Goal: Task Accomplishment & Management: Manage account settings

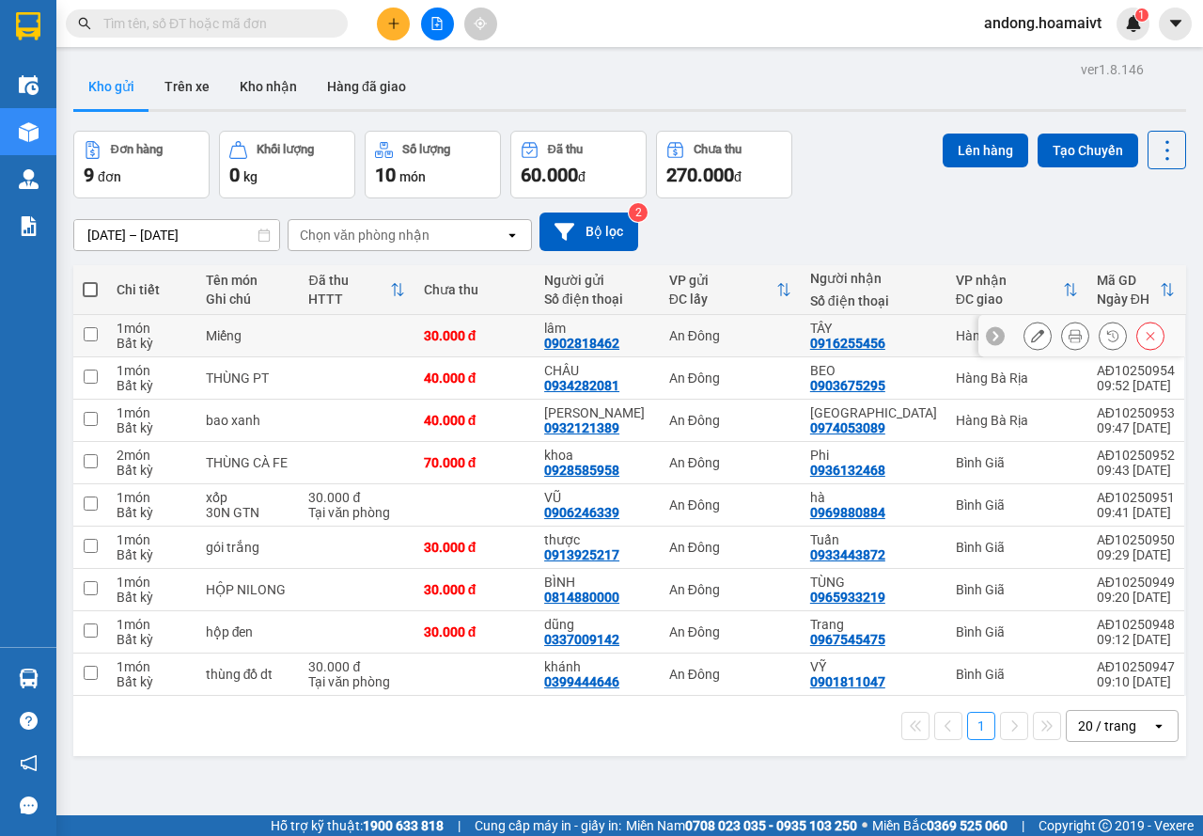
drag, startPoint x: 1058, startPoint y: 336, endPoint x: 1038, endPoint y: 319, distance: 26.7
click at [1069, 336] on icon at bounding box center [1075, 335] width 13 height 13
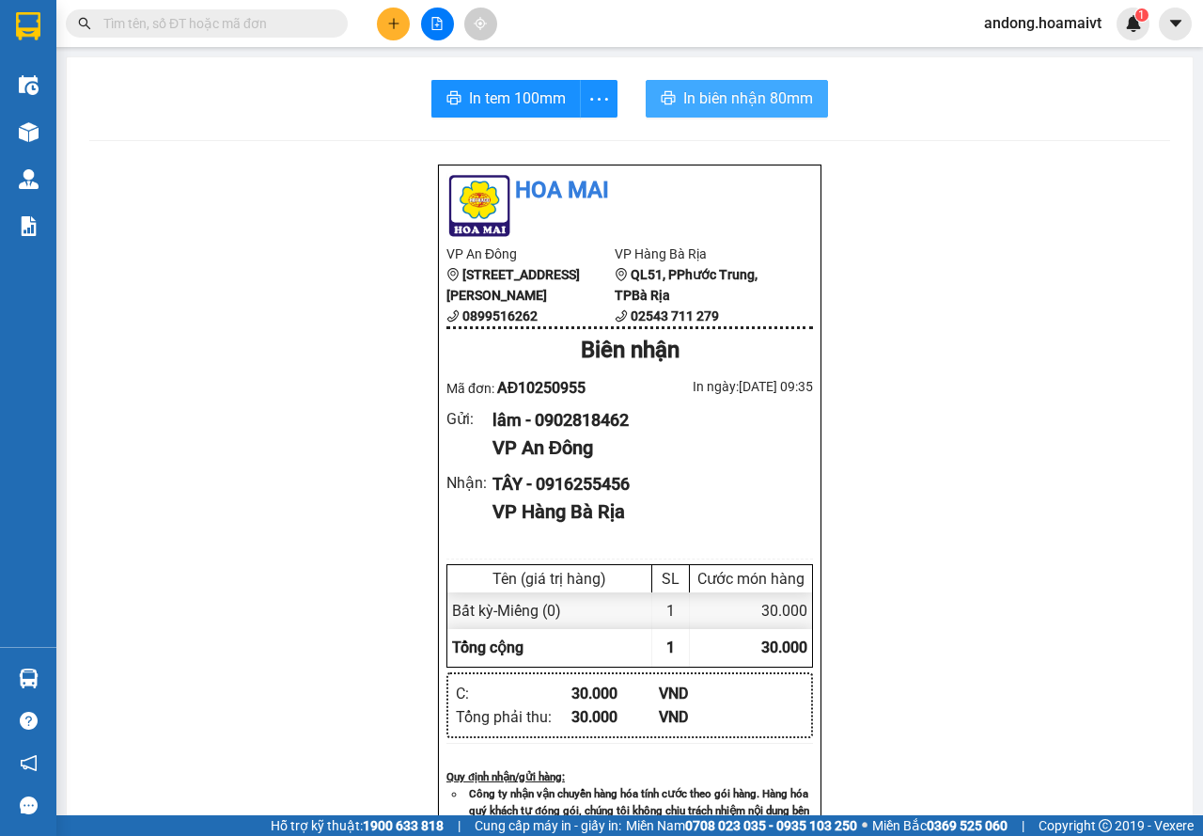
click at [683, 89] on span "In biên nhận 80mm" at bounding box center [748, 97] width 130 height 23
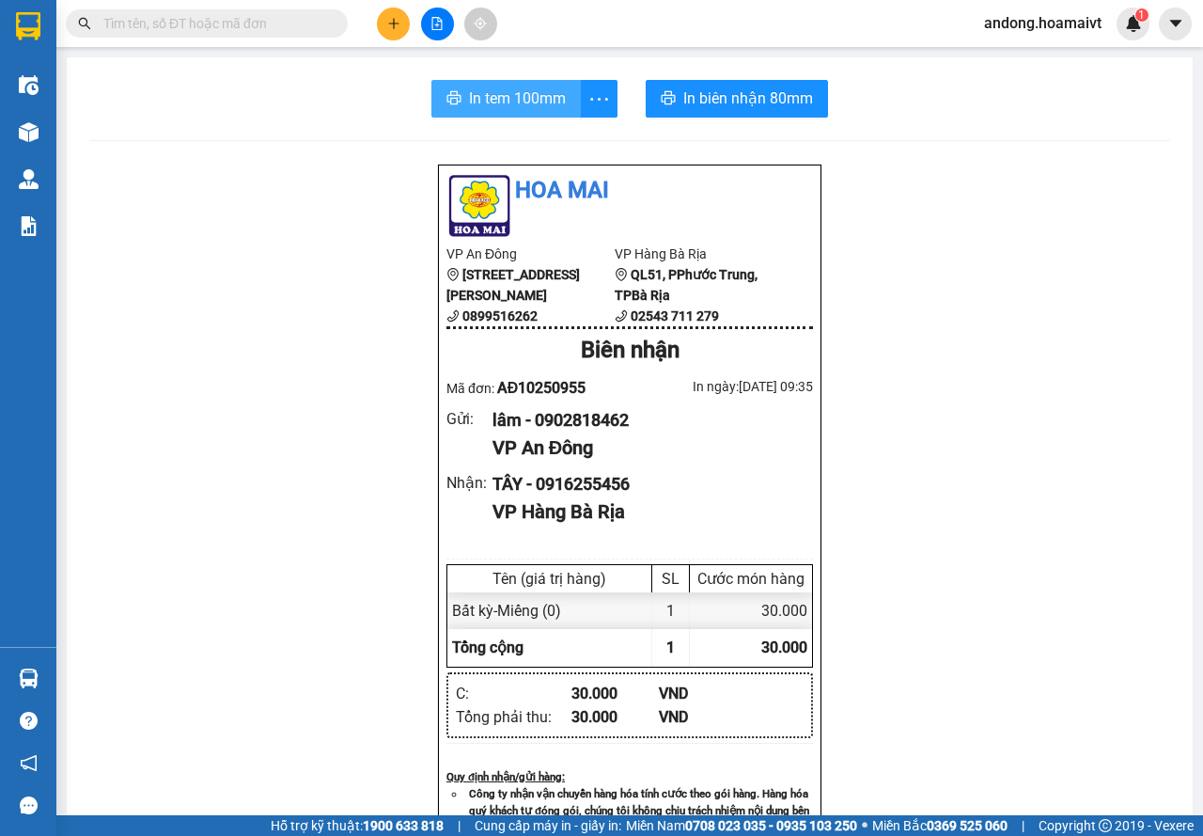
click at [493, 105] on span "In tem 100mm" at bounding box center [517, 97] width 97 height 23
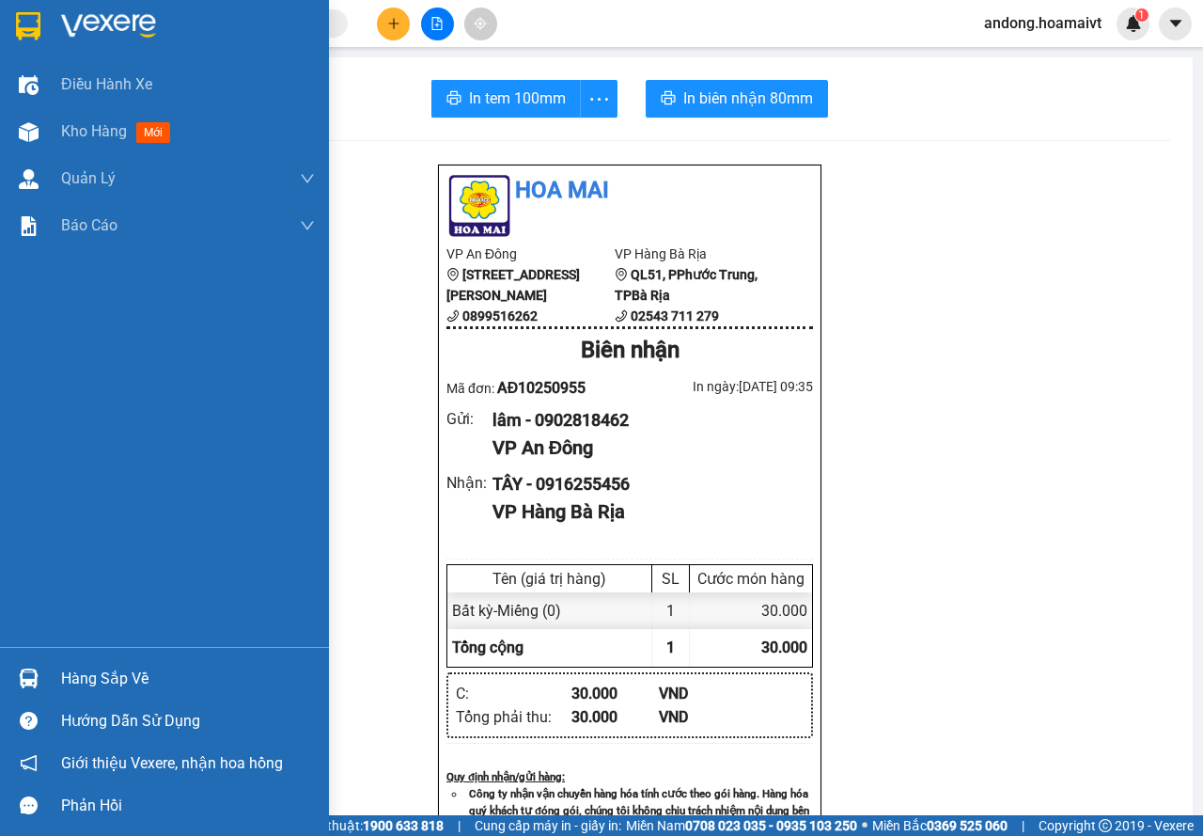
click at [28, 35] on img at bounding box center [28, 26] width 24 height 28
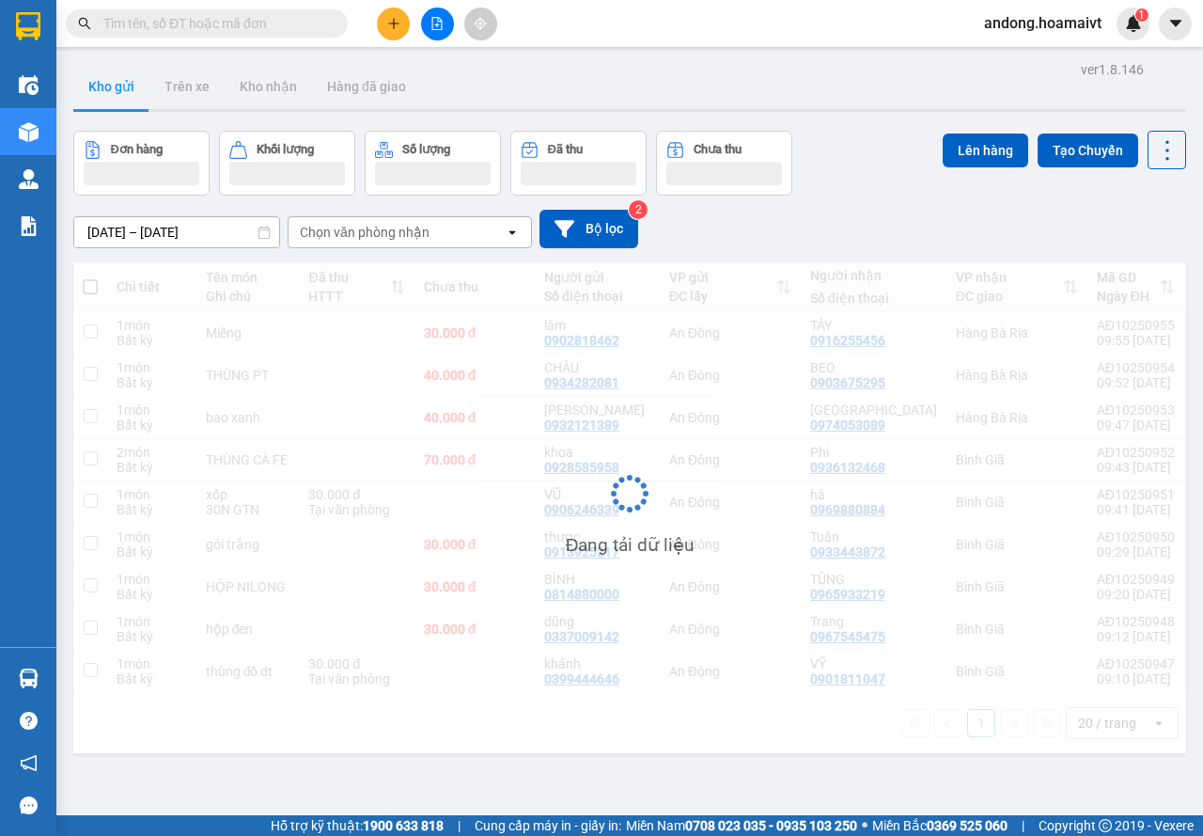
click at [467, 246] on div "Chọn văn phòng nhận" at bounding box center [397, 232] width 216 height 30
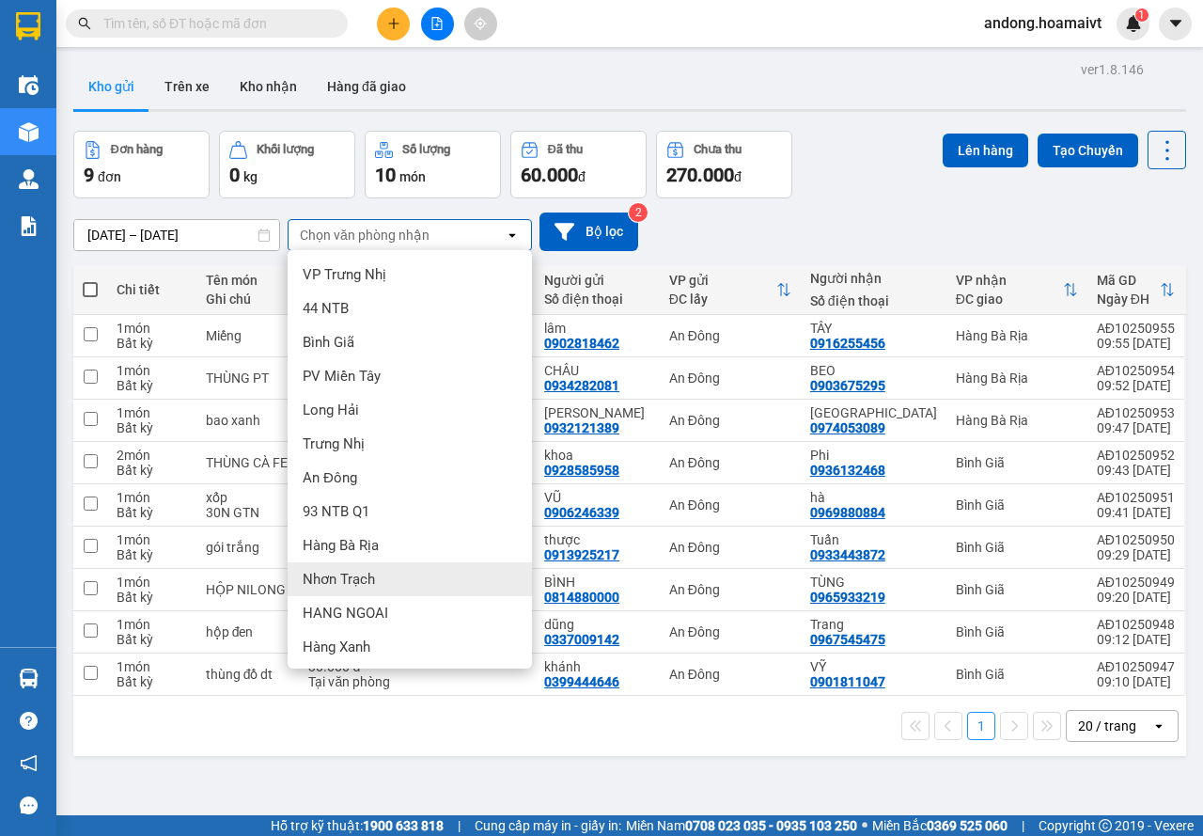
click at [383, 586] on div "Nhơn Trạch" at bounding box center [410, 579] width 244 height 34
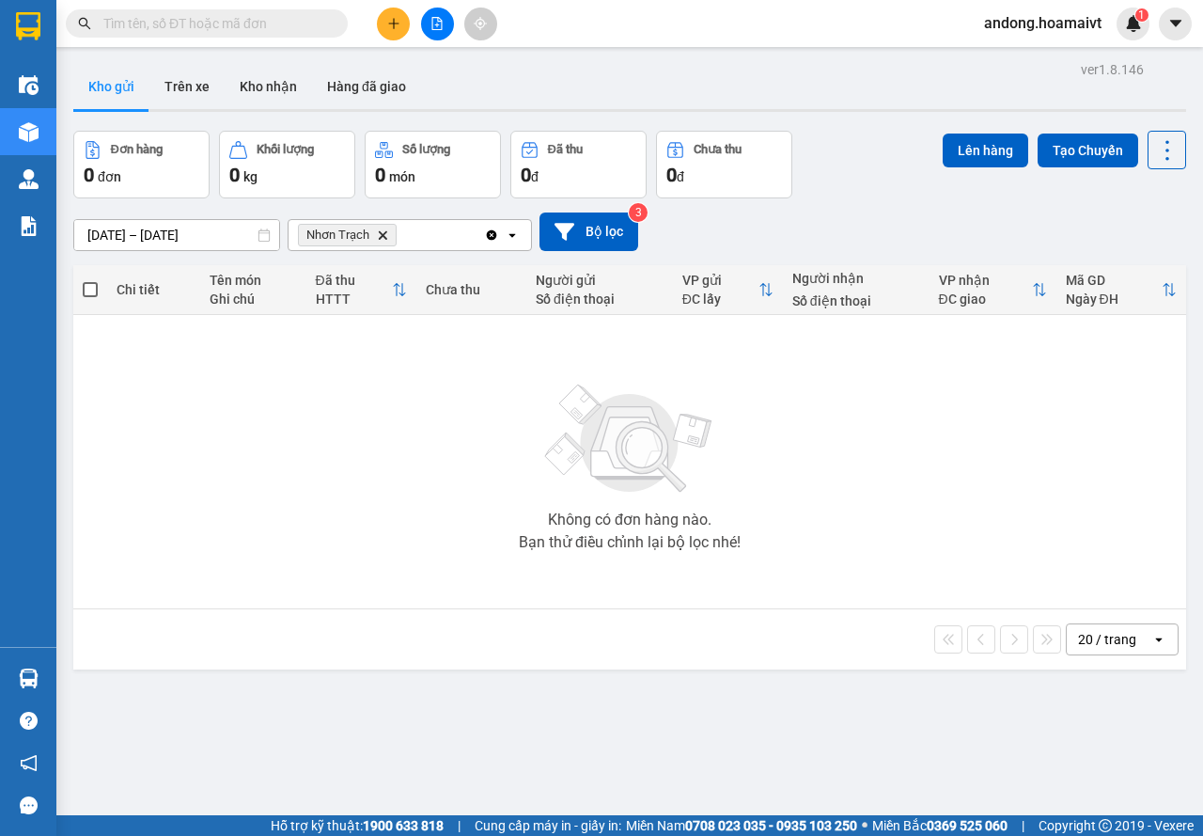
click at [381, 233] on icon "Nhơn Trạch, close by backspace" at bounding box center [383, 234] width 8 height 8
click at [381, 233] on div "Chọn văn phòng nhận" at bounding box center [365, 235] width 130 height 19
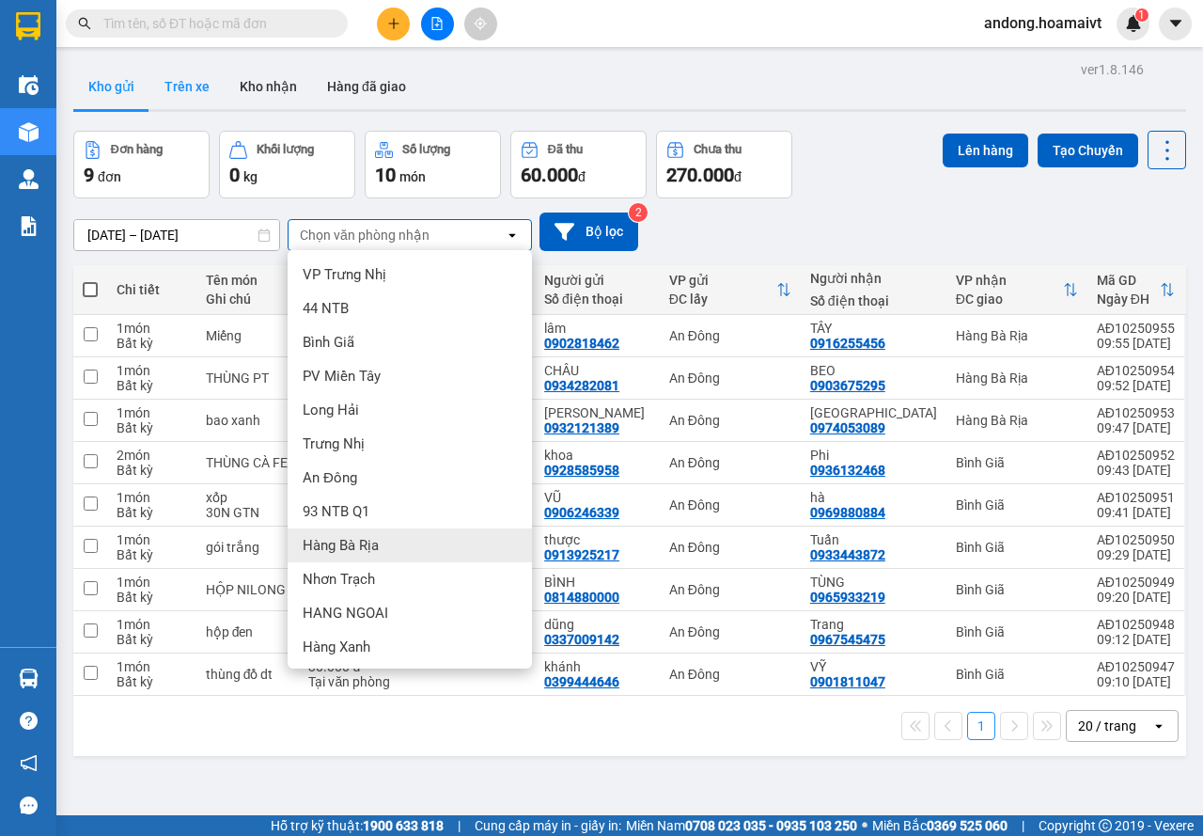
drag, startPoint x: 370, startPoint y: 540, endPoint x: 160, endPoint y: 107, distance: 480.9
click at [368, 527] on ul "VP Trưng Nhị 44 NTB Bình Giã PV Miền Tây Long Hải Trưng Nhị An Đông 93 NTB …" at bounding box center [410, 459] width 244 height 418
drag, startPoint x: 365, startPoint y: 537, endPoint x: 313, endPoint y: 432, distance: 116.4
click at [365, 535] on div "Hàng Bà Rịa" at bounding box center [410, 545] width 244 height 34
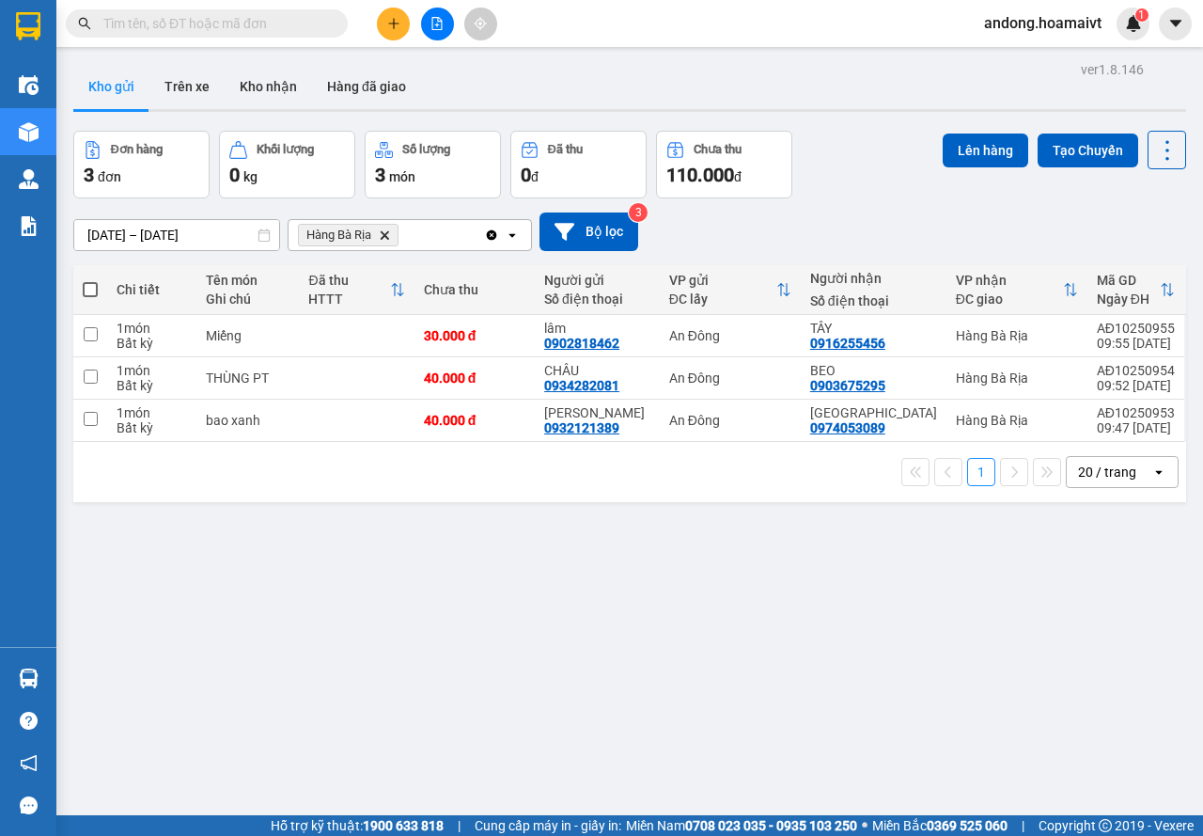
click at [386, 236] on icon "Hàng Bà Rịa, close by backspace" at bounding box center [385, 234] width 8 height 8
click at [386, 236] on div "Chọn văn phòng nhận" at bounding box center [365, 235] width 130 height 19
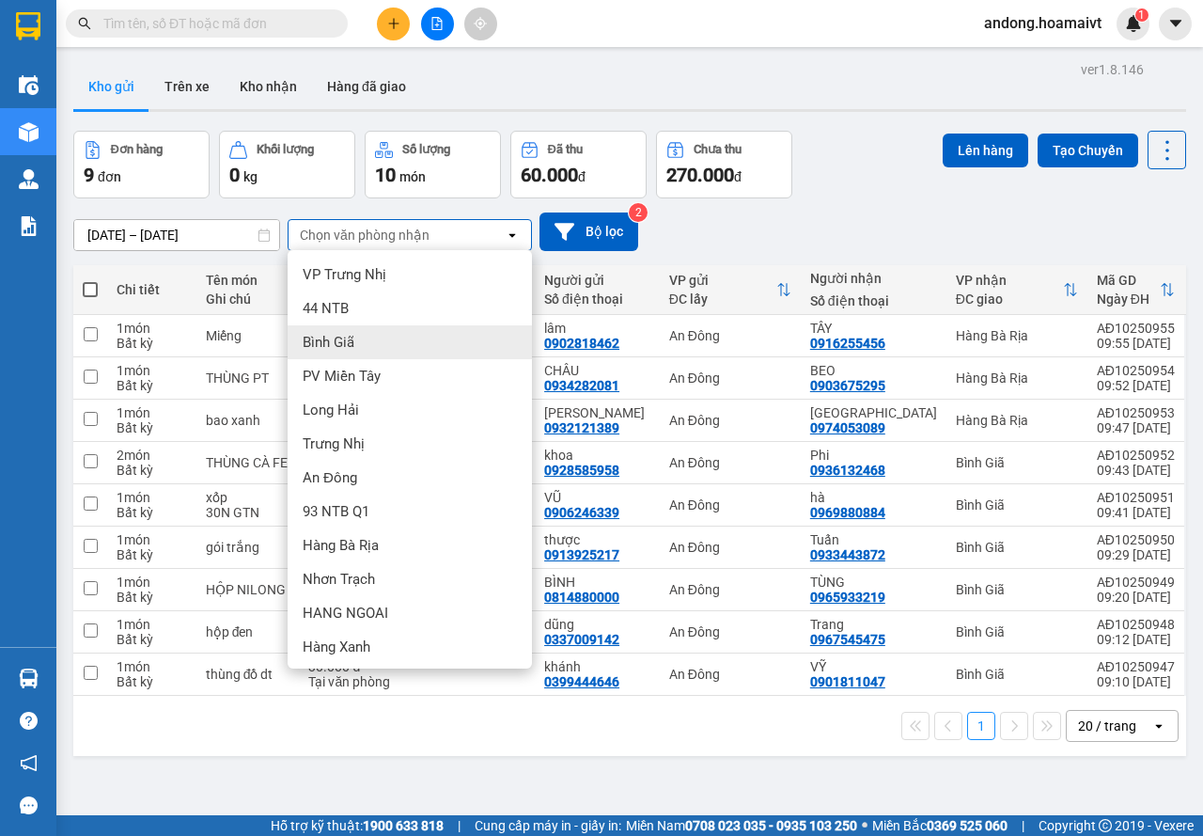
click at [340, 342] on span "Bình Giã" at bounding box center [329, 342] width 52 height 19
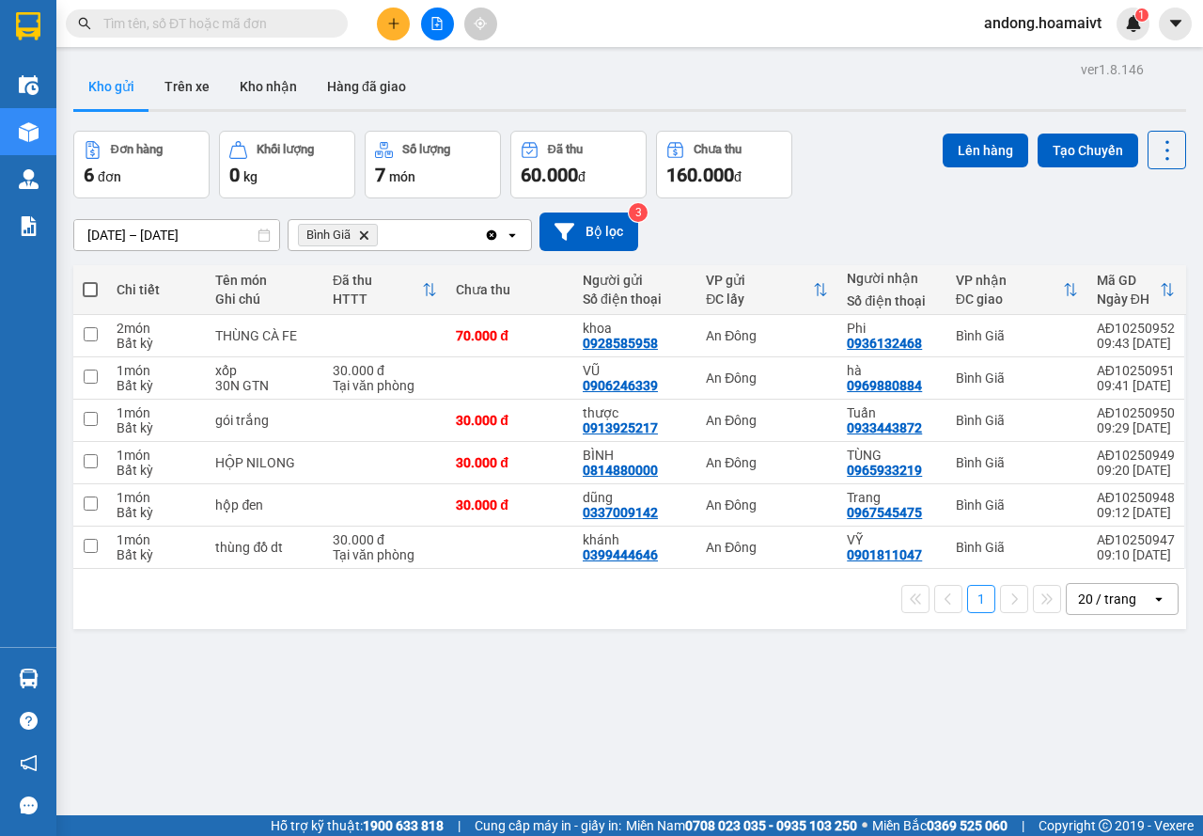
click at [392, 25] on icon "plus" at bounding box center [393, 23] width 13 height 13
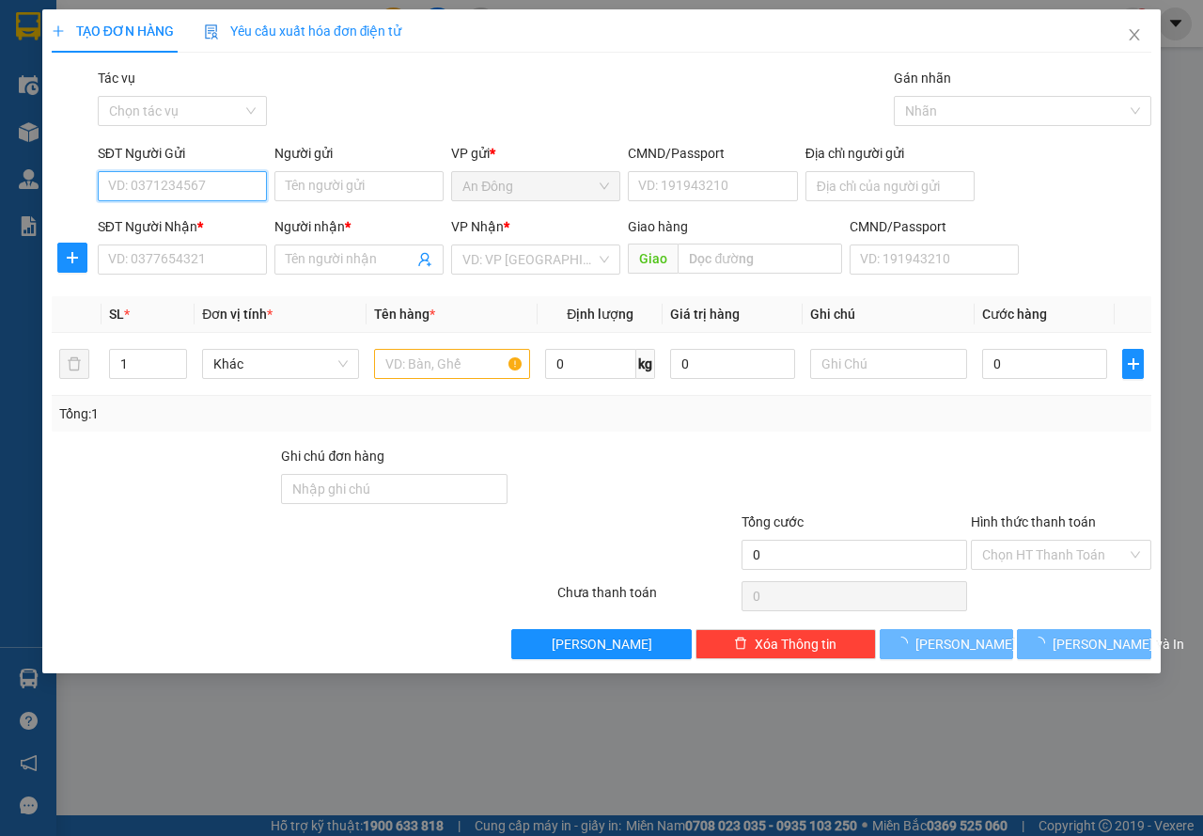
click at [173, 186] on input "SĐT Người Gửi" at bounding box center [182, 186] width 169 height 30
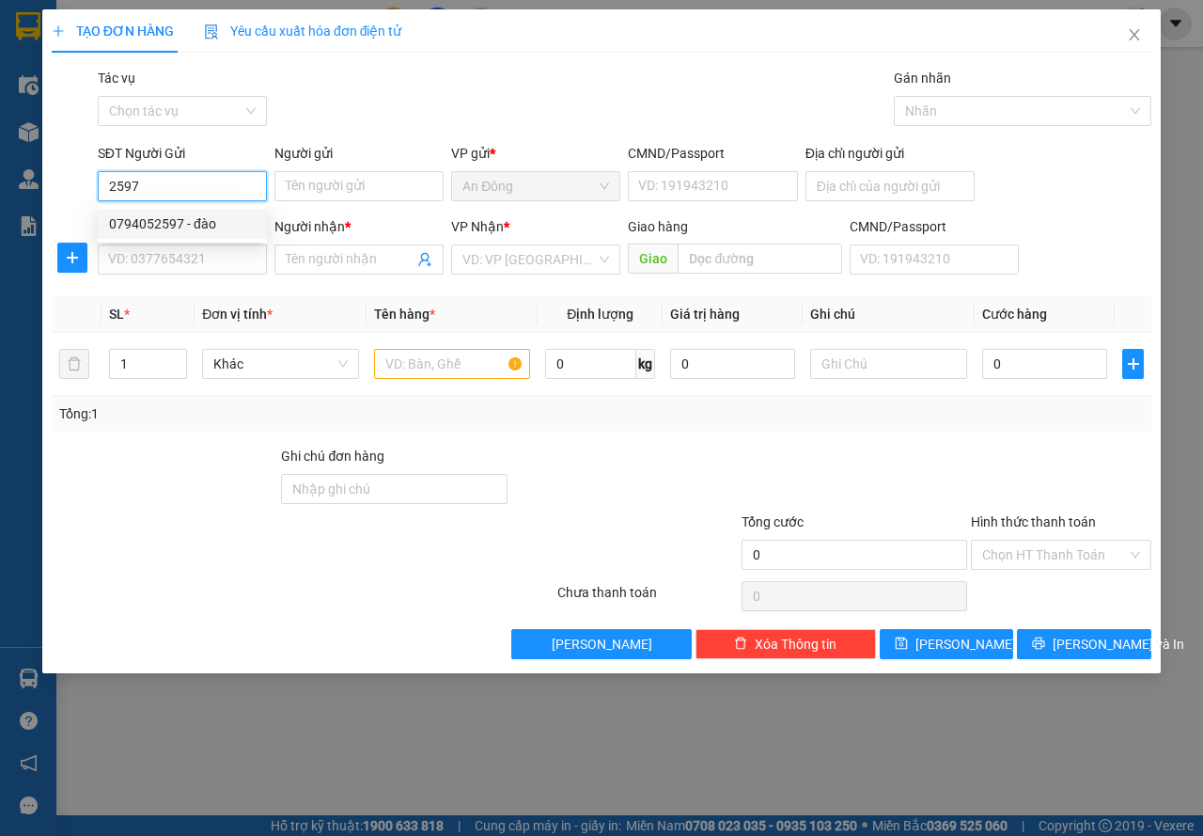
click at [200, 223] on div "0794052597 - đào" at bounding box center [182, 223] width 147 height 21
type input "0794052597"
type input "đào"
type input "0933409560"
type input "DUYÊN"
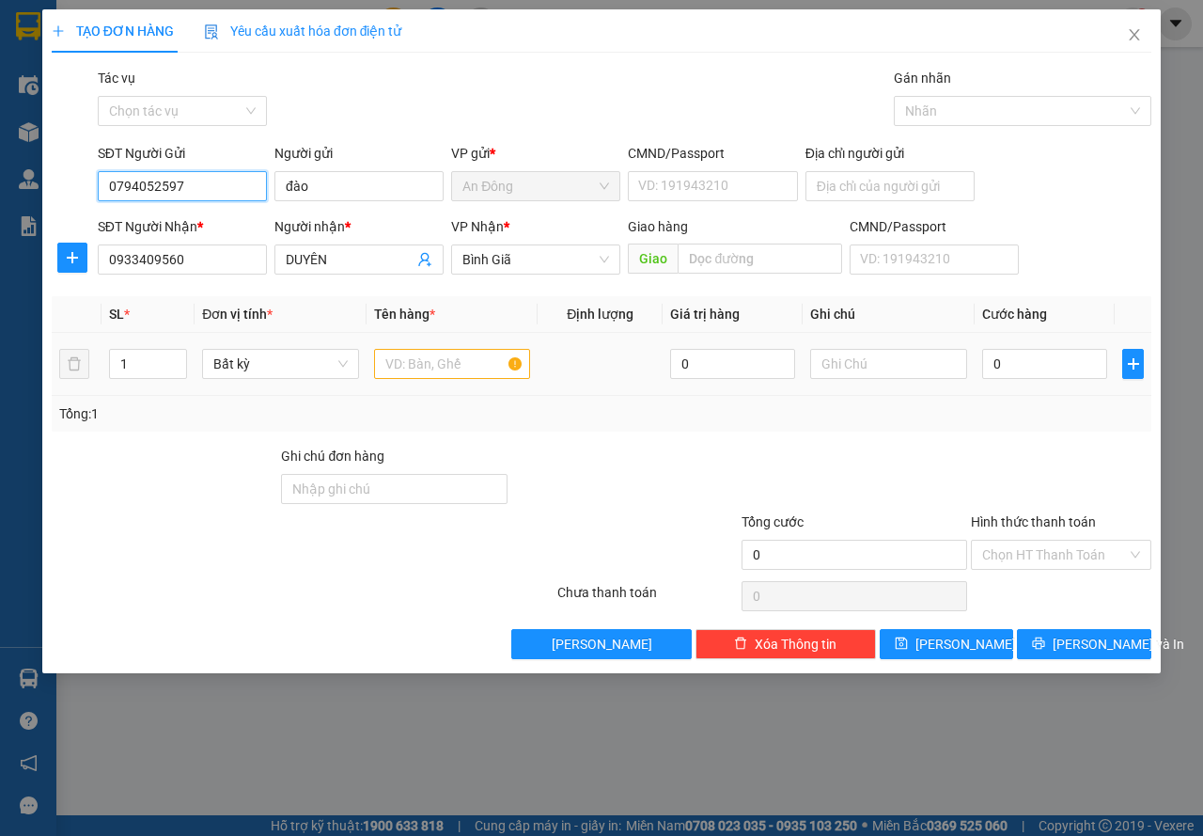
type input "0794052597"
click at [415, 363] on input "text" at bounding box center [452, 364] width 157 height 30
type input "Y"
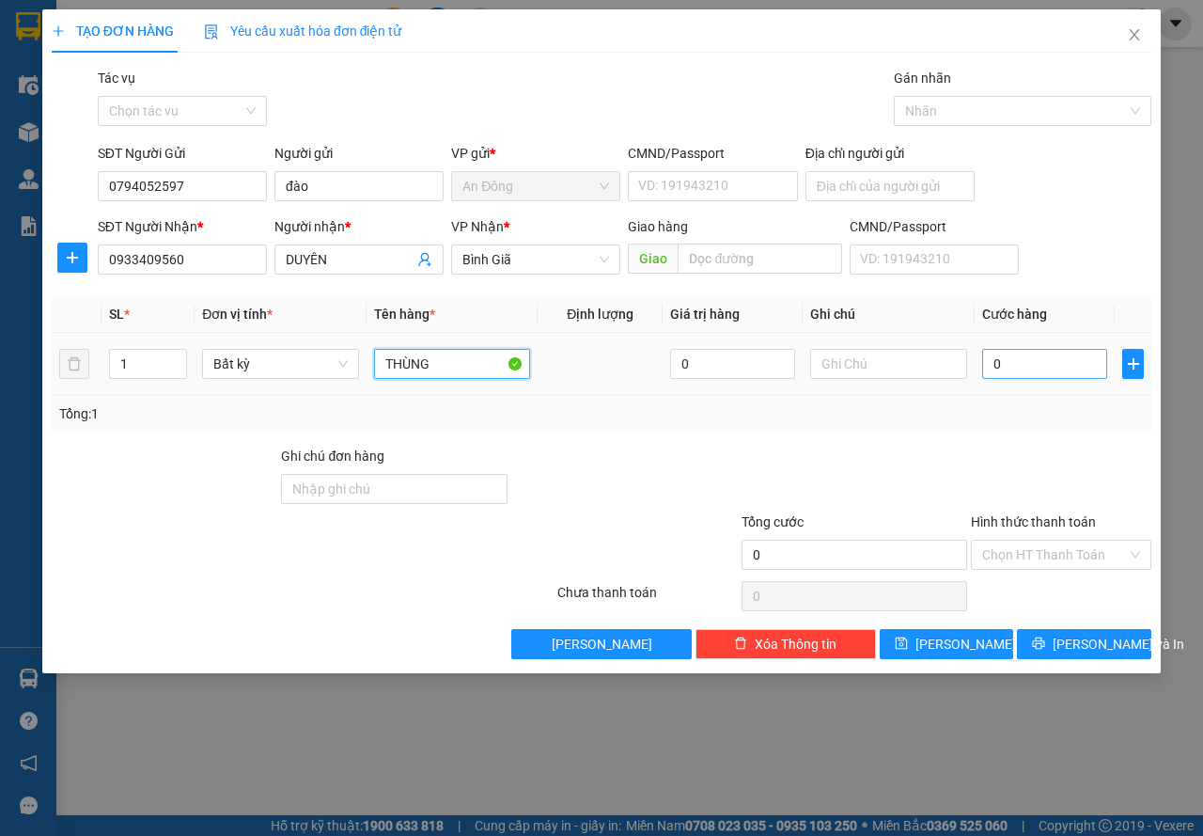
type input "THÙNG"
click at [984, 362] on input "0" at bounding box center [1044, 364] width 125 height 30
type input "4"
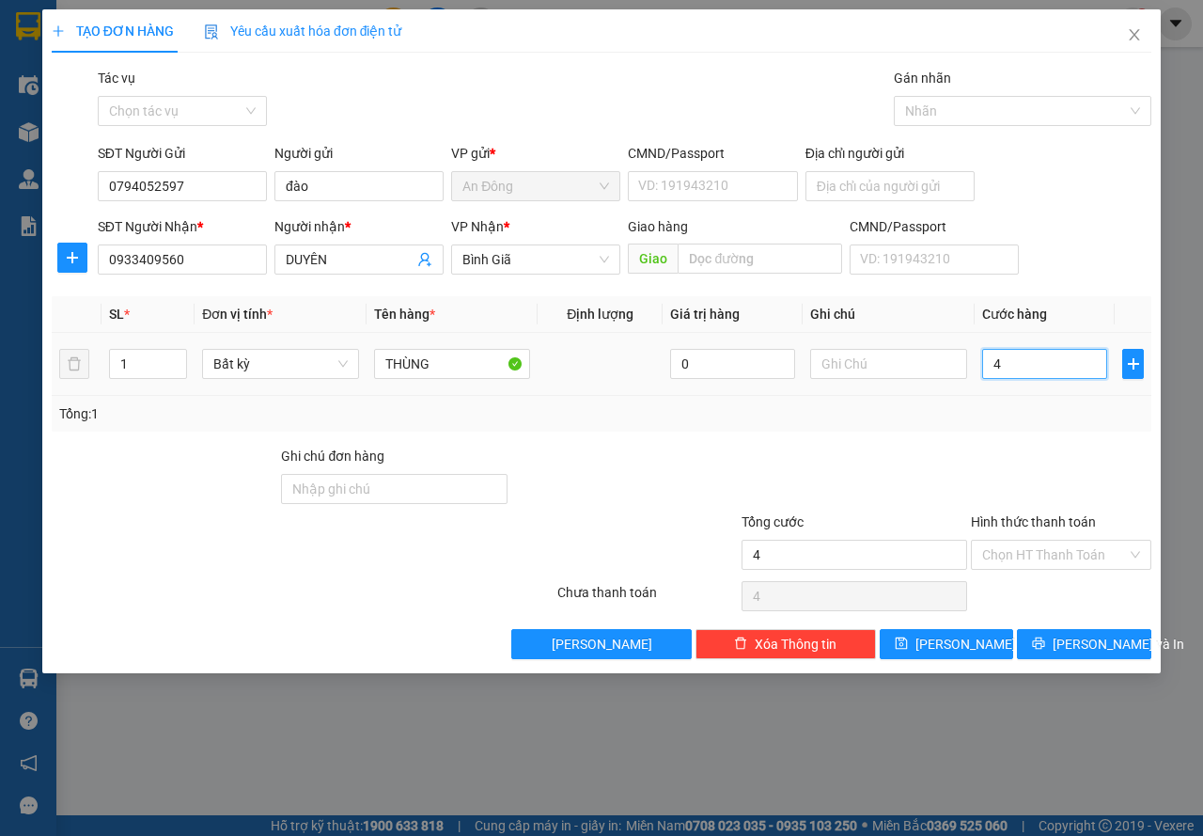
type input "40"
type input "40.000"
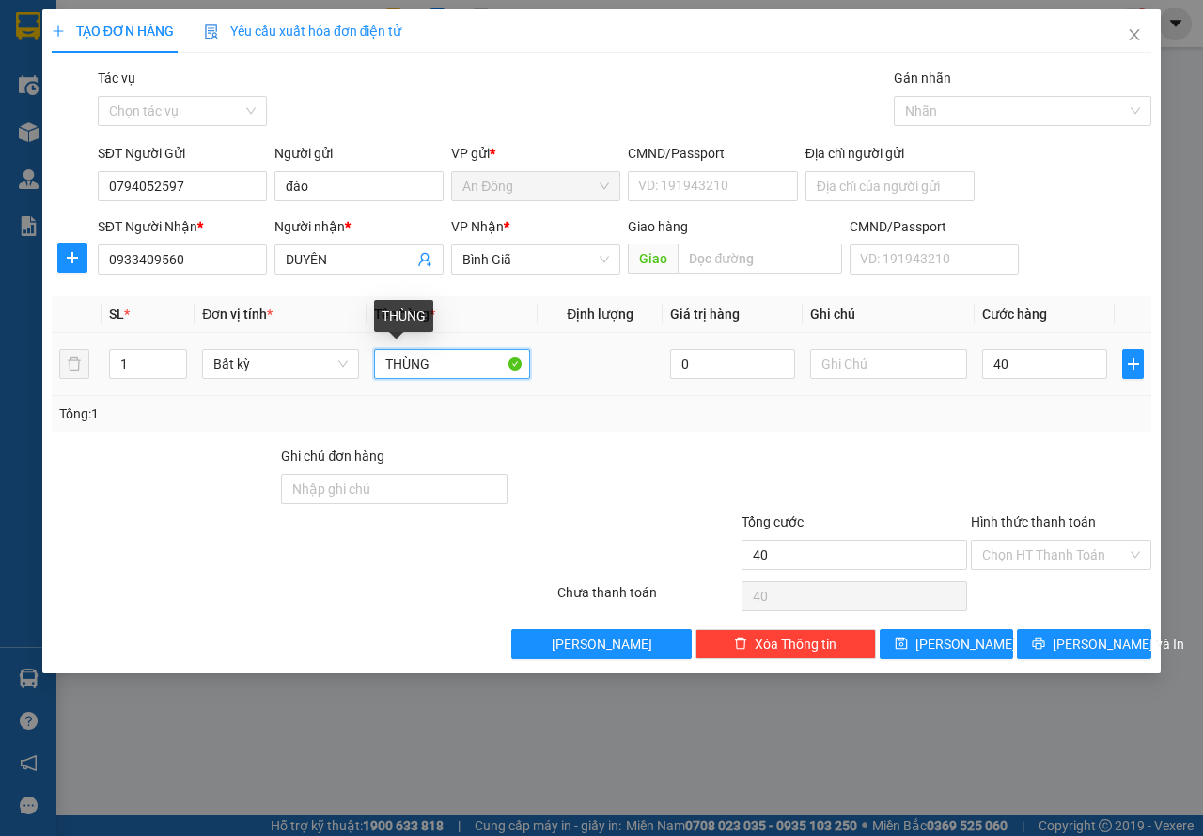
type input "40.000"
click at [468, 364] on input "THÙNG" at bounding box center [452, 364] width 157 height 30
type input "THÙNG MATCHA"
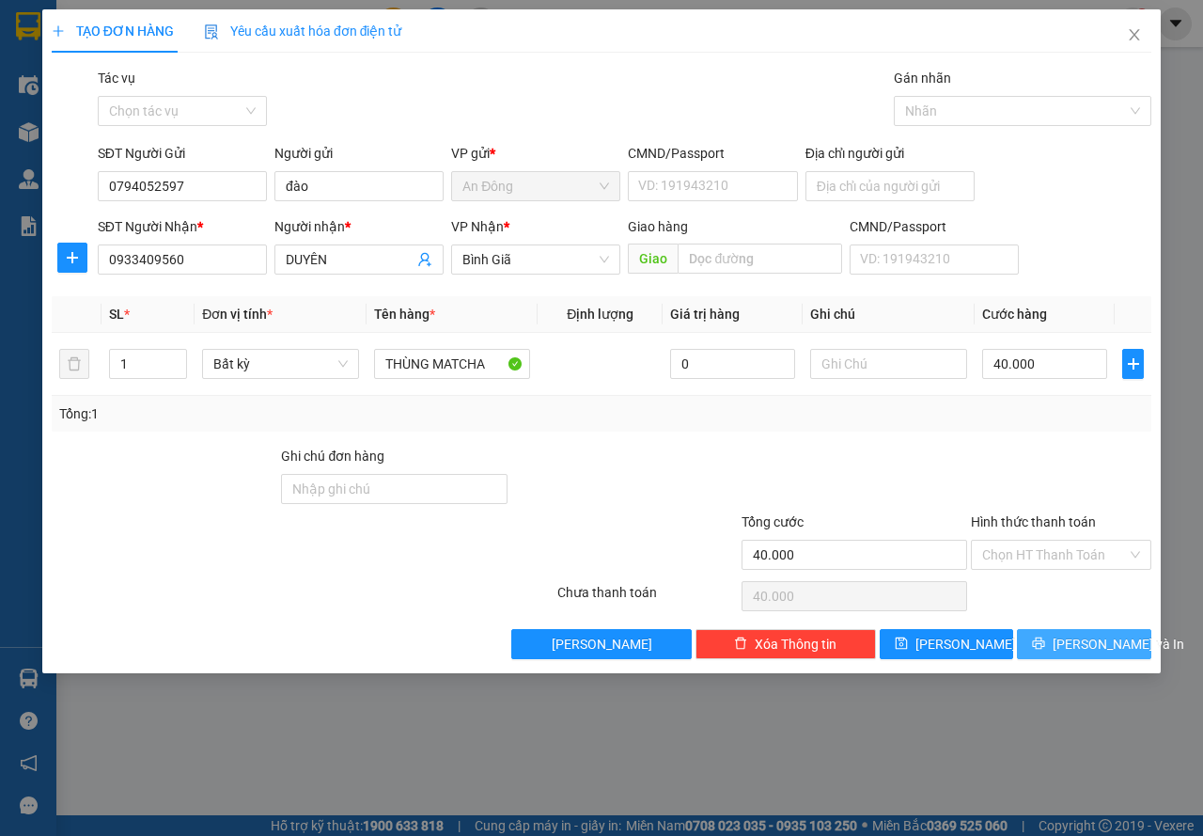
click at [1065, 634] on button "[PERSON_NAME] và In" at bounding box center [1084, 644] width 134 height 30
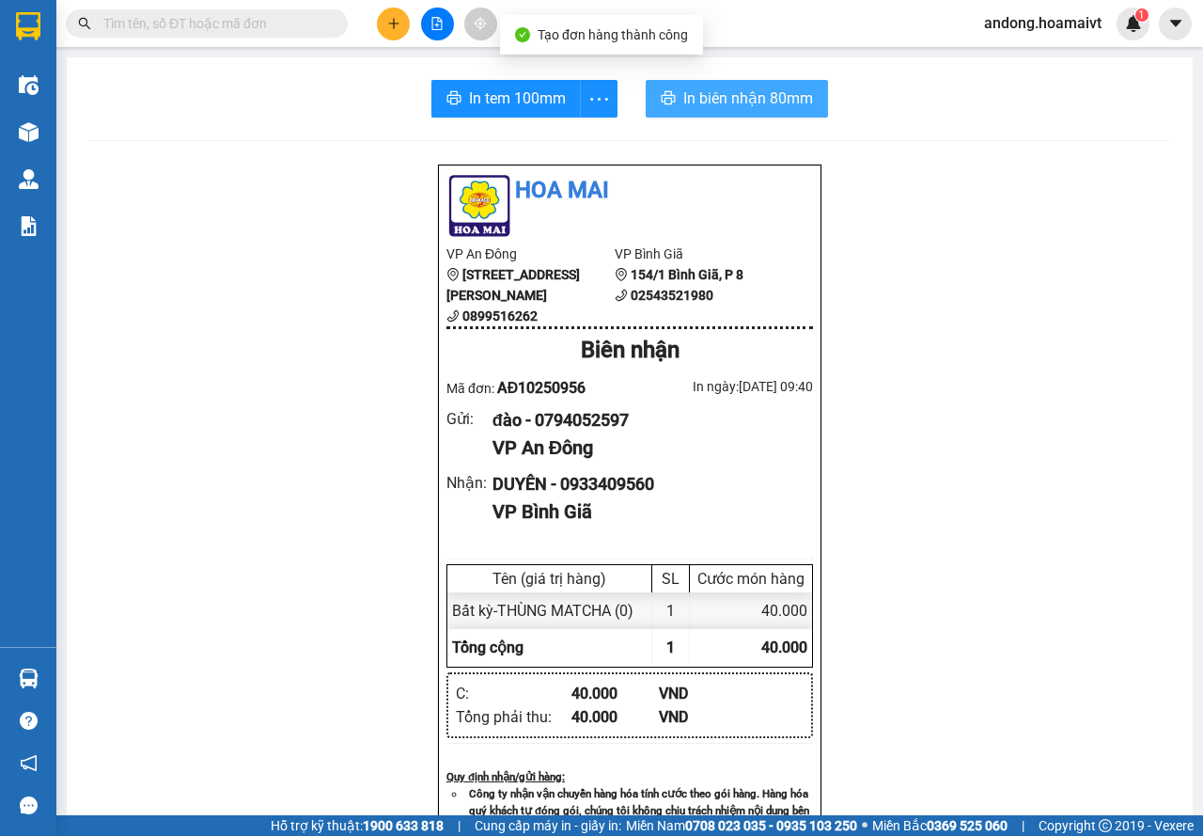
click at [761, 86] on button "In biên nhận 80mm" at bounding box center [737, 99] width 182 height 38
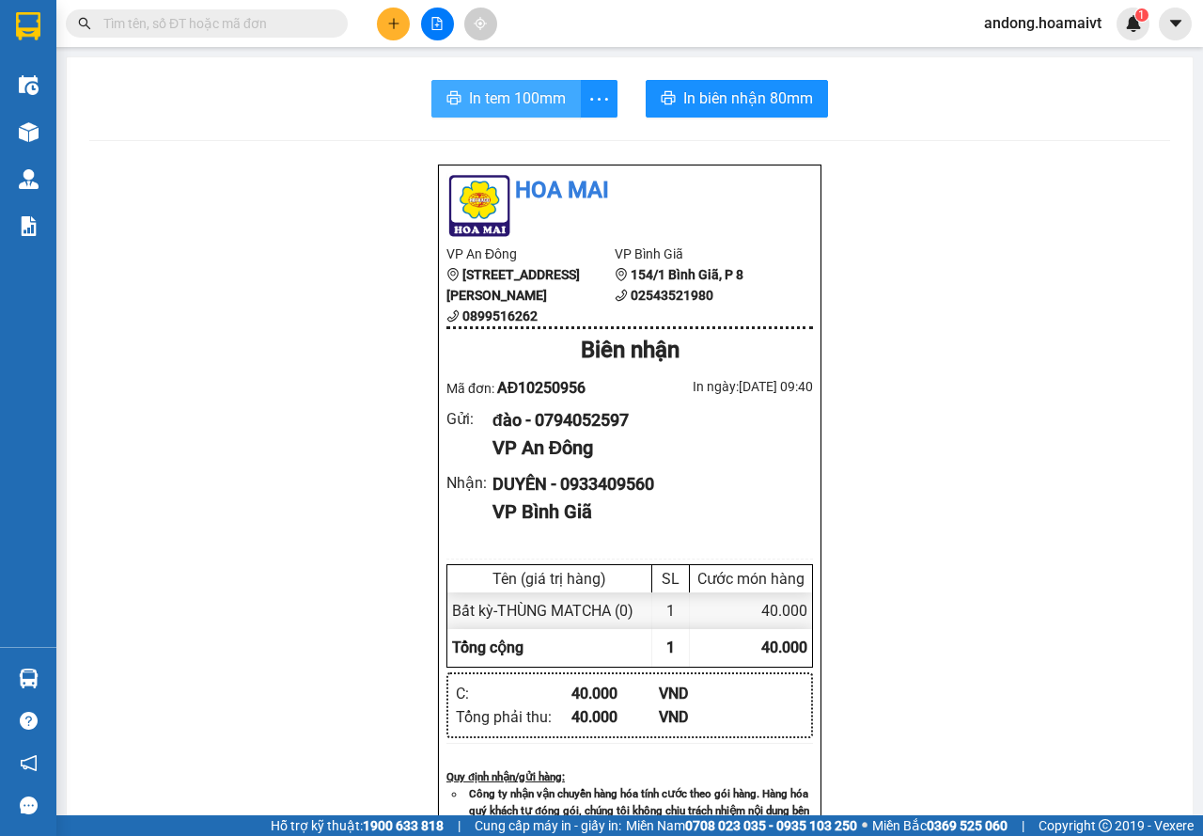
click at [509, 110] on span "In tem 100mm" at bounding box center [517, 97] width 97 height 23
click at [392, 26] on icon "plus" at bounding box center [393, 23] width 13 height 13
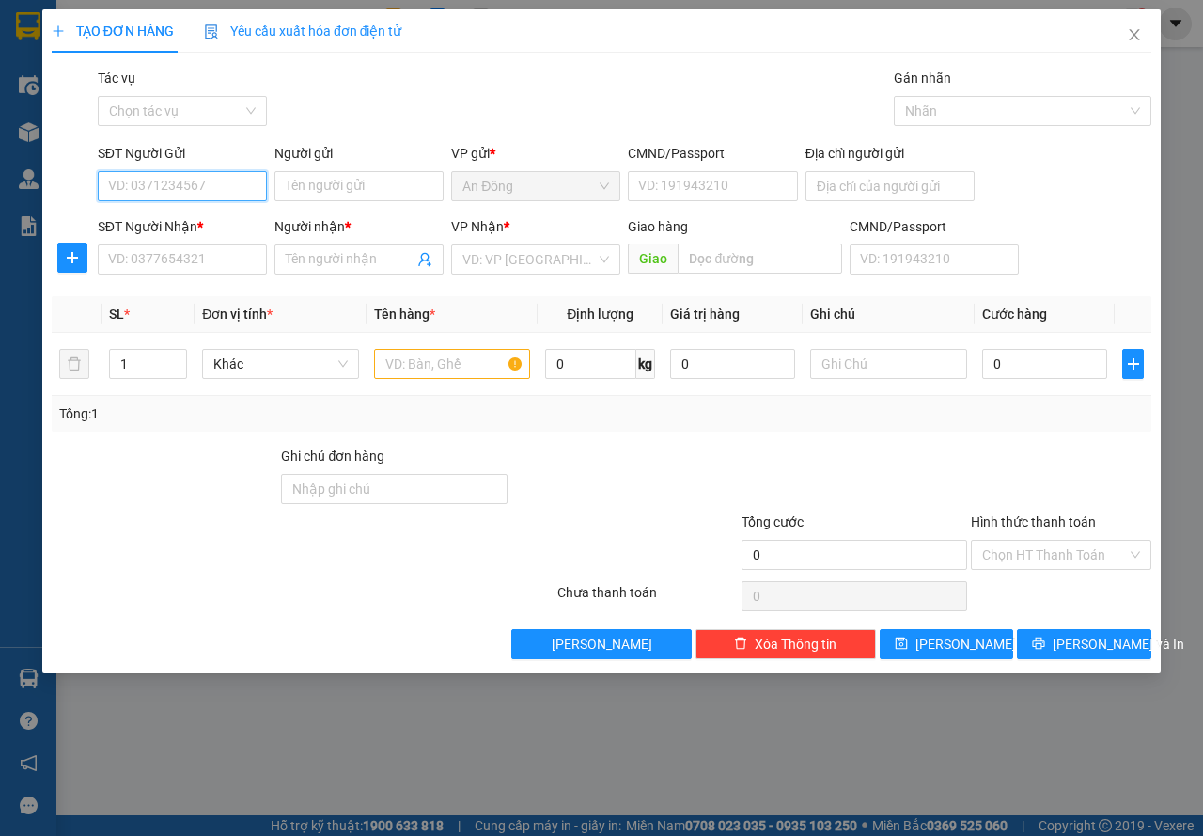
click at [210, 189] on input "SĐT Người Gửi" at bounding box center [182, 186] width 169 height 30
click at [197, 219] on div "0913925217 - thược" at bounding box center [182, 223] width 147 height 21
type input "0913925217"
type input "thược"
type input "0933443872"
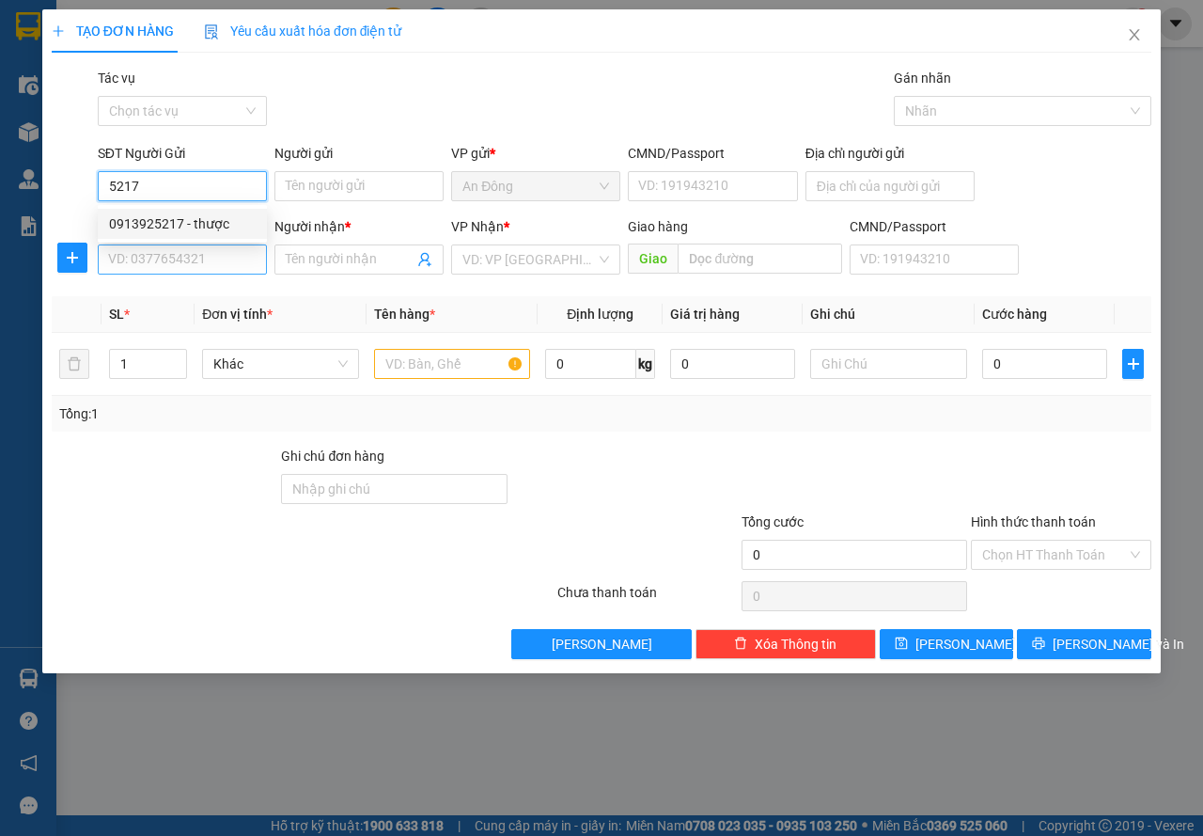
type input "Tuấn"
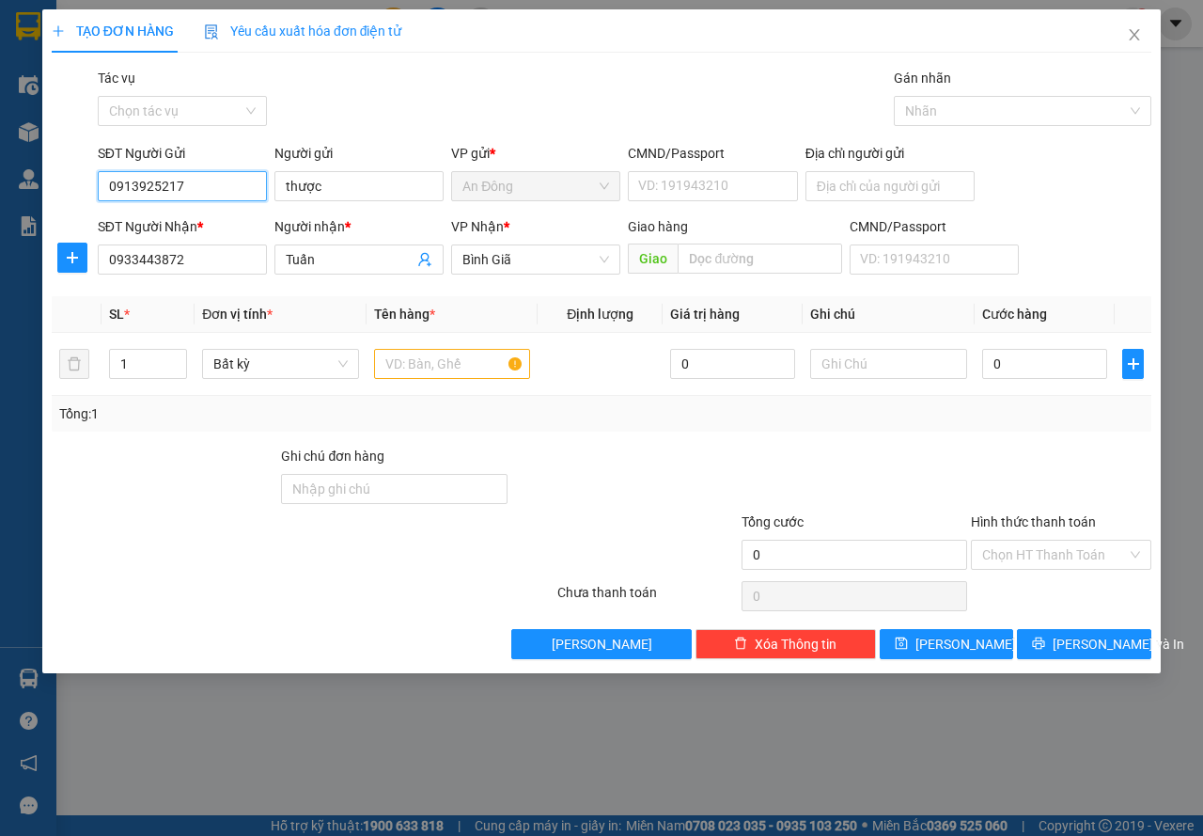
type input "0913925217"
drag, startPoint x: 119, startPoint y: 291, endPoint x: 77, endPoint y: 301, distance: 43.3
click at [78, 301] on div "Transit Pickup Surcharge Ids Transit Deliver Surcharge Ids Transit Deliver Surc…" at bounding box center [602, 363] width 1100 height 591
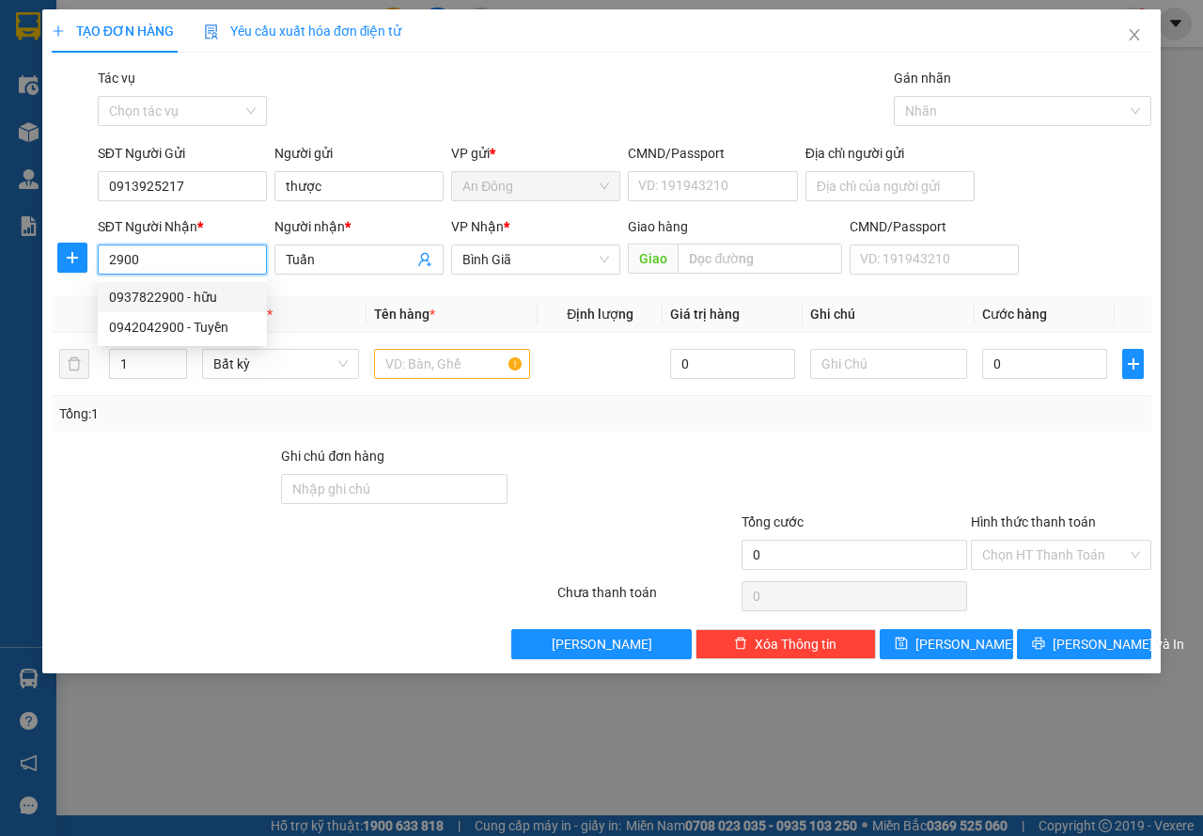
click at [140, 290] on div "0937822900 - hữu" at bounding box center [182, 297] width 147 height 21
type input "0937822900"
type input "hữu"
type input "0937822900"
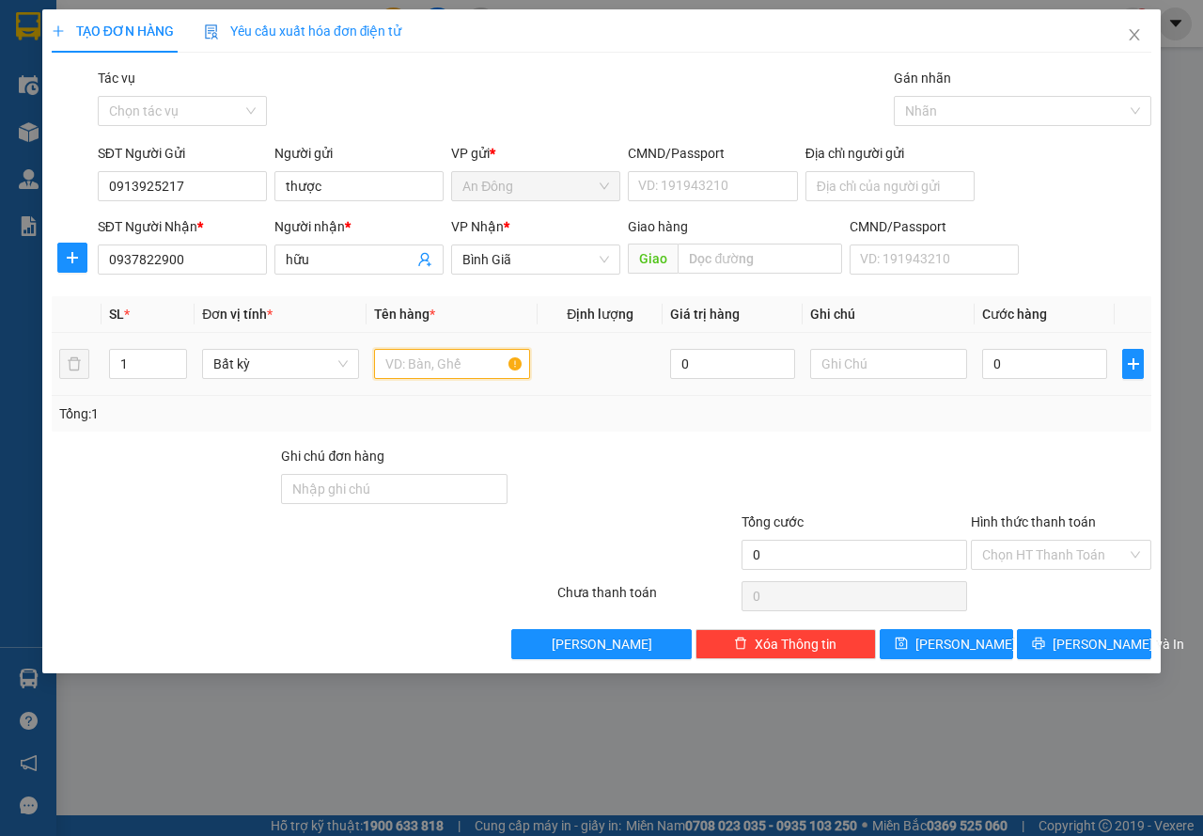
click at [405, 364] on input "text" at bounding box center [452, 364] width 157 height 30
type input "GIỎ TRẮNG"
click at [1052, 369] on input "0" at bounding box center [1044, 364] width 125 height 30
type input "3"
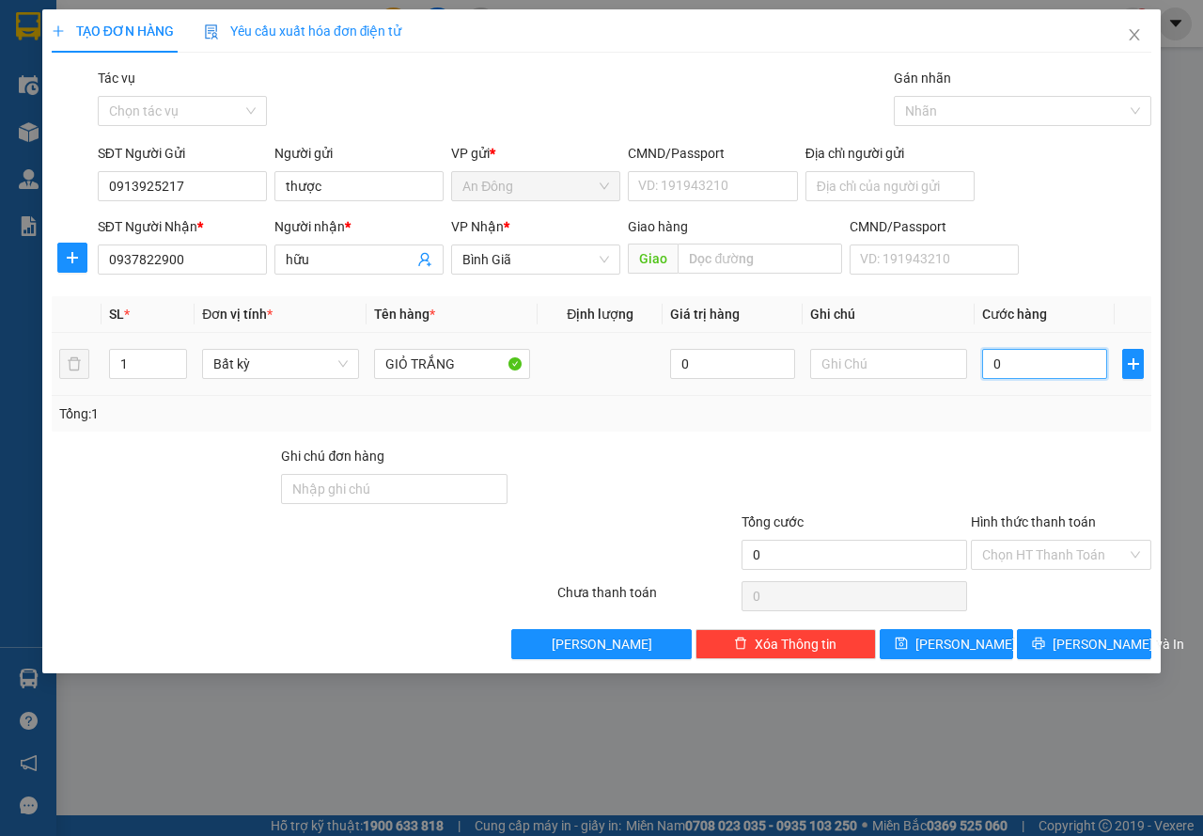
type input "3"
type input "30"
type input "30.000"
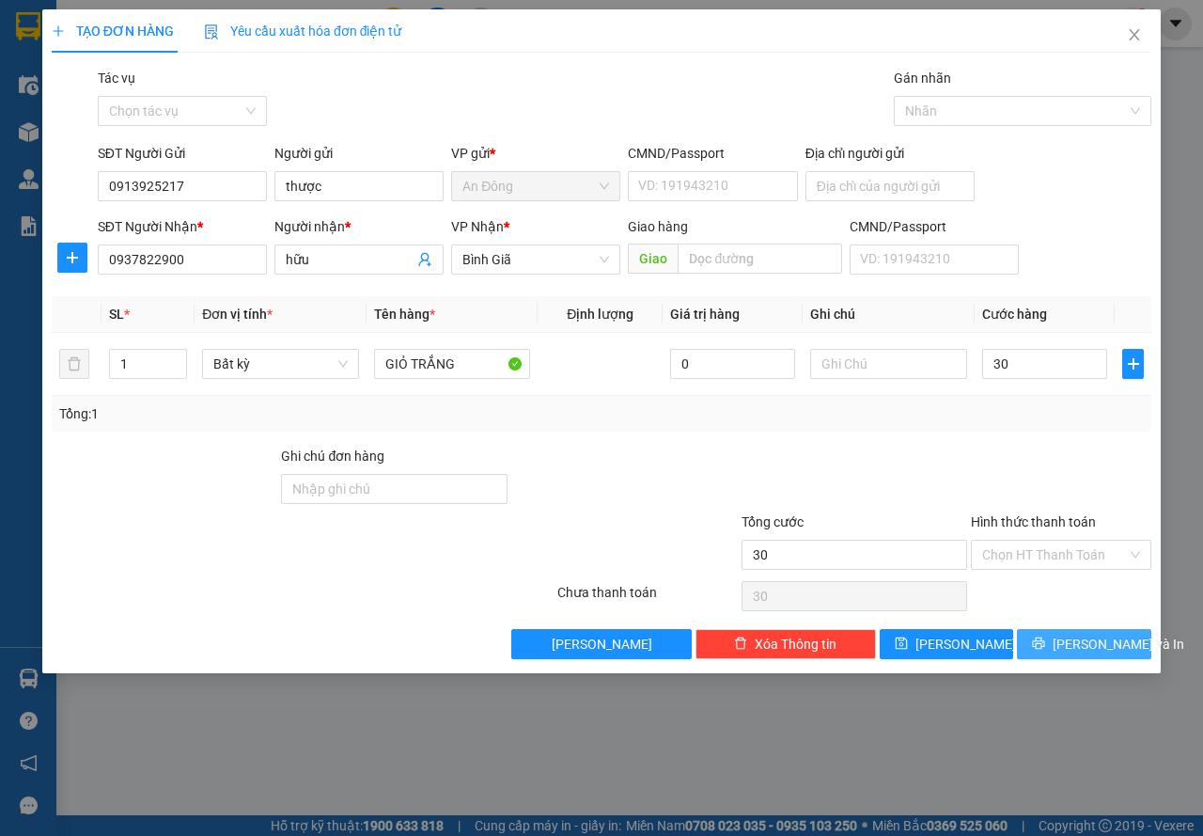
type input "30.000"
drag, startPoint x: 1082, startPoint y: 641, endPoint x: 947, endPoint y: 382, distance: 292.2
click at [1081, 641] on span "[PERSON_NAME] và In" at bounding box center [1119, 644] width 132 height 21
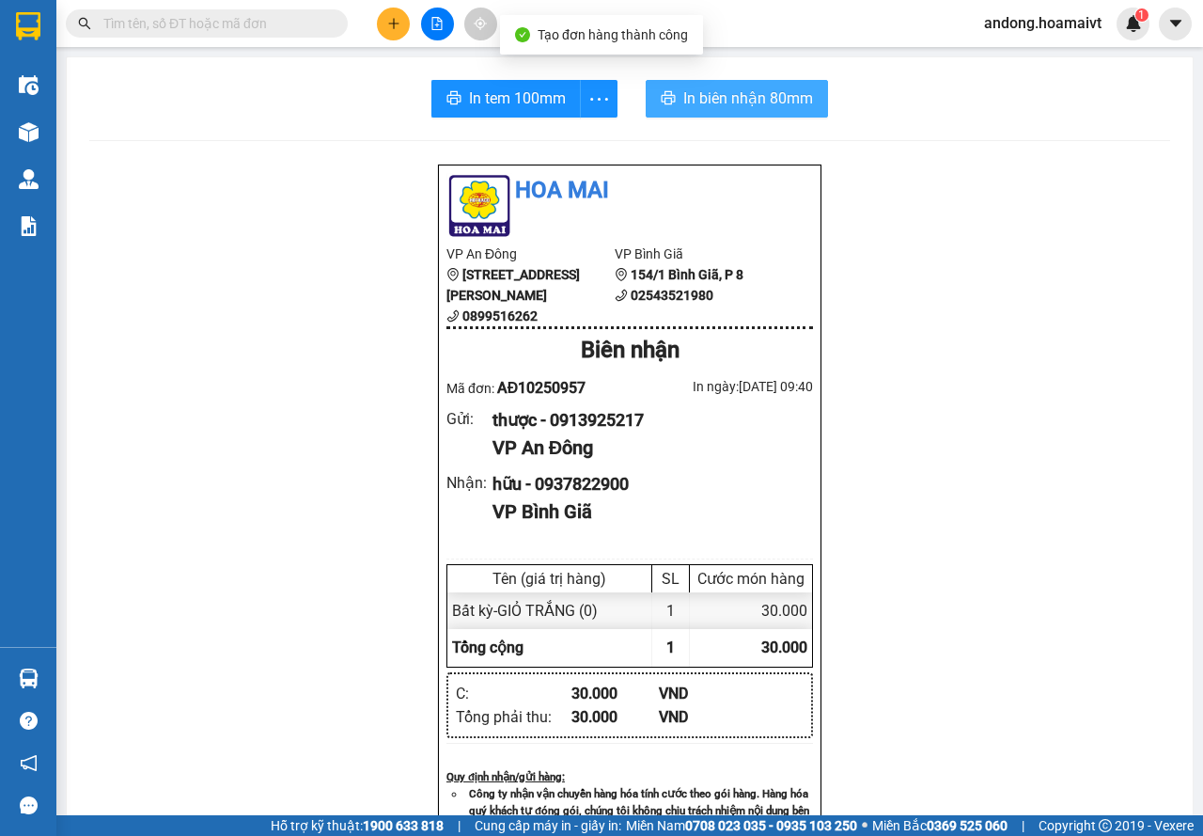
click at [785, 112] on button "In biên nhận 80mm" at bounding box center [737, 99] width 182 height 38
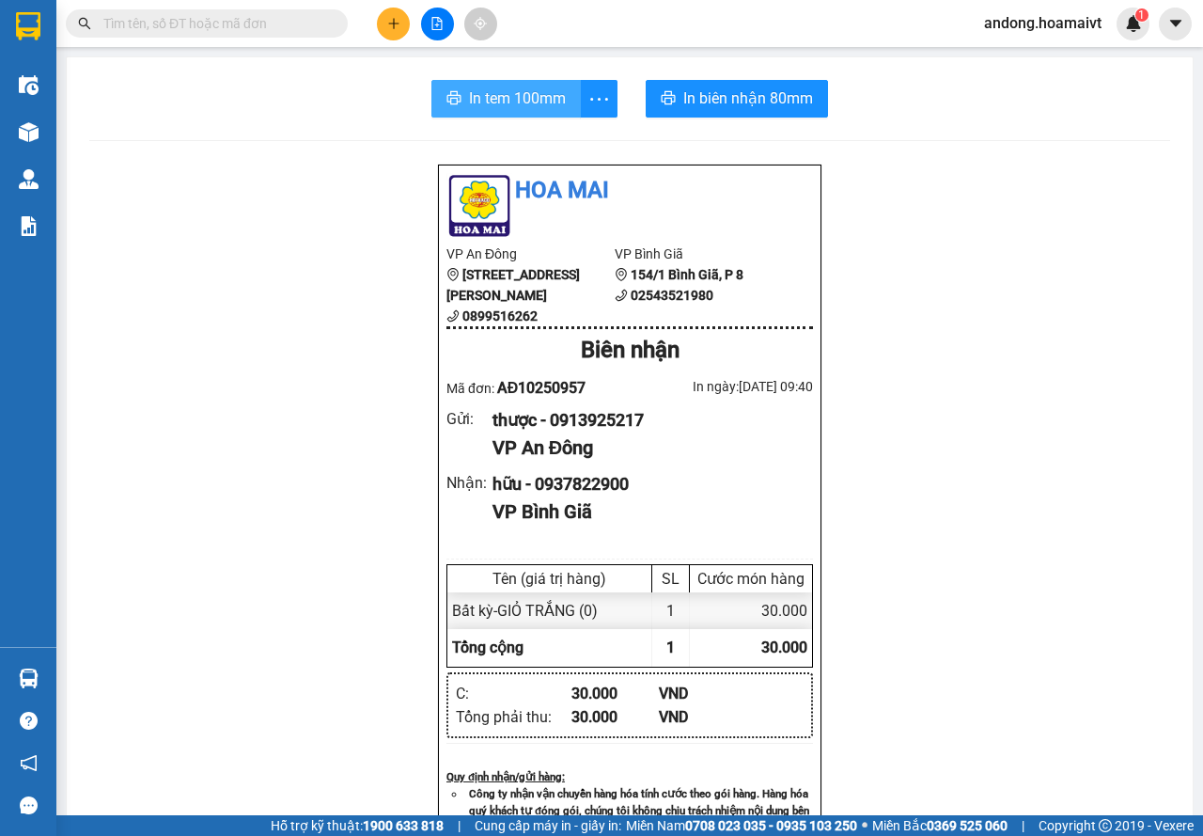
click at [522, 97] on span "In tem 100mm" at bounding box center [517, 97] width 97 height 23
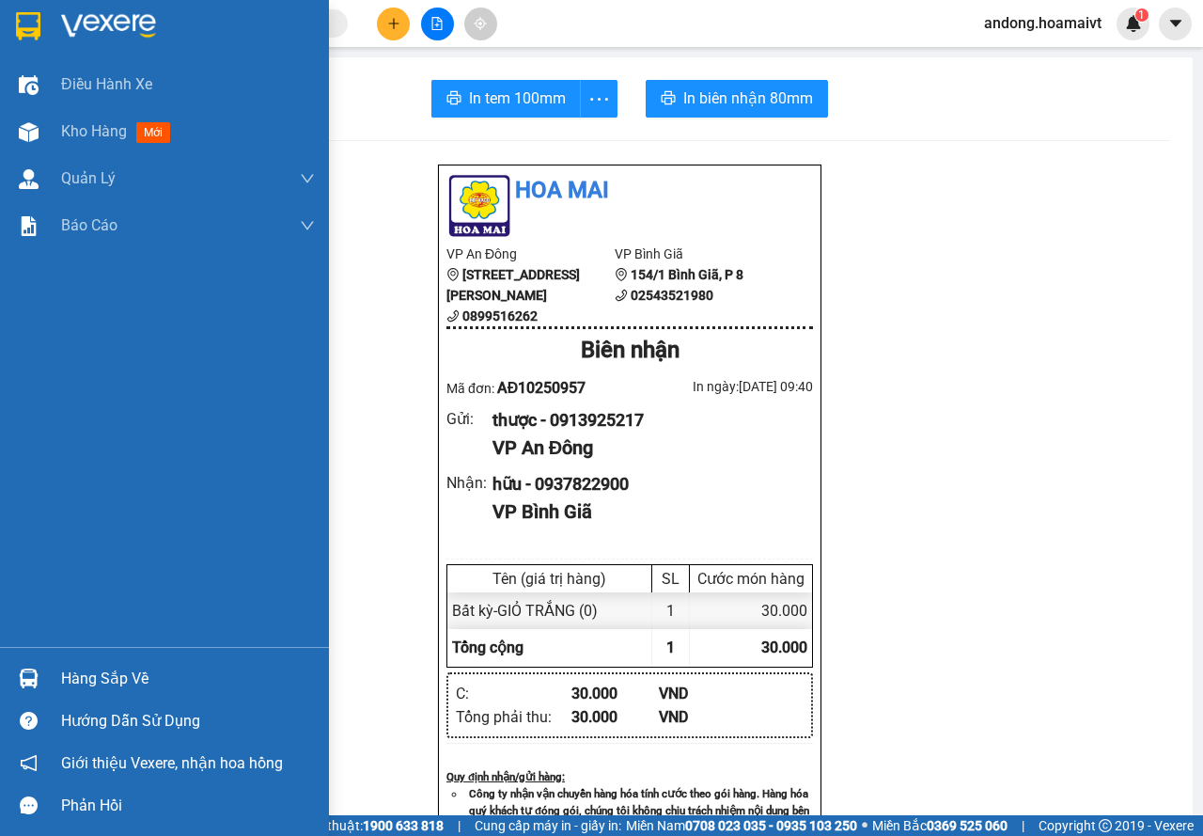
click at [31, 39] on img at bounding box center [28, 26] width 24 height 28
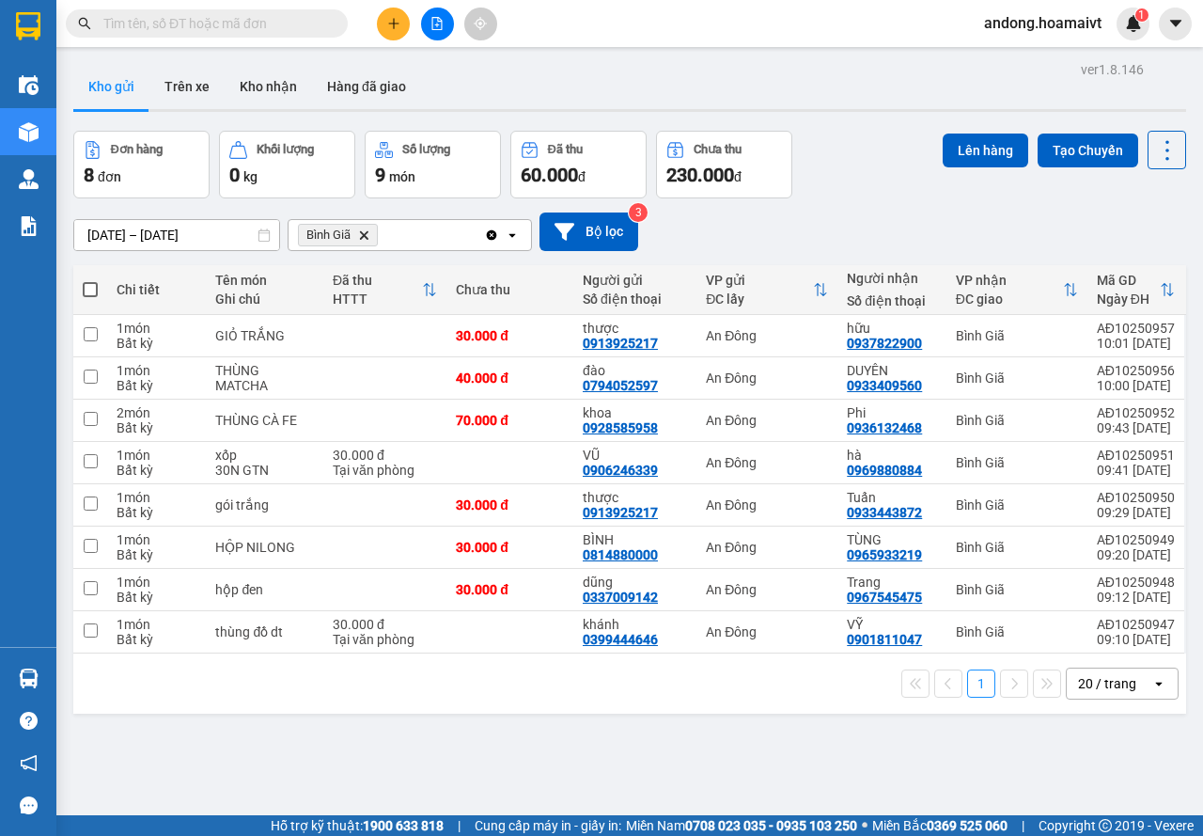
click at [86, 284] on span at bounding box center [90, 289] width 15 height 15
click at [90, 280] on input "checkbox" at bounding box center [90, 280] width 0 height 0
checkbox input "true"
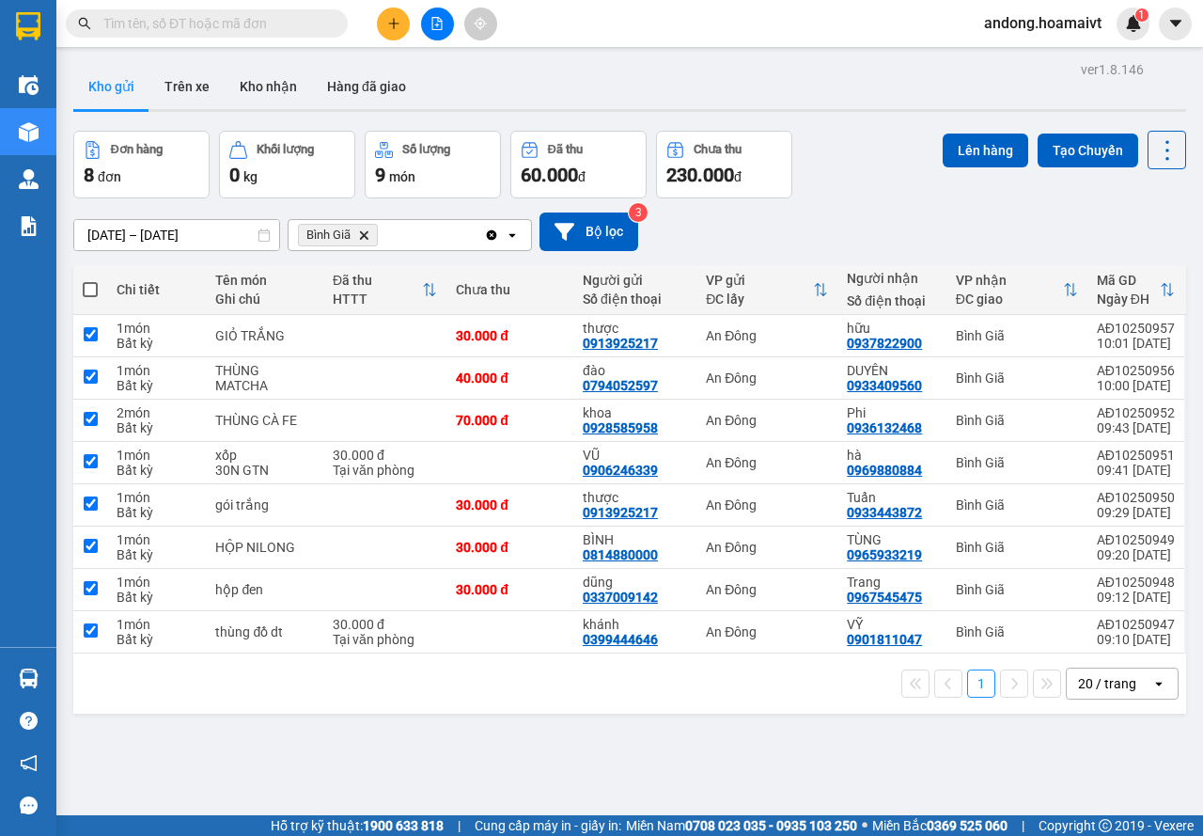
checkbox input "true"
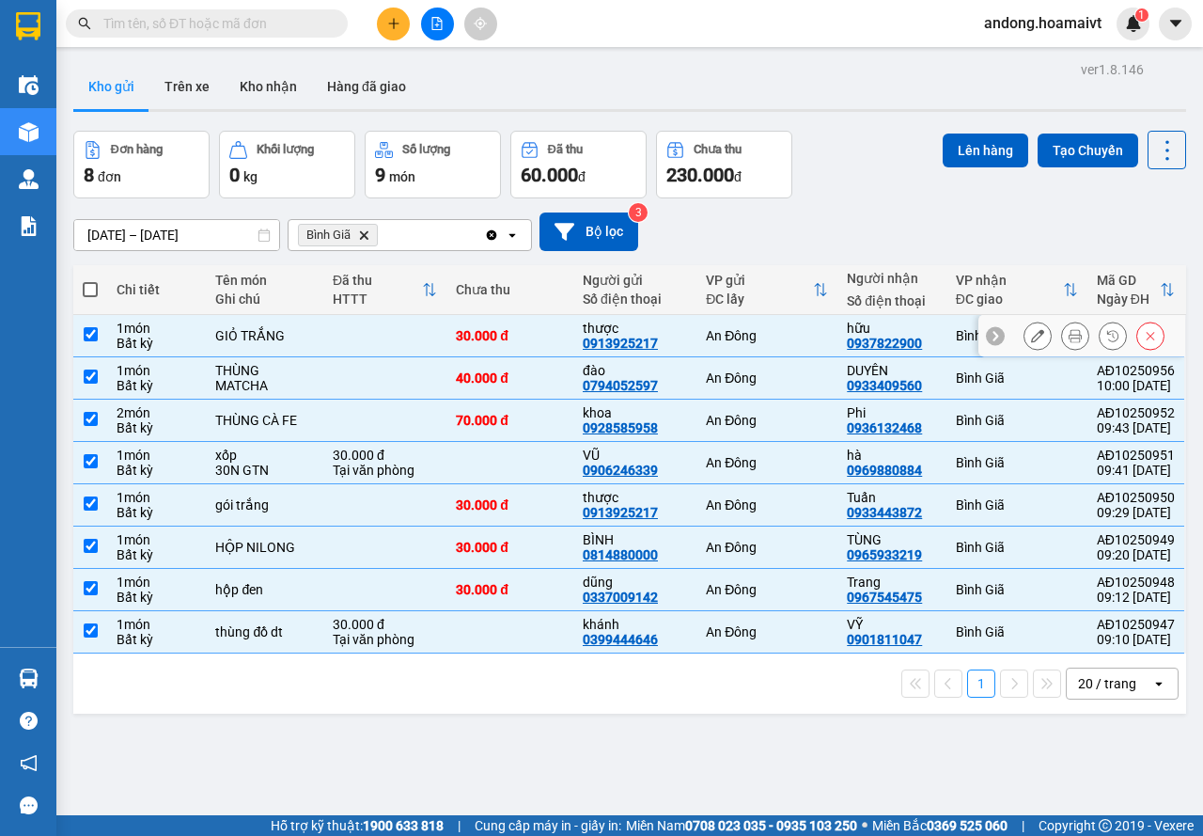
click at [103, 345] on td at bounding box center [90, 336] width 34 height 42
checkbox input "false"
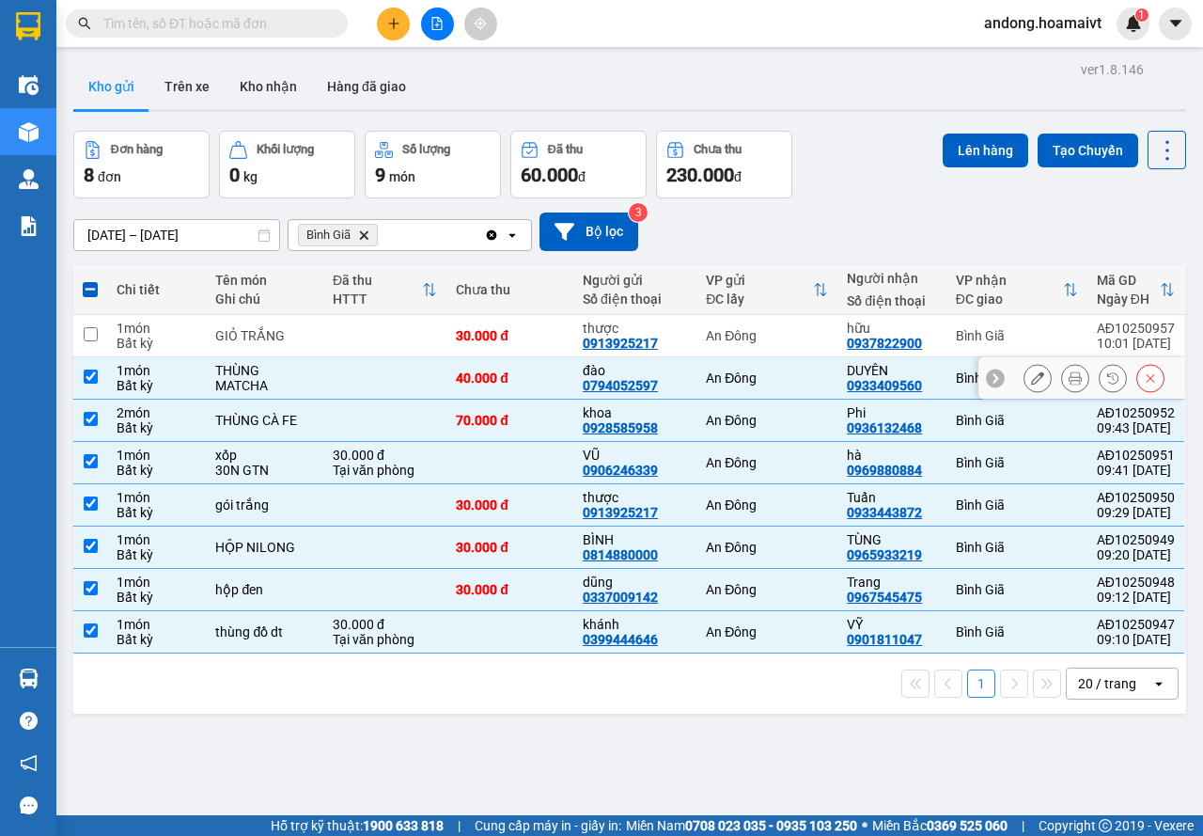
click at [118, 380] on div "Bất kỳ" at bounding box center [157, 385] width 80 height 15
checkbox input "false"
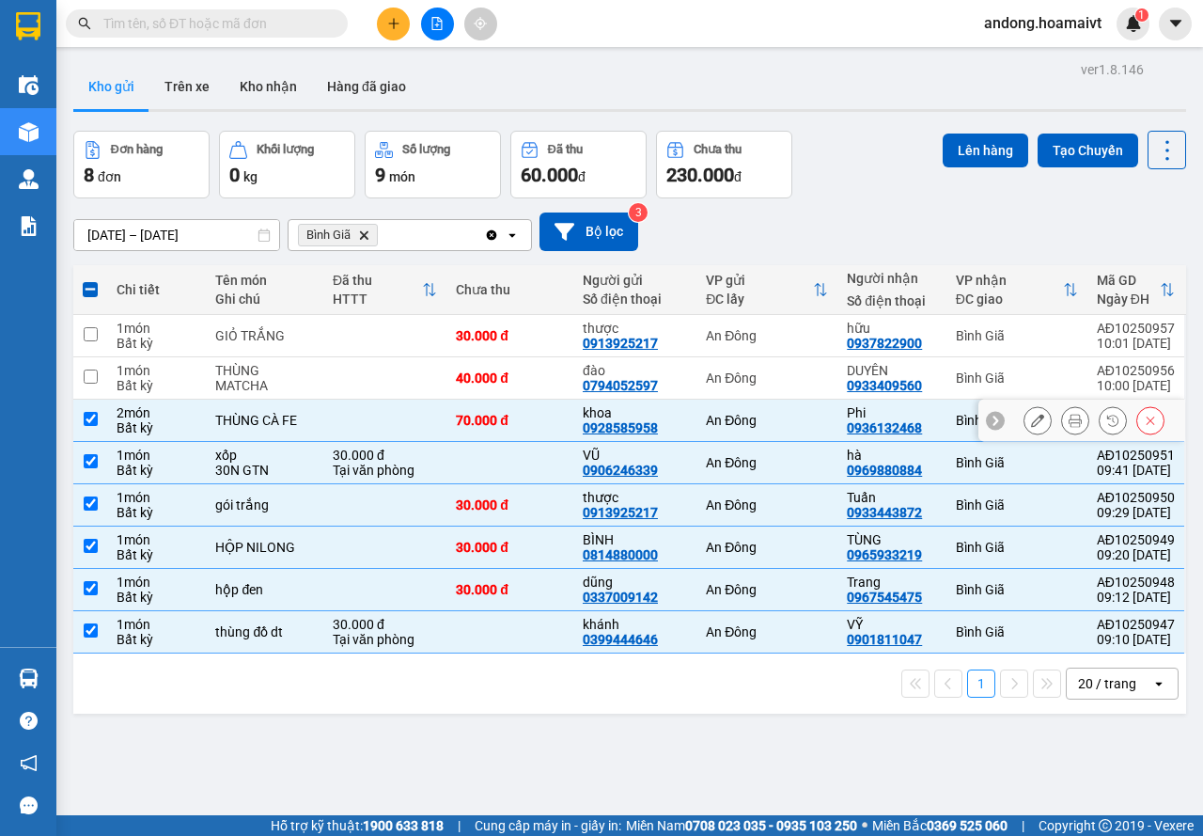
click at [134, 431] on div "Bất kỳ" at bounding box center [157, 427] width 80 height 15
checkbox input "false"
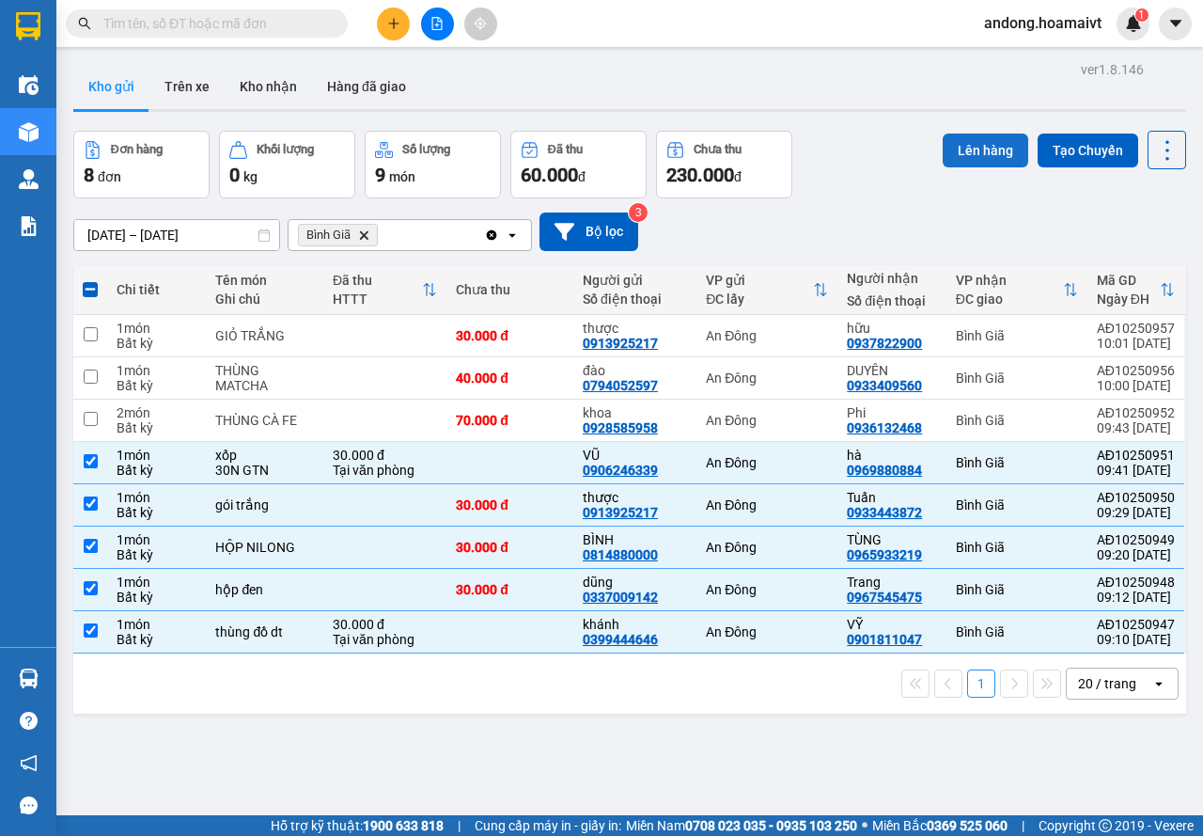
click at [958, 151] on button "Lên hàng" at bounding box center [986, 150] width 86 height 34
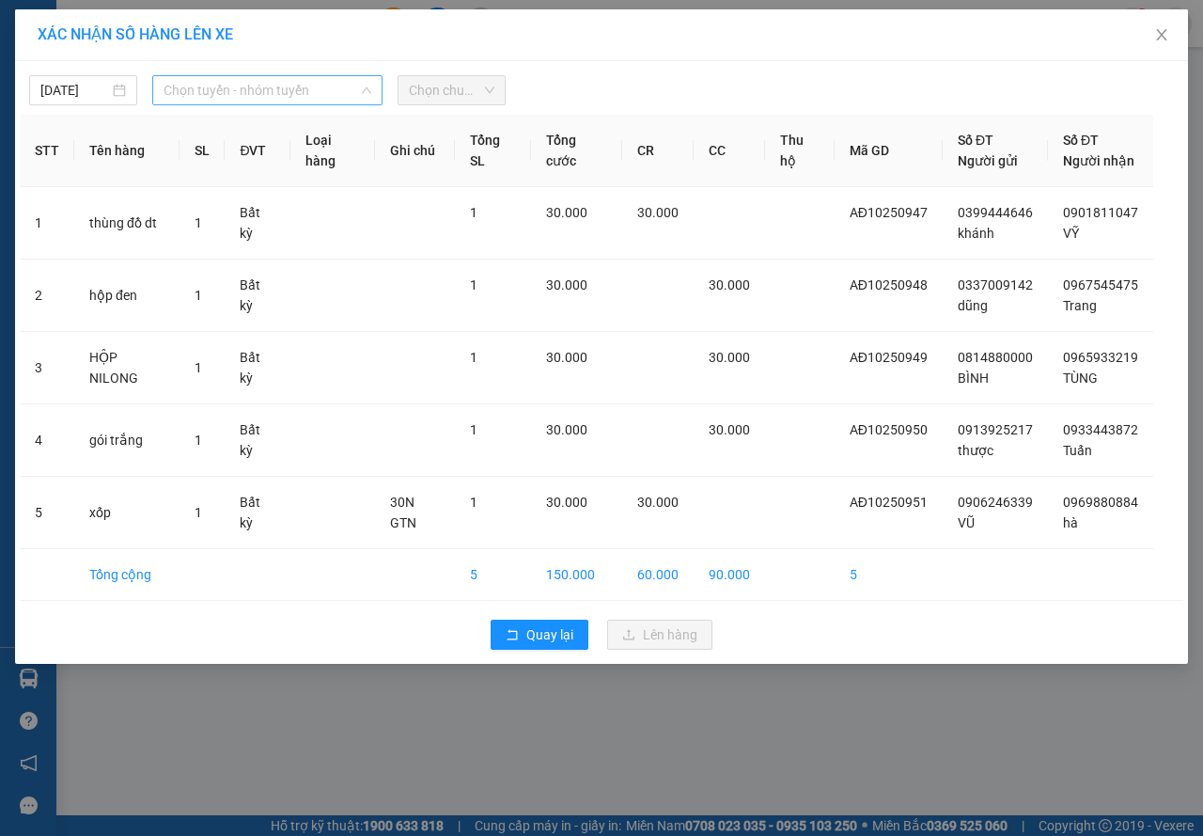
click at [271, 90] on span "Chọn tuyến - nhóm tuyến" at bounding box center [268, 90] width 208 height 28
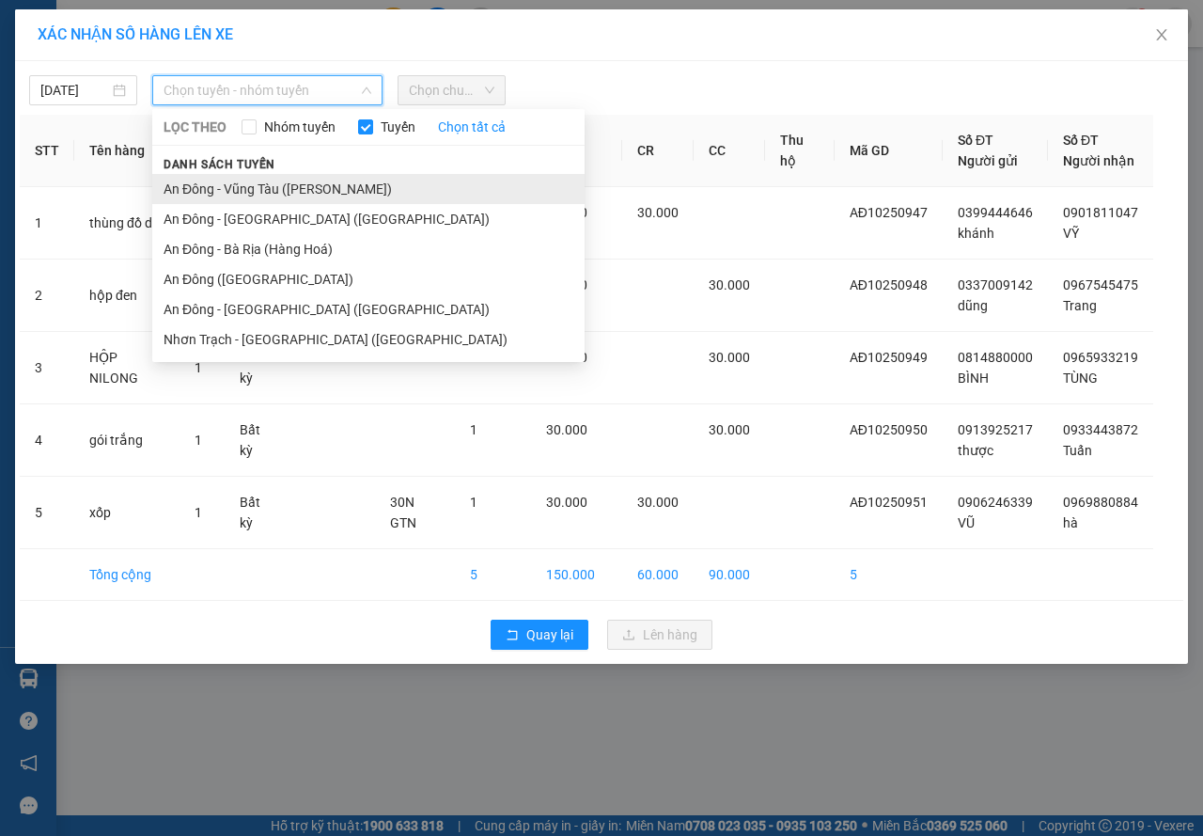
drag, startPoint x: 245, startPoint y: 210, endPoint x: 252, endPoint y: 189, distance: 21.7
click at [252, 189] on ul "An Đông - [GEOGRAPHIC_DATA] ([GEOGRAPHIC_DATA]) [GEOGRAPHIC_DATA] - [GEOGRAPHIC…" at bounding box center [368, 264] width 432 height 180
click at [252, 189] on li "An Đông - Vũng Tàu ([PERSON_NAME])" at bounding box center [368, 189] width 432 height 30
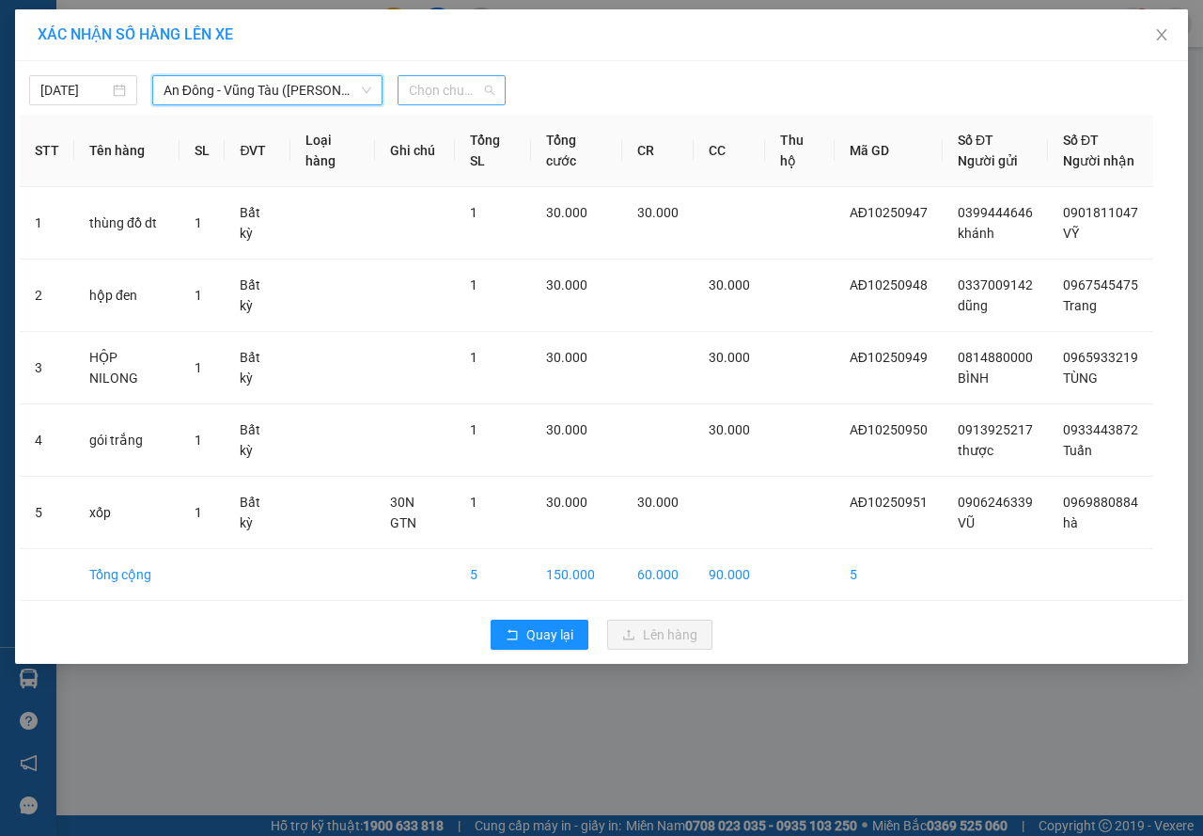
click at [483, 93] on span "Chọn chuyến" at bounding box center [452, 90] width 86 height 28
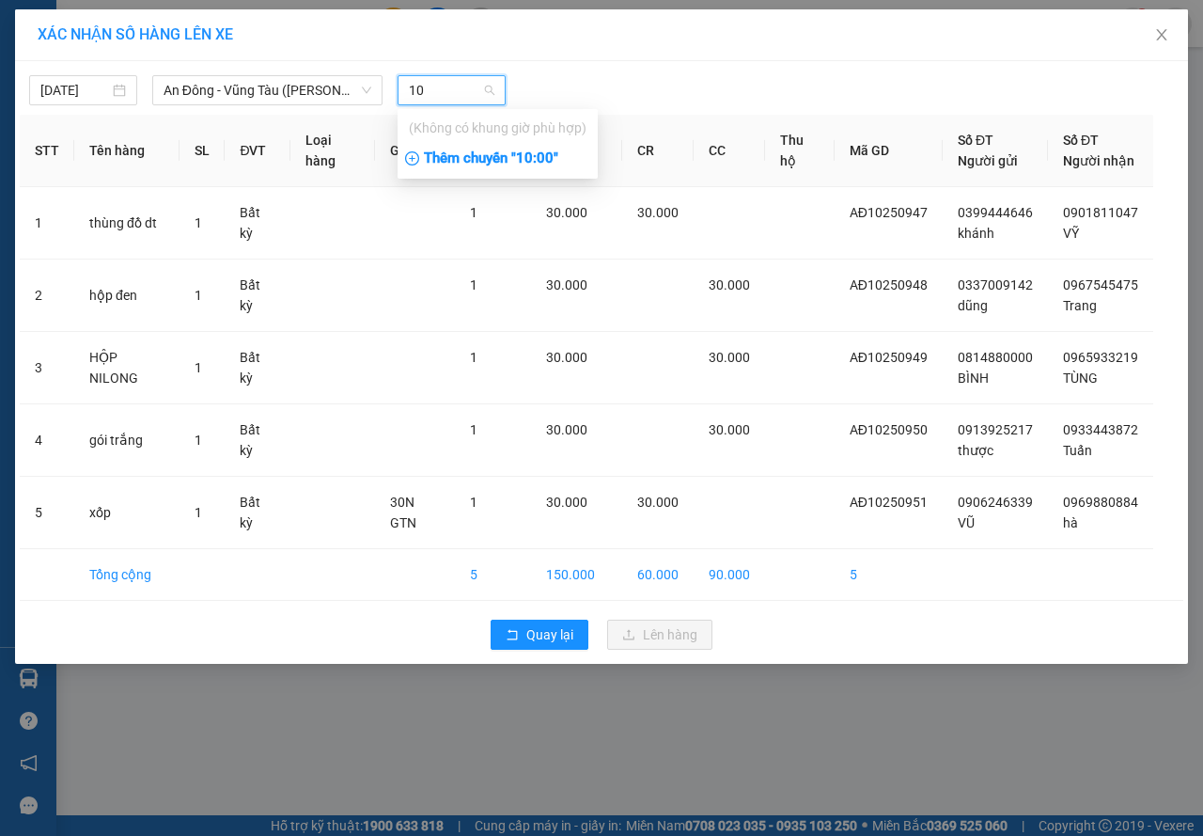
type input "10"
click at [536, 153] on div "Thêm chuyến " 10:00 "" at bounding box center [498, 159] width 200 height 32
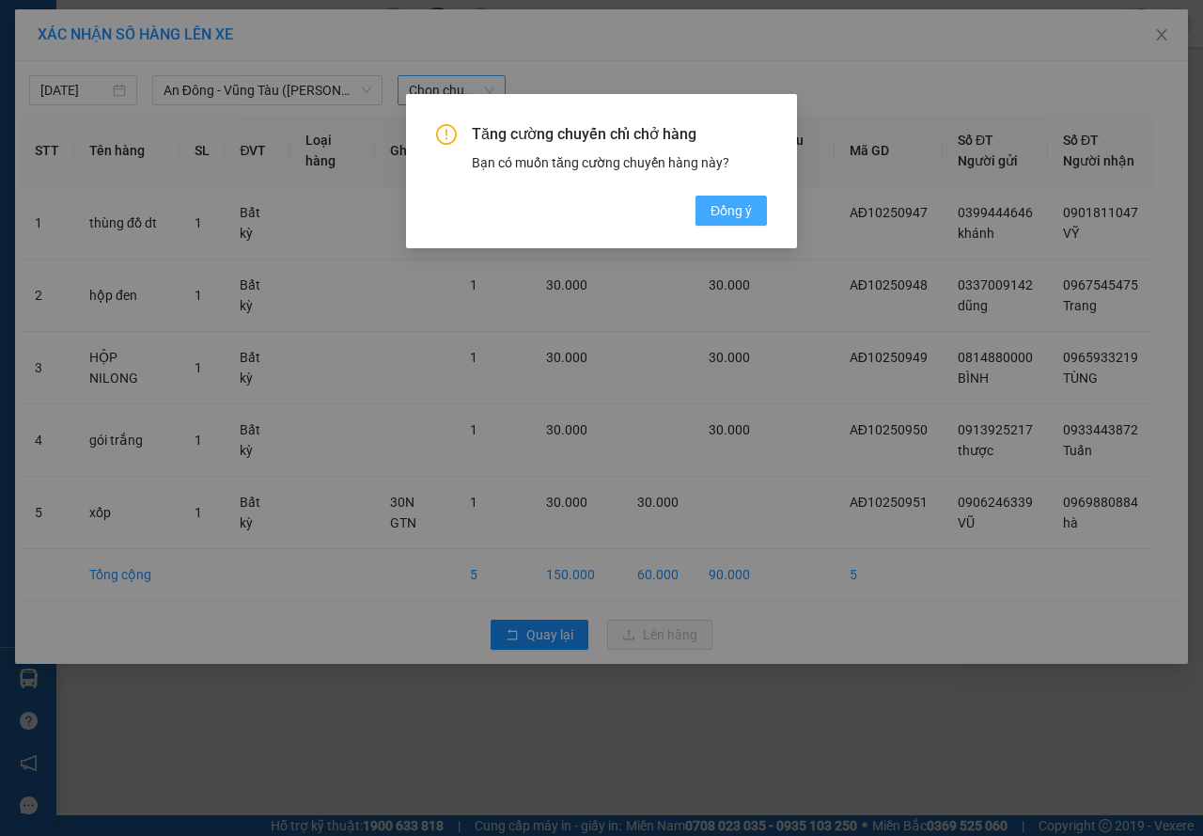
click at [726, 226] on button "Đồng ý" at bounding box center [731, 211] width 71 height 30
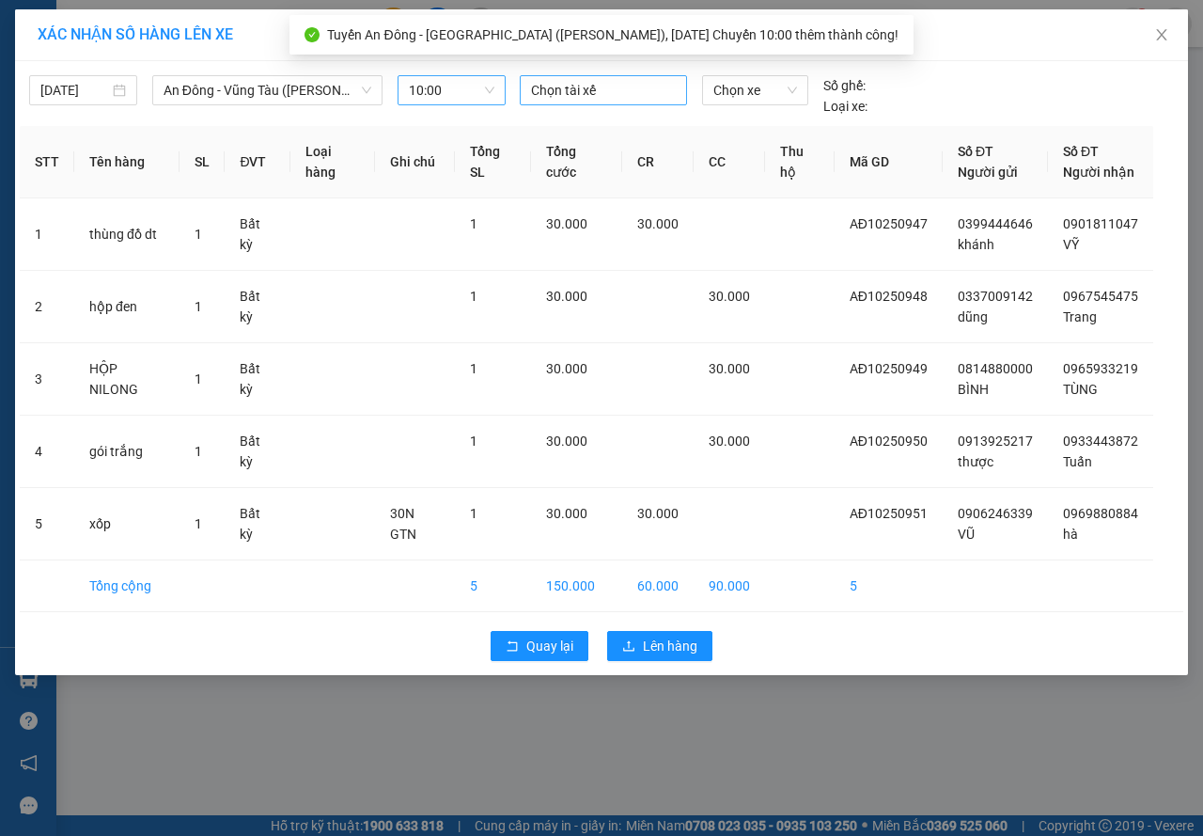
click at [576, 97] on div at bounding box center [603, 90] width 158 height 23
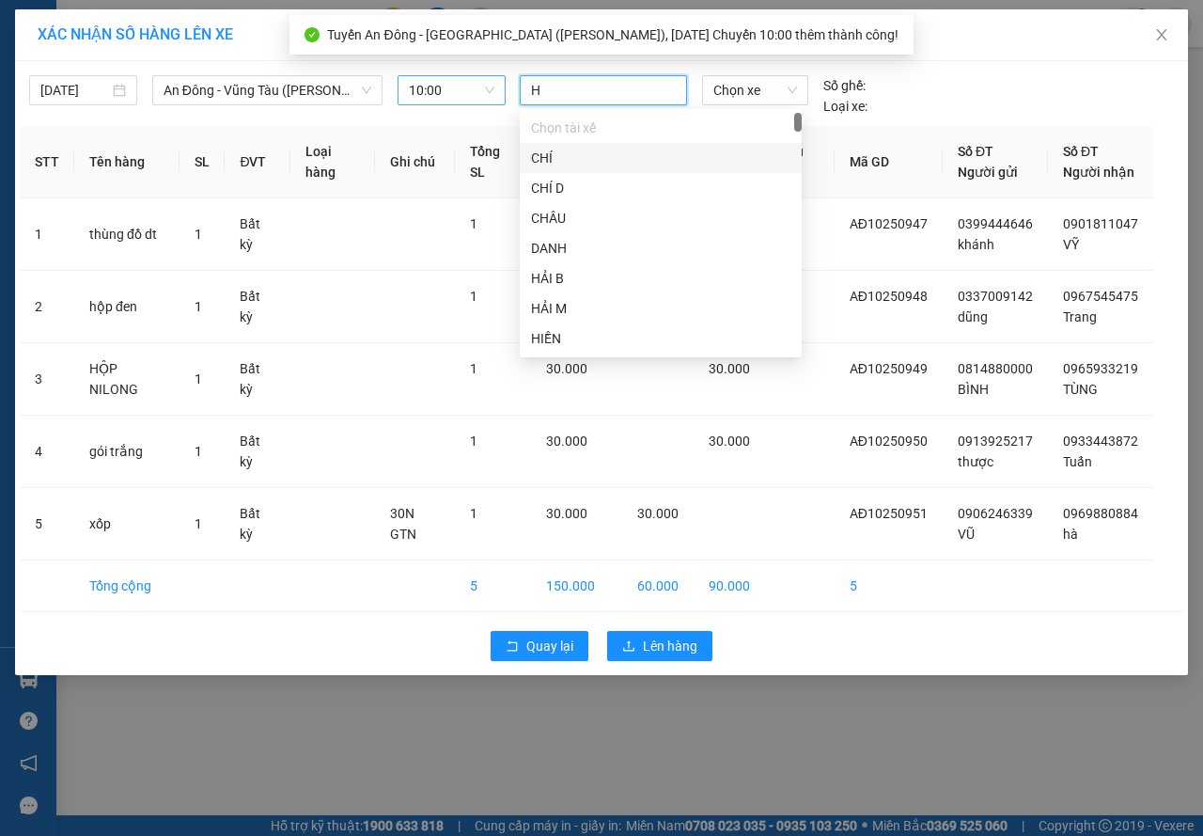
type input "HỶ"
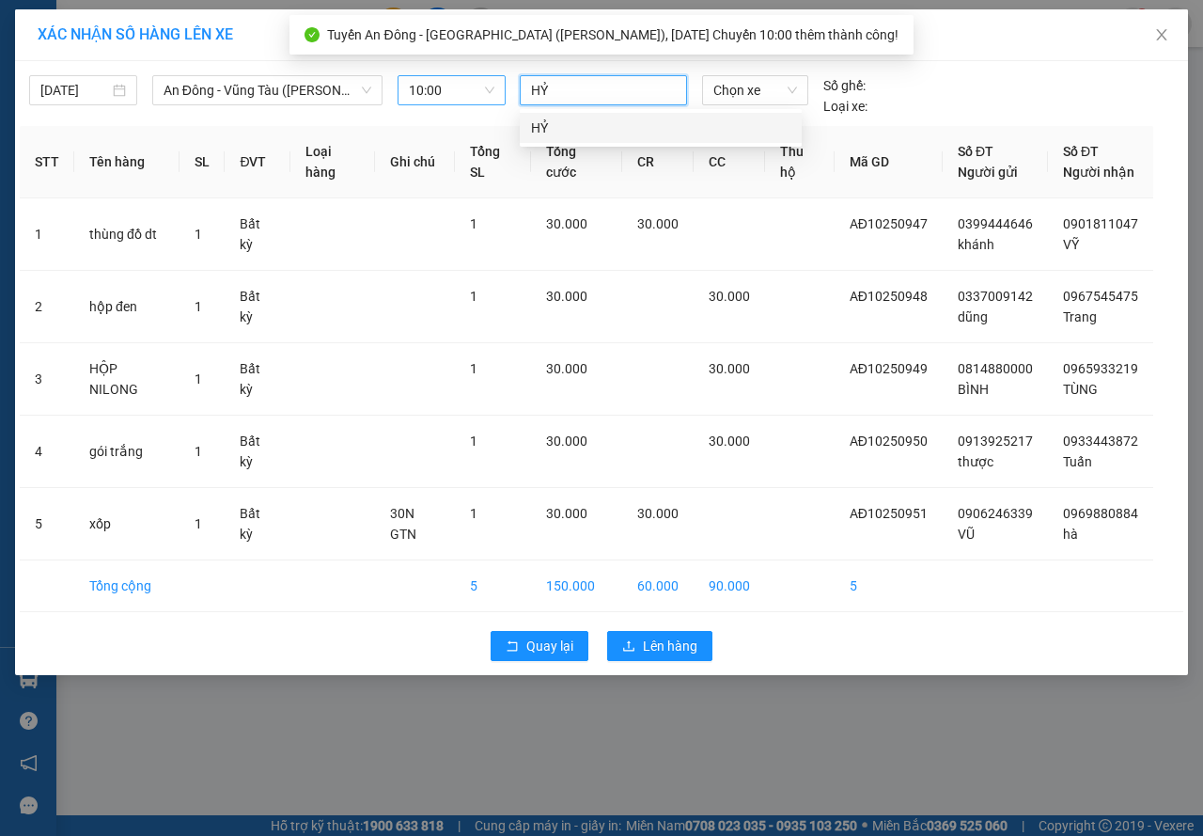
click at [581, 124] on div "HỶ" at bounding box center [660, 127] width 259 height 21
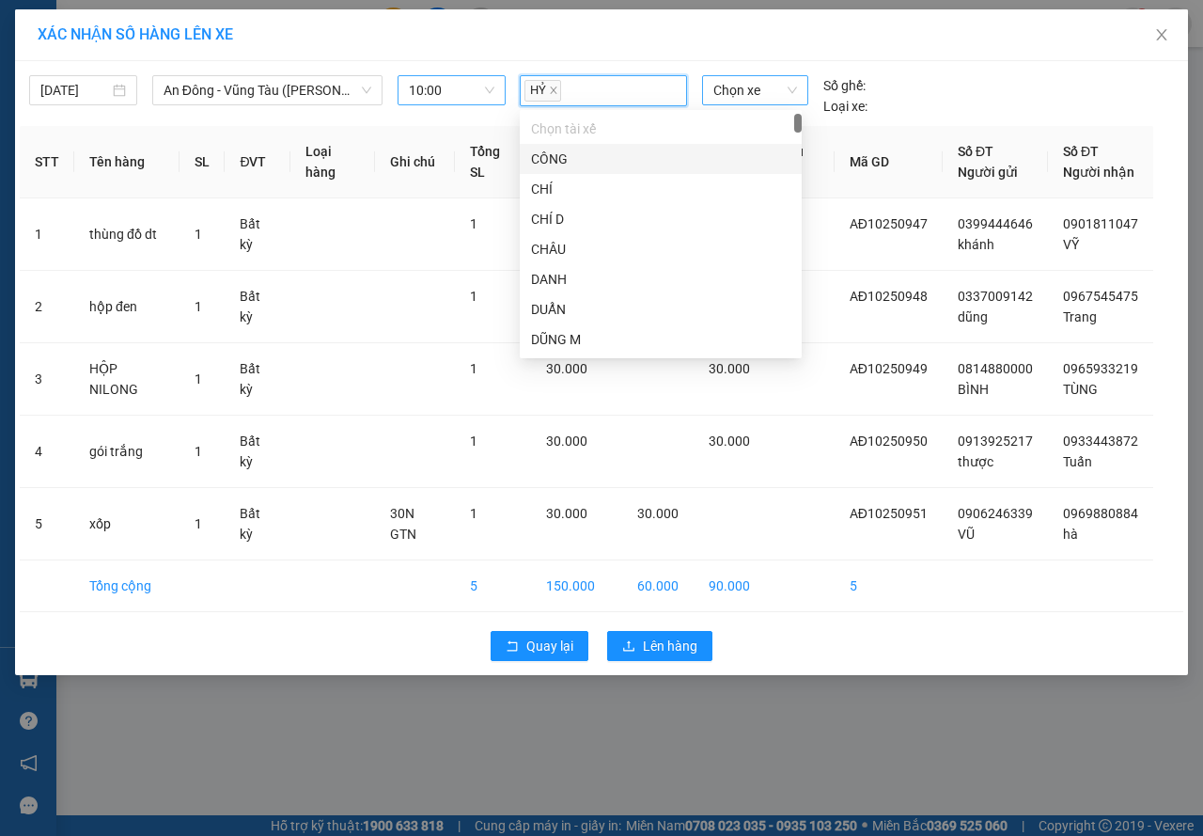
click at [723, 87] on span "Chọn xe" at bounding box center [755, 90] width 84 height 28
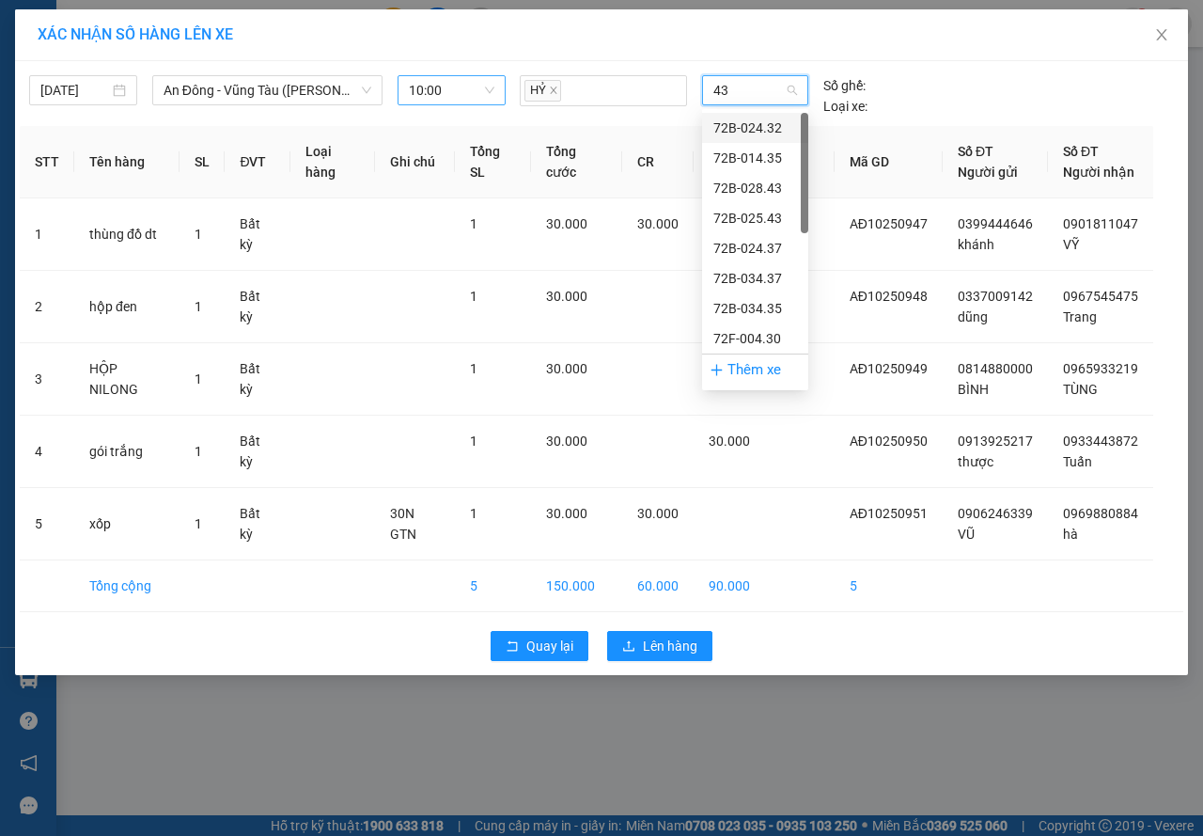
type input "433"
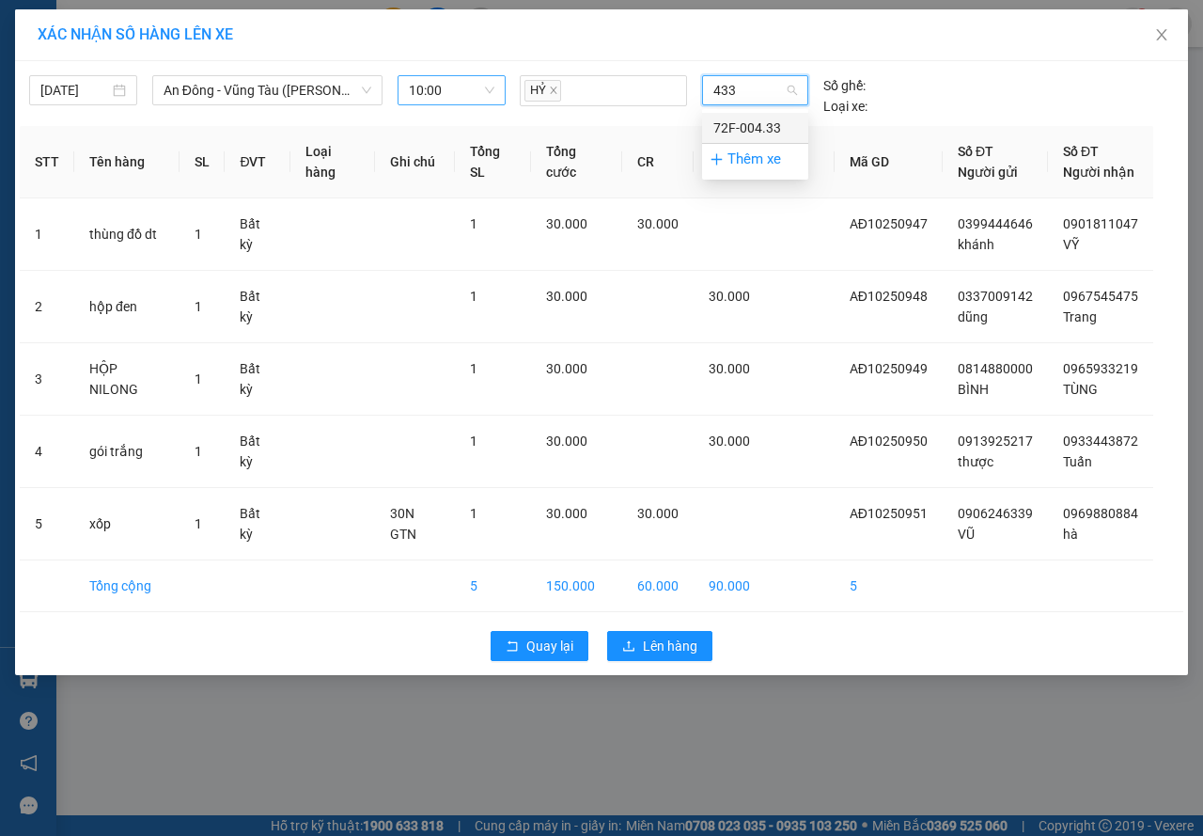
click at [750, 123] on div "72F-004.33" at bounding box center [755, 127] width 84 height 21
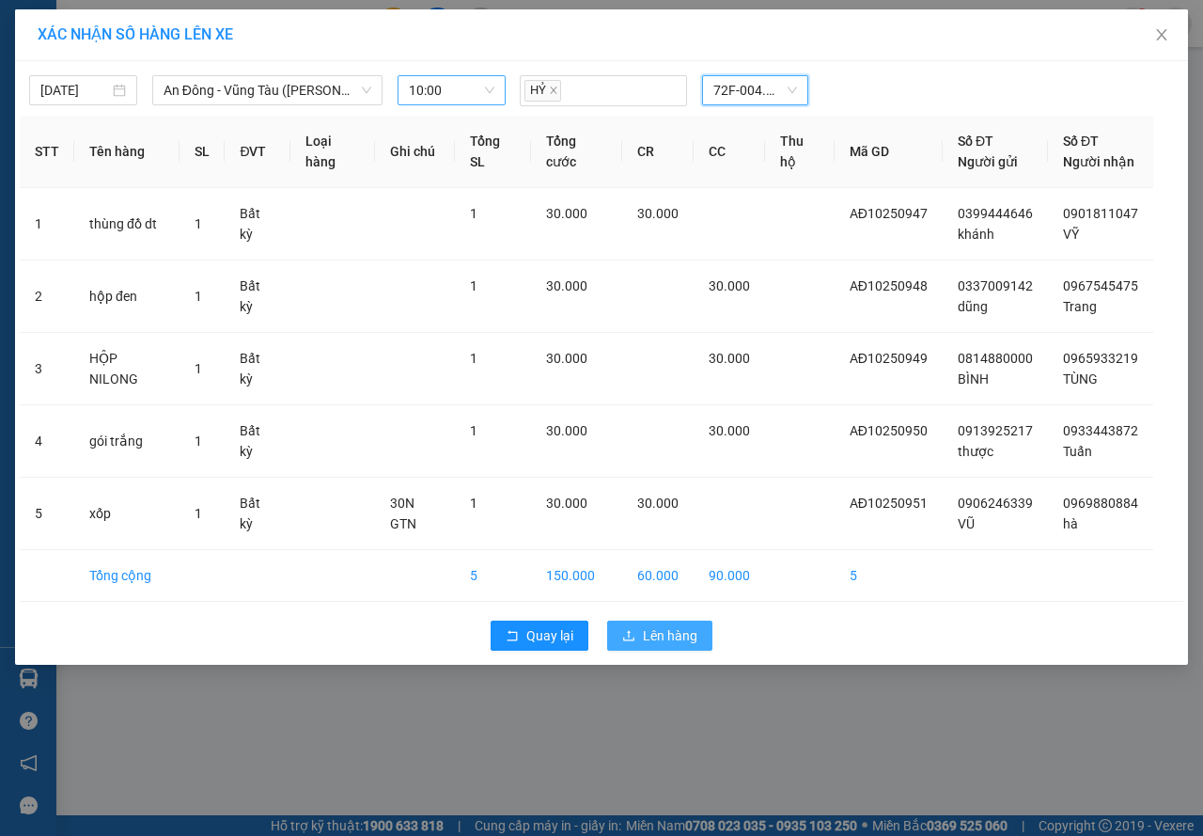
click at [704, 622] on button "Lên hàng" at bounding box center [659, 635] width 105 height 30
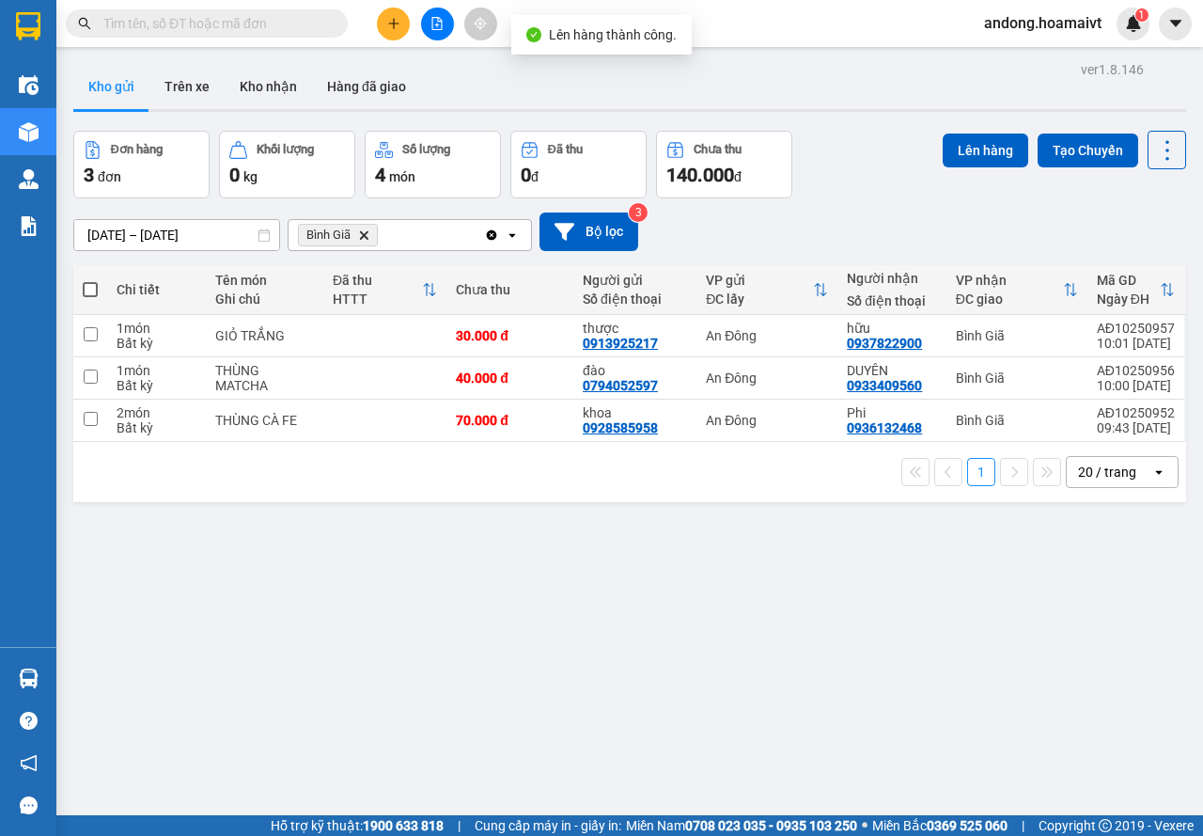
click at [368, 233] on icon "Delete" at bounding box center [363, 234] width 11 height 11
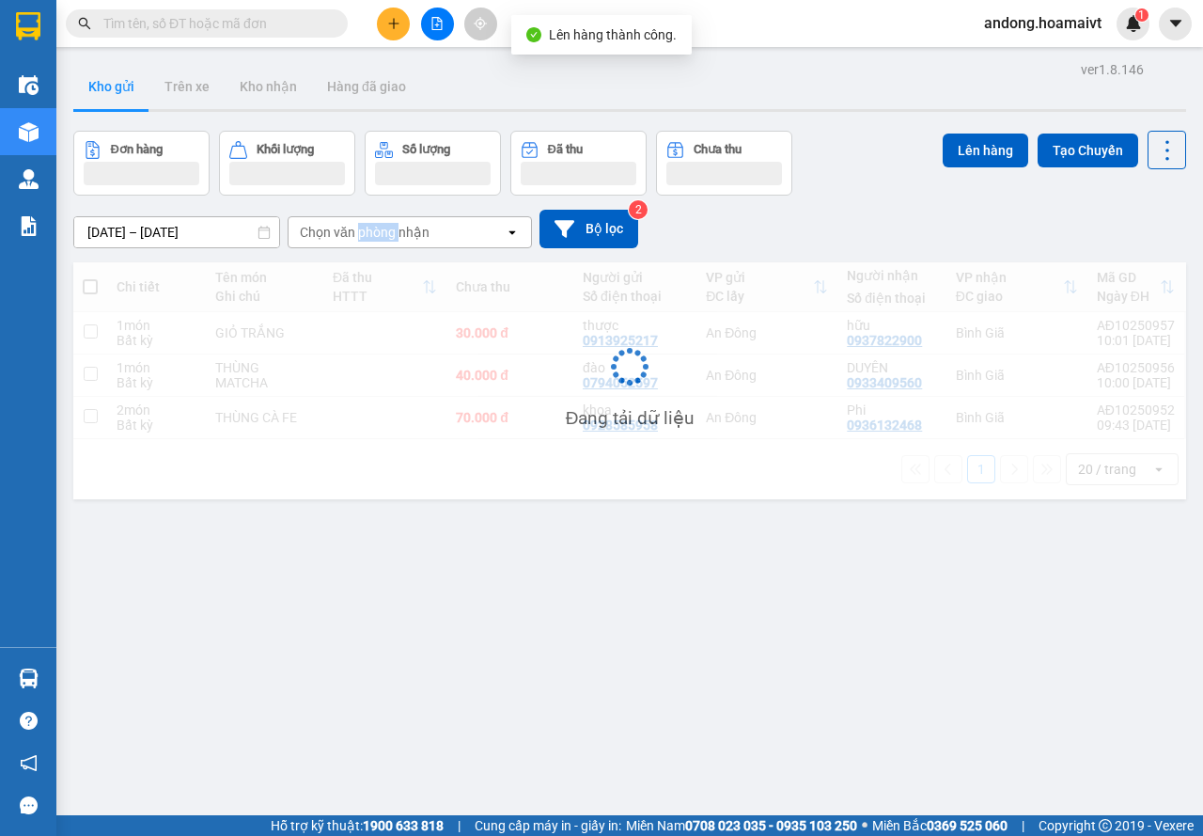
click at [368, 233] on div "Chọn văn phòng nhận" at bounding box center [365, 232] width 130 height 19
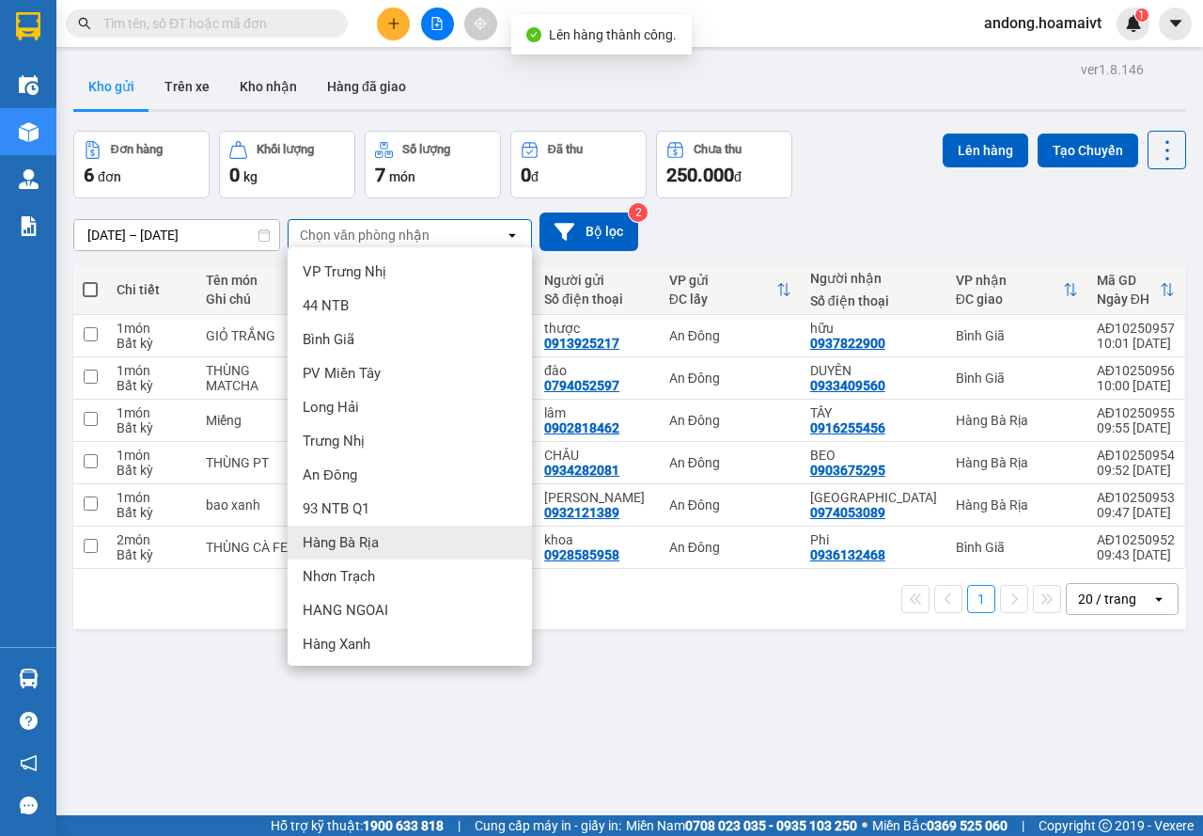
click at [364, 552] on div "Hàng Bà Rịa" at bounding box center [410, 542] width 244 height 34
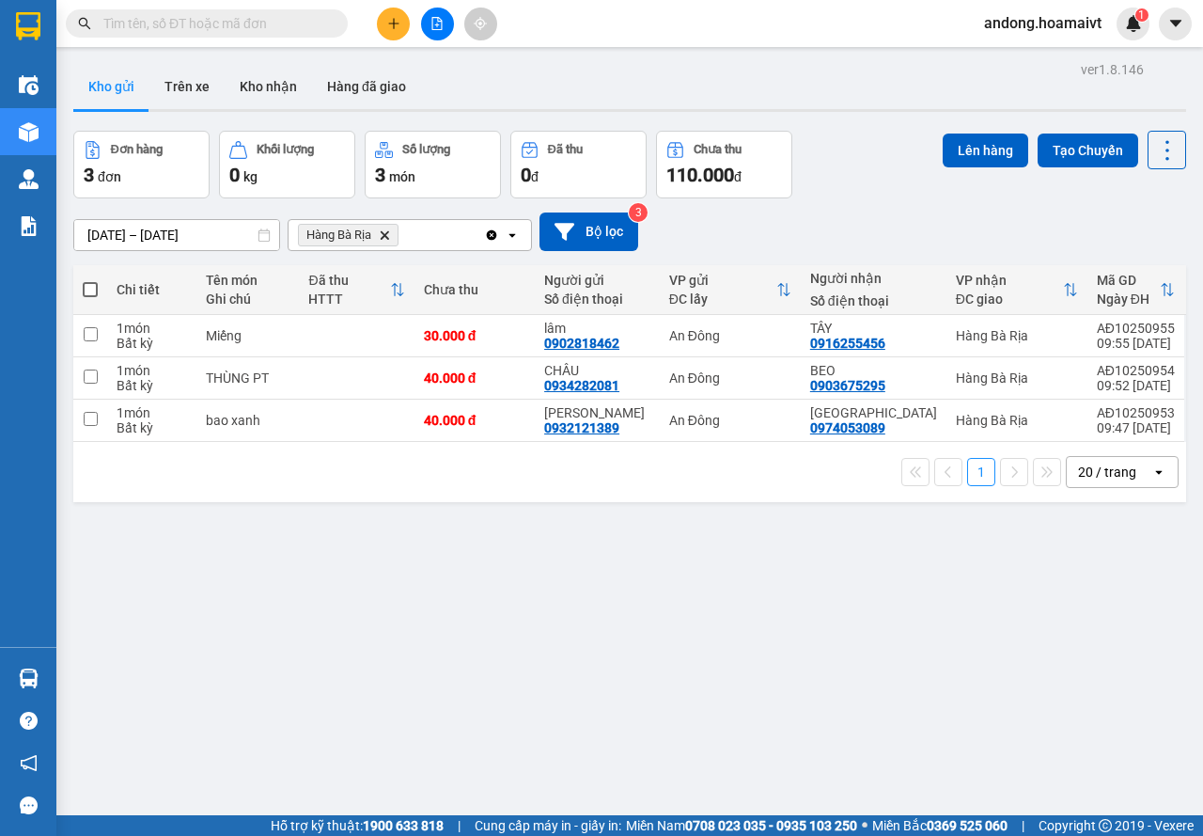
click at [85, 285] on span at bounding box center [90, 289] width 15 height 15
click at [90, 280] on input "checkbox" at bounding box center [90, 280] width 0 height 0
checkbox input "true"
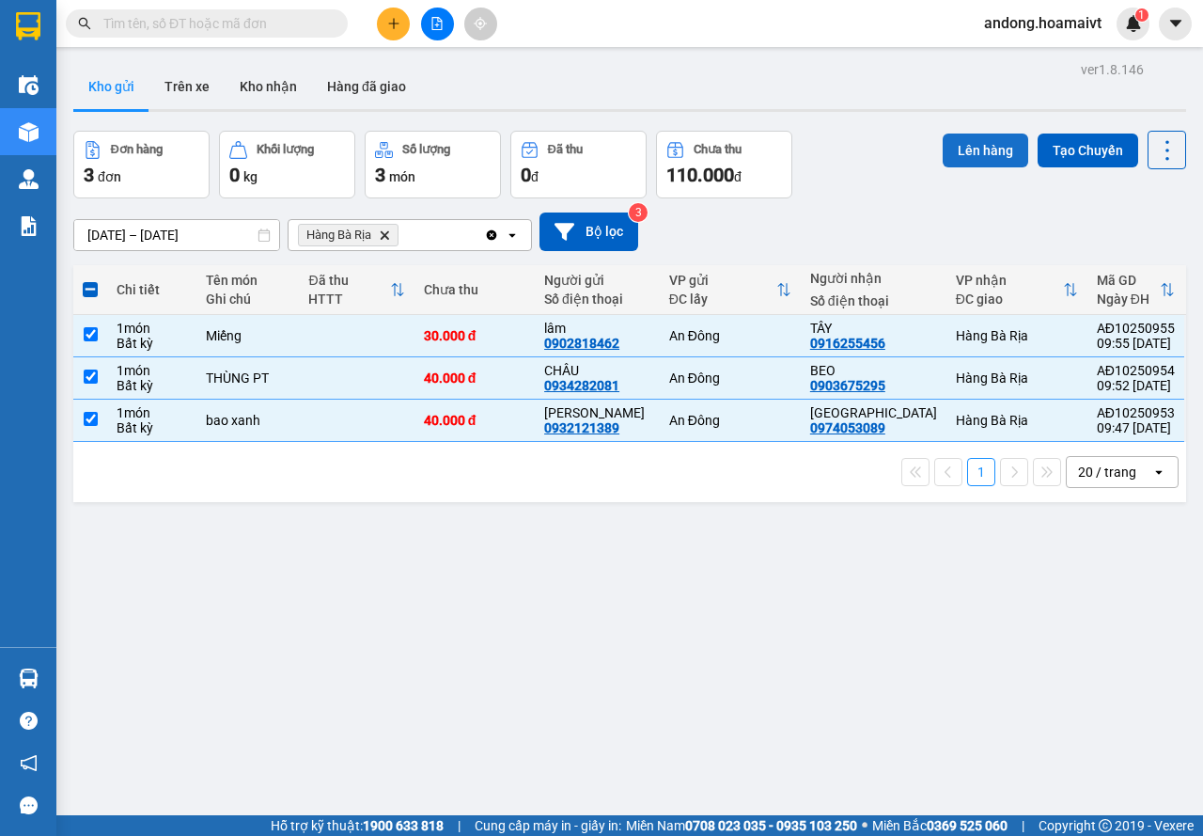
click at [946, 161] on button "Lên hàng" at bounding box center [986, 150] width 86 height 34
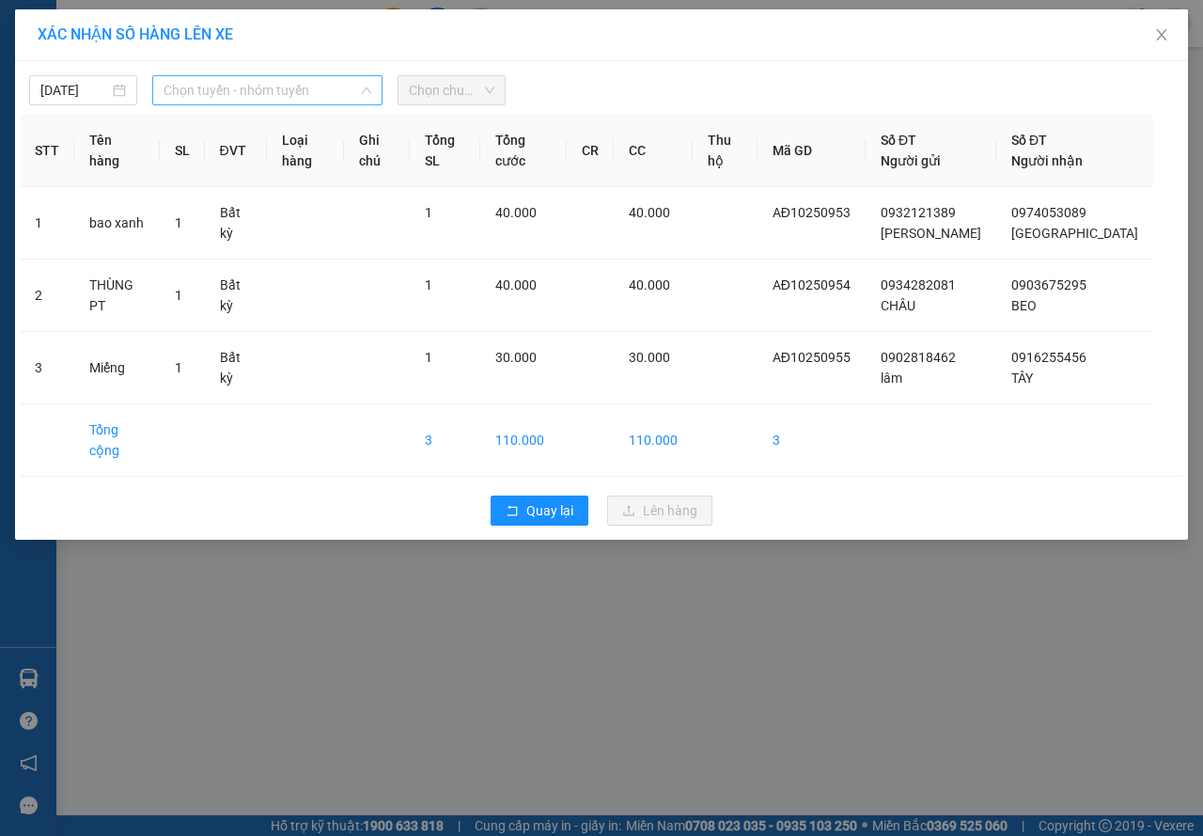
click at [323, 96] on span "Chọn tuyến - nhóm tuyến" at bounding box center [268, 90] width 208 height 28
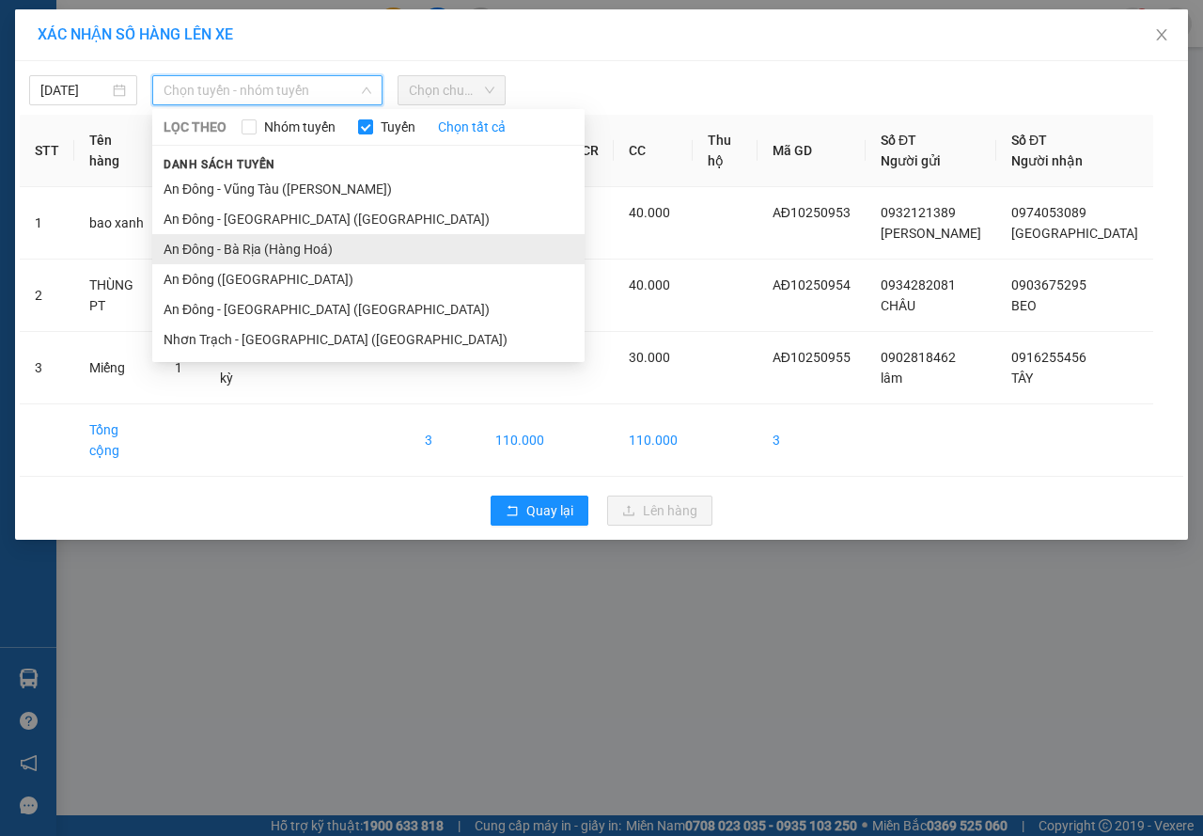
click at [255, 245] on li "An Đông - Bà Rịa (Hàng Hoá)" at bounding box center [368, 249] width 432 height 30
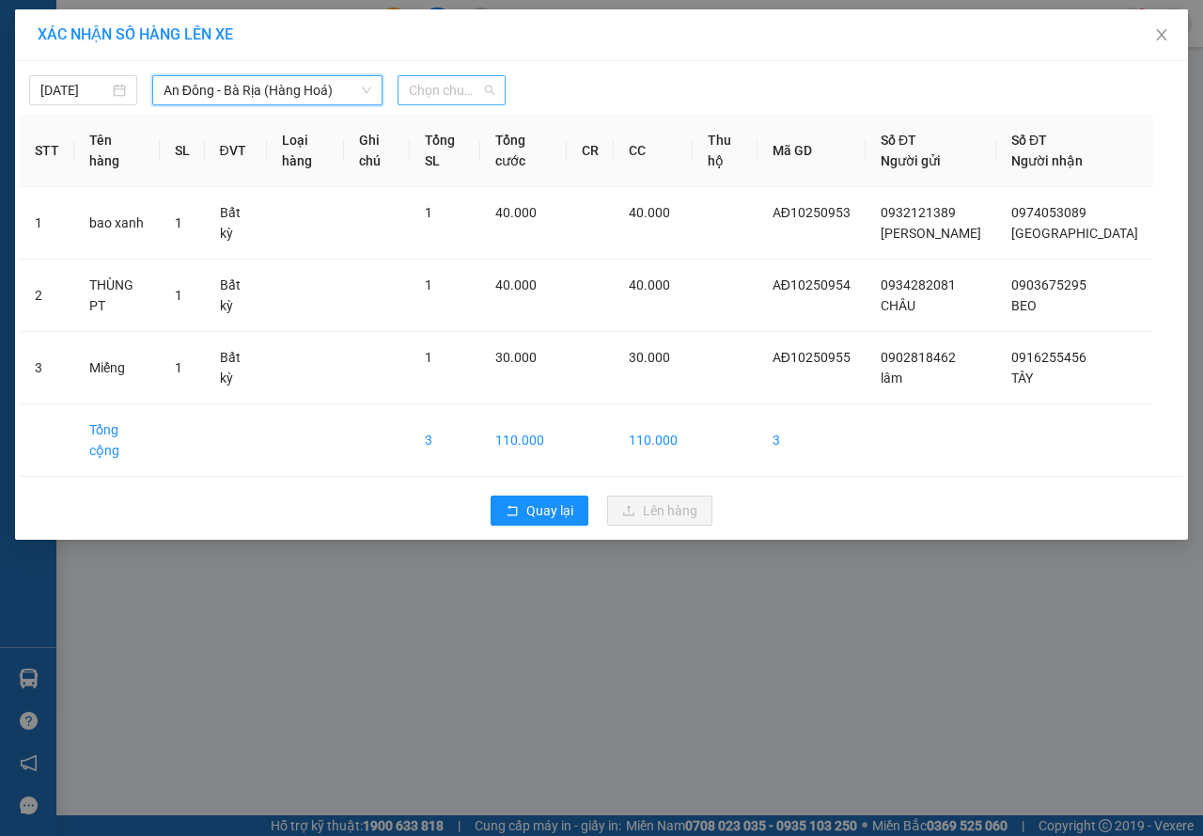
click at [411, 97] on span "Chọn chuyến" at bounding box center [452, 90] width 86 height 28
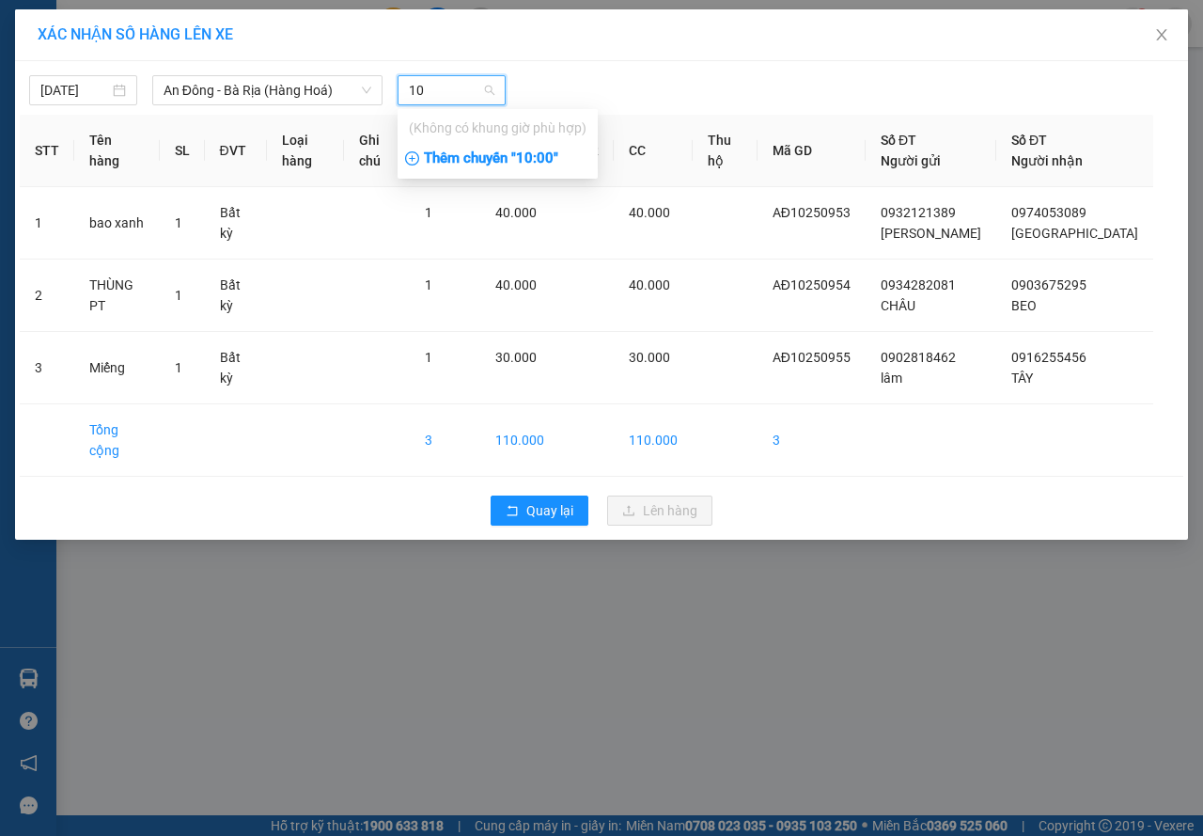
type input "10"
click at [494, 153] on div "Thêm chuyến " 10:00 "" at bounding box center [498, 159] width 200 height 32
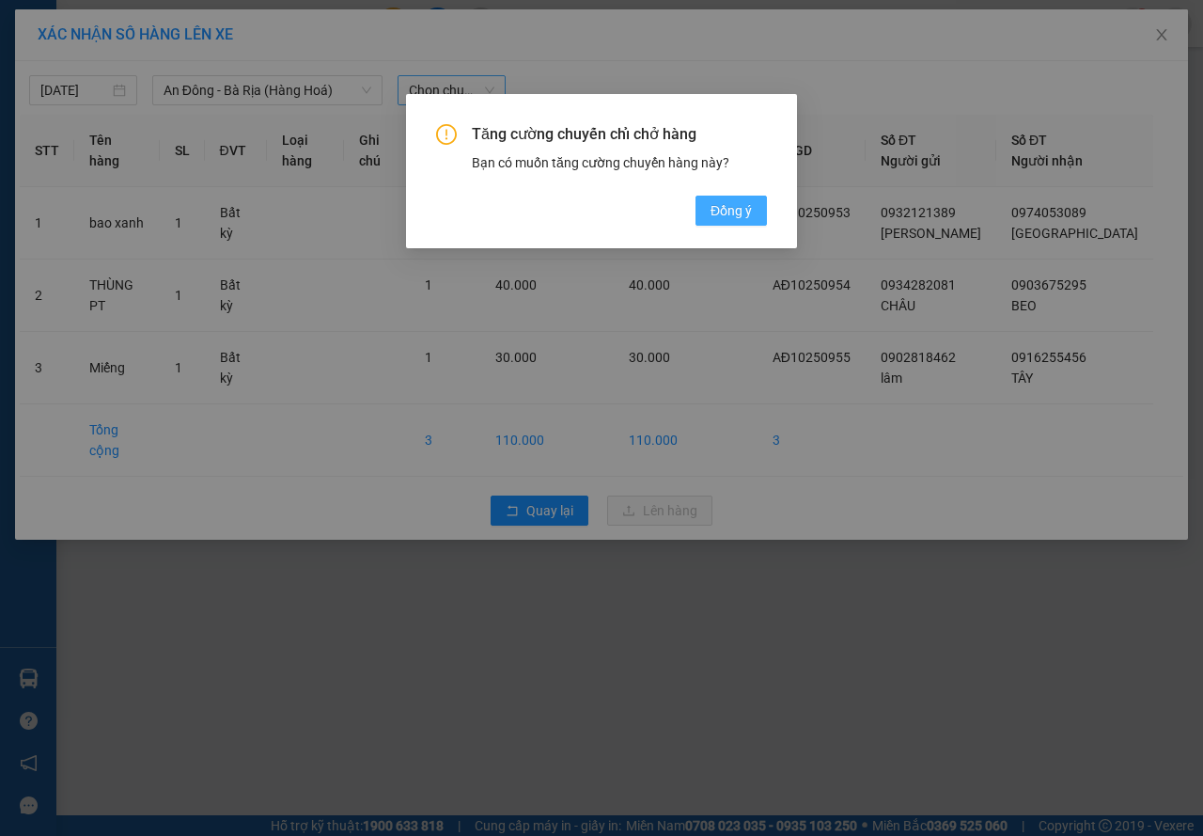
click at [732, 205] on span "Đồng ý" at bounding box center [731, 210] width 41 height 21
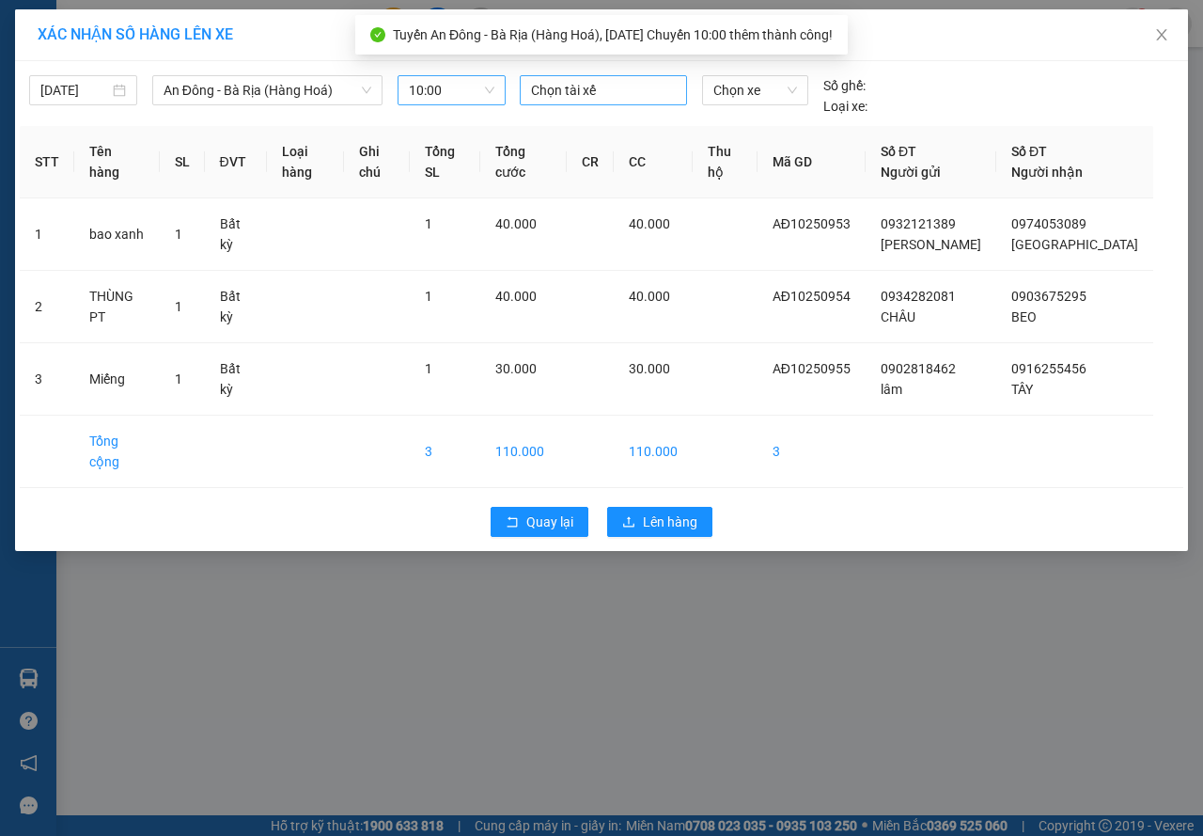
click at [586, 90] on div at bounding box center [603, 90] width 158 height 23
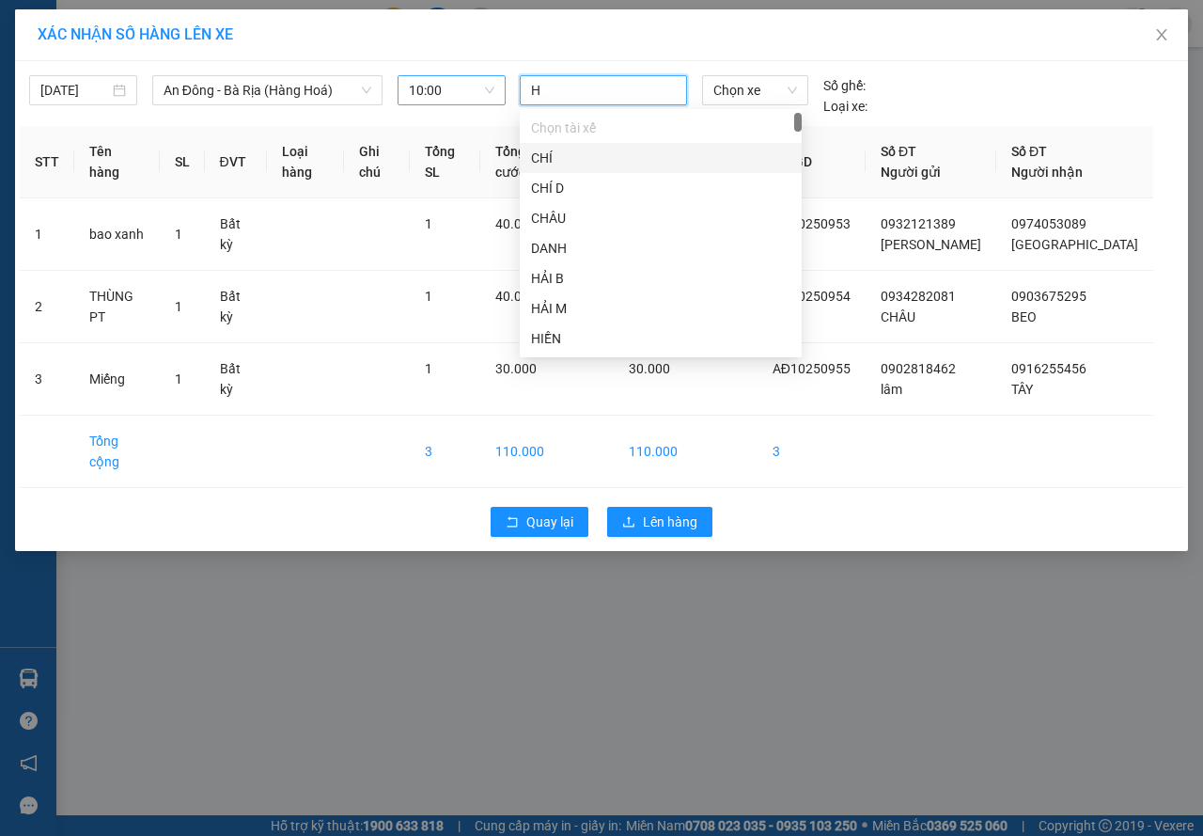
type input "HY"
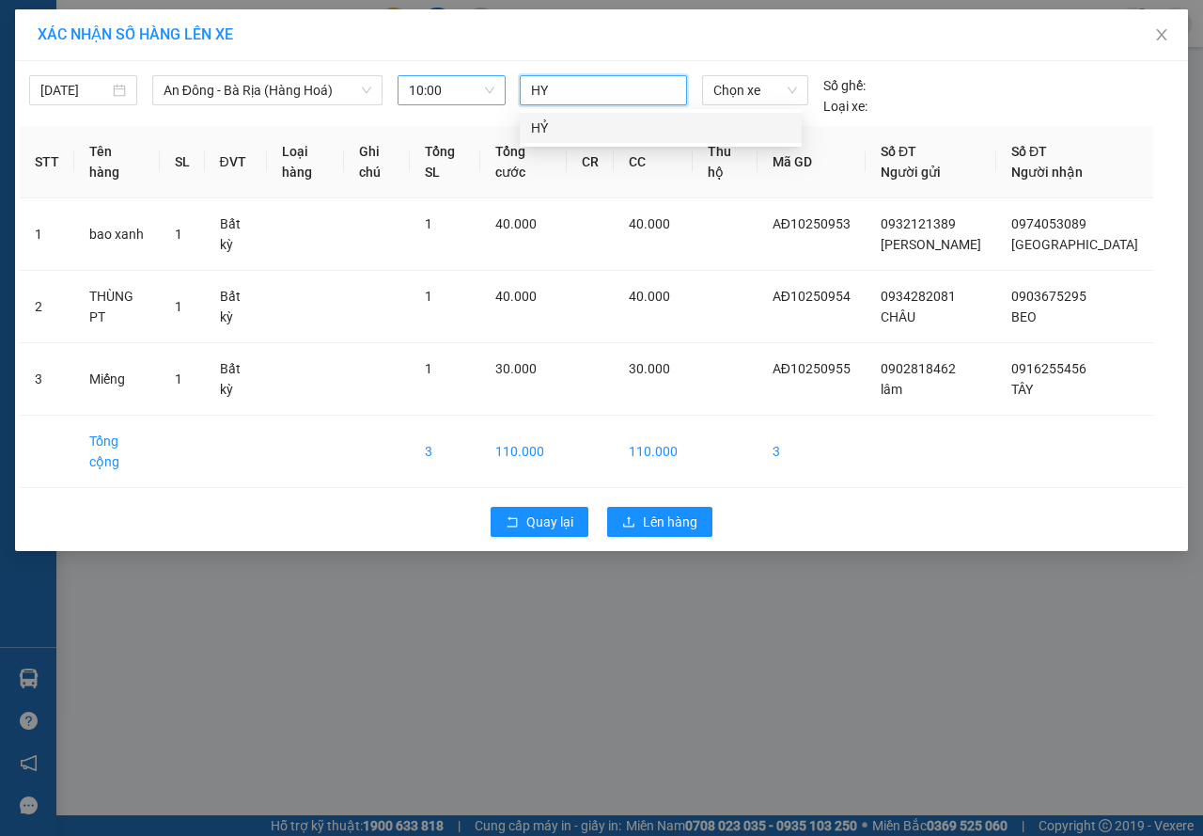
click at [597, 118] on div "HỶ" at bounding box center [660, 127] width 259 height 21
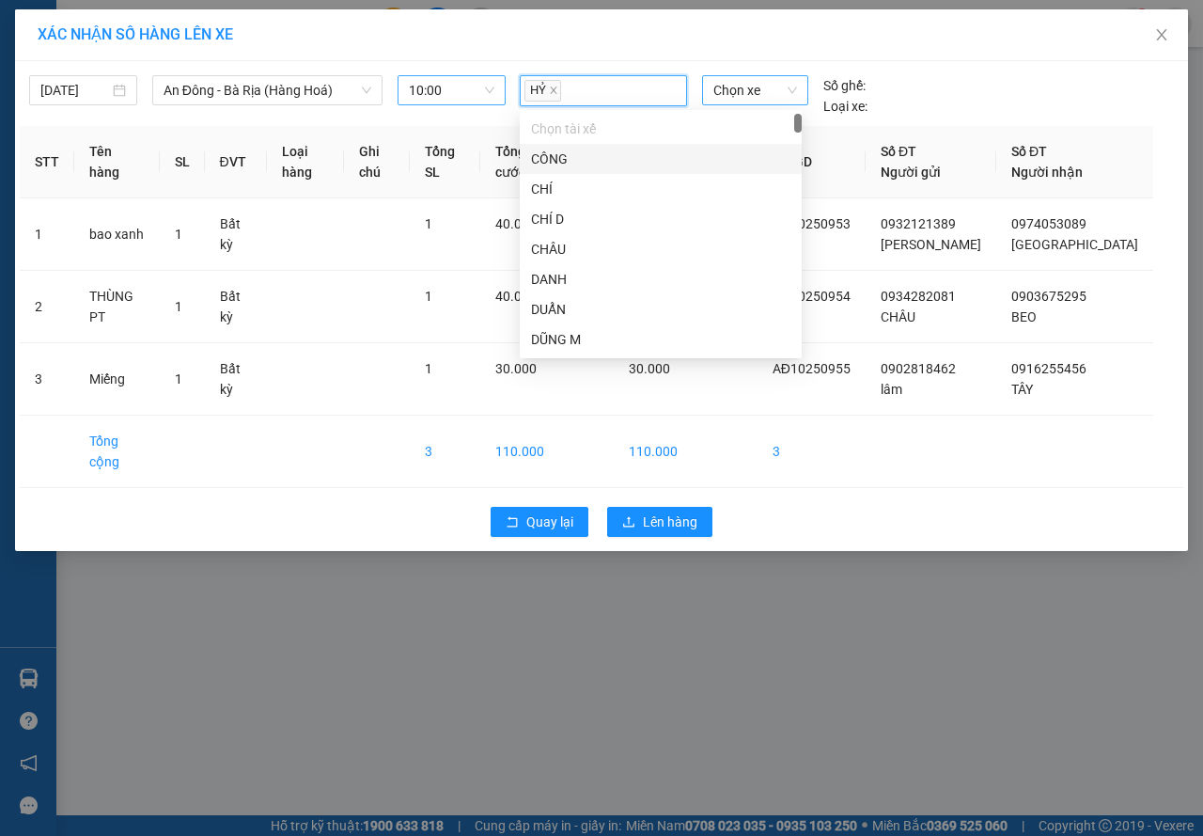
click at [739, 97] on span "Chọn xe" at bounding box center [755, 90] width 84 height 28
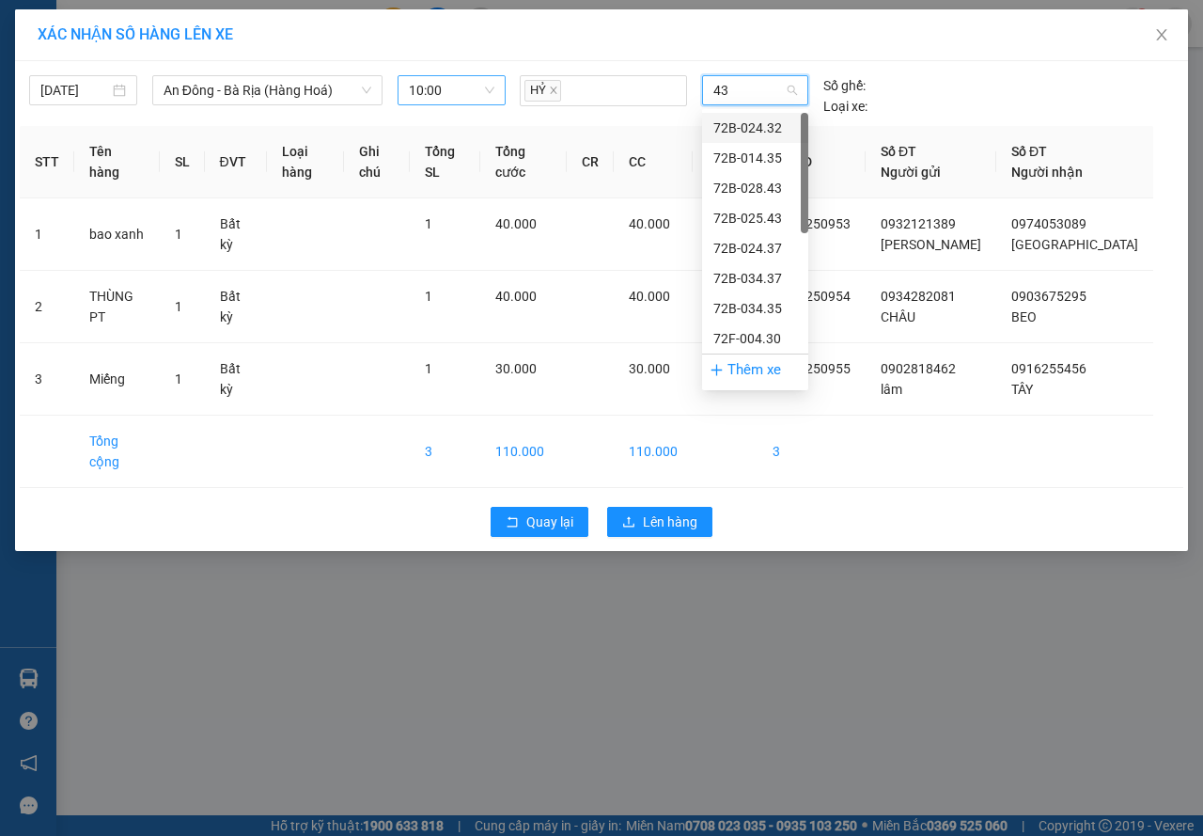
type input "433"
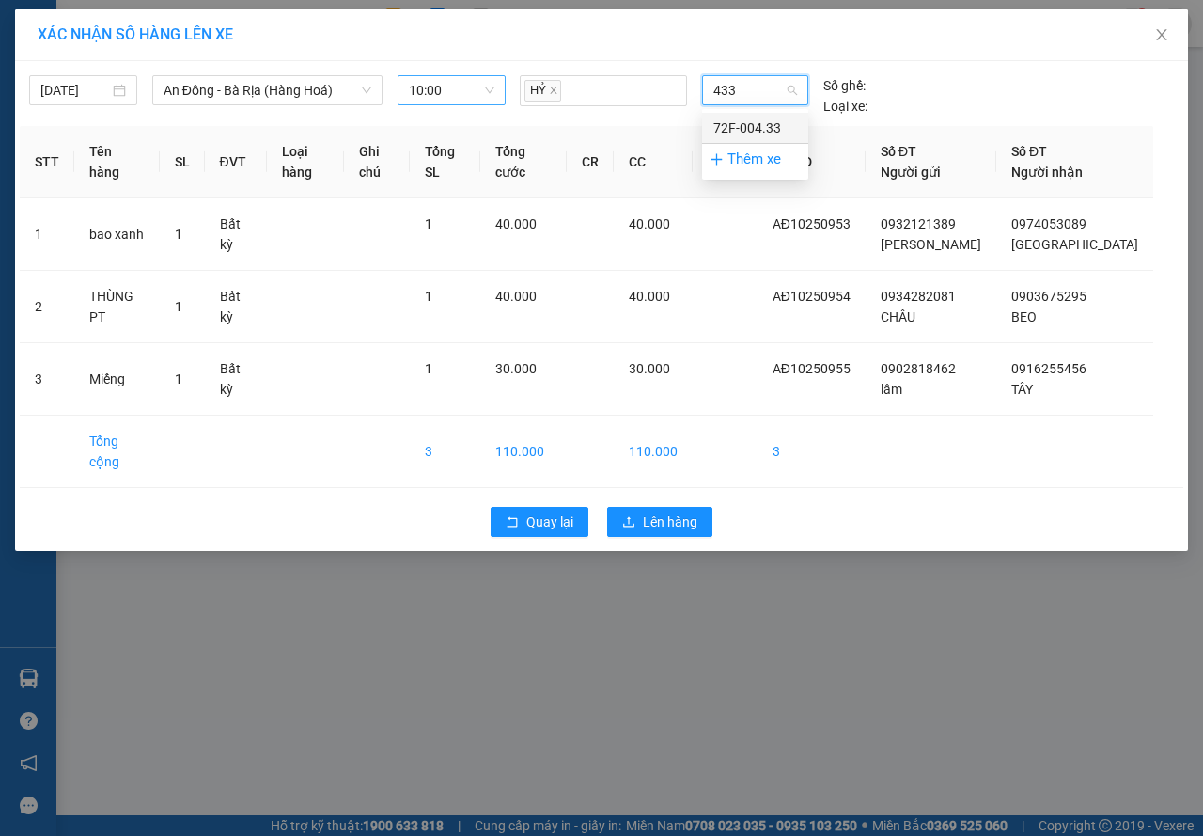
click at [763, 130] on div "72F-004.33" at bounding box center [755, 127] width 84 height 21
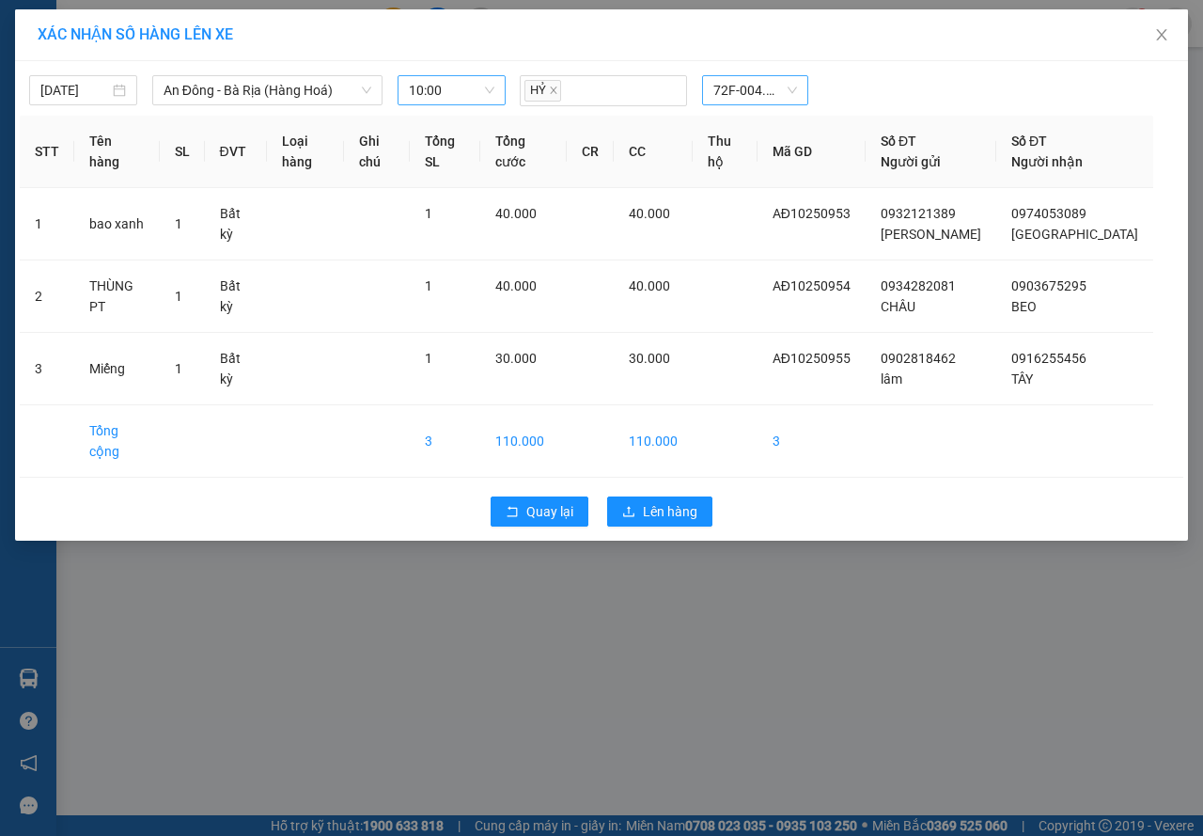
click at [685, 470] on div "[DATE] An Đông - Bà Rịa ([GEOGRAPHIC_DATA]) LỌC THEO Nhóm tuyến Tuyến Chọn tấ…" at bounding box center [601, 300] width 1173 height 479
click at [686, 501] on span "Lên hàng" at bounding box center [670, 511] width 55 height 21
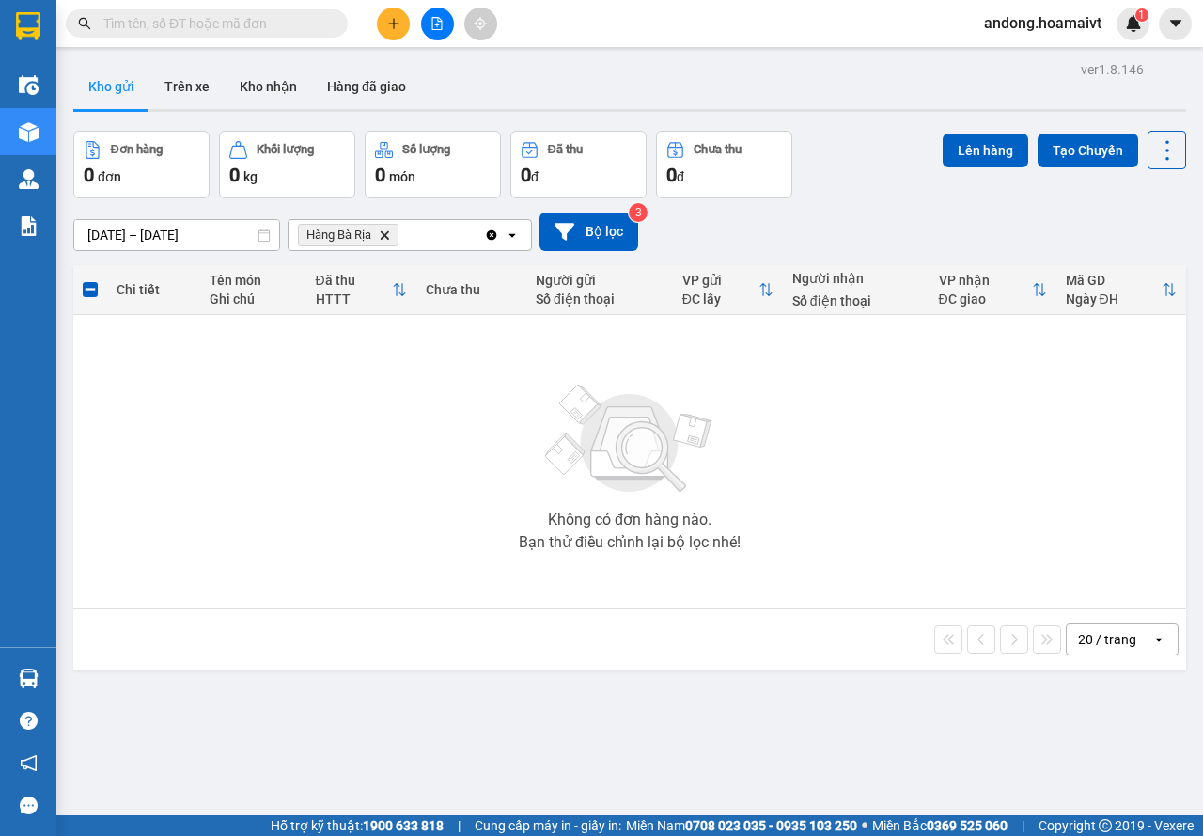
click at [385, 227] on span "Hàng Bà Rịa Delete" at bounding box center [348, 235] width 101 height 23
click at [388, 232] on icon "Hàng Bà Rịa, close by backspace" at bounding box center [385, 234] width 8 height 8
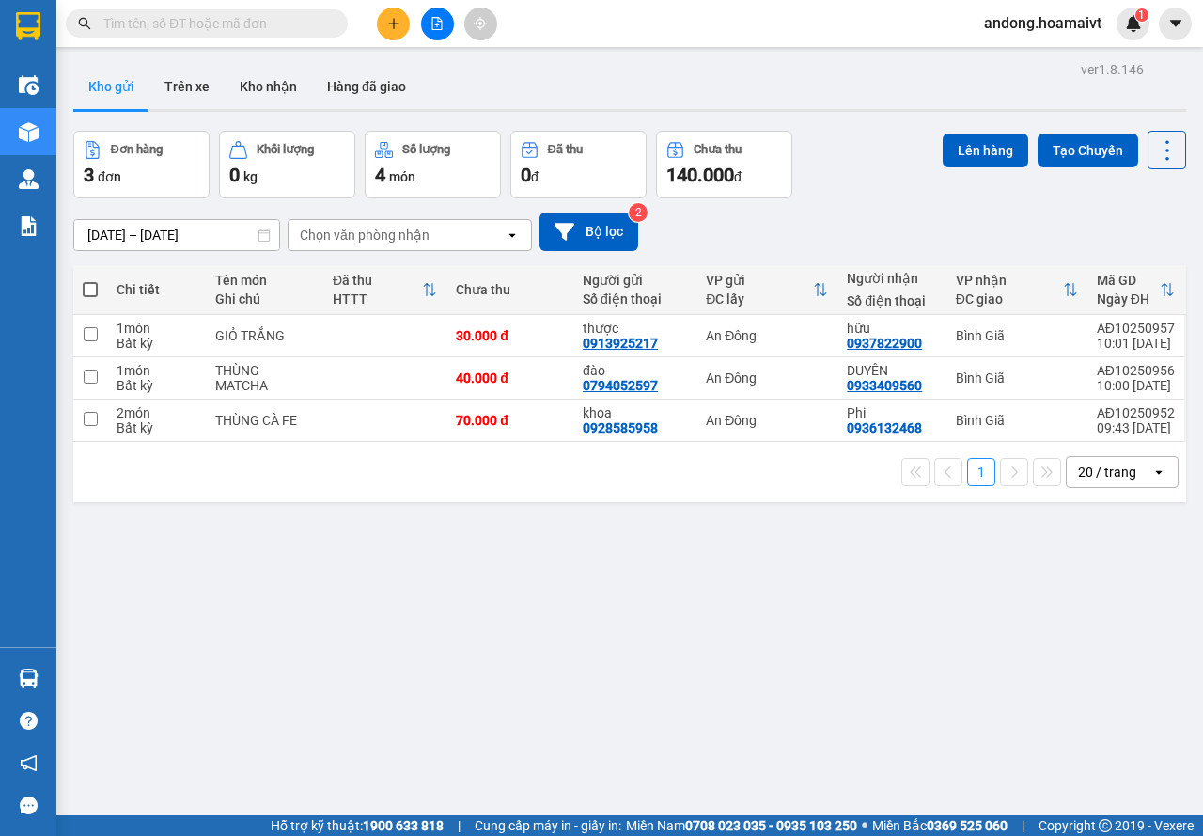
click at [399, 16] on button at bounding box center [393, 24] width 33 height 33
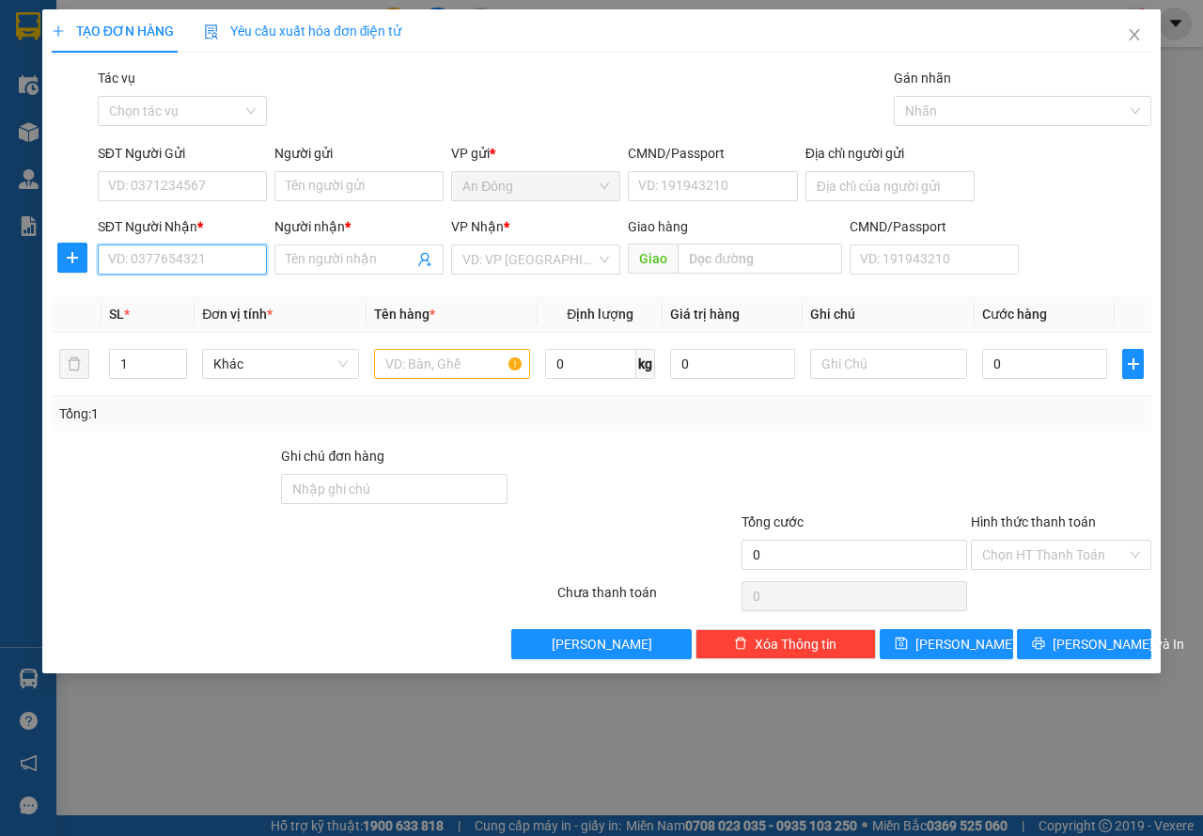
click at [190, 260] on input "SĐT Người Nhận *" at bounding box center [182, 259] width 169 height 30
type input "0906794772"
click at [206, 287] on div "0906794772 - HOÀNG" at bounding box center [182, 297] width 147 height 21
type input "HOÀNG"
type input "0906794772"
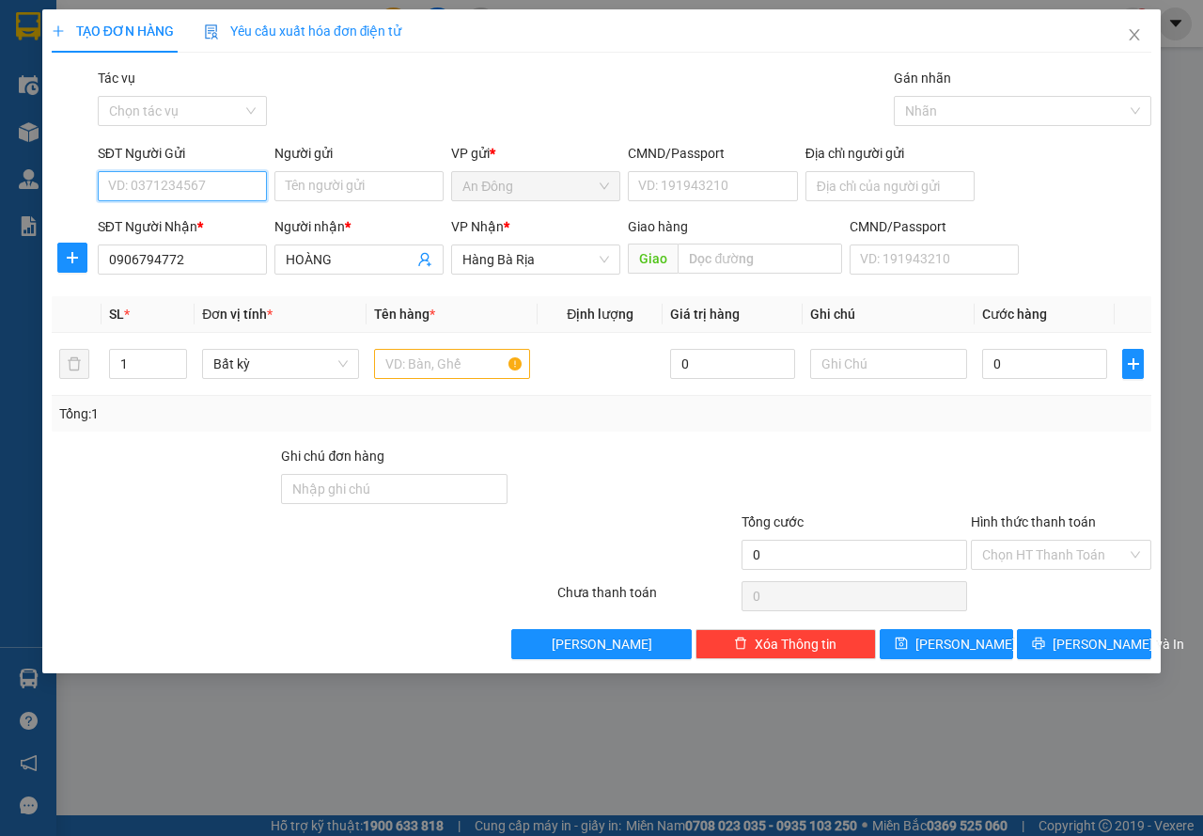
click at [166, 183] on input "SĐT Người Gửi" at bounding box center [182, 186] width 169 height 30
type input "0947324555"
click at [204, 227] on div "0947324555 - hoa" at bounding box center [182, 223] width 147 height 21
type input "hoa"
type input "079091009108"
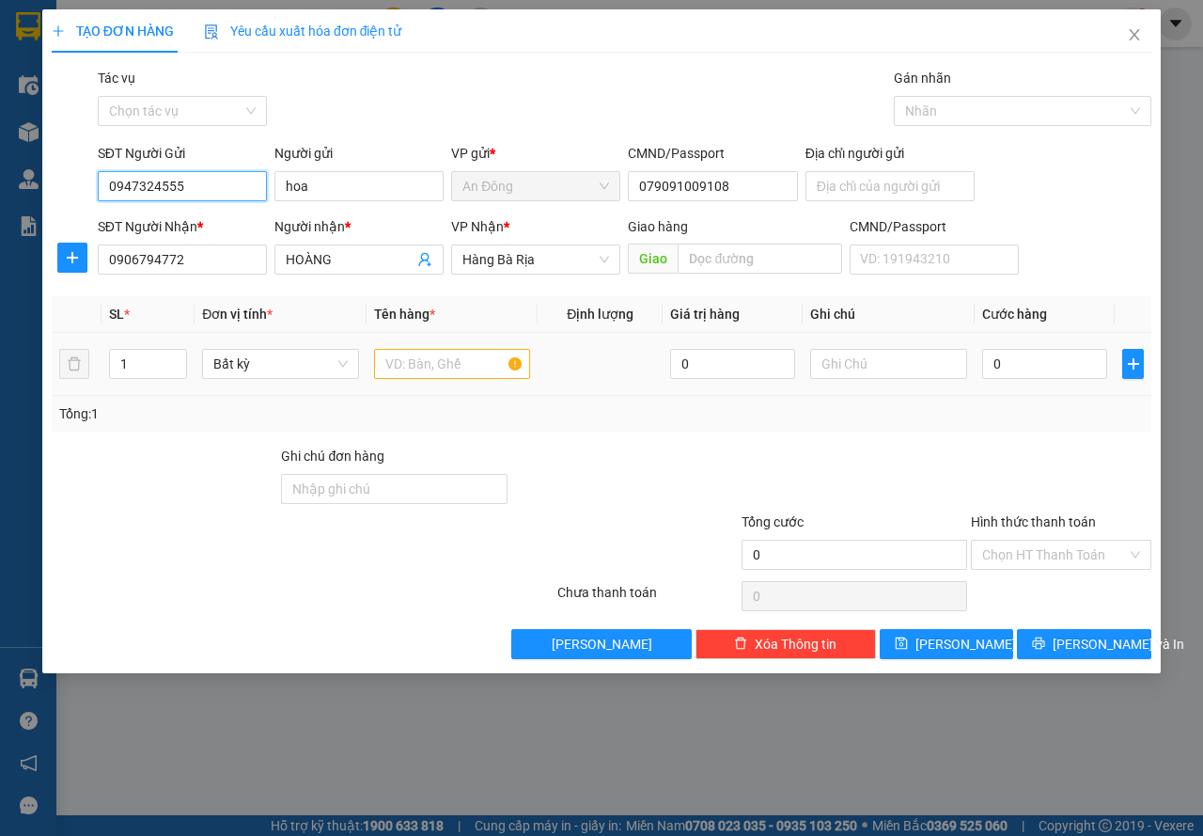
type input "0947324555"
click at [432, 359] on input "text" at bounding box center [452, 364] width 157 height 30
type input "THÙNG"
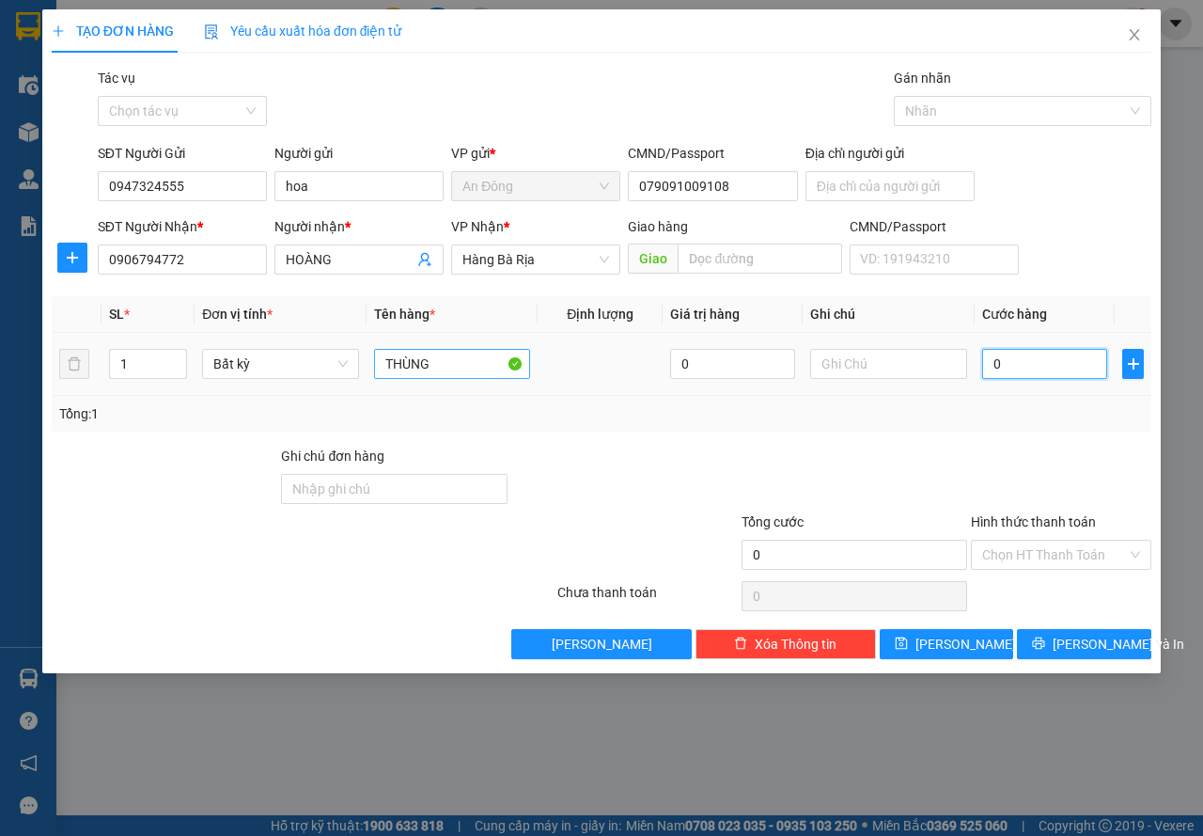
type input "3"
type input "3-"
type input "0"
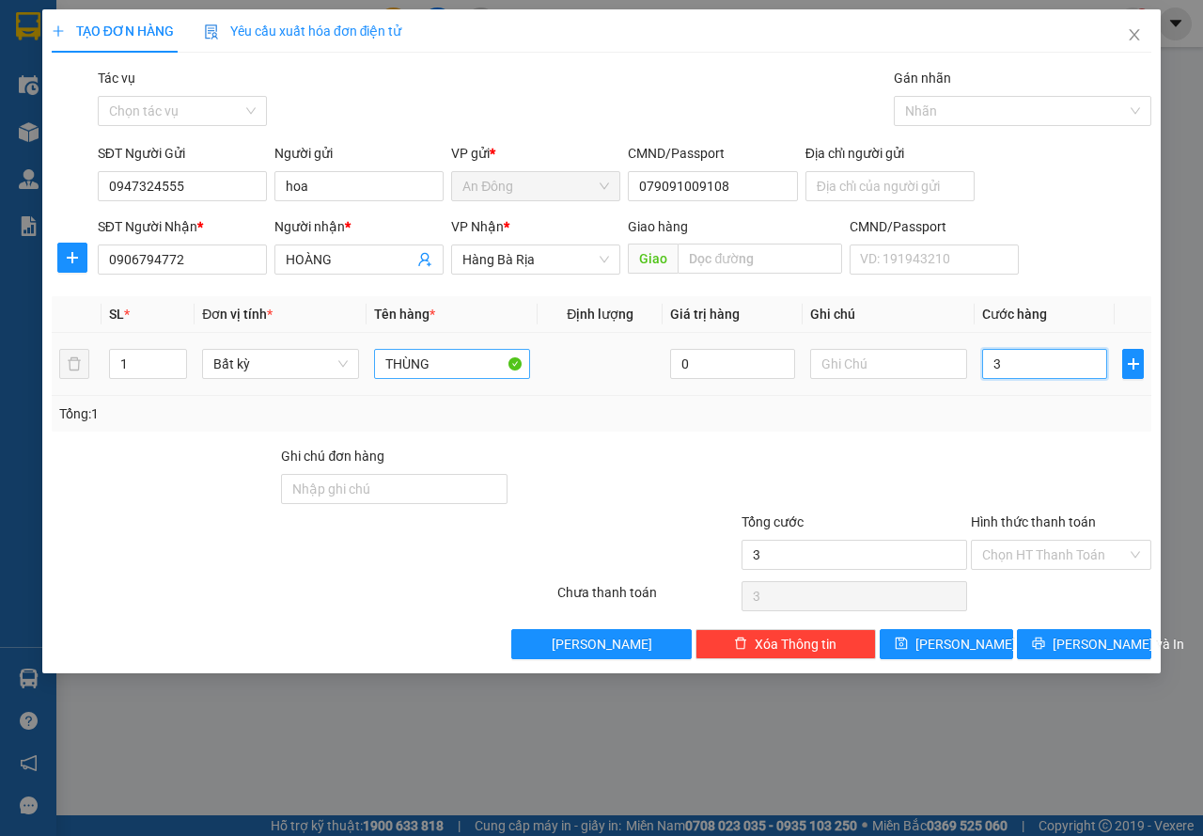
type input "0"
type input "3"
type input "30"
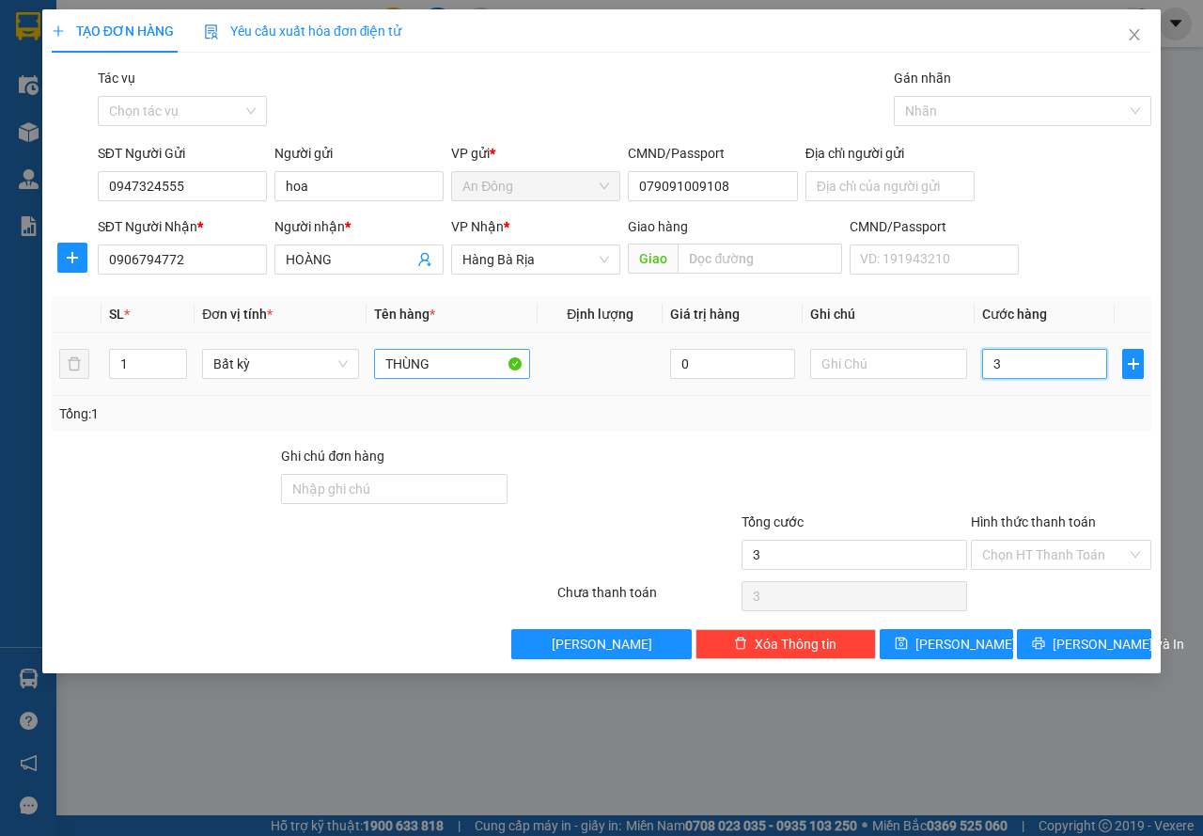
type input "30"
type input "30.000"
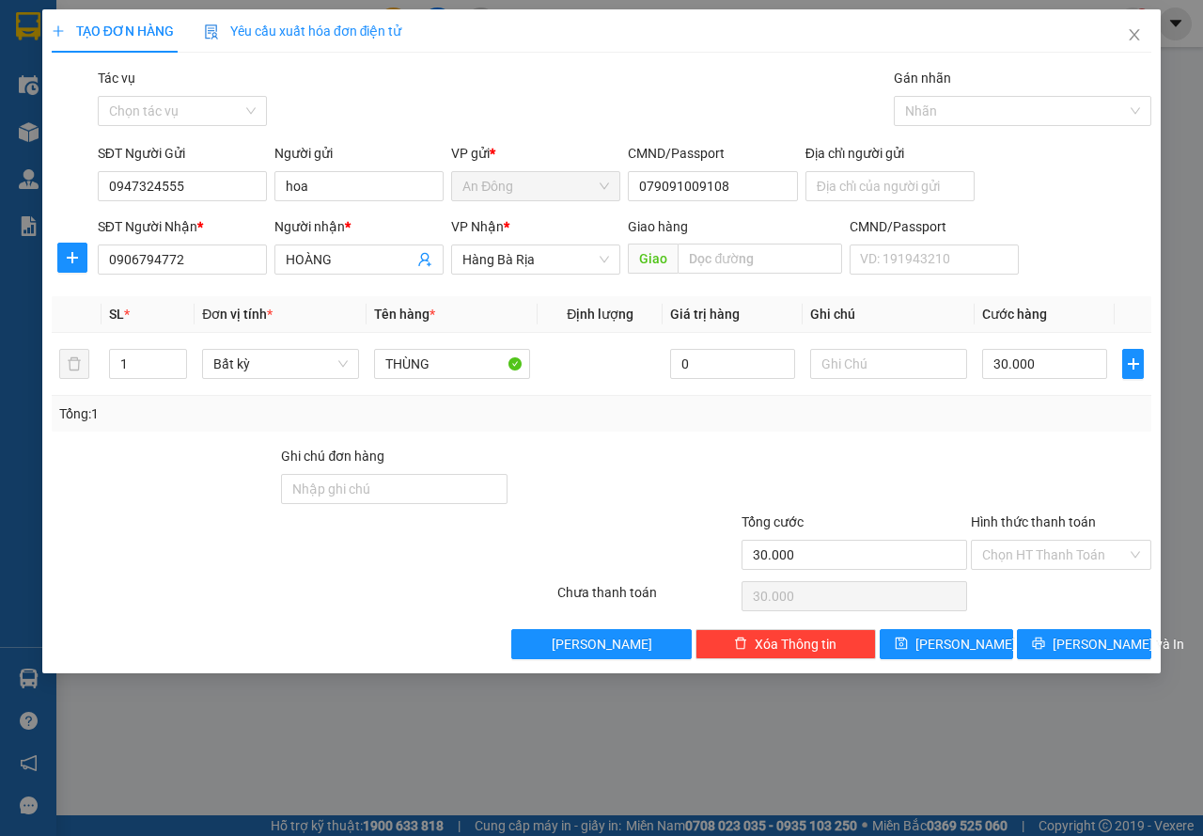
drag, startPoint x: 770, startPoint y: 436, endPoint x: 838, endPoint y: 468, distance: 75.7
click at [772, 436] on div "Transit Pickup Surcharge Ids Transit Deliver Surcharge Ids Transit Deliver Surc…" at bounding box center [602, 363] width 1100 height 591
click at [1069, 641] on span "[PERSON_NAME] và In" at bounding box center [1119, 644] width 132 height 21
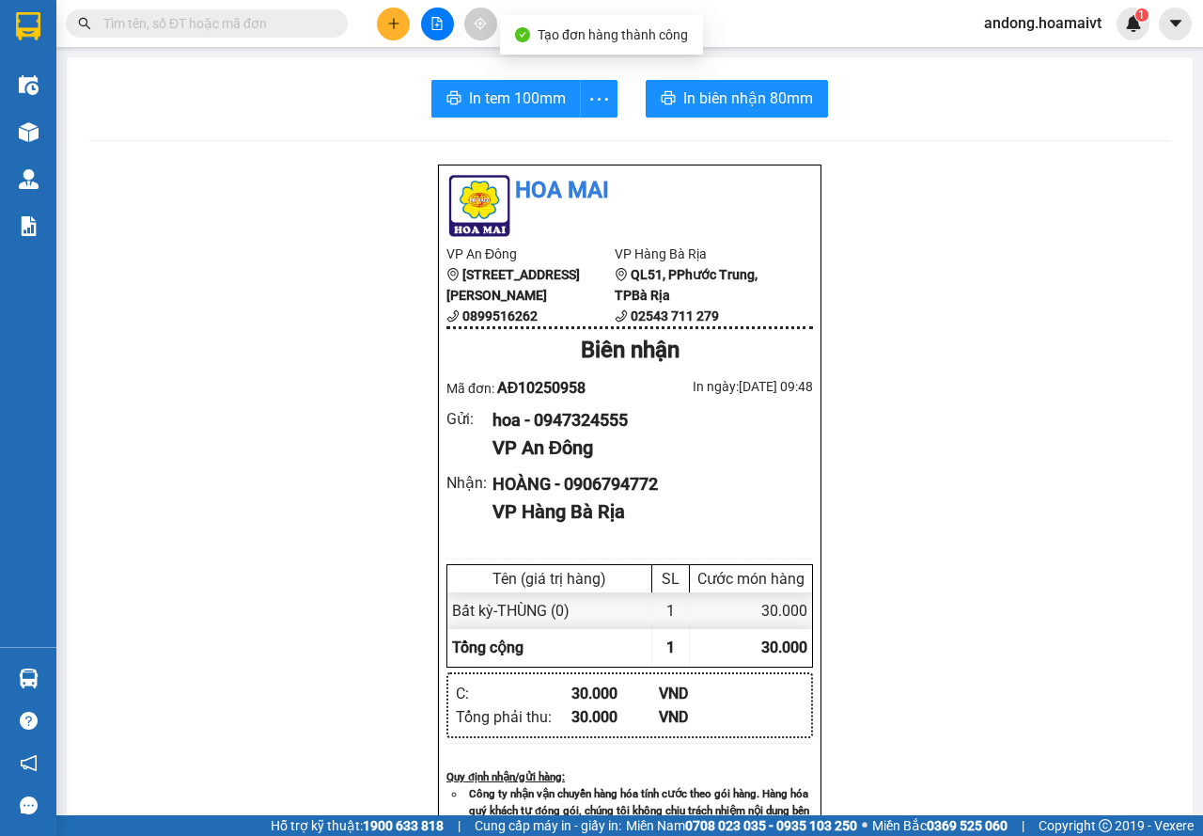
click at [506, 73] on div "In tem 100mm In biên nhận 80mm Hoa Mai VP An Đông [STREET_ADDRESS] 0899516262 V…" at bounding box center [630, 728] width 1126 height 1343
click at [700, 86] on button "In biên nhận 80mm" at bounding box center [737, 99] width 182 height 38
click at [493, 102] on span "In tem 100mm" at bounding box center [517, 97] width 97 height 23
click at [383, 35] on div at bounding box center [437, 24] width 141 height 33
click at [386, 37] on div at bounding box center [437, 24] width 141 height 33
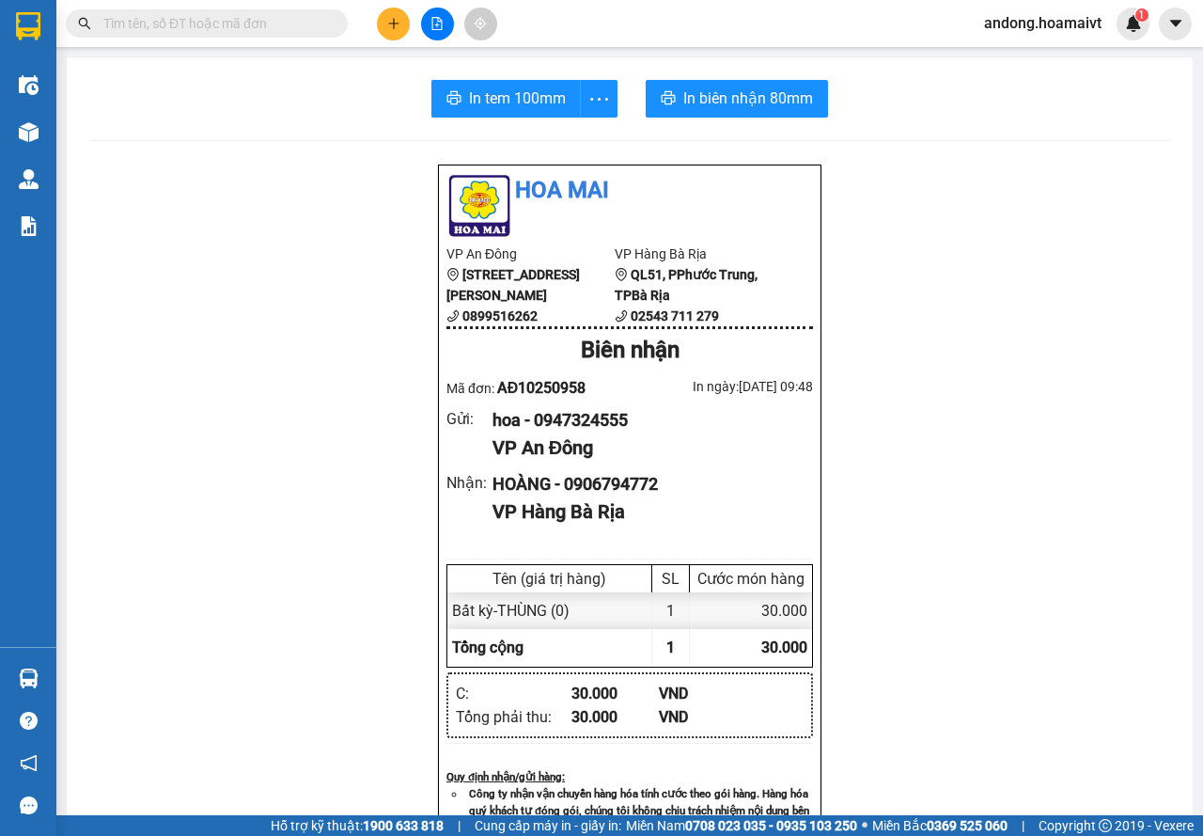
click at [402, 24] on button at bounding box center [393, 24] width 33 height 33
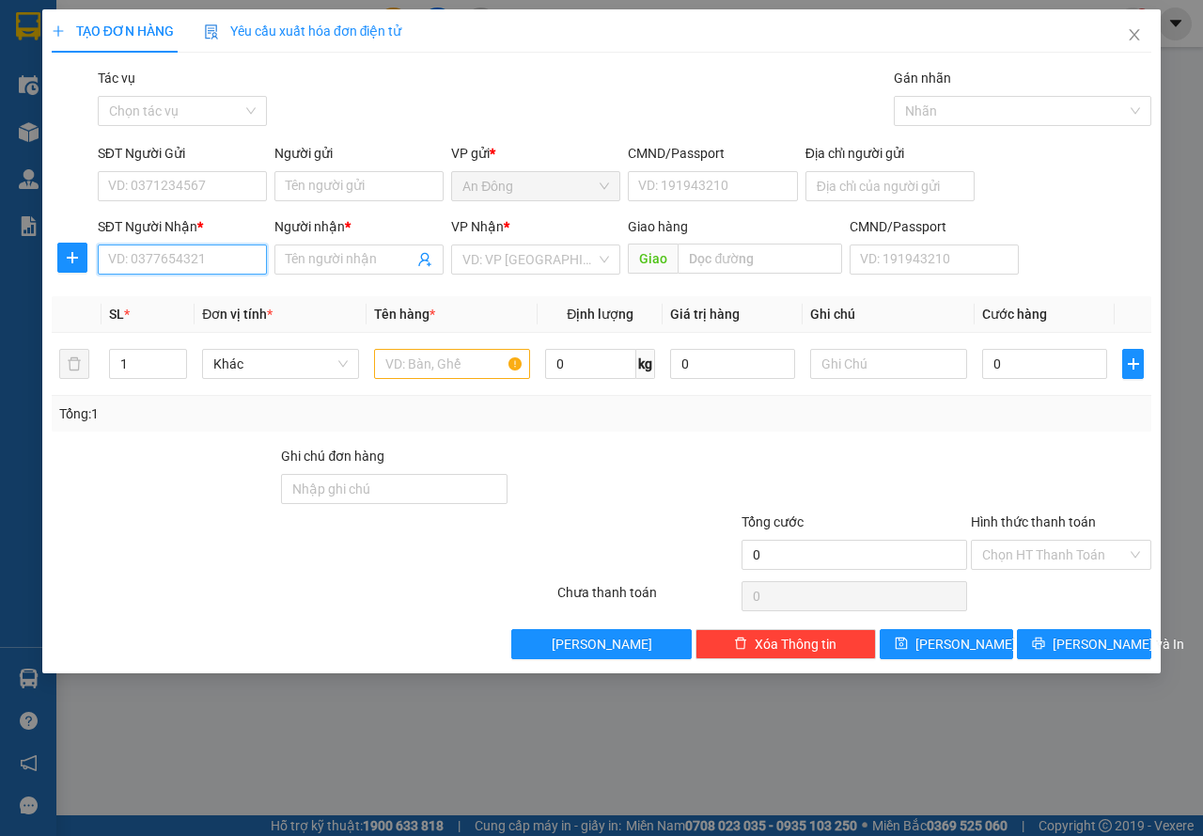
click at [167, 270] on input "SĐT Người Nhận *" at bounding box center [182, 259] width 169 height 30
click at [167, 301] on div "0937747572 - thai" at bounding box center [182, 297] width 147 height 21
type input "0937747572"
type input "thai"
type input "0937747572"
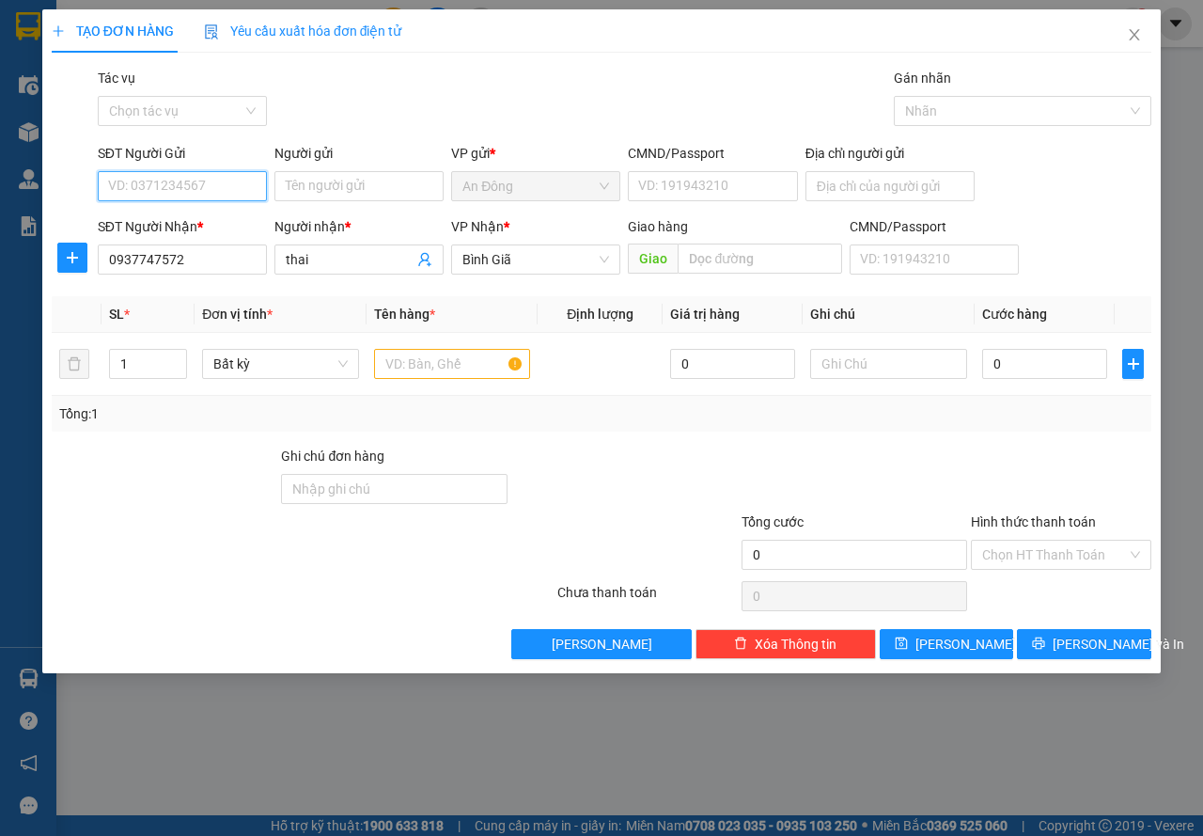
click at [212, 181] on input "SĐT Người Gửi" at bounding box center [182, 186] width 169 height 30
click at [223, 227] on div "0938675672" at bounding box center [182, 223] width 147 height 21
type input "0938675672"
click at [341, 180] on input "Người gửi" at bounding box center [358, 186] width 169 height 30
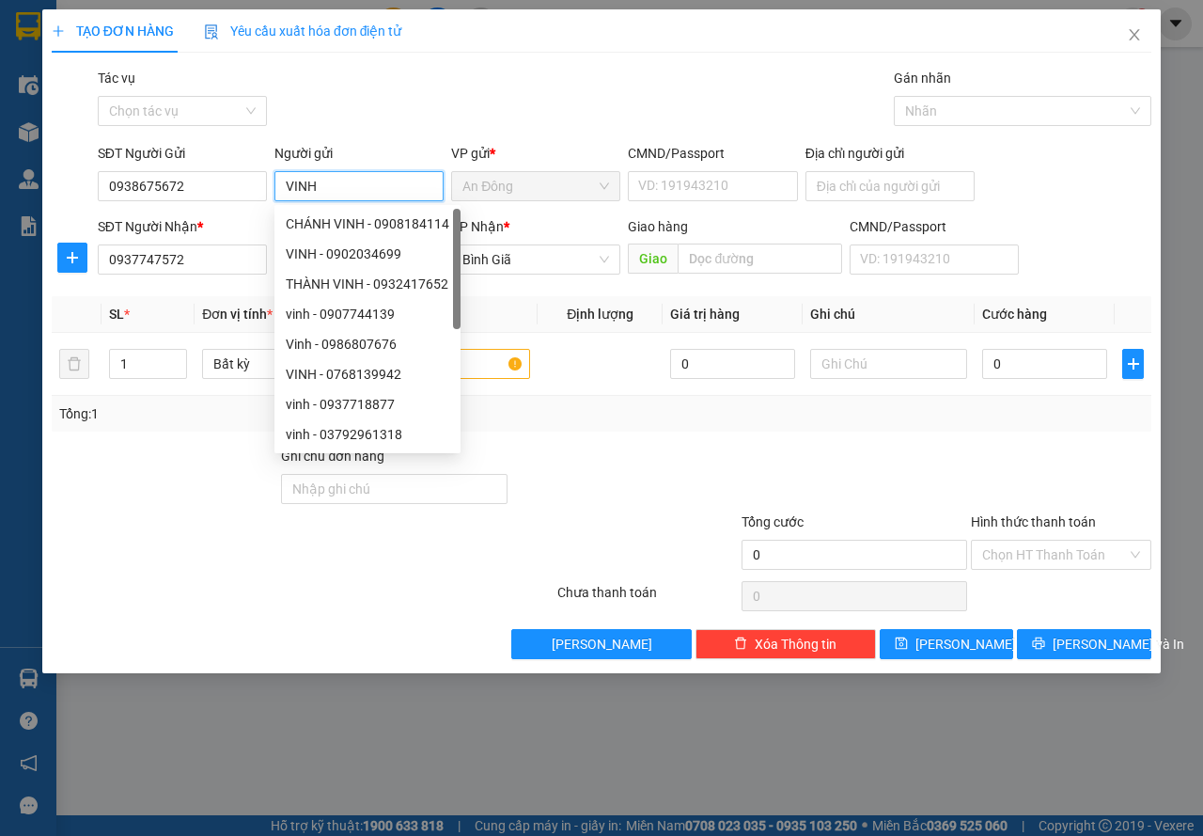
type input "VINH"
click at [485, 111] on div "Gói vận chuyển * Tiêu chuẩn Tác vụ Chọn tác vụ Gán nhãn Nhãn" at bounding box center [624, 101] width 1061 height 66
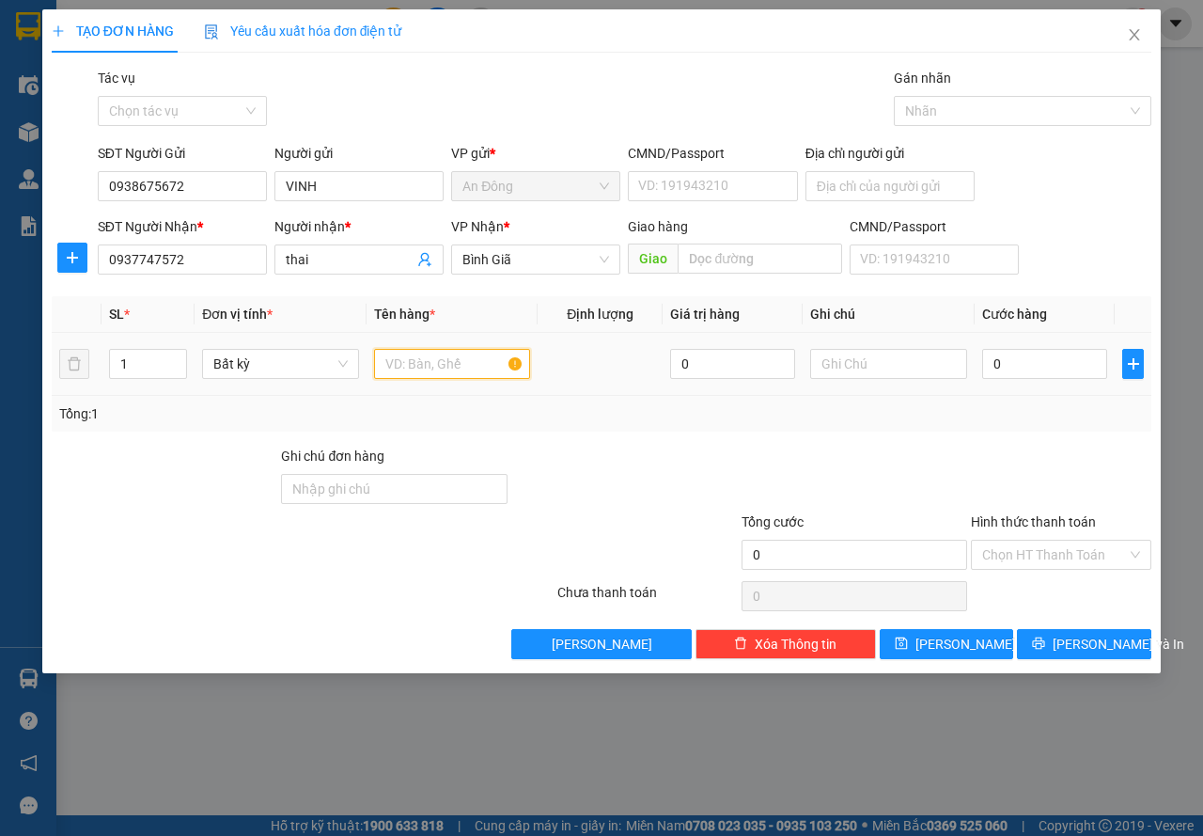
click at [505, 351] on input "text" at bounding box center [452, 364] width 157 height 30
type input "HỘP"
type input "3"
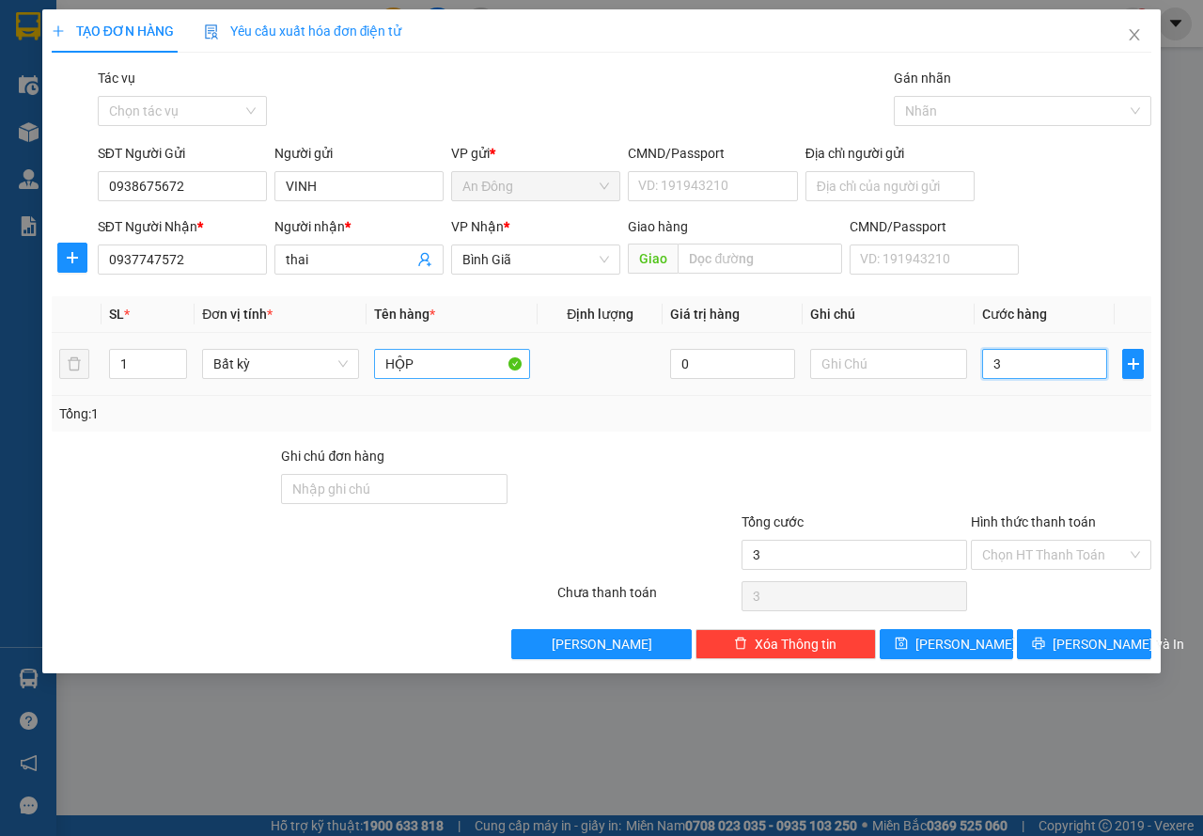
type input "30"
type input "30.000"
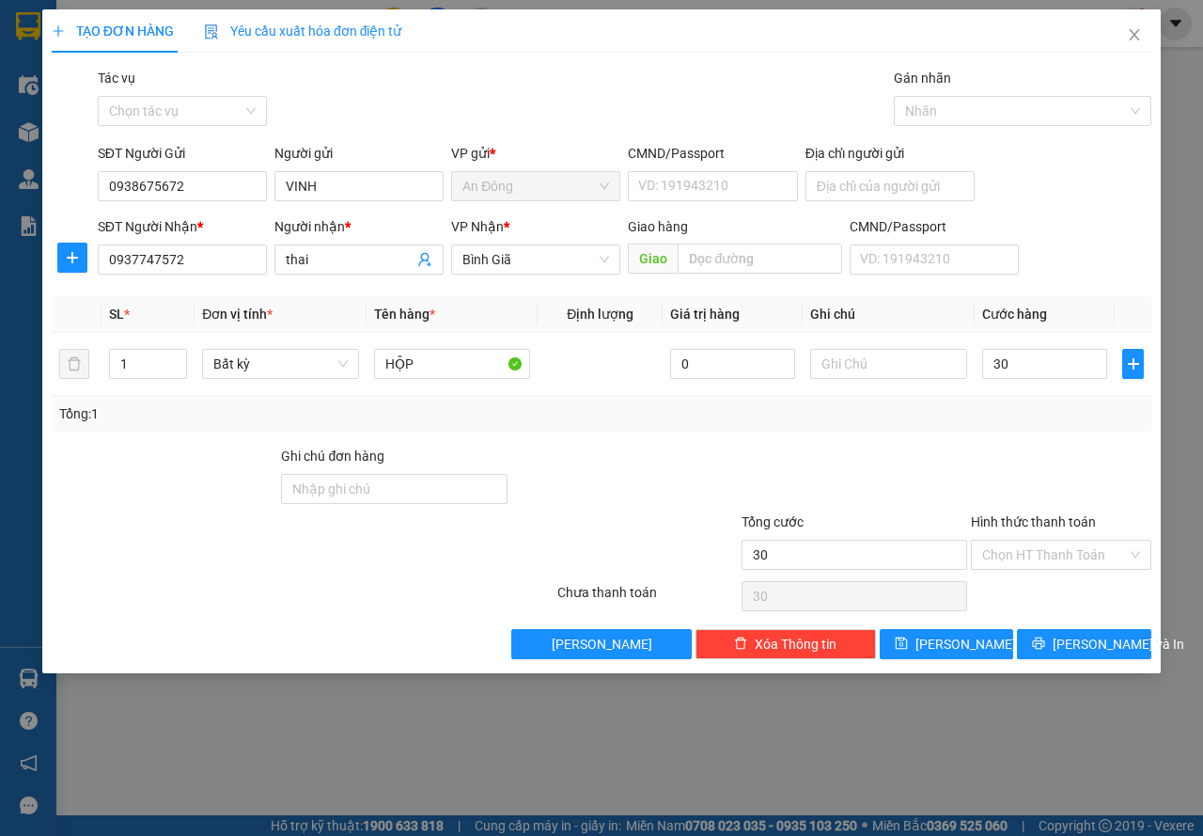
type input "30.000"
click at [927, 430] on div "Tổng: 1" at bounding box center [602, 414] width 1100 height 36
click at [1066, 637] on button "[PERSON_NAME] và In" at bounding box center [1084, 644] width 134 height 30
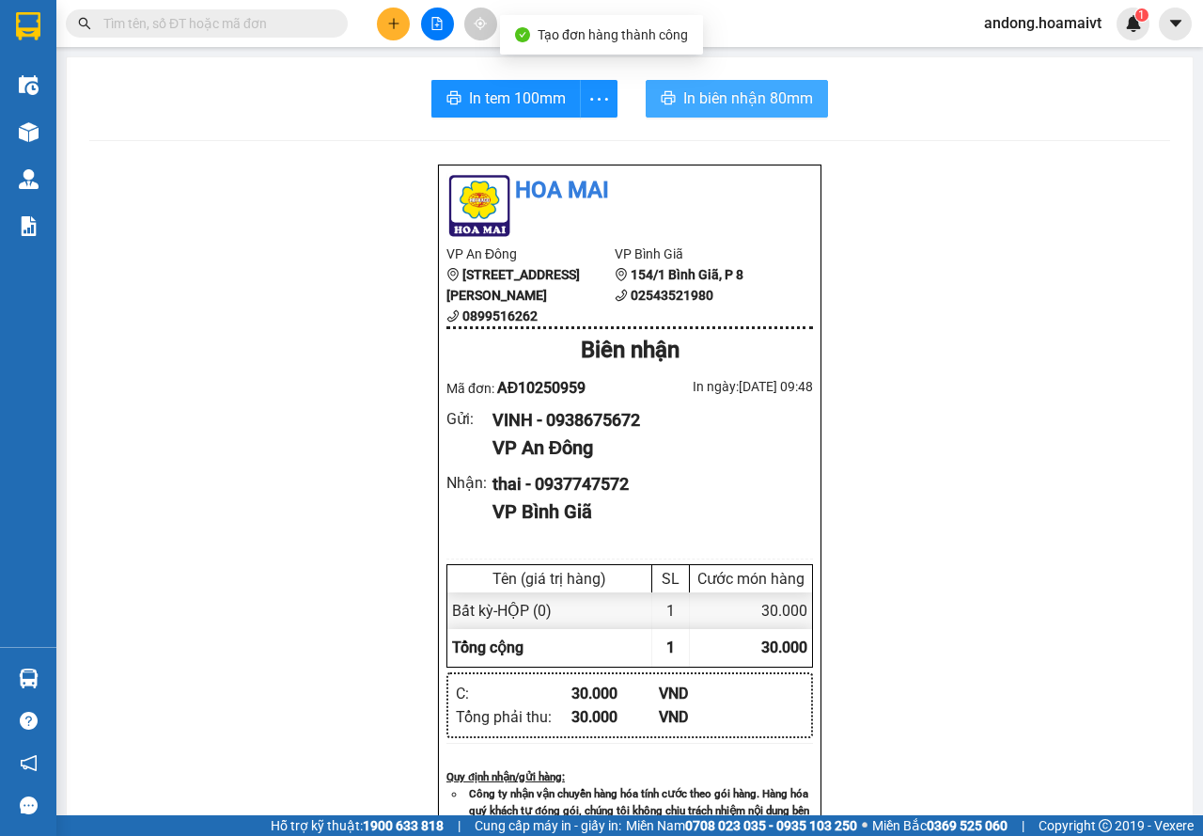
click at [728, 101] on span "In biên nhận 80mm" at bounding box center [748, 97] width 130 height 23
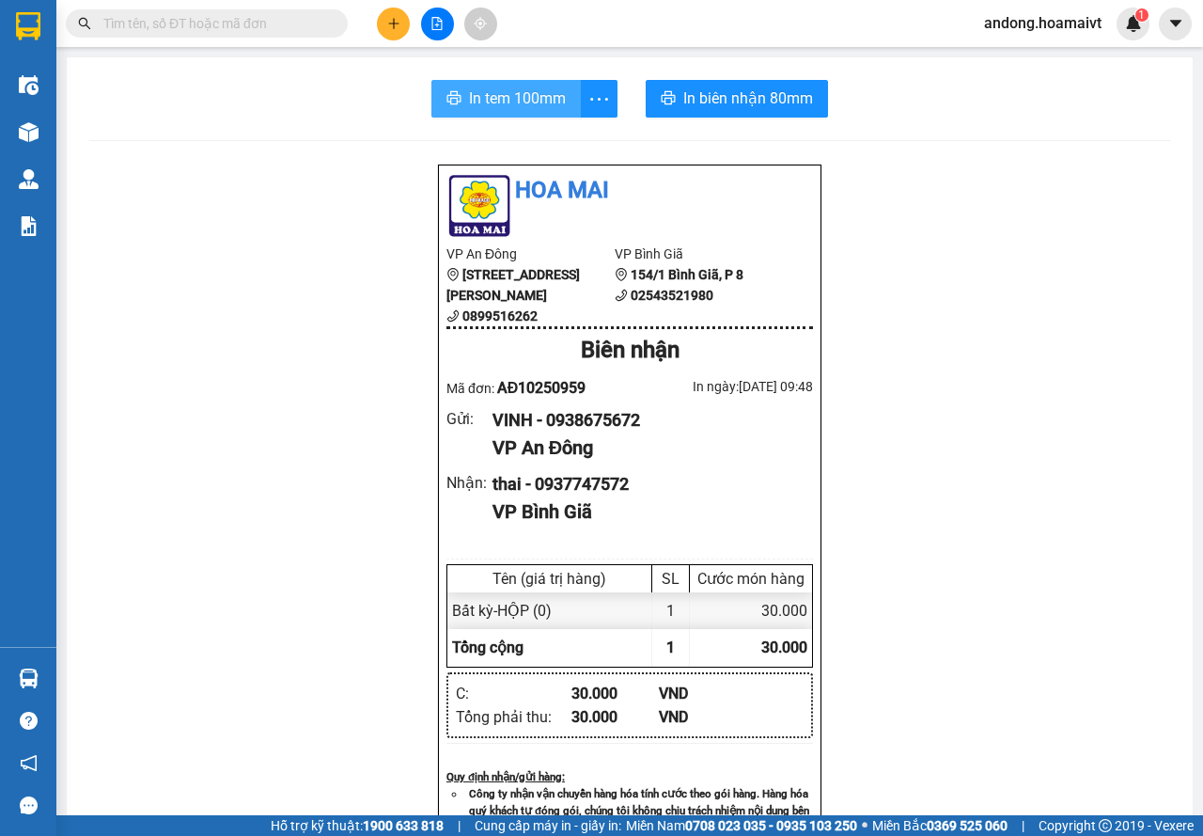
click at [514, 98] on span "In tem 100mm" at bounding box center [517, 97] width 97 height 23
click at [401, 17] on button at bounding box center [393, 24] width 33 height 33
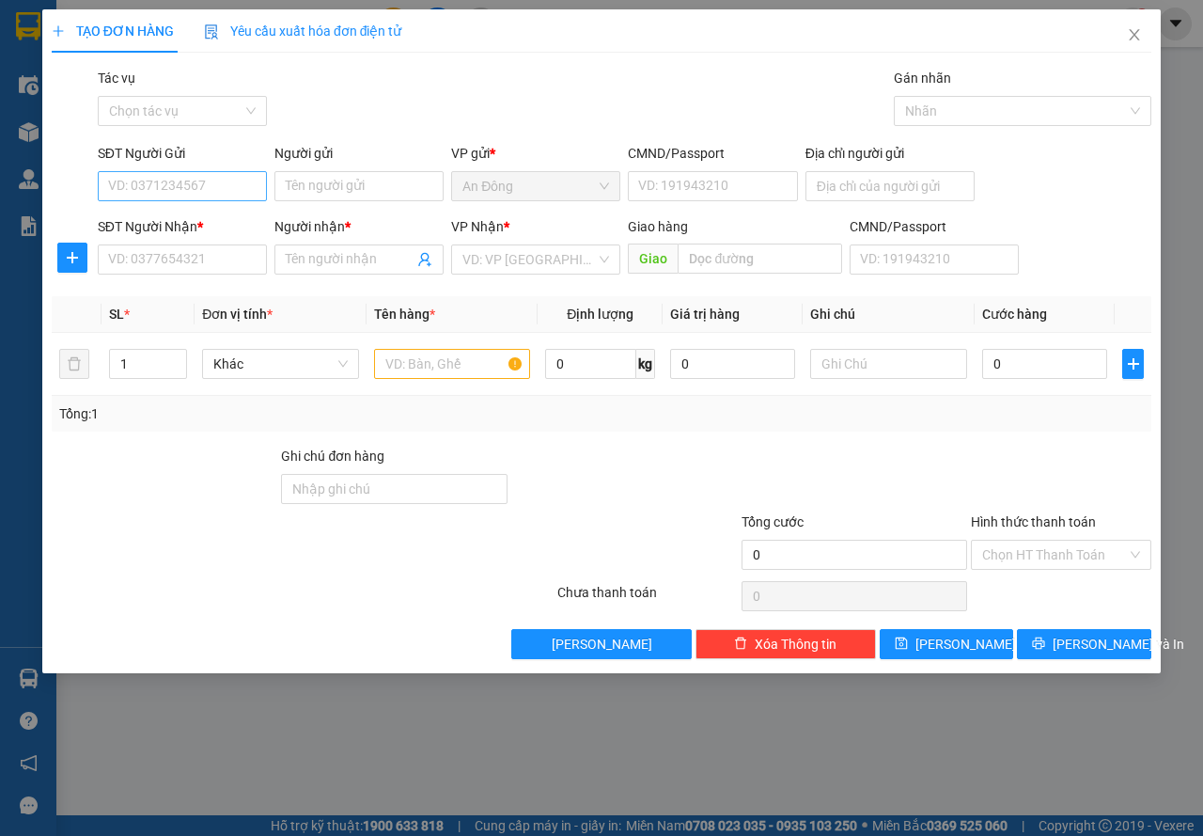
drag, startPoint x: 210, startPoint y: 203, endPoint x: 218, endPoint y: 183, distance: 21.5
click at [211, 194] on div "SĐT Người Gửi VD: 0371234567" at bounding box center [182, 176] width 169 height 66
click at [218, 183] on input "SĐT Người Gửi" at bounding box center [182, 186] width 169 height 30
type input "0908885031"
click at [187, 248] on input "SĐT Người Nhận *" at bounding box center [182, 259] width 169 height 30
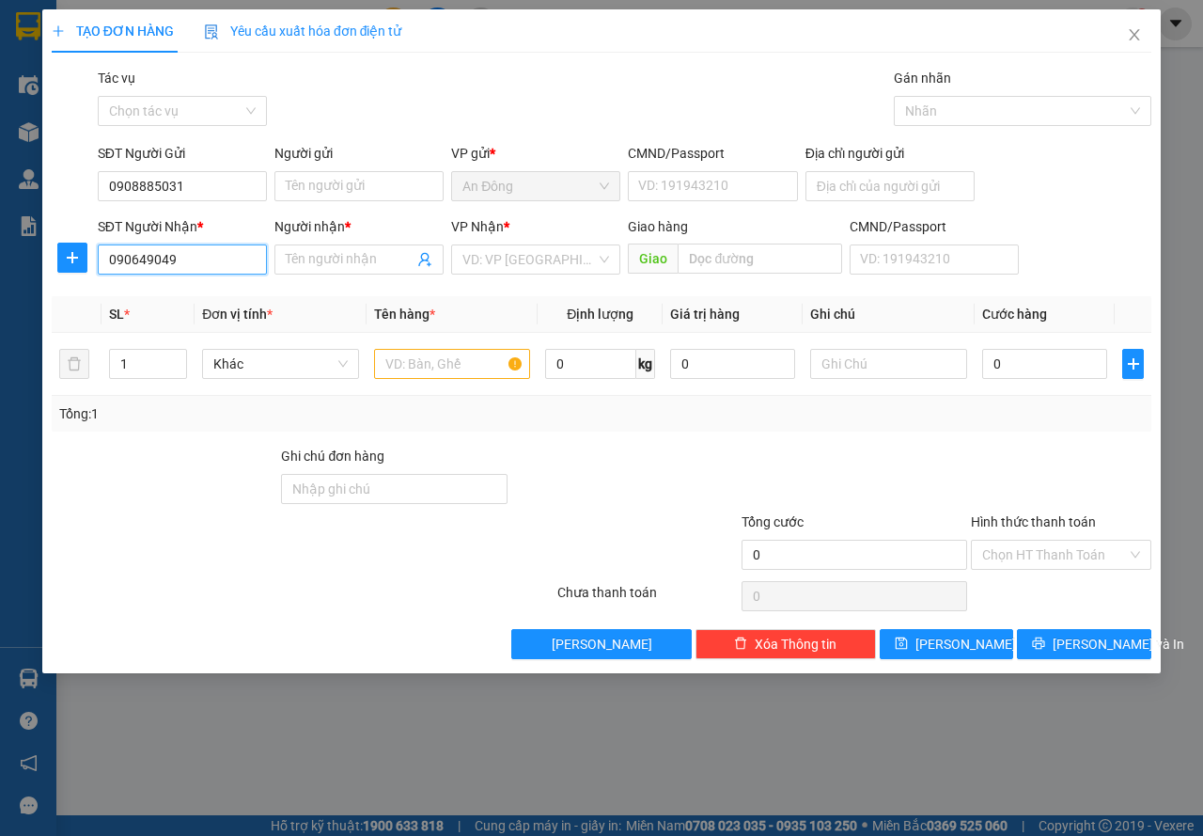
type input "0906490491"
click at [208, 297] on div "0906490491 - Duy" at bounding box center [182, 297] width 147 height 21
type input "Duy"
type input "0906490491"
drag, startPoint x: 447, startPoint y: 384, endPoint x: 438, endPoint y: 375, distance: 13.3
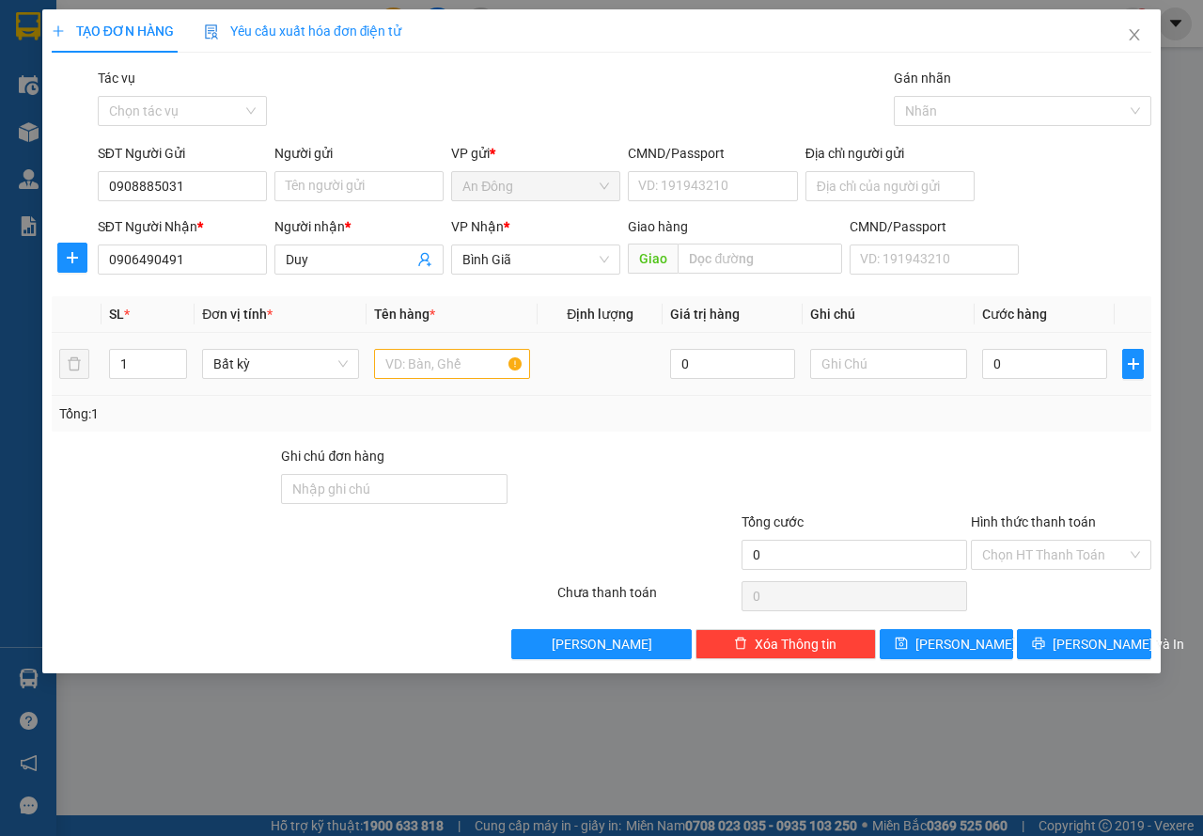
click at [446, 383] on td at bounding box center [453, 364] width 172 height 63
click at [438, 369] on input "text" at bounding box center [452, 364] width 157 height 30
type input "VỎ XE"
type input "4"
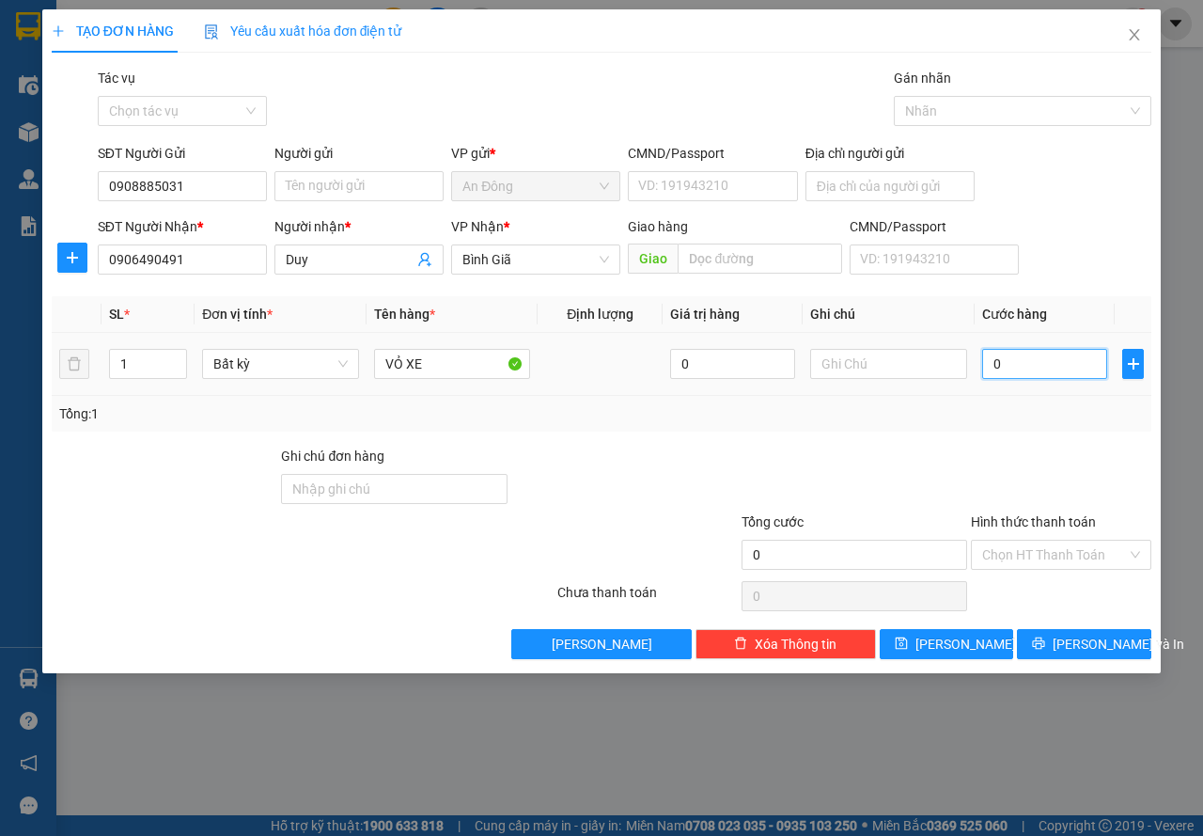
type input "4"
type input "40"
type input "40.000"
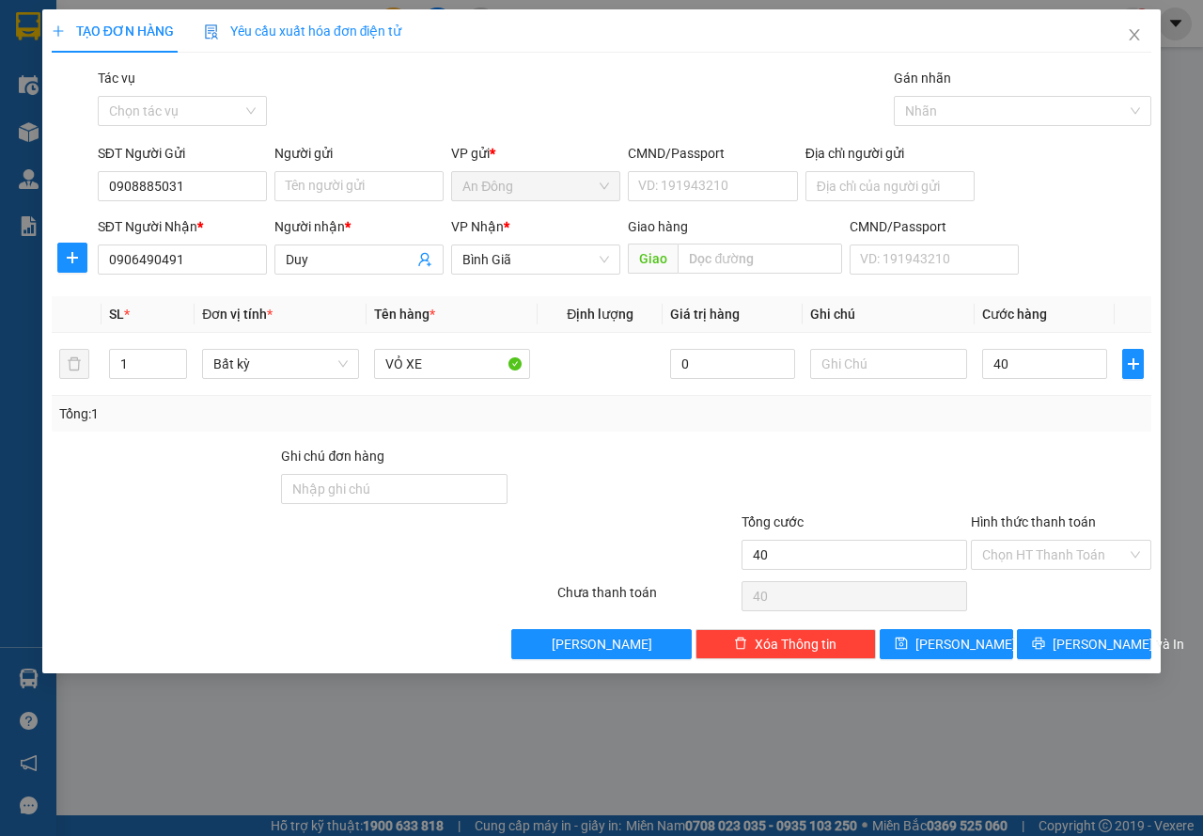
type input "40.000"
click at [671, 446] on div at bounding box center [624, 479] width 230 height 66
click at [366, 180] on input "Người gửi" at bounding box center [358, 186] width 169 height 30
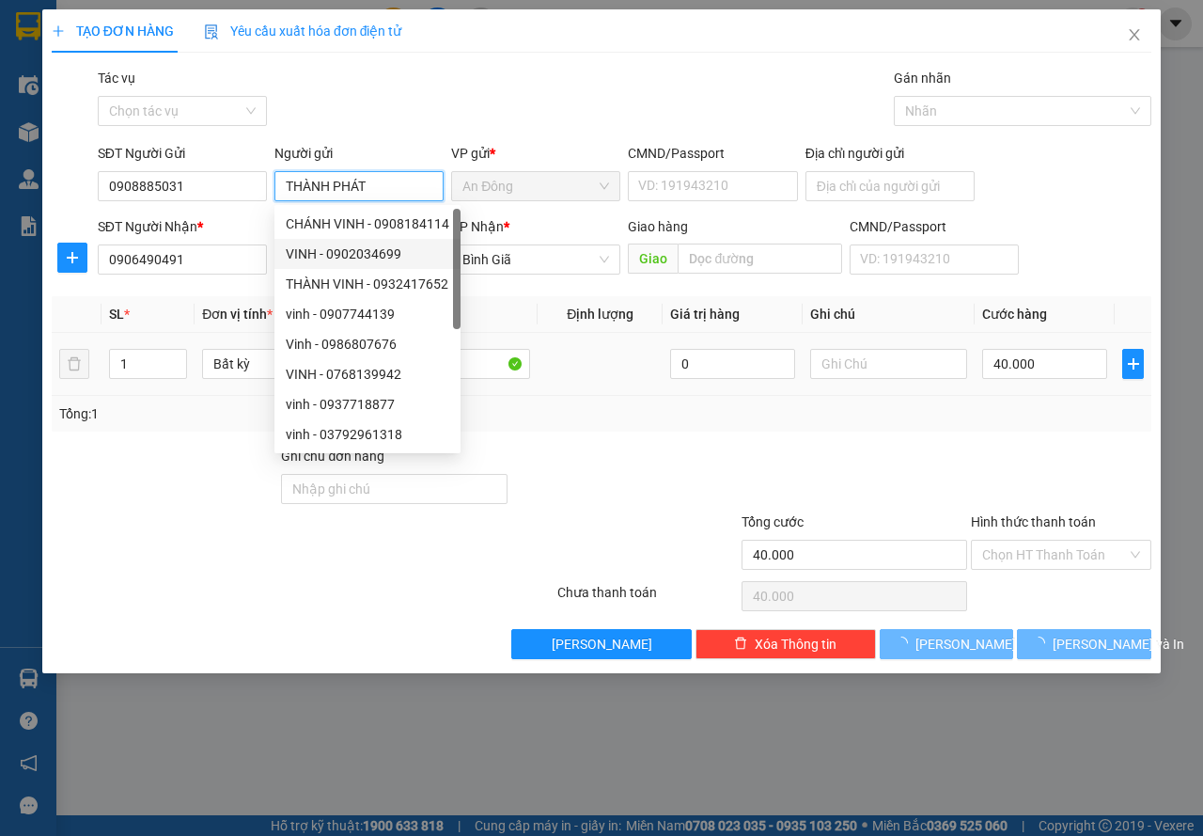
type input "THÀNH PHÁT"
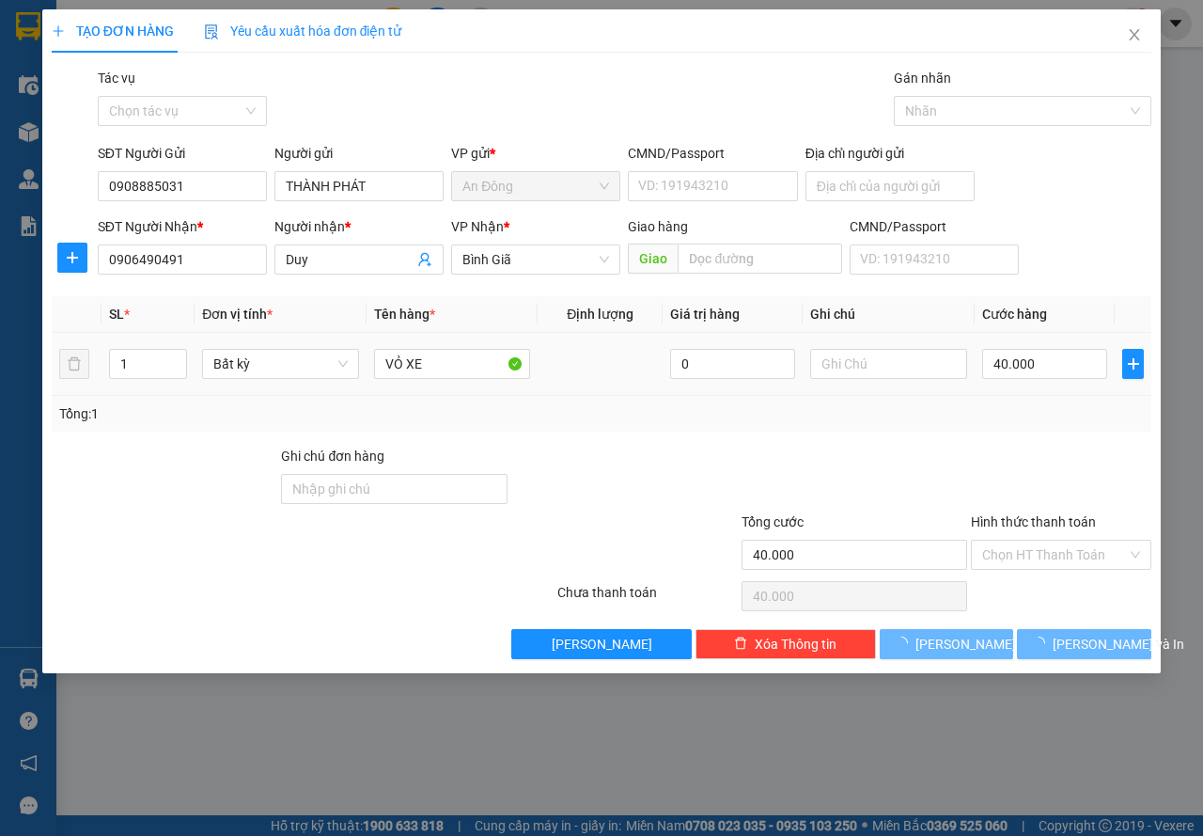
click at [666, 371] on td "0" at bounding box center [733, 364] width 140 height 63
drag, startPoint x: 915, startPoint y: 458, endPoint x: 935, endPoint y: 471, distance: 23.7
click at [915, 457] on div at bounding box center [855, 479] width 230 height 66
click at [1065, 636] on button "[PERSON_NAME] và In" at bounding box center [1084, 644] width 134 height 30
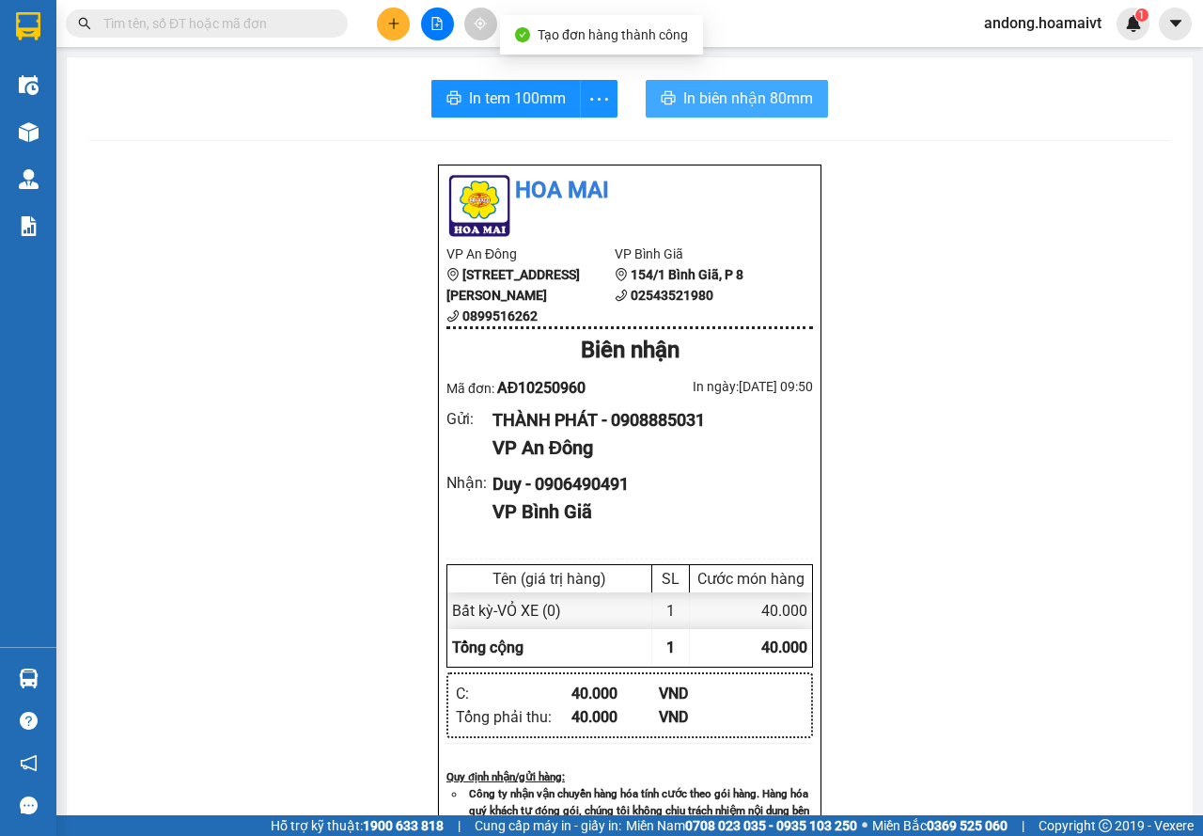
click at [689, 103] on span "In biên nhận 80mm" at bounding box center [748, 97] width 130 height 23
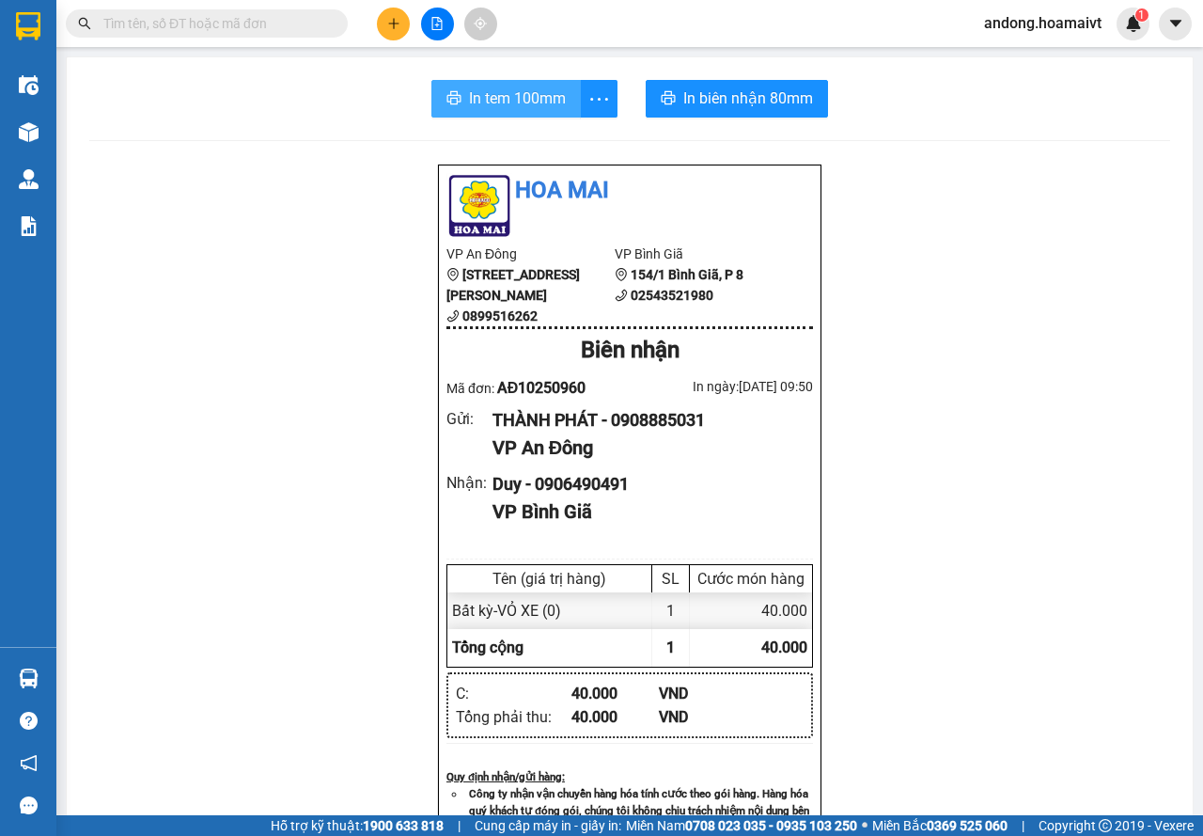
click at [514, 94] on span "In tem 100mm" at bounding box center [517, 97] width 97 height 23
click at [382, 14] on button at bounding box center [393, 24] width 33 height 33
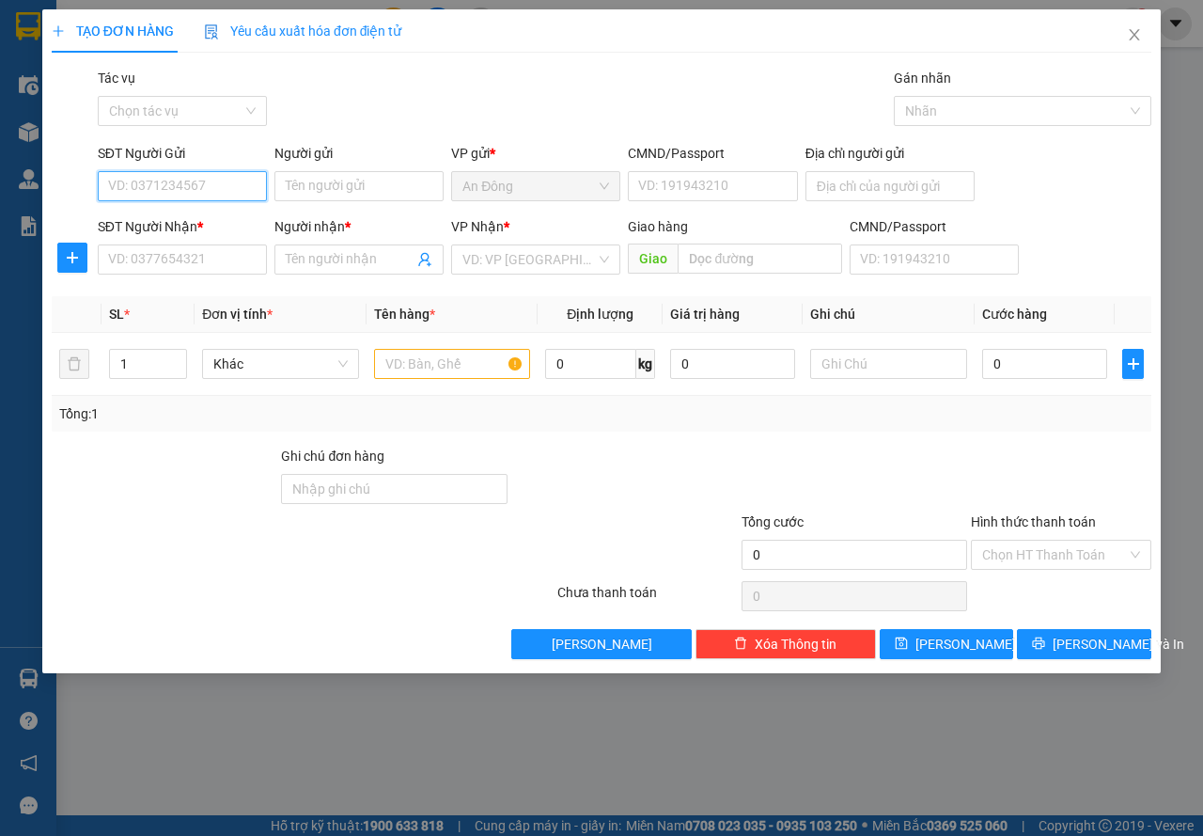
click at [169, 189] on input "SĐT Người Gửi" at bounding box center [182, 186] width 169 height 30
type input "0"
click at [179, 223] on div "0944888488 - Đại Dương" at bounding box center [183, 223] width 148 height 21
type input "0944888488"
type input "Đại Dương"
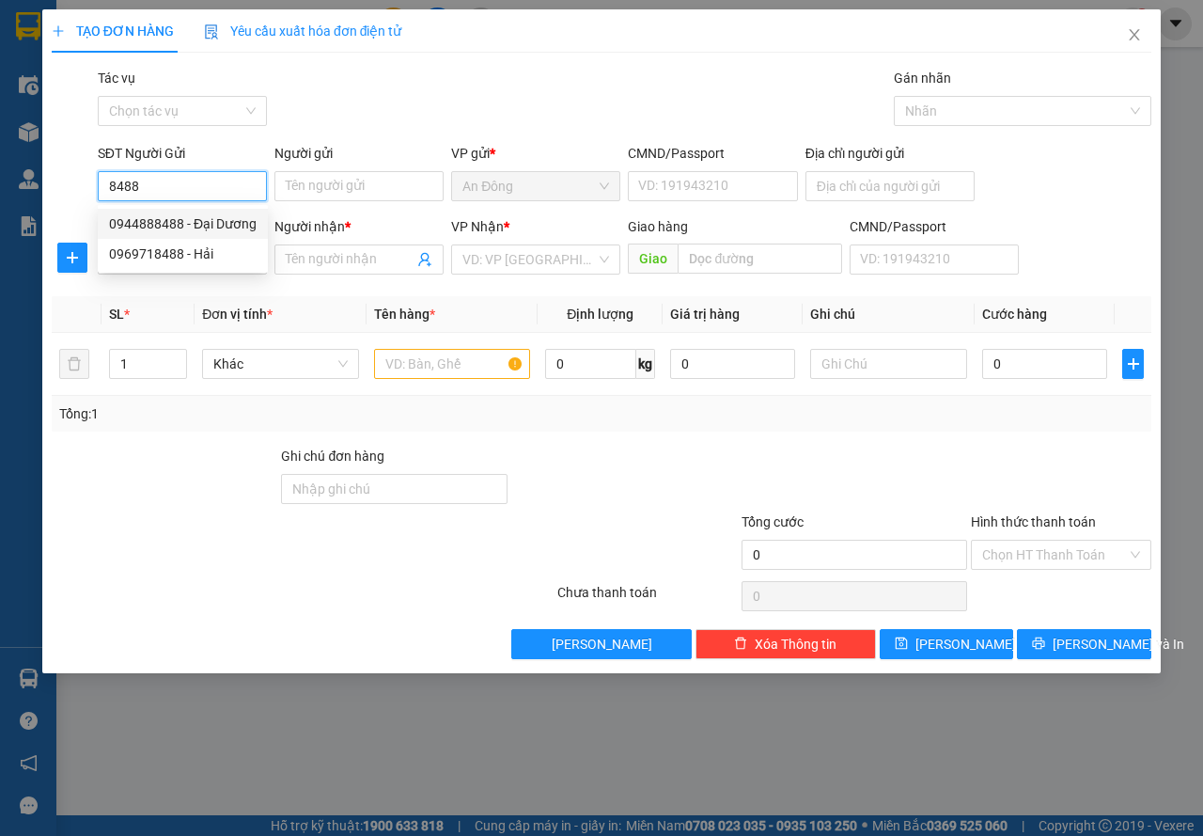
type input "019088014228"
type input "0918040986"
type input "BẮC"
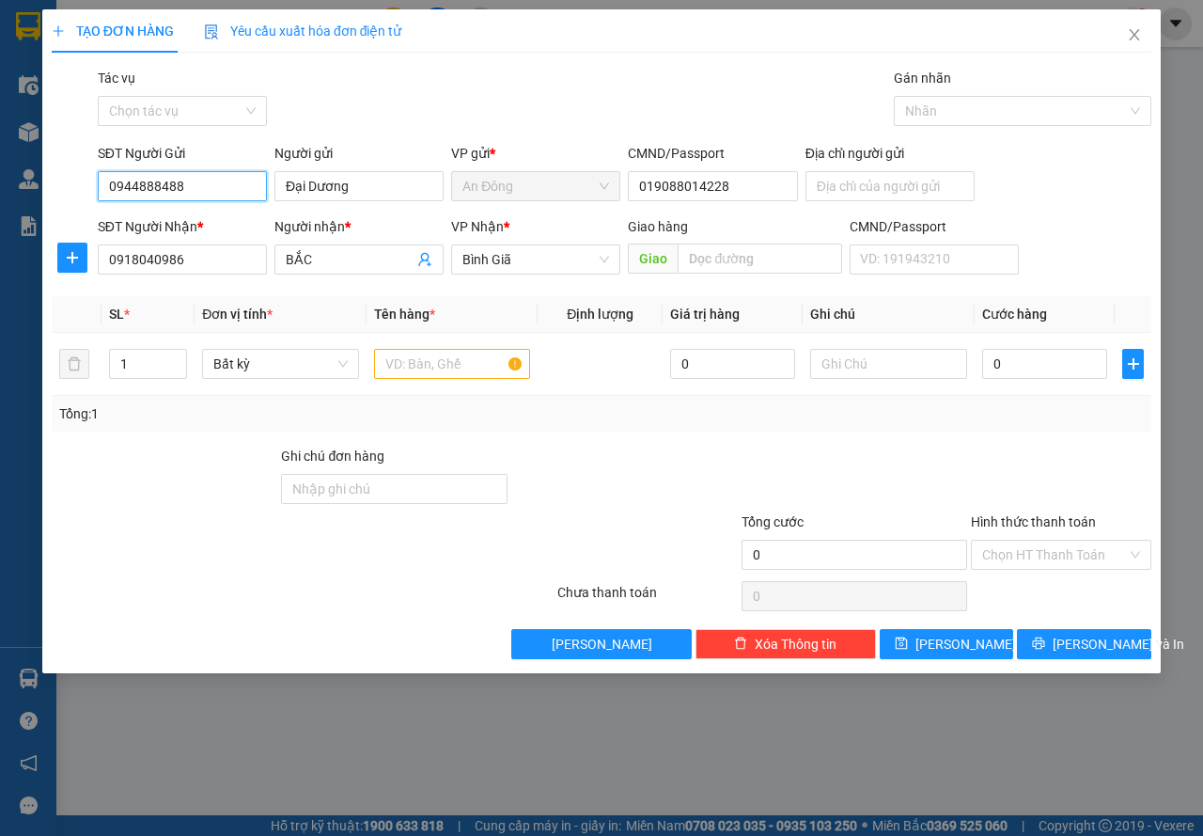
type input "0944888488"
click at [0, 253] on div "TẠO ĐƠN HÀNG Yêu cầu xuất hóa đơn điện tử Transit Pickup Surcharge Ids Transit …" at bounding box center [601, 418] width 1203 height 836
type input "0908791106"
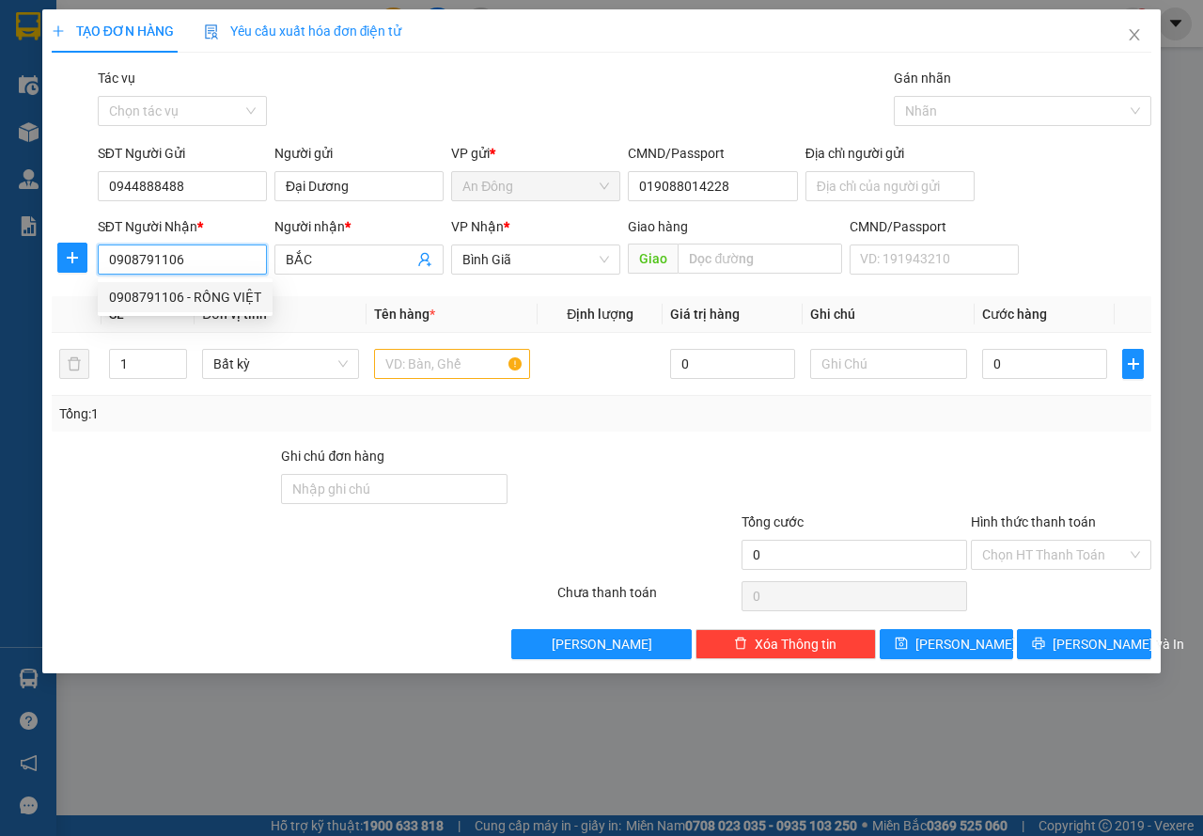
click at [167, 294] on div "0908791106 - RỒNG VIỆT" at bounding box center [185, 297] width 152 height 21
type input "RỒNG VIỆT"
type input "0908791106"
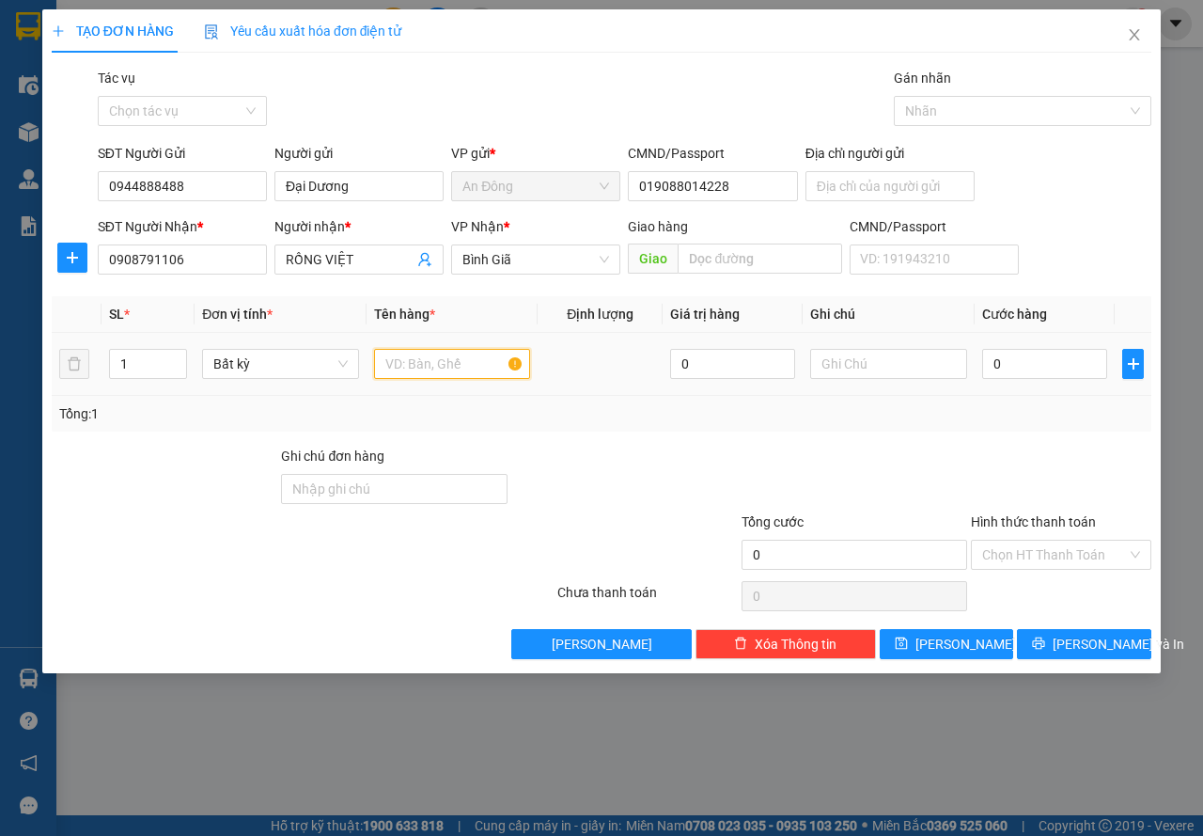
click at [415, 368] on input "text" at bounding box center [452, 364] width 157 height 30
type input "HỘP"
type input "3"
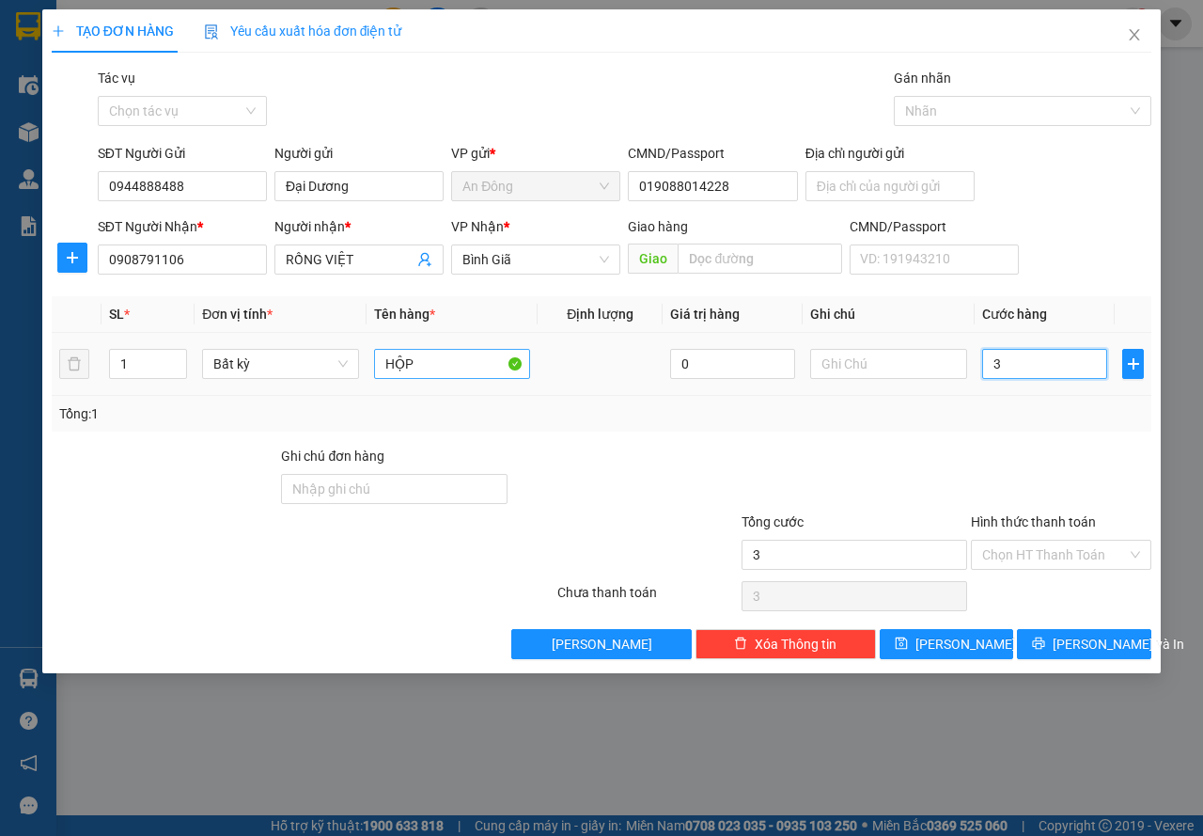
type input "30"
type input "30.000"
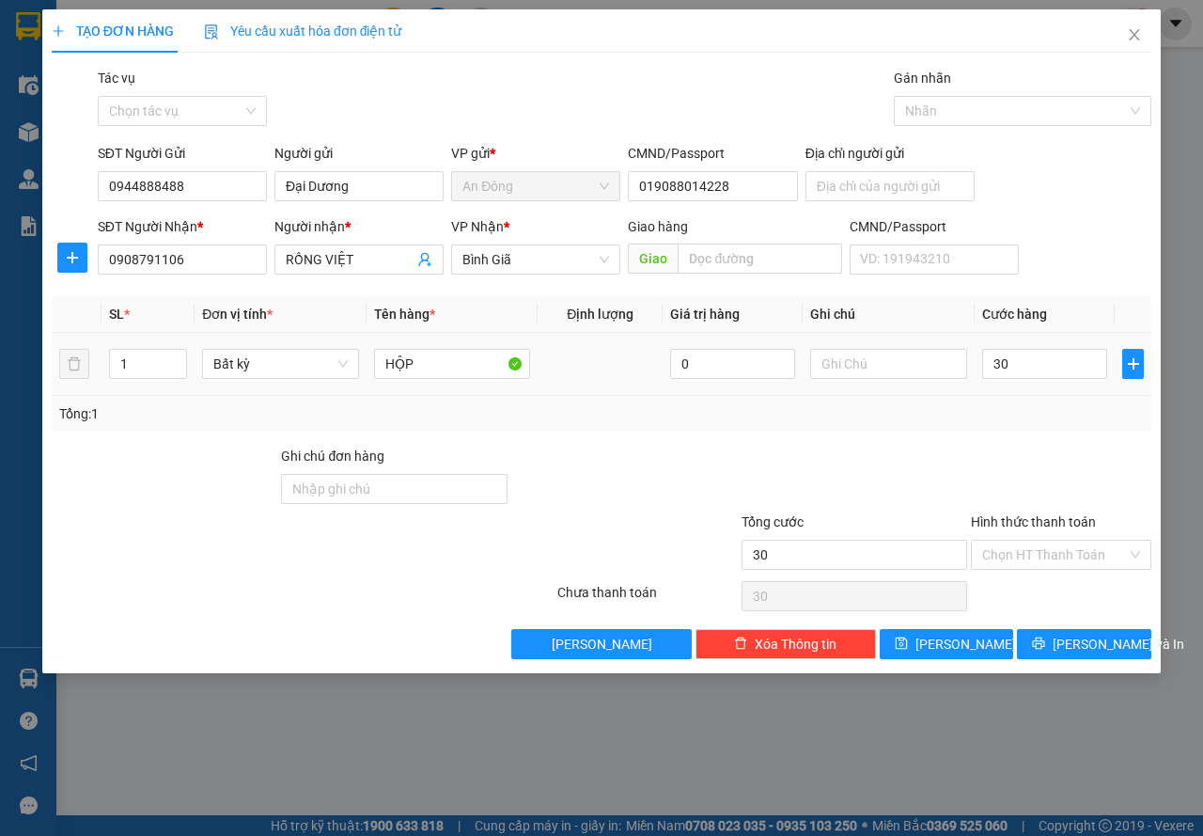
type input "30.000"
drag, startPoint x: 885, startPoint y: 496, endPoint x: 919, endPoint y: 496, distance: 33.8
click at [895, 496] on div at bounding box center [855, 479] width 230 height 66
click at [1106, 639] on span "[PERSON_NAME] và In" at bounding box center [1119, 644] width 132 height 21
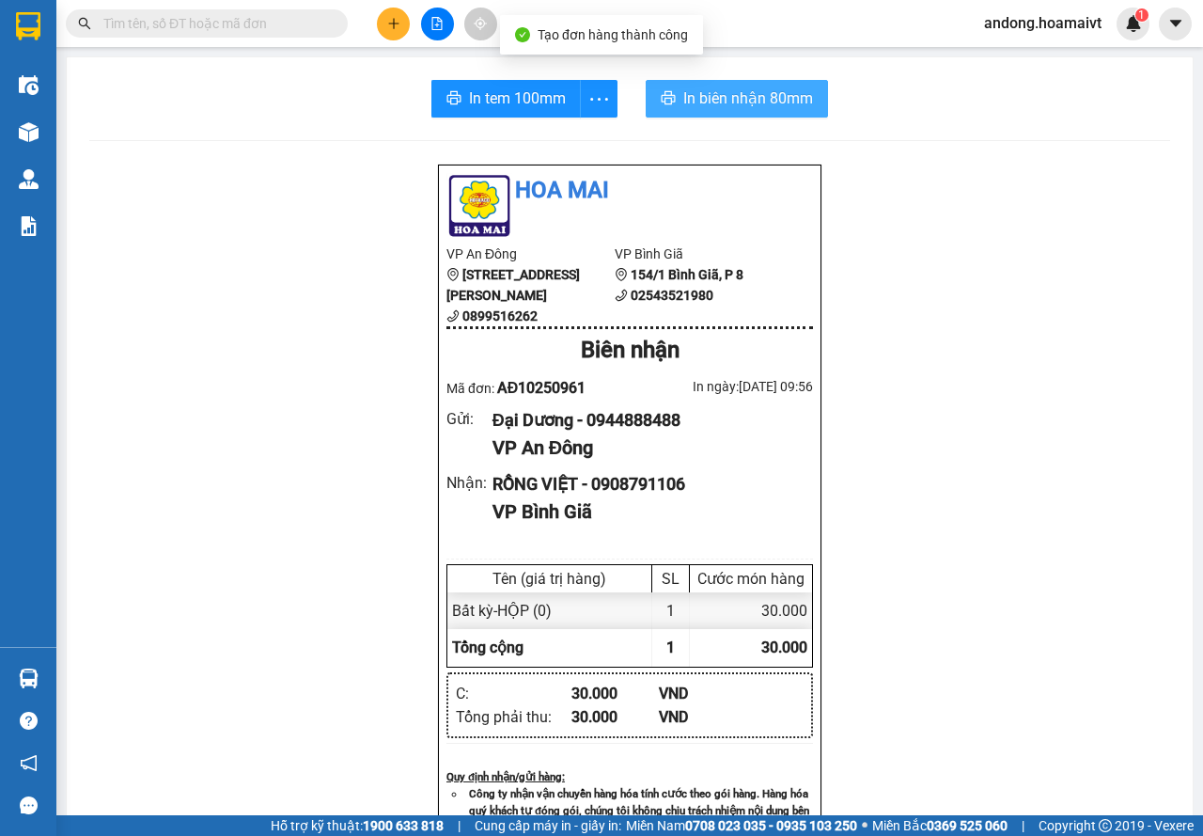
click at [774, 114] on button "In biên nhận 80mm" at bounding box center [737, 99] width 182 height 38
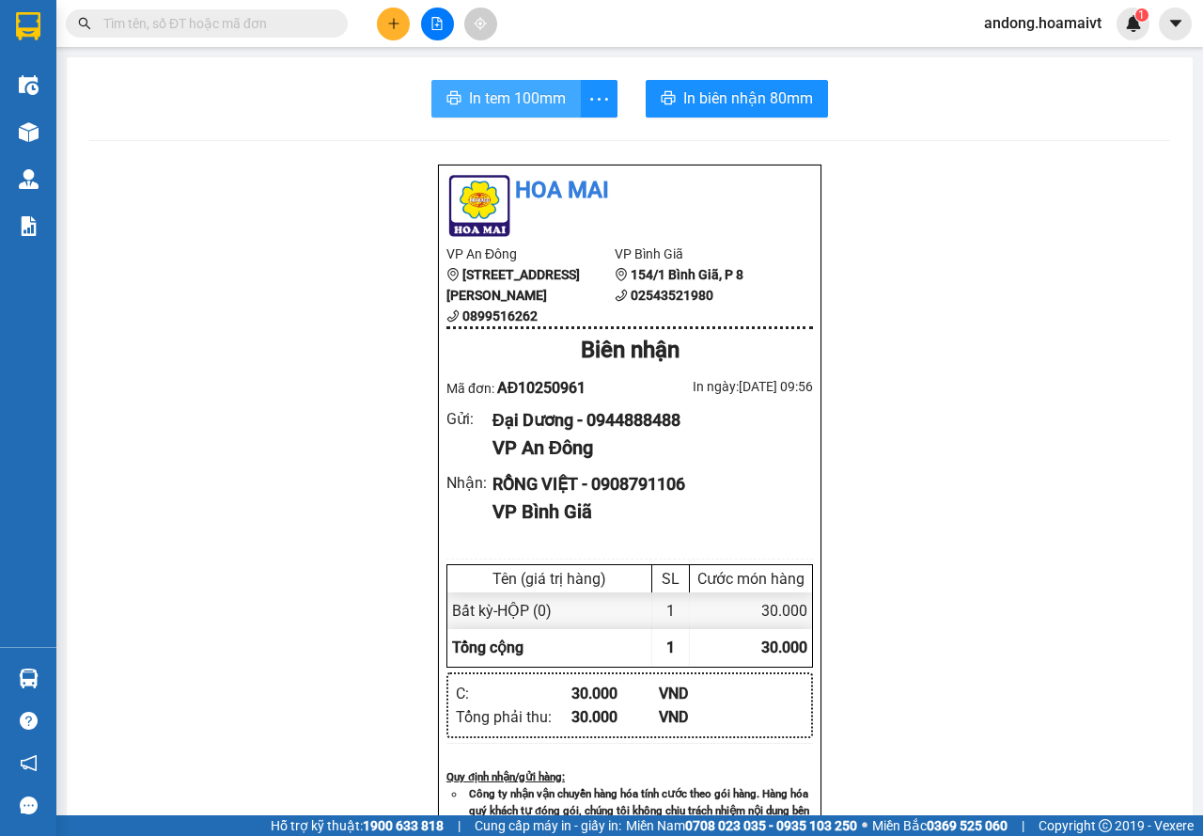
click at [500, 109] on span "In tem 100mm" at bounding box center [517, 97] width 97 height 23
click at [399, 15] on button at bounding box center [393, 24] width 33 height 33
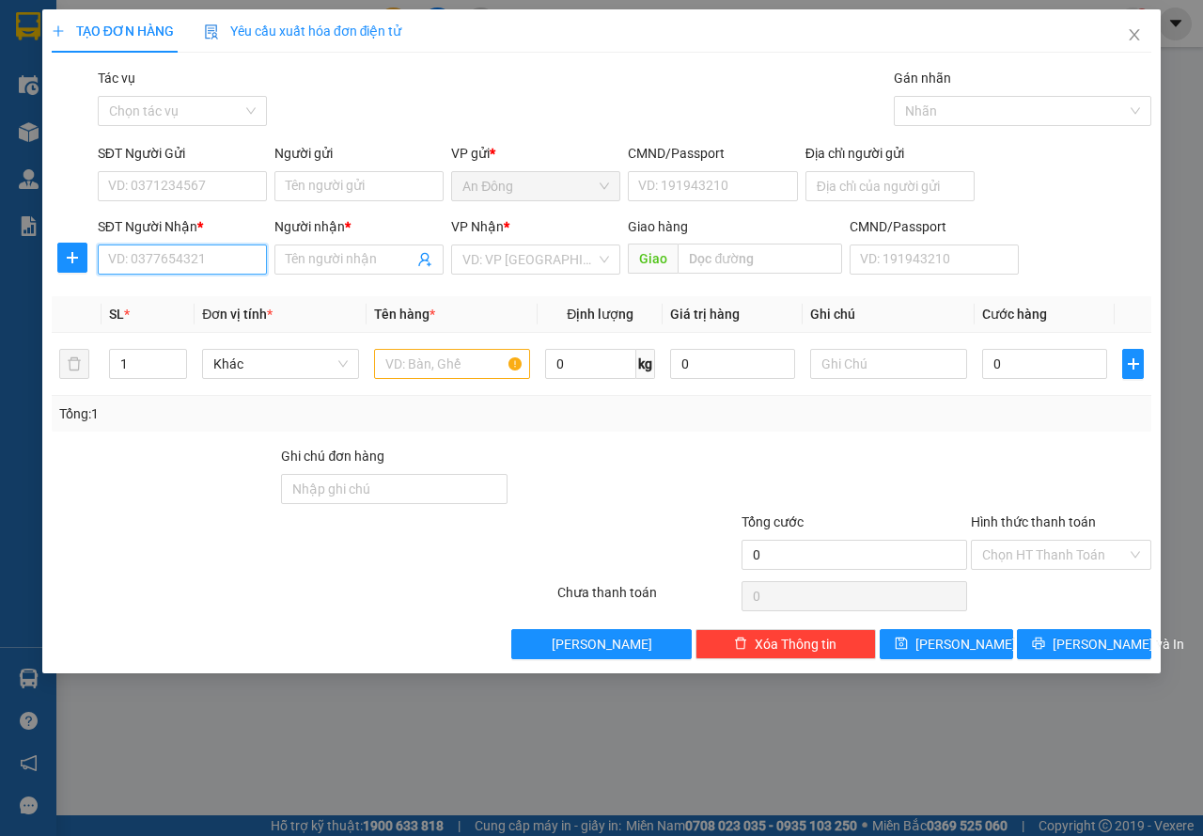
click at [233, 246] on input "SĐT Người Nhận *" at bounding box center [182, 259] width 169 height 30
drag, startPoint x: 187, startPoint y: 266, endPoint x: 0, endPoint y: 262, distance: 187.1
click at [0, 262] on div "TẠO ĐƠN HÀNG Yêu cầu xuất hóa đơn điện tử Transit Pickup Surcharge Ids Transit …" at bounding box center [601, 418] width 1203 height 836
type input "9"
type input "0385989333"
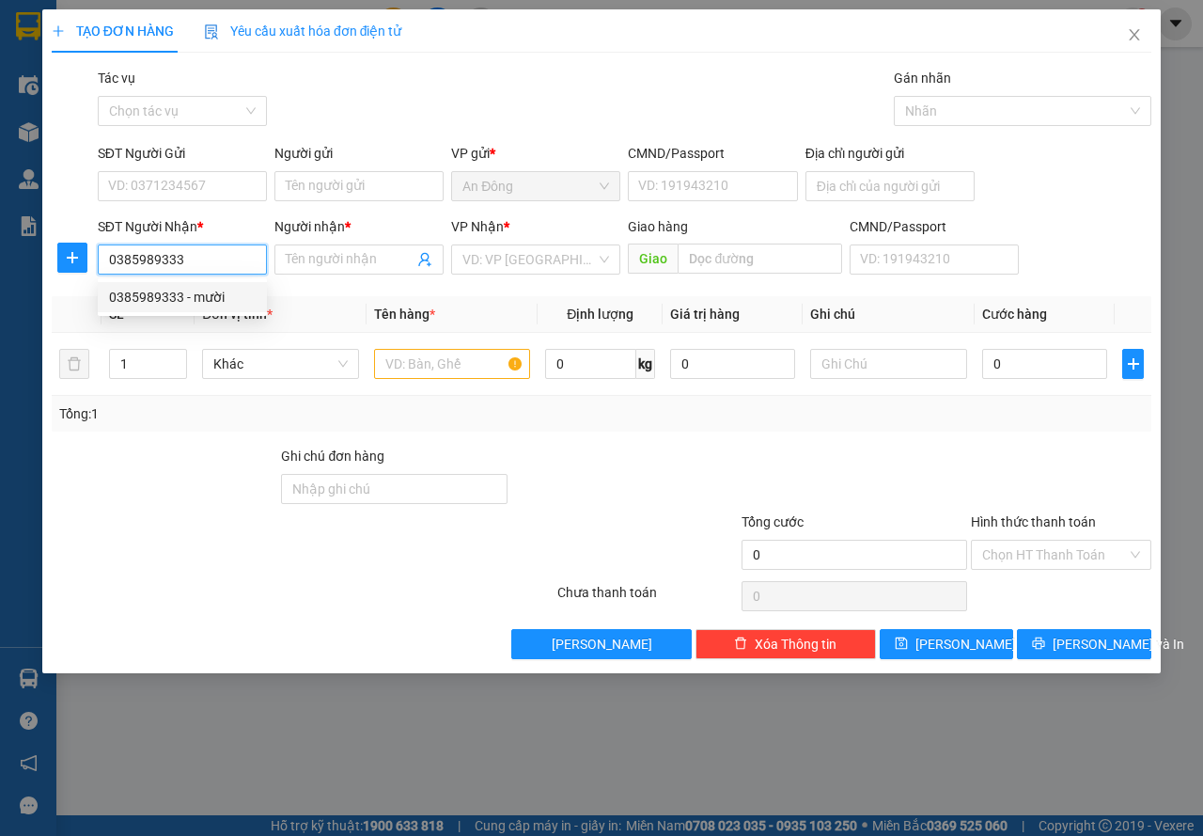
click at [181, 294] on div "0385989333 - mười" at bounding box center [182, 297] width 147 height 21
type input "mười"
type input "0385989333"
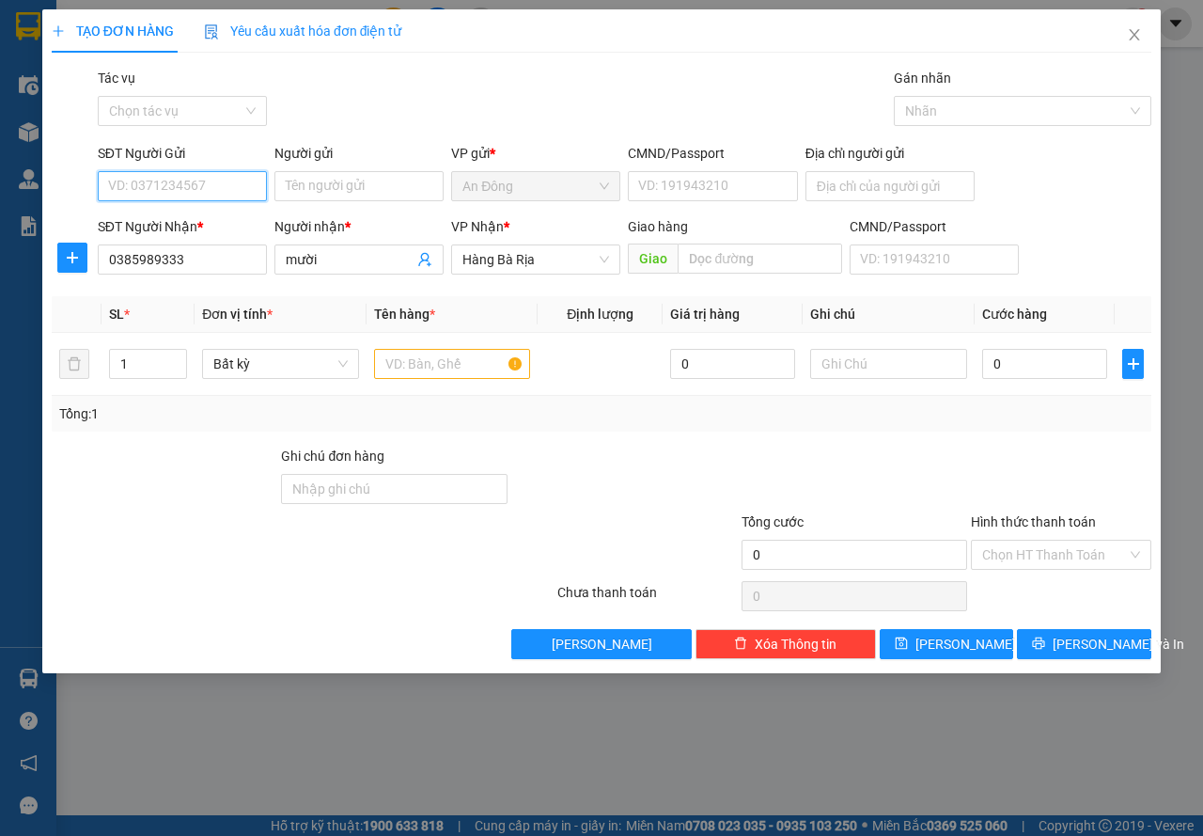
click at [189, 185] on input "SĐT Người Gửi" at bounding box center [182, 186] width 169 height 30
click at [190, 218] on div "0944888488 - Đại Dương" at bounding box center [183, 223] width 148 height 21
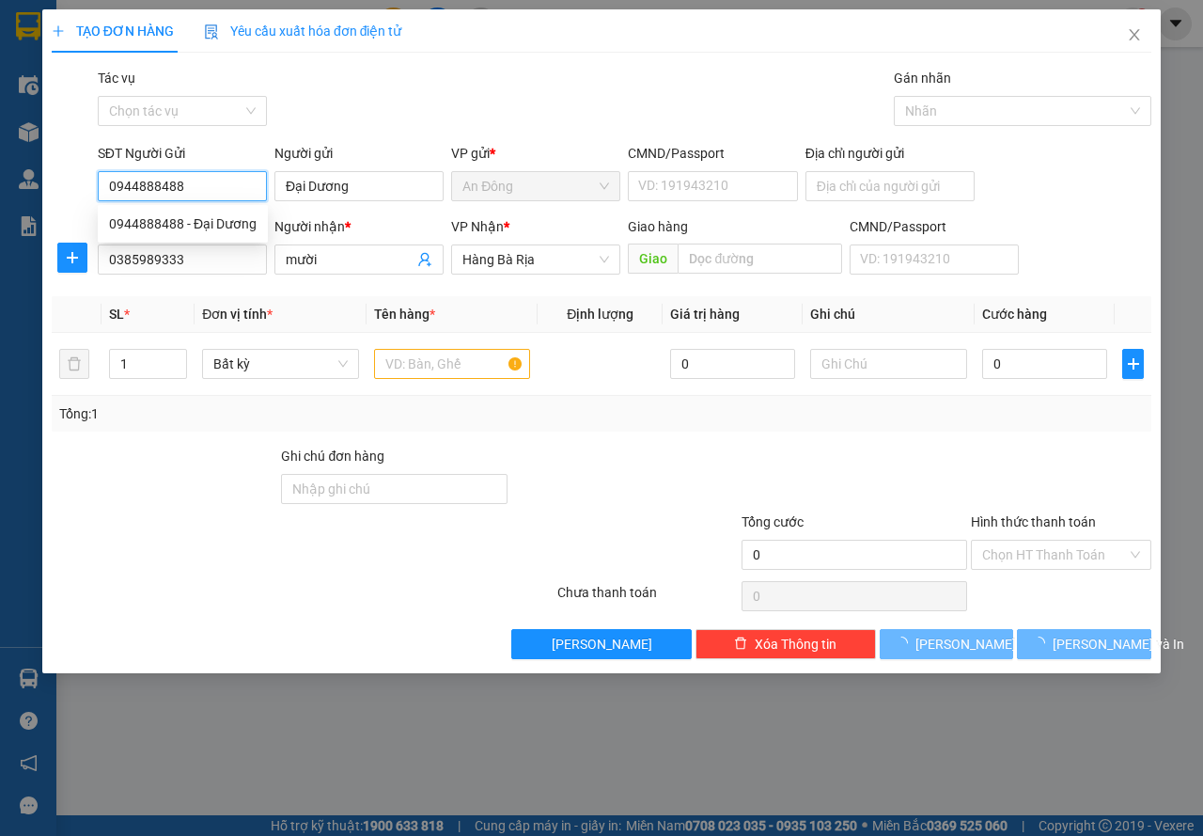
type input "0944888488"
type input "Đại Dương"
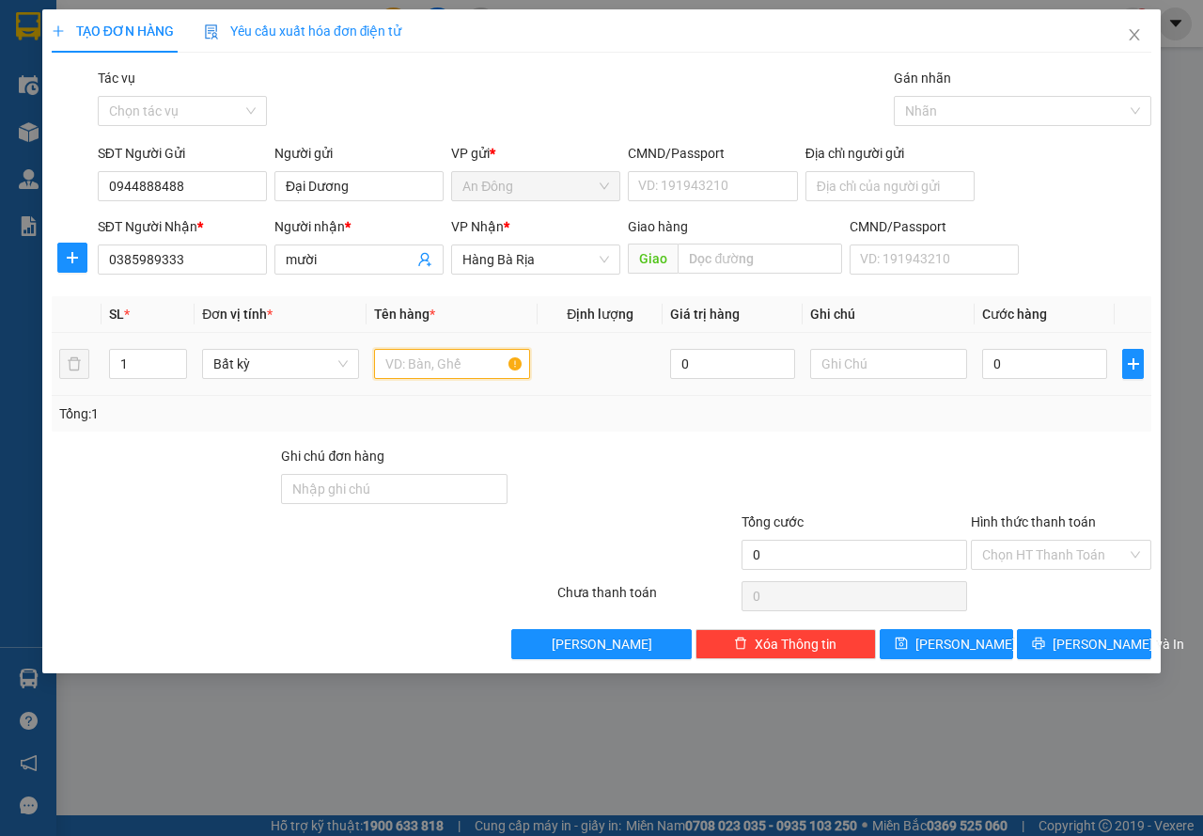
click at [398, 352] on input "text" at bounding box center [452, 364] width 157 height 30
type input "BỊCH DÂY"
type input "3"
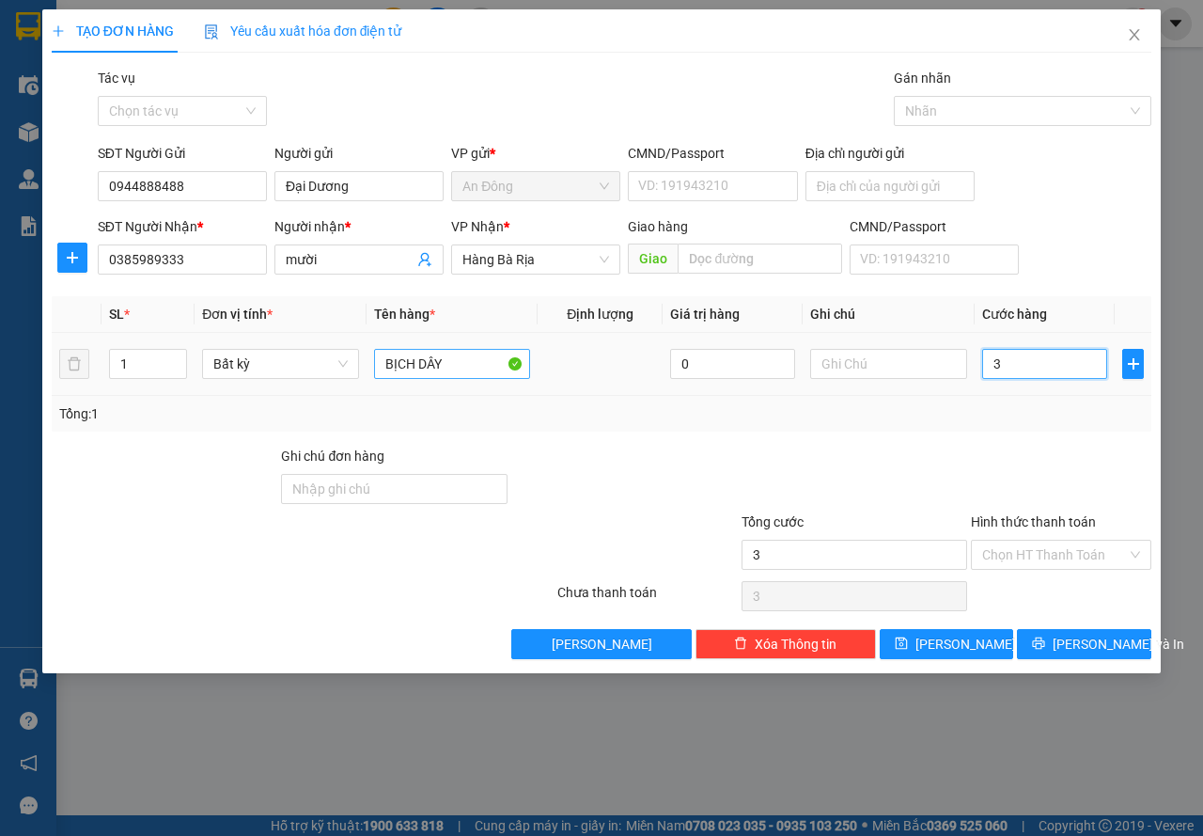
type input "30"
type input "30.000"
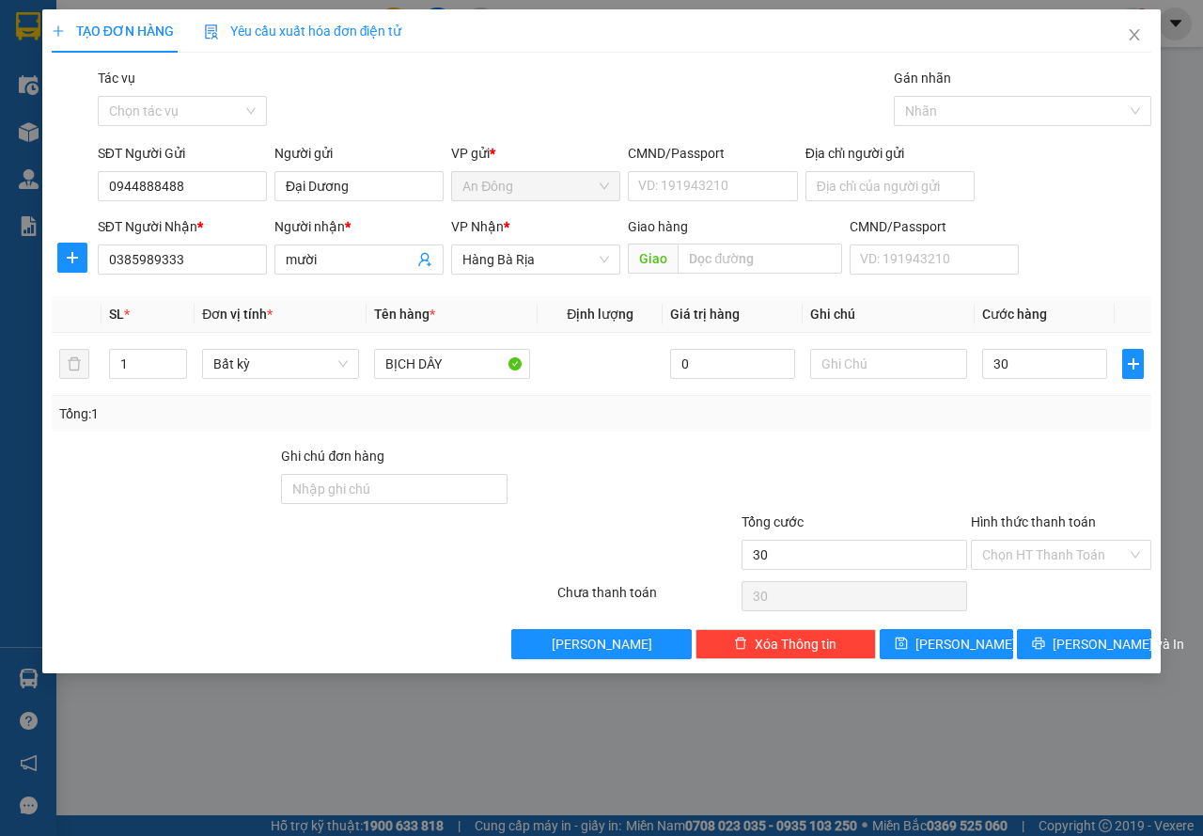
type input "30.000"
click at [913, 436] on div "Transit Pickup Surcharge Ids Transit Deliver Surcharge Ids Transit Deliver Surc…" at bounding box center [602, 363] width 1100 height 591
click at [1044, 642] on button "[PERSON_NAME] và In" at bounding box center [1084, 644] width 134 height 30
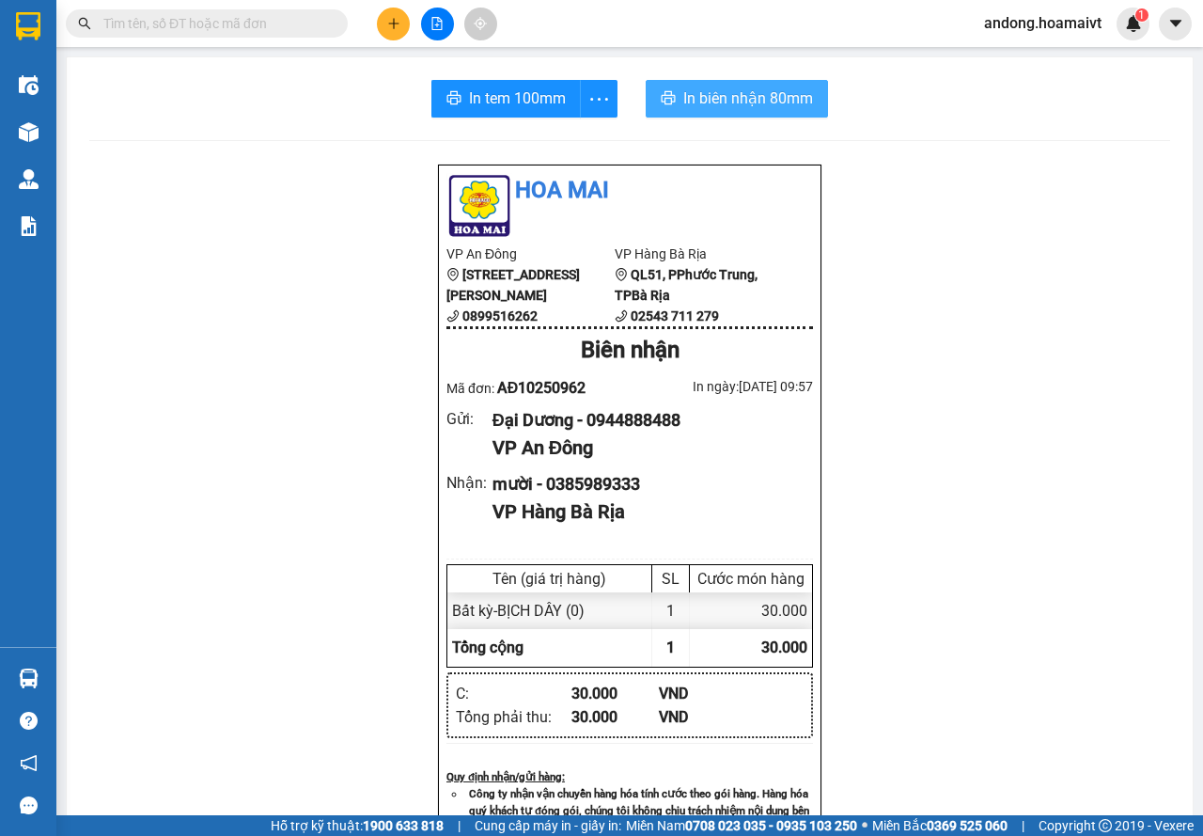
click at [757, 102] on span "In biên nhận 80mm" at bounding box center [748, 97] width 130 height 23
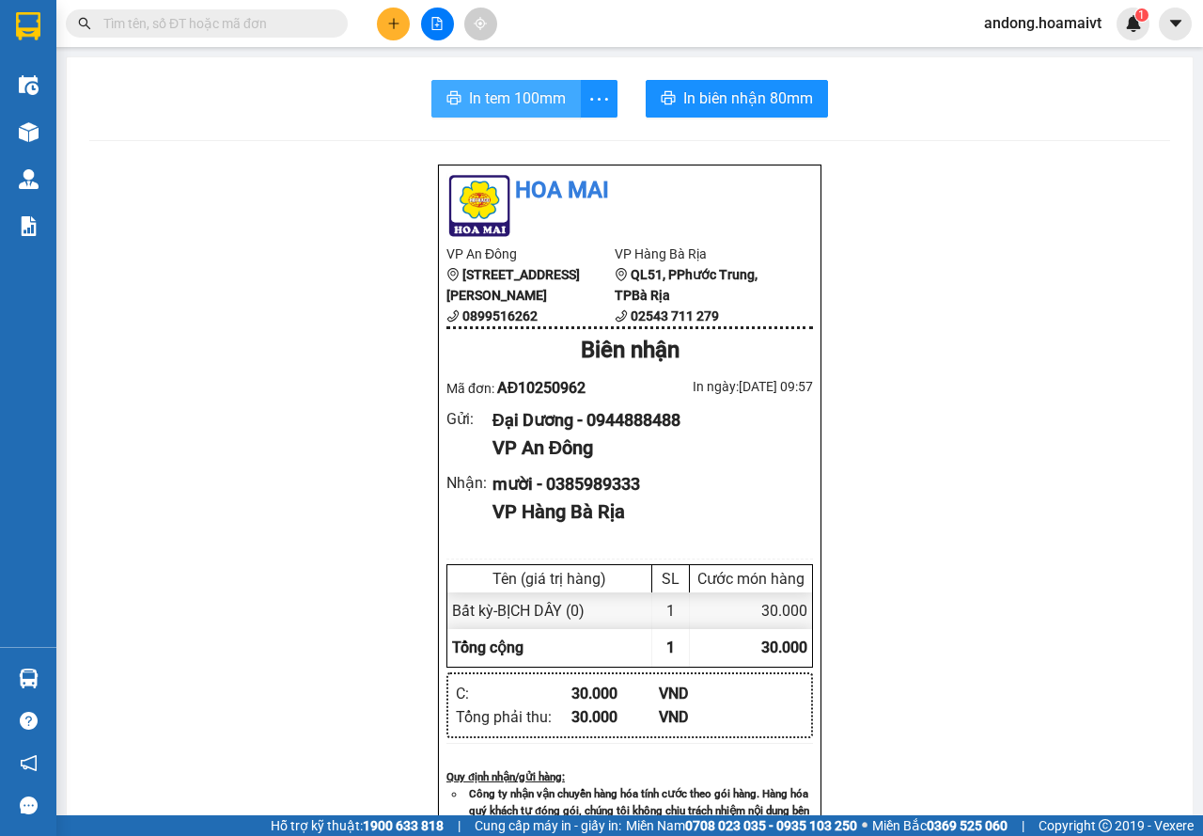
click at [513, 112] on button "In tem 100mm" at bounding box center [505, 99] width 149 height 38
click at [398, 2] on div "Kết quả tìm kiếm ( 0 ) Bộ lọc No Data andong.hoamaivt 1" at bounding box center [601, 23] width 1203 height 47
click at [395, 22] on icon "plus" at bounding box center [393, 23] width 13 height 13
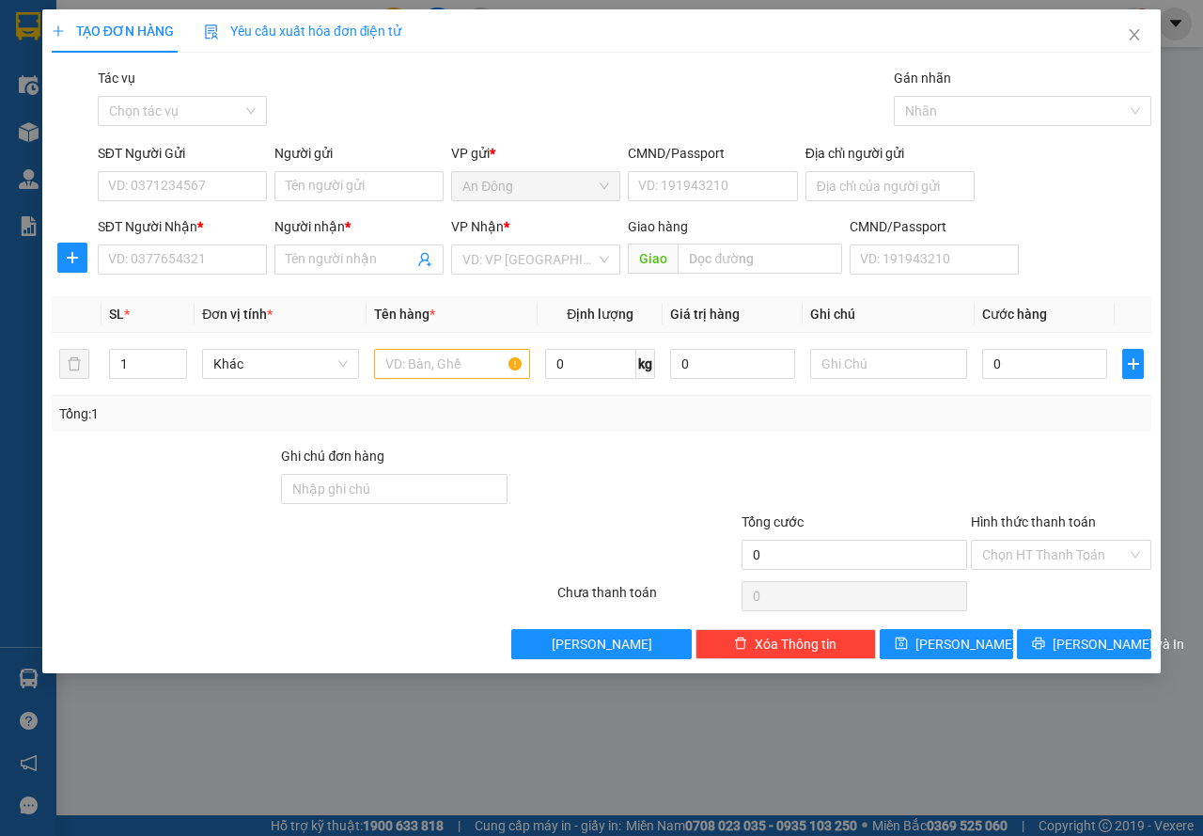
click at [184, 275] on div "SĐT Người Nhận * VD: 0377654321" at bounding box center [182, 249] width 169 height 66
click at [185, 270] on input "SĐT Người Nhận *" at bounding box center [182, 259] width 169 height 30
type input "0345039549"
click at [185, 289] on div "0345039549 - Hương" at bounding box center [182, 297] width 147 height 21
type input "Hương"
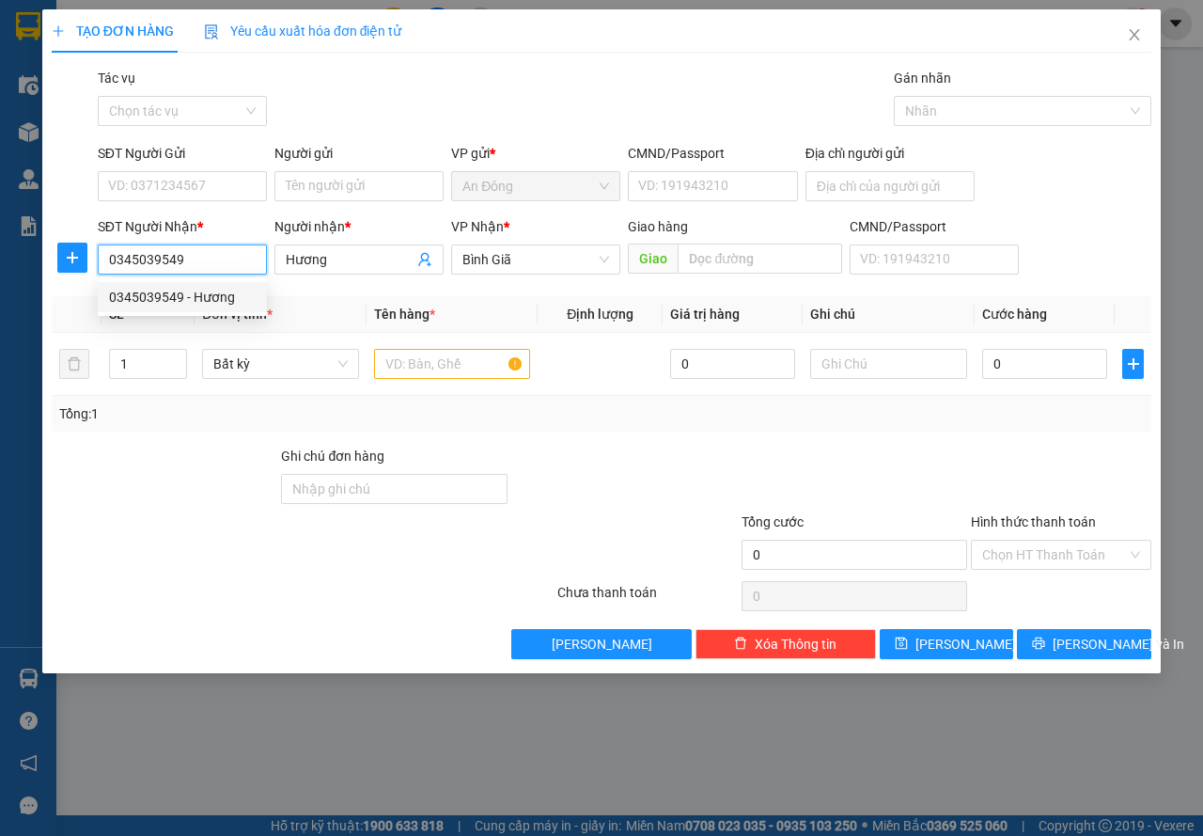
type input "0345039549"
drag, startPoint x: 215, startPoint y: 209, endPoint x: 227, endPoint y: 193, distance: 19.6
click at [220, 206] on form "SĐT Người Gửi VD: 0371234567 Người gửi Tên người gửi VP gửi * An Đông CMND/Pass…" at bounding box center [602, 212] width 1100 height 139
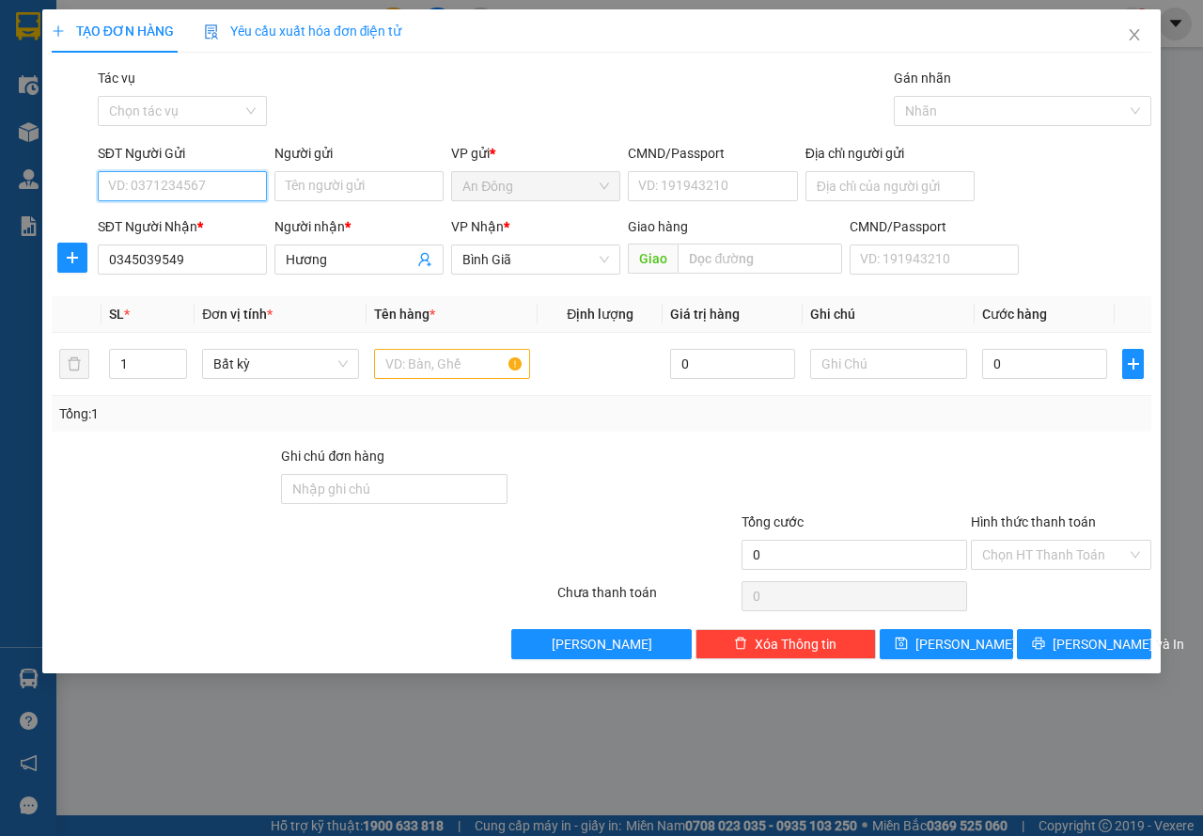
click at [232, 184] on input "SĐT Người Gửi" at bounding box center [182, 186] width 169 height 30
click at [232, 226] on div "0369316658 - PHỤNG" at bounding box center [182, 223] width 147 height 21
type input "0369316658"
type input "PHỤNG"
click at [461, 360] on input "text" at bounding box center [452, 364] width 157 height 30
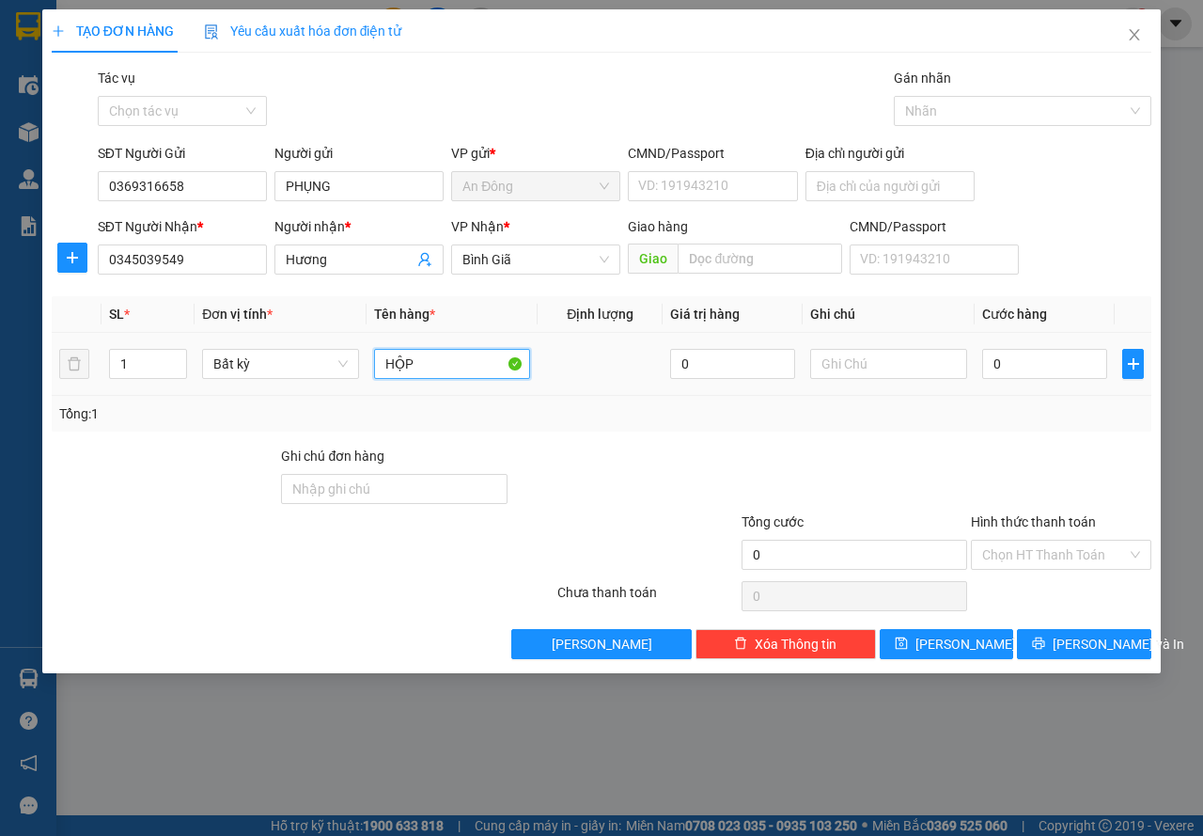
type input "HỘP"
type input "3"
type input "30"
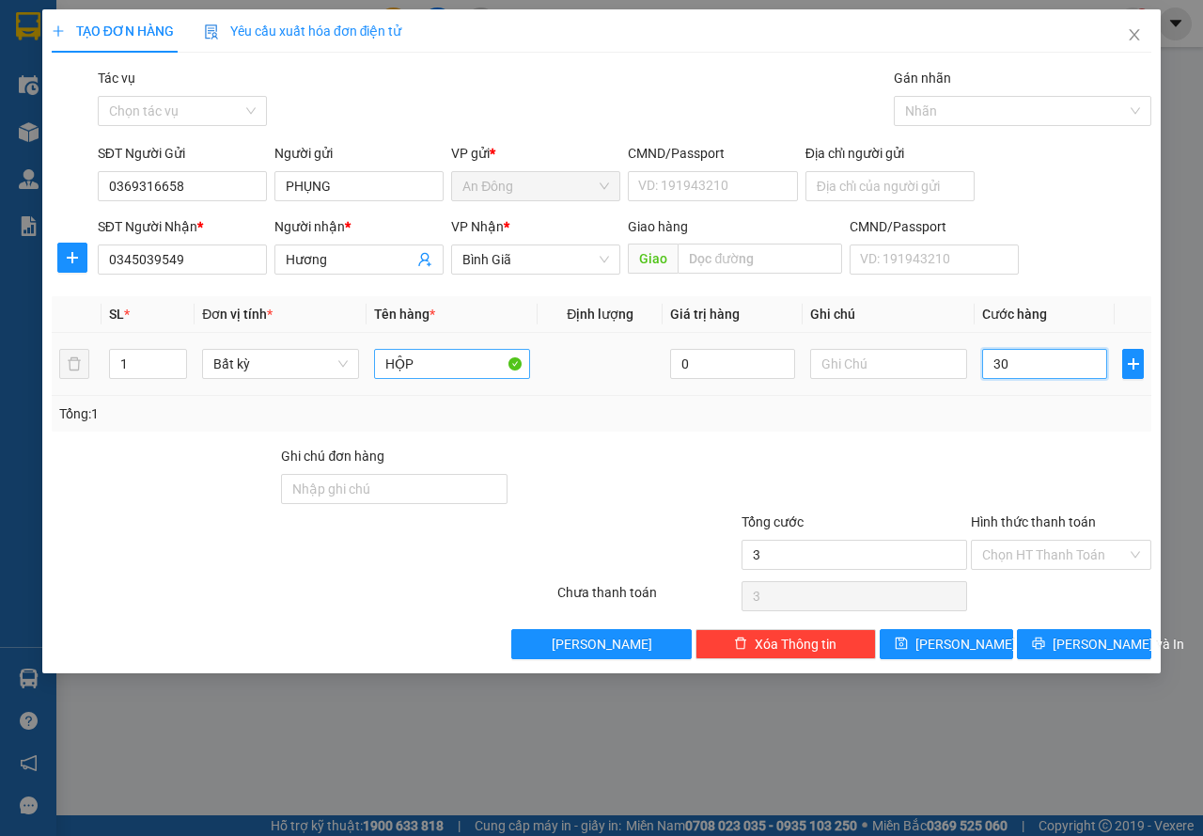
type input "30"
type input "30.000"
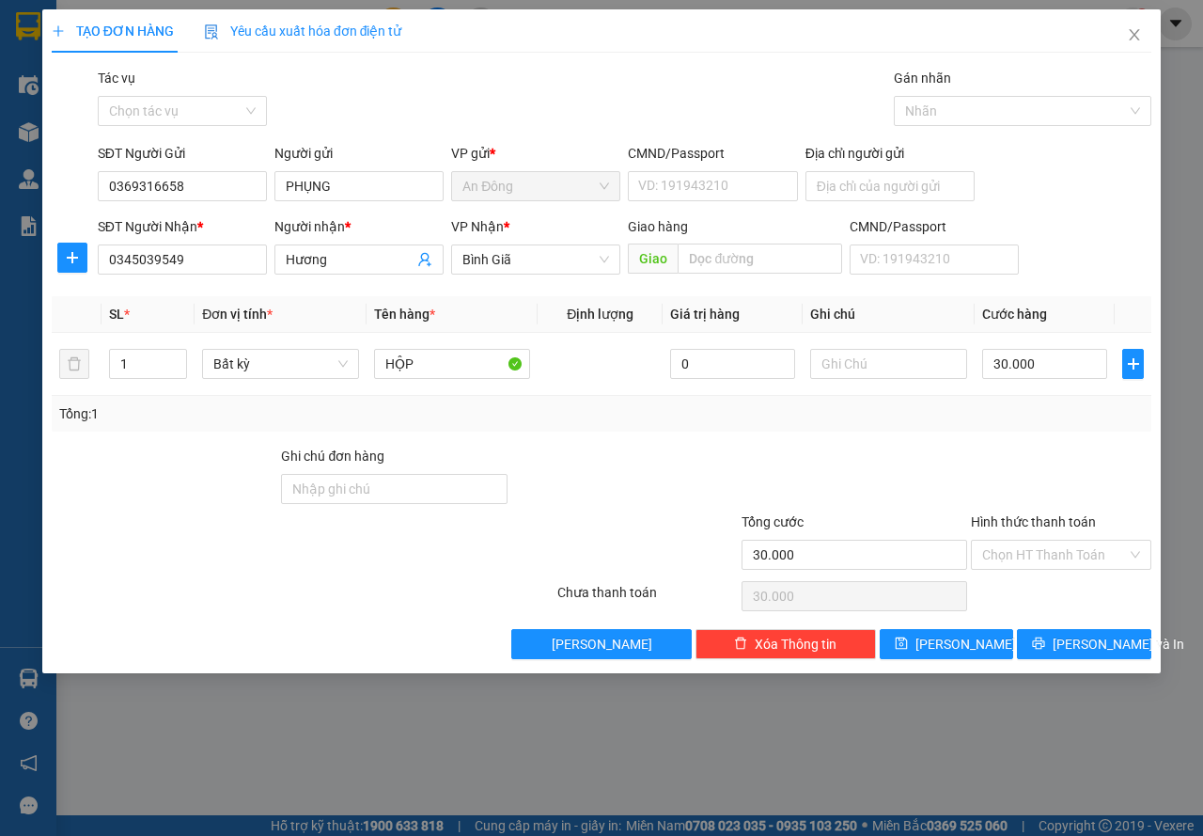
click at [898, 436] on div "Transit Pickup Surcharge Ids Transit Deliver Surcharge Ids Transit Deliver Surc…" at bounding box center [602, 363] width 1100 height 591
click at [1116, 629] on div "Transit Pickup Surcharge Ids Transit Deliver Surcharge Ids Transit Deliver Surc…" at bounding box center [602, 363] width 1100 height 591
click at [1127, 644] on button "[PERSON_NAME] và In" at bounding box center [1084, 644] width 134 height 30
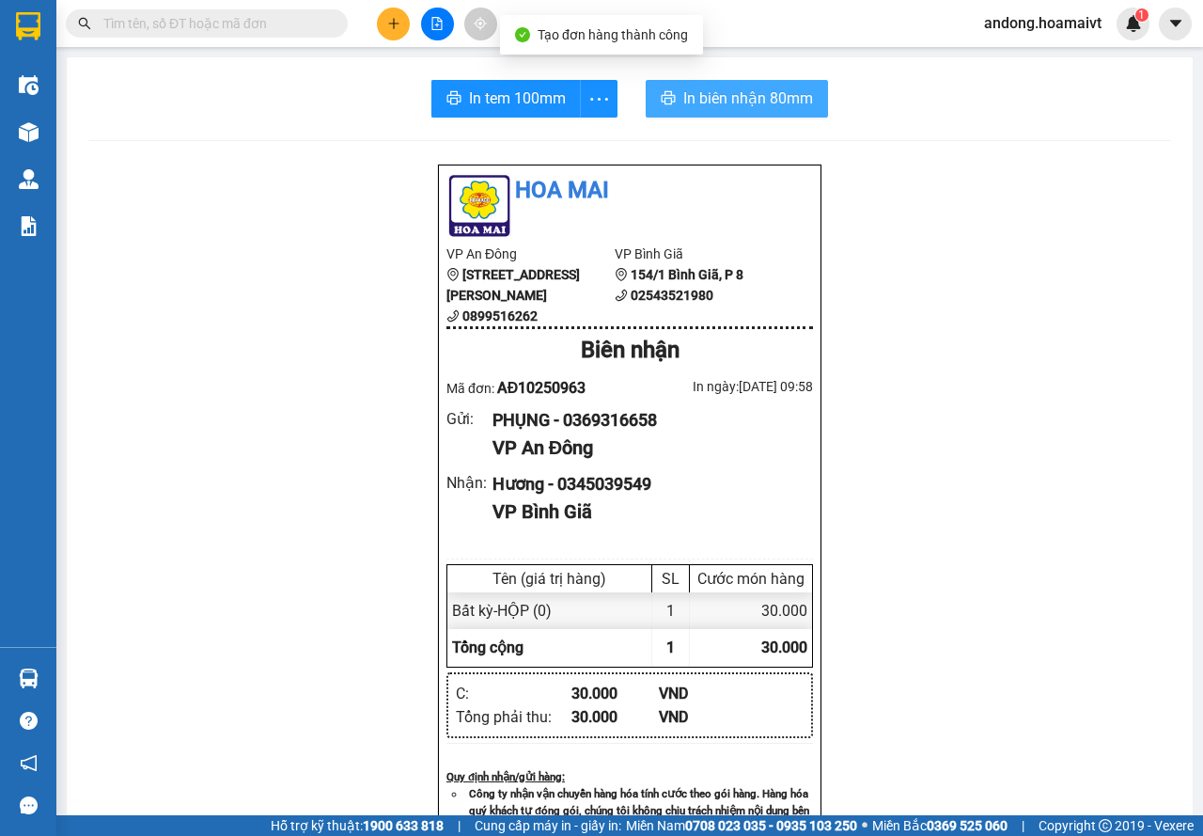
click at [787, 96] on span "In biên nhận 80mm" at bounding box center [748, 97] width 130 height 23
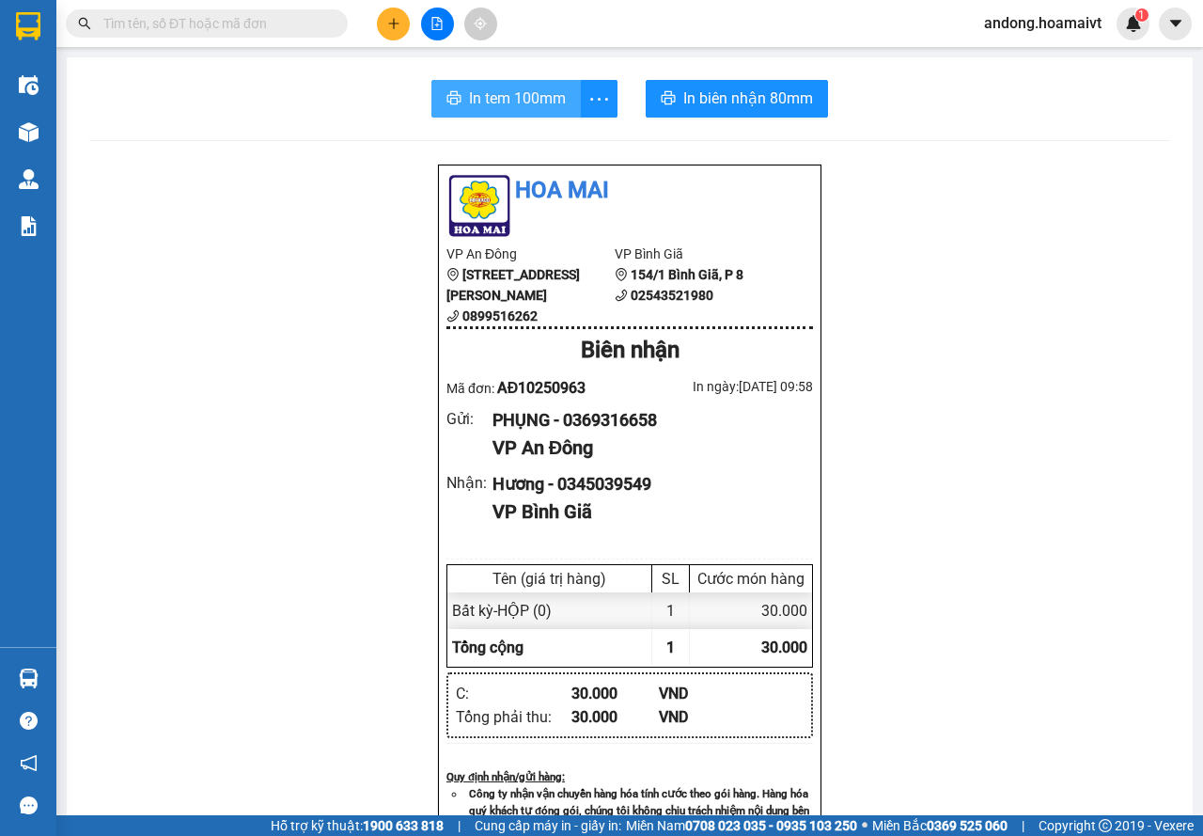
click at [522, 103] on span "In tem 100mm" at bounding box center [517, 97] width 97 height 23
click at [403, 18] on button at bounding box center [393, 24] width 33 height 33
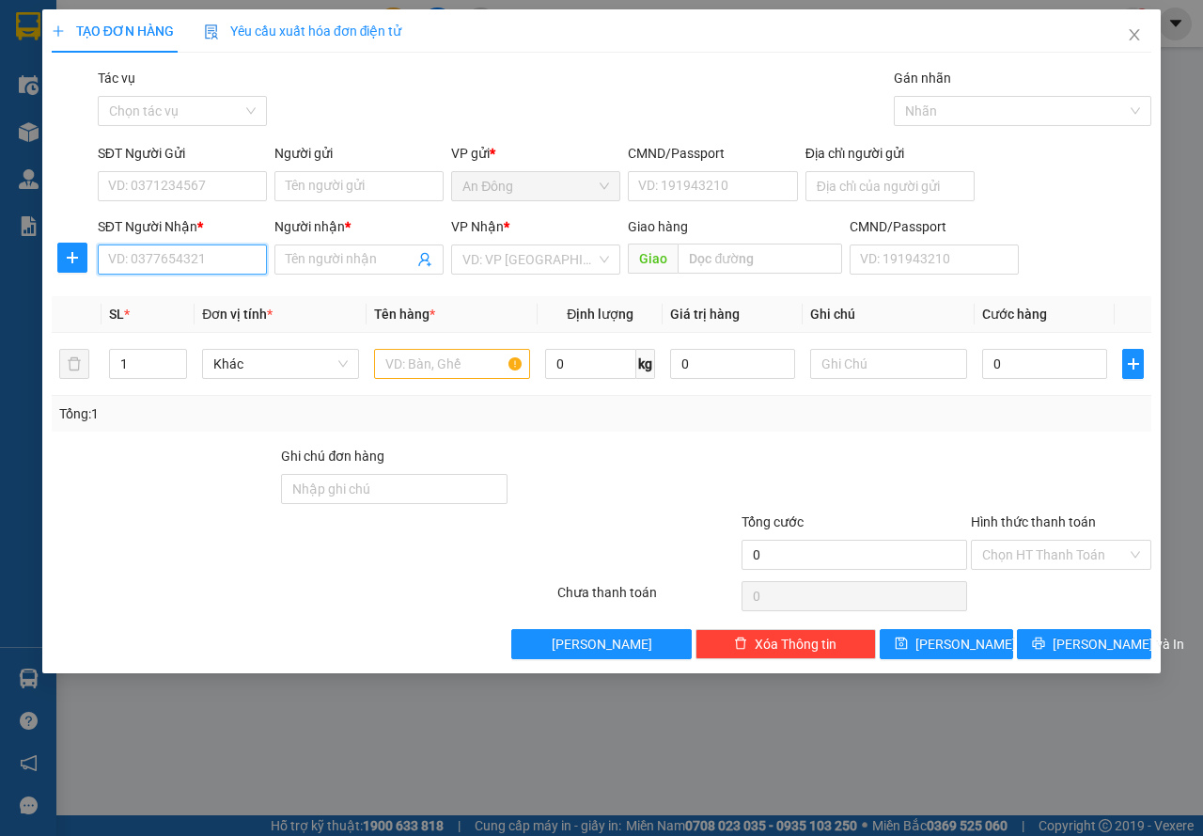
click at [175, 264] on input "SĐT Người Nhận *" at bounding box center [182, 259] width 169 height 30
type input "0762496296"
click at [334, 264] on input "Người nhận *" at bounding box center [350, 259] width 128 height 21
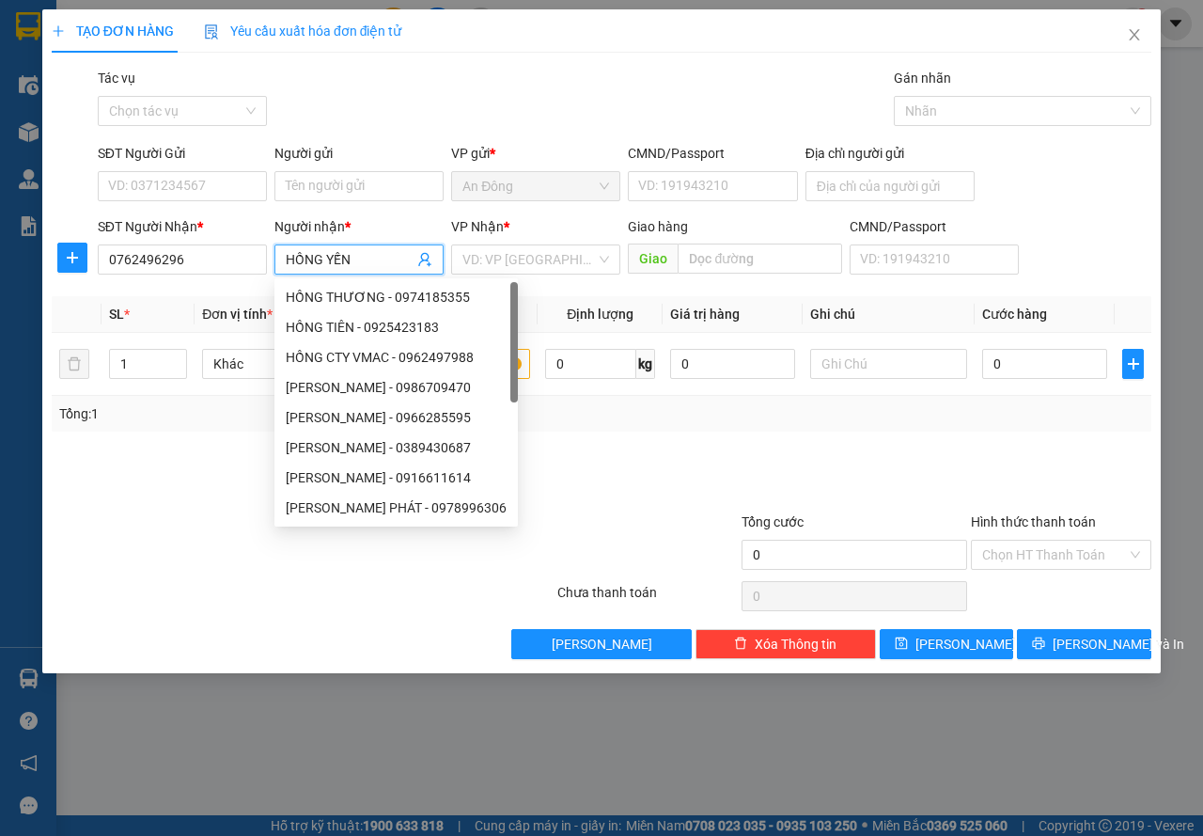
type input "HỒNG YẾN"
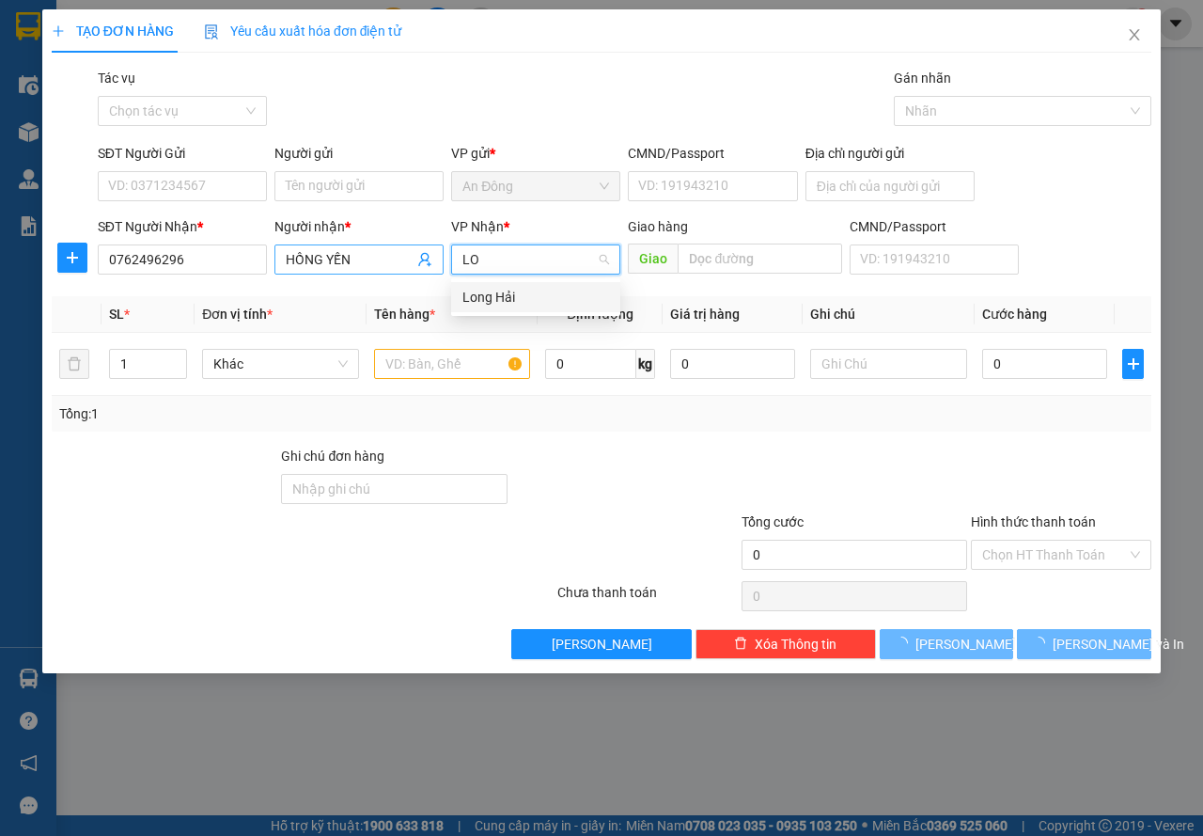
type input "LON"
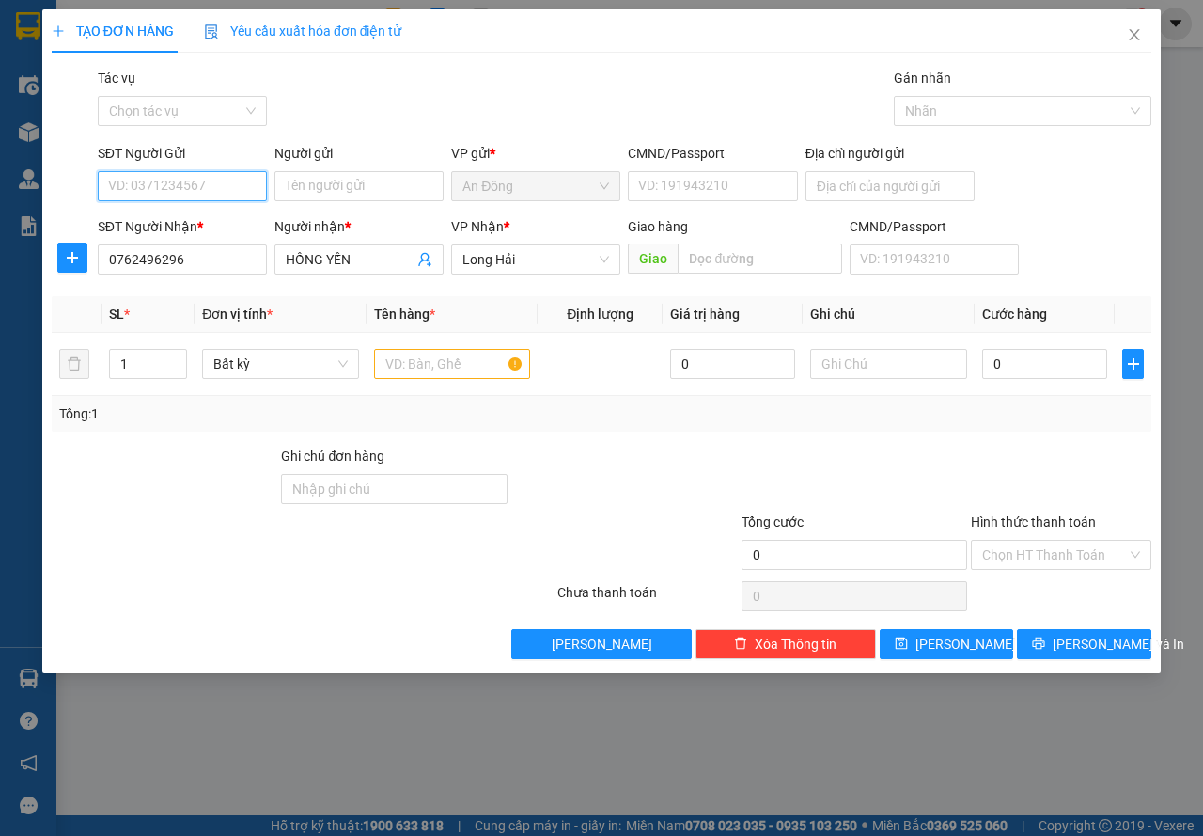
click at [207, 182] on input "SĐT Người Gửi" at bounding box center [182, 186] width 169 height 30
click at [283, 192] on input "Người gửi" at bounding box center [358, 186] width 169 height 30
type input "D"
type input "[DEMOGRAPHIC_DATA]"
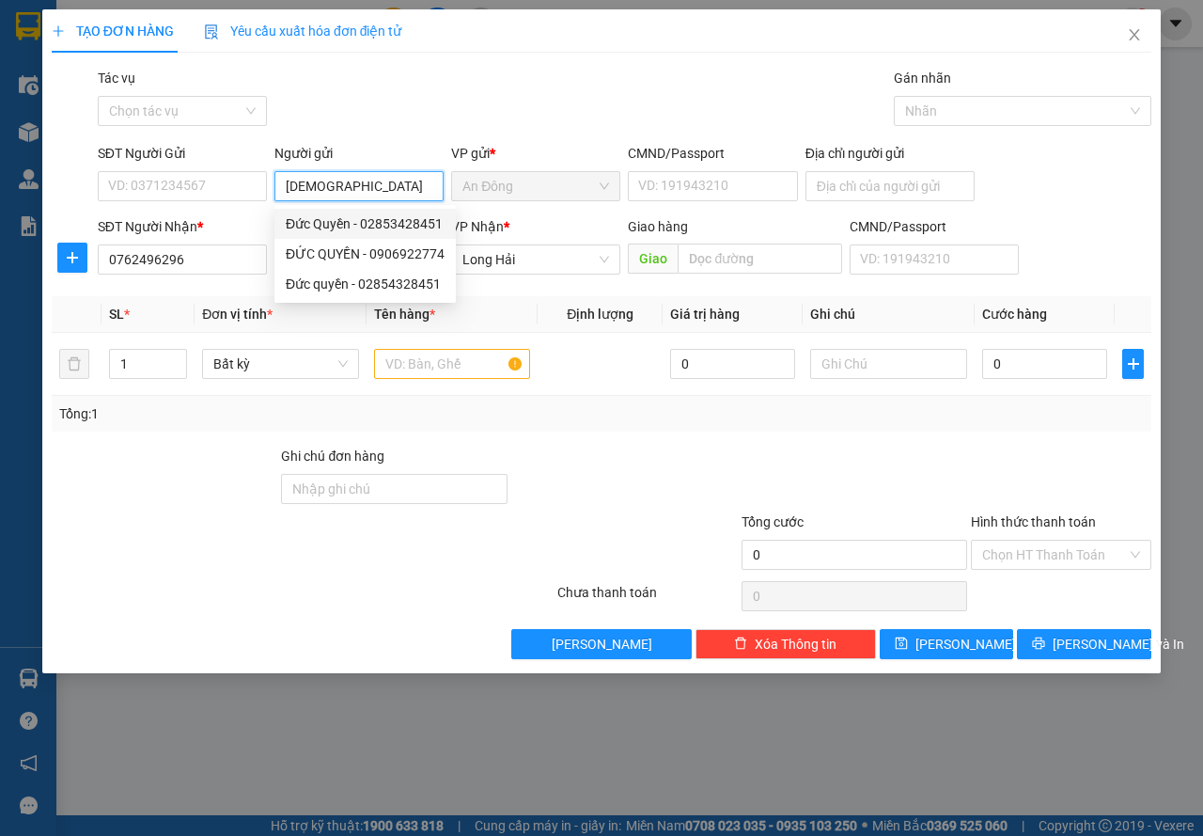
click at [406, 222] on div "Đức Quyền - 02853428451" at bounding box center [365, 223] width 159 height 21
type input "02853428451"
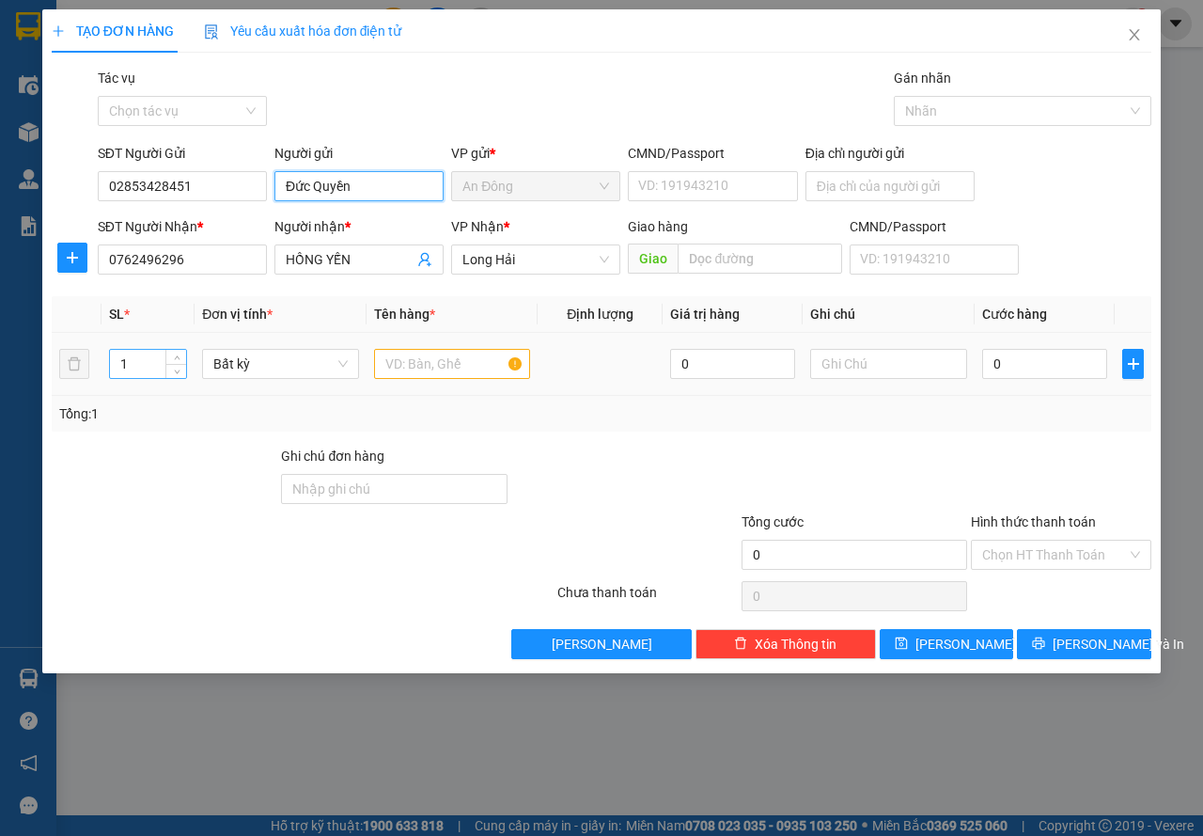
type input "Đức Quyền"
drag, startPoint x: 156, startPoint y: 371, endPoint x: 33, endPoint y: 380, distance: 123.4
click at [39, 380] on div "TẠO ĐƠN HÀNG Yêu cầu xuất hóa đơn điện tử Transit Pickup Surcharge Ids Transit …" at bounding box center [601, 418] width 1203 height 836
type input "2"
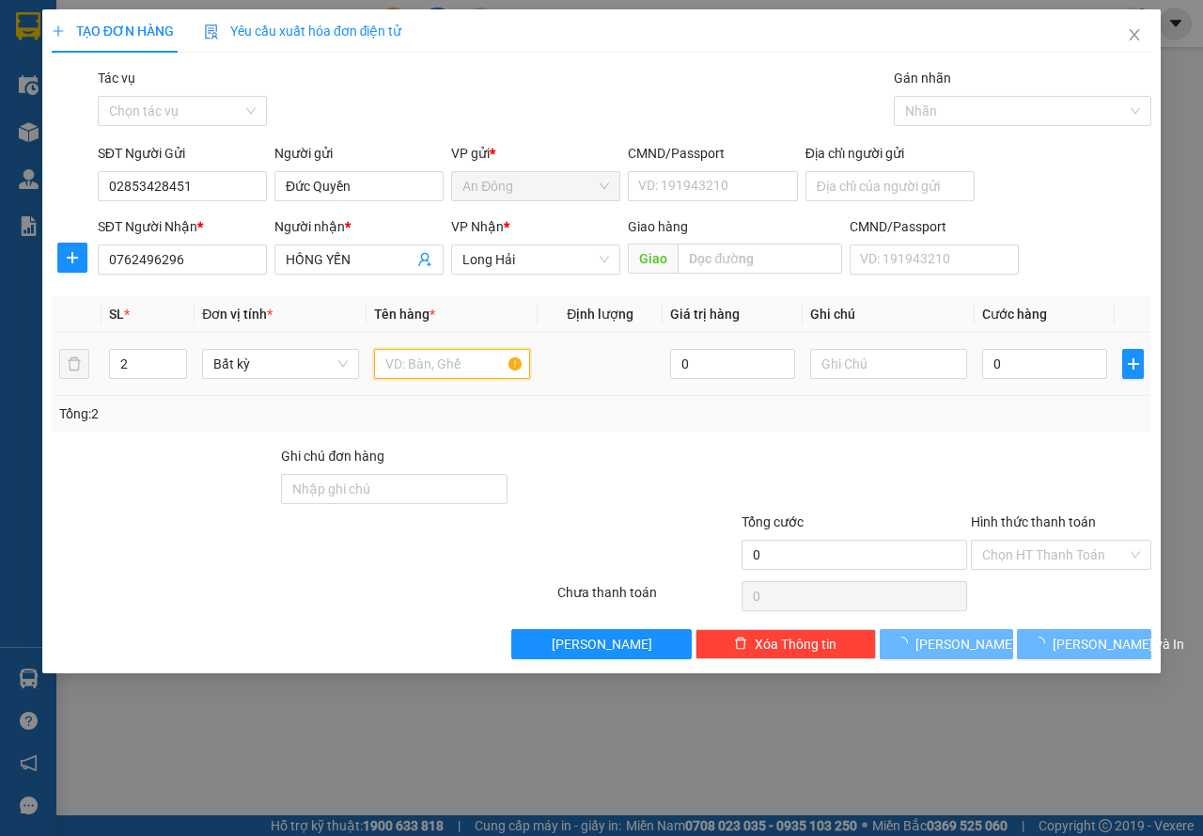
click at [455, 367] on input "text" at bounding box center [452, 364] width 157 height 30
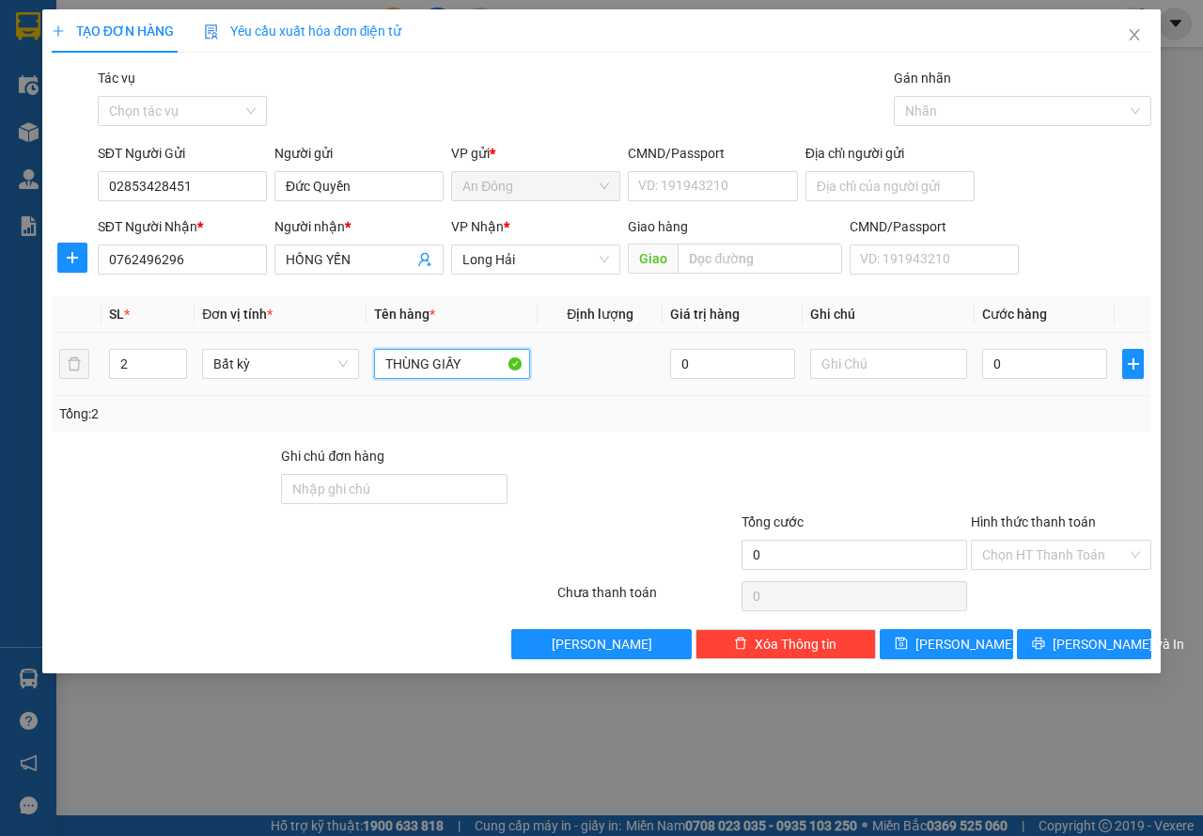
type input "THÙNG GIẤY"
type input "8"
type input "80"
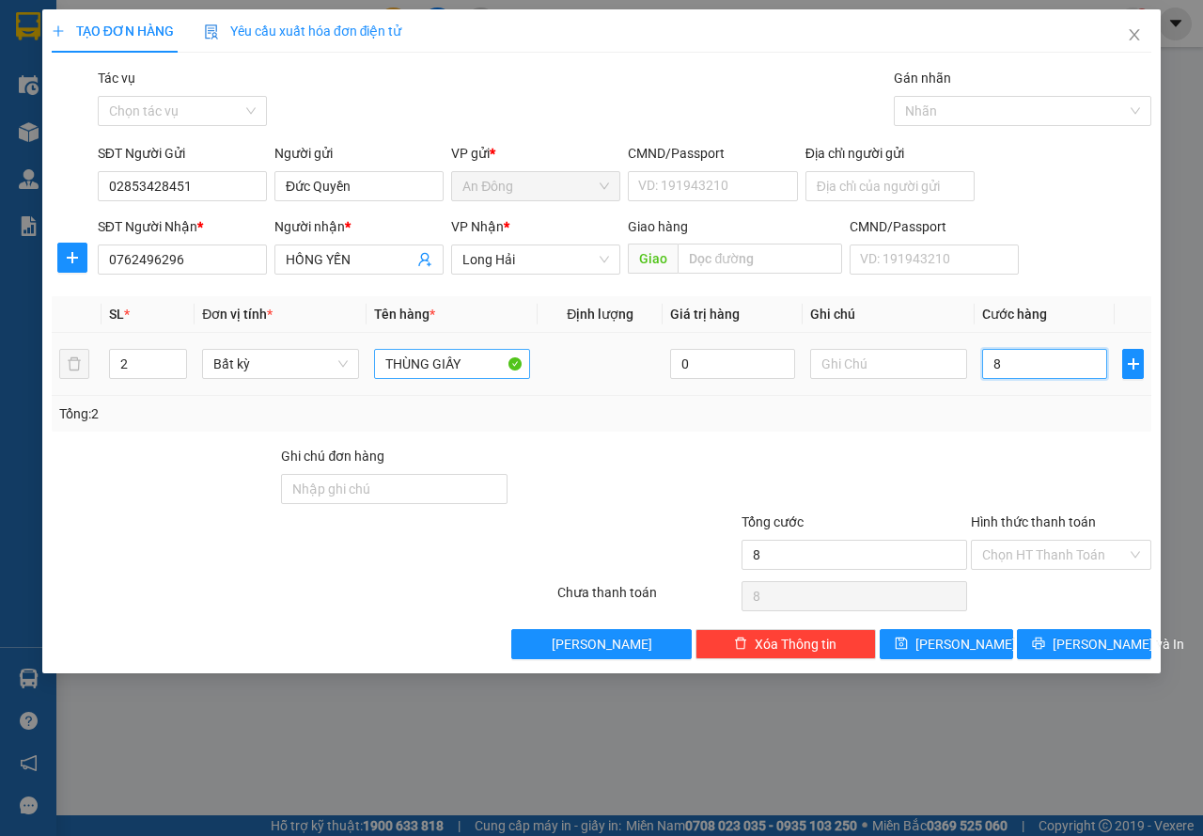
type input "80"
type input "80.000"
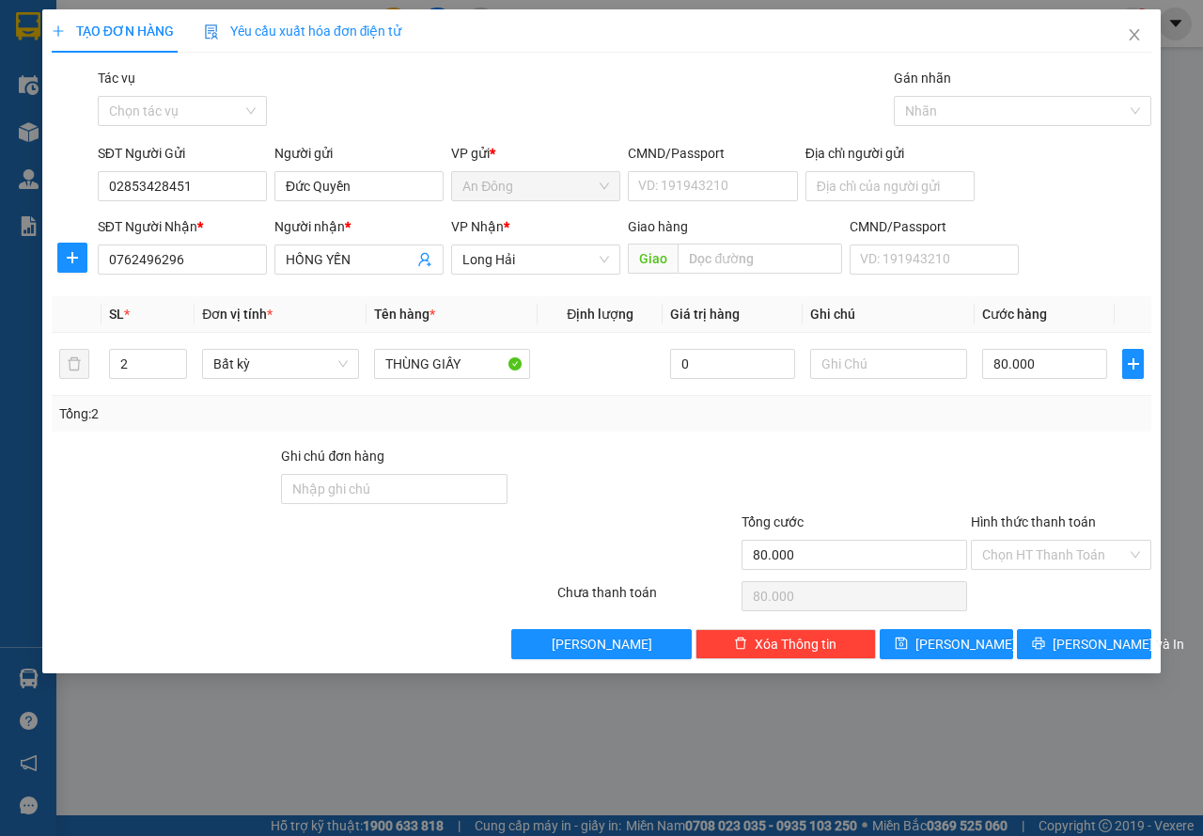
click at [850, 419] on div "Tổng: 2" at bounding box center [601, 413] width 1085 height 21
click at [1077, 648] on span "[PERSON_NAME] và In" at bounding box center [1119, 644] width 132 height 21
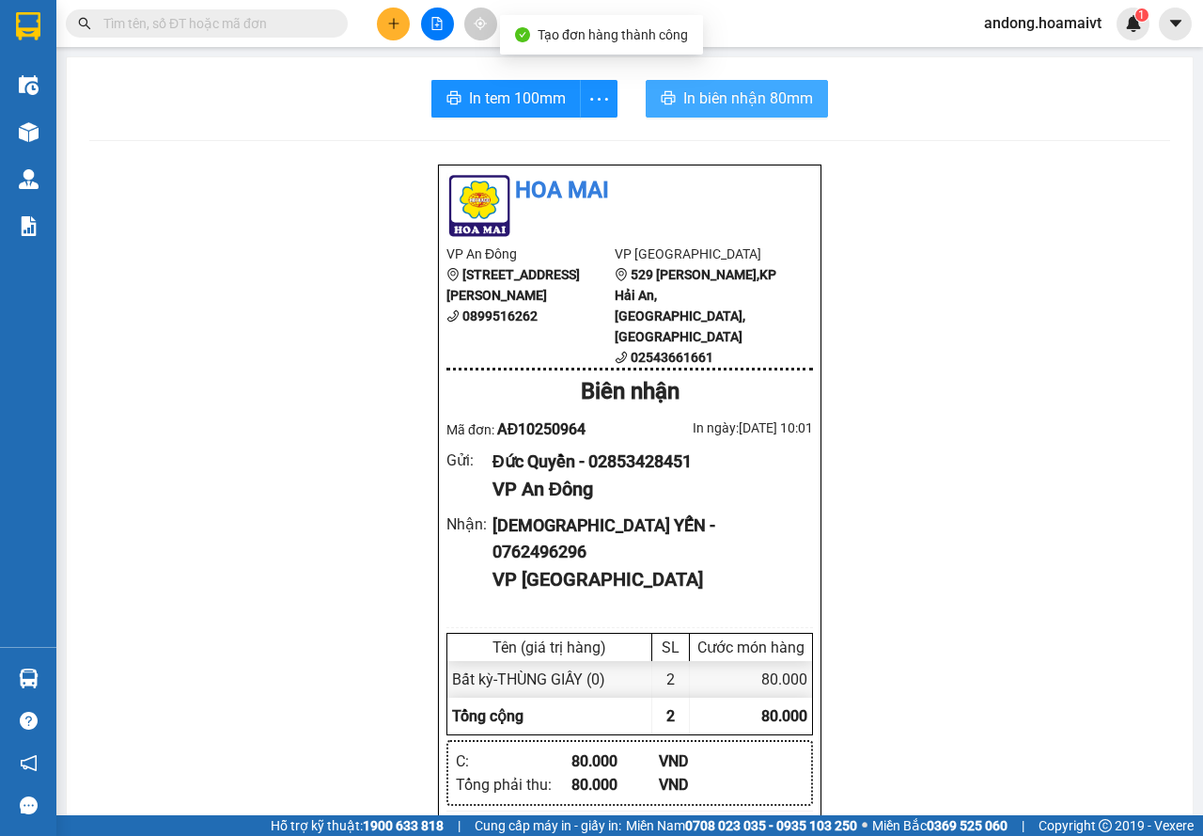
click at [774, 110] on span "In biên nhận 80mm" at bounding box center [748, 97] width 130 height 23
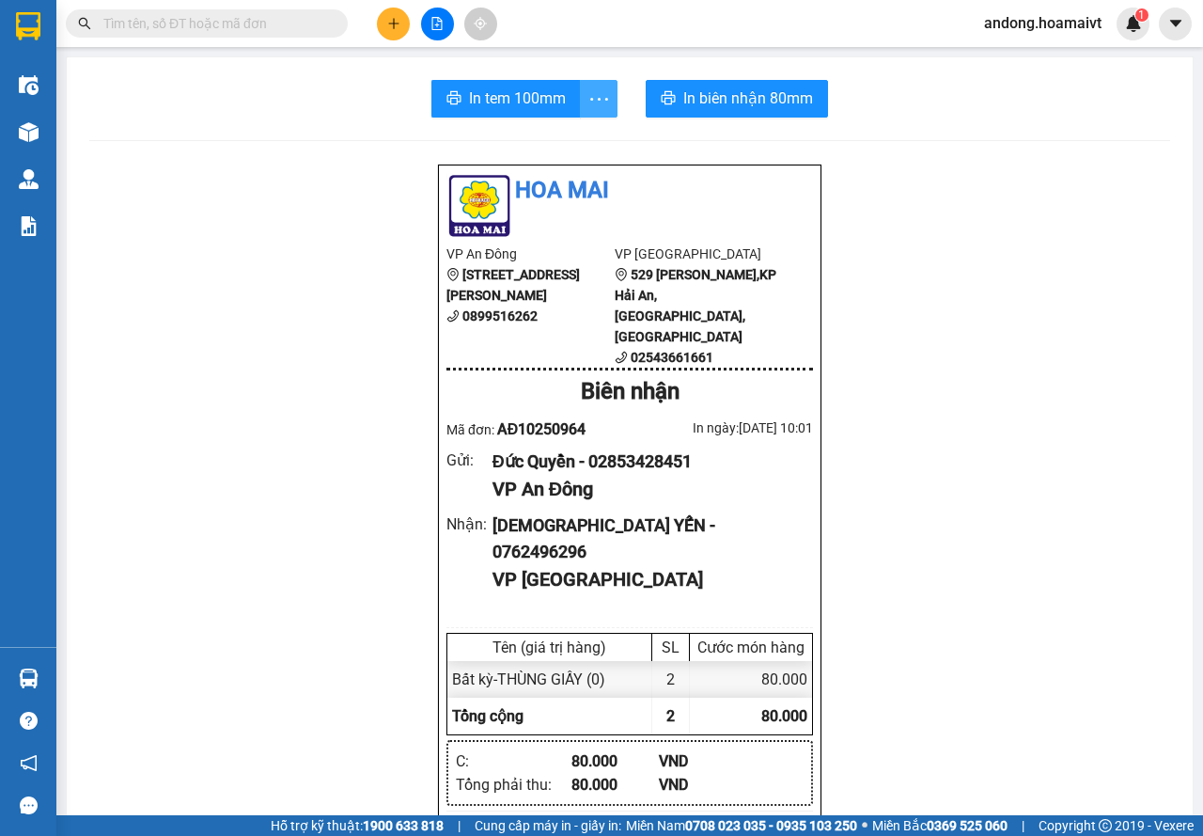
click at [581, 99] on span "more" at bounding box center [599, 98] width 36 height 23
click at [568, 136] on div "In tem 100mm theo số lượng (2)" at bounding box center [506, 140] width 188 height 21
click at [391, 28] on icon "plus" at bounding box center [393, 23] width 13 height 13
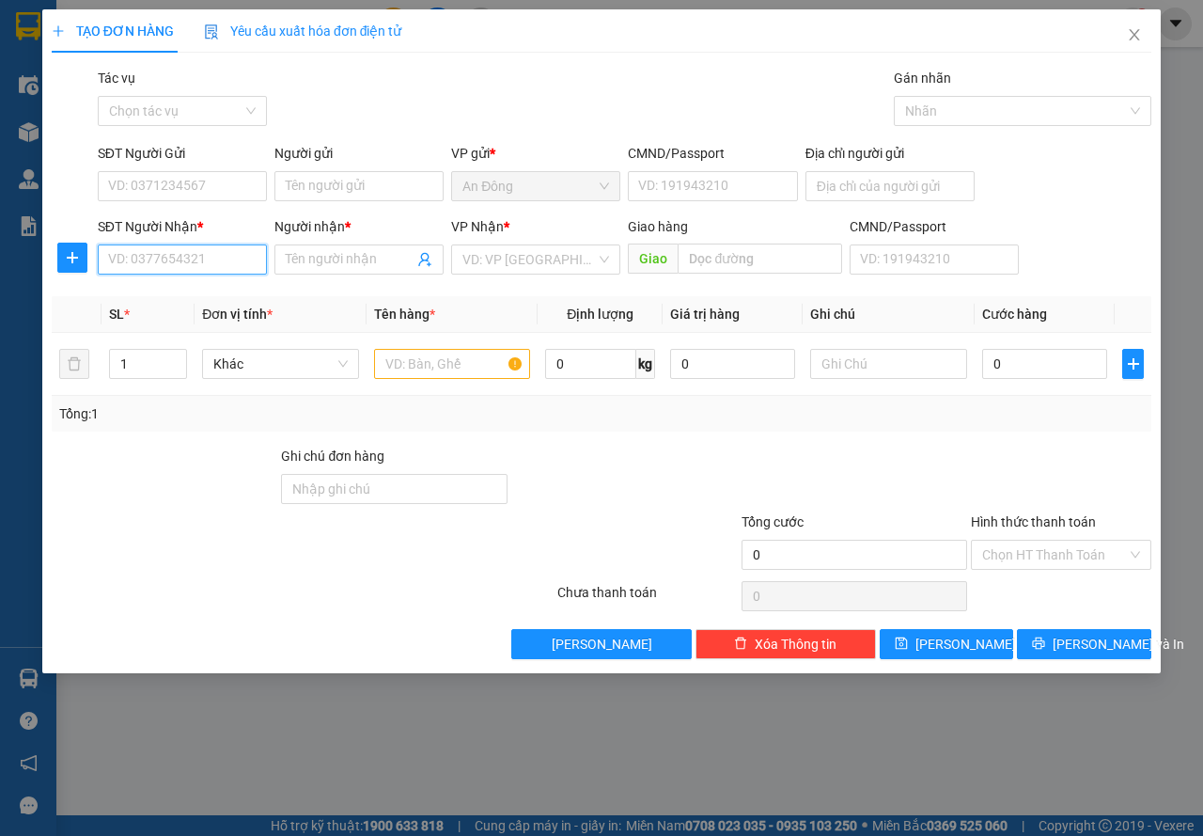
click at [184, 256] on input "SĐT Người Nhận *" at bounding box center [182, 259] width 169 height 30
type input "0901252511"
click at [211, 299] on div "0901252511 - thái" at bounding box center [182, 297] width 147 height 21
type input "thái"
type input "0901252511"
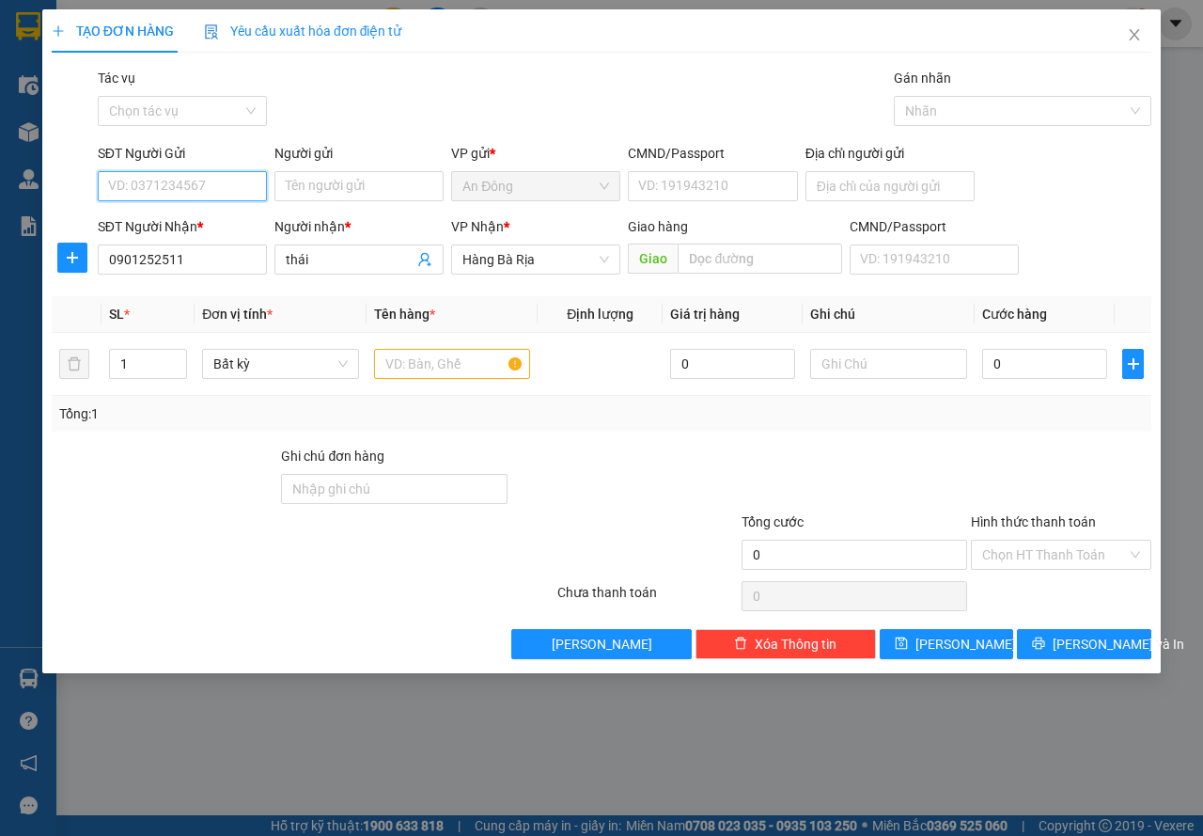
click at [207, 190] on input "SĐT Người Gửi" at bounding box center [182, 186] width 169 height 30
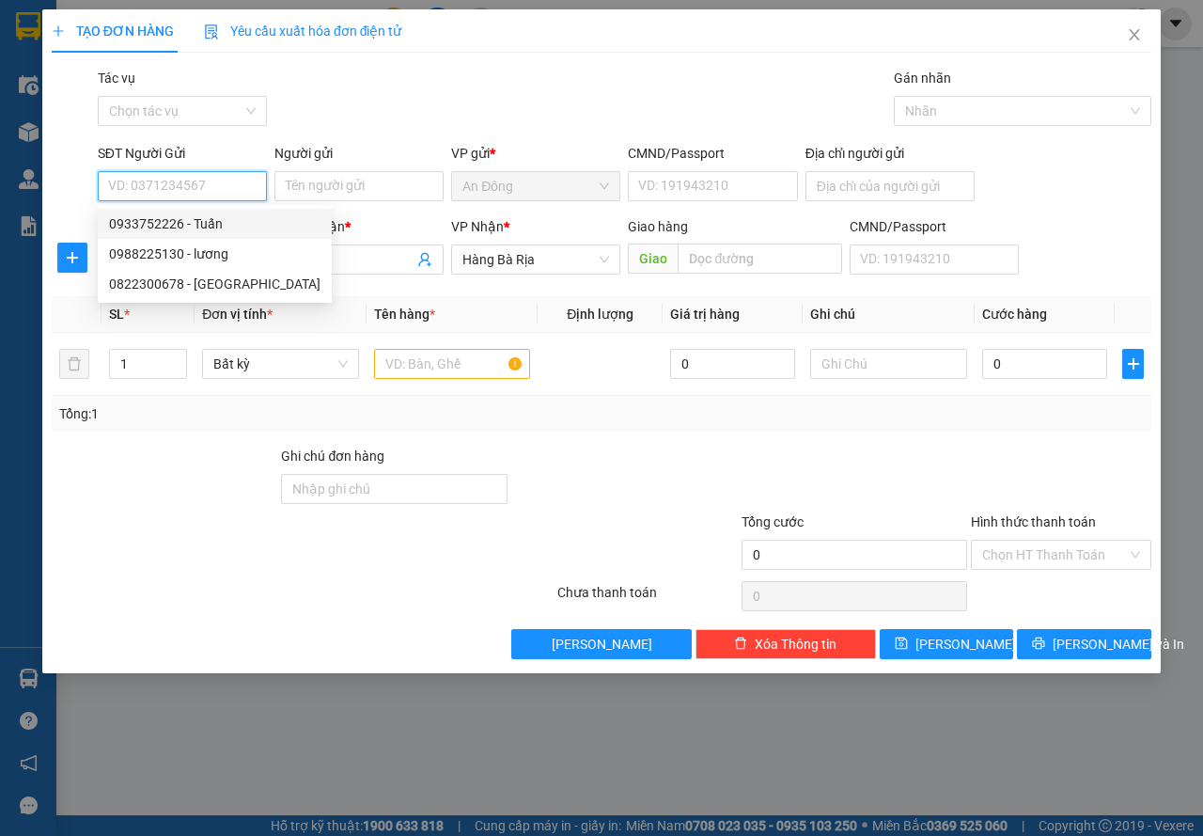
click at [245, 227] on div "0933752226 - Tuấn" at bounding box center [214, 223] width 211 height 21
type input "0933752226"
type input "Tuấn"
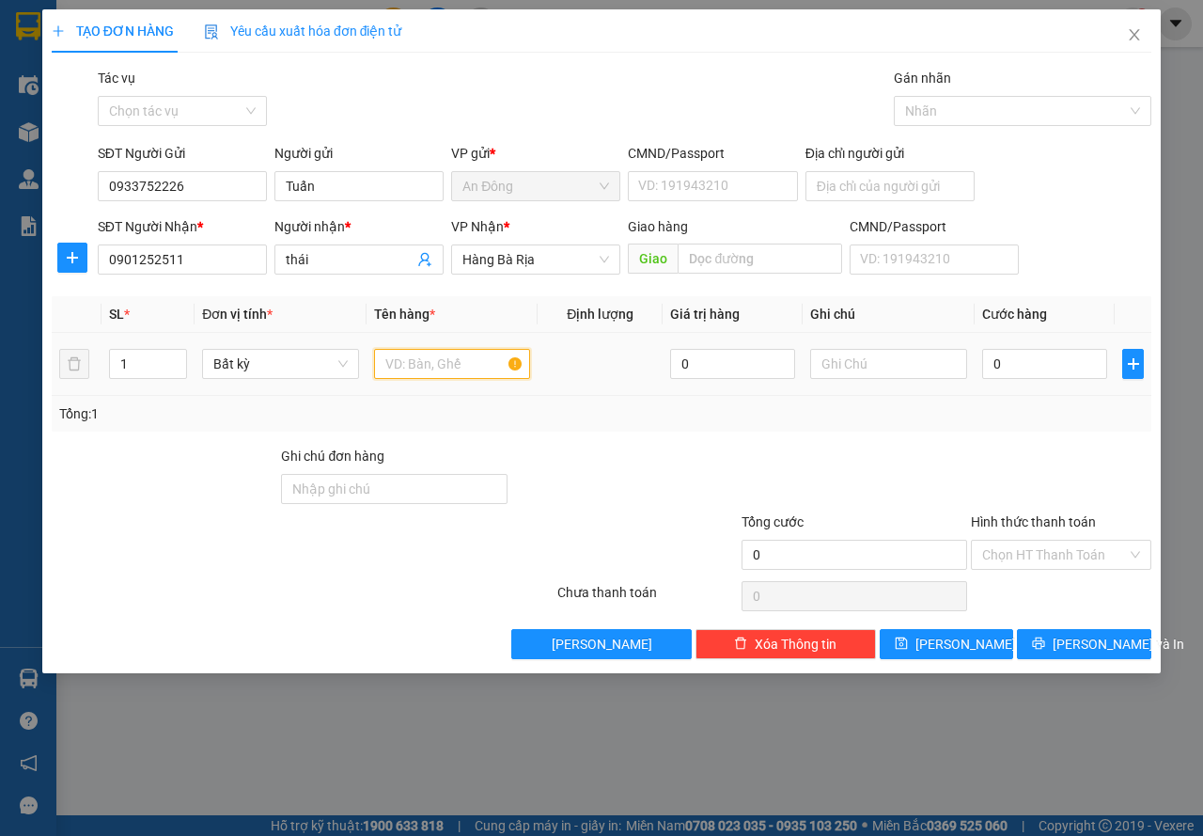
click at [429, 367] on input "text" at bounding box center [452, 364] width 157 height 30
type input "H"
type input "GÓI ĐEN"
type input "3"
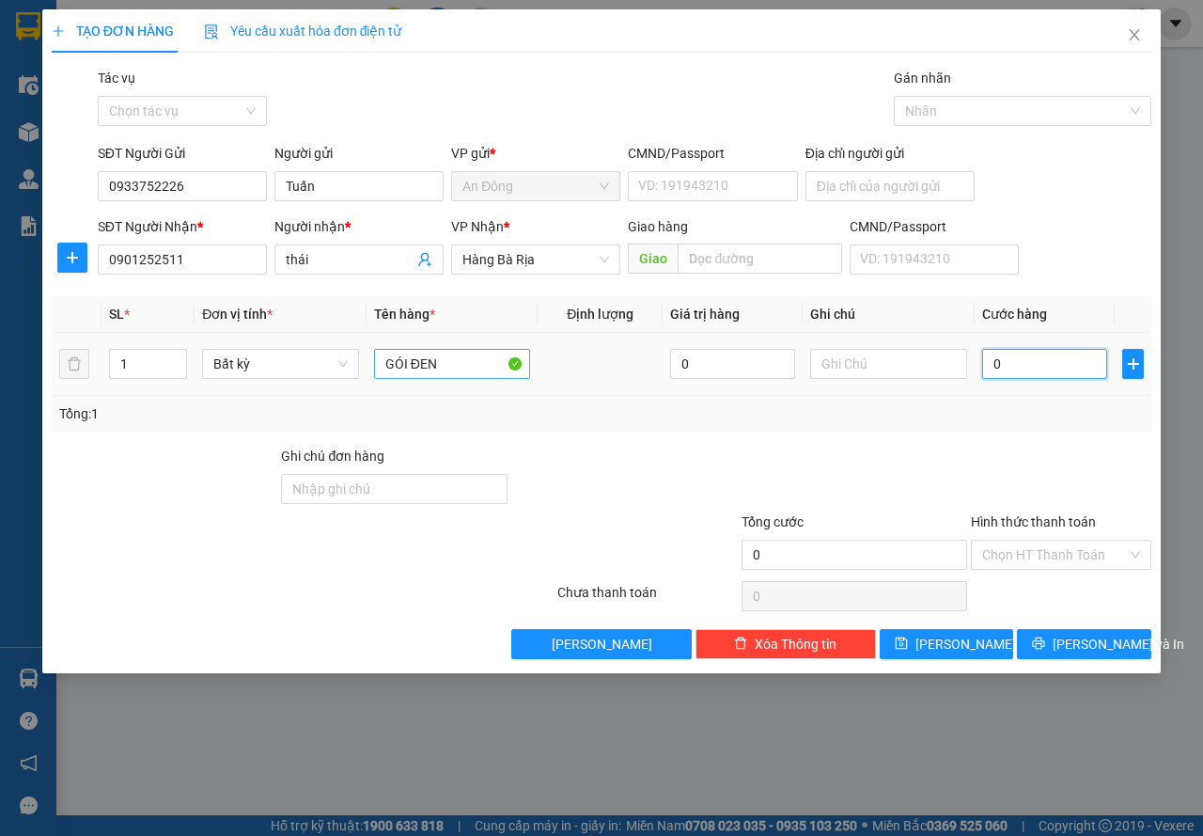
type input "3"
type input "30"
type input "30.000"
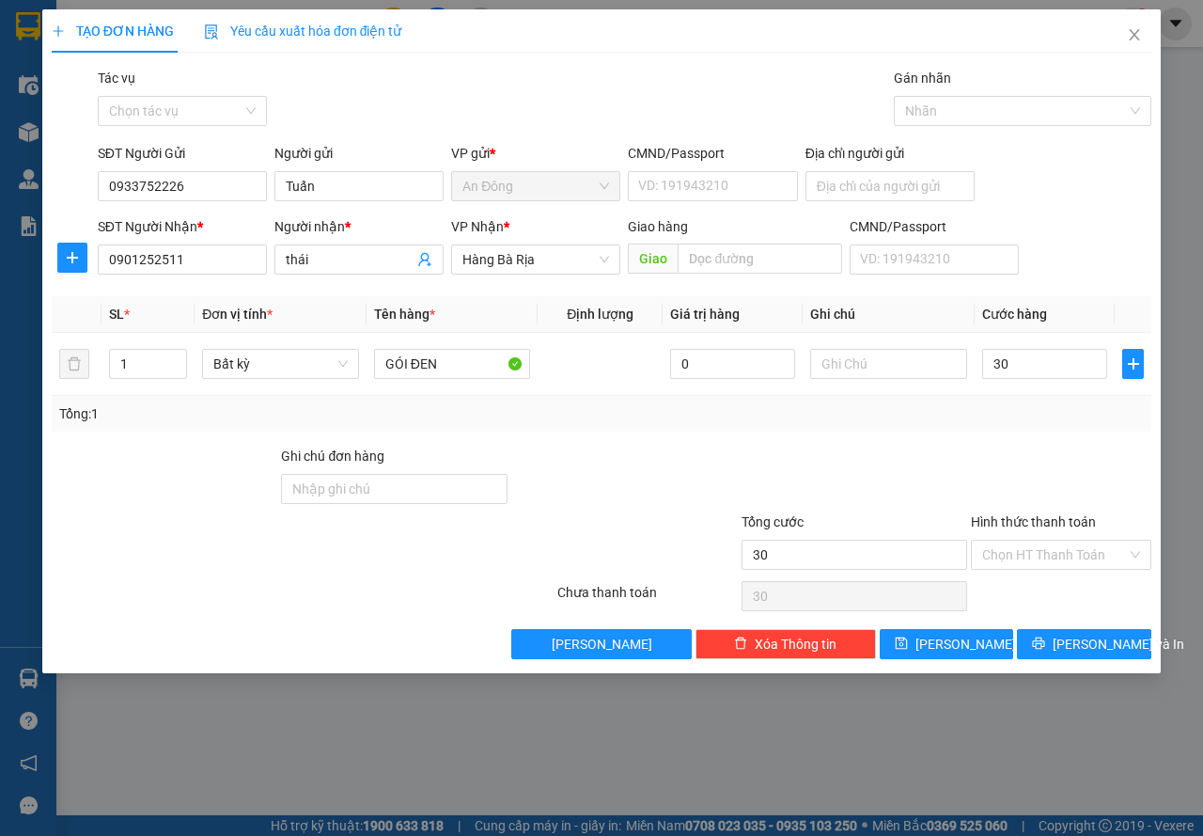
type input "30.000"
click at [882, 461] on div at bounding box center [855, 479] width 230 height 66
click at [1106, 640] on span "[PERSON_NAME] và In" at bounding box center [1119, 644] width 132 height 21
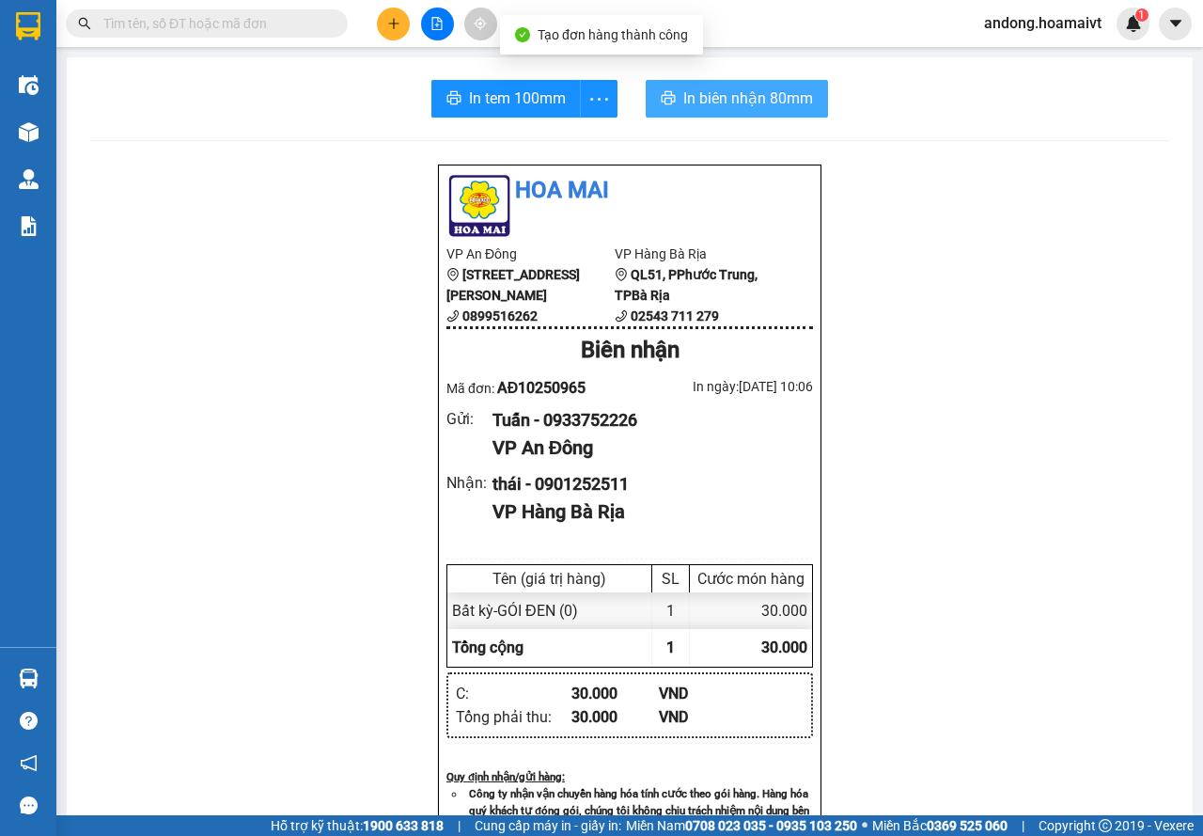
click at [795, 99] on span "In biên nhận 80mm" at bounding box center [748, 97] width 130 height 23
click at [510, 78] on div "In tem 100mm In biên nhận 80mm Hoa Mai VP An Đông [STREET_ADDRESS] 0899516262 V…" at bounding box center [630, 728] width 1126 height 1343
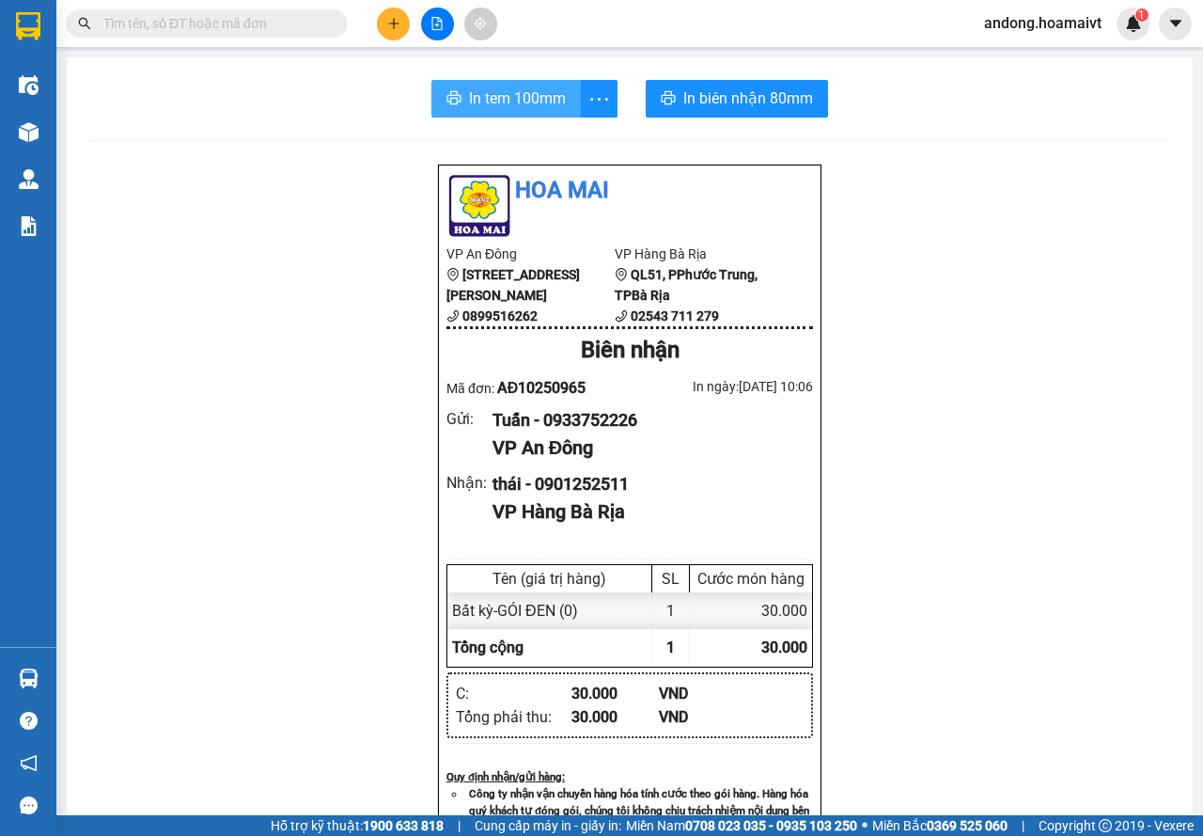
click at [520, 85] on button "In tem 100mm" at bounding box center [505, 99] width 149 height 38
click at [408, 23] on button at bounding box center [393, 24] width 33 height 33
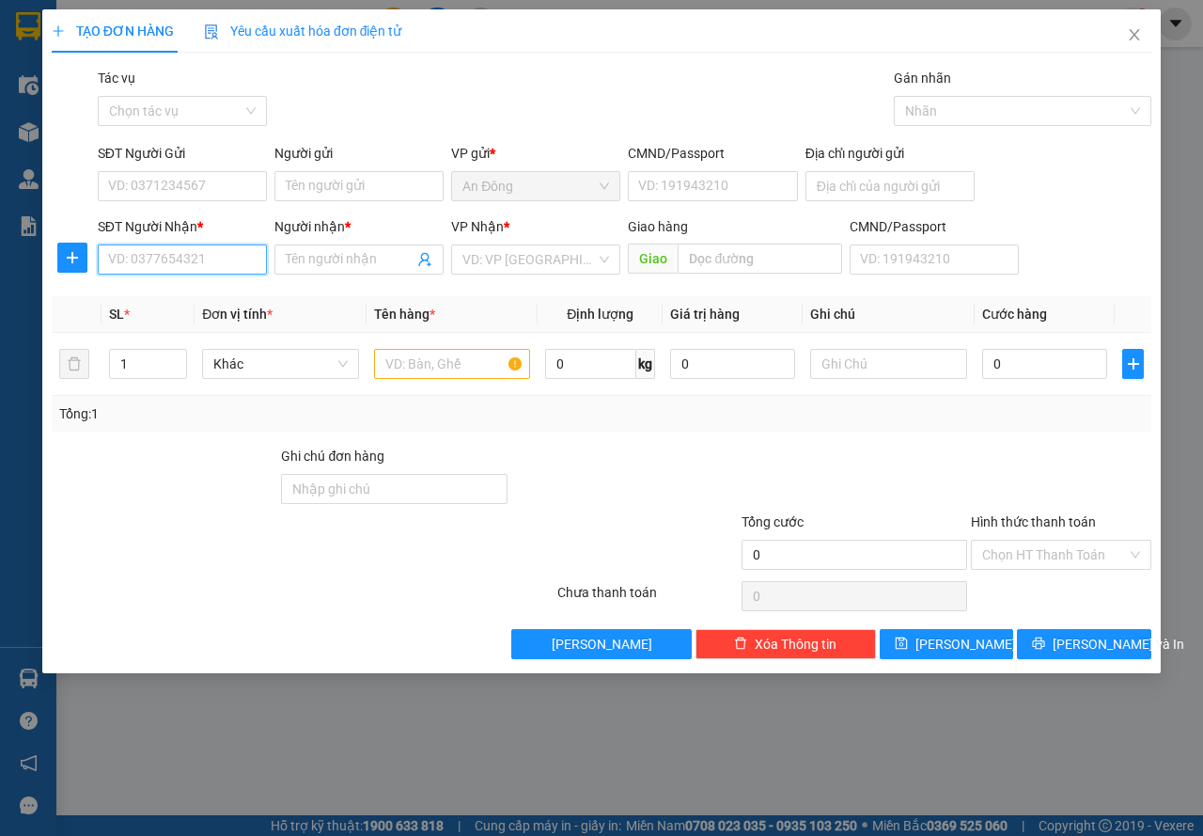
click at [166, 249] on input "SĐT Người Nhận *" at bounding box center [182, 259] width 169 height 30
click at [110, 268] on input "609585" at bounding box center [182, 259] width 169 height 30
click at [218, 290] on div "0913609585 - TRUNG" at bounding box center [182, 297] width 147 height 21
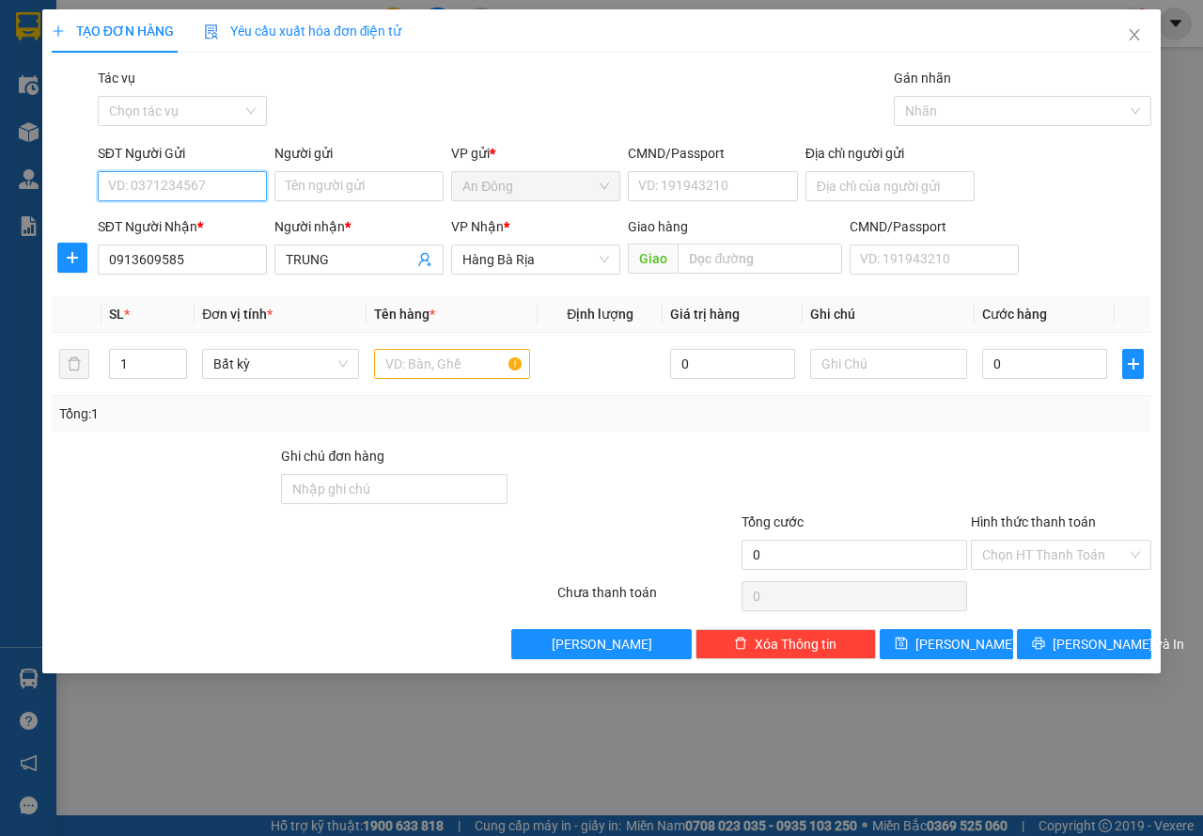
click at [216, 182] on input "SĐT Người Gửi" at bounding box center [182, 186] width 169 height 30
click at [223, 247] on div "0908622544 - khôi" at bounding box center [182, 253] width 147 height 21
drag, startPoint x: 213, startPoint y: 180, endPoint x: 0, endPoint y: 193, distance: 213.8
click at [0, 193] on div "TẠO ĐƠN HÀNG Yêu cầu xuất hóa đơn điện tử Transit Pickup Surcharge Ids Transit …" at bounding box center [601, 418] width 1203 height 836
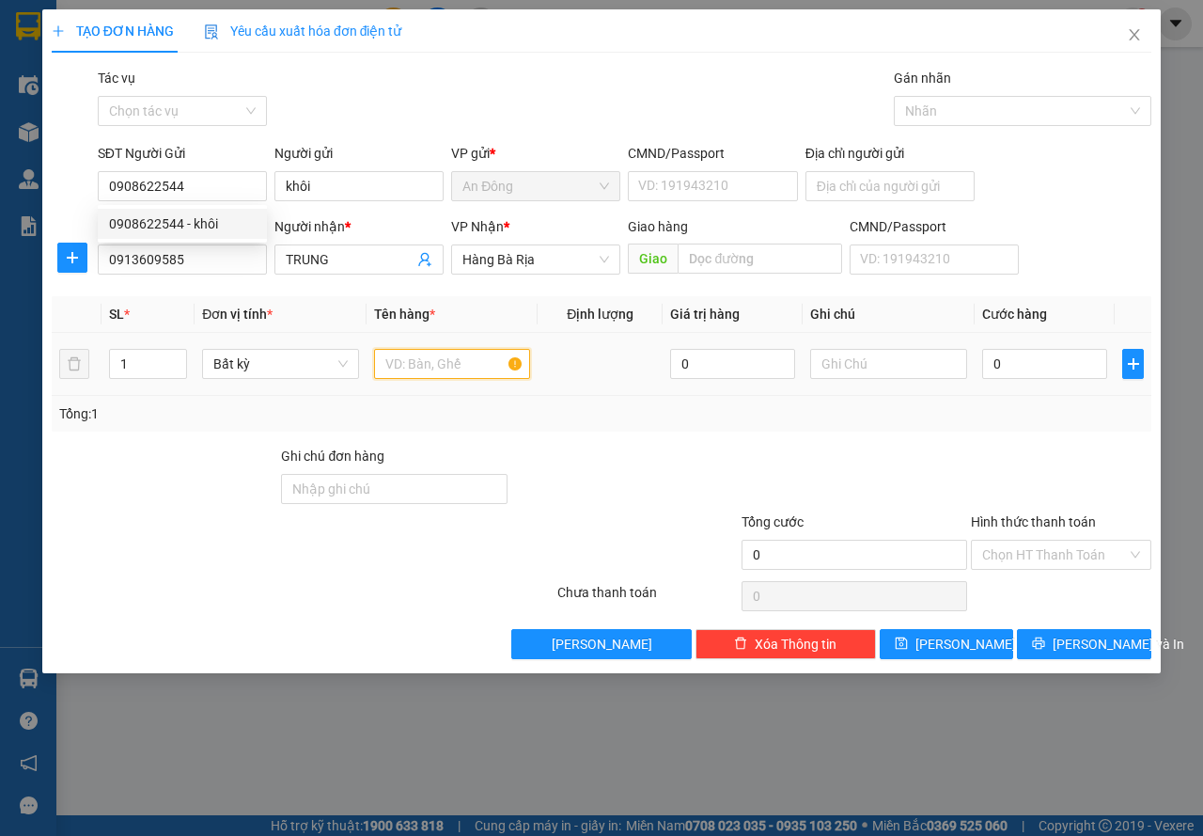
click at [446, 370] on input "text" at bounding box center [452, 364] width 157 height 30
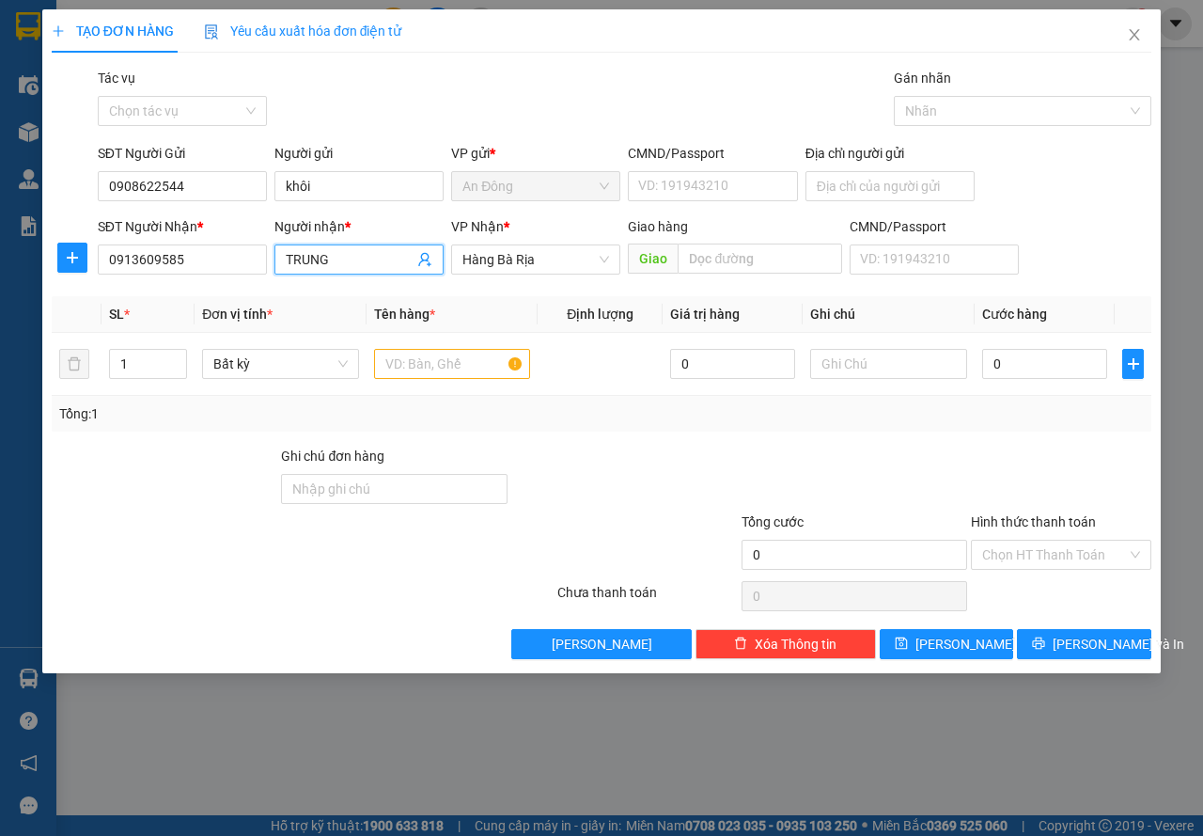
drag, startPoint x: 365, startPoint y: 255, endPoint x: 240, endPoint y: 275, distance: 126.7
click at [240, 275] on div "SĐT Người Nhận * 0913609585 Người nhận * TRUNG TRUNG VP Nhận * Hàng Bà Rịa G…" at bounding box center [624, 249] width 1061 height 66
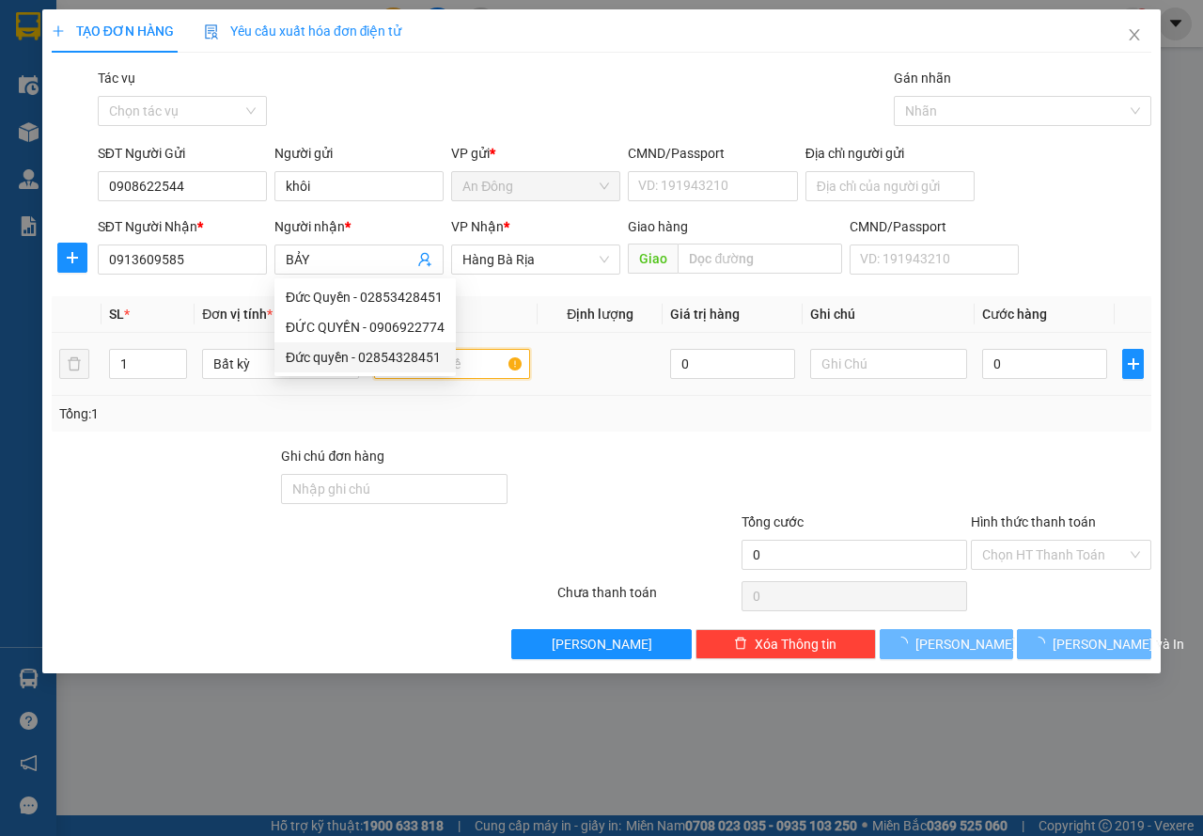
click at [494, 368] on input "text" at bounding box center [452, 364] width 157 height 30
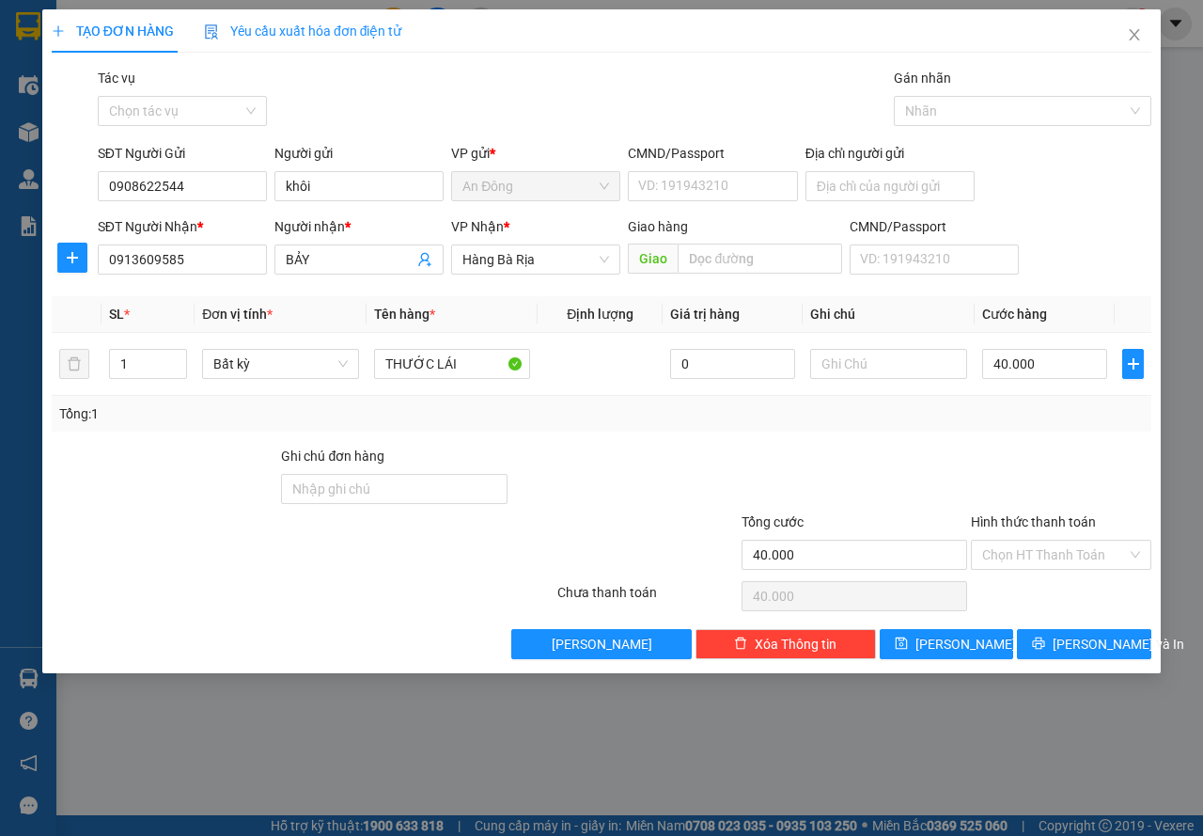
click at [744, 458] on div at bounding box center [855, 479] width 230 height 66
click at [1045, 645] on icon "printer" at bounding box center [1039, 643] width 12 height 12
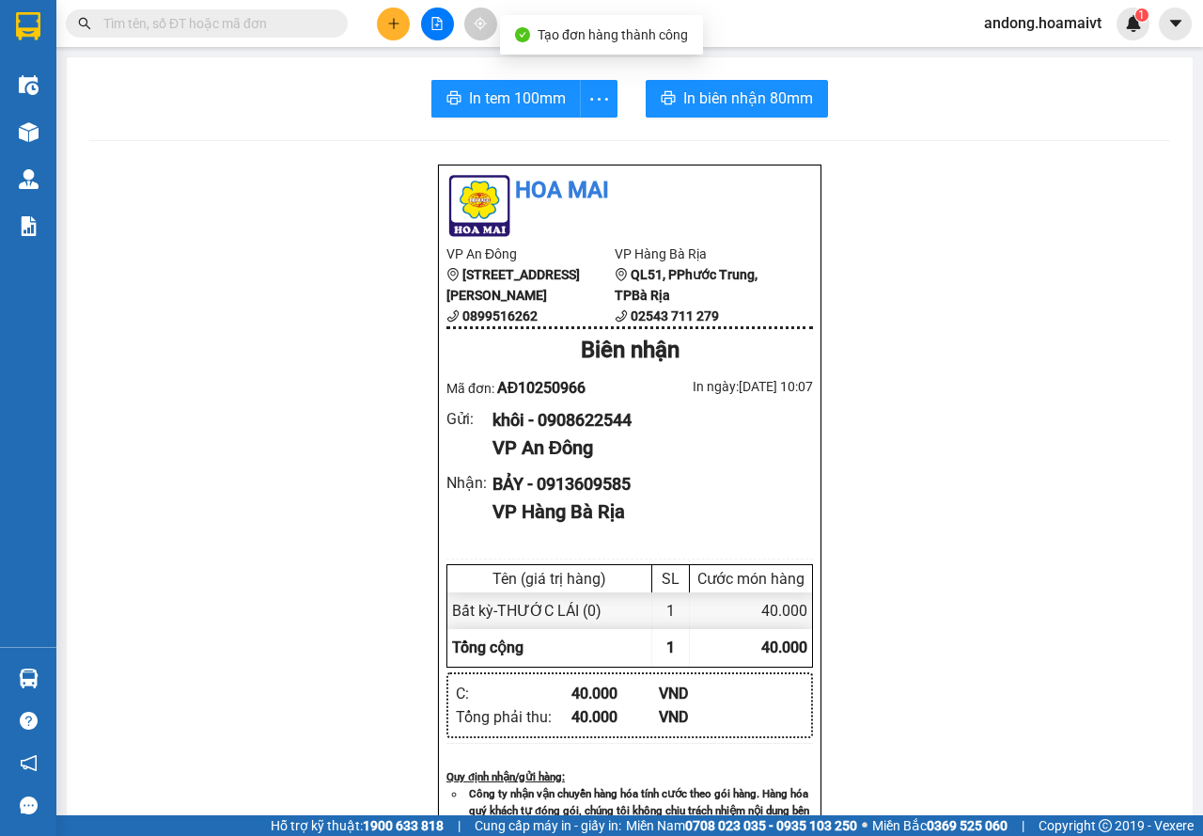
click at [737, 75] on div "In tem 100mm In biên nhận 80mm Hoa Mai VP An Đông [STREET_ADDRESS] 0899516262 V…" at bounding box center [630, 728] width 1126 height 1343
click at [734, 91] on span "In biên nhận 80mm" at bounding box center [748, 97] width 130 height 23
click at [507, 115] on button "In tem 100mm" at bounding box center [505, 99] width 149 height 38
click at [387, 17] on icon "plus" at bounding box center [393, 23] width 13 height 13
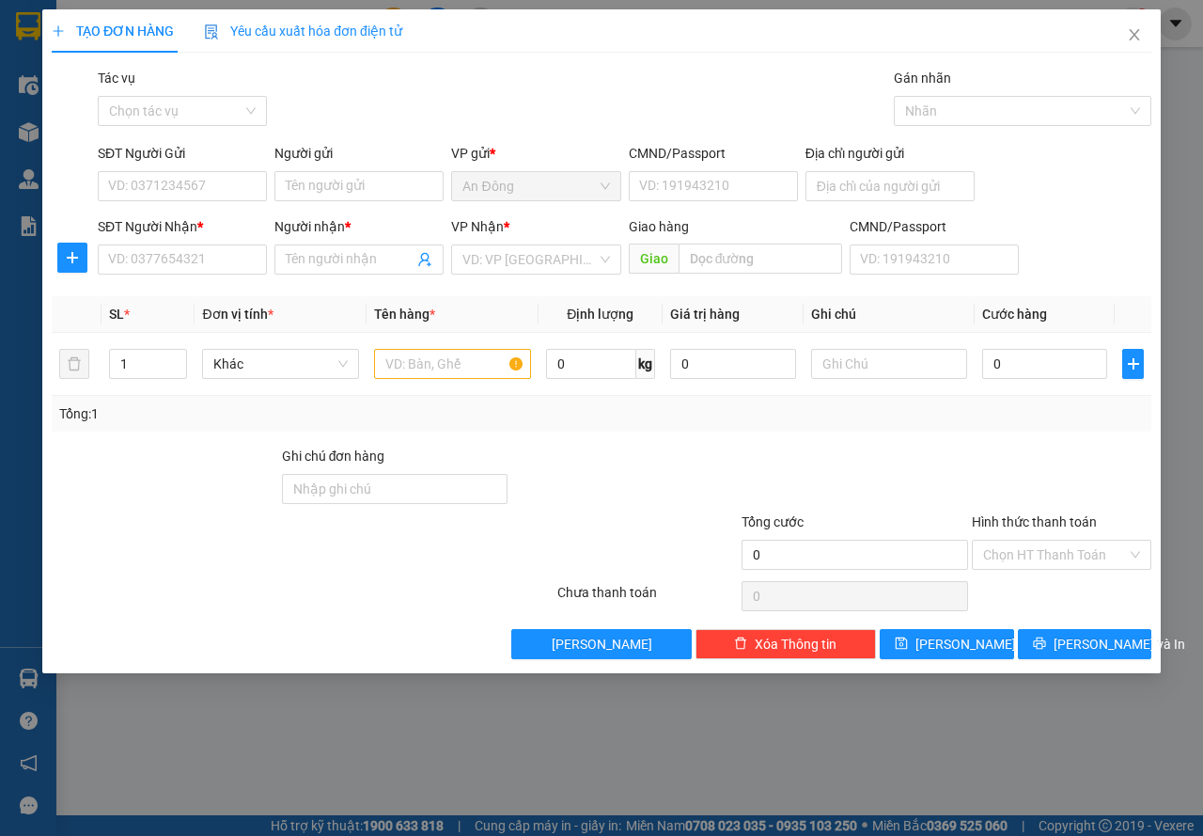
click at [194, 239] on div "SĐT Người Nhận *" at bounding box center [182, 230] width 169 height 28
click at [172, 263] on input "SĐT Người Nhận *" at bounding box center [182, 259] width 169 height 30
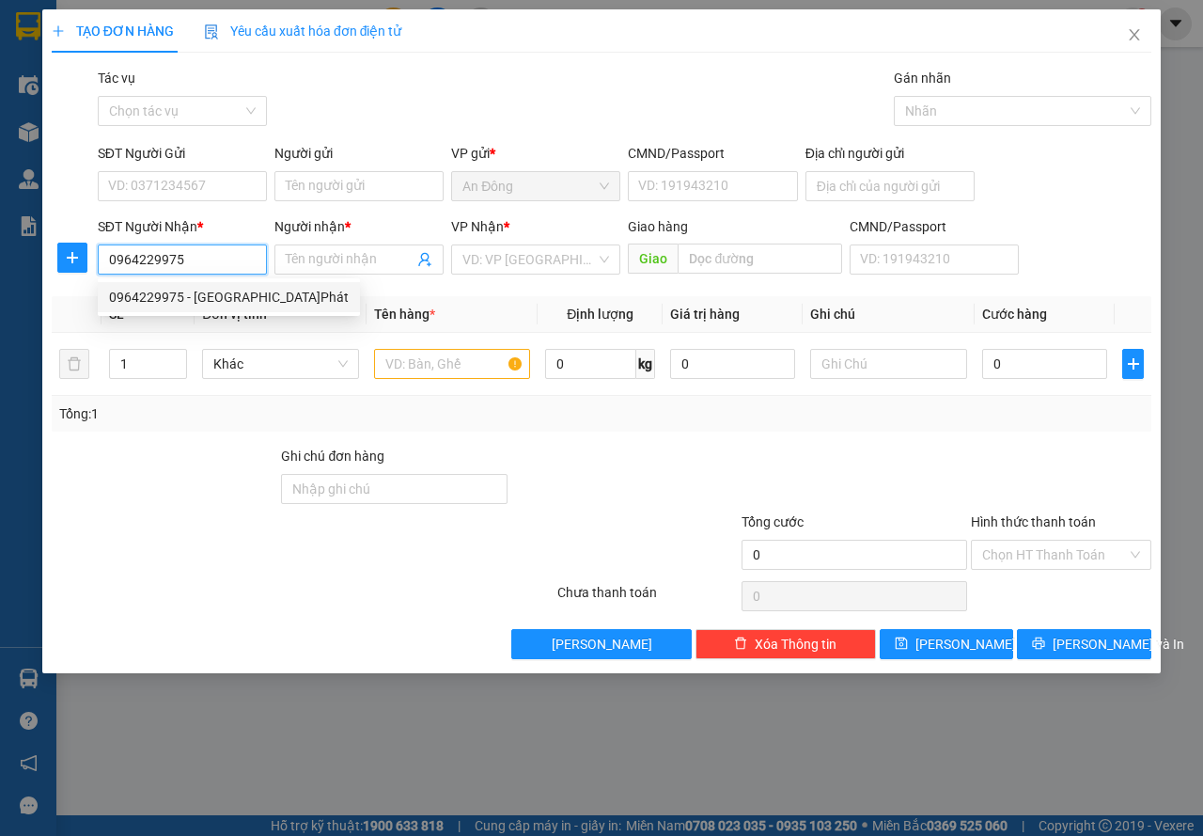
click at [177, 288] on div "0964229975 - [GEOGRAPHIC_DATA]Phát" at bounding box center [229, 297] width 240 height 21
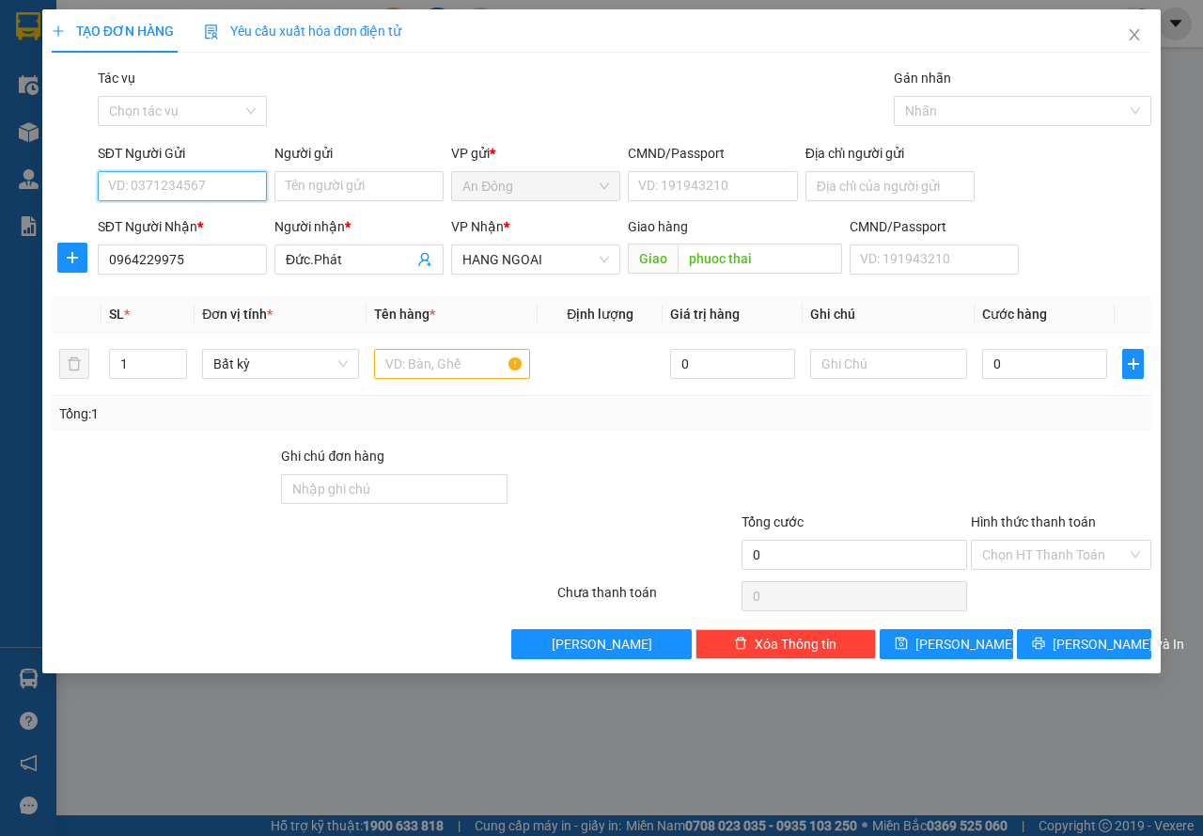
click at [210, 175] on input "SĐT Người Gửi" at bounding box center [182, 186] width 169 height 30
click at [191, 226] on div "0908955901 - Hưng" at bounding box center [182, 223] width 147 height 21
click at [435, 376] on input "text" at bounding box center [452, 364] width 157 height 30
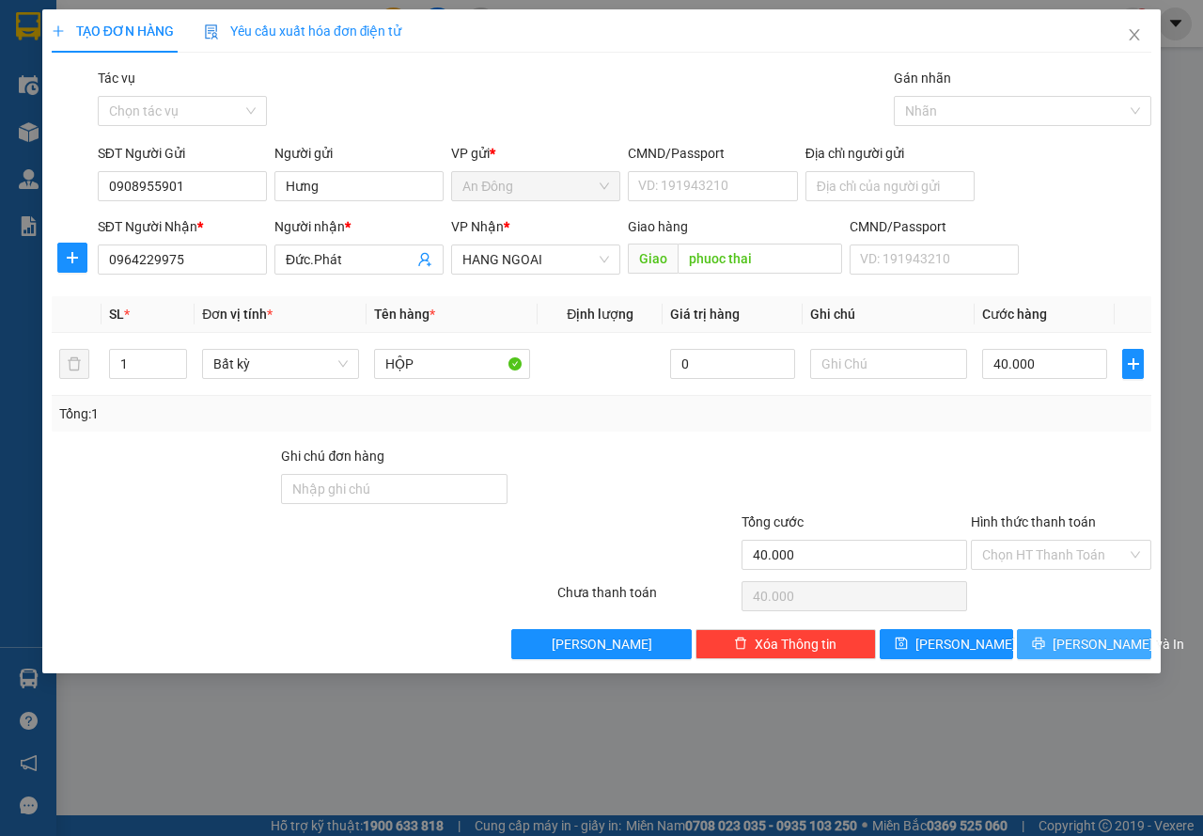
click at [1118, 632] on button "[PERSON_NAME] và In" at bounding box center [1084, 644] width 134 height 30
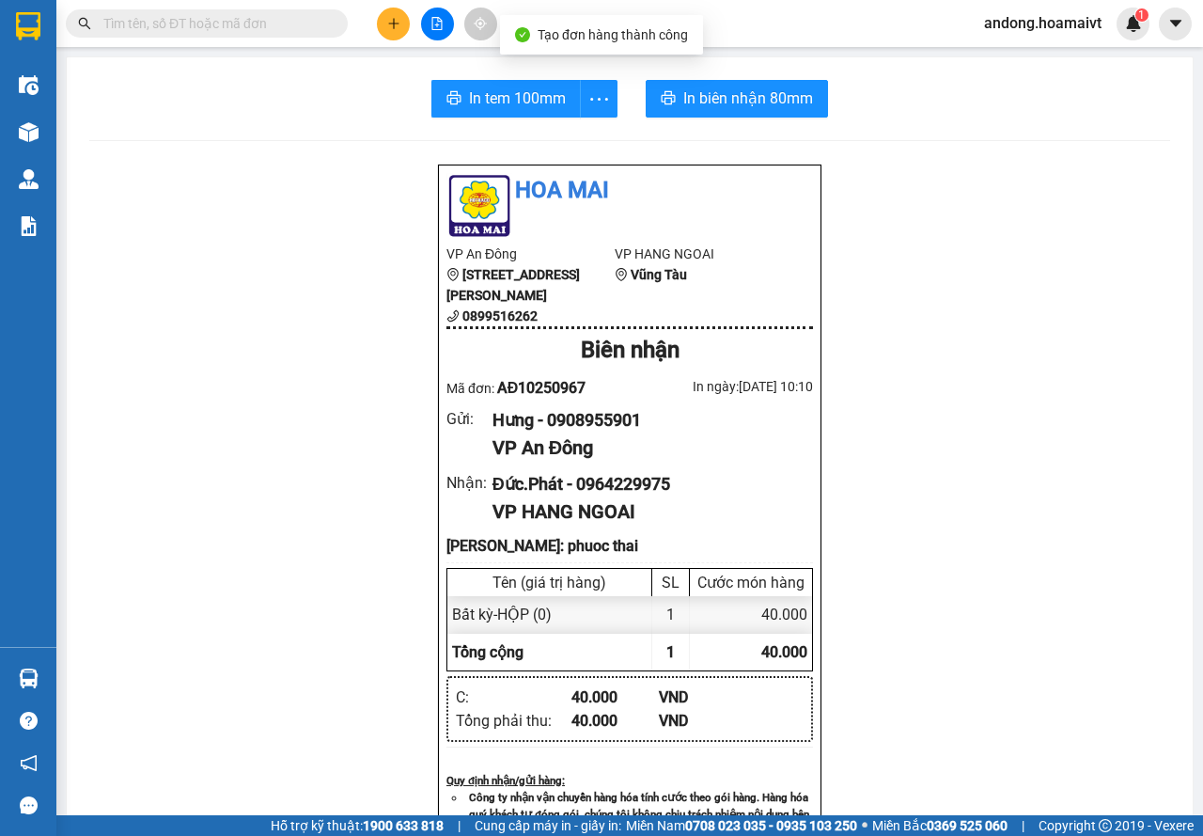
click at [768, 57] on div "In tem 100mm In biên nhận 80mm Hoa Mai VP An Đông [STREET_ADDRESS] 0899516262 V…" at bounding box center [630, 753] width 1128 height 1394
click at [760, 86] on button "In biên nhận 80mm" at bounding box center [737, 99] width 182 height 38
click at [523, 80] on button "In tem 100mm" at bounding box center [505, 99] width 149 height 38
click at [396, 16] on button at bounding box center [393, 24] width 33 height 33
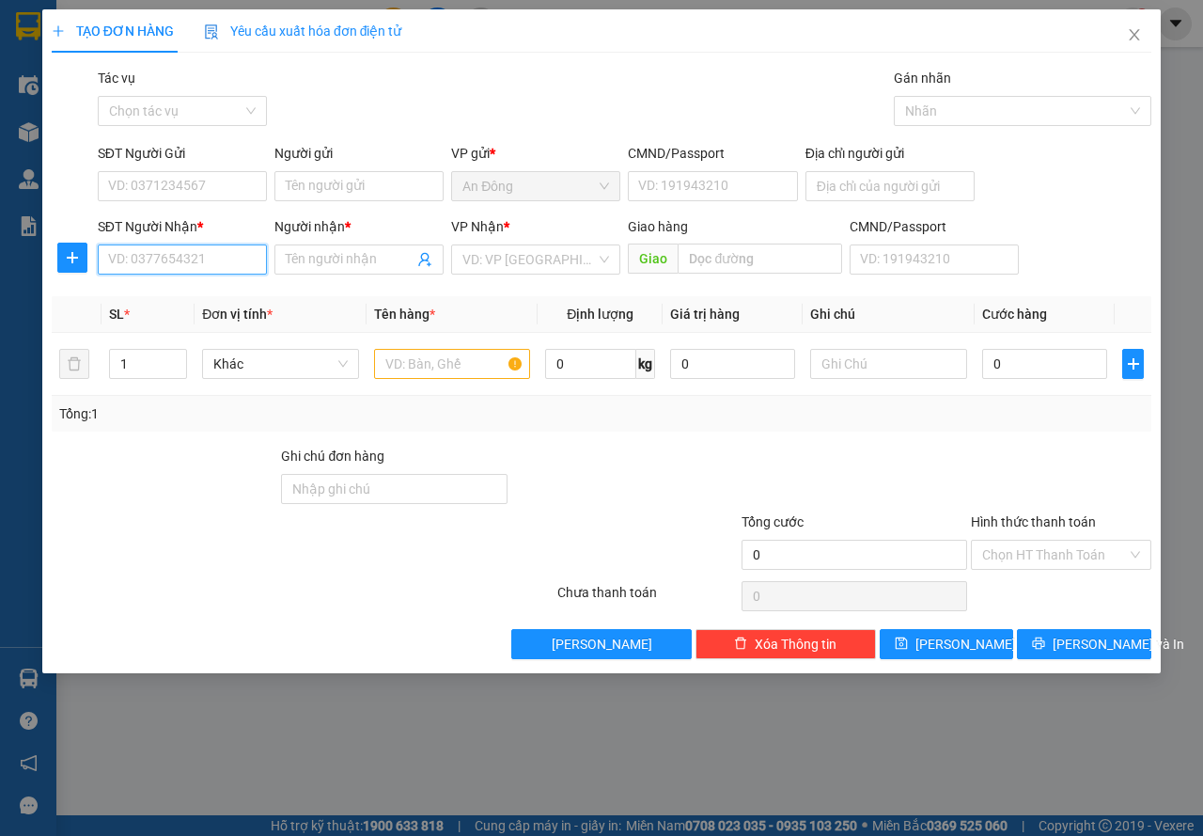
click at [149, 250] on input "SĐT Người Nhận *" at bounding box center [182, 259] width 169 height 30
click at [188, 298] on div "0933709598 - CÔ HIỀN 182/3/18 N H CANH" at bounding box center [238, 297] width 258 height 21
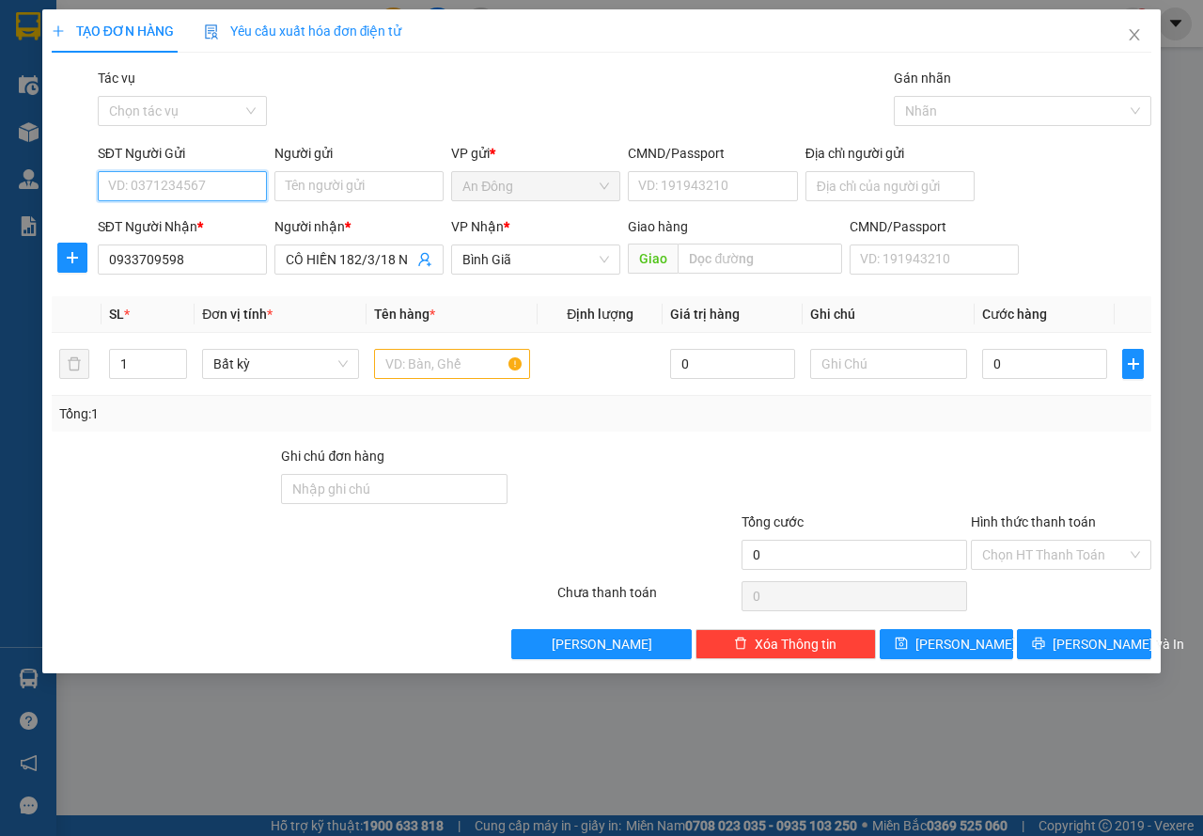
click at [199, 189] on input "SĐT Người Gửi" at bounding box center [182, 186] width 169 height 30
click at [251, 220] on div "0918516858 - hằng" at bounding box center [238, 223] width 258 height 21
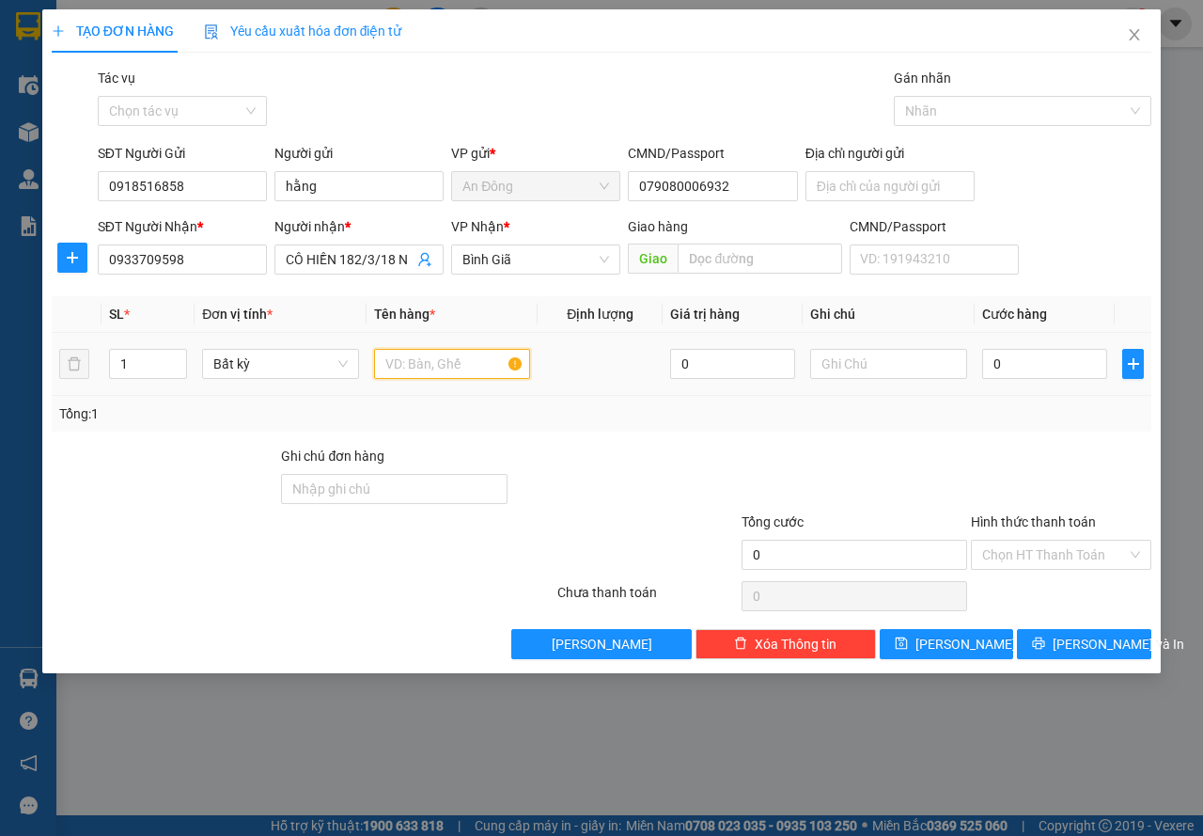
click at [419, 374] on input "text" at bounding box center [452, 364] width 157 height 30
click at [233, 259] on input "0933709598" at bounding box center [182, 259] width 169 height 30
click at [700, 404] on div "Tổng: 1" at bounding box center [601, 413] width 1085 height 21
click at [897, 366] on input "text" at bounding box center [888, 364] width 157 height 30
click at [766, 263] on input "text" at bounding box center [760, 258] width 164 height 30
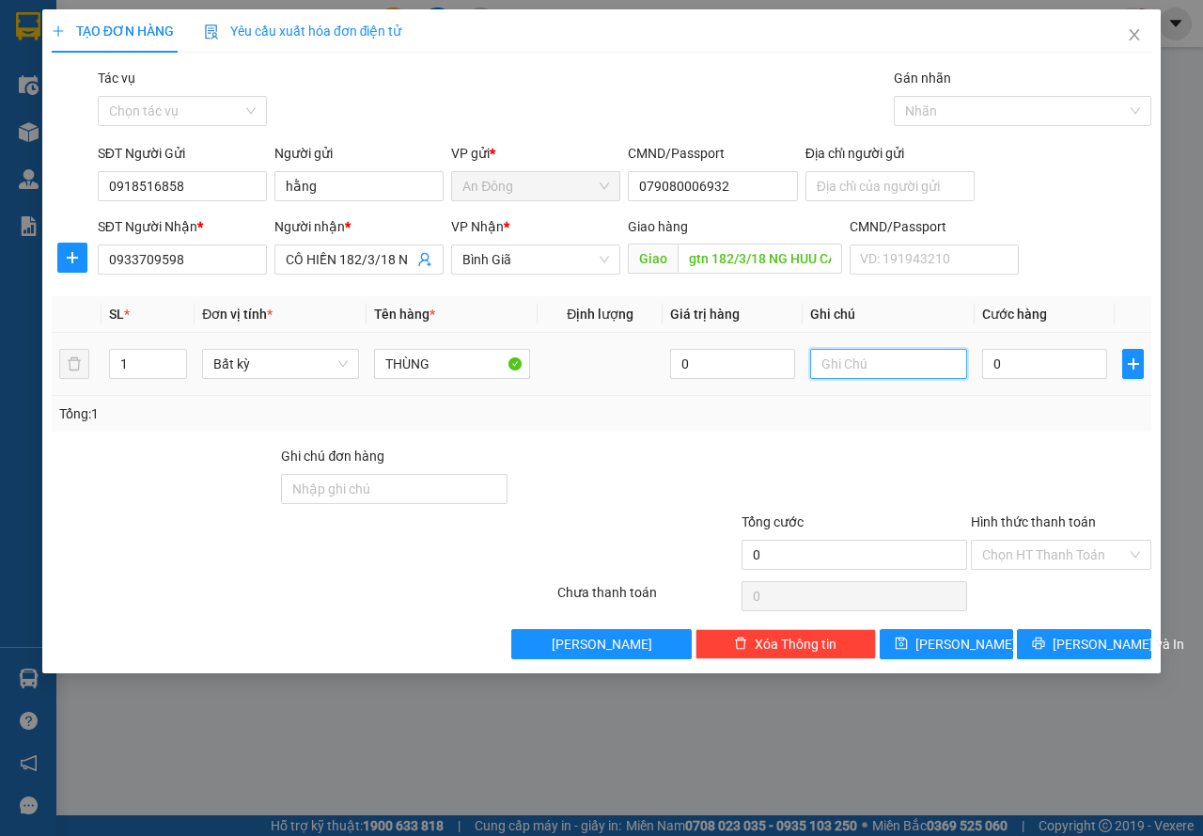
click at [872, 365] on input "text" at bounding box center [888, 364] width 157 height 30
click at [1083, 551] on input "Hình thức thanh toán" at bounding box center [1054, 554] width 145 height 28
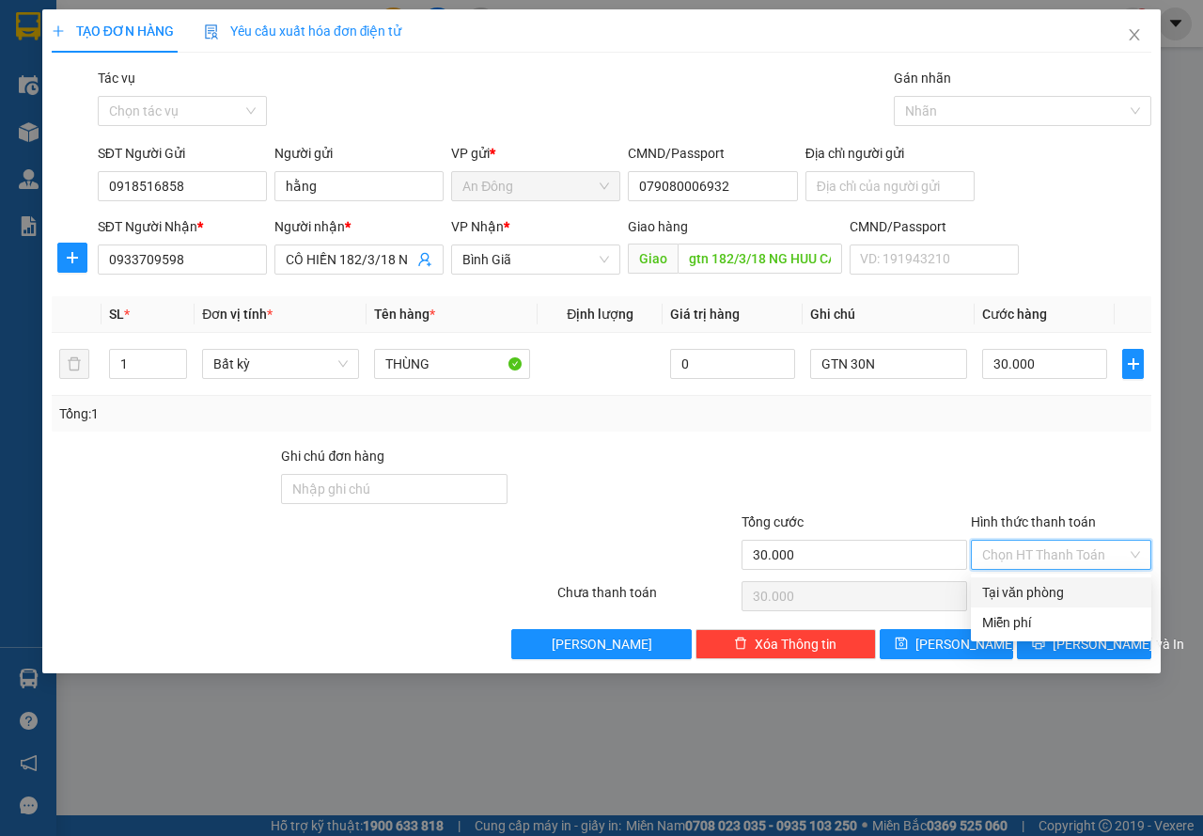
click at [1040, 586] on div "Tại văn phòng" at bounding box center [1061, 592] width 158 height 21
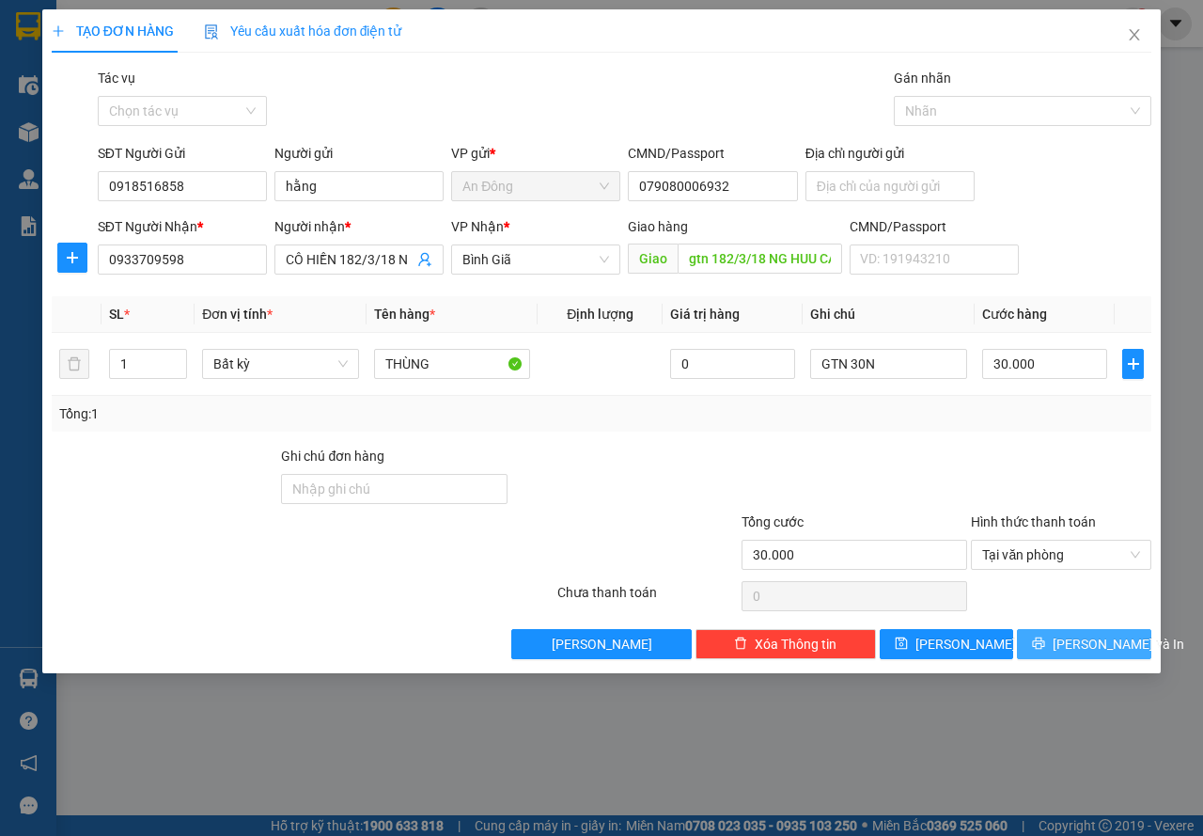
click at [1039, 643] on button "[PERSON_NAME] và In" at bounding box center [1084, 644] width 134 height 30
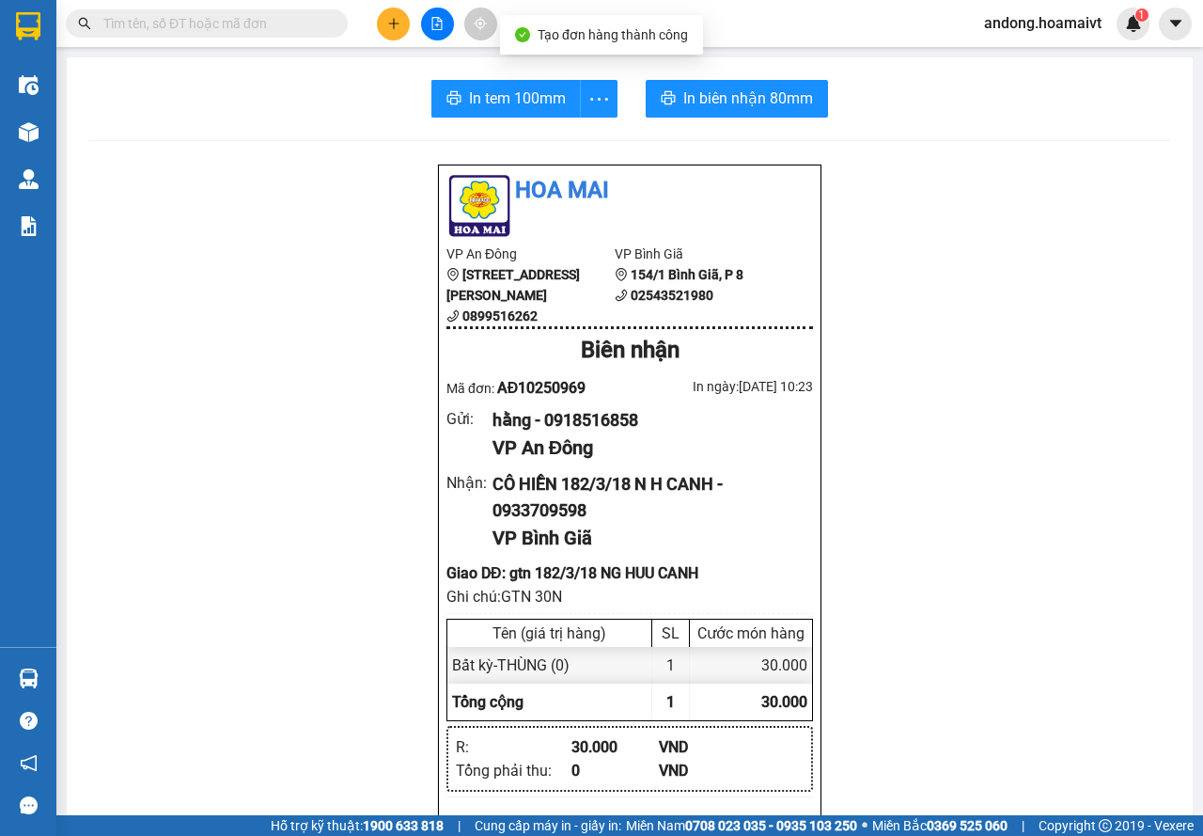
click at [708, 79] on div "In tem 100mm In biên nhận 80mm Hoa Mai VP An Đông [STREET_ADDRESS] 0899516262 V…" at bounding box center [630, 825] width 1126 height 1536
click at [715, 84] on button "In biên nhận 80mm" at bounding box center [737, 99] width 182 height 38
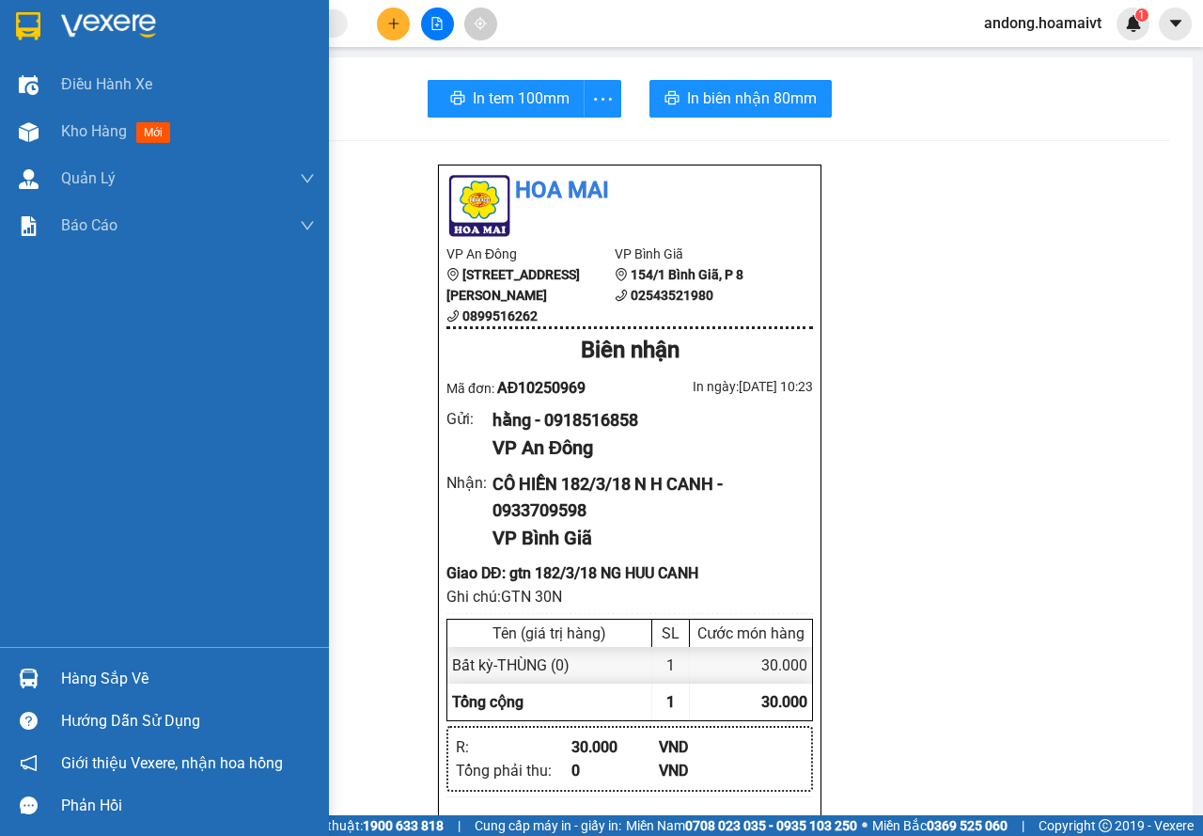
click at [23, 29] on img at bounding box center [28, 26] width 24 height 28
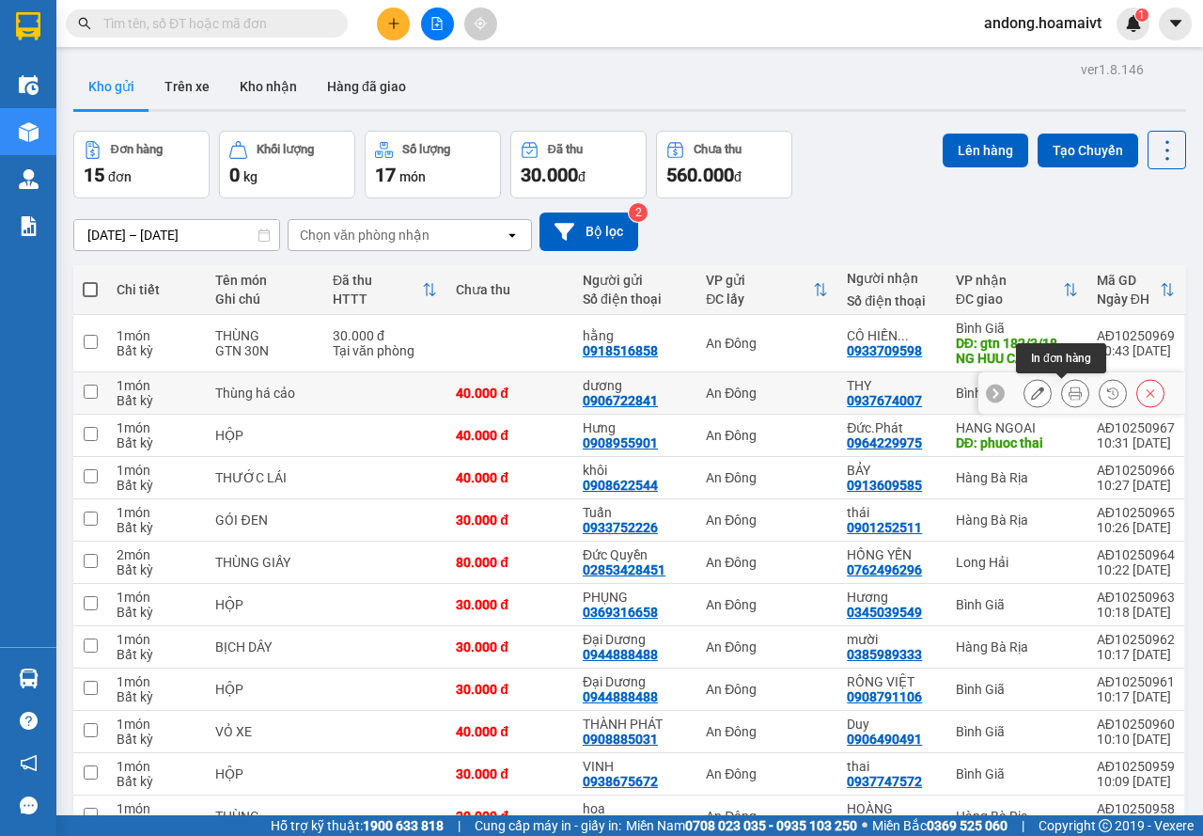
click at [1062, 390] on button at bounding box center [1075, 393] width 26 height 33
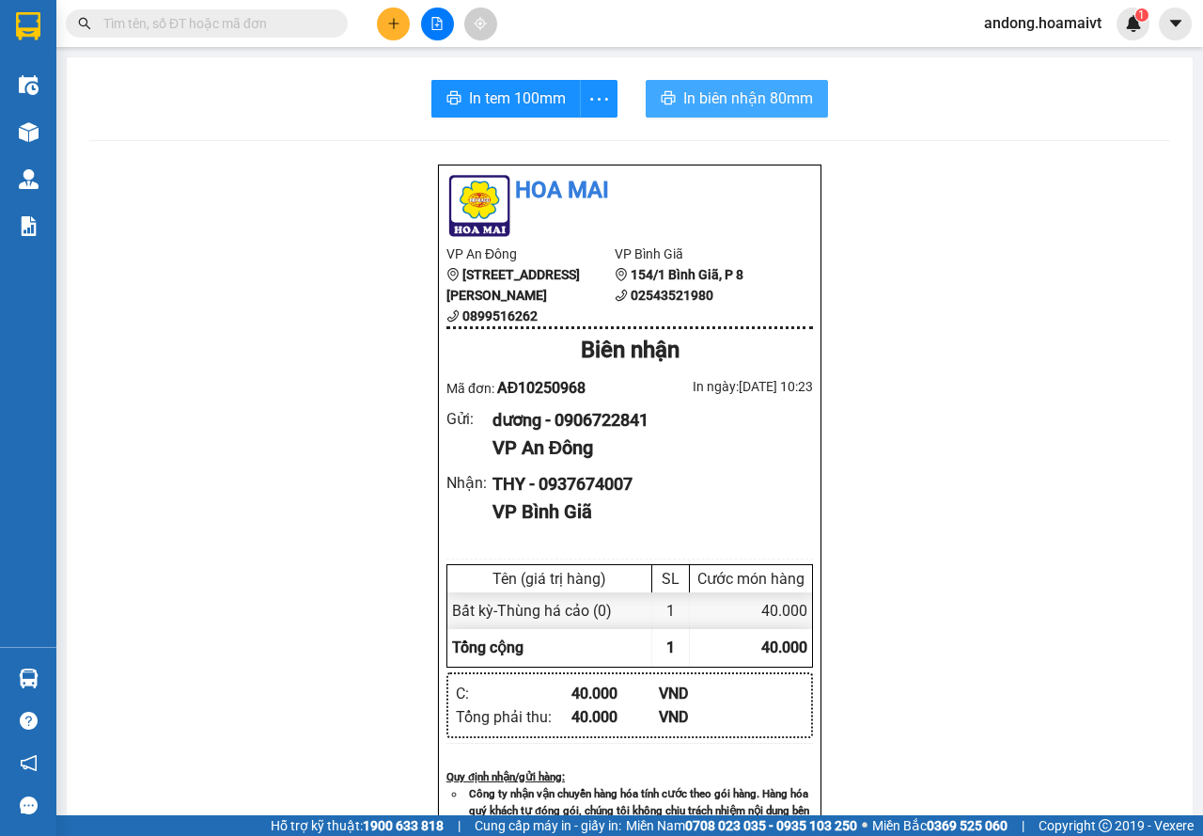
click at [756, 110] on button "In biên nhận 80mm" at bounding box center [737, 99] width 182 height 38
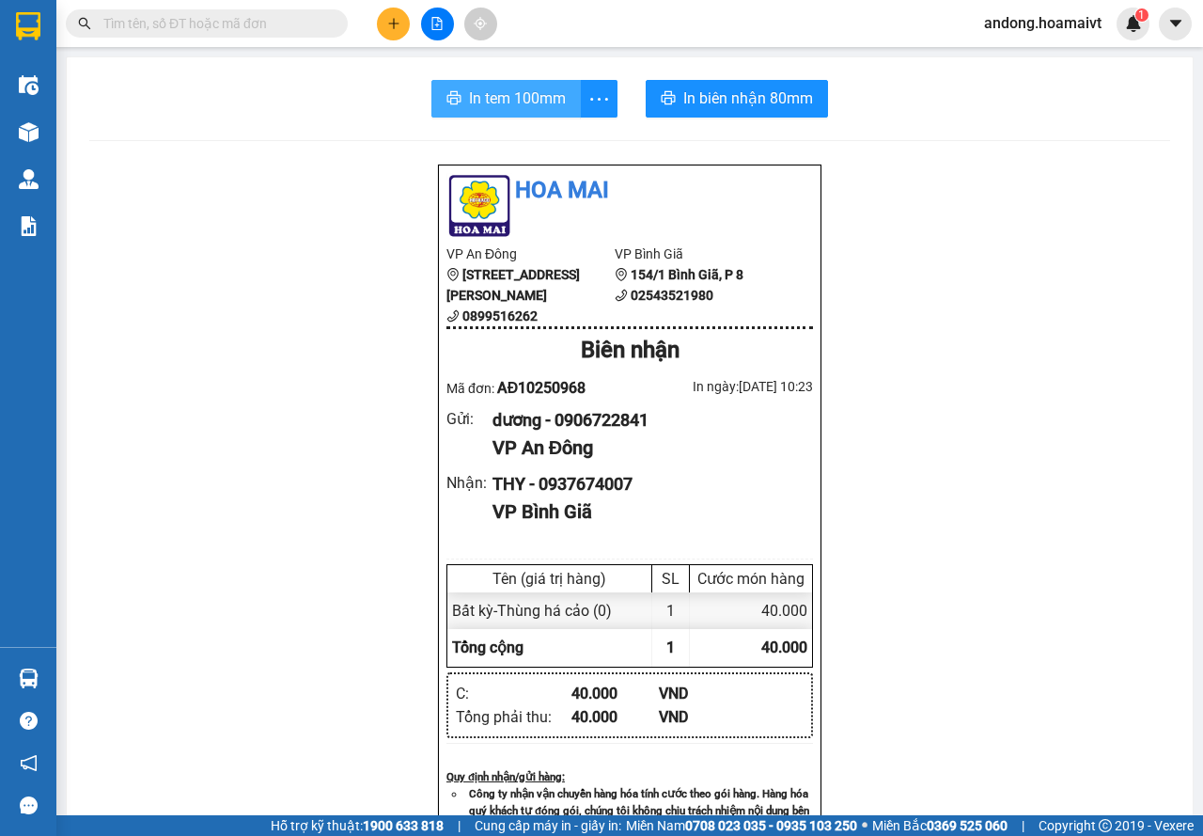
click at [529, 87] on span "In tem 100mm" at bounding box center [517, 97] width 97 height 23
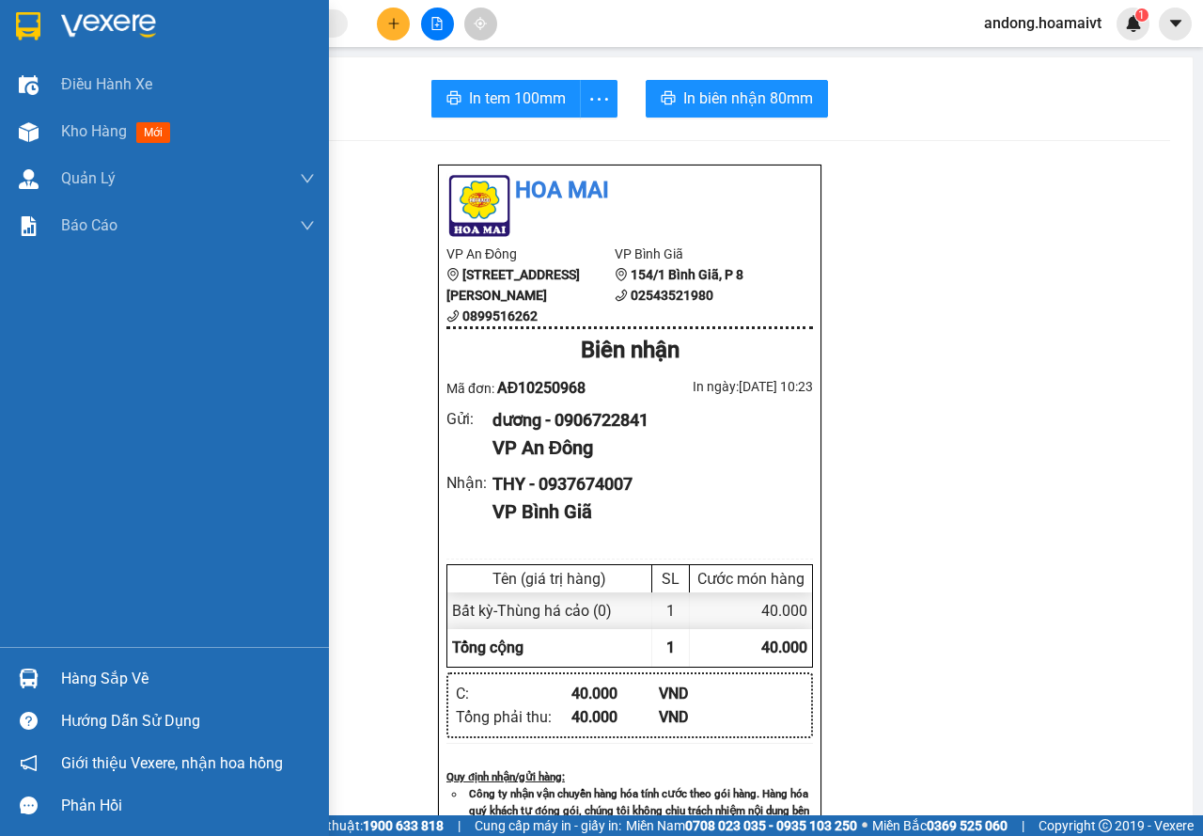
click at [26, 14] on img at bounding box center [28, 26] width 24 height 28
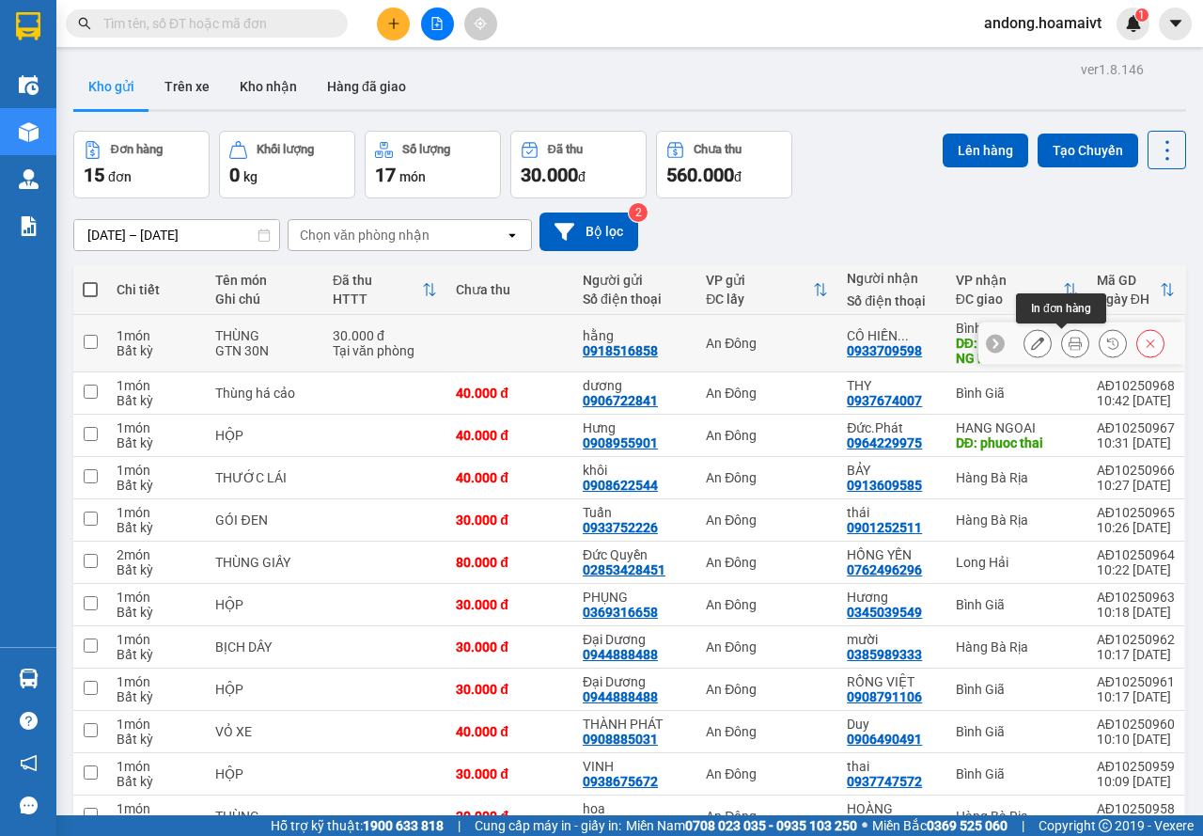
click at [1069, 342] on icon at bounding box center [1075, 342] width 13 height 13
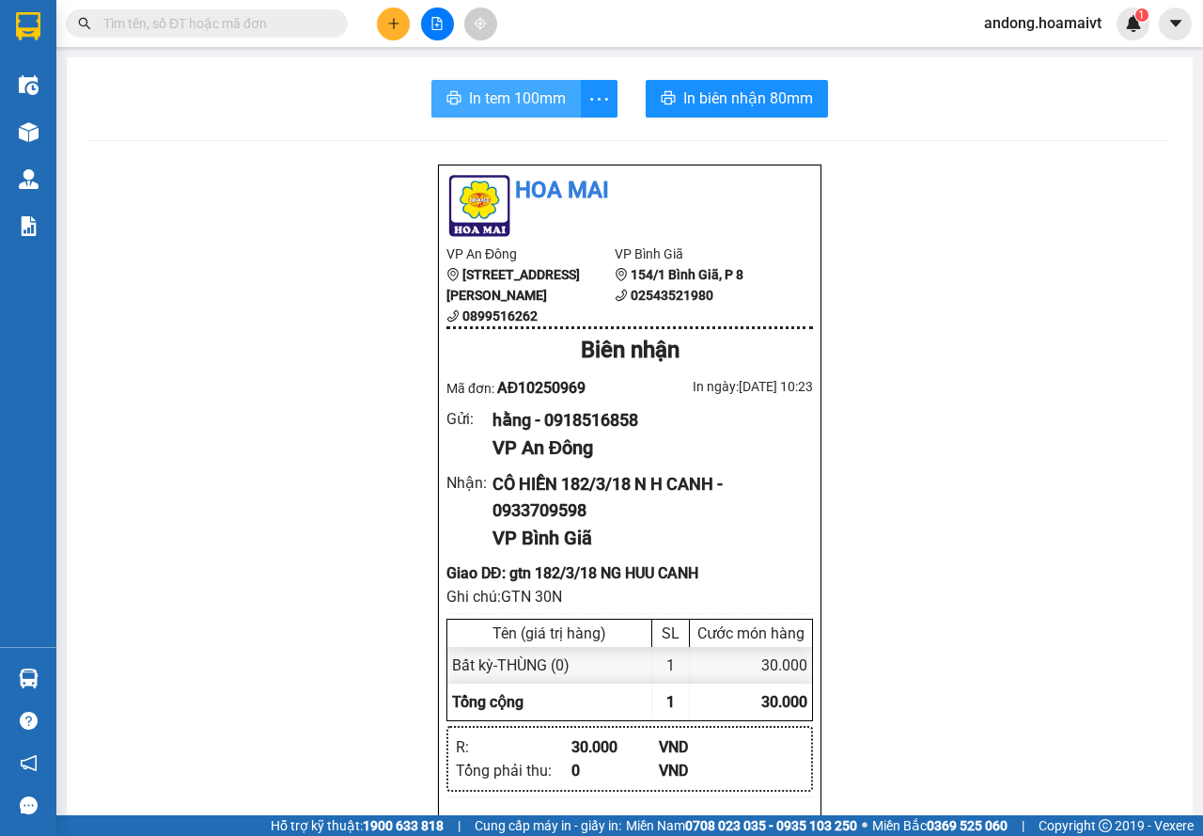
click at [487, 108] on span "In tem 100mm" at bounding box center [517, 97] width 97 height 23
click at [381, 13] on button at bounding box center [393, 24] width 33 height 33
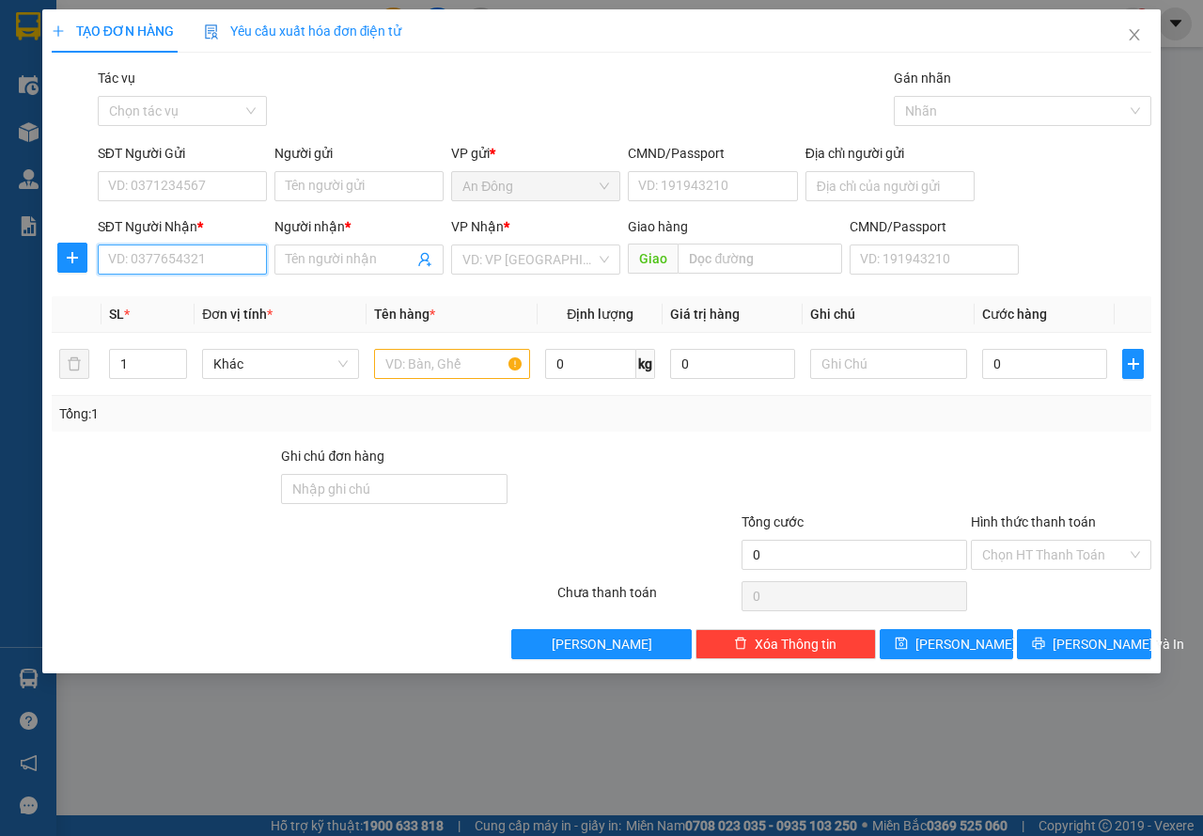
click at [208, 260] on input "SĐT Người Nhận *" at bounding box center [182, 259] width 169 height 30
click at [183, 300] on div "0945767699 - ĐỒNG NGHIỆP" at bounding box center [196, 297] width 174 height 21
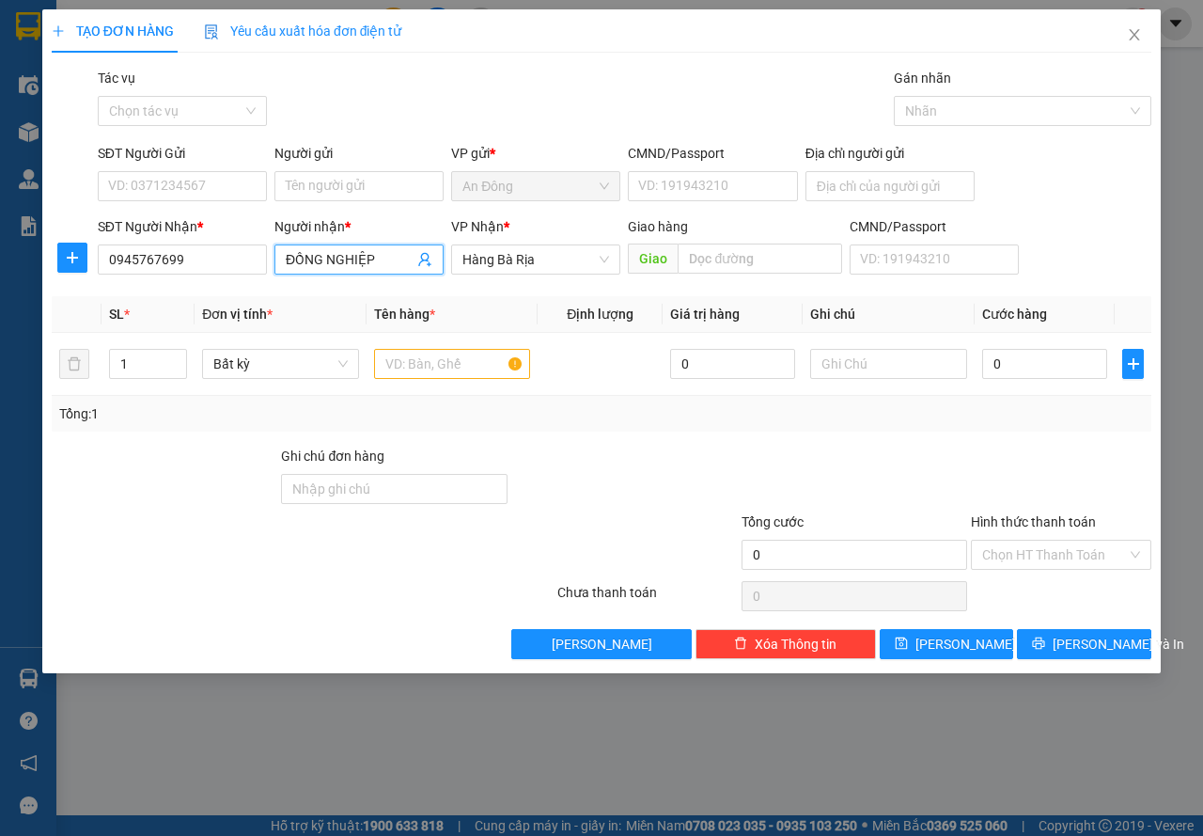
click at [349, 250] on input "ĐỒNG NGHIỆP" at bounding box center [350, 259] width 128 height 21
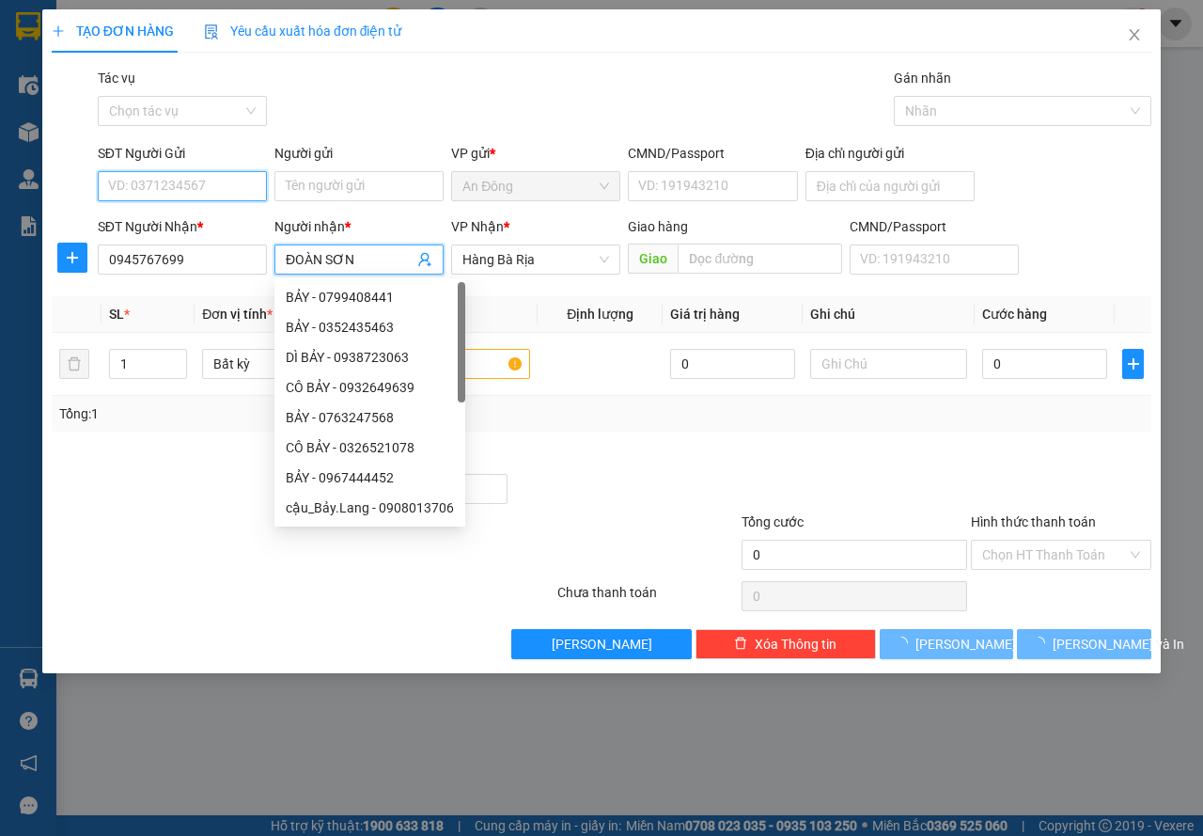
click at [204, 187] on input "SĐT Người Gửi" at bounding box center [182, 186] width 169 height 30
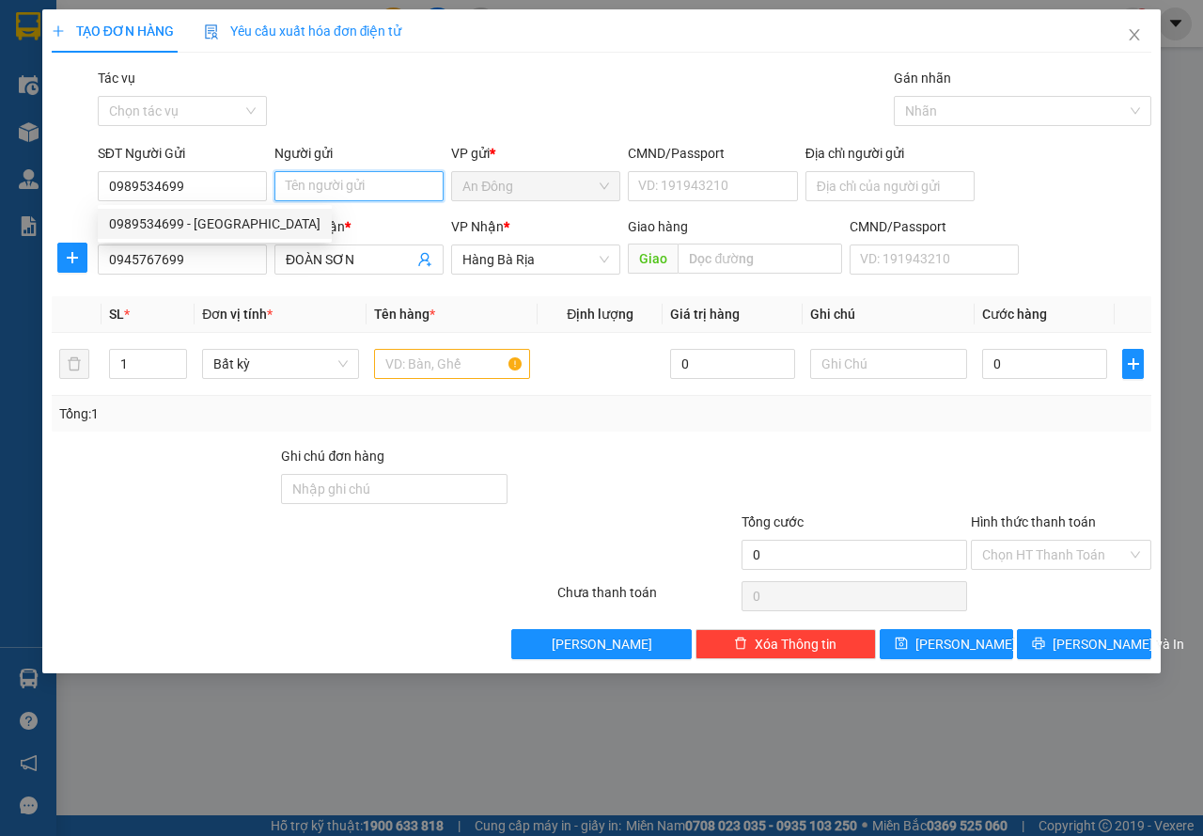
click at [376, 175] on input "Người gửi" at bounding box center [358, 186] width 169 height 30
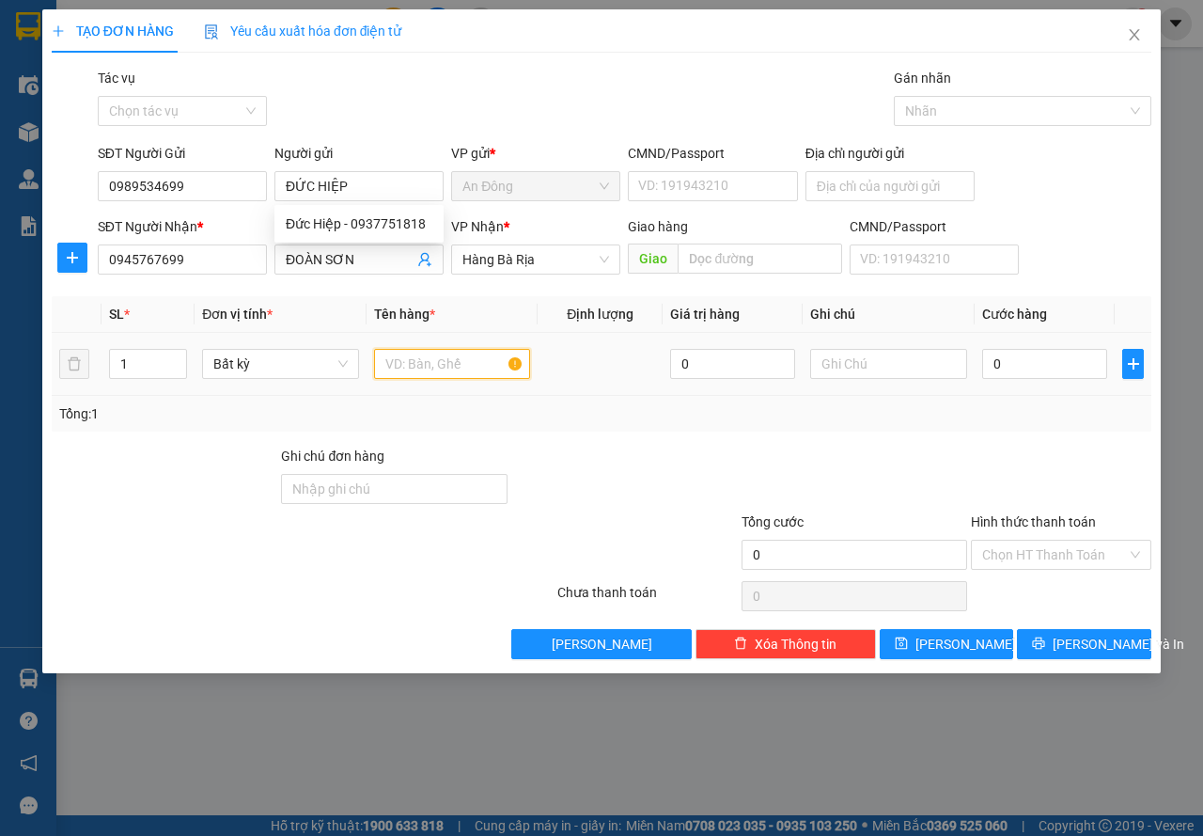
click at [505, 360] on input "text" at bounding box center [452, 364] width 157 height 30
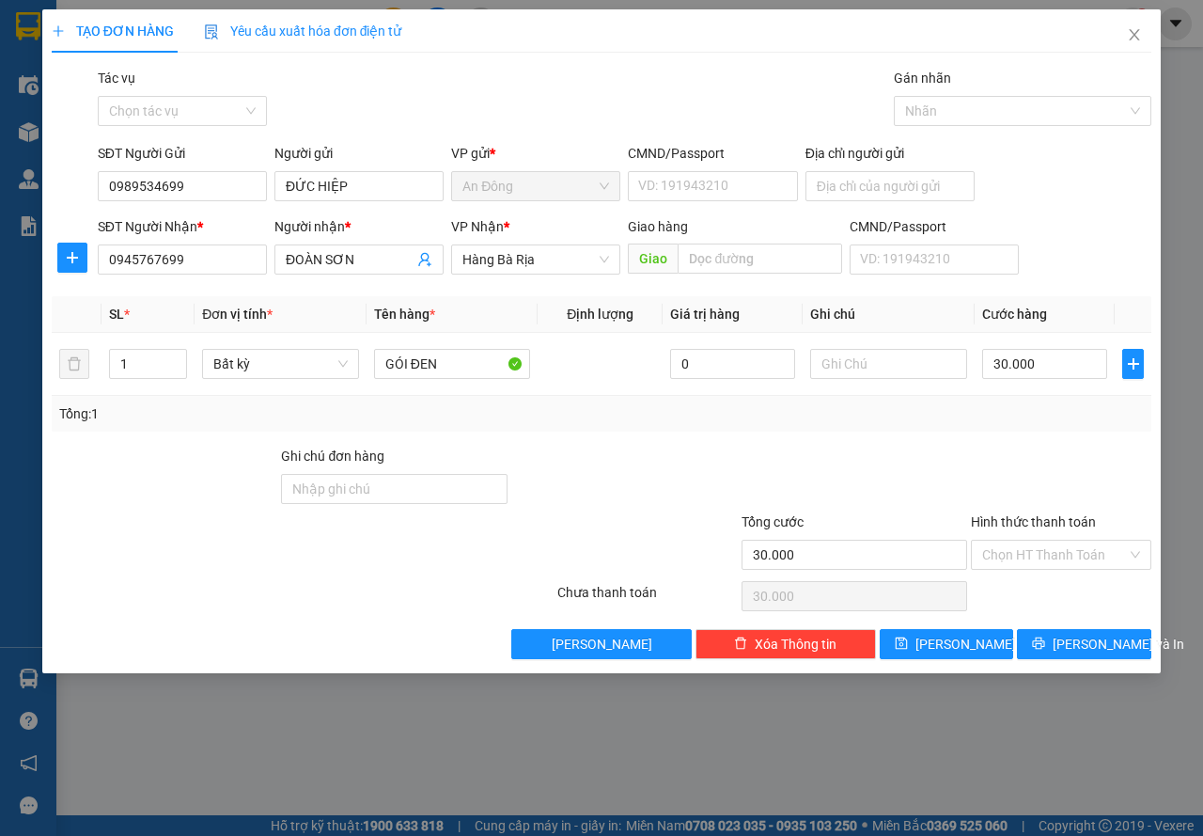
click at [875, 412] on div "Tổng: 1" at bounding box center [601, 413] width 1085 height 21
click at [1130, 638] on button "[PERSON_NAME] và In" at bounding box center [1084, 644] width 134 height 30
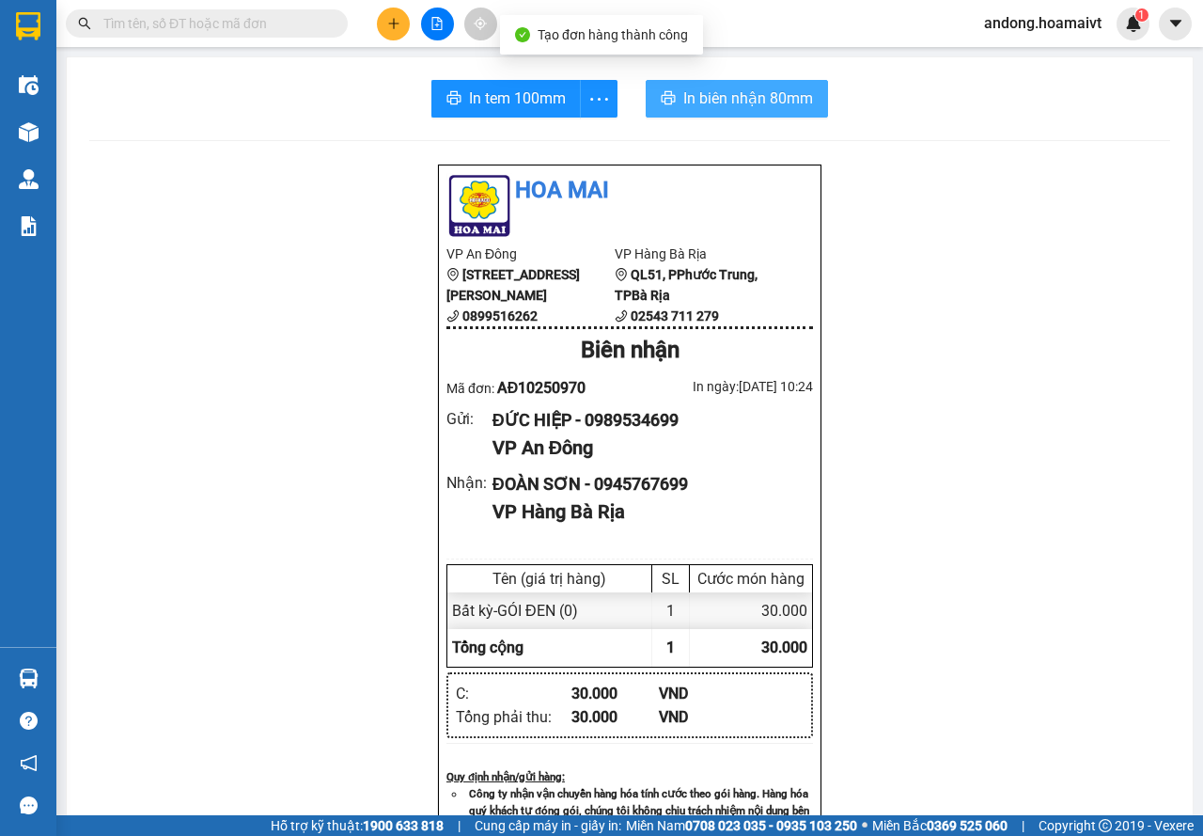
click at [696, 93] on span "In biên nhận 80mm" at bounding box center [748, 97] width 130 height 23
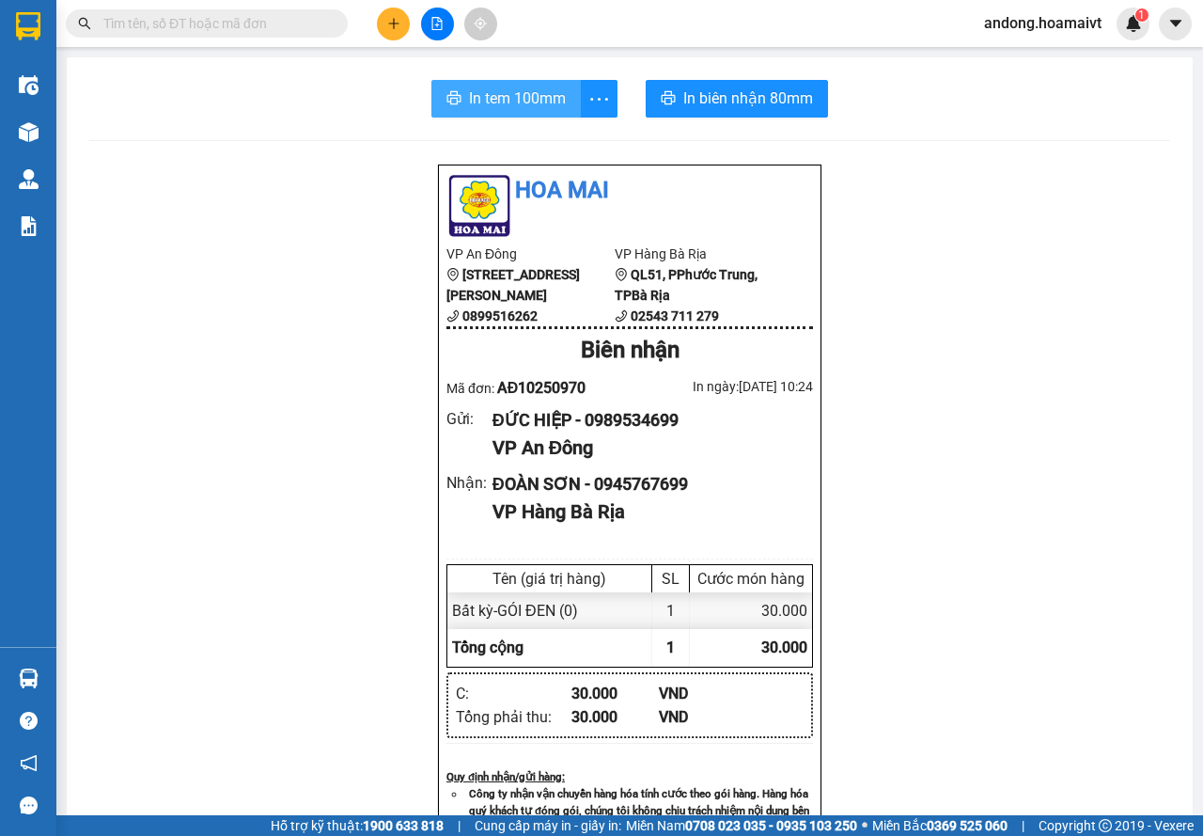
click at [477, 113] on button "In tem 100mm" at bounding box center [505, 99] width 149 height 38
click at [396, 17] on icon "plus" at bounding box center [393, 23] width 13 height 13
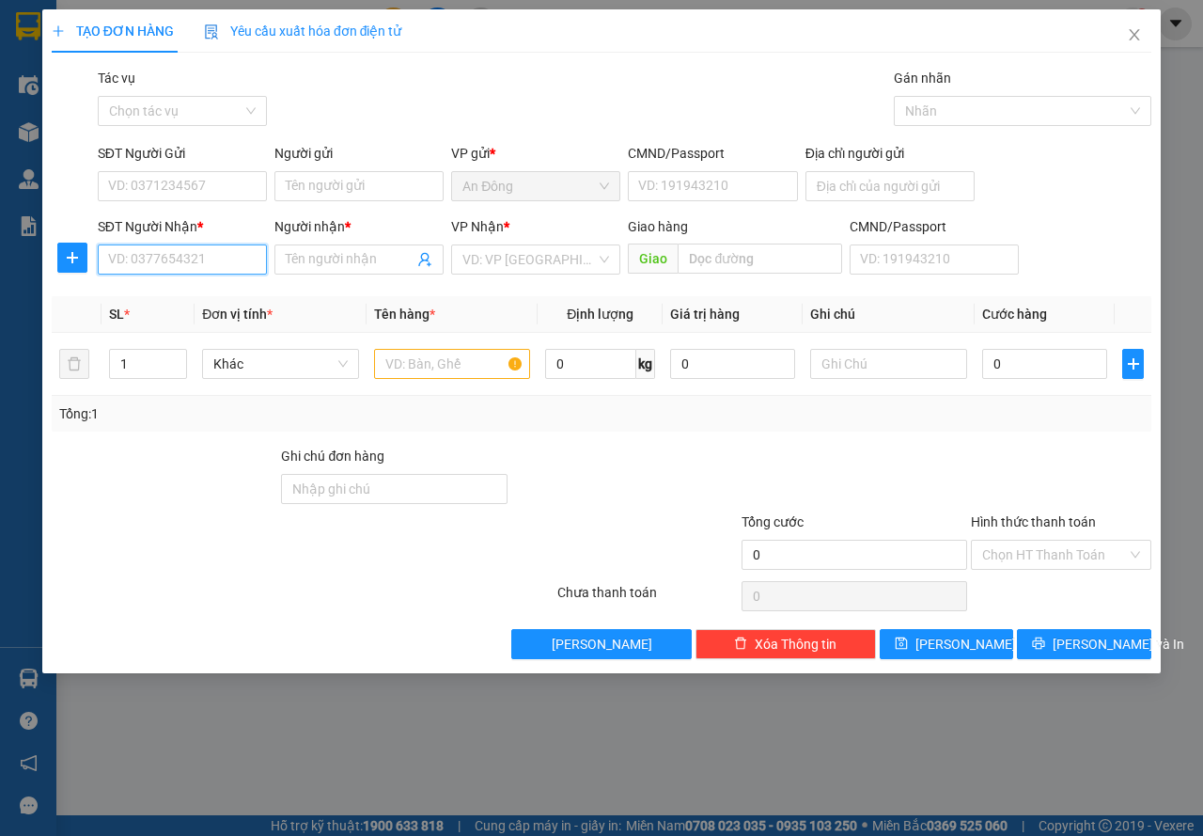
click at [199, 262] on input "SĐT Người Nhận *" at bounding box center [182, 259] width 169 height 30
click at [173, 298] on div "0937023134 - Trí" at bounding box center [182, 297] width 147 height 21
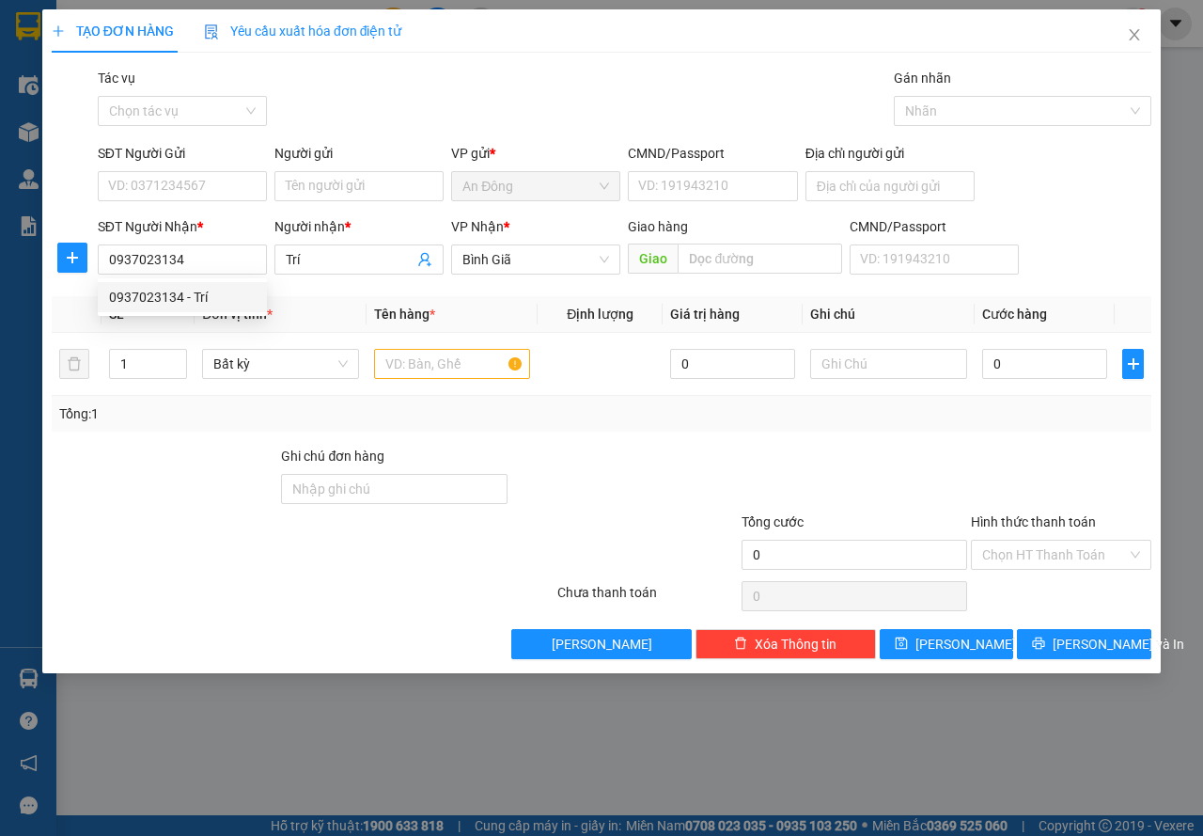
click at [217, 166] on div "SĐT Người Gửi" at bounding box center [182, 157] width 169 height 28
click at [217, 171] on input "SĐT Người Gửi" at bounding box center [182, 186] width 169 height 30
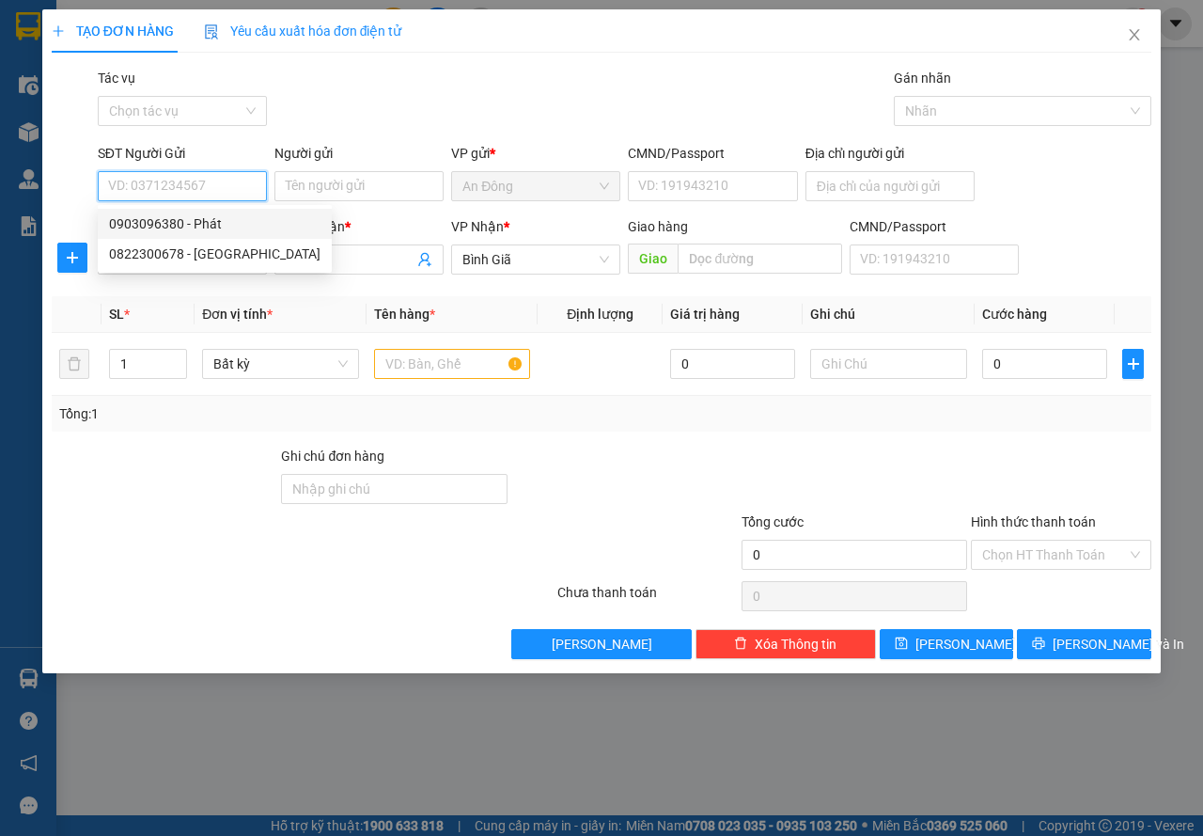
click at [232, 218] on div "0903096380 - Phát" at bounding box center [214, 223] width 211 height 21
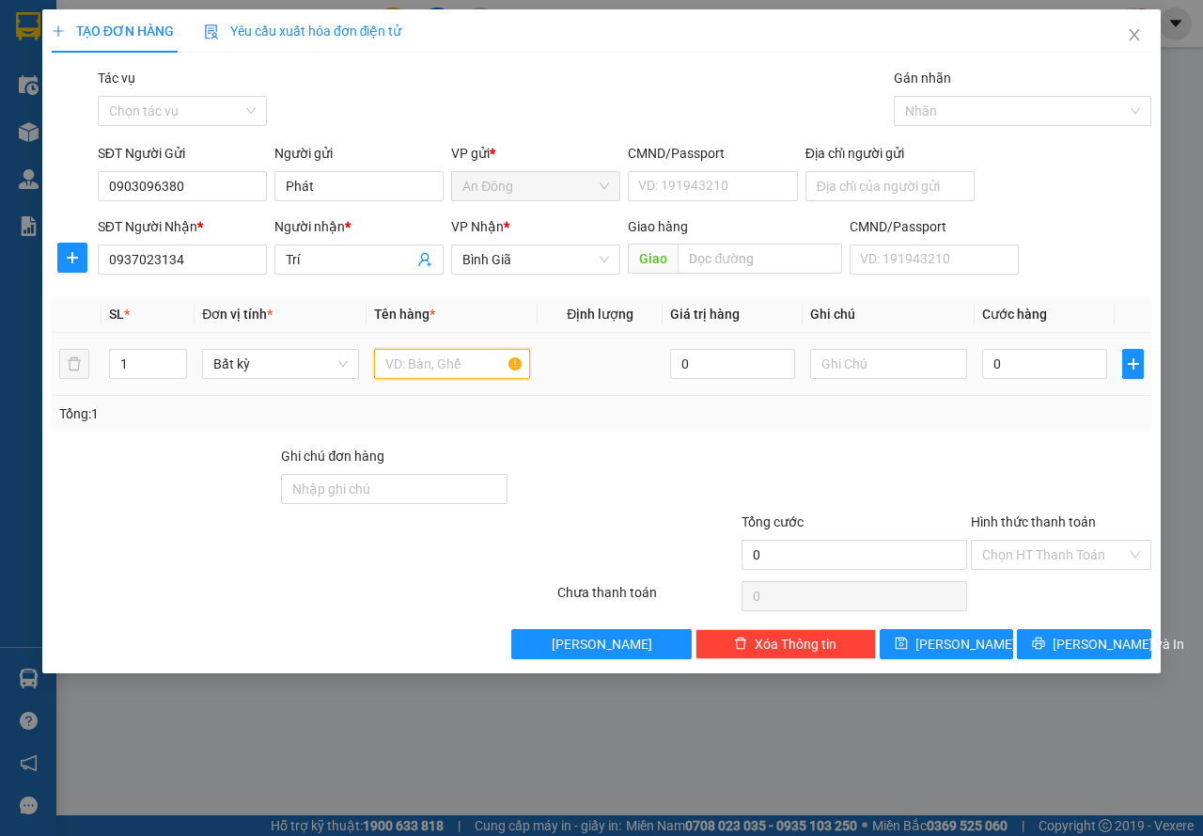
click at [433, 373] on input "text" at bounding box center [452, 364] width 157 height 30
click at [1045, 638] on icon "printer" at bounding box center [1039, 643] width 12 height 12
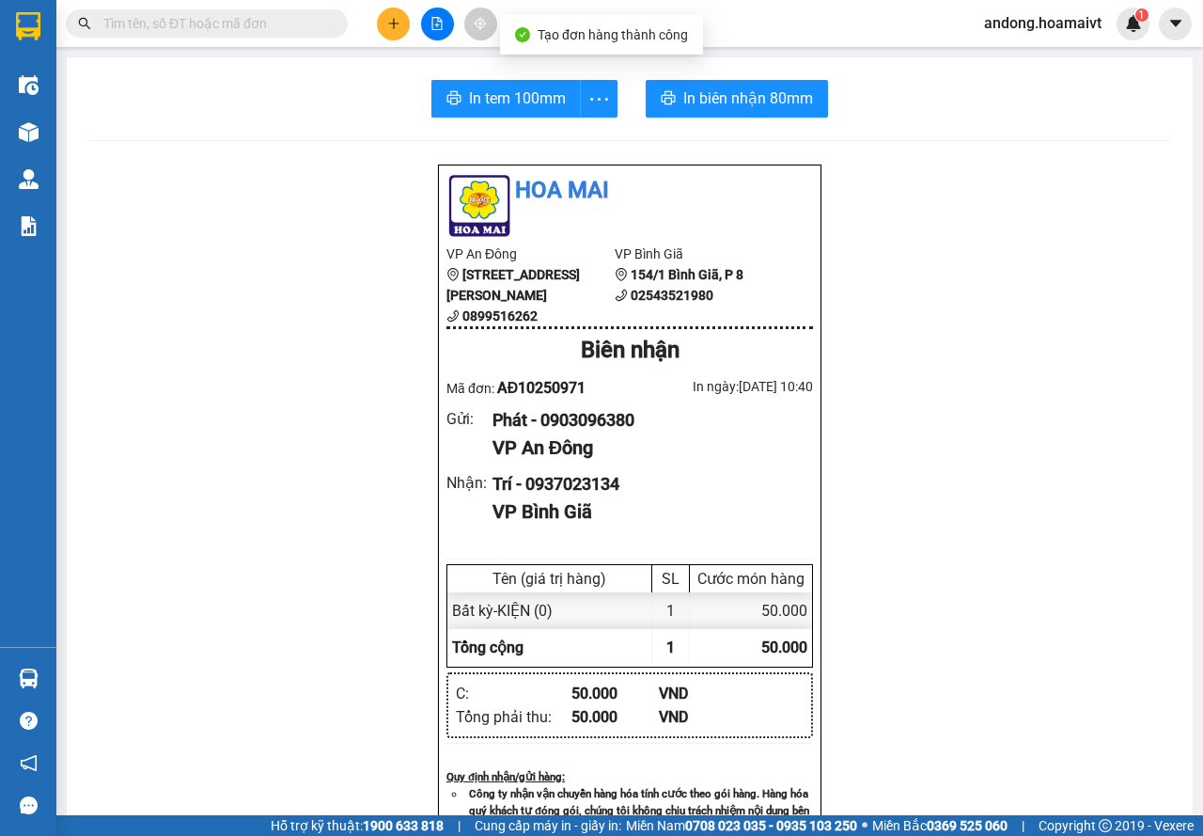
click at [750, 121] on div "In tem 100mm In biên nhận 80mm Hoa Mai VP An Đông [STREET_ADDRESS] 0899516262 V…" at bounding box center [630, 728] width 1126 height 1343
click at [766, 91] on span "In biên nhận 80mm" at bounding box center [748, 97] width 130 height 23
click at [507, 103] on span "In tem 100mm" at bounding box center [517, 97] width 97 height 23
click at [390, 27] on icon "plus" at bounding box center [393, 23] width 13 height 13
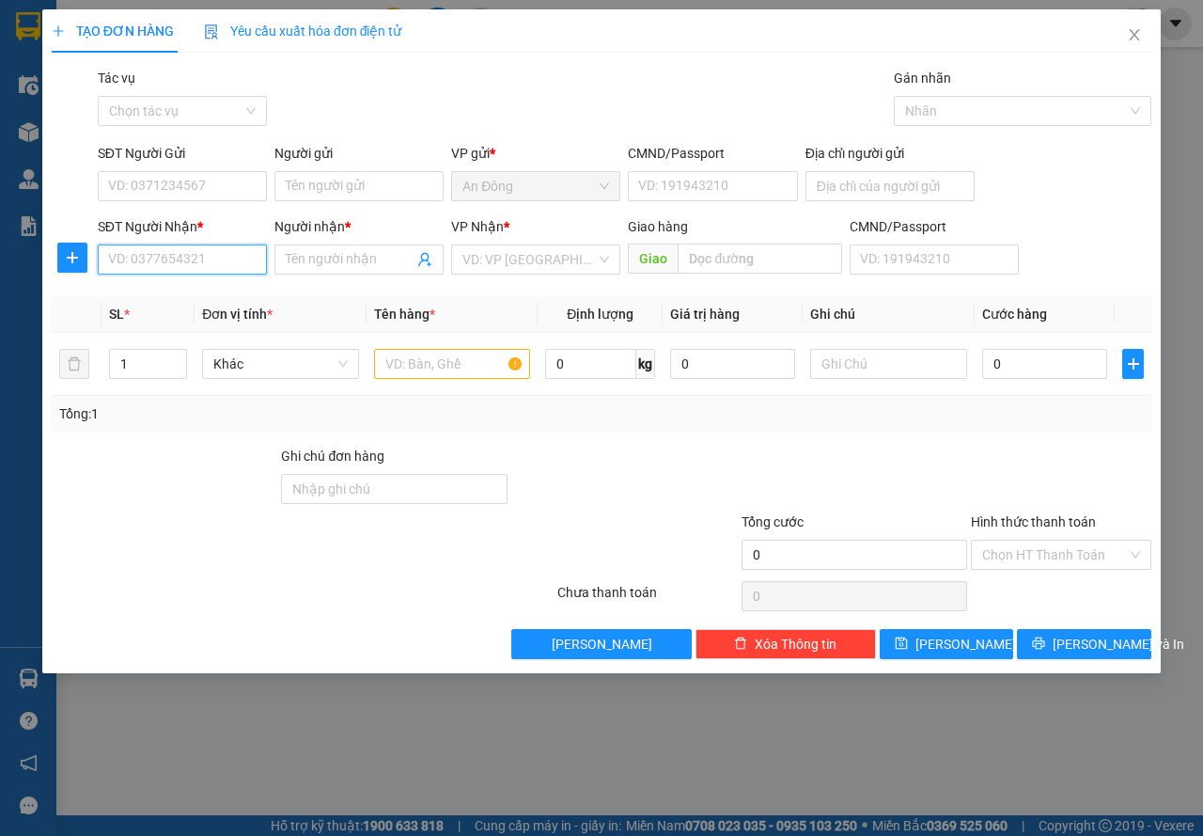
click at [217, 258] on input "SĐT Người Nhận *" at bounding box center [182, 259] width 169 height 30
click at [238, 295] on div "0383387893 - [GEOGRAPHIC_DATA]" at bounding box center [214, 297] width 211 height 21
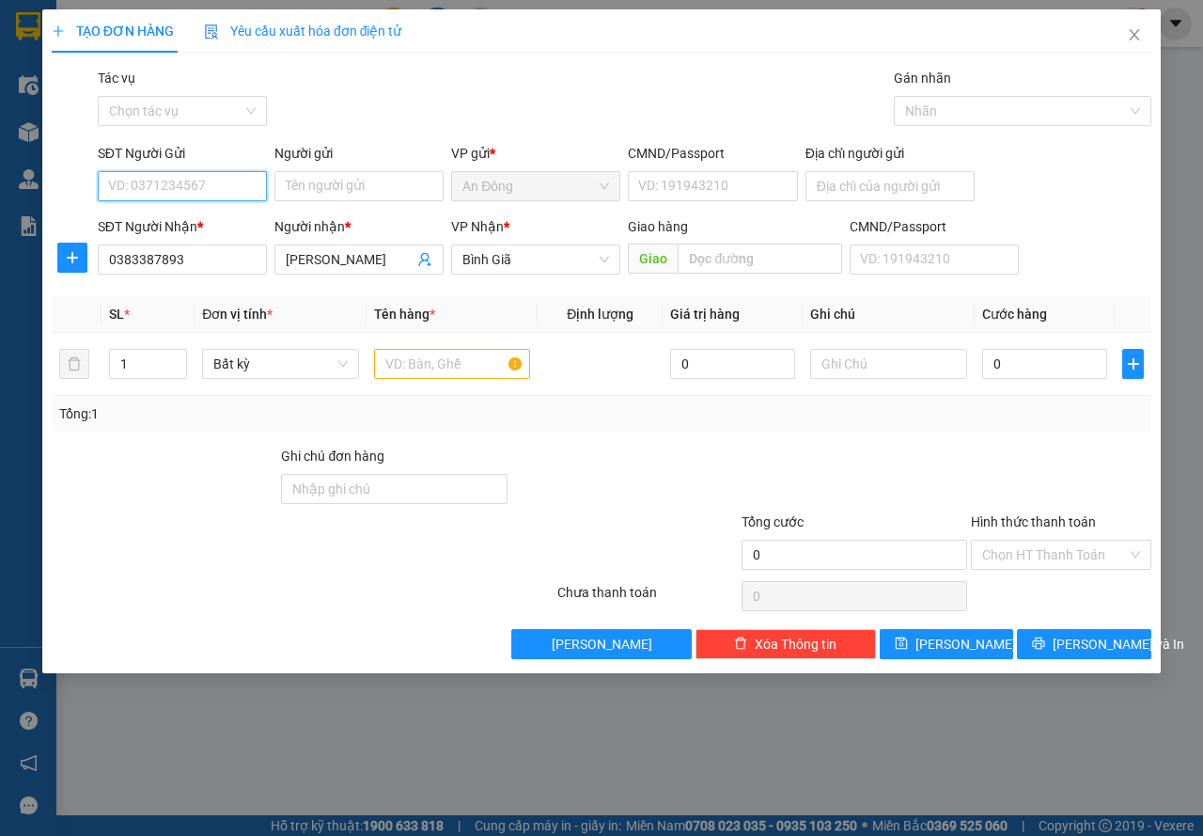
click at [224, 190] on input "SĐT Người Gửi" at bounding box center [182, 186] width 169 height 30
click at [197, 219] on div "0938932022 - HOÀI" at bounding box center [182, 223] width 147 height 21
click at [475, 370] on input "text" at bounding box center [452, 364] width 157 height 30
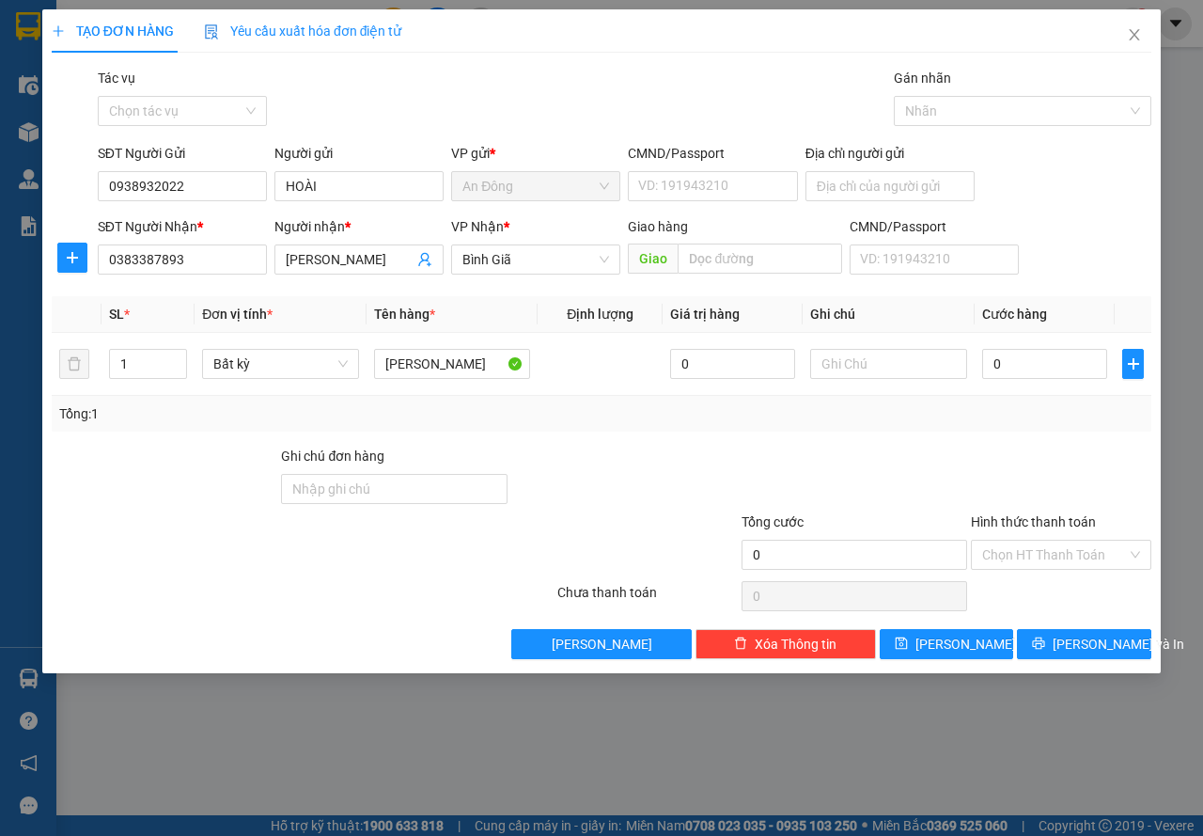
click at [905, 404] on div "Tổng: 1" at bounding box center [601, 413] width 1085 height 21
click at [1049, 369] on input "0" at bounding box center [1044, 364] width 125 height 30
click at [1002, 430] on div "Tổng: 1" at bounding box center [602, 414] width 1100 height 36
click at [1074, 650] on span "[PERSON_NAME] và In" at bounding box center [1119, 644] width 132 height 21
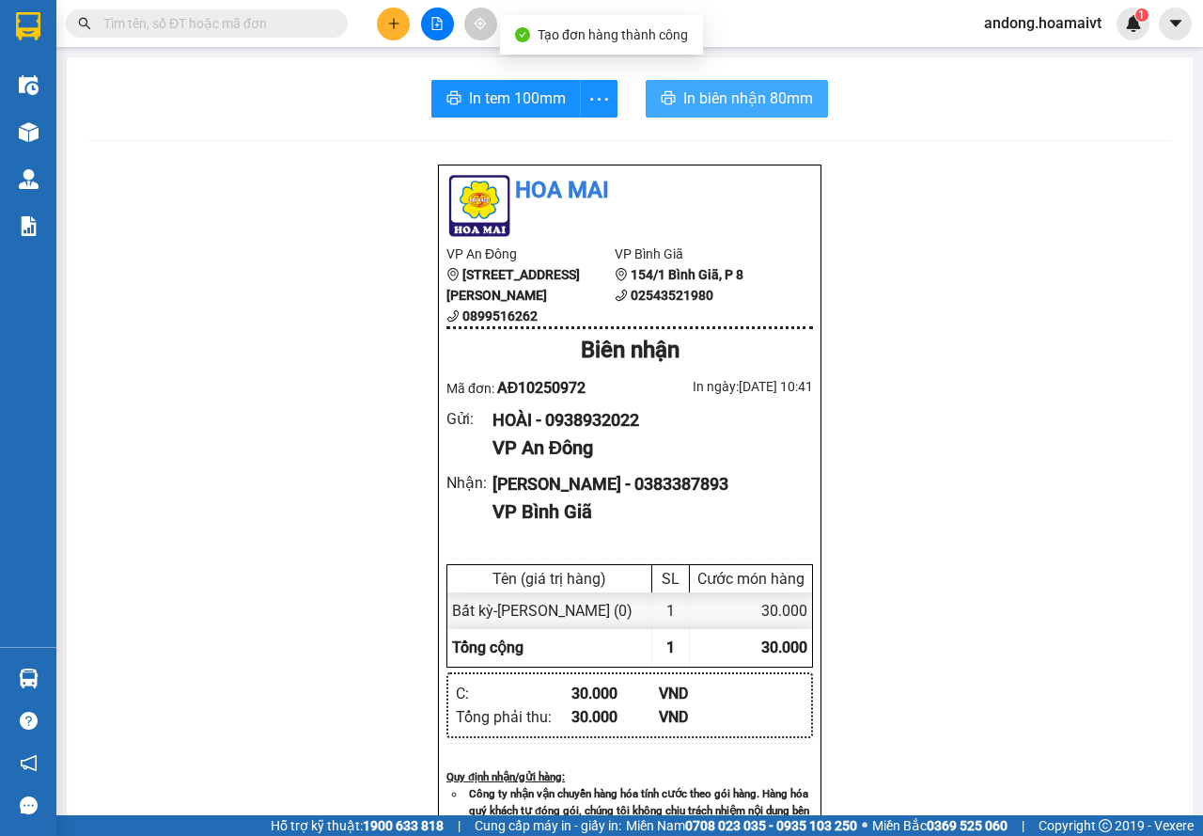
click at [759, 100] on span "In biên nhận 80mm" at bounding box center [748, 97] width 130 height 23
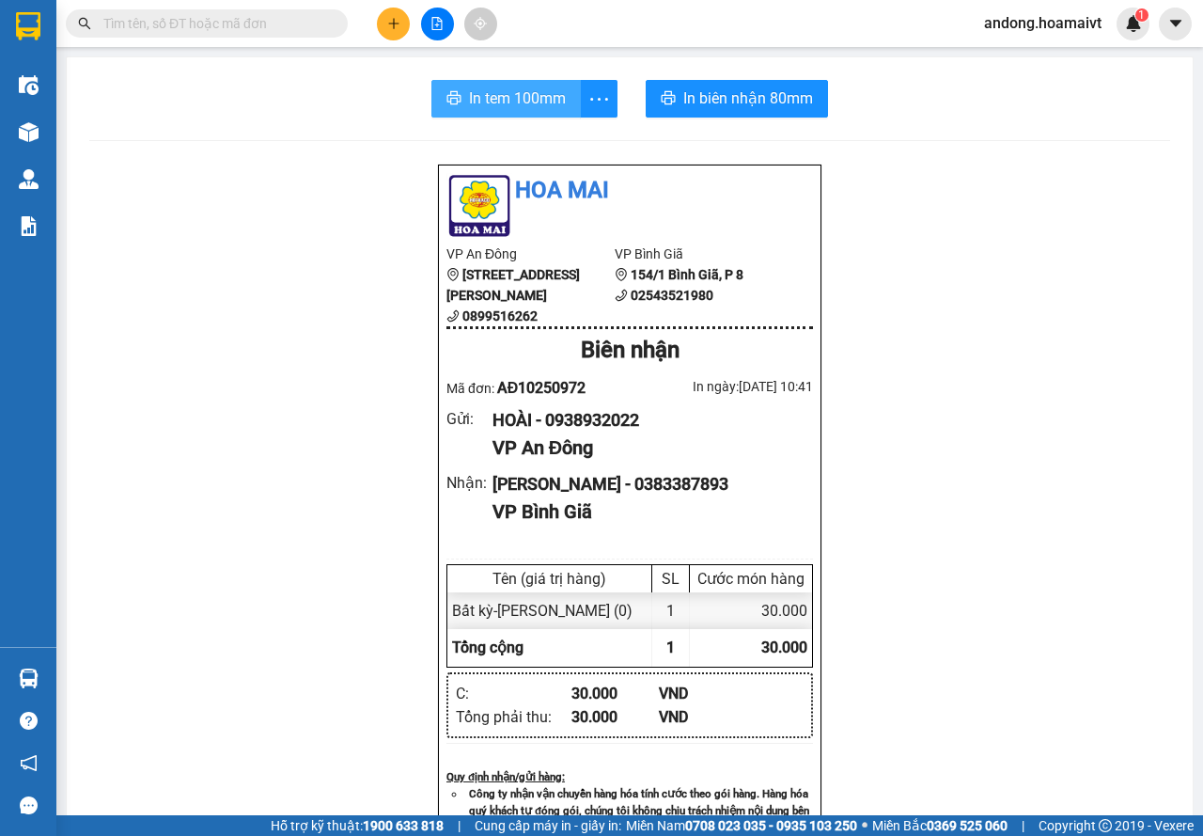
click at [549, 94] on span "In tem 100mm" at bounding box center [517, 97] width 97 height 23
click at [398, 23] on icon "plus" at bounding box center [393, 23] width 13 height 13
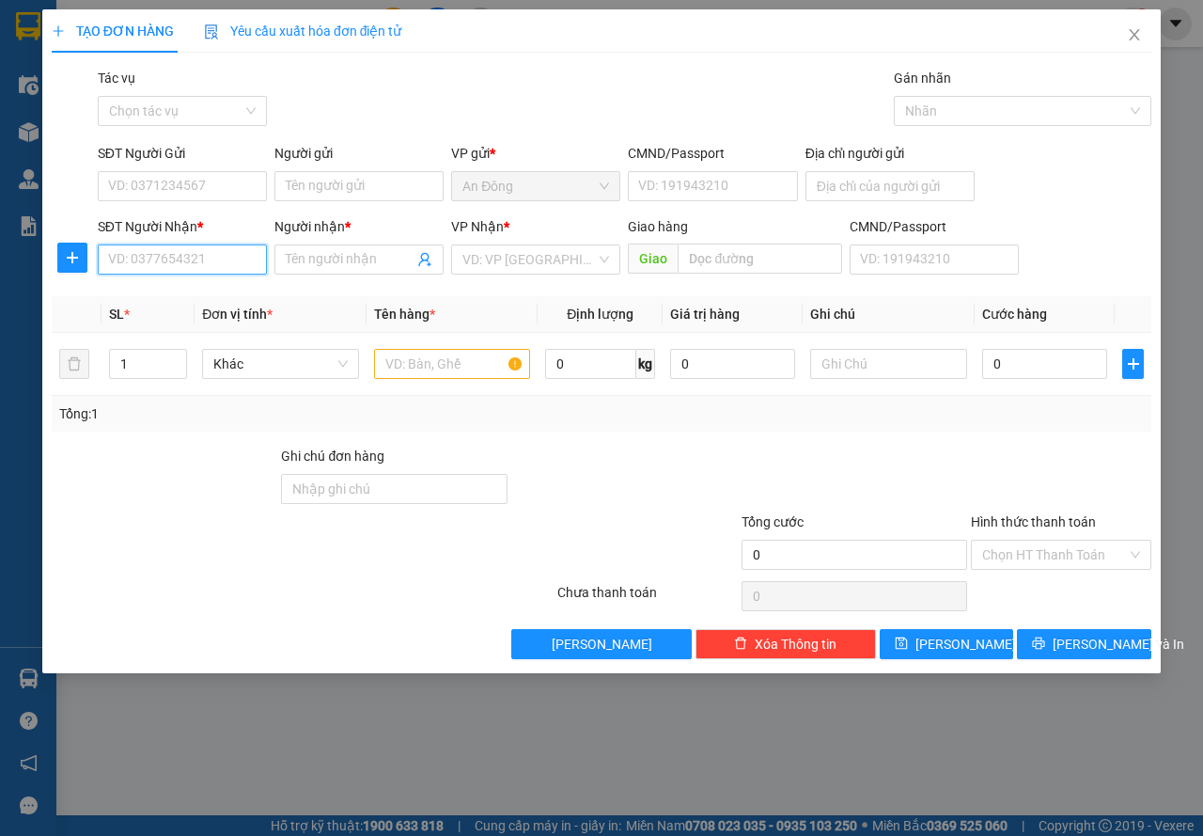
click at [176, 271] on input "SĐT Người Nhận *" at bounding box center [182, 259] width 169 height 30
click at [179, 299] on div "0933301585 - TRÍ" at bounding box center [182, 297] width 147 height 21
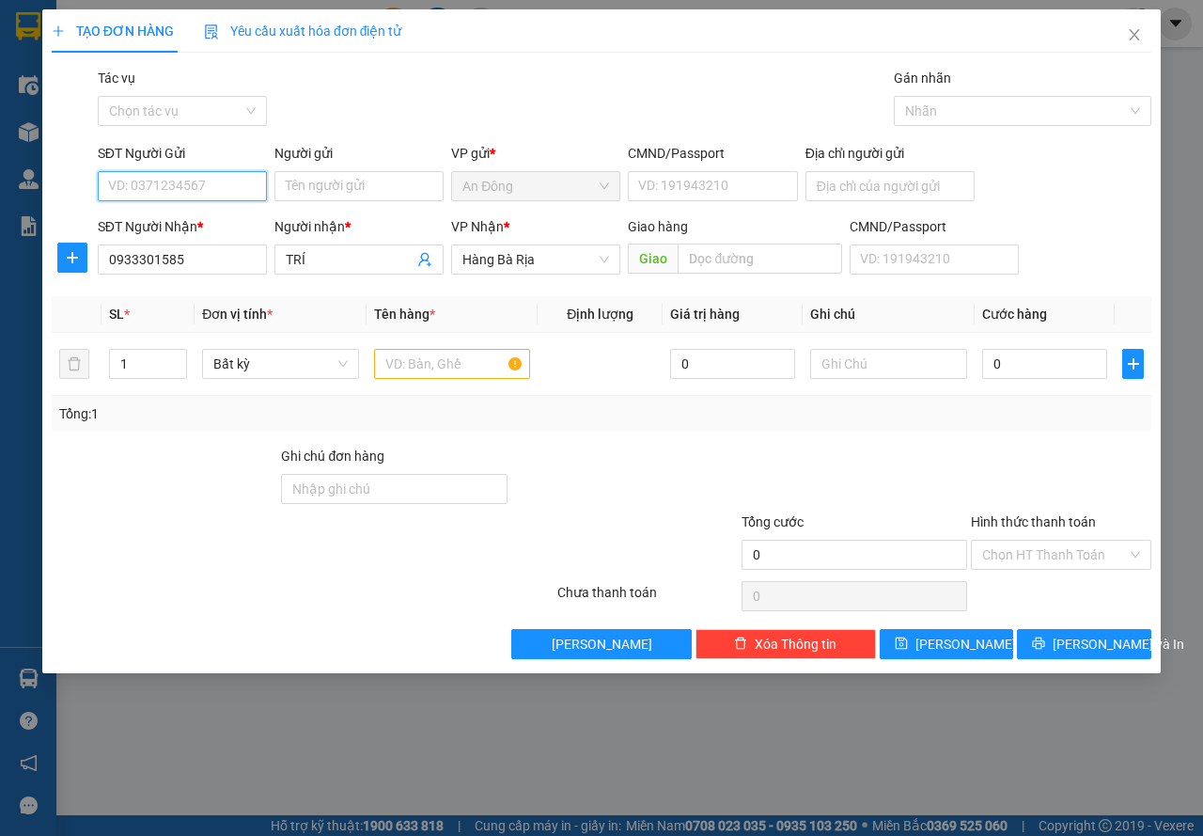
click at [198, 181] on input "SĐT Người Gửi" at bounding box center [182, 186] width 169 height 30
click at [208, 223] on div "0938267787 - [PERSON_NAME]" at bounding box center [201, 223] width 185 height 21
click at [508, 387] on td at bounding box center [453, 364] width 172 height 63
click at [489, 385] on td at bounding box center [453, 364] width 172 height 63
click at [490, 367] on input "text" at bounding box center [452, 364] width 157 height 30
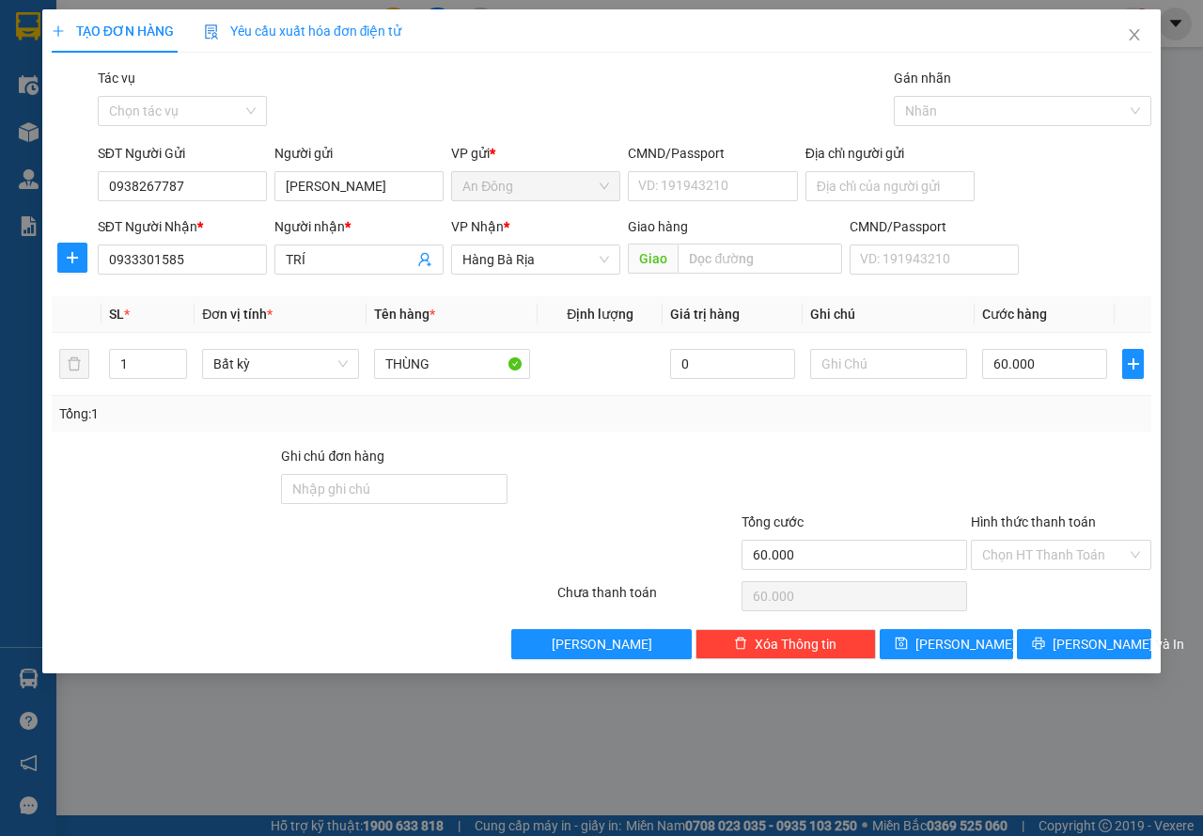
click at [906, 464] on div at bounding box center [855, 479] width 230 height 66
click at [1062, 638] on button "[PERSON_NAME] và In" at bounding box center [1084, 644] width 134 height 30
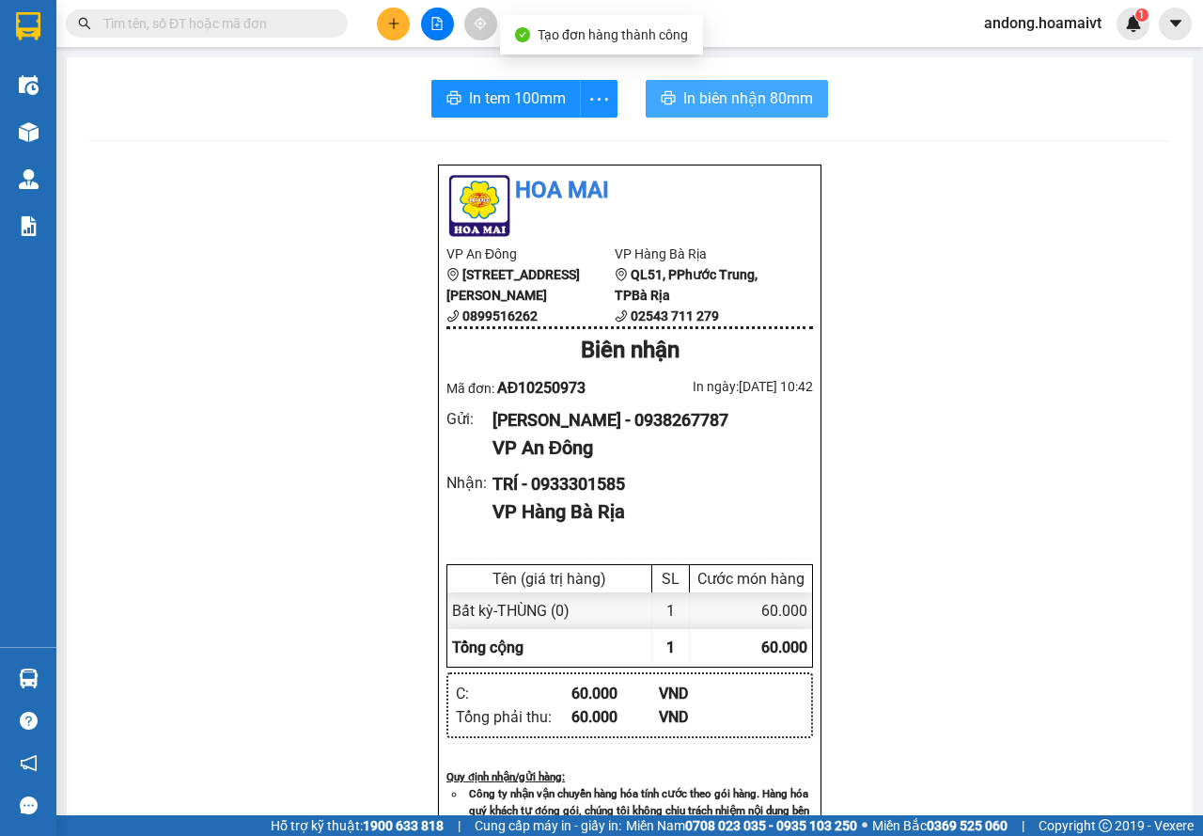
click at [691, 94] on span "In biên nhận 80mm" at bounding box center [748, 97] width 130 height 23
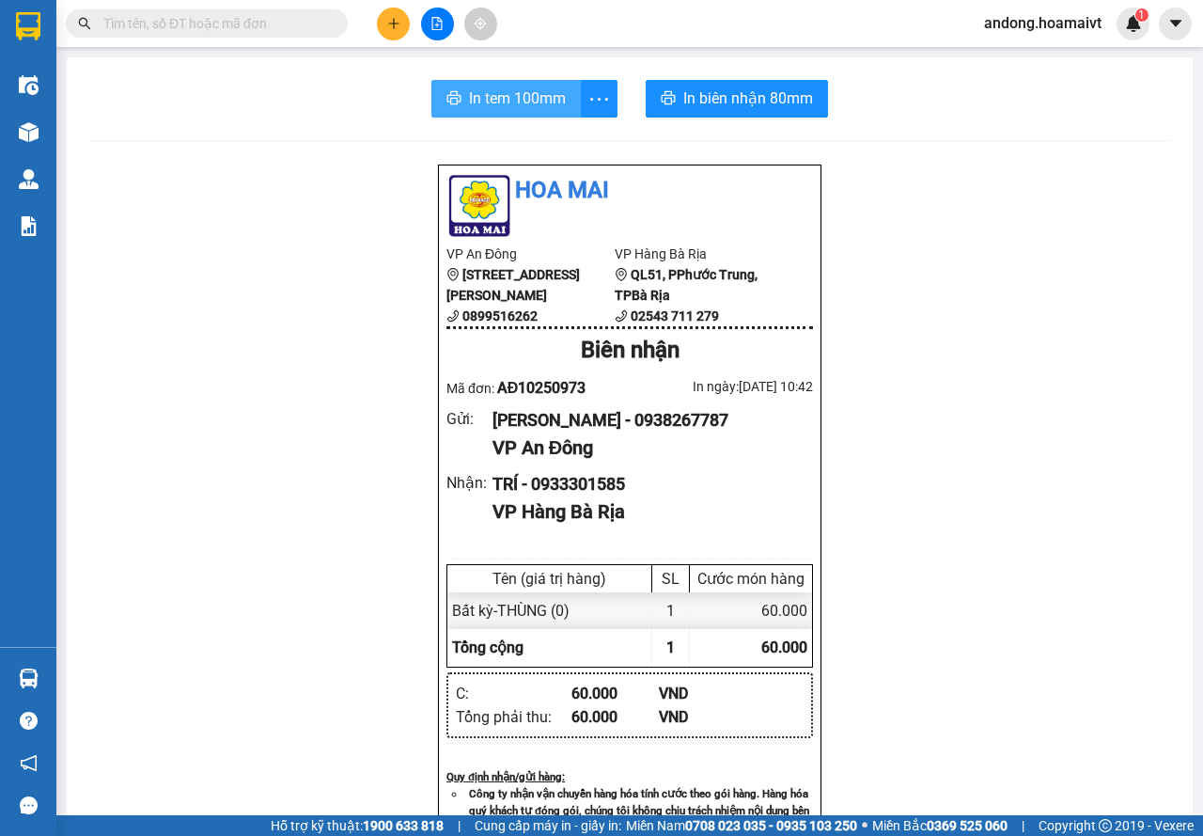
click at [499, 102] on span "In tem 100mm" at bounding box center [517, 97] width 97 height 23
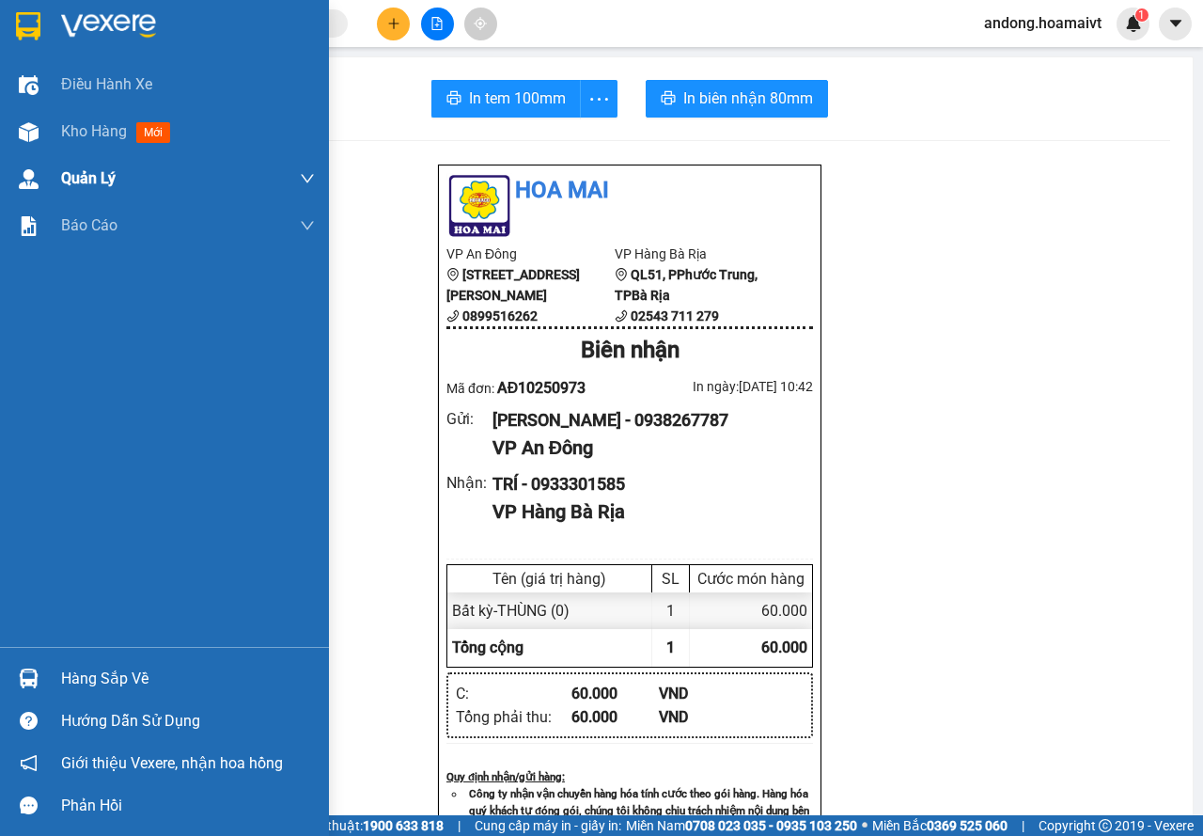
click at [30, 21] on img at bounding box center [28, 26] width 24 height 28
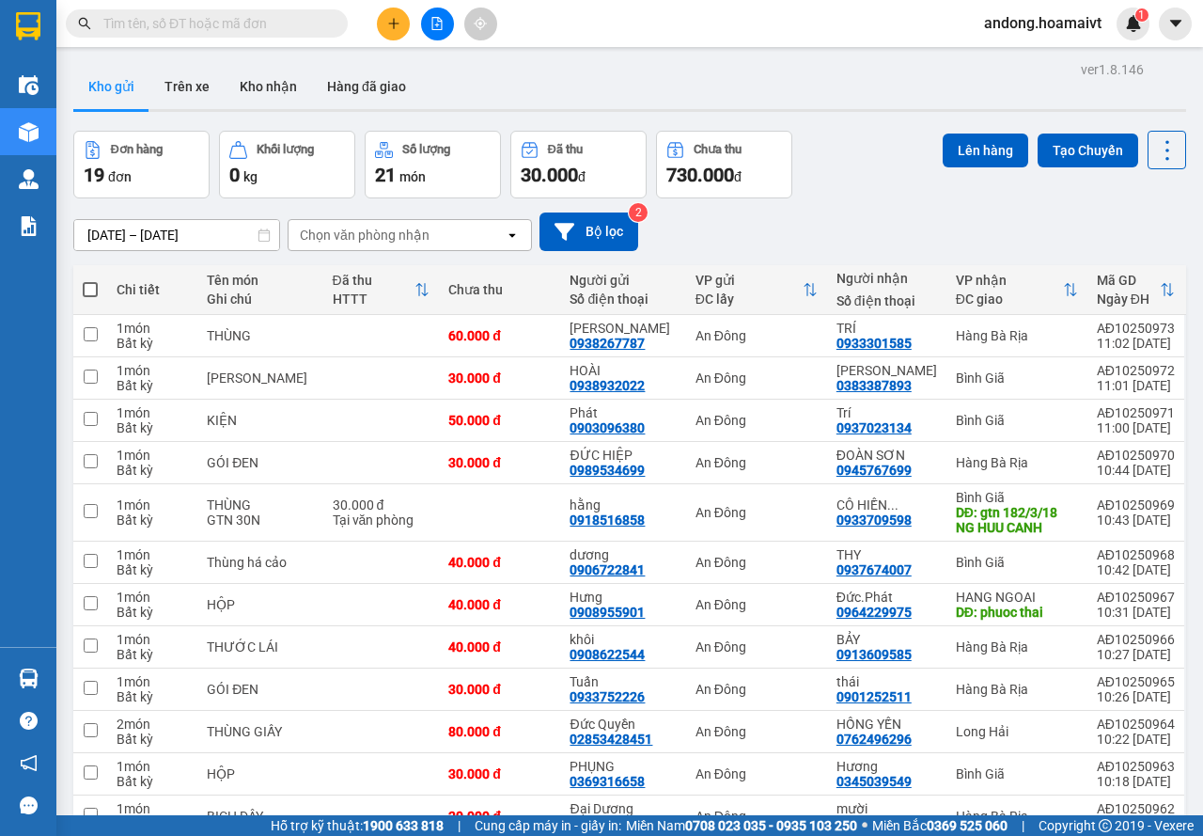
click at [405, 241] on div "Chọn văn phòng nhận" at bounding box center [365, 235] width 130 height 19
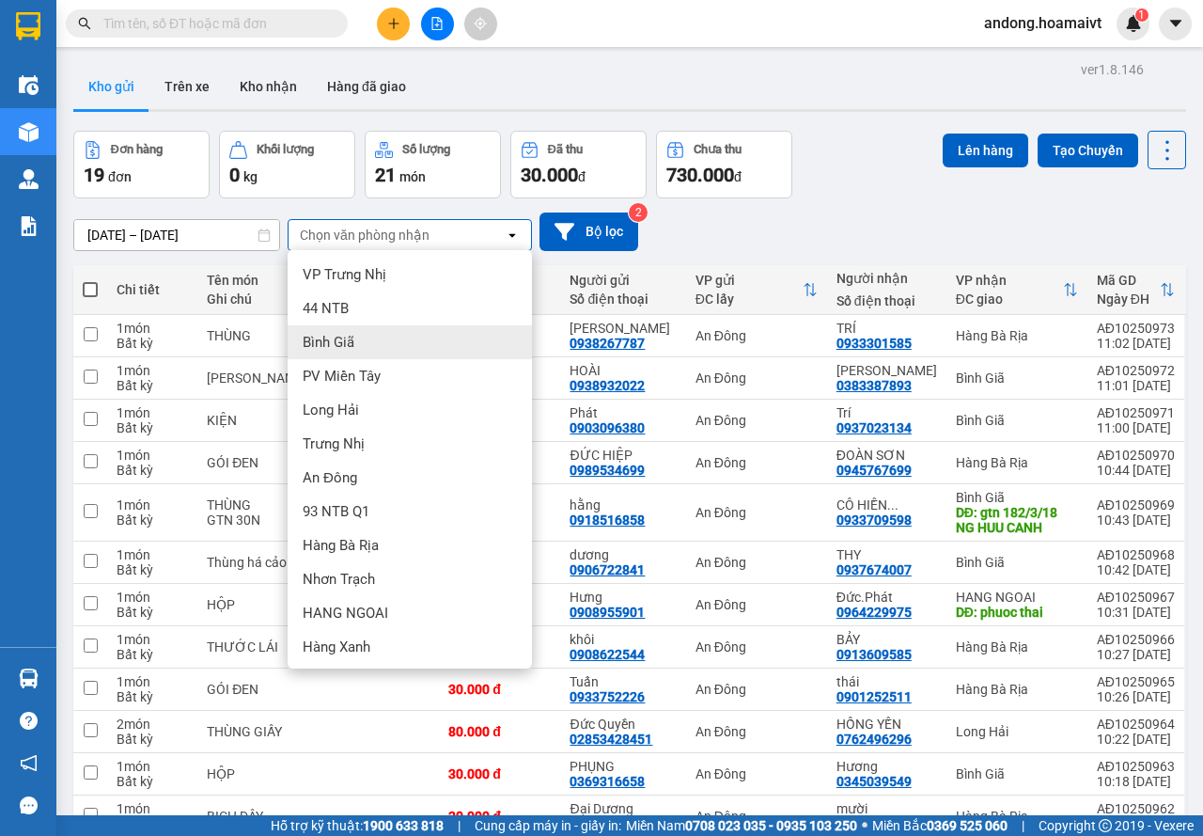
click at [359, 342] on div "Bình Giã" at bounding box center [410, 342] width 244 height 34
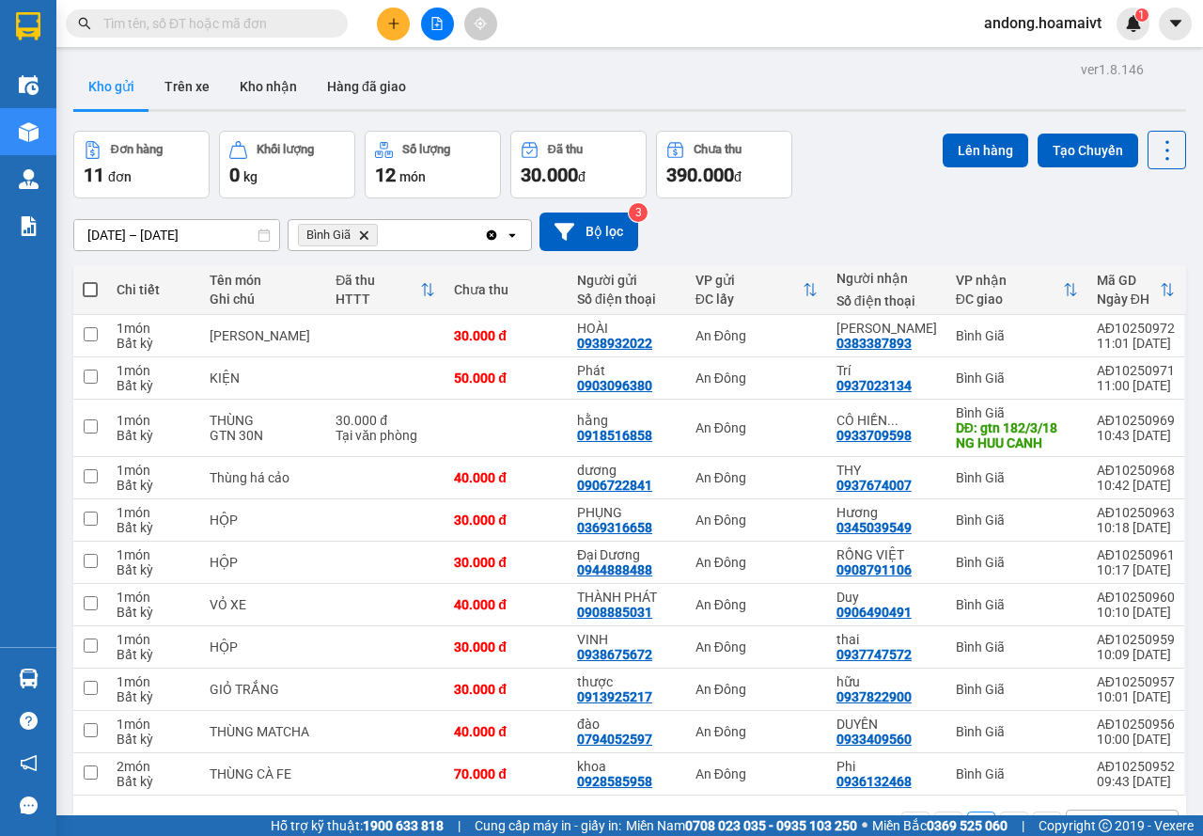
click at [389, 23] on icon "plus" at bounding box center [393, 23] width 13 height 13
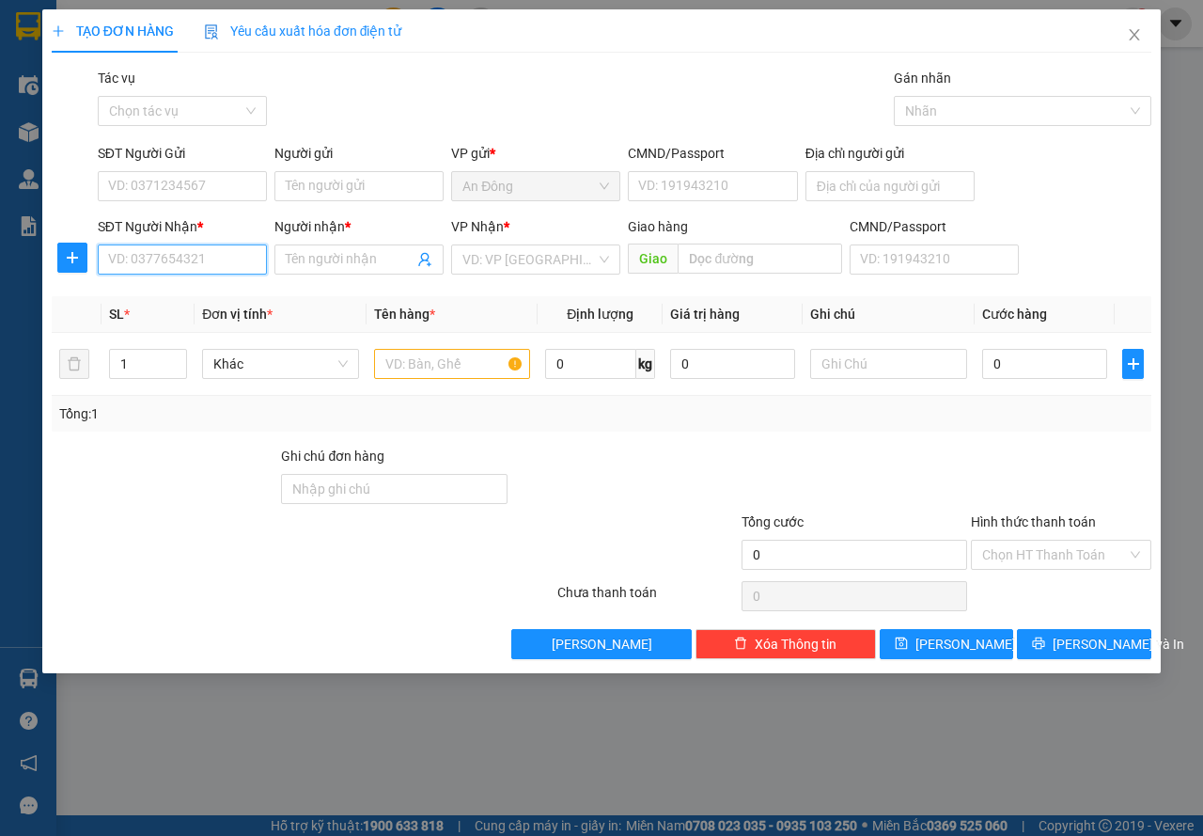
click at [140, 270] on input "SĐT Người Nhận *" at bounding box center [182, 259] width 169 height 30
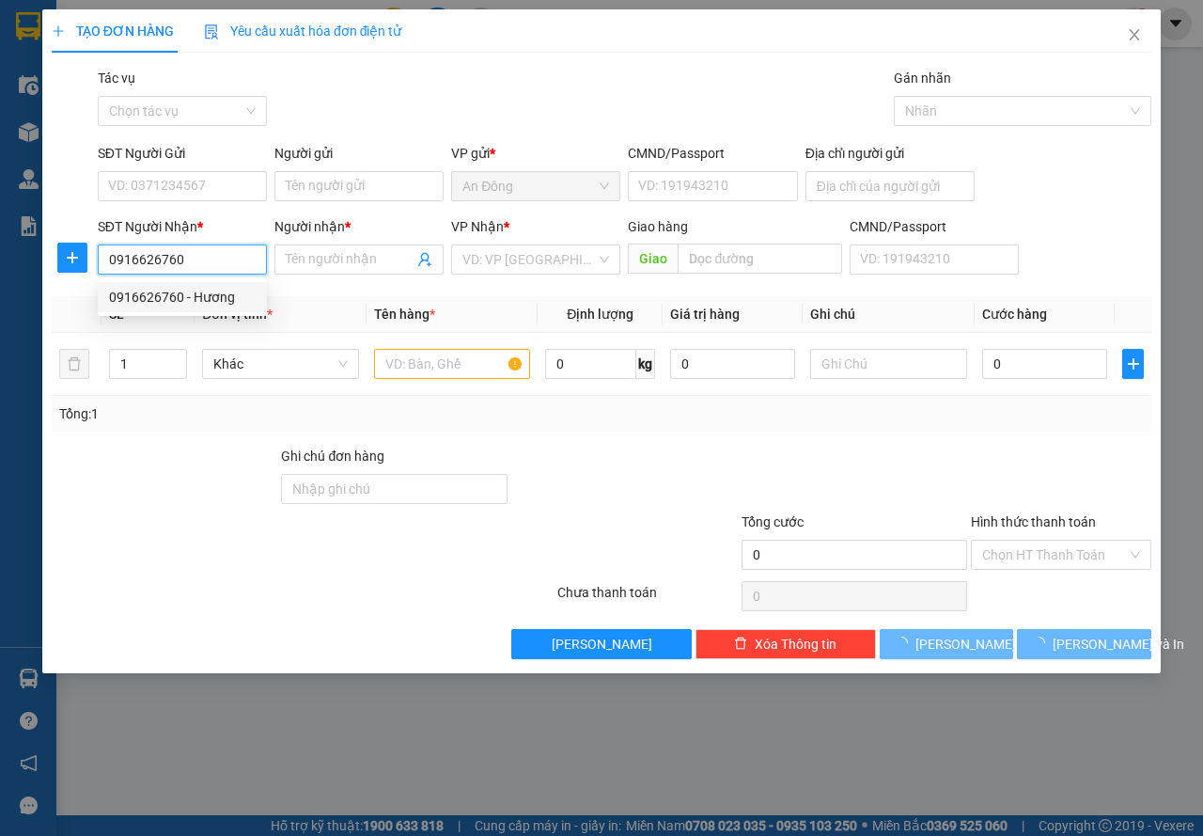
click at [153, 287] on div "0916626760 - Hương" at bounding box center [182, 297] width 147 height 21
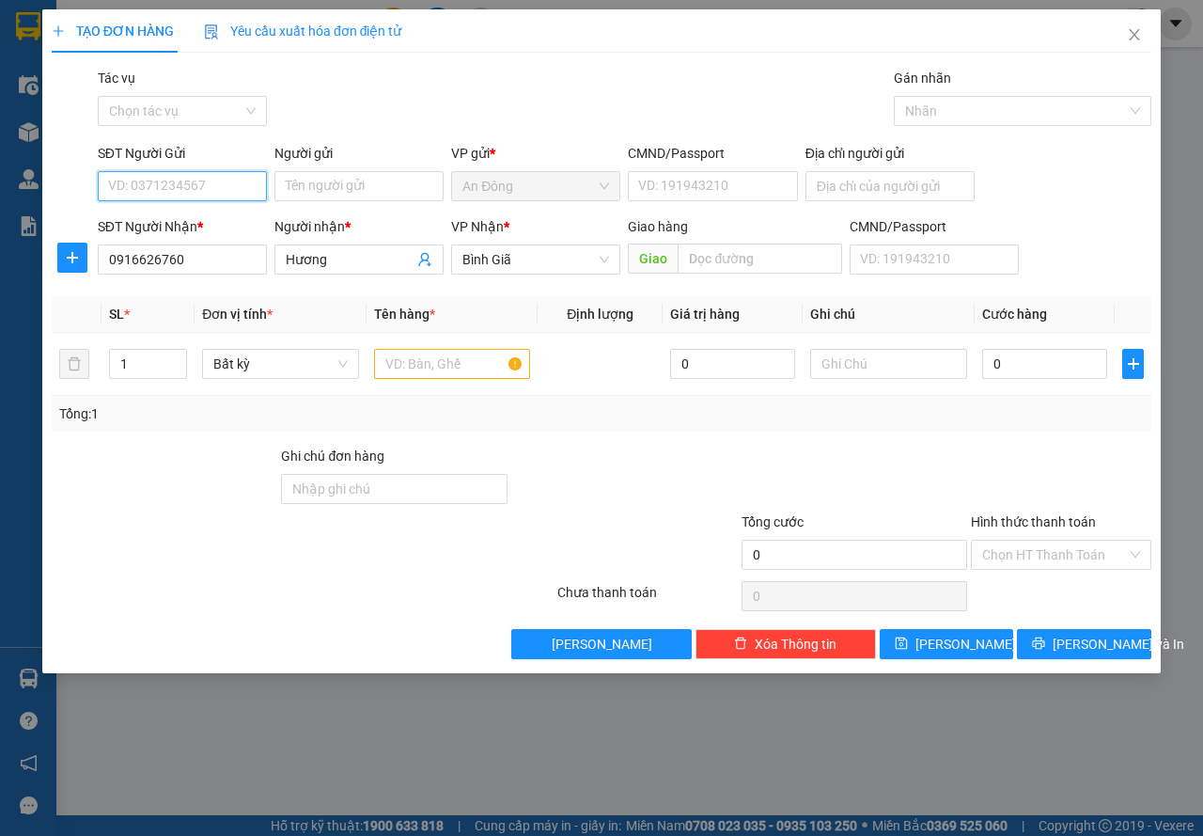
click at [203, 178] on input "SĐT Người Gửi" at bounding box center [182, 186] width 169 height 30
click at [211, 213] on div "0933012297 - tam" at bounding box center [182, 223] width 147 height 21
drag, startPoint x: 461, startPoint y: 343, endPoint x: 448, endPoint y: 364, distance: 24.0
click at [461, 344] on td at bounding box center [453, 364] width 172 height 63
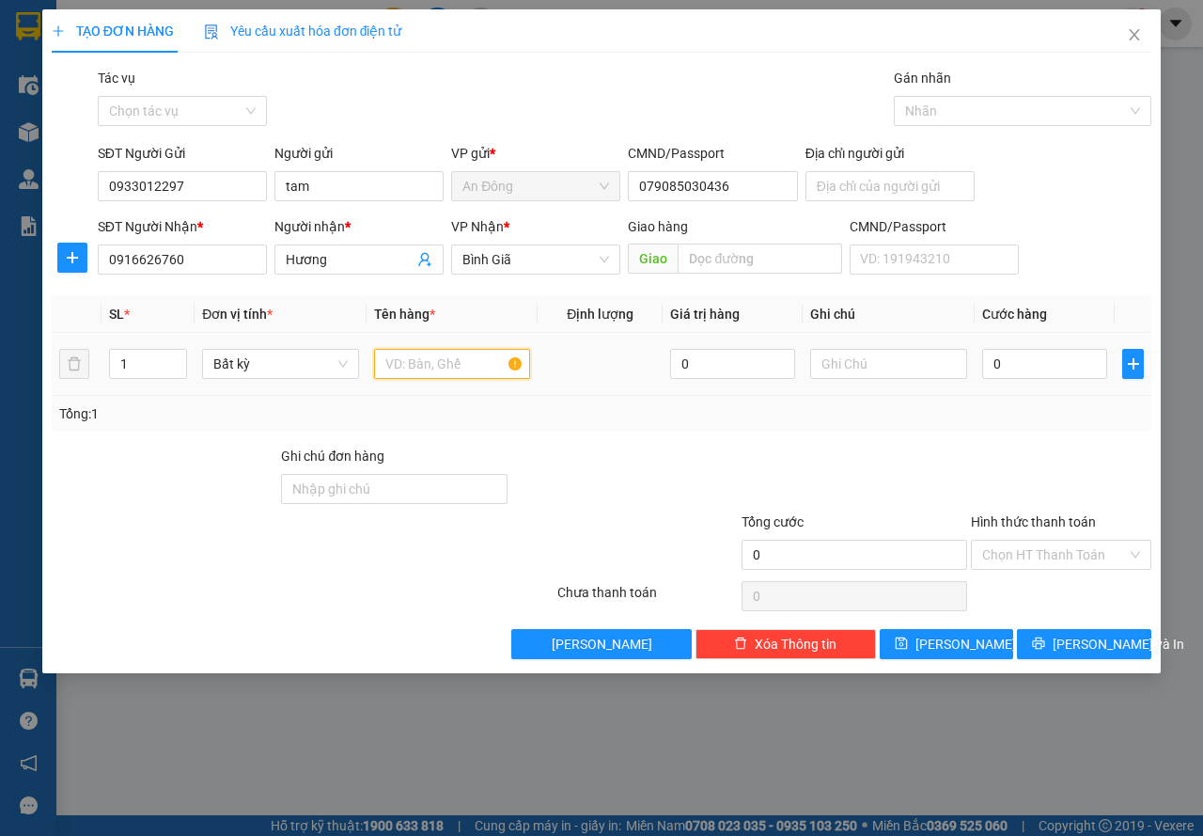
click at [448, 364] on input "text" at bounding box center [452, 364] width 157 height 30
click at [947, 458] on div at bounding box center [855, 479] width 230 height 66
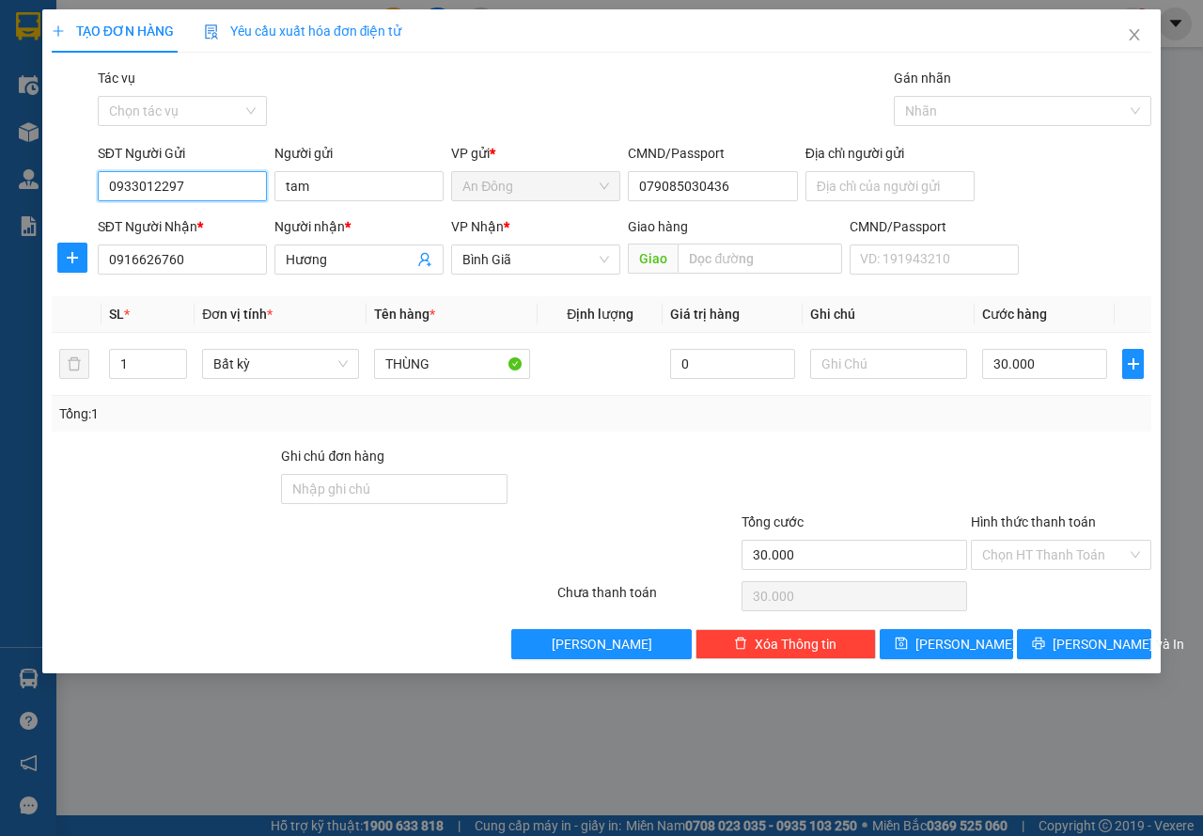
click at [195, 181] on input "0933012297" at bounding box center [182, 186] width 169 height 30
drag, startPoint x: 731, startPoint y: 397, endPoint x: 831, endPoint y: 477, distance: 128.3
click at [732, 397] on div "Tổng: 1" at bounding box center [602, 414] width 1100 height 36
click at [1075, 648] on span "[PERSON_NAME] và In" at bounding box center [1119, 644] width 132 height 21
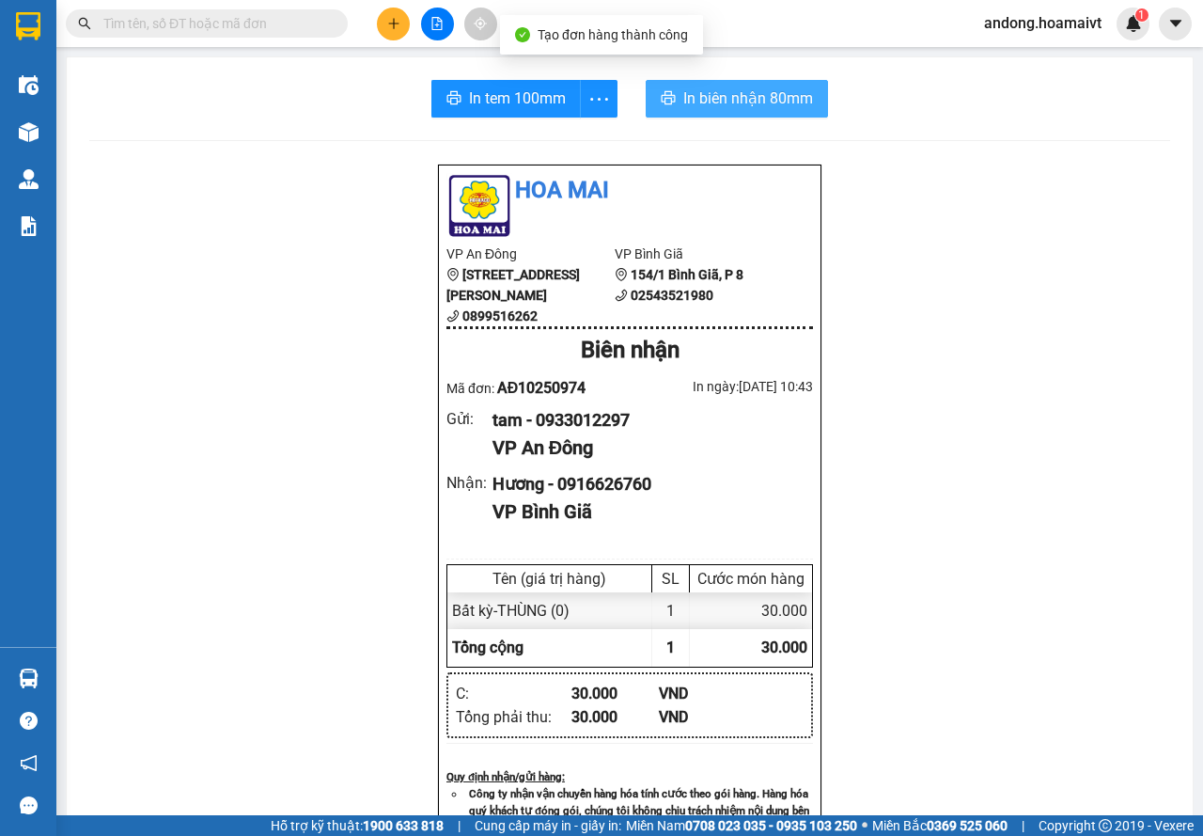
click at [739, 98] on span "In biên nhận 80mm" at bounding box center [748, 97] width 130 height 23
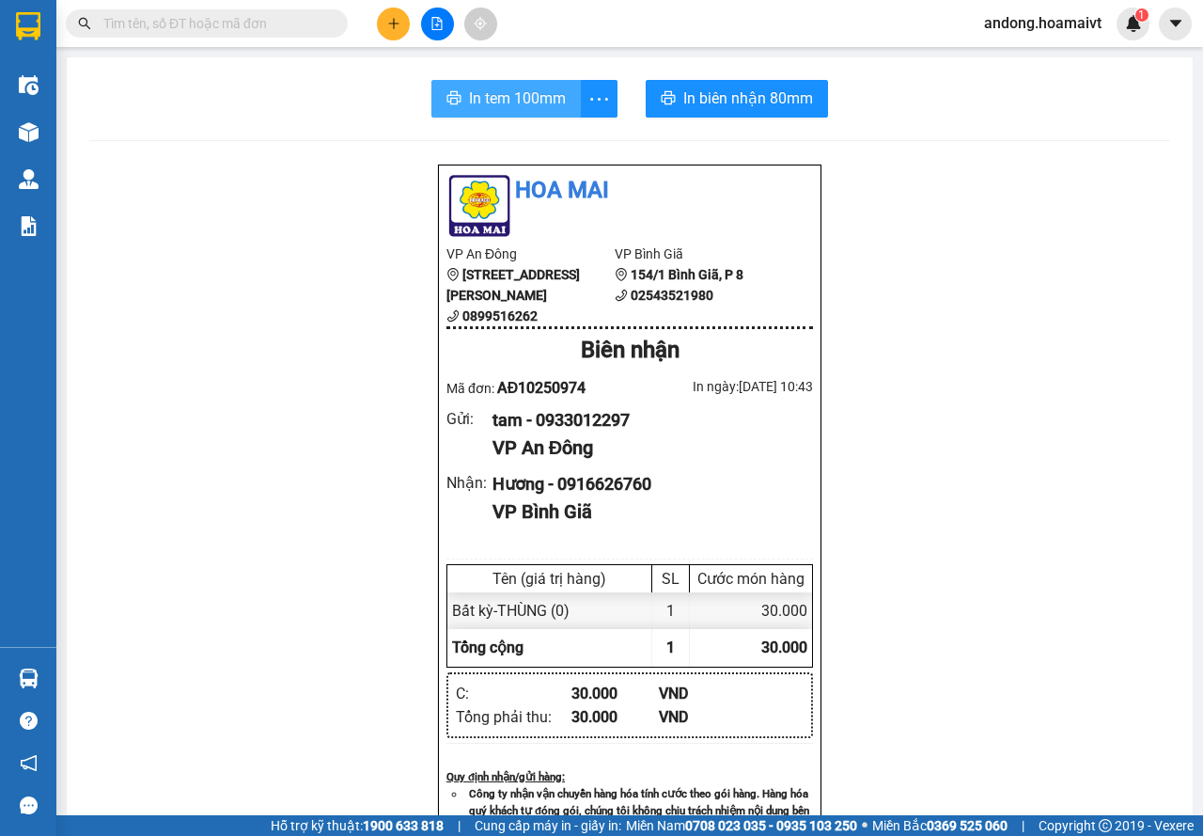
click at [484, 103] on span "In tem 100mm" at bounding box center [517, 97] width 97 height 23
click at [382, 15] on button at bounding box center [393, 24] width 33 height 33
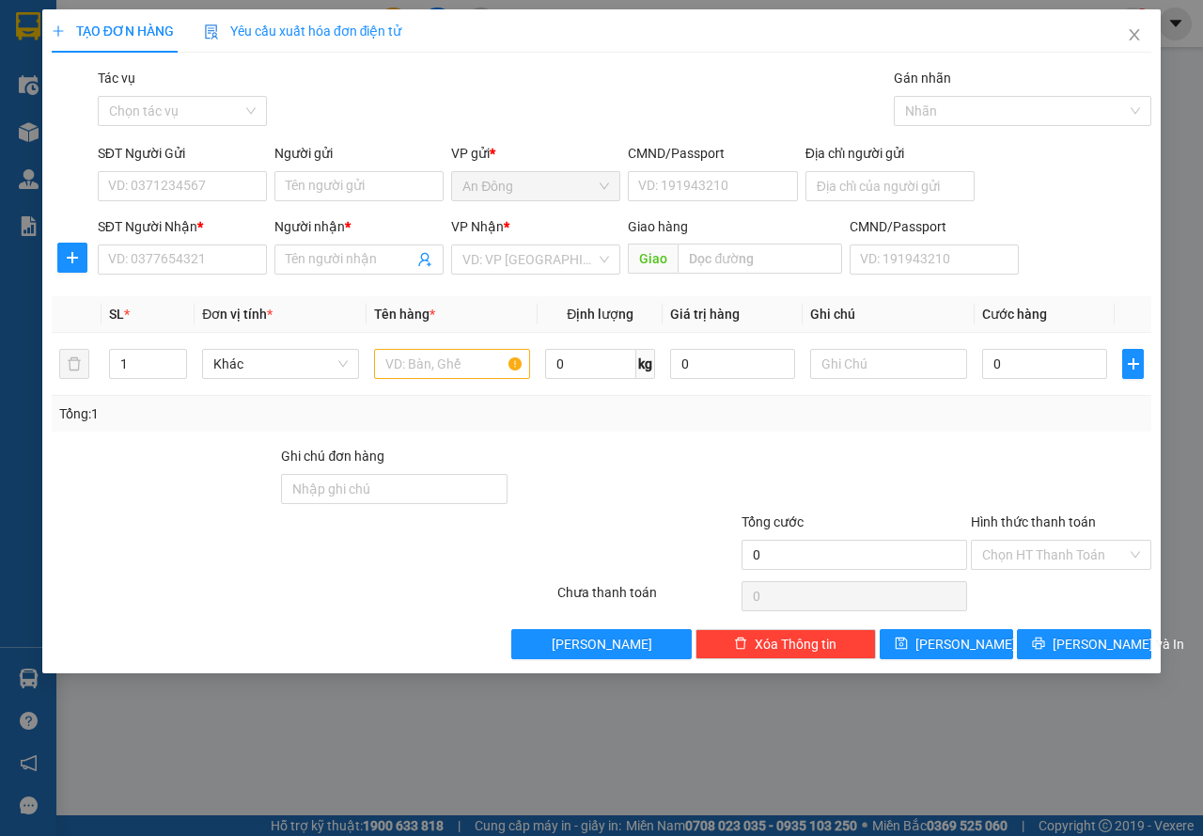
click at [239, 162] on div "SĐT Người Gửi" at bounding box center [182, 153] width 169 height 21
click at [239, 171] on input "SĐT Người Gửi" at bounding box center [182, 186] width 169 height 30
click at [226, 171] on input "SĐT Người Gửi" at bounding box center [182, 186] width 169 height 30
paste input "0933012297"
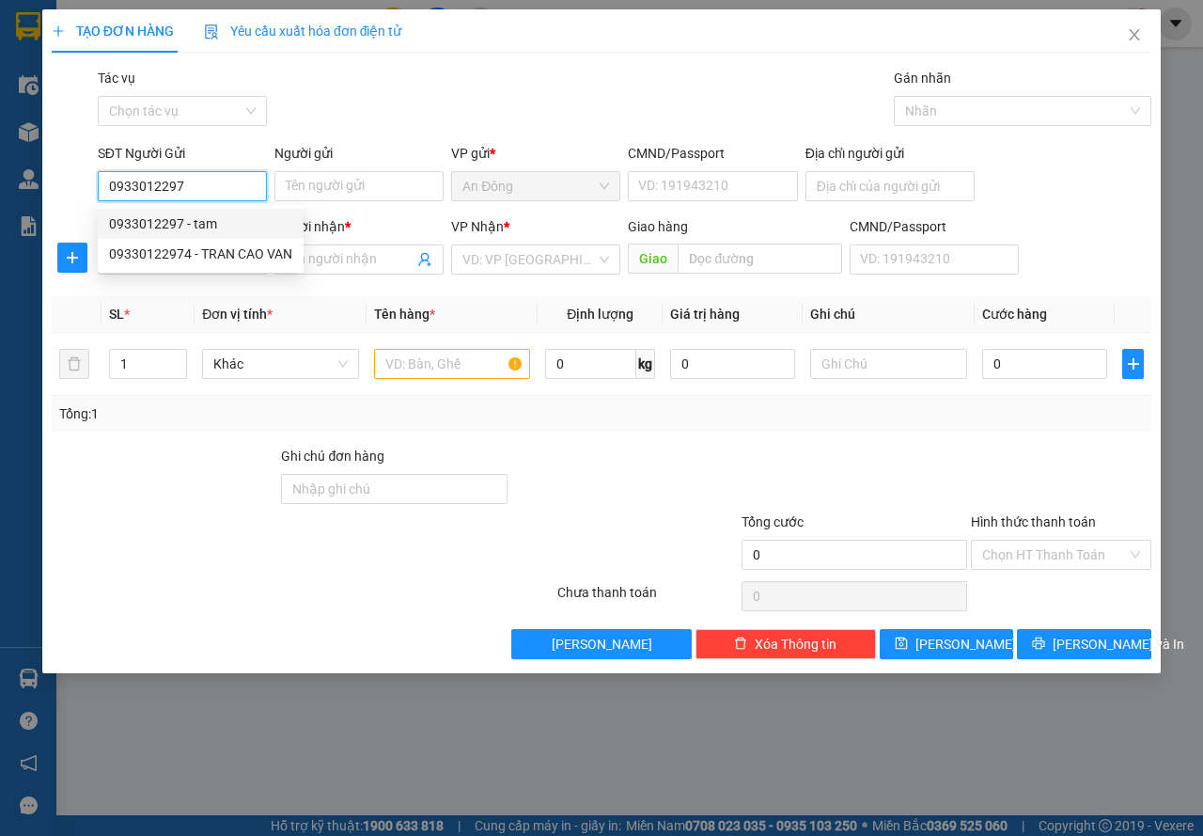
click at [220, 219] on div "0933012297 - tam" at bounding box center [200, 223] width 183 height 21
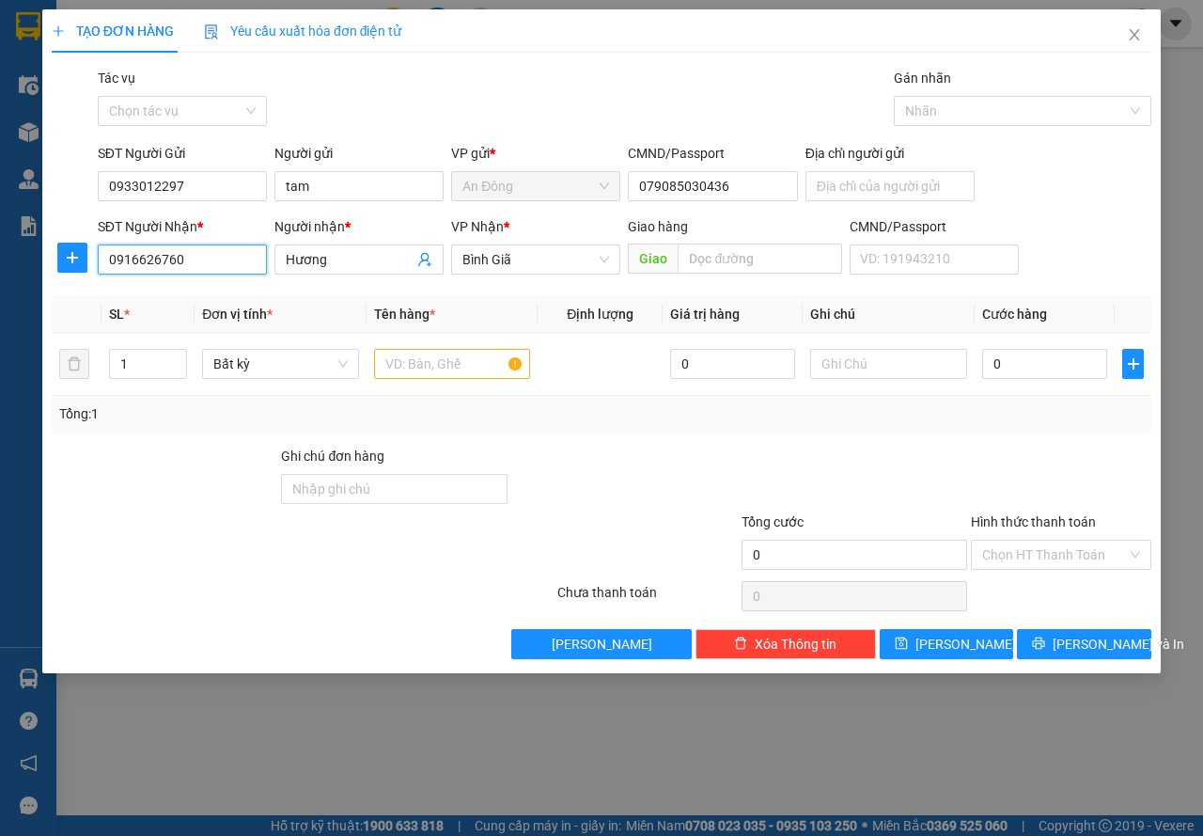
click at [204, 247] on input "0916626760" at bounding box center [182, 259] width 169 height 30
click at [74, 240] on div "SĐT Người Nhận * 0916626760 0916626760 Người nhận * Hương VP Nhận * Bình Giã …" at bounding box center [601, 249] width 1103 height 66
drag, startPoint x: 205, startPoint y: 258, endPoint x: 49, endPoint y: 257, distance: 156.0
click at [42, 258] on div "TẠO ĐƠN HÀNG Yêu cầu xuất hóa đơn điện tử Transit Pickup Surcharge Ids Transit …" at bounding box center [601, 341] width 1119 height 664
click at [241, 327] on div "0784459625 - lua 86 T.C.VÂN" at bounding box center [194, 327] width 171 height 21
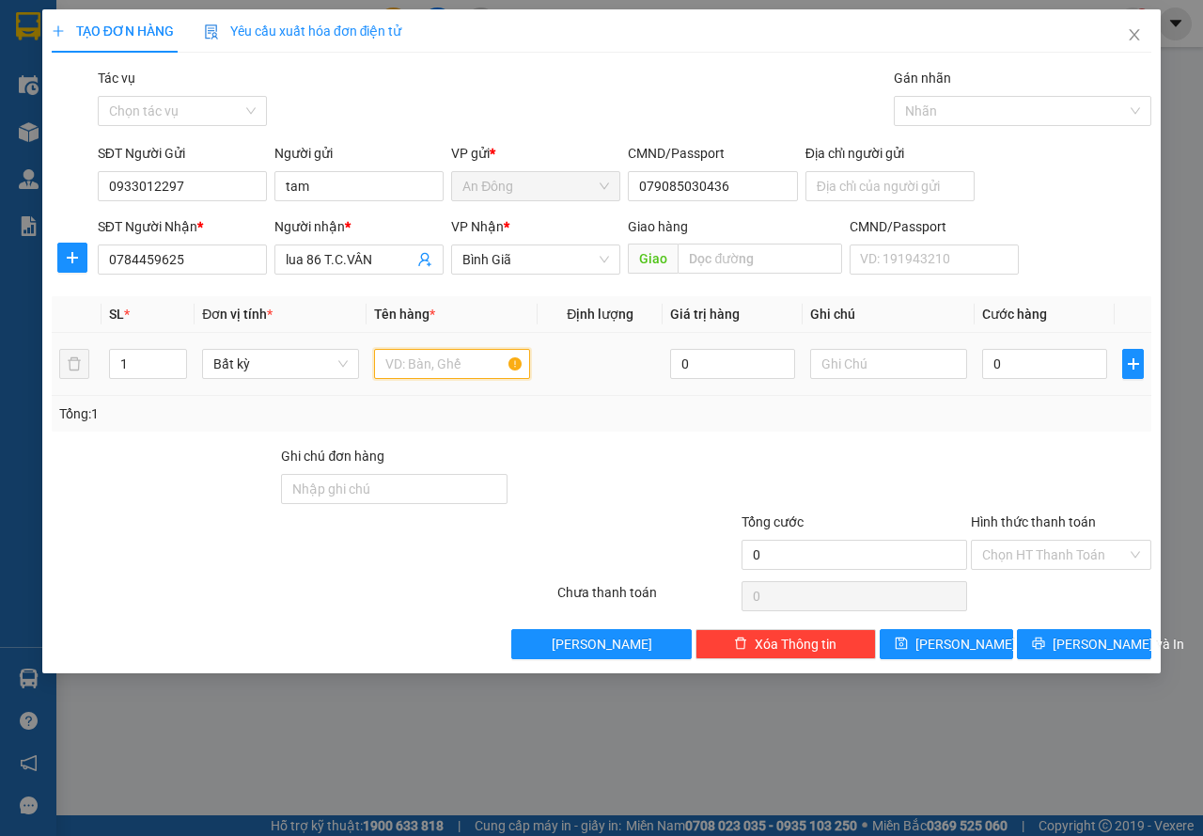
click at [491, 364] on input "text" at bounding box center [452, 364] width 157 height 30
click at [887, 449] on div at bounding box center [855, 479] width 230 height 66
click at [1107, 652] on span "[PERSON_NAME] và In" at bounding box center [1119, 644] width 132 height 21
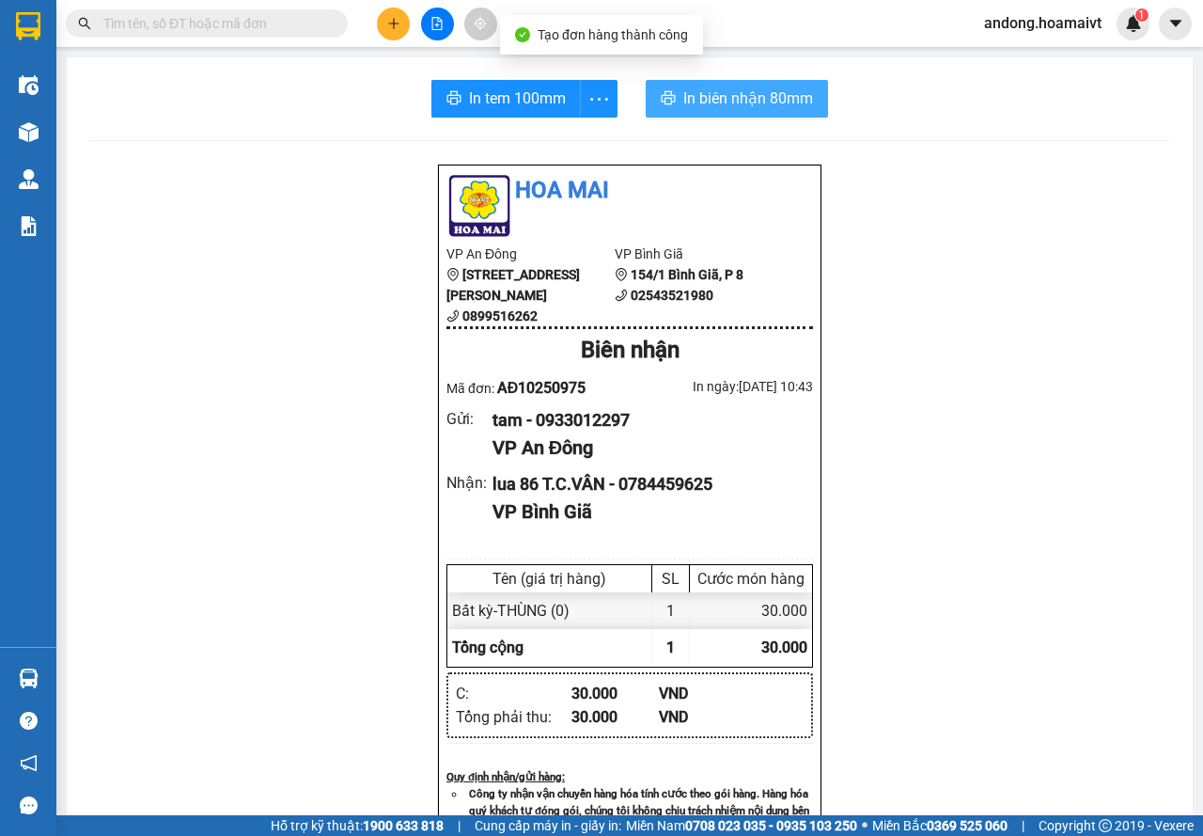
click at [711, 102] on span "In biên nhận 80mm" at bounding box center [748, 97] width 130 height 23
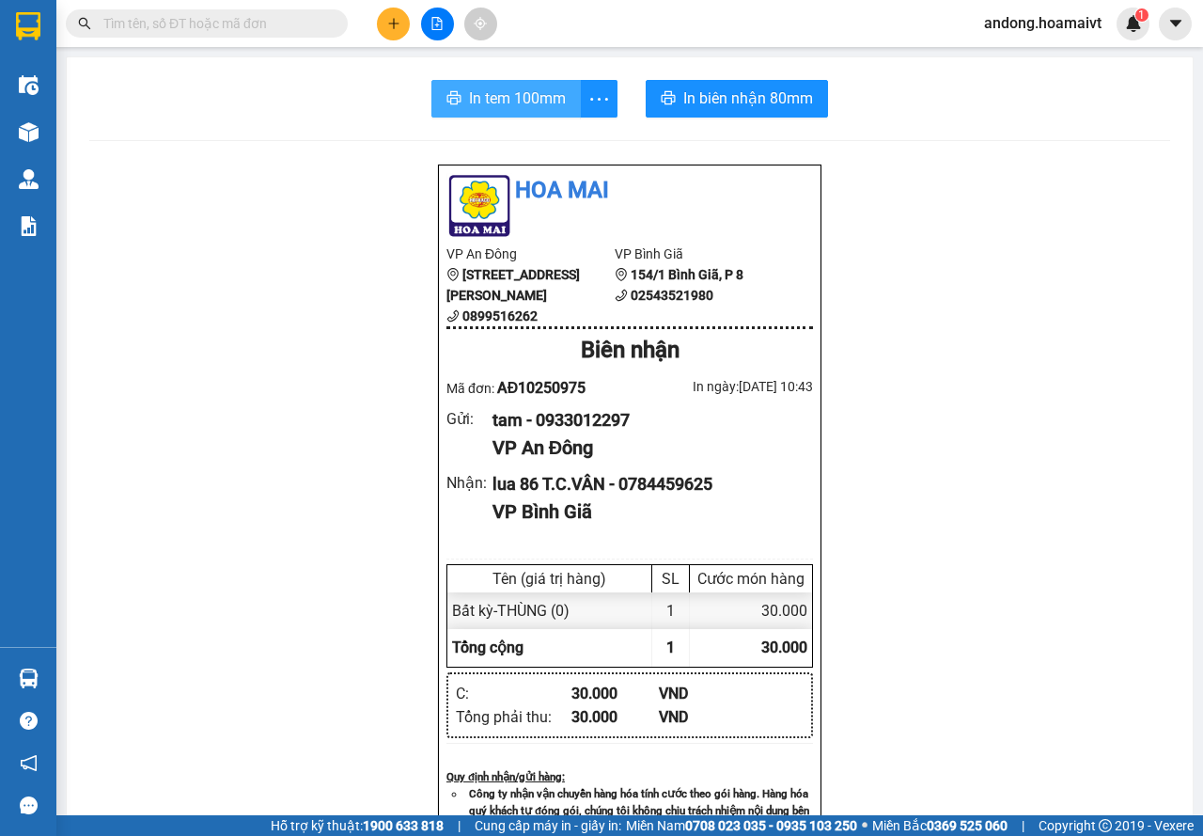
click at [513, 104] on span "In tem 100mm" at bounding box center [517, 97] width 97 height 23
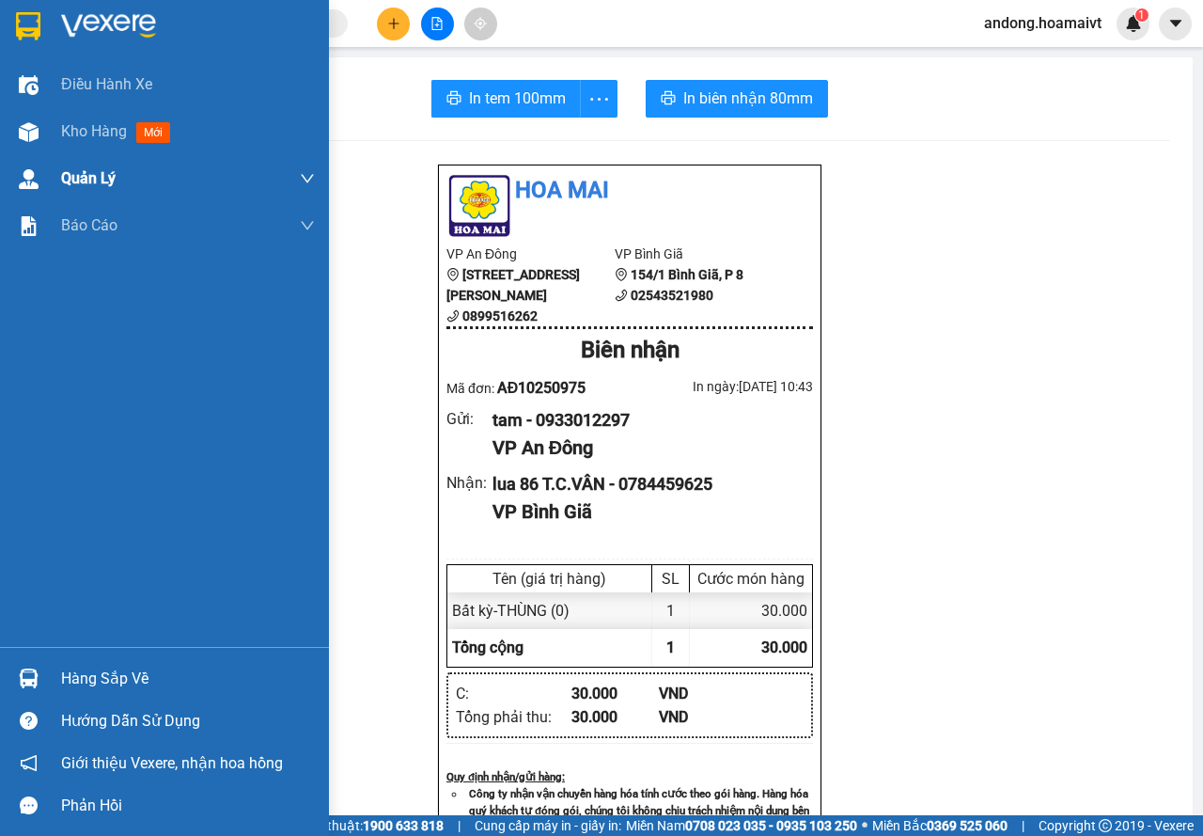
drag, startPoint x: 32, startPoint y: 24, endPoint x: 284, endPoint y: 159, distance: 285.5
click at [32, 23] on img at bounding box center [28, 26] width 24 height 28
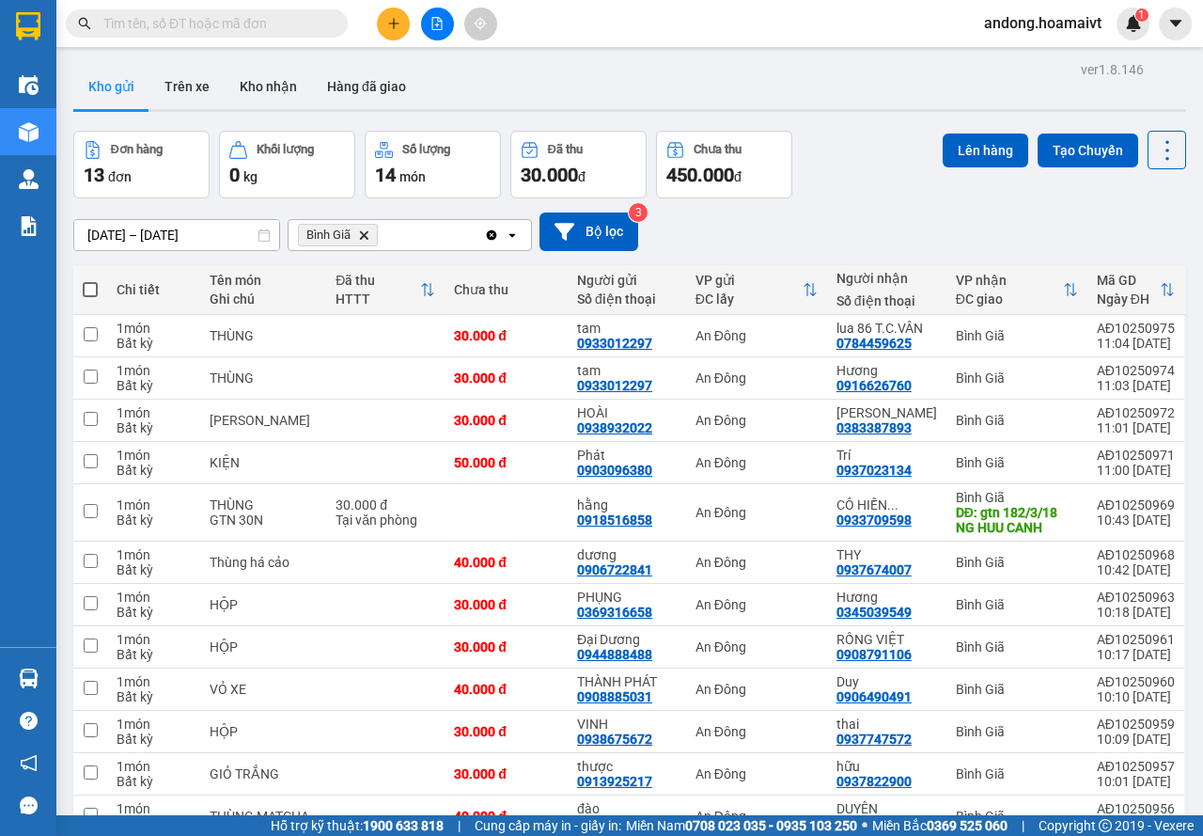
click at [87, 286] on span at bounding box center [90, 289] width 15 height 15
click at [90, 280] on input "checkbox" at bounding box center [90, 280] width 0 height 0
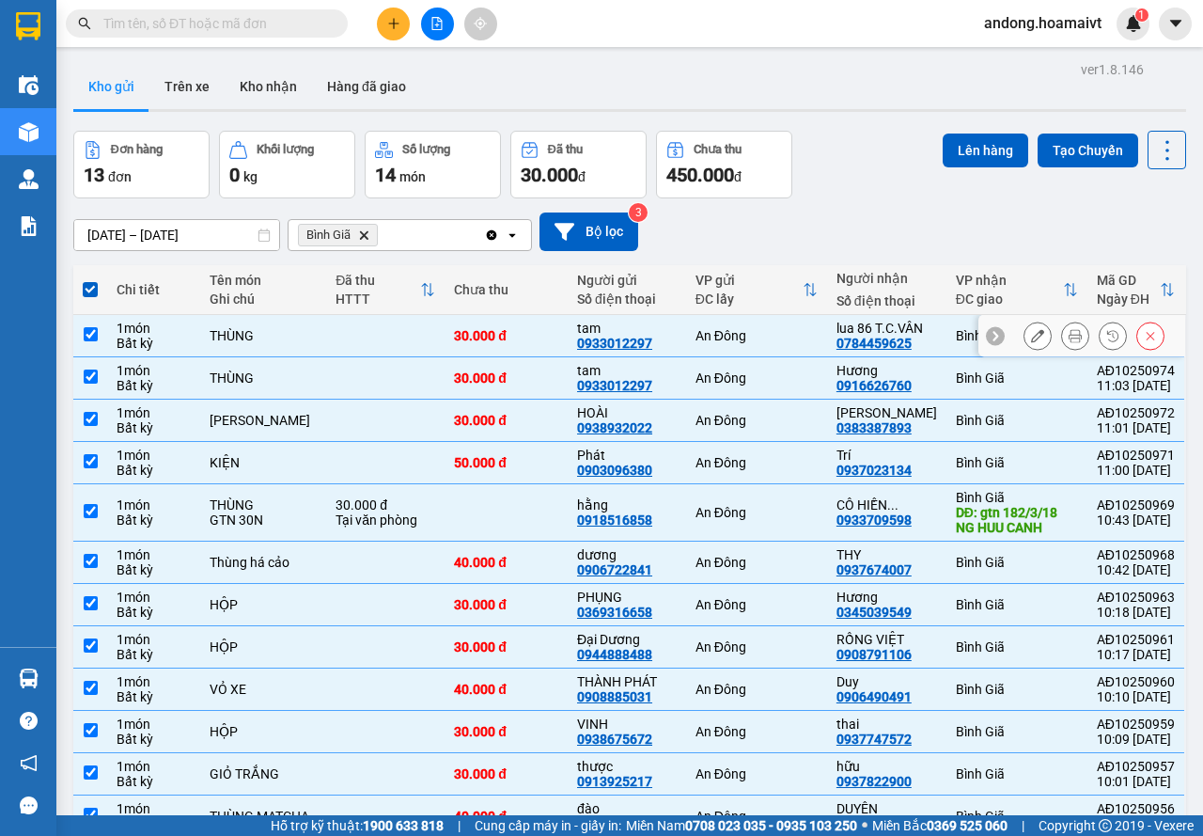
click at [812, 346] on td "An Đông" at bounding box center [756, 336] width 141 height 42
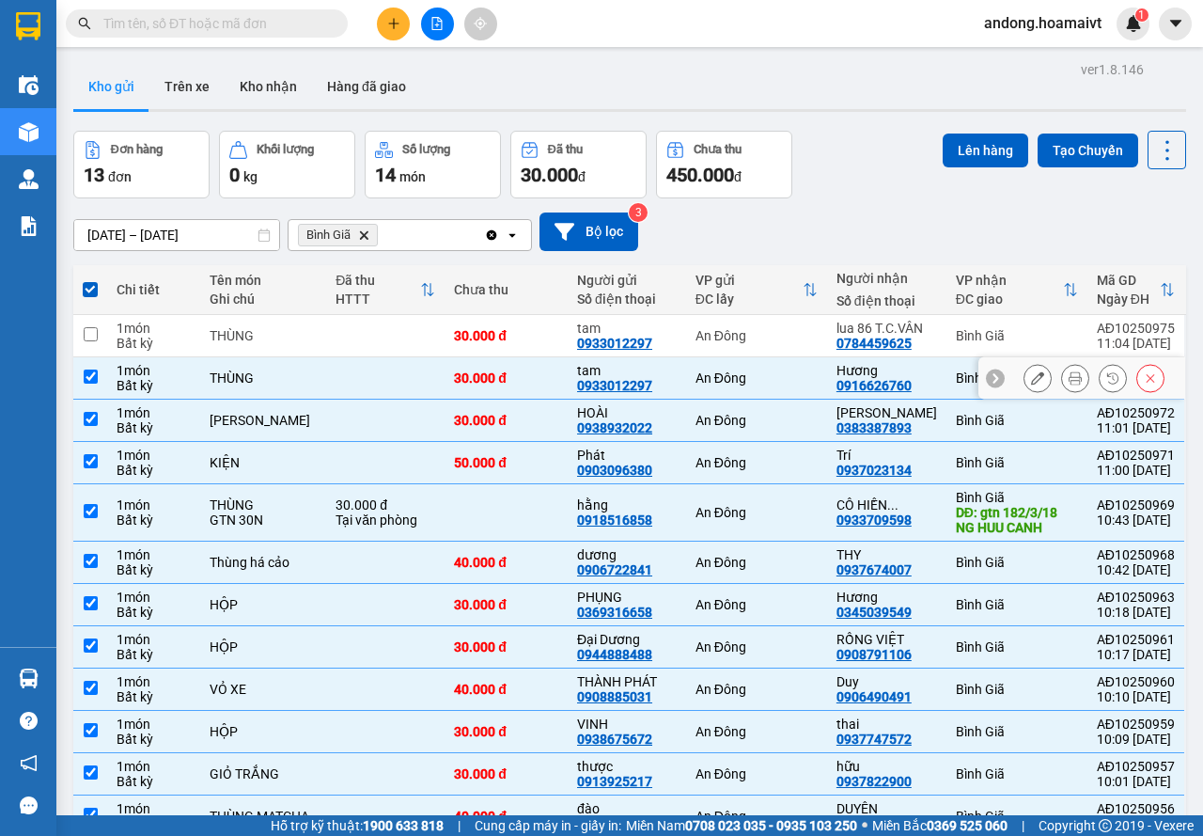
click at [803, 387] on td "An Đông" at bounding box center [756, 378] width 141 height 42
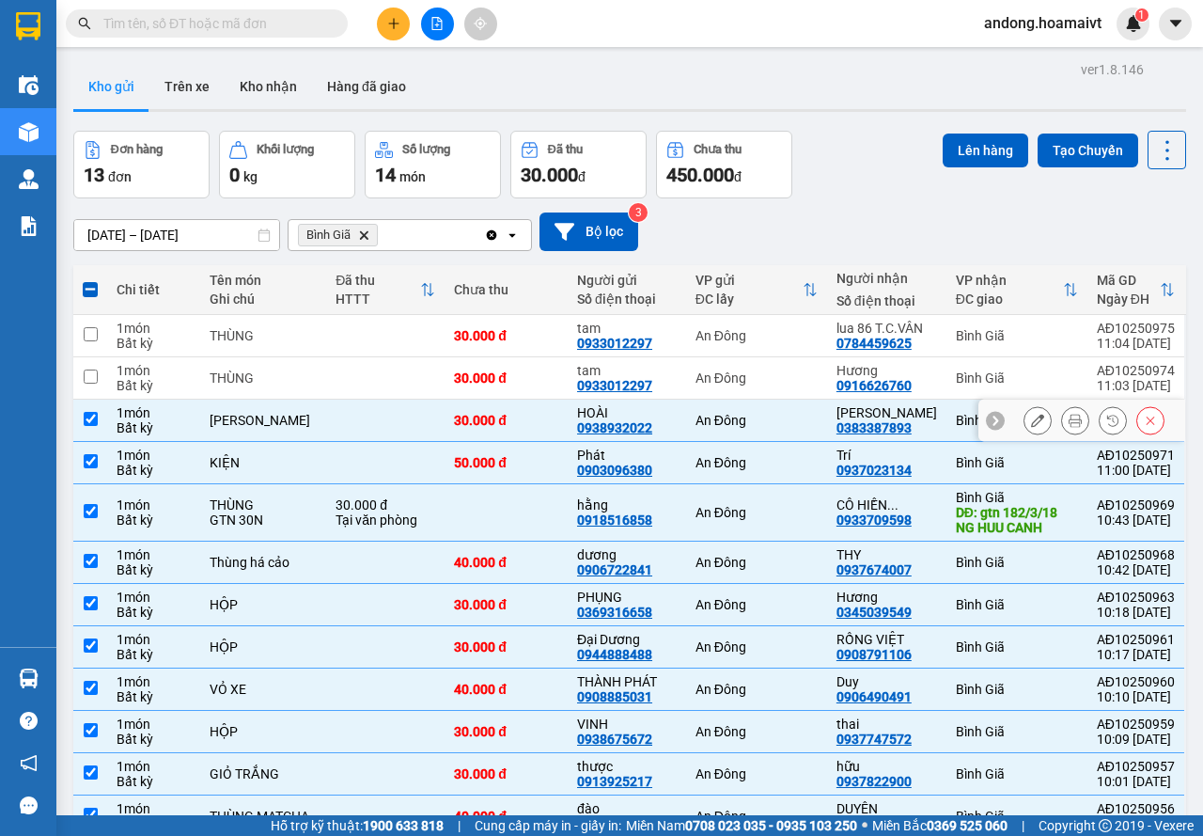
drag, startPoint x: 808, startPoint y: 415, endPoint x: 820, endPoint y: 453, distance: 39.3
click at [807, 418] on div "An Đông" at bounding box center [757, 420] width 122 height 15
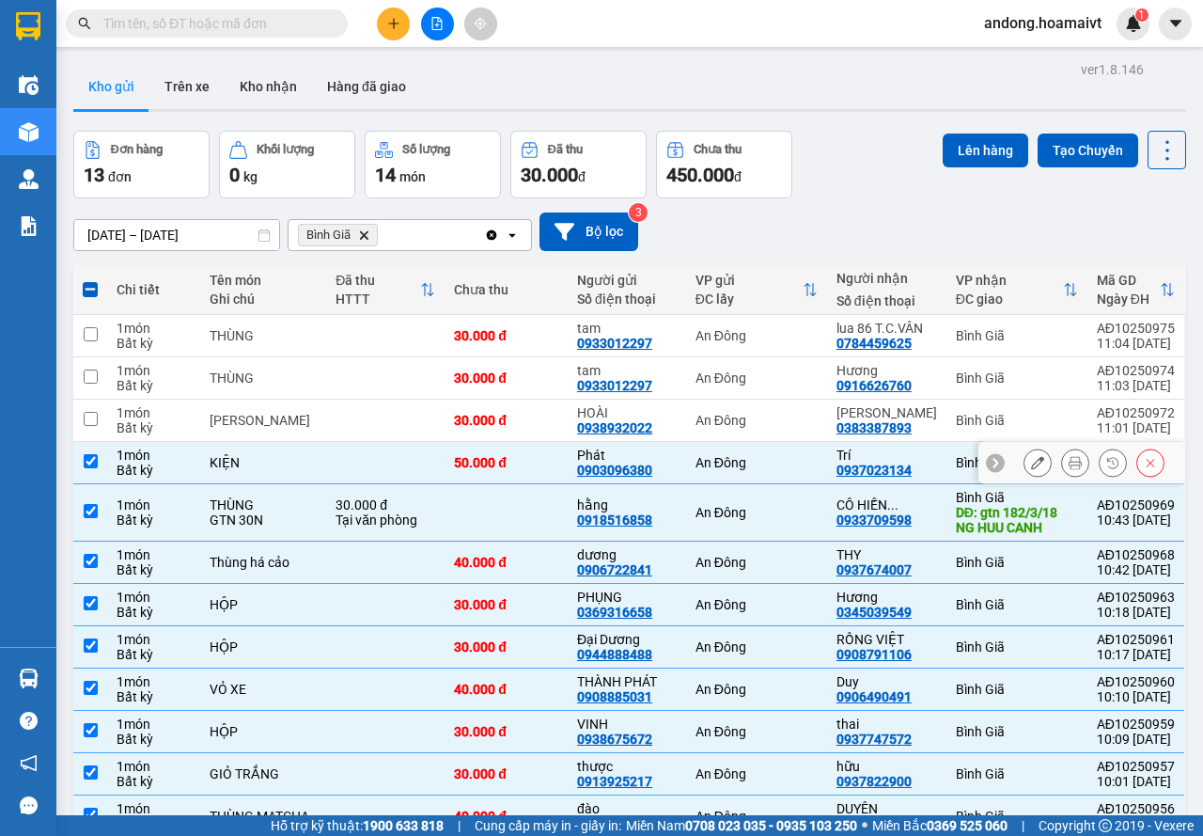
click at [817, 457] on div "An Đông" at bounding box center [757, 462] width 122 height 15
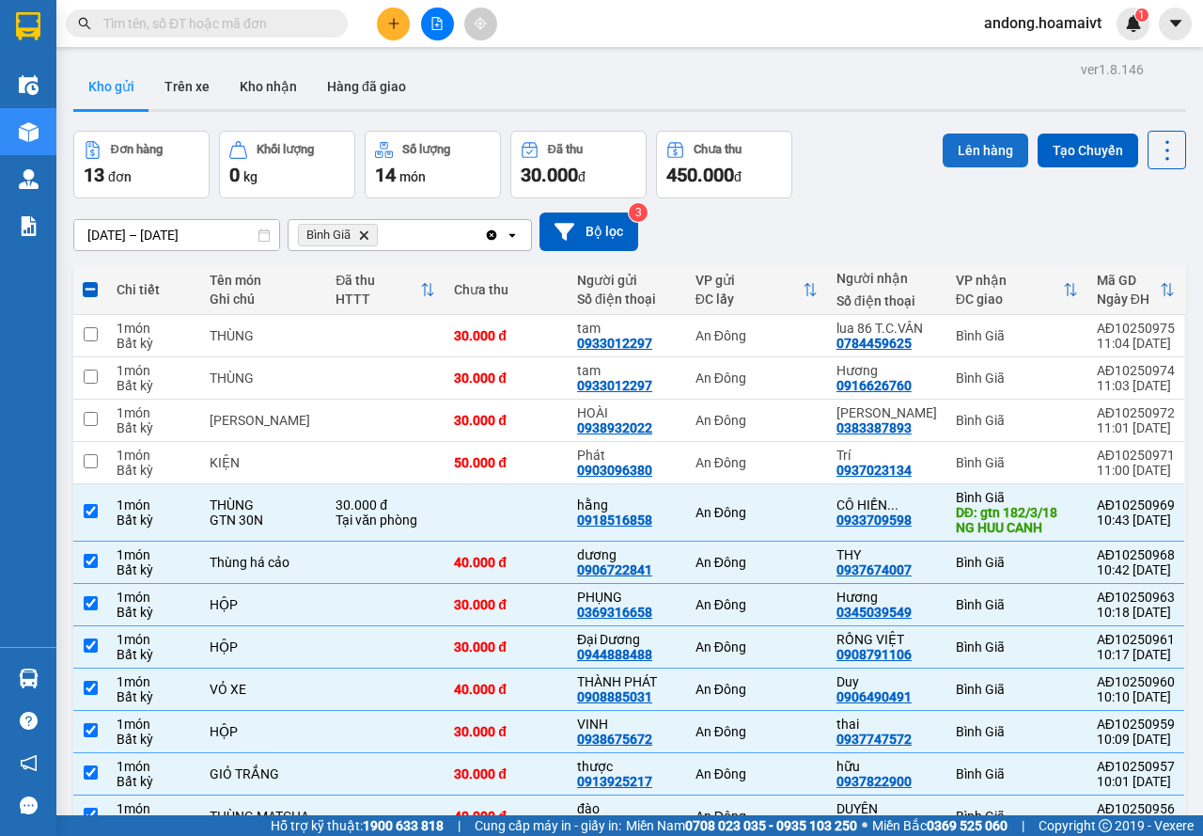
click at [976, 149] on button "Lên hàng" at bounding box center [986, 150] width 86 height 34
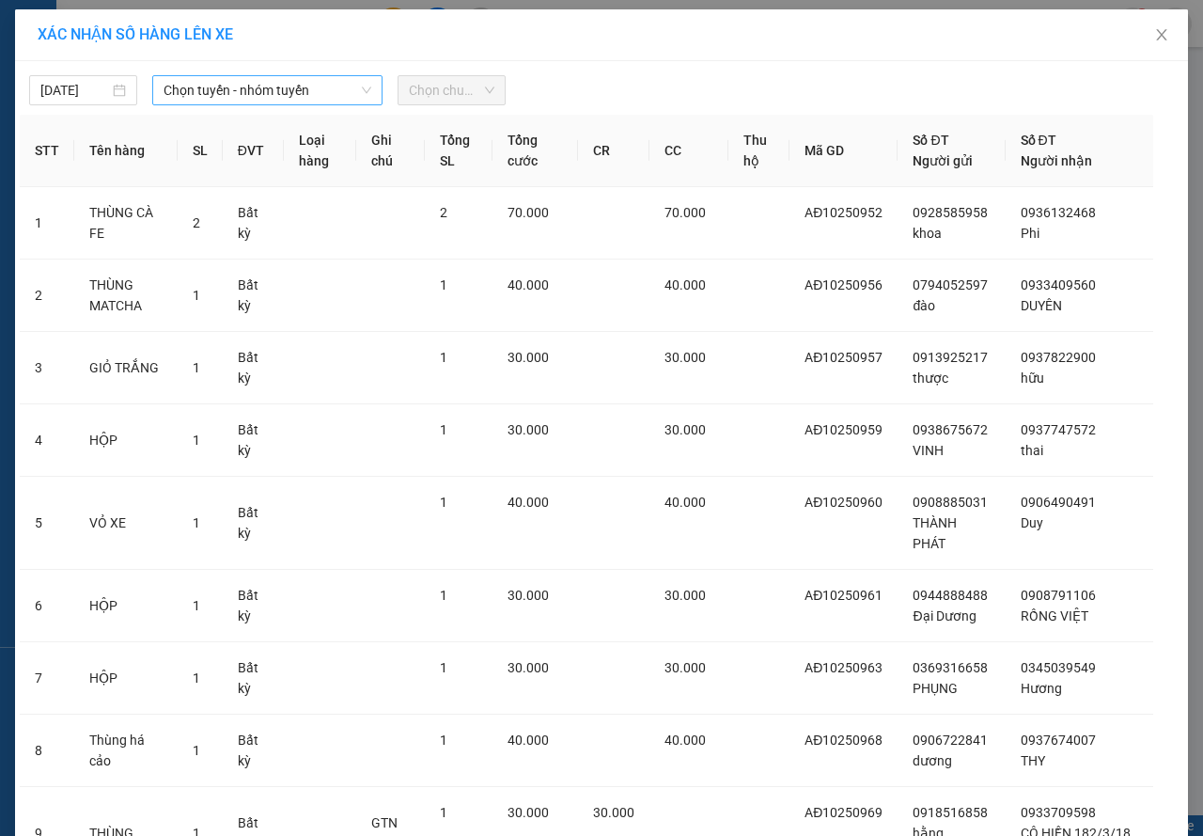
click at [204, 88] on span "Chọn tuyến - nhóm tuyến" at bounding box center [268, 90] width 208 height 28
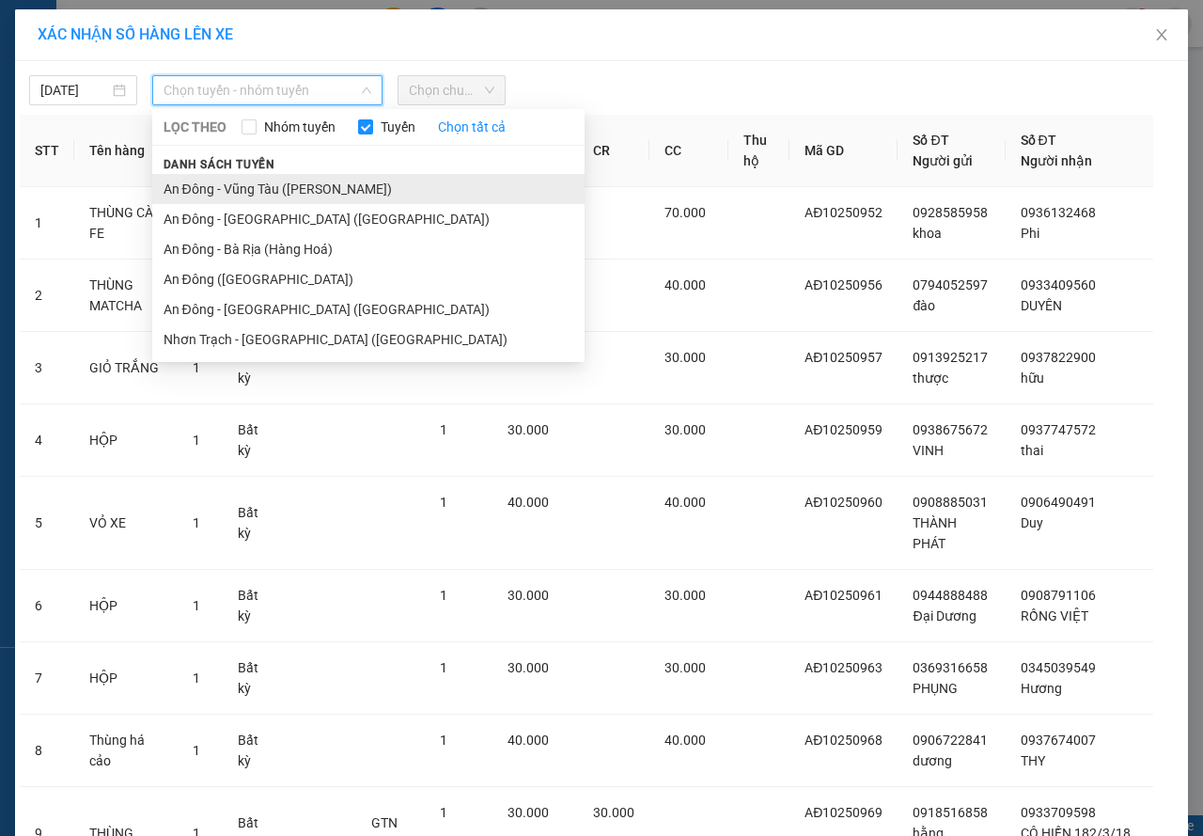
drag, startPoint x: 206, startPoint y: 180, endPoint x: 461, endPoint y: 86, distance: 271.5
click at [333, 137] on div "LỌC THEO Nhóm tuyến Tuyến Chọn tất cả Danh sách tuyến An Đông - [GEOGRAPHIC_DAT…" at bounding box center [368, 235] width 432 height 245
drag, startPoint x: 318, startPoint y: 185, endPoint x: 332, endPoint y: 181, distance: 14.6
click at [320, 185] on li "An Đông - Vũng Tàu ([PERSON_NAME])" at bounding box center [368, 189] width 432 height 30
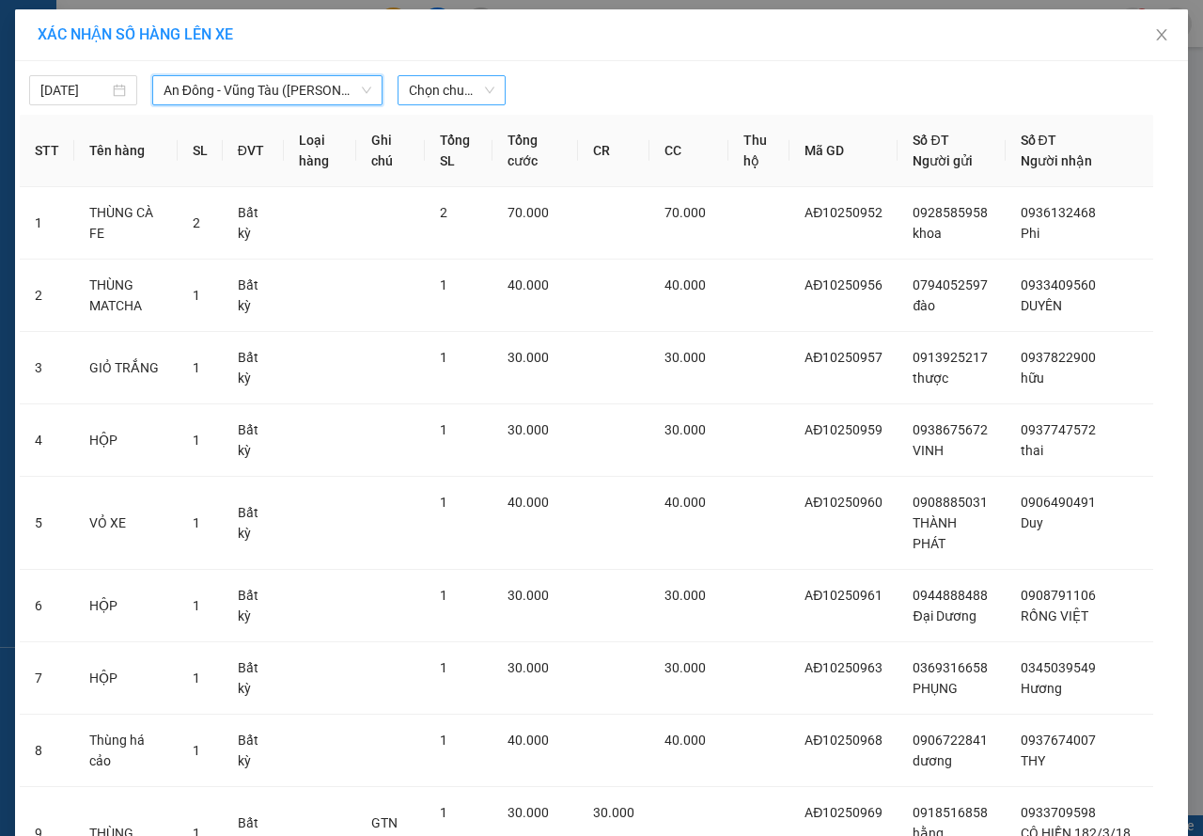
click at [439, 91] on span "Chọn chuyến" at bounding box center [452, 90] width 86 height 28
drag, startPoint x: 461, startPoint y: 196, endPoint x: 540, endPoint y: 188, distance: 80.3
click at [462, 196] on td "2" at bounding box center [459, 223] width 68 height 72
click at [430, 66] on div "[DATE] An Đông - [GEOGRAPHIC_DATA] ([GEOGRAPHIC_DATA]) LỌC THEO Nhóm tuyến Tuyế…" at bounding box center [602, 85] width 1164 height 39
click at [434, 111] on div "[DATE] An Đông - [GEOGRAPHIC_DATA] ([GEOGRAPHIC_DATA]) LỌC THEO Nhóm tuyến Tuyế…" at bounding box center [601, 527] width 1173 height 933
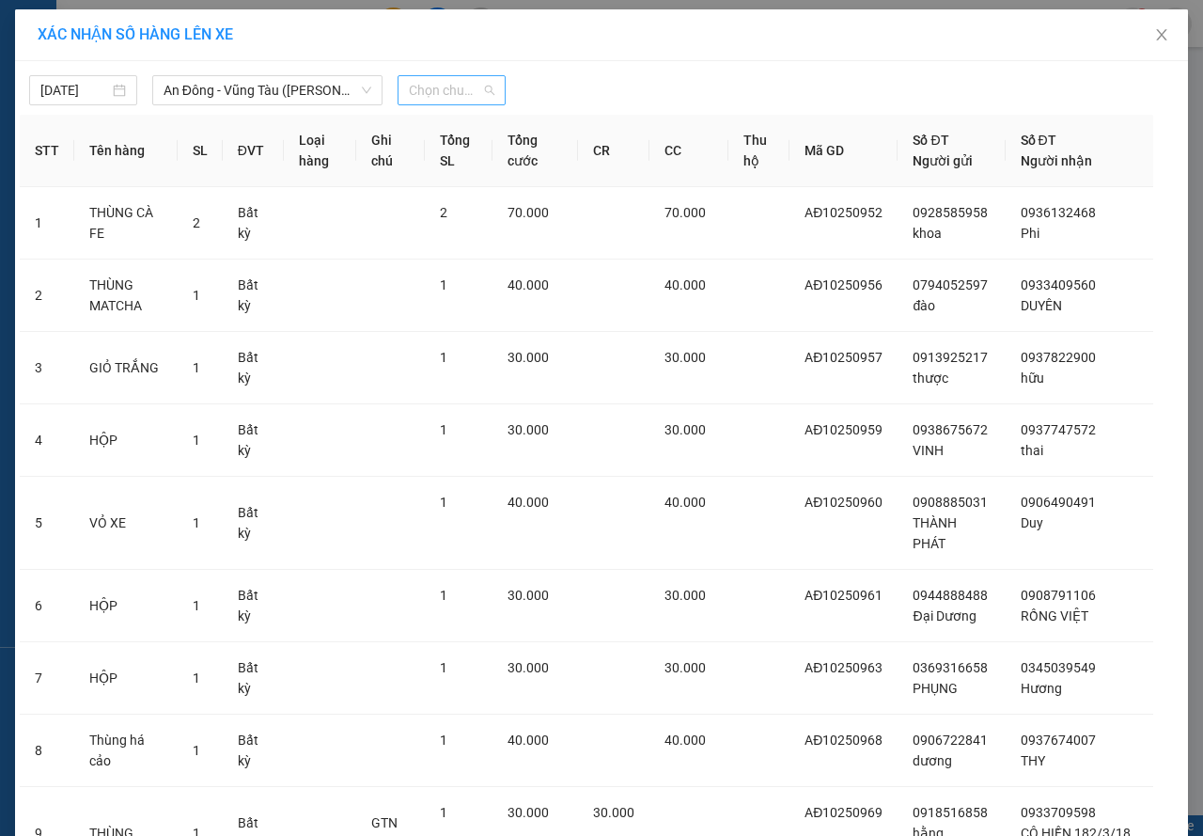
click at [459, 77] on span "Chọn chuyến" at bounding box center [452, 90] width 86 height 28
click at [529, 161] on div "Thêm chuyến " 11:00 "" at bounding box center [490, 159] width 200 height 32
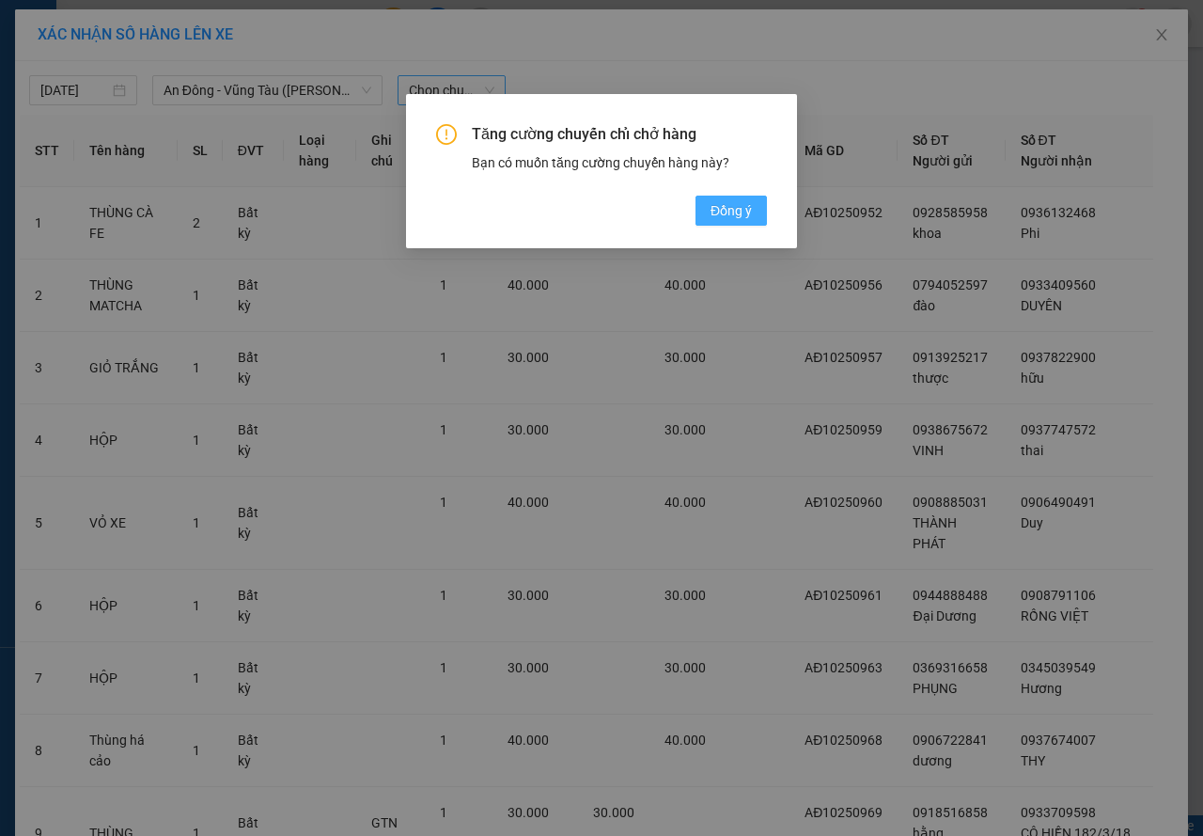
click at [724, 203] on span "Đồng ý" at bounding box center [731, 210] width 41 height 21
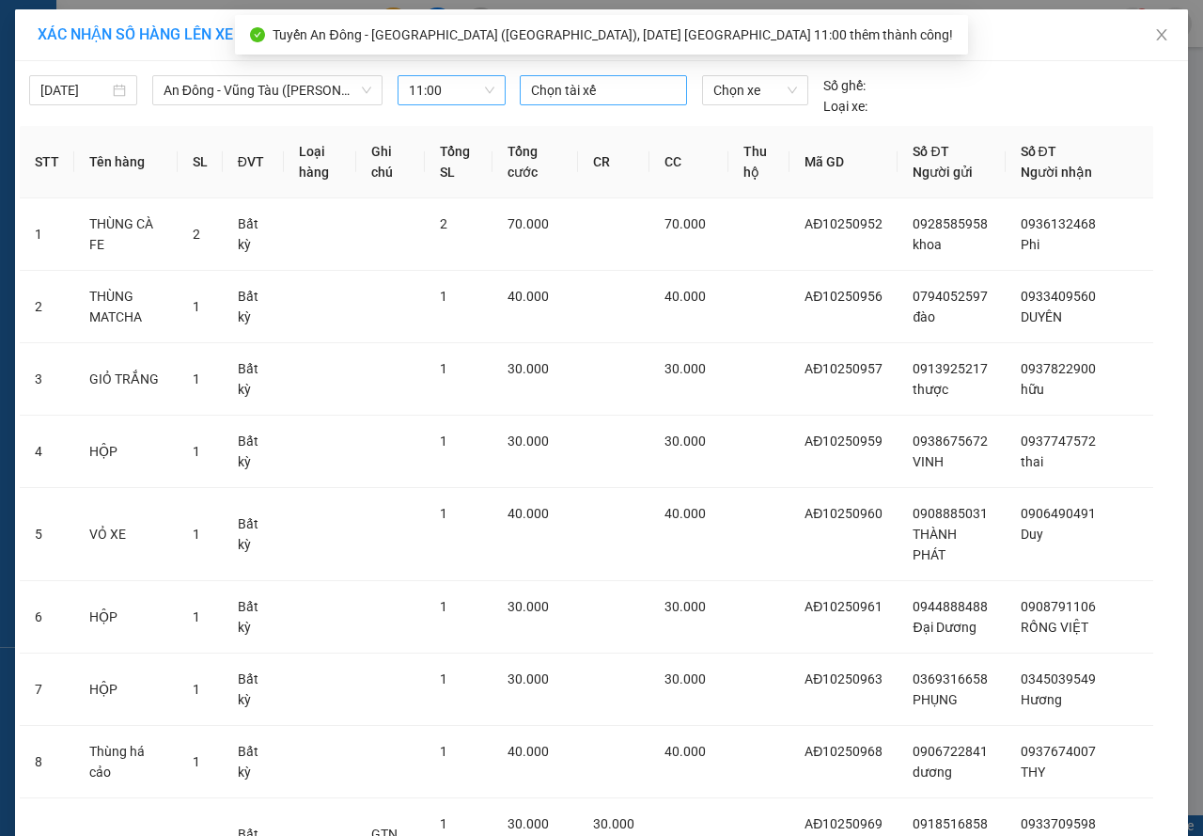
click at [569, 95] on div at bounding box center [603, 90] width 158 height 23
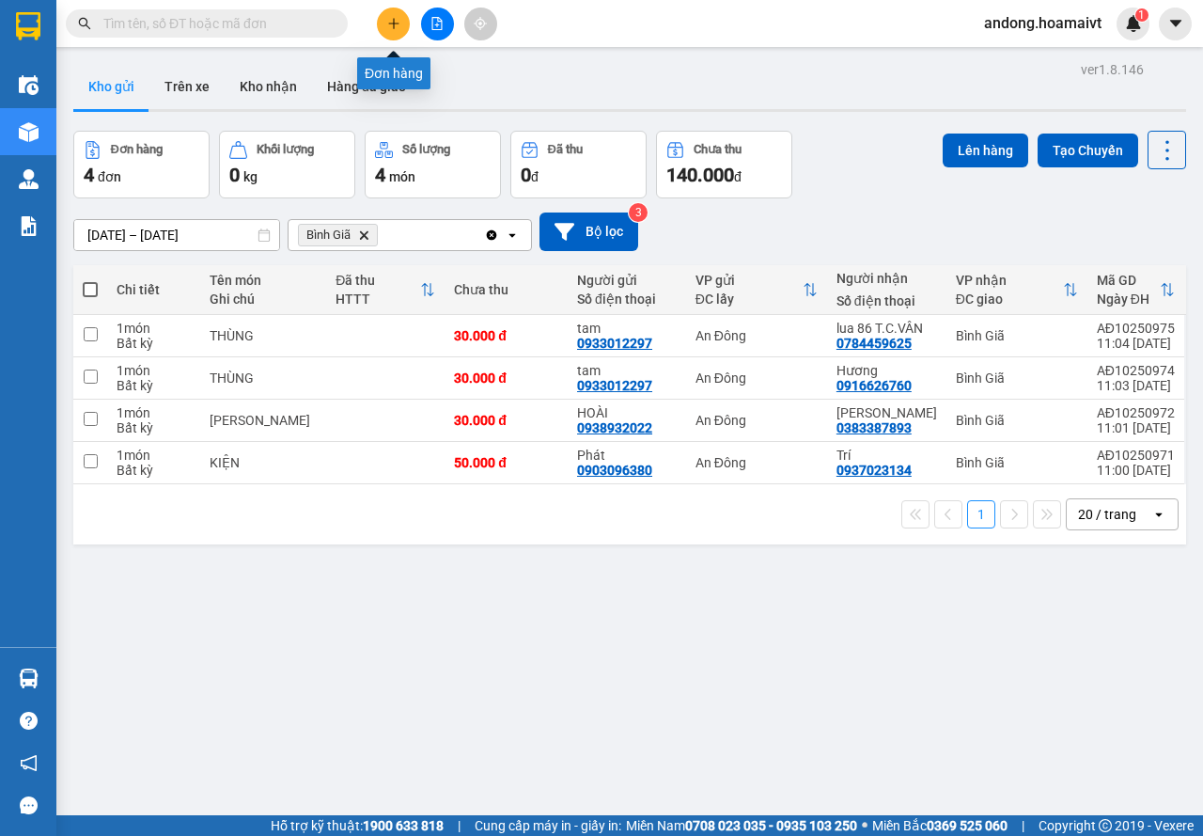
click at [397, 21] on icon "plus" at bounding box center [393, 23] width 13 height 13
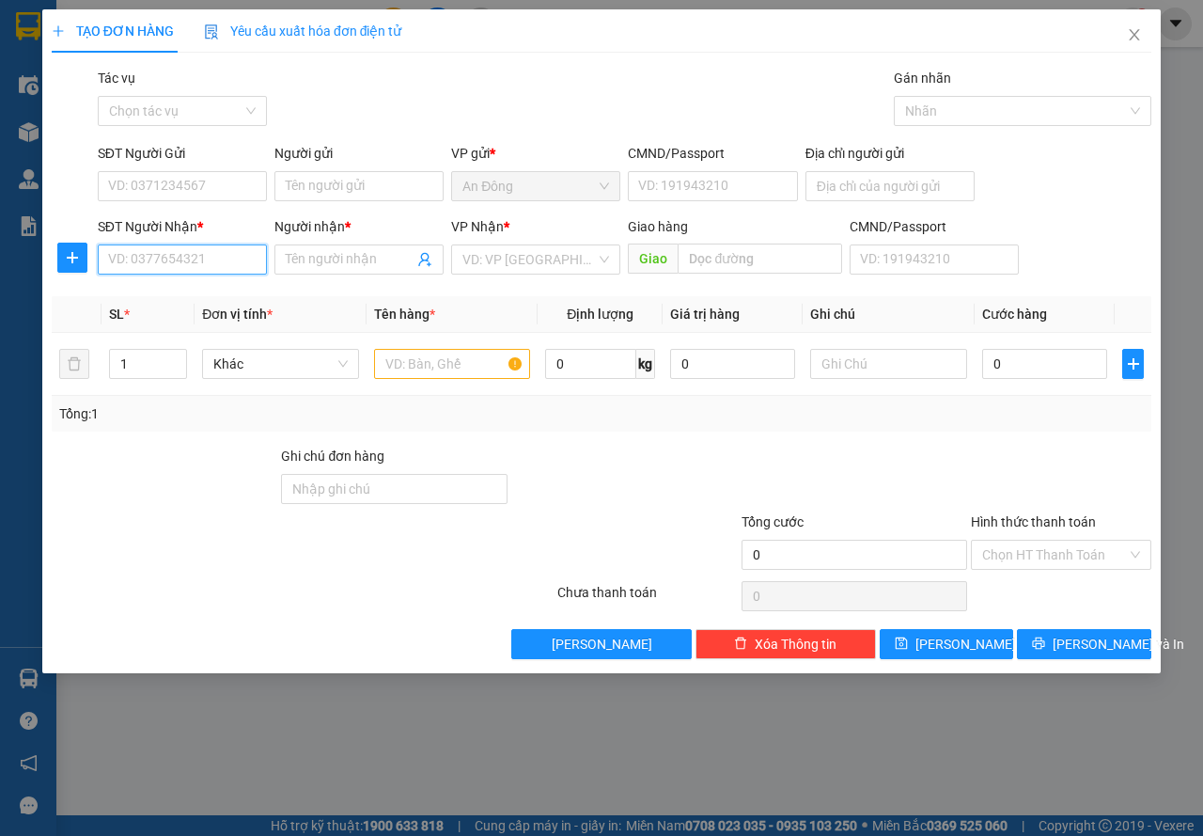
click at [147, 265] on input "SĐT Người Nhận *" at bounding box center [182, 259] width 169 height 30
click at [136, 201] on div "SĐT Người Gửi VD: 0371234567" at bounding box center [182, 176] width 169 height 66
click at [163, 164] on div "SĐT Người Gửi" at bounding box center [182, 157] width 169 height 28
click at [151, 183] on input "SĐT Người Gửi" at bounding box center [182, 186] width 169 height 30
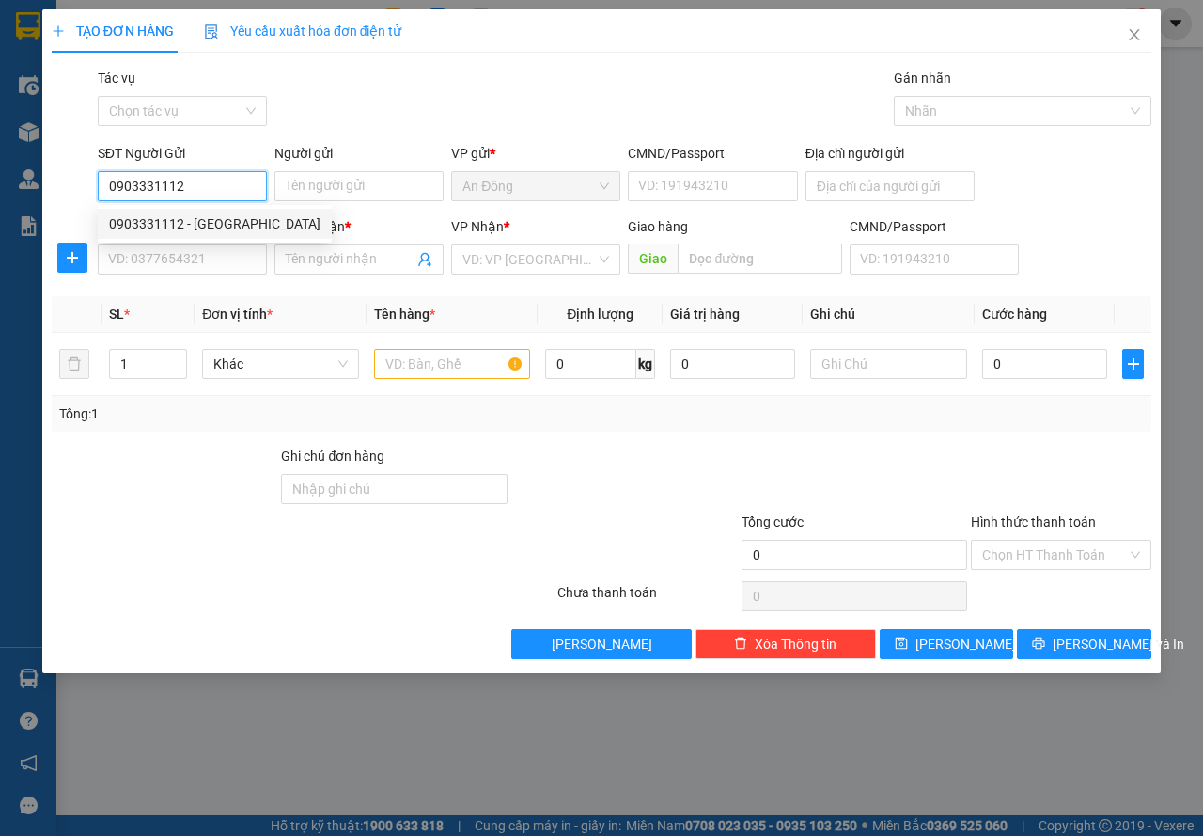
click at [204, 222] on div "0903331112 - [GEOGRAPHIC_DATA]" at bounding box center [214, 223] width 211 height 21
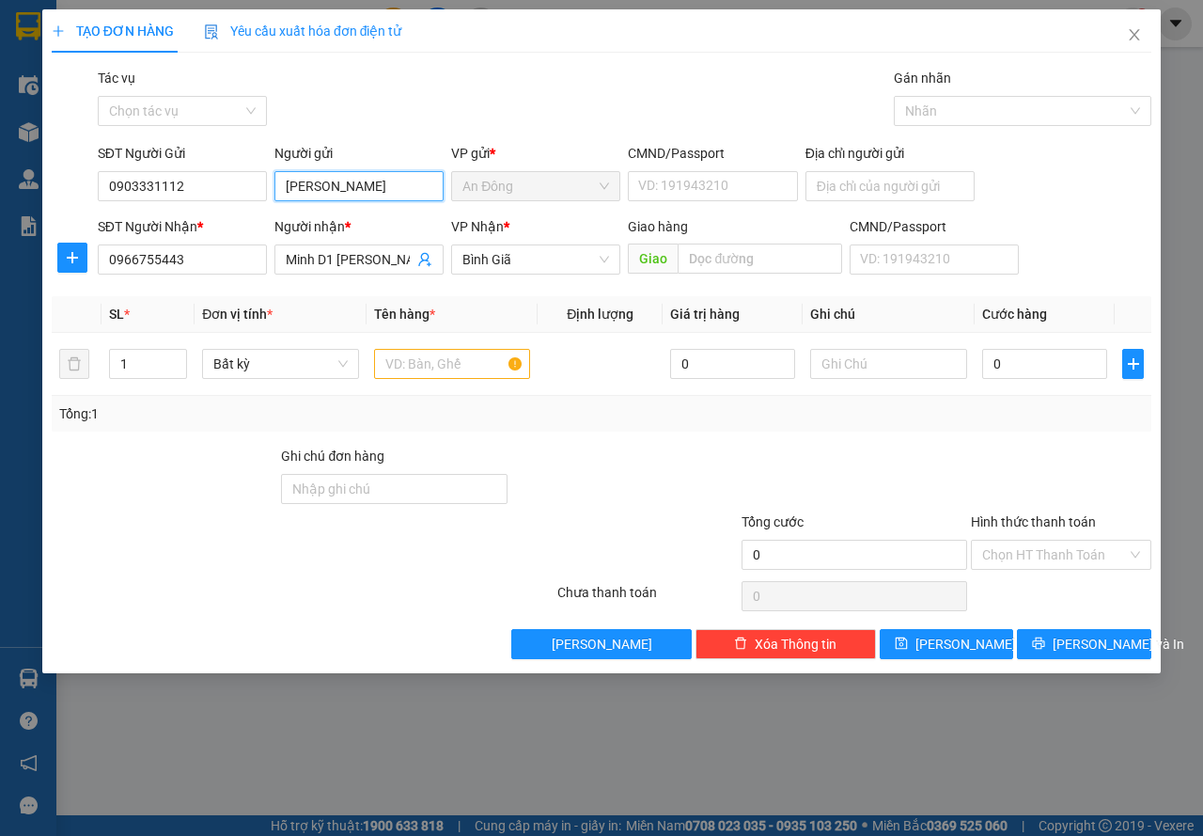
drag, startPoint x: 317, startPoint y: 184, endPoint x: 451, endPoint y: 207, distance: 136.3
click at [451, 207] on div "SĐT Người Gửi 0903331112 Người gửi Tâm Lâm Anh Tâm Lâm Anh VP gửi * An Đông CMN…" at bounding box center [624, 176] width 1061 height 66
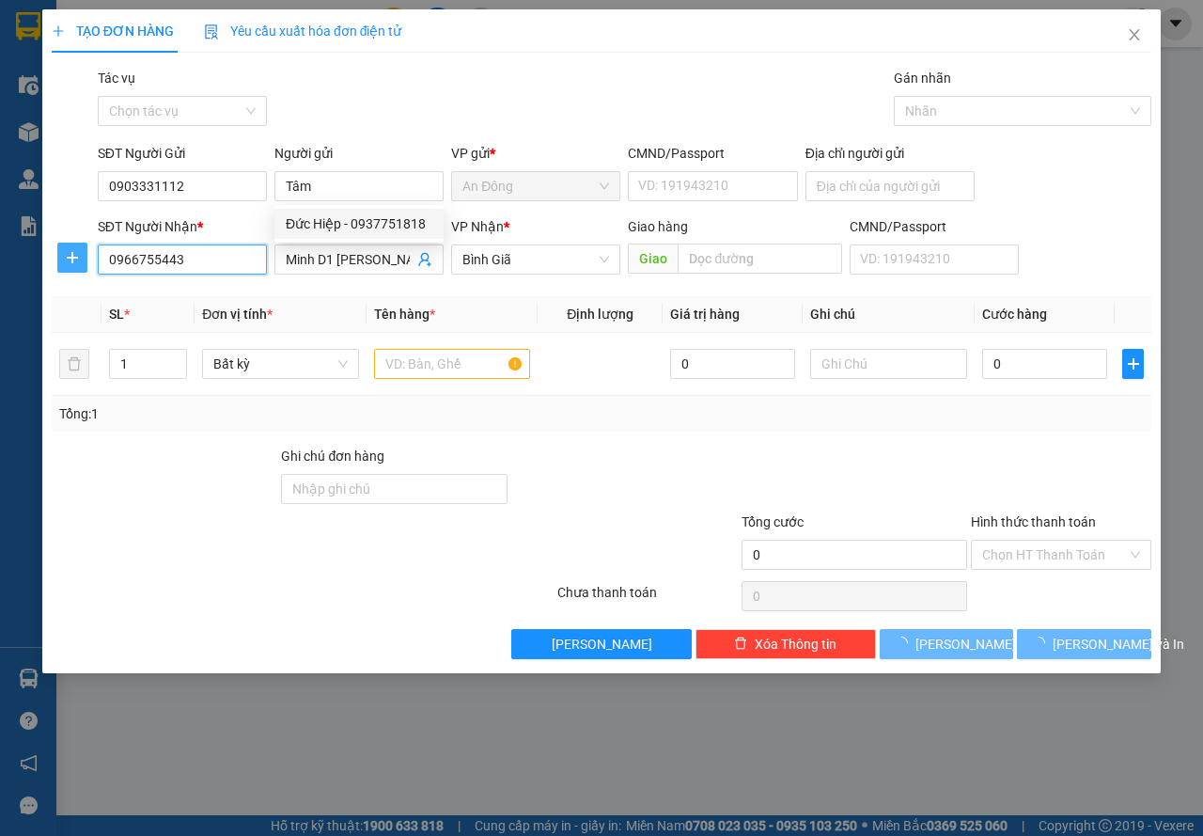
drag, startPoint x: 223, startPoint y: 265, endPoint x: 64, endPoint y: 255, distance: 159.2
click at [68, 258] on div "SĐT Người Nhận * 0966755443 0966755443 Người nhận * Minh D1 [PERSON_NAME] VP Nh…" at bounding box center [601, 249] width 1103 height 66
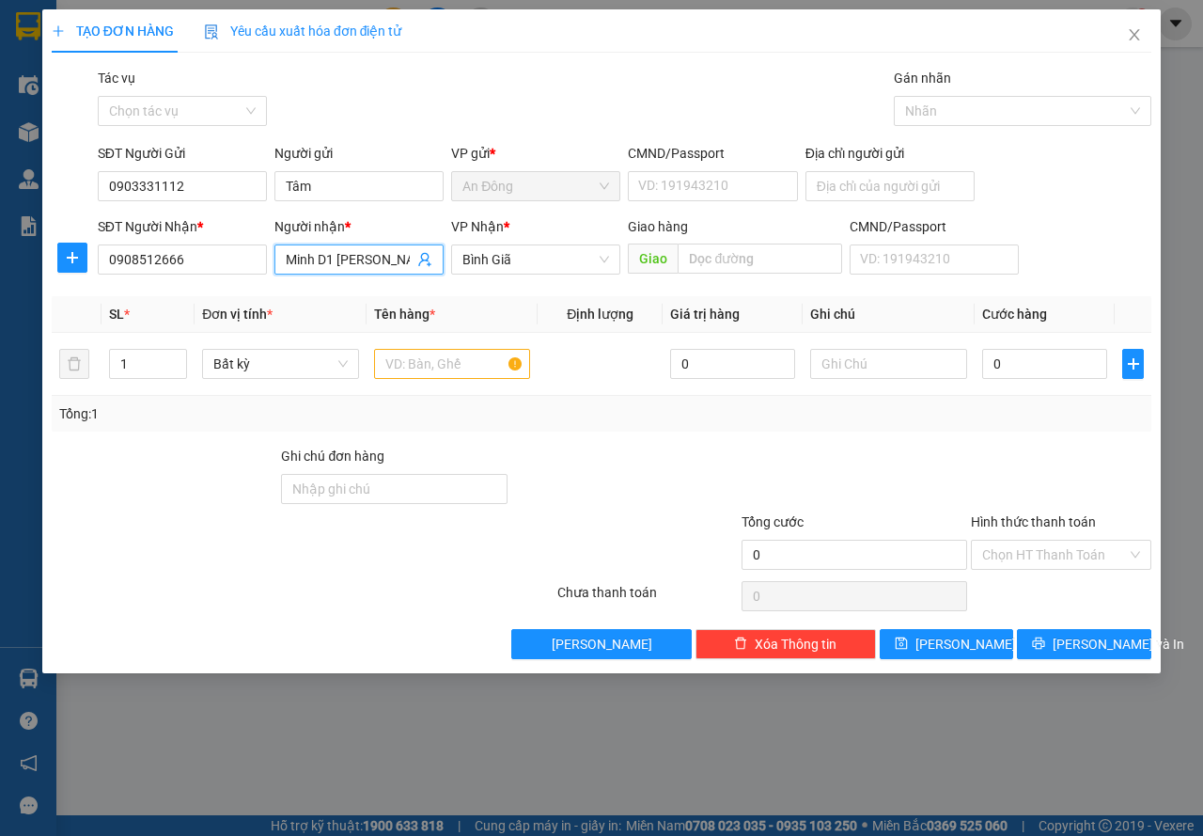
click at [327, 258] on input "Minh D1 [PERSON_NAME]" at bounding box center [350, 259] width 128 height 21
click at [410, 370] on input "text" at bounding box center [452, 364] width 157 height 30
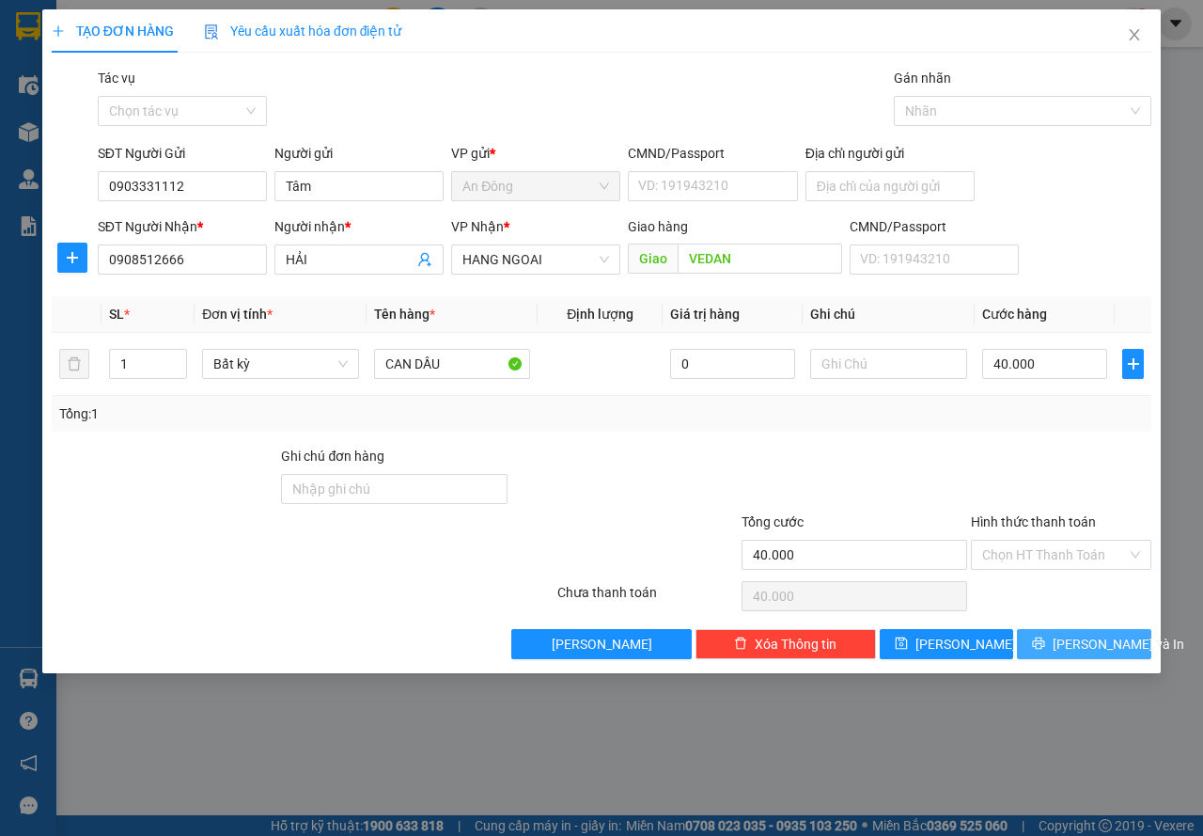
drag, startPoint x: 1089, startPoint y: 587, endPoint x: 1072, endPoint y: 638, distance: 53.8
click at [1079, 615] on div "Transit Pickup Surcharge Ids Transit Deliver Surcharge Ids Transit Deliver Surc…" at bounding box center [602, 363] width 1100 height 591
click at [1072, 639] on span "[PERSON_NAME] và In" at bounding box center [1119, 644] width 132 height 21
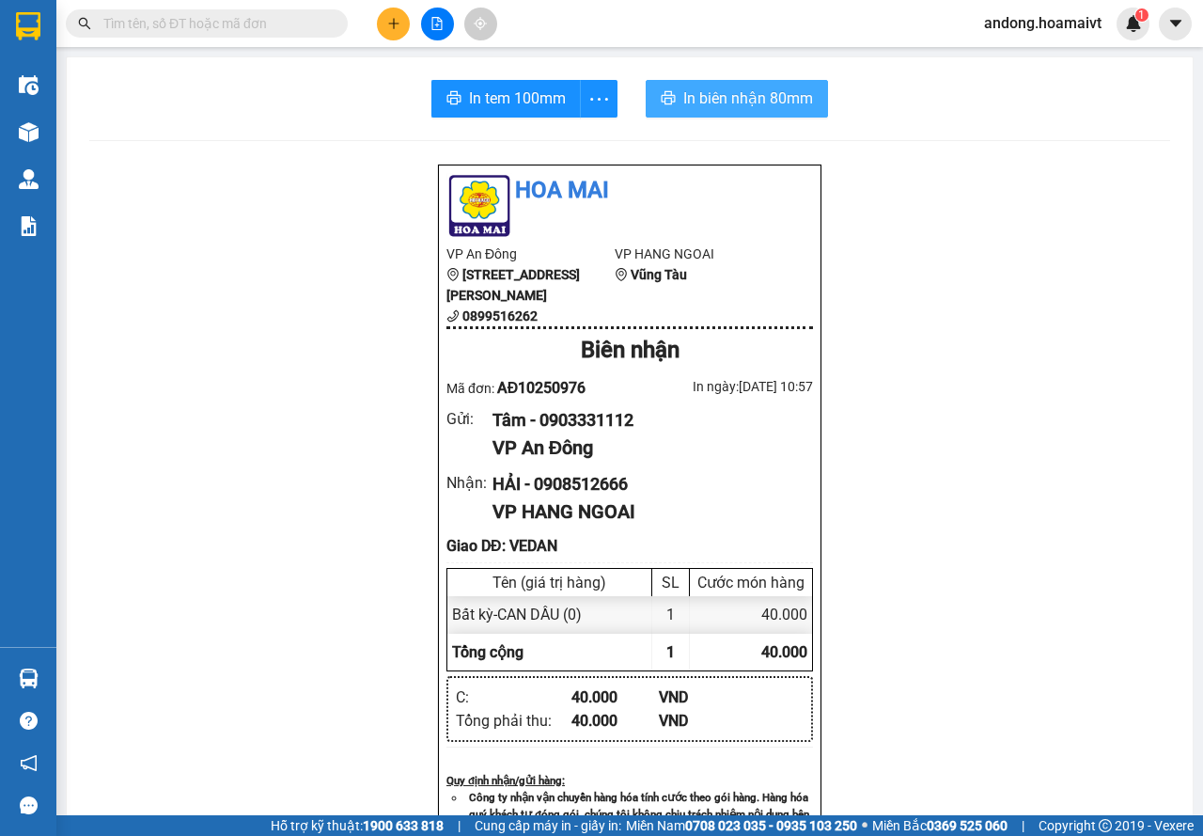
click at [763, 106] on span "In biên nhận 80mm" at bounding box center [748, 97] width 130 height 23
click at [516, 77] on div "In tem 100mm In biên nhận 80mm Hoa Mai VP An Đông [STREET_ADDRESS] 0899516262 V…" at bounding box center [630, 753] width 1126 height 1392
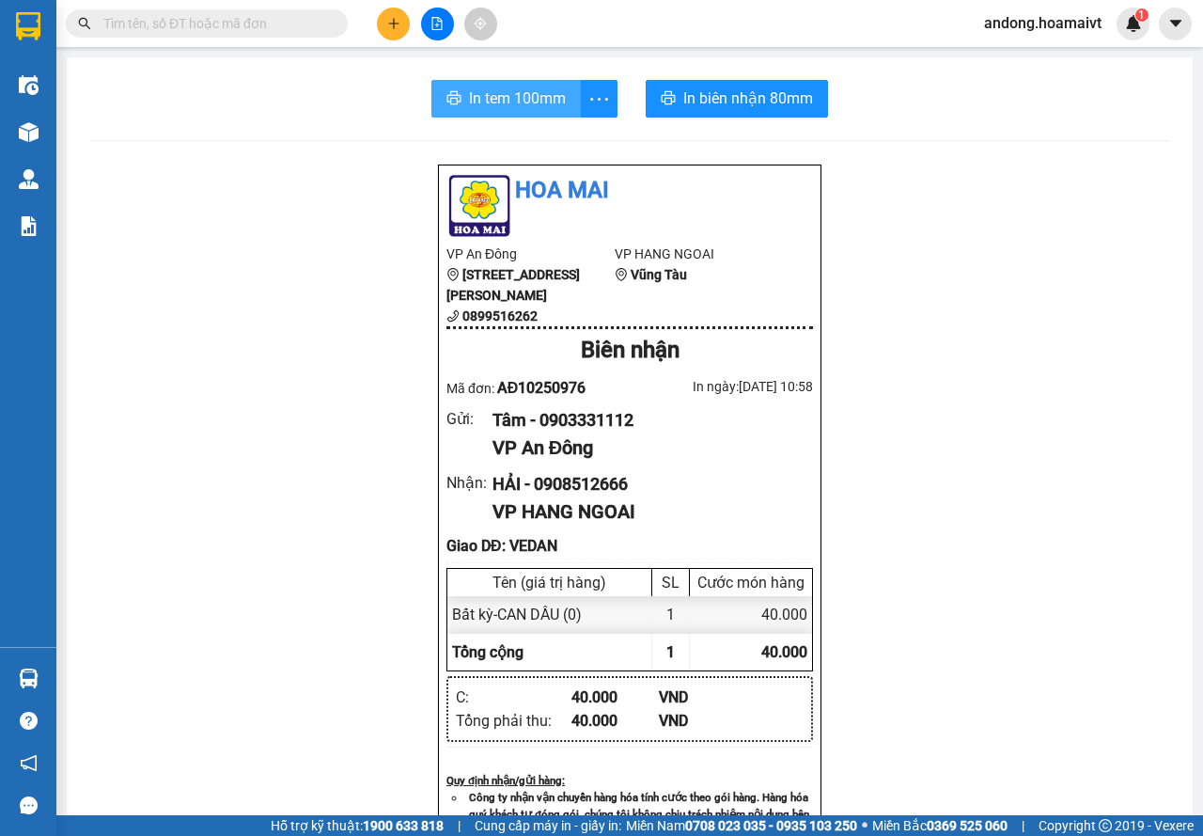
click at [512, 91] on span "In tem 100mm" at bounding box center [517, 97] width 97 height 23
click at [391, 22] on icon "plus" at bounding box center [393, 23] width 13 height 13
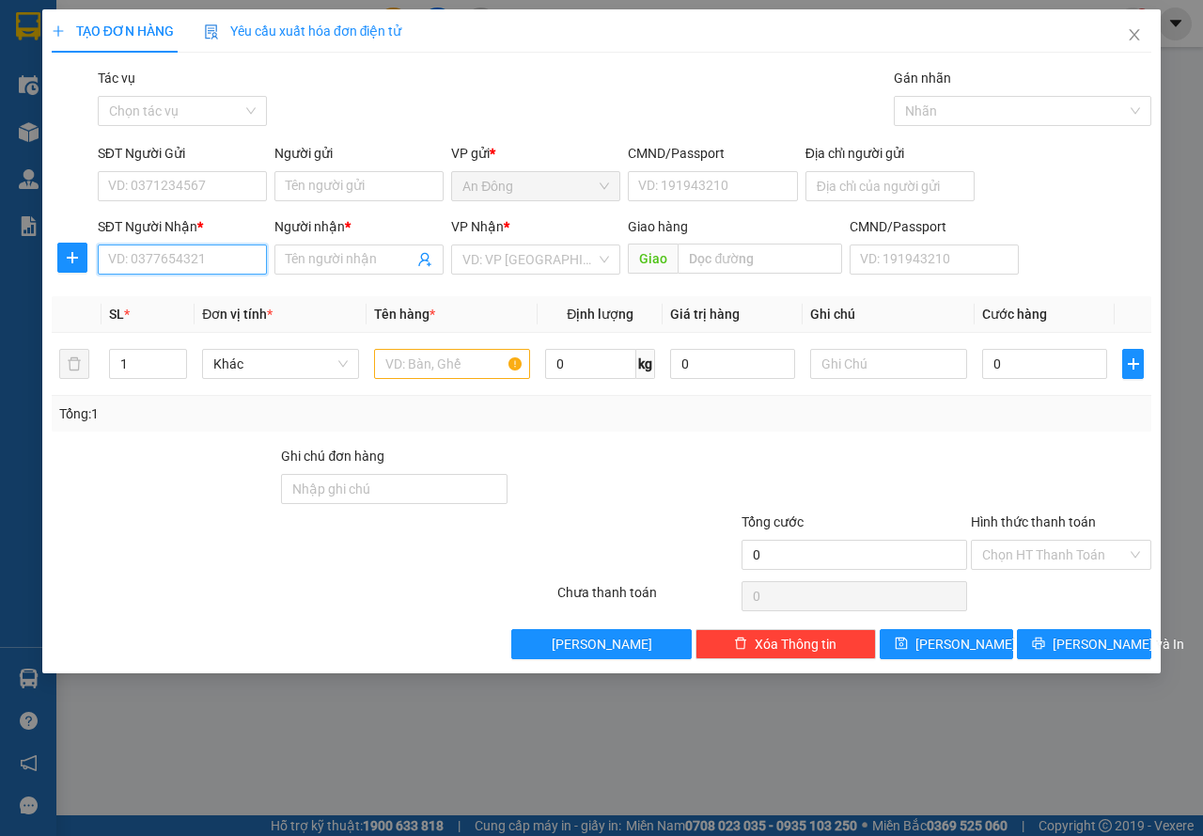
click at [220, 268] on input "SĐT Người Nhận *" at bounding box center [182, 259] width 169 height 30
click at [226, 297] on div "0903867869 - [GEOGRAPHIC_DATA]" at bounding box center [214, 297] width 211 height 21
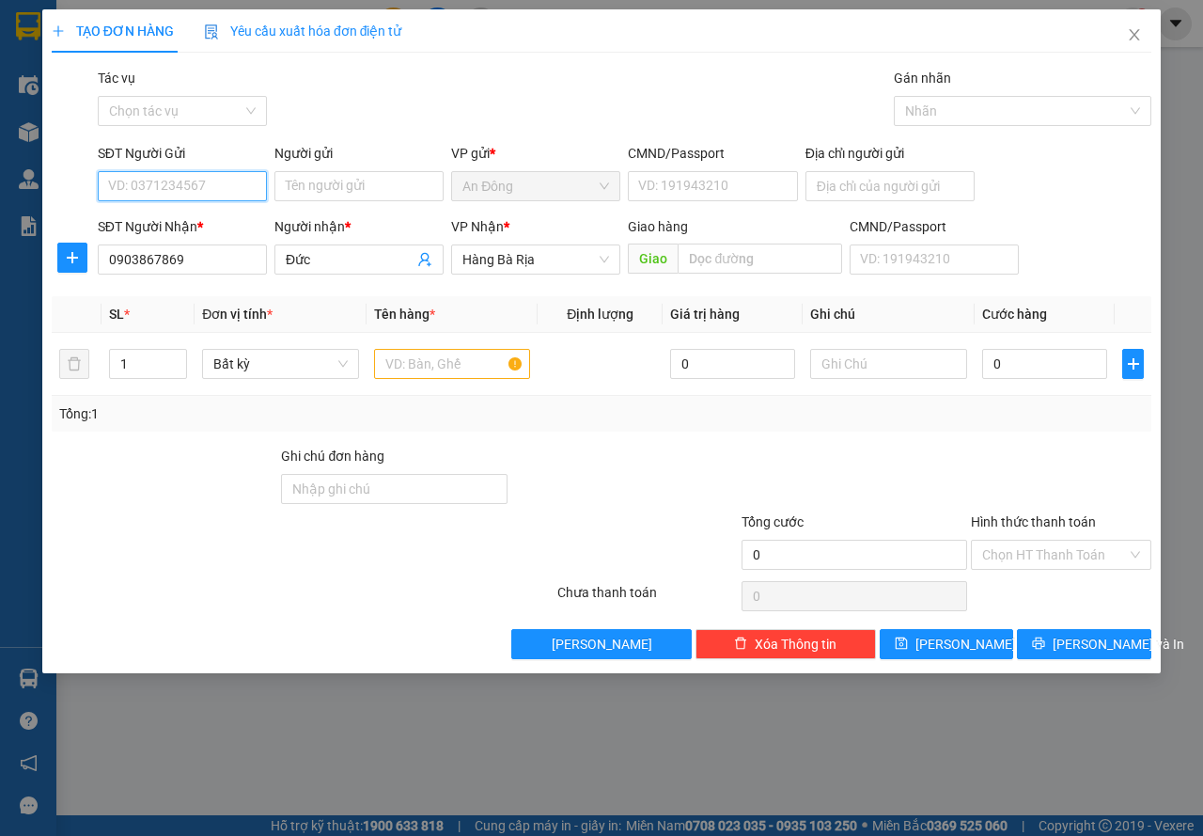
click at [223, 190] on input "SĐT Người Gửi" at bounding box center [182, 186] width 169 height 30
click at [273, 181] on div "Người gửi Tên người gửi" at bounding box center [359, 176] width 177 height 66
click at [227, 181] on input "SĐT Người Gửi" at bounding box center [182, 186] width 169 height 30
click at [215, 230] on div "0945979600 - đô" at bounding box center [182, 223] width 147 height 21
click at [508, 347] on div at bounding box center [452, 364] width 157 height 38
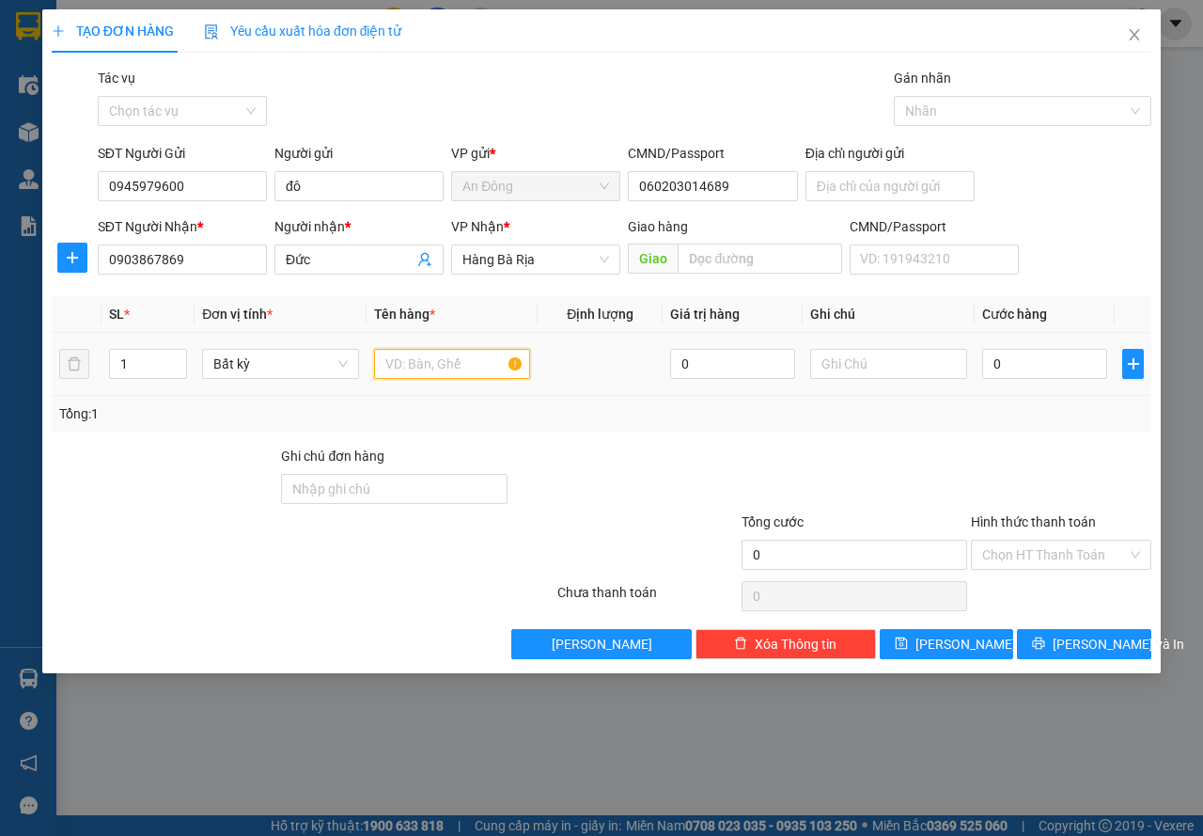
click at [463, 356] on input "text" at bounding box center [452, 364] width 157 height 30
drag, startPoint x: 1174, startPoint y: 620, endPoint x: 1122, endPoint y: 649, distance: 58.9
click at [1122, 649] on div "TẠO ĐƠN HÀNG Yêu cầu xuất hóa đơn điện tử Transit Pickup Surcharge Ids Transit …" at bounding box center [601, 418] width 1203 height 836
click at [1122, 649] on button "[PERSON_NAME] và In" at bounding box center [1084, 644] width 134 height 30
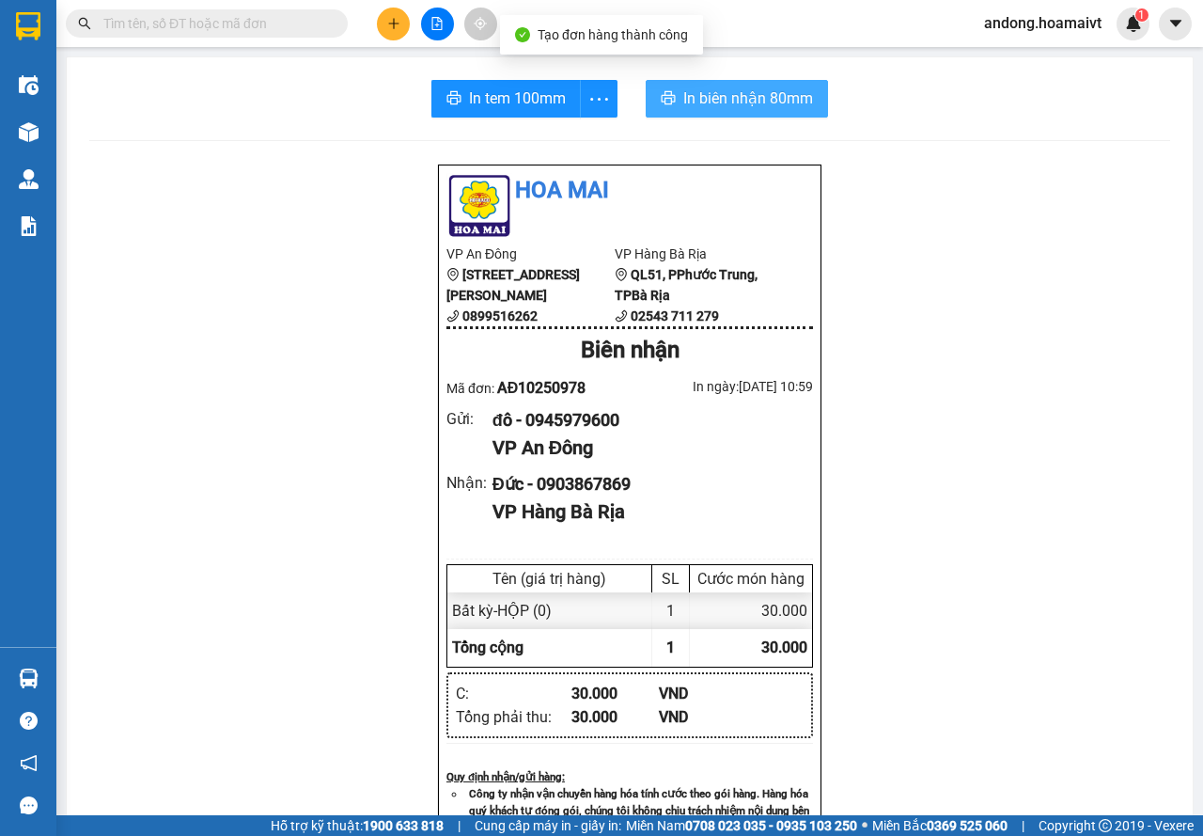
click at [793, 105] on span "In biên nhận 80mm" at bounding box center [748, 97] width 130 height 23
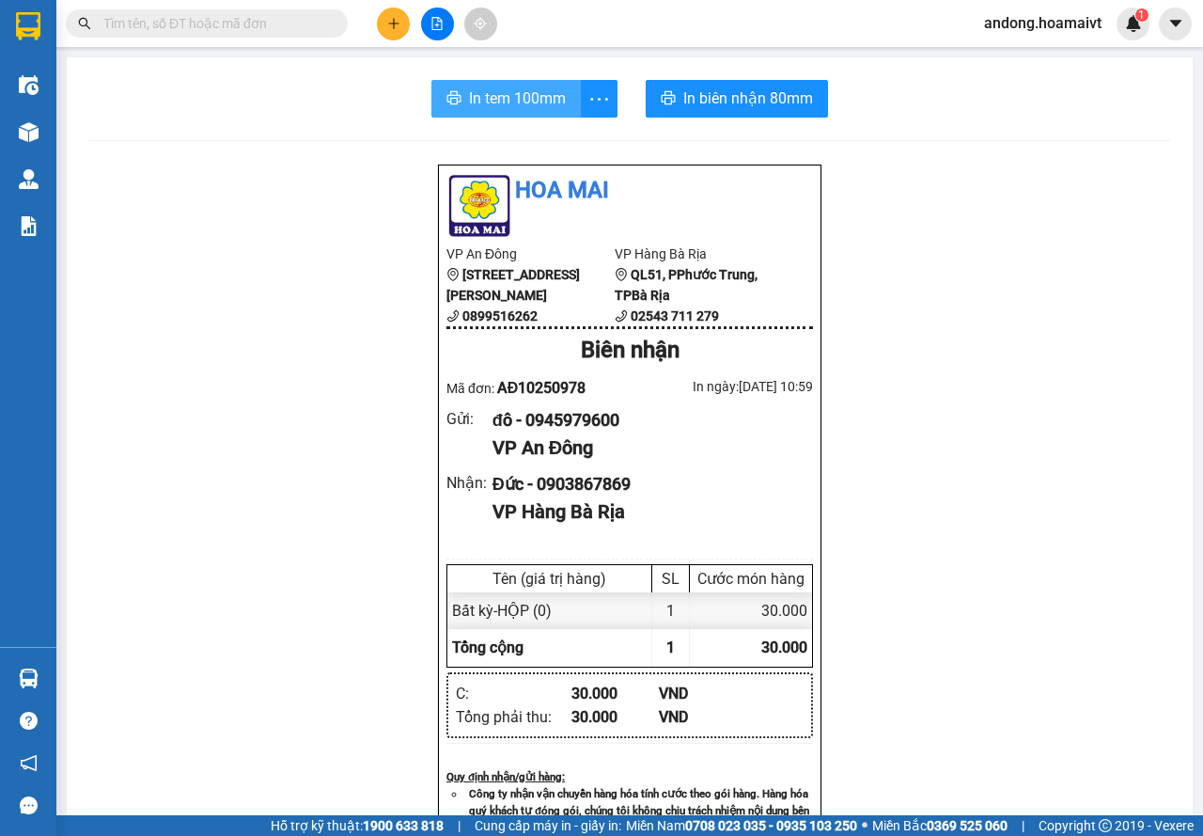
click at [524, 85] on button "In tem 100mm" at bounding box center [505, 99] width 149 height 38
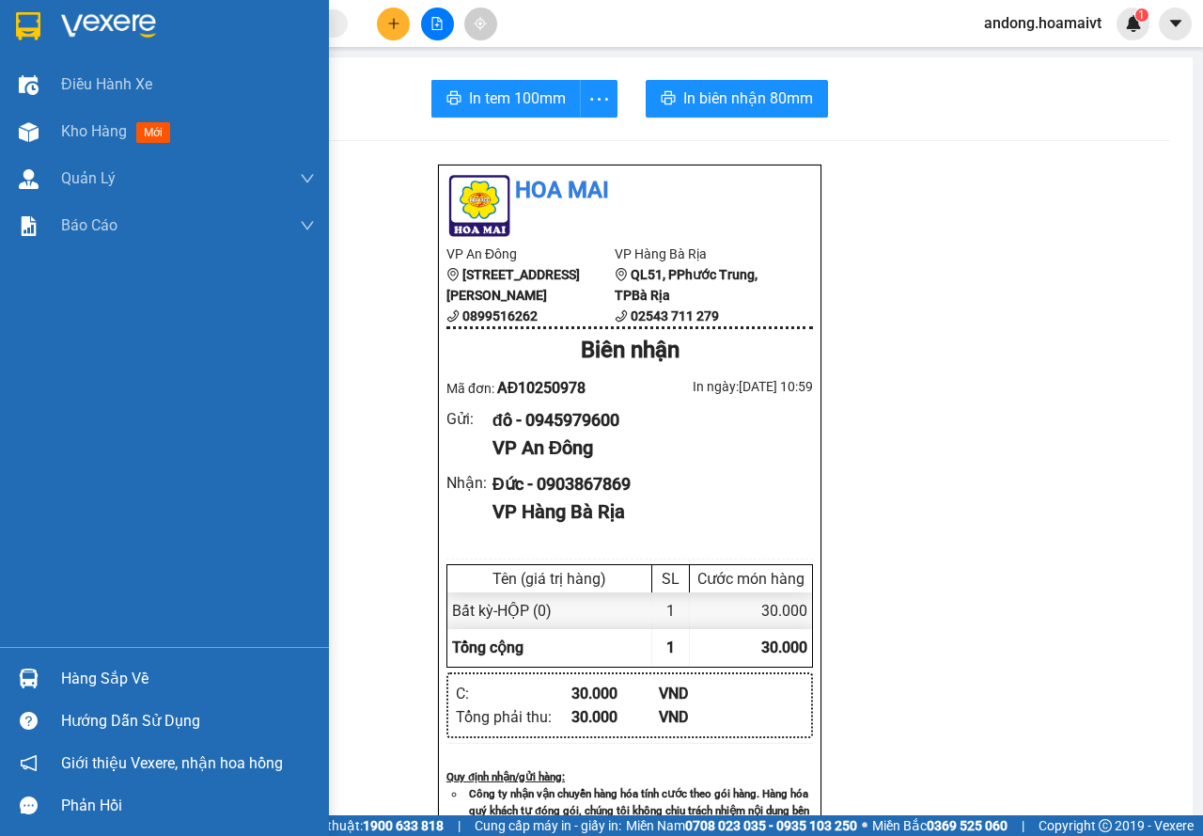
click at [40, 36] on img at bounding box center [28, 26] width 24 height 28
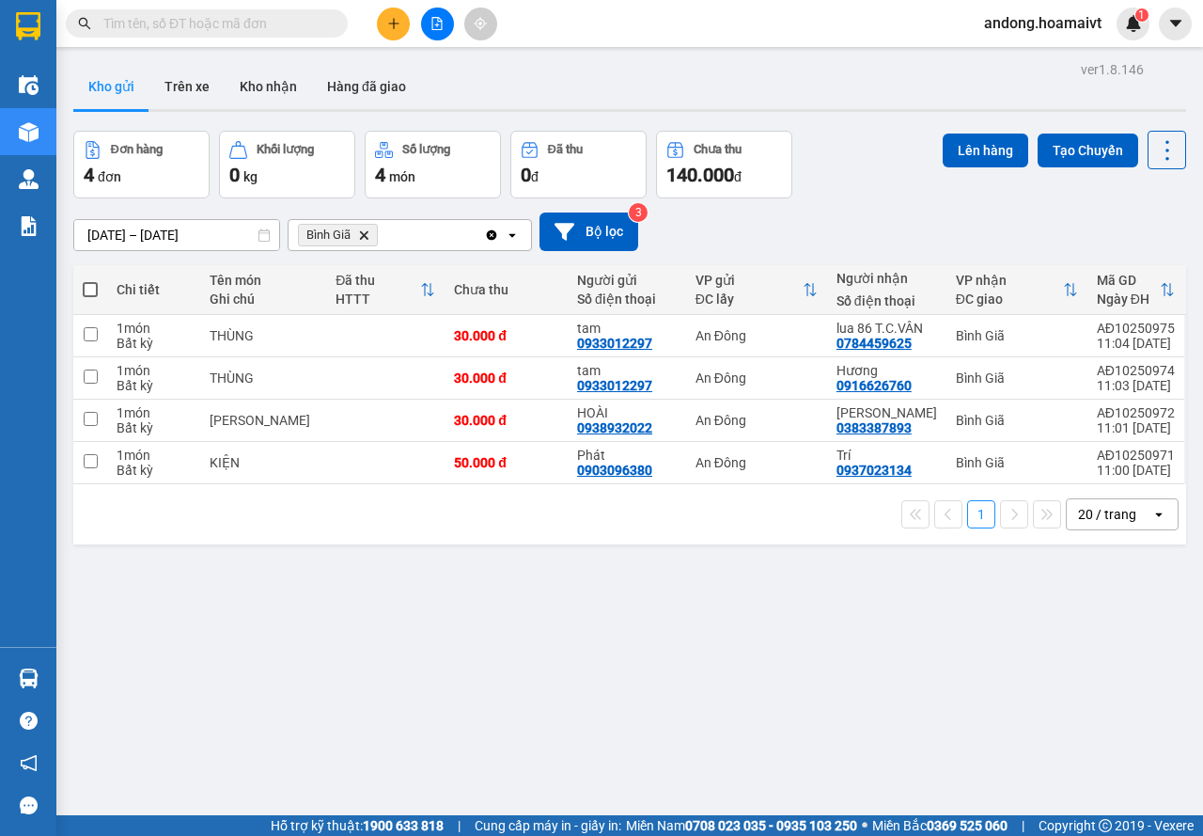
click at [364, 235] on icon "Bình Giã, close by backspace" at bounding box center [364, 234] width 8 height 8
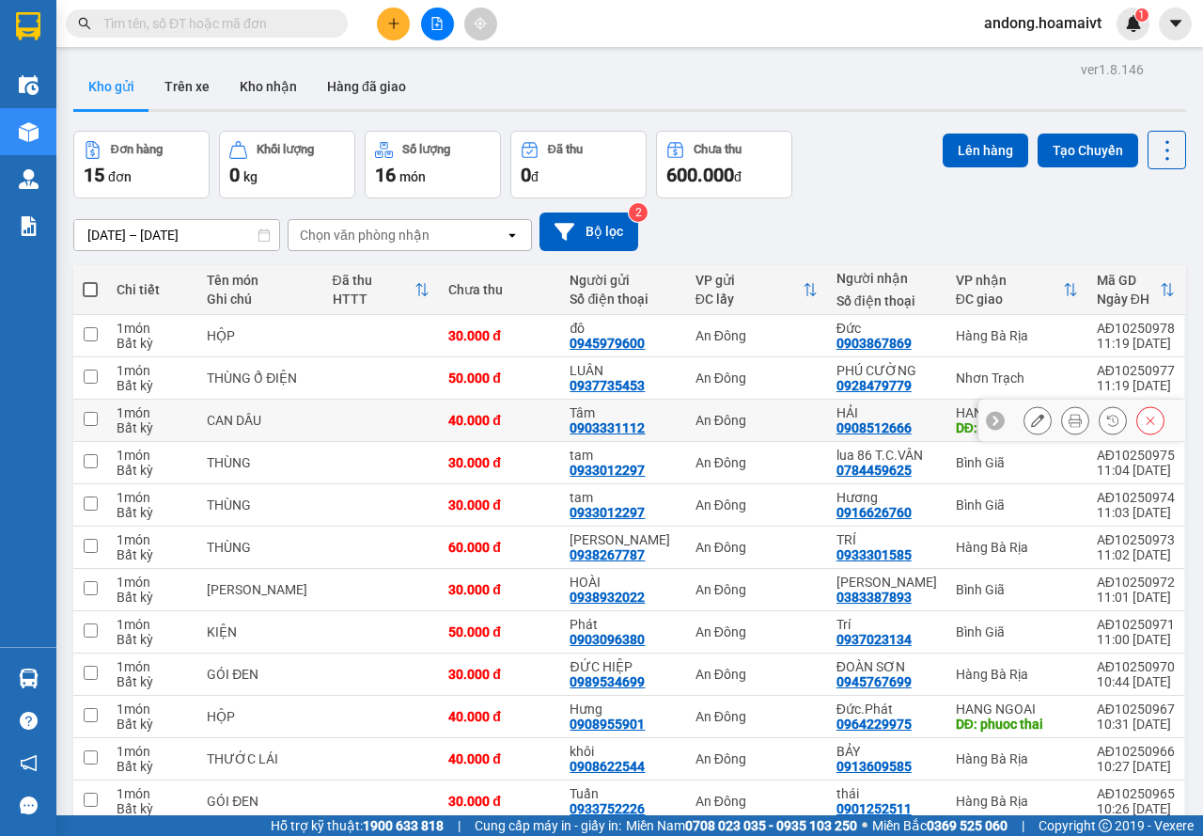
click at [1069, 419] on icon at bounding box center [1075, 420] width 13 height 13
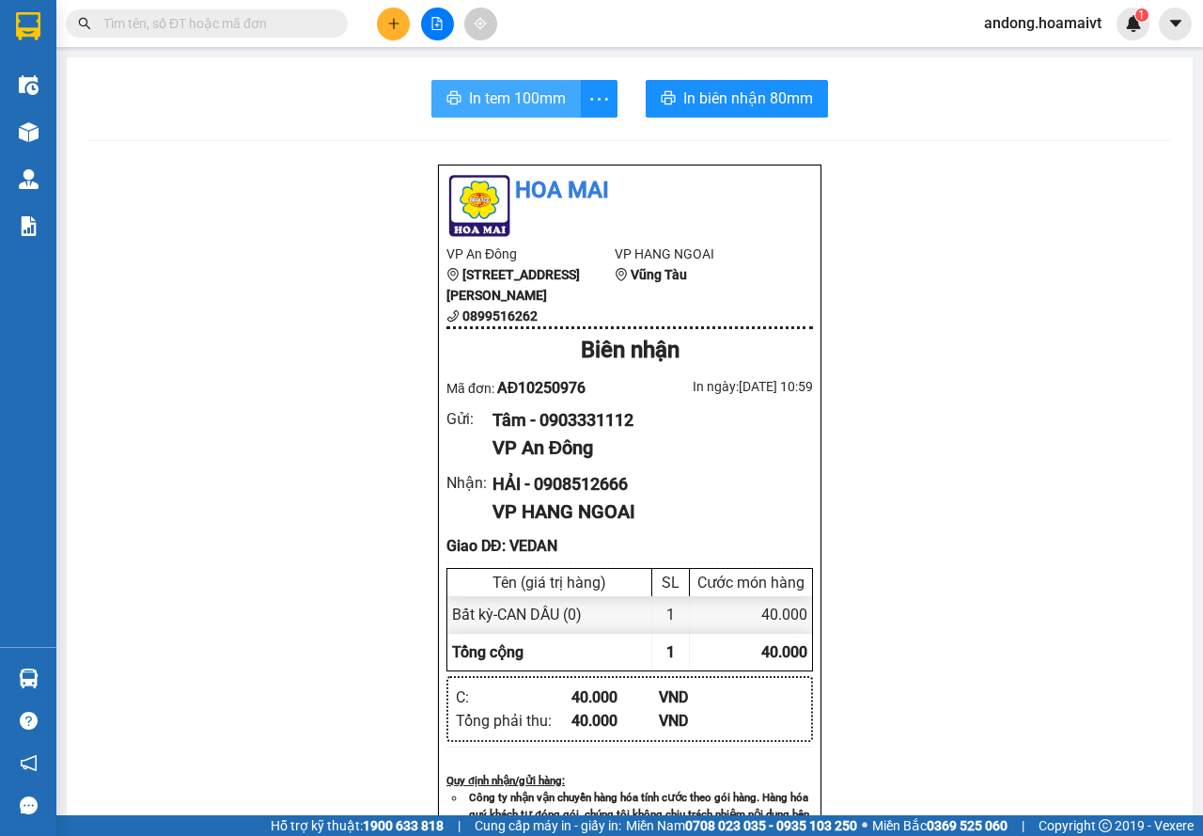
click at [476, 109] on span "In tem 100mm" at bounding box center [517, 97] width 97 height 23
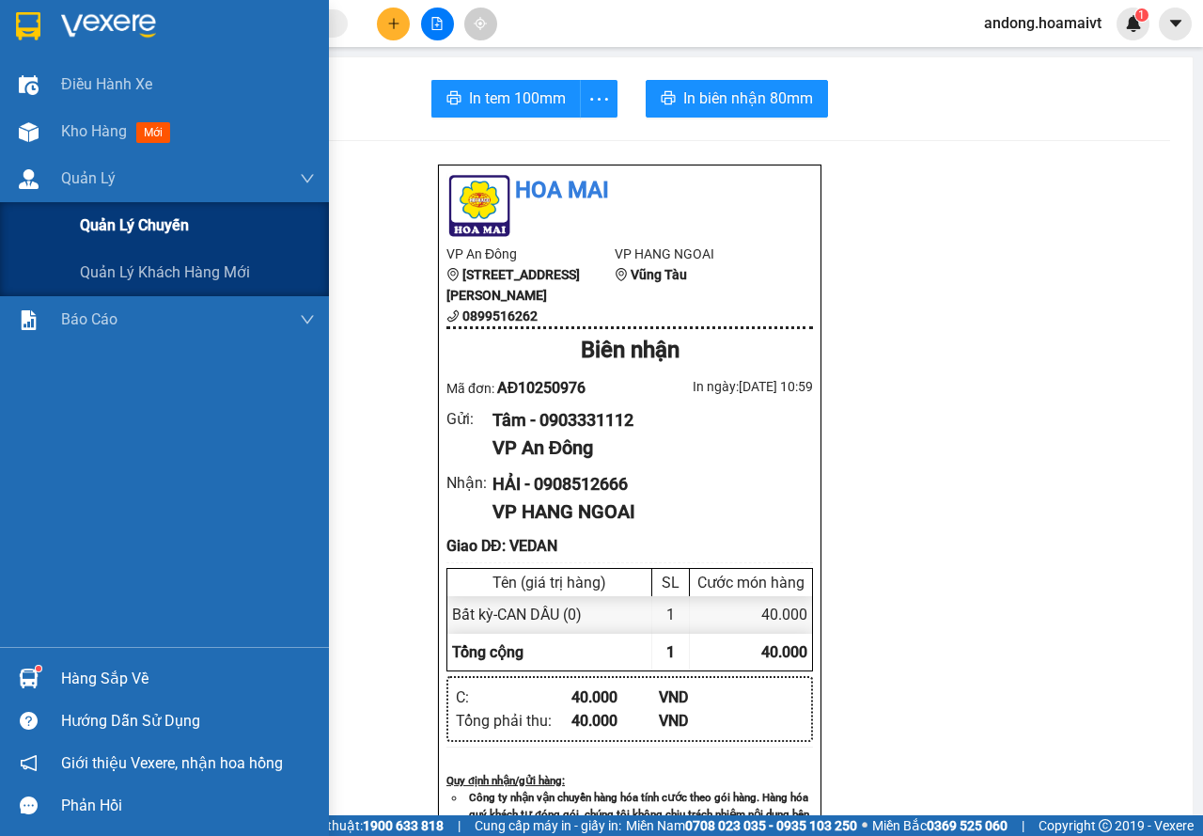
click at [124, 223] on span "Quản lý chuyến" at bounding box center [134, 224] width 109 height 23
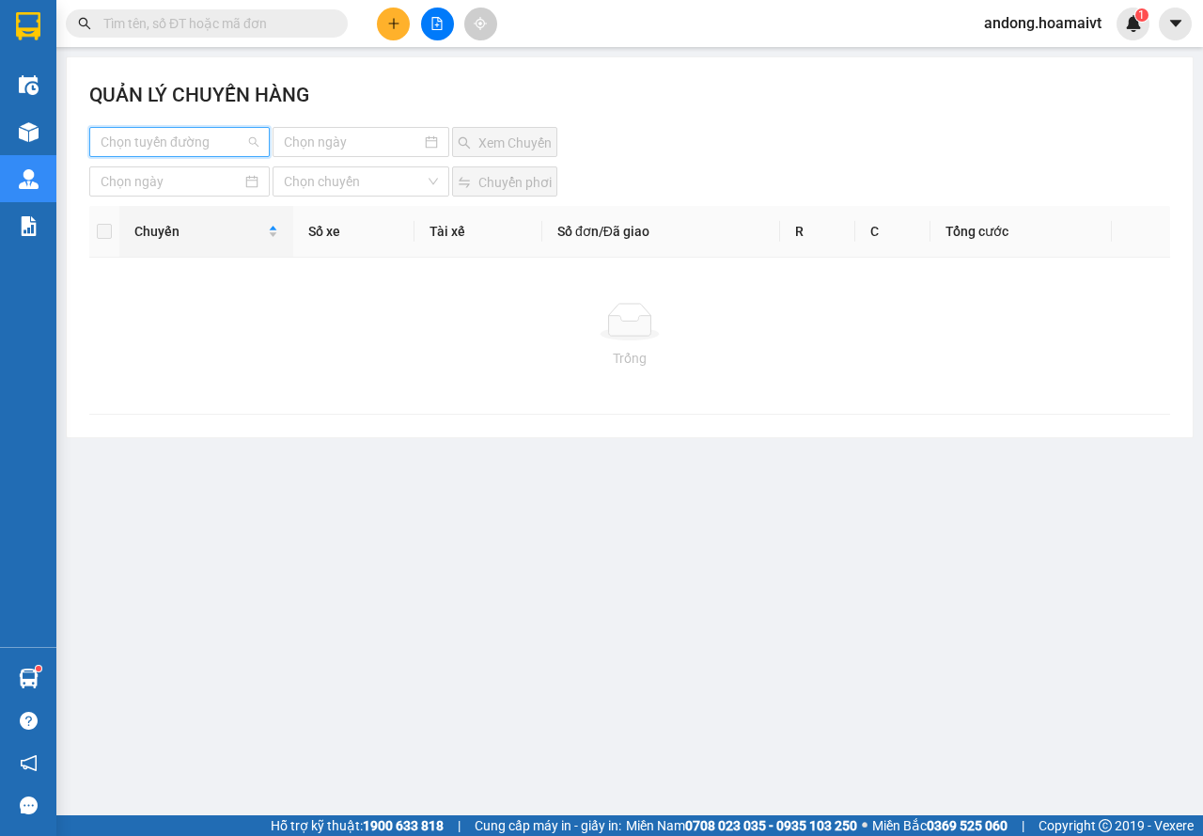
click at [177, 139] on input "search" at bounding box center [173, 142] width 145 height 28
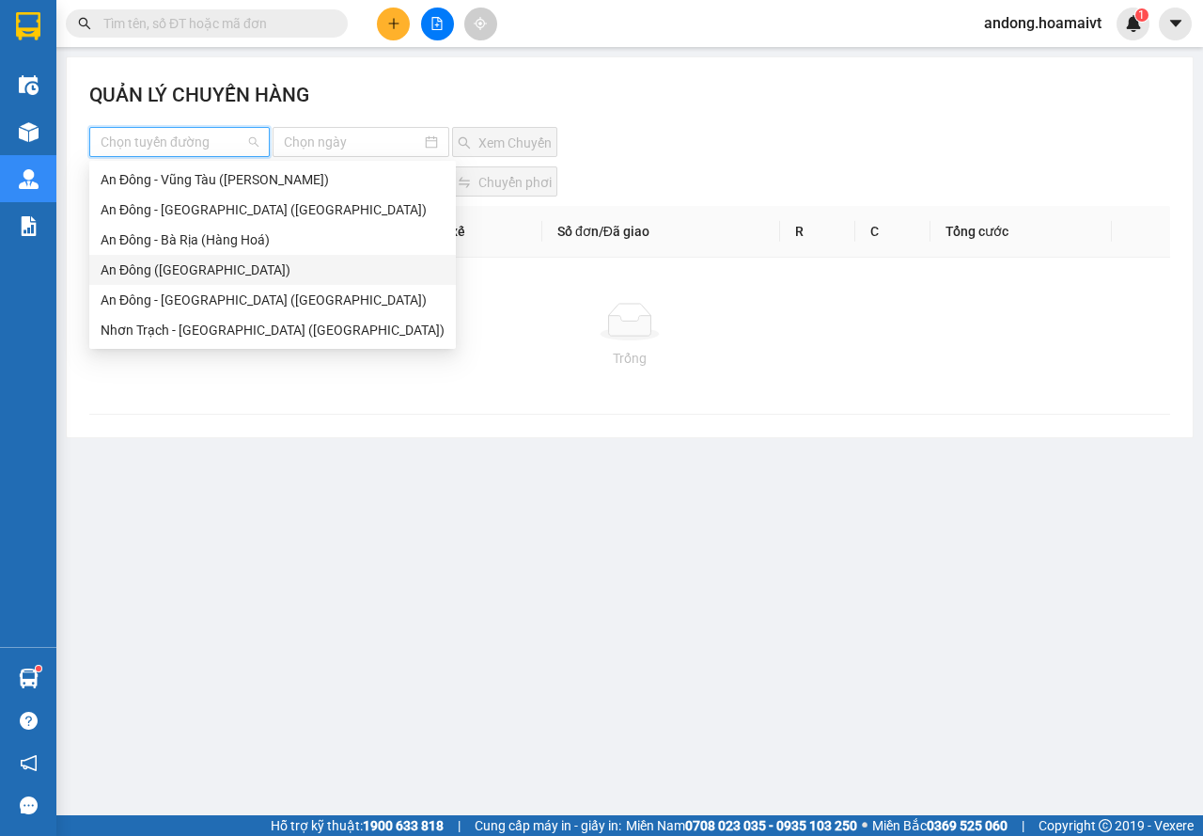
click at [189, 267] on div "An Đông ([GEOGRAPHIC_DATA])" at bounding box center [273, 269] width 344 height 21
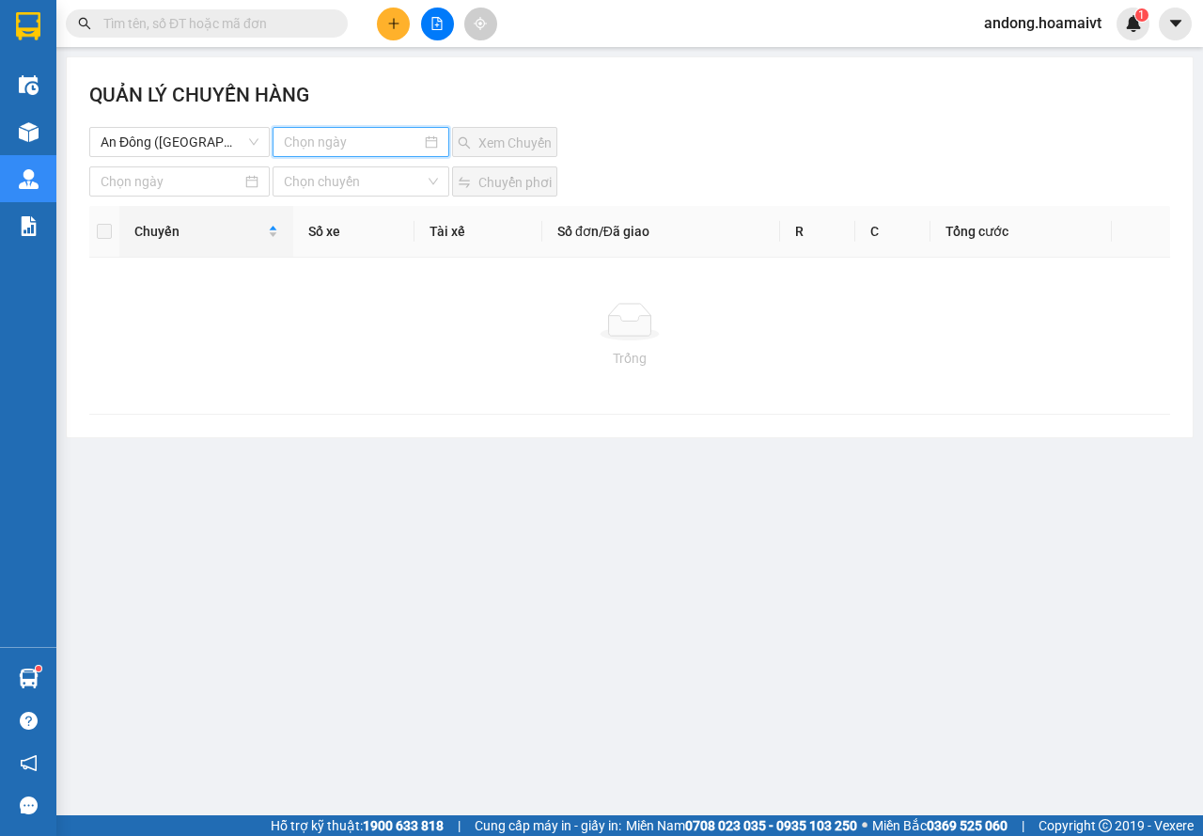
click at [347, 150] on input at bounding box center [353, 142] width 138 height 21
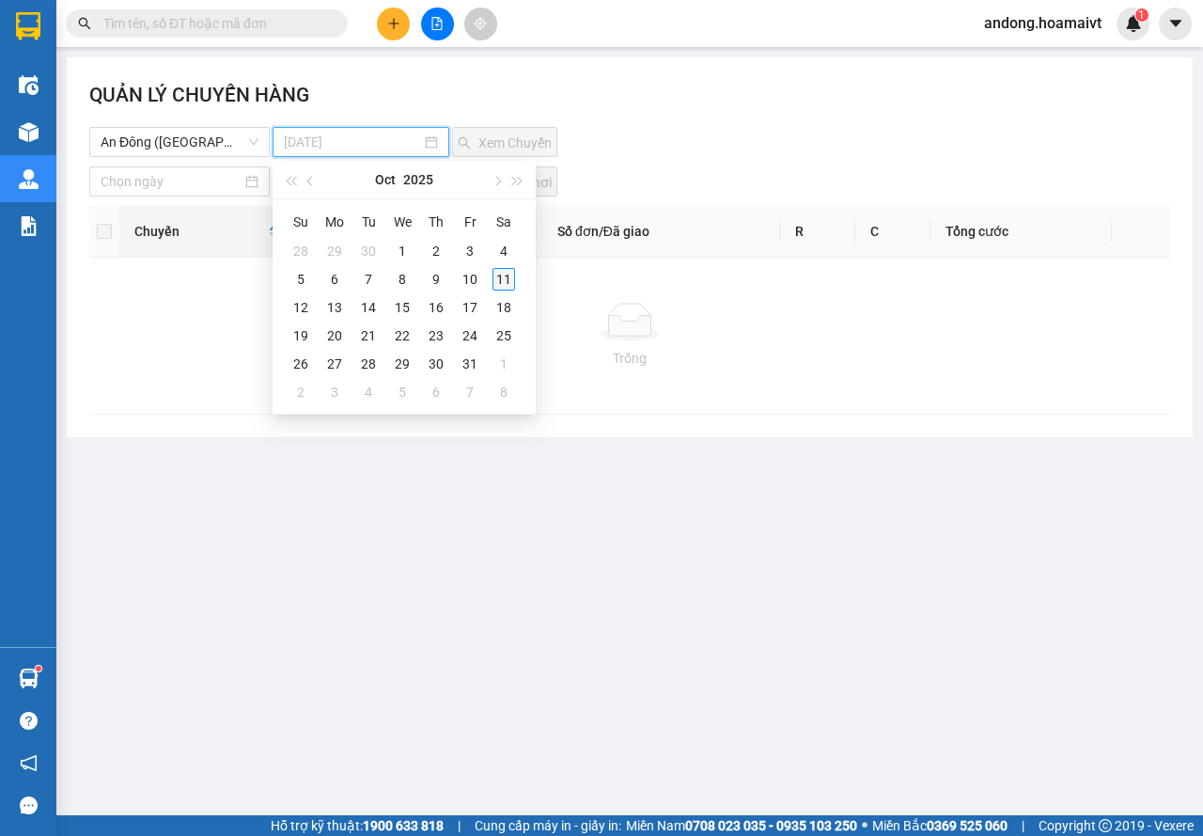
click at [505, 282] on div "11" at bounding box center [504, 279] width 23 height 23
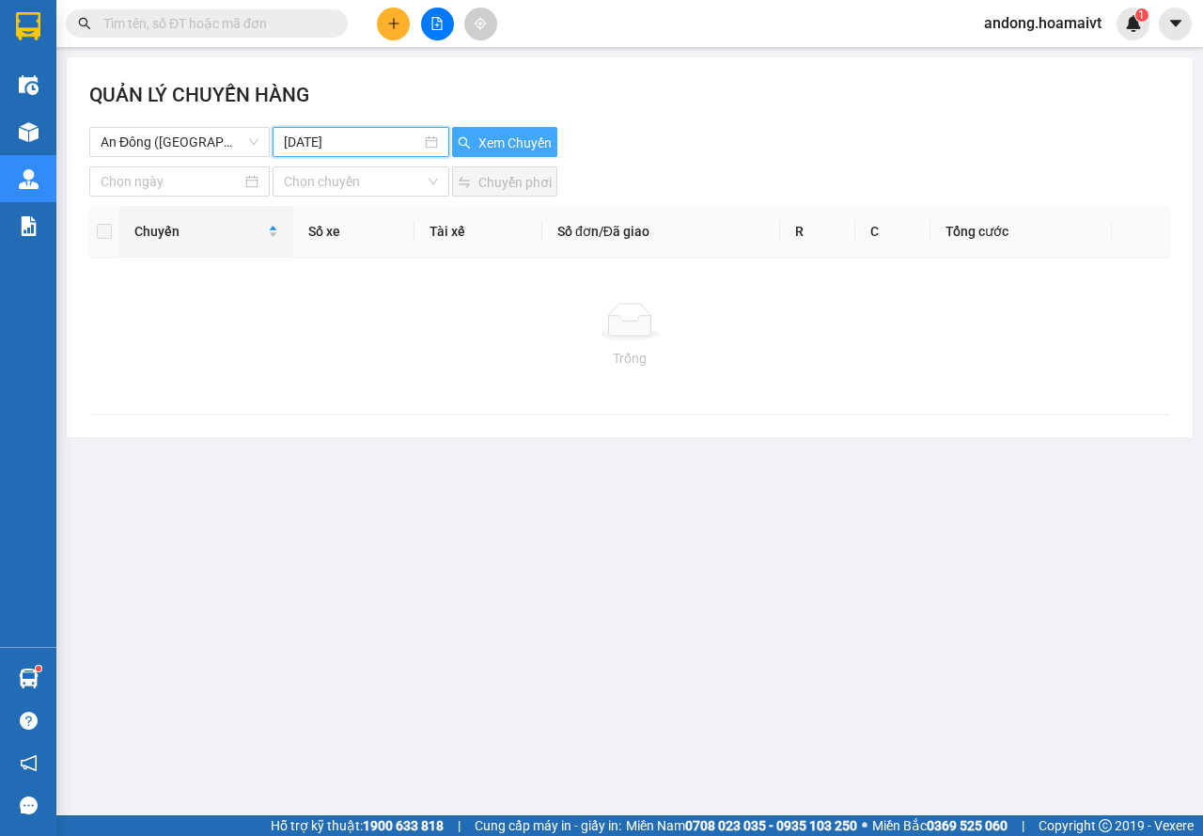
click at [507, 143] on span "Xem Chuyến" at bounding box center [514, 143] width 73 height 21
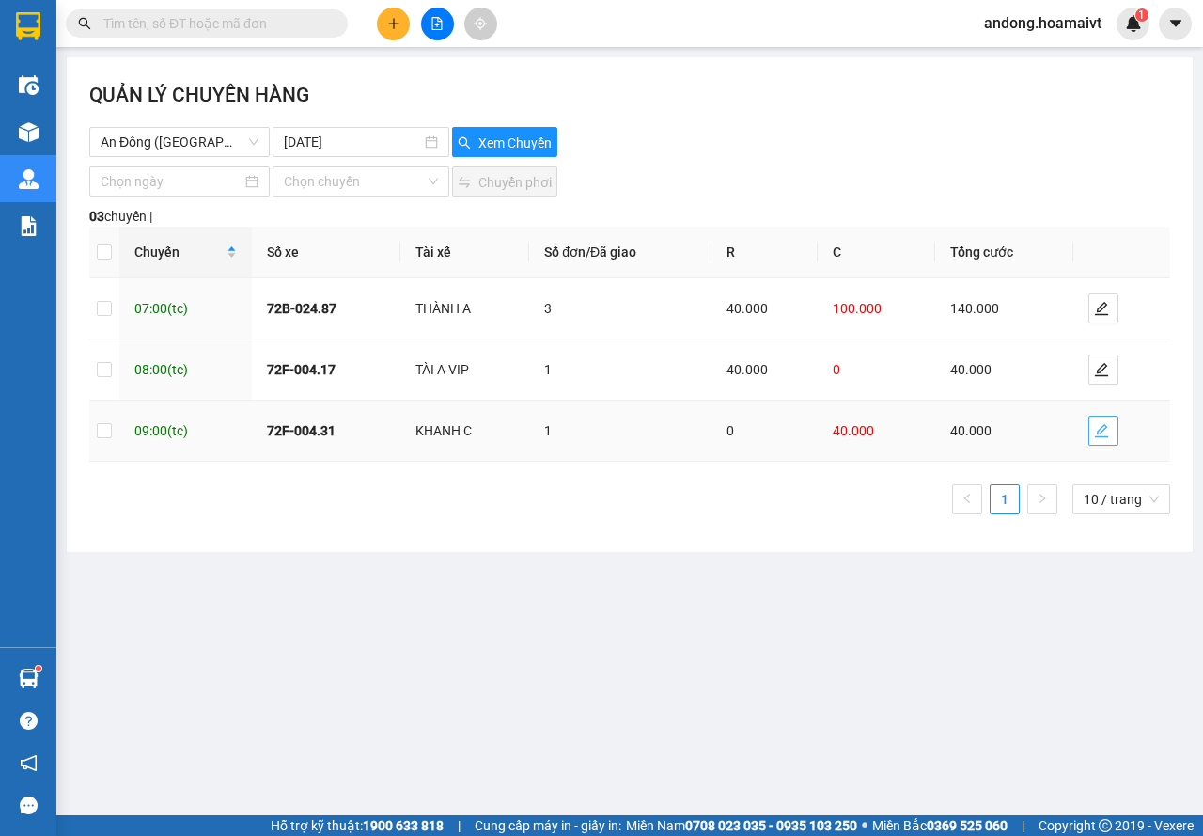
click at [1114, 430] on span "edit" at bounding box center [1103, 430] width 28 height 15
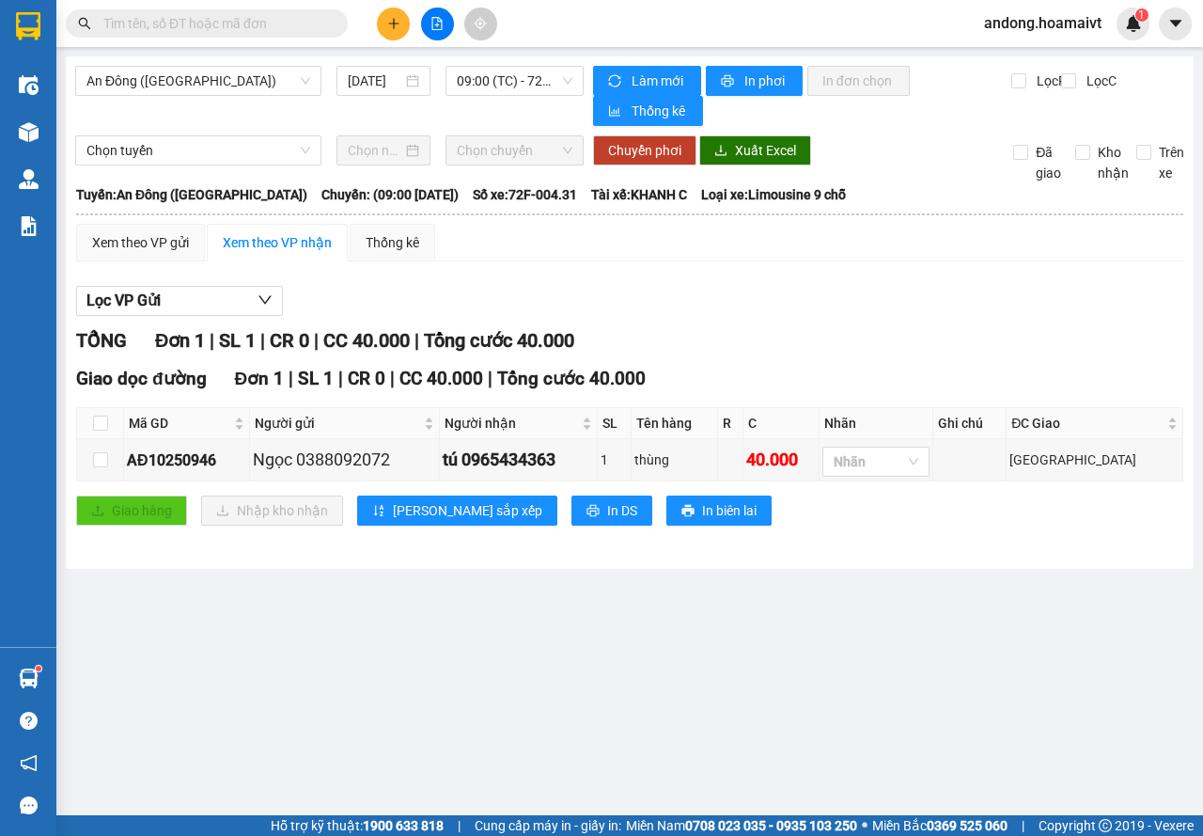
click at [275, 15] on input "text" at bounding box center [214, 23] width 222 height 21
click at [199, 462] on div "AĐ10250946" at bounding box center [186, 459] width 119 height 23
click at [199, 29] on input "text" at bounding box center [214, 23] width 222 height 21
paste input "AĐ10250946"
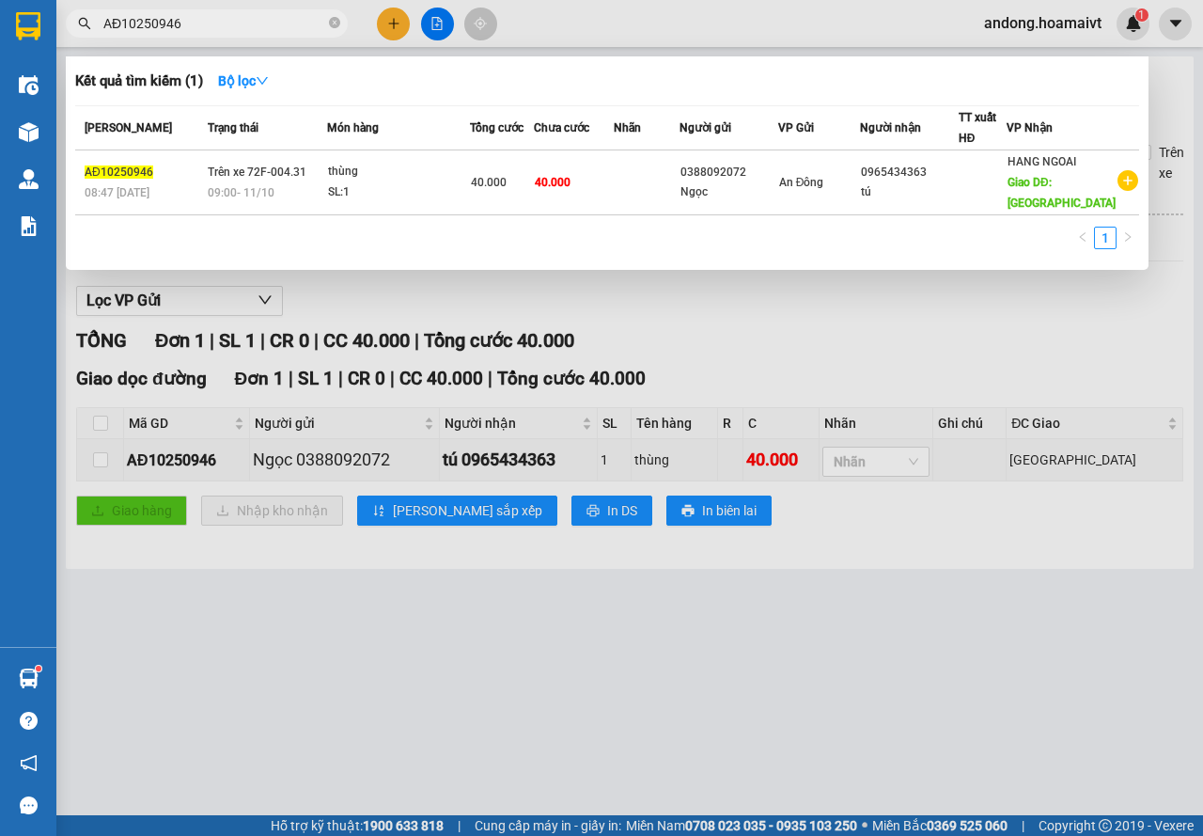
click at [496, 659] on div at bounding box center [601, 418] width 1203 height 836
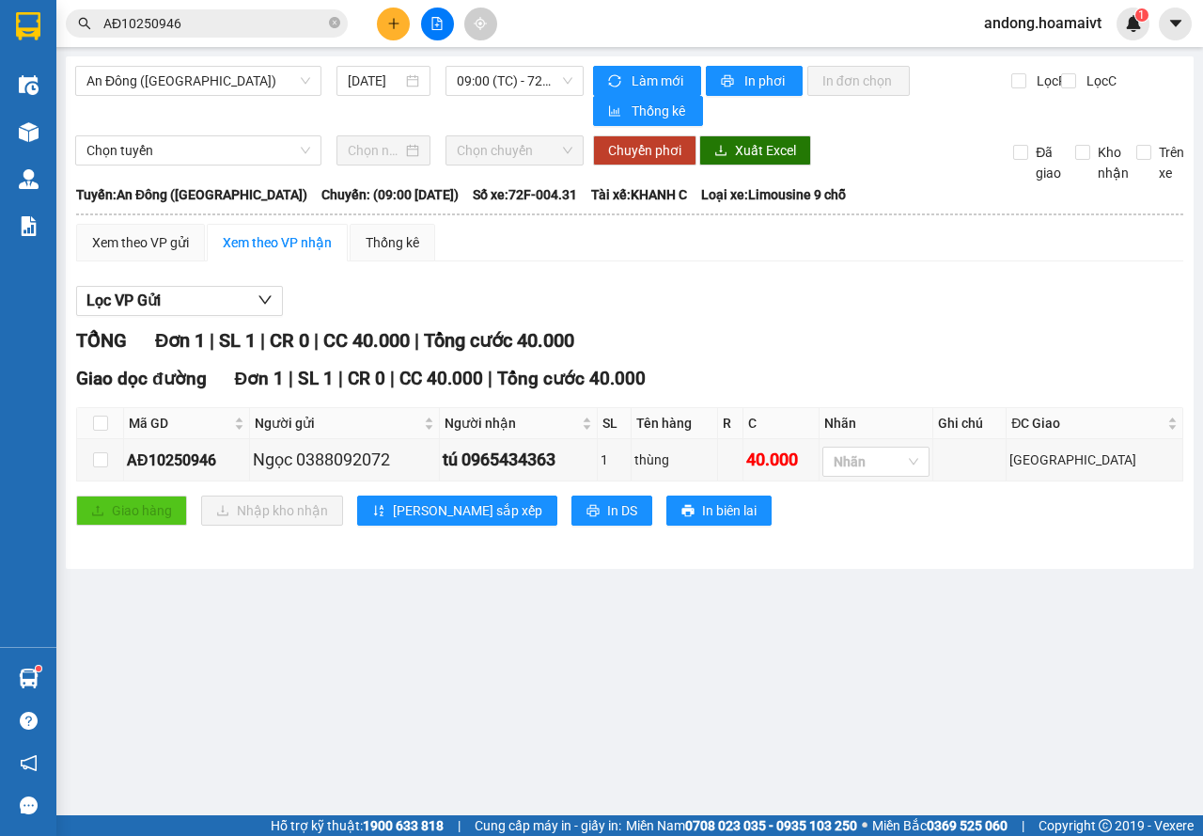
click at [399, 29] on icon "plus" at bounding box center [393, 23] width 13 height 13
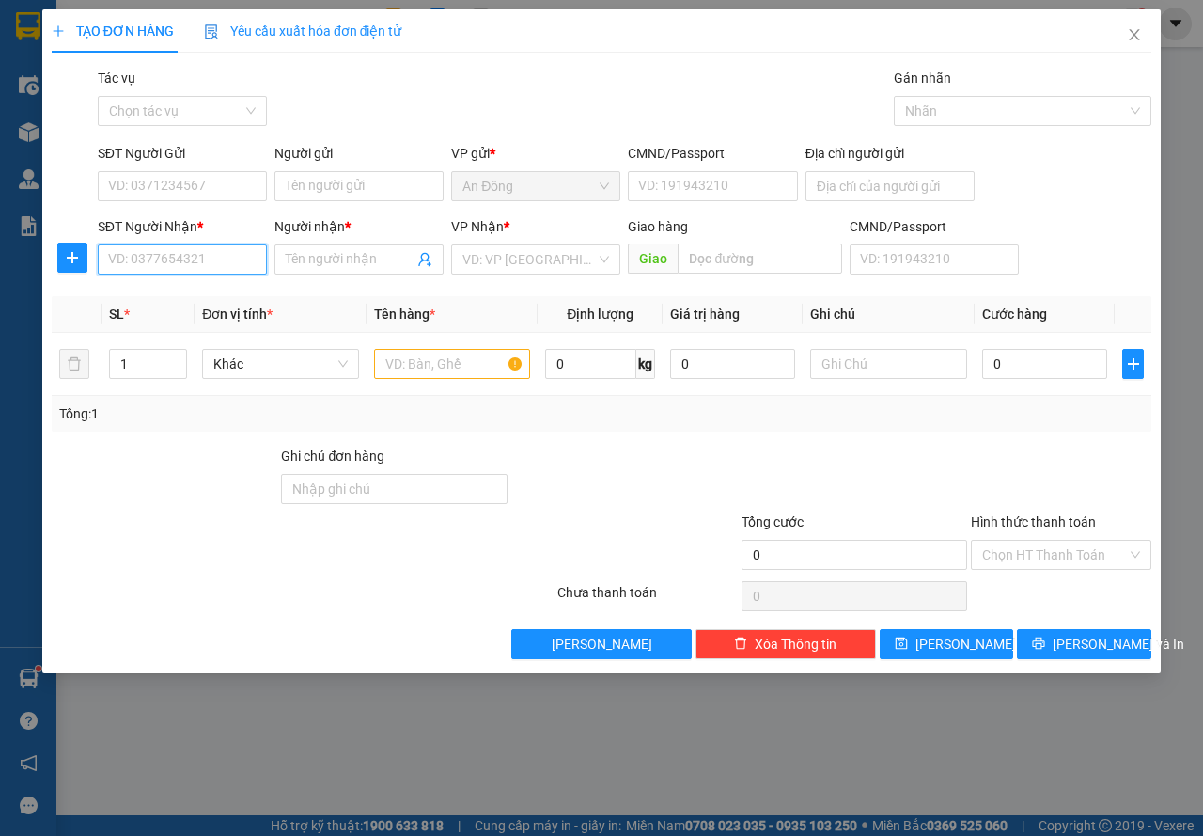
click at [209, 257] on input "SĐT Người Nhận *" at bounding box center [182, 259] width 169 height 30
click at [289, 298] on div "0898666672 - Gra_Autocare.[GEOGRAPHIC_DATA]" at bounding box center [257, 297] width 319 height 30
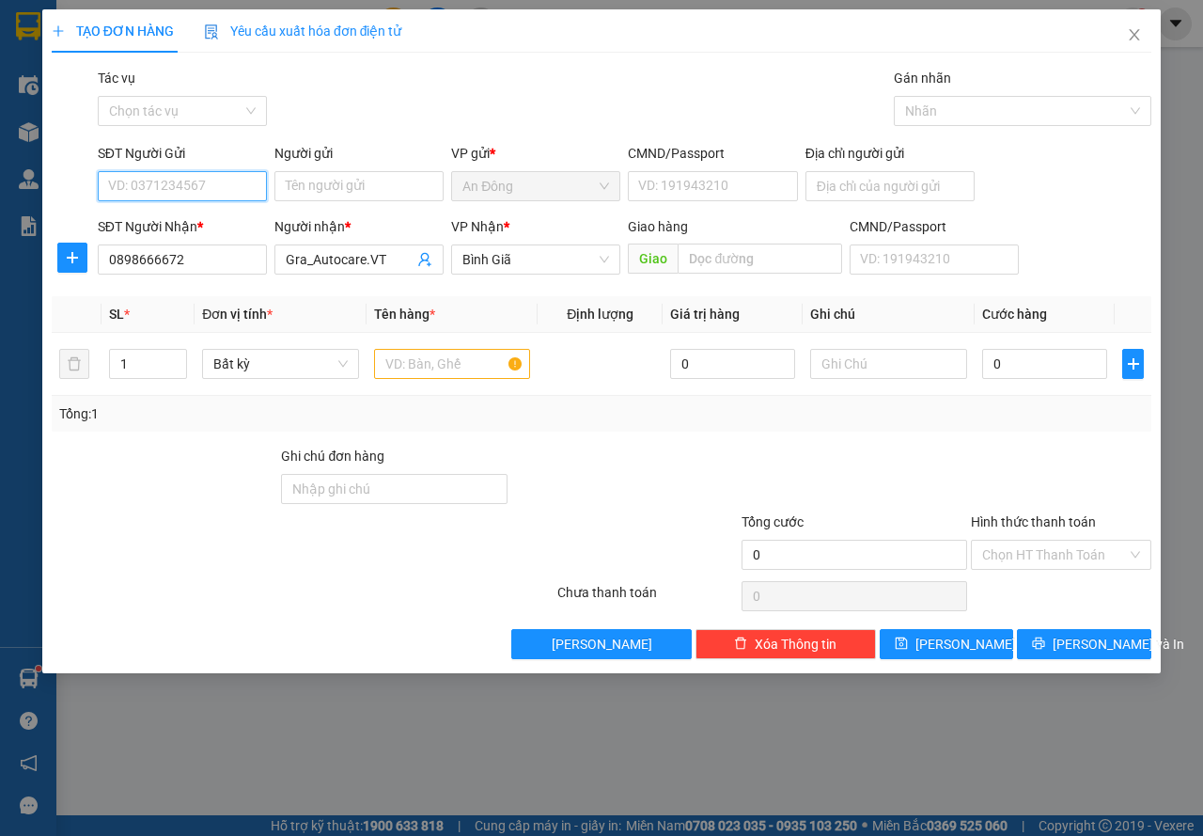
click at [169, 183] on input "SĐT Người Gửi" at bounding box center [182, 186] width 169 height 30
click at [171, 217] on div "0333736996 - 3 miền" at bounding box center [182, 223] width 147 height 21
click at [436, 348] on div at bounding box center [452, 364] width 157 height 38
click at [434, 351] on input "text" at bounding box center [452, 364] width 157 height 30
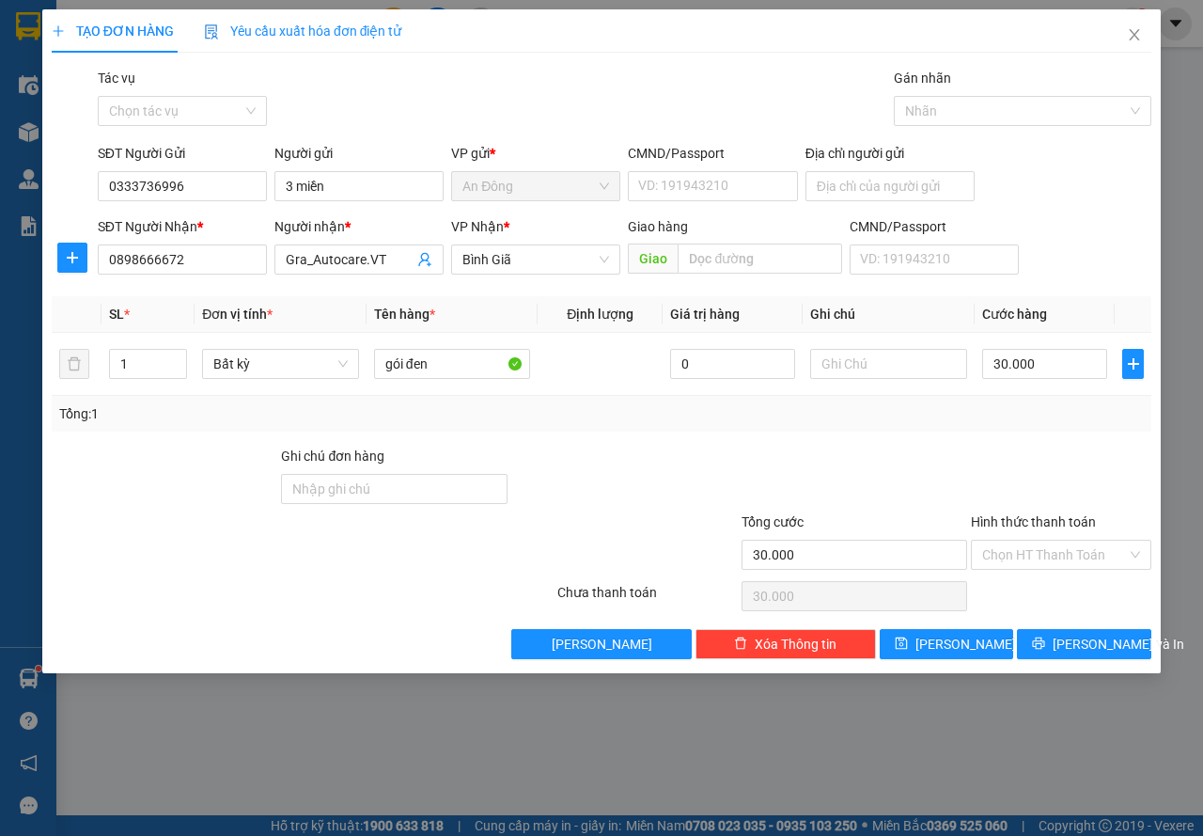
click at [946, 440] on div "Transit Pickup Surcharge Ids Transit Deliver Surcharge Ids Transit Deliver Surc…" at bounding box center [602, 363] width 1100 height 591
click at [1039, 642] on button "[PERSON_NAME] và In" at bounding box center [1084, 644] width 134 height 30
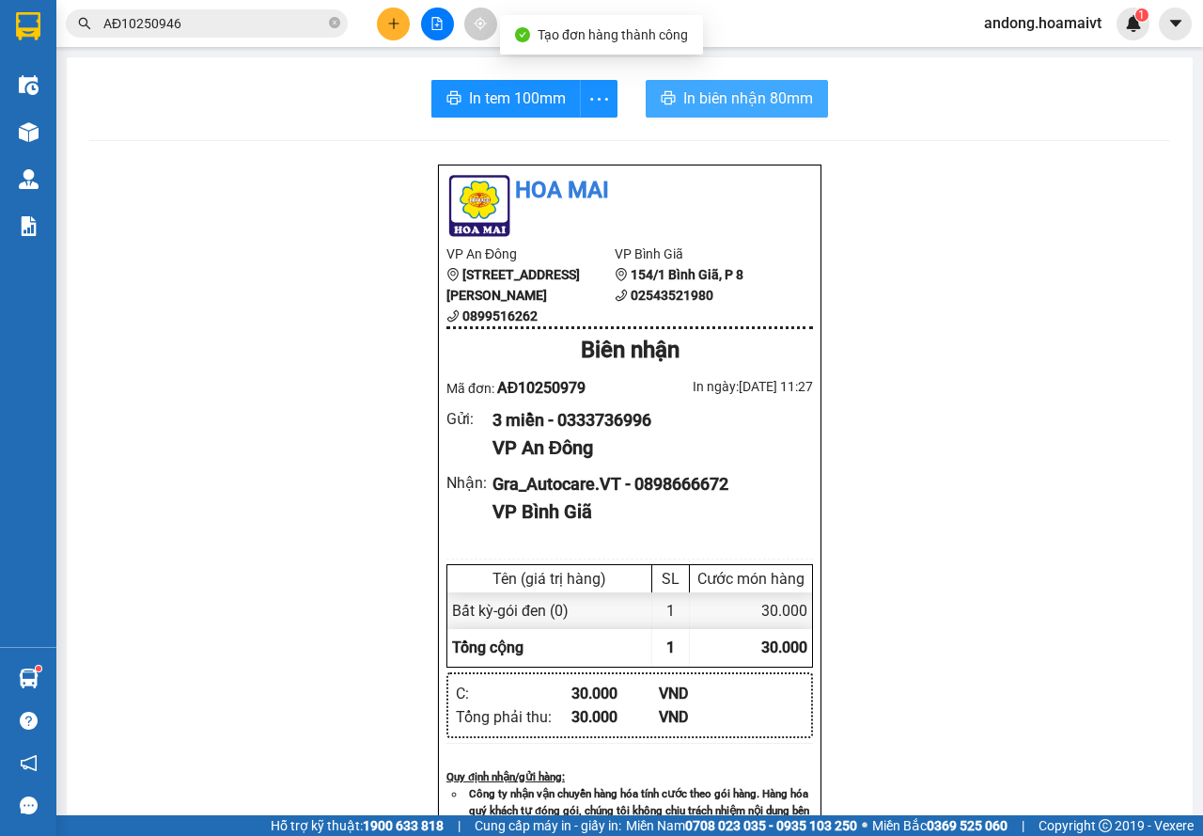
click at [703, 97] on span "In biên nhận 80mm" at bounding box center [748, 97] width 130 height 23
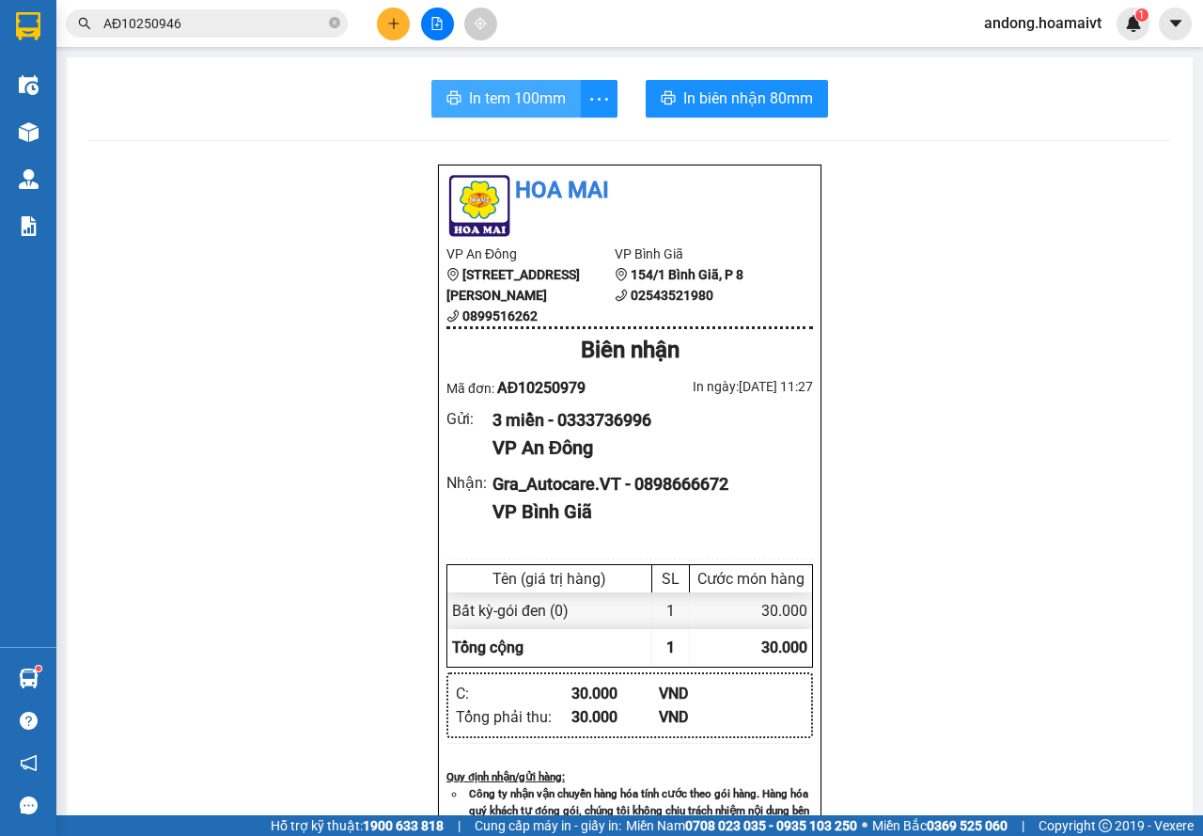
click at [449, 98] on icon "printer" at bounding box center [453, 97] width 15 height 15
click at [399, 33] on button at bounding box center [393, 24] width 33 height 33
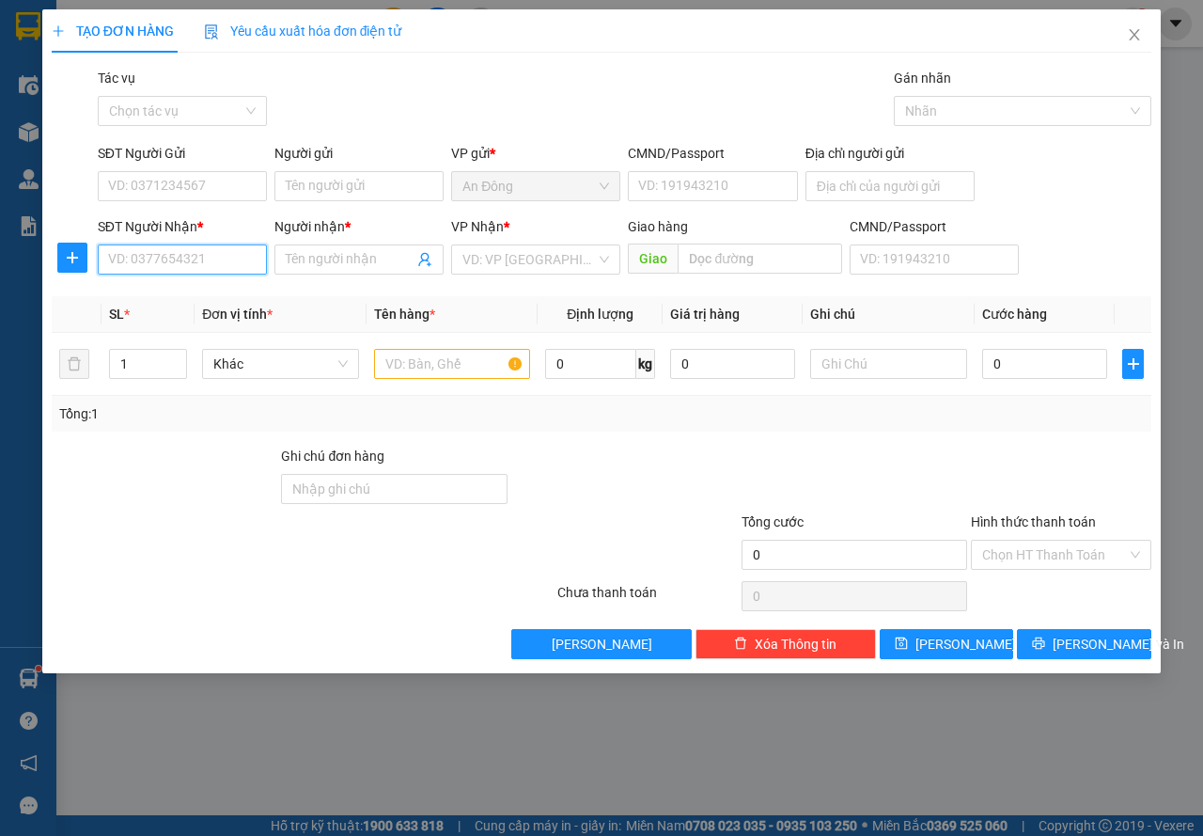
click at [220, 247] on input "SĐT Người Nhận *" at bounding box center [182, 259] width 169 height 30
click at [194, 303] on div "0989115294 - tiền" at bounding box center [182, 297] width 147 height 21
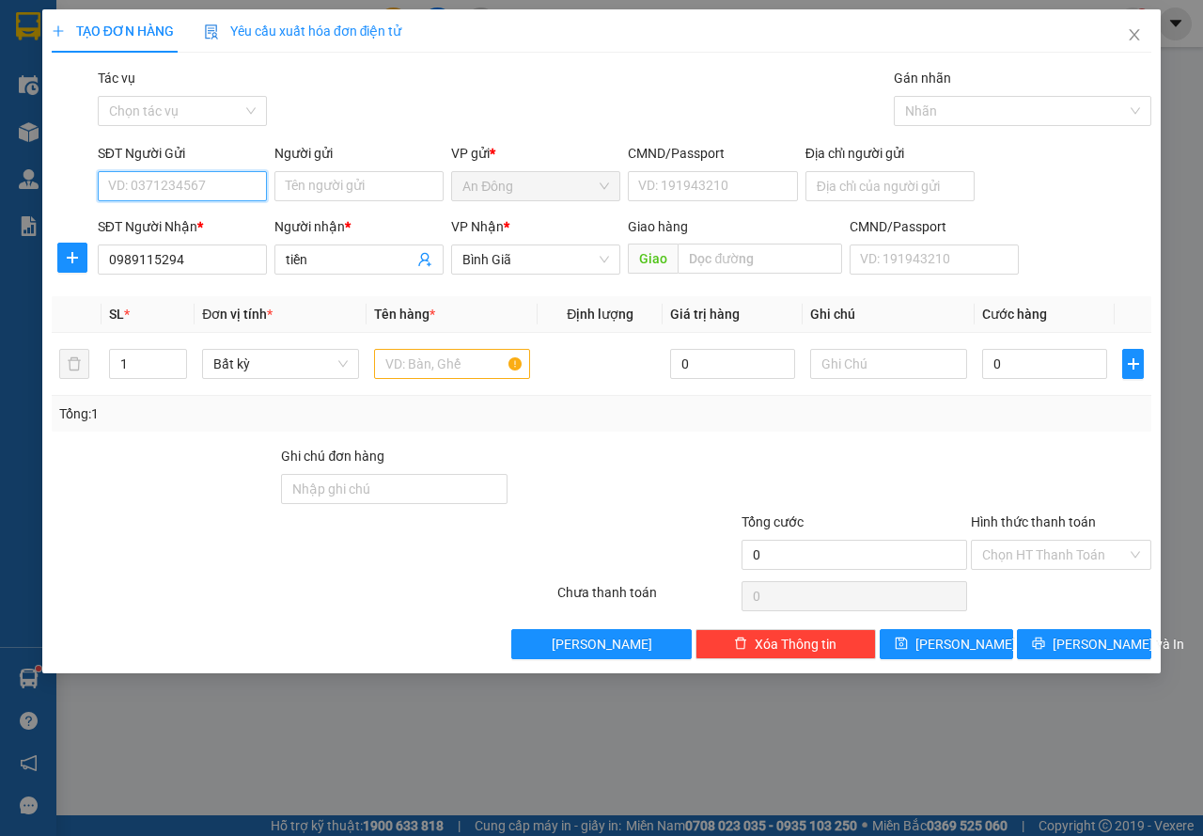
click at [234, 182] on input "SĐT Người Gửi" at bounding box center [182, 186] width 169 height 30
click at [232, 223] on div "0908440897 - vinh" at bounding box center [182, 223] width 147 height 21
click at [413, 348] on div at bounding box center [452, 364] width 157 height 38
click at [394, 353] on input "text" at bounding box center [452, 364] width 157 height 30
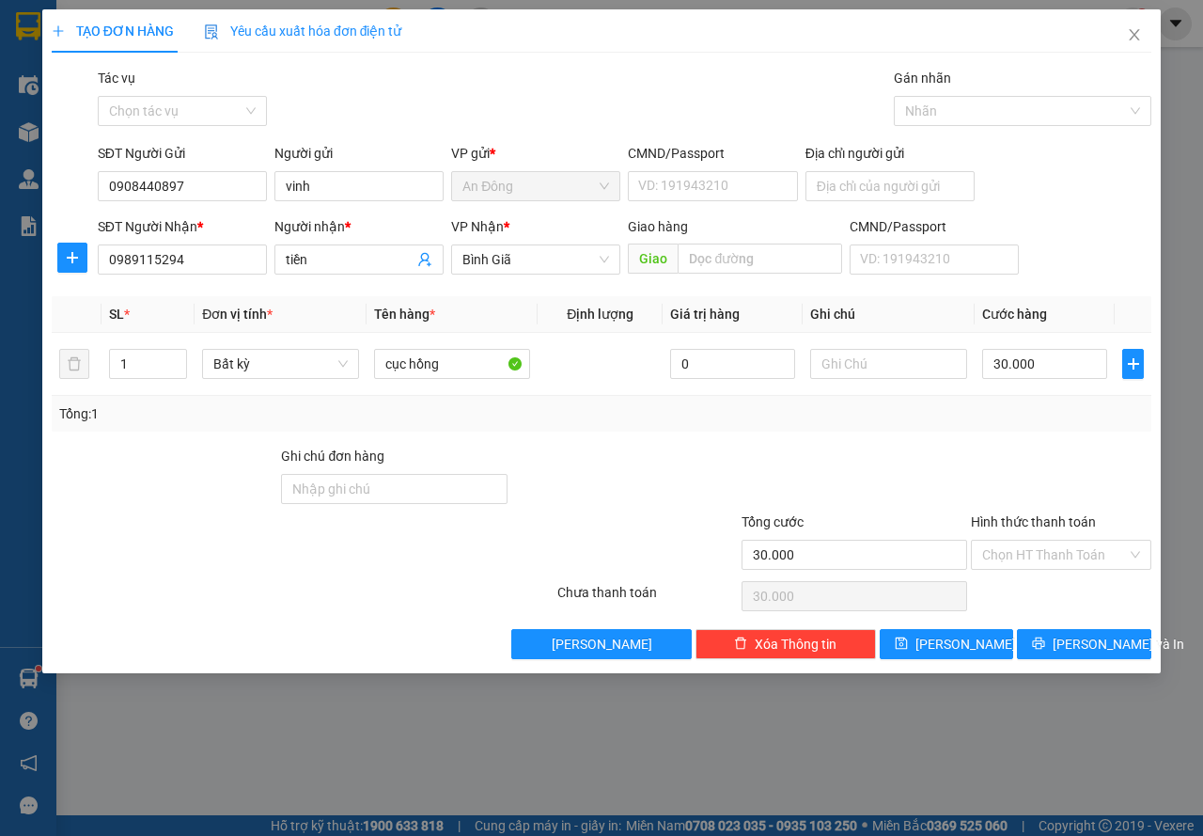
click at [988, 455] on div at bounding box center [1061, 479] width 184 height 66
click at [1045, 650] on span "printer" at bounding box center [1038, 643] width 13 height 15
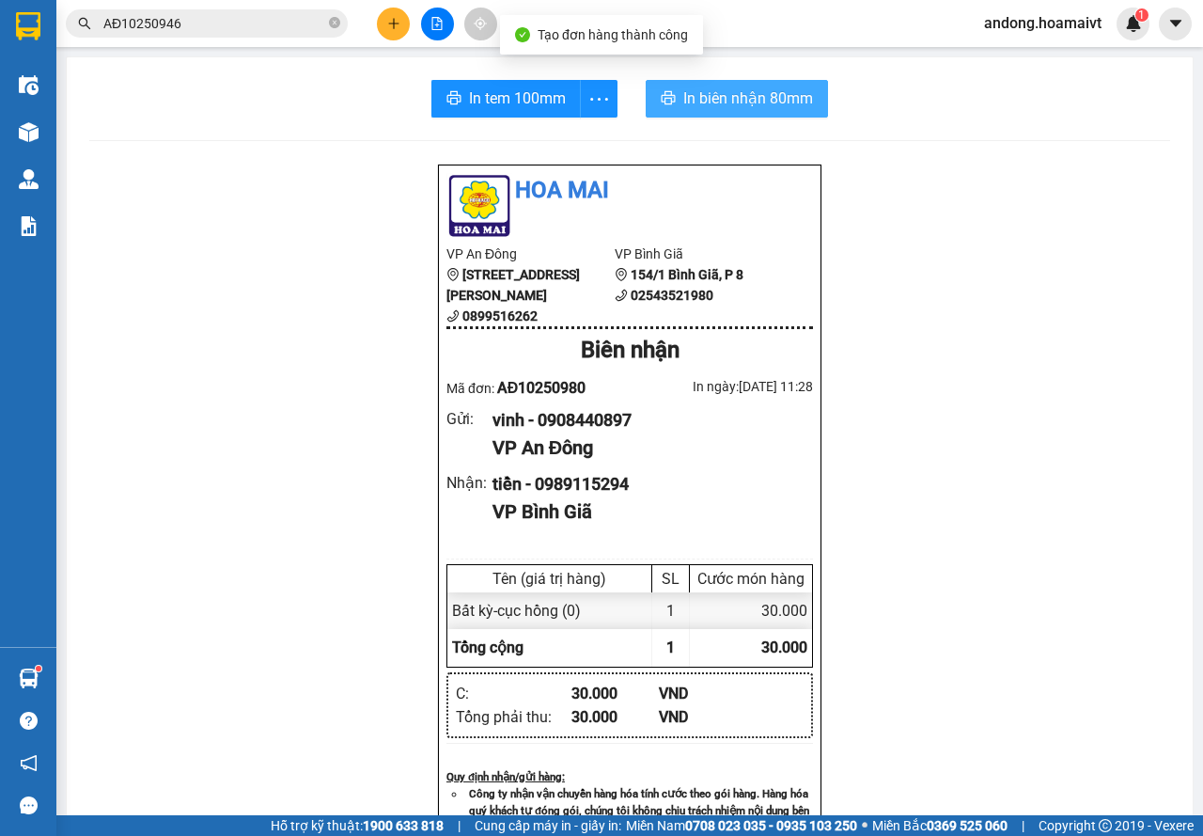
click at [739, 90] on span "In biên nhận 80mm" at bounding box center [748, 97] width 130 height 23
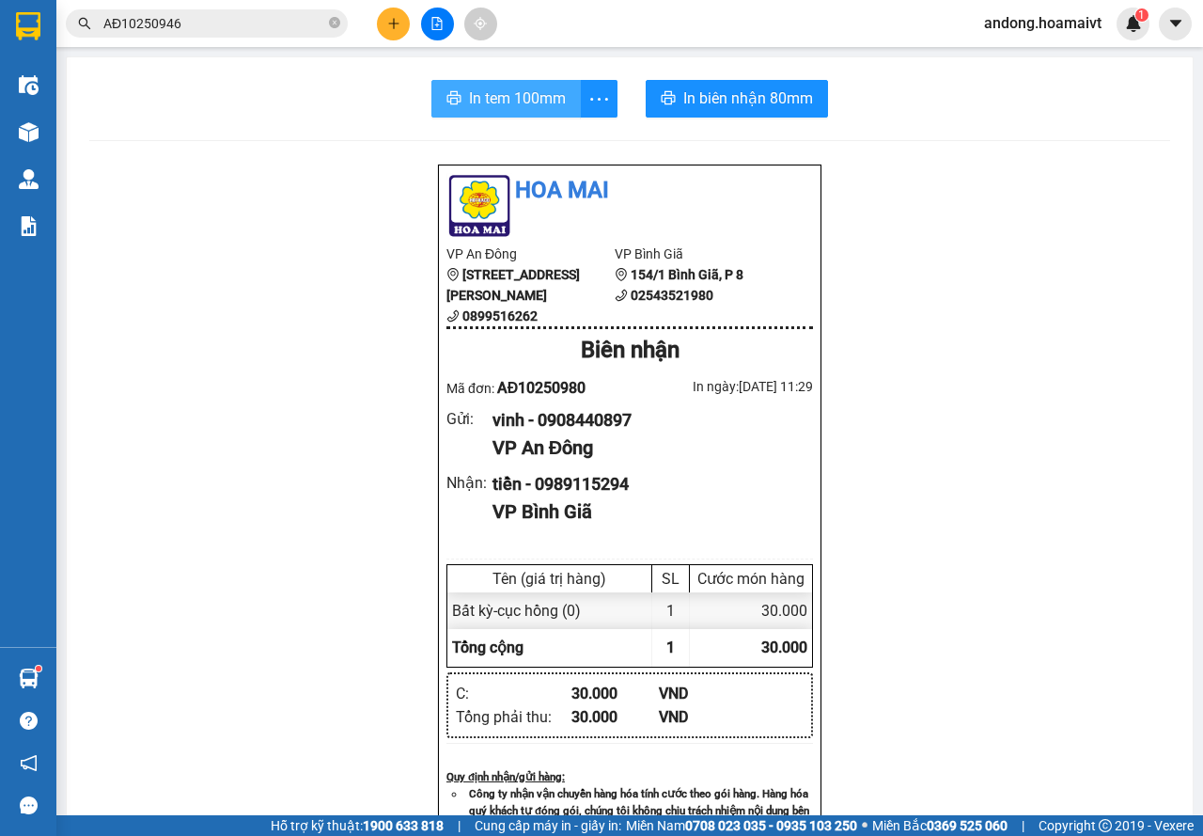
click at [504, 101] on span "In tem 100mm" at bounding box center [517, 97] width 97 height 23
click at [381, 23] on button at bounding box center [393, 24] width 33 height 33
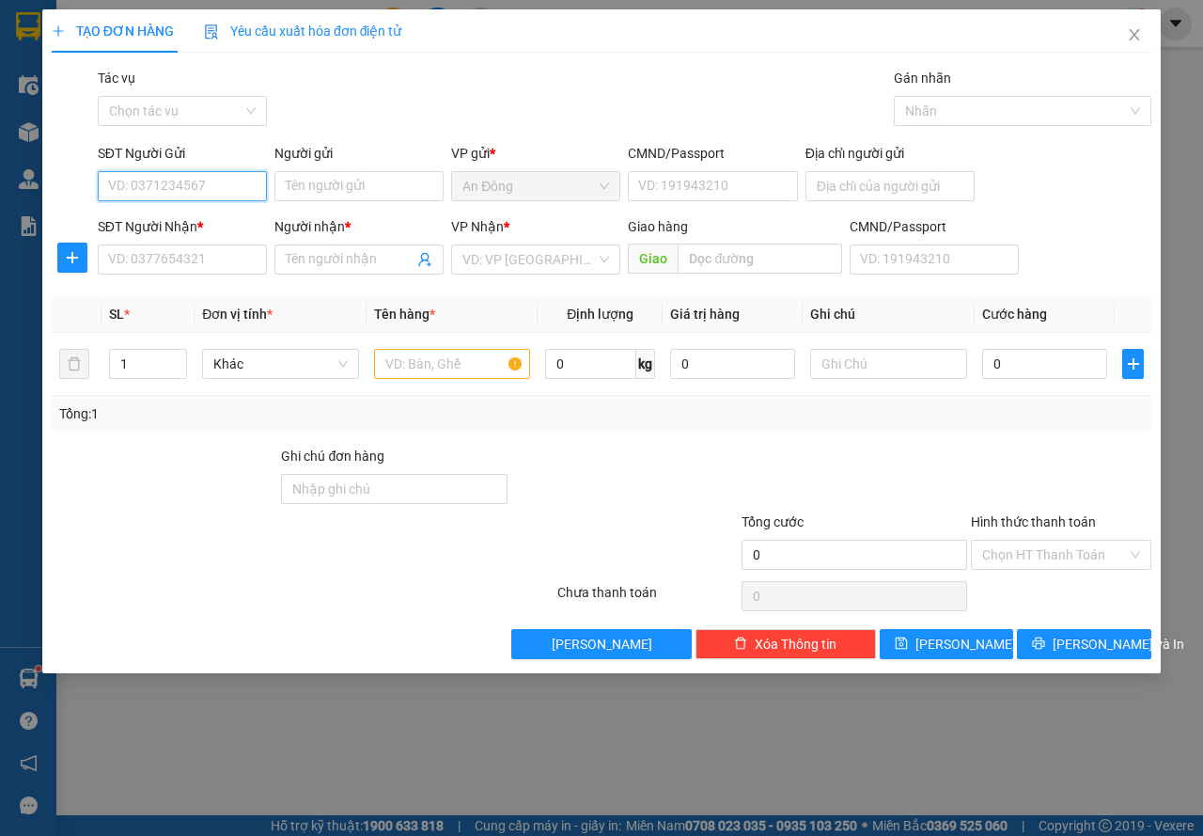
click at [203, 188] on input "SĐT Người Gửi" at bounding box center [182, 186] width 169 height 30
click at [197, 219] on div "0937871691 - ÁNH" at bounding box center [182, 223] width 147 height 21
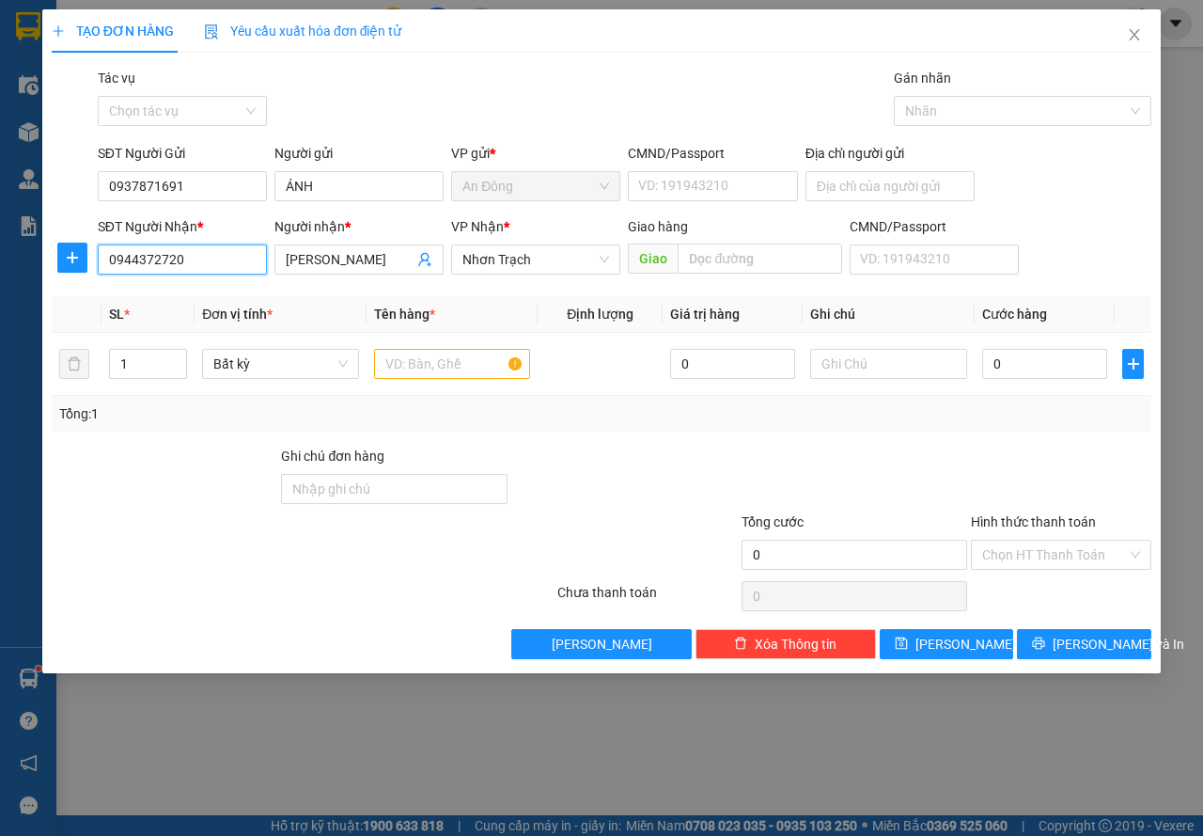
click at [212, 261] on input "0944372720" at bounding box center [182, 259] width 169 height 30
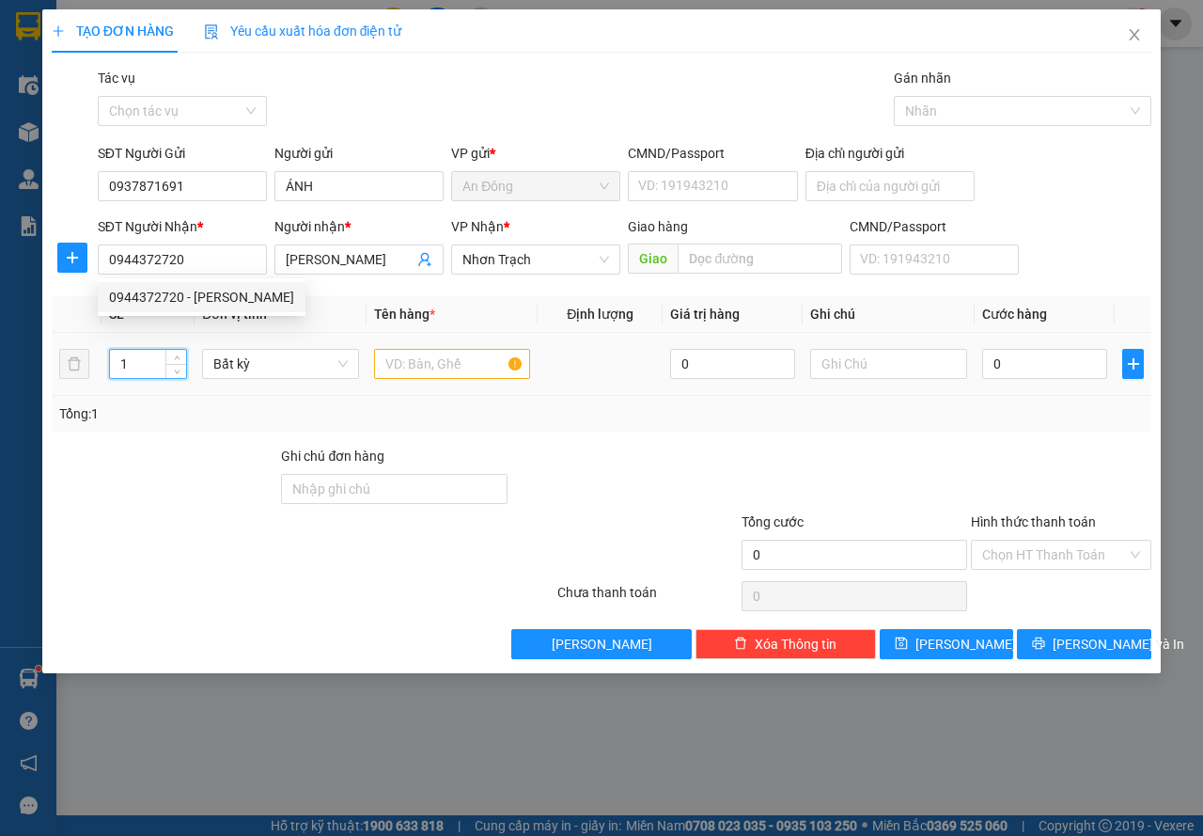
click at [0, 381] on div "TẠO ĐƠN HÀNG Yêu cầu xuất hóa đơn điện tử Transit Pickup Surcharge Ids Transit …" at bounding box center [601, 418] width 1203 height 836
click at [437, 369] on input "text" at bounding box center [452, 364] width 157 height 30
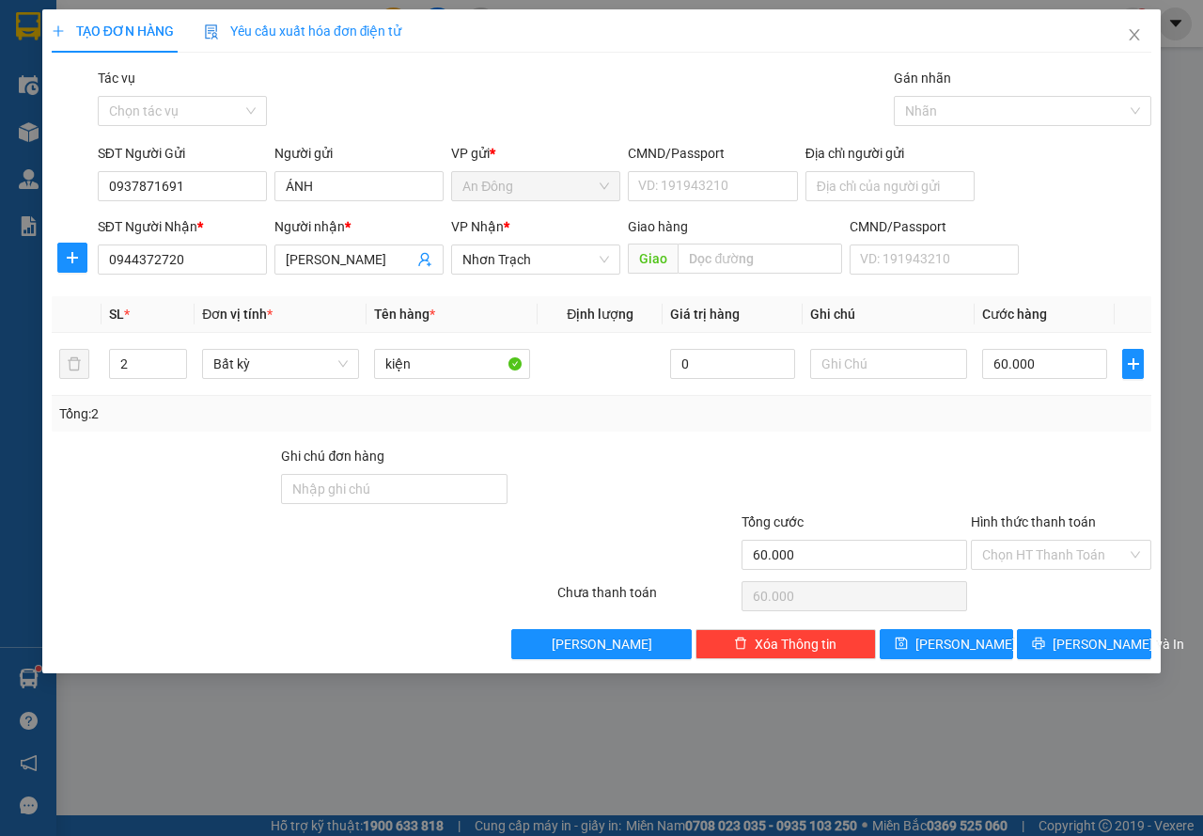
click at [965, 446] on div at bounding box center [855, 479] width 230 height 66
click at [1042, 632] on button "[PERSON_NAME] và In" at bounding box center [1084, 644] width 134 height 30
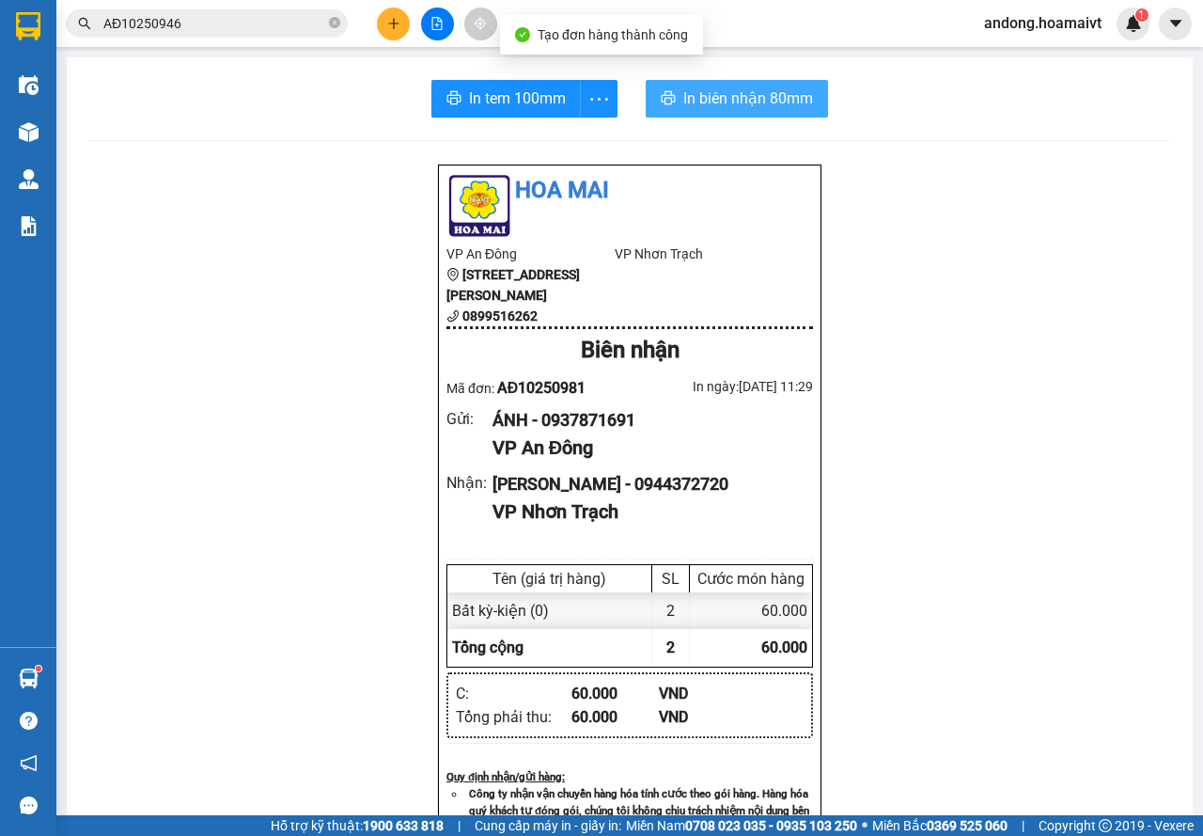
click at [713, 94] on span "In biên nhận 80mm" at bounding box center [748, 97] width 130 height 23
click at [722, 105] on span "In biên nhận 80mm" at bounding box center [748, 97] width 130 height 23
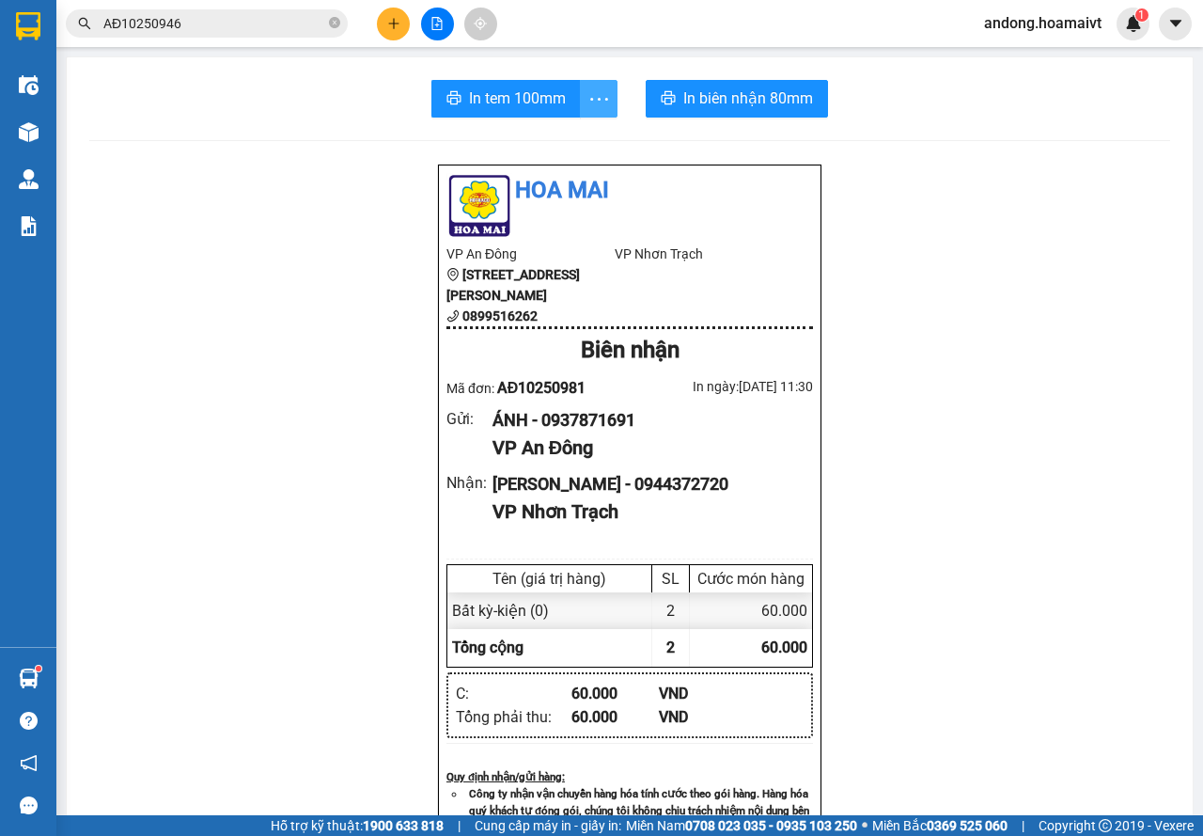
click at [581, 102] on span "more" at bounding box center [599, 98] width 36 height 23
click at [575, 129] on li "In tem 100mm theo số lượng (2)" at bounding box center [505, 140] width 211 height 30
click at [581, 109] on span "more" at bounding box center [599, 98] width 36 height 23
click at [585, 142] on div "In tem 100mm theo số lượng (2)" at bounding box center [506, 140] width 188 height 21
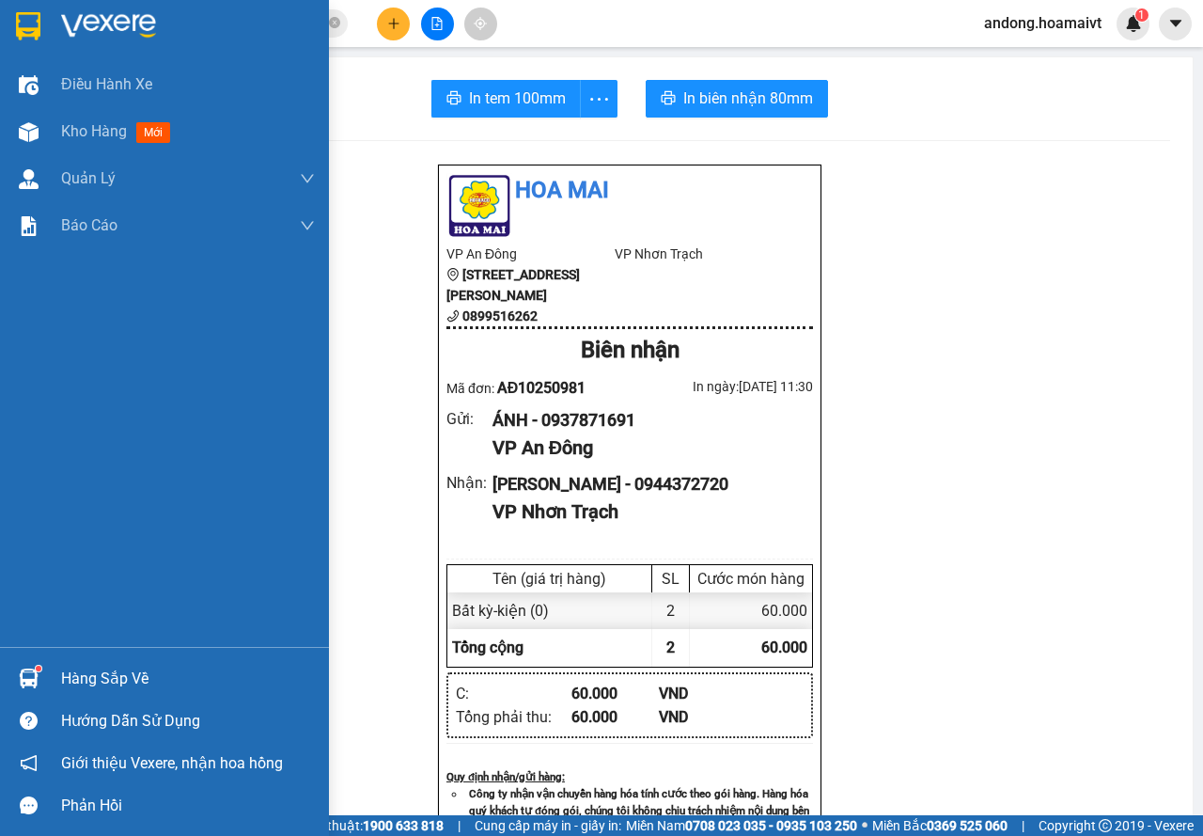
click at [37, 666] on sup at bounding box center [39, 668] width 6 height 6
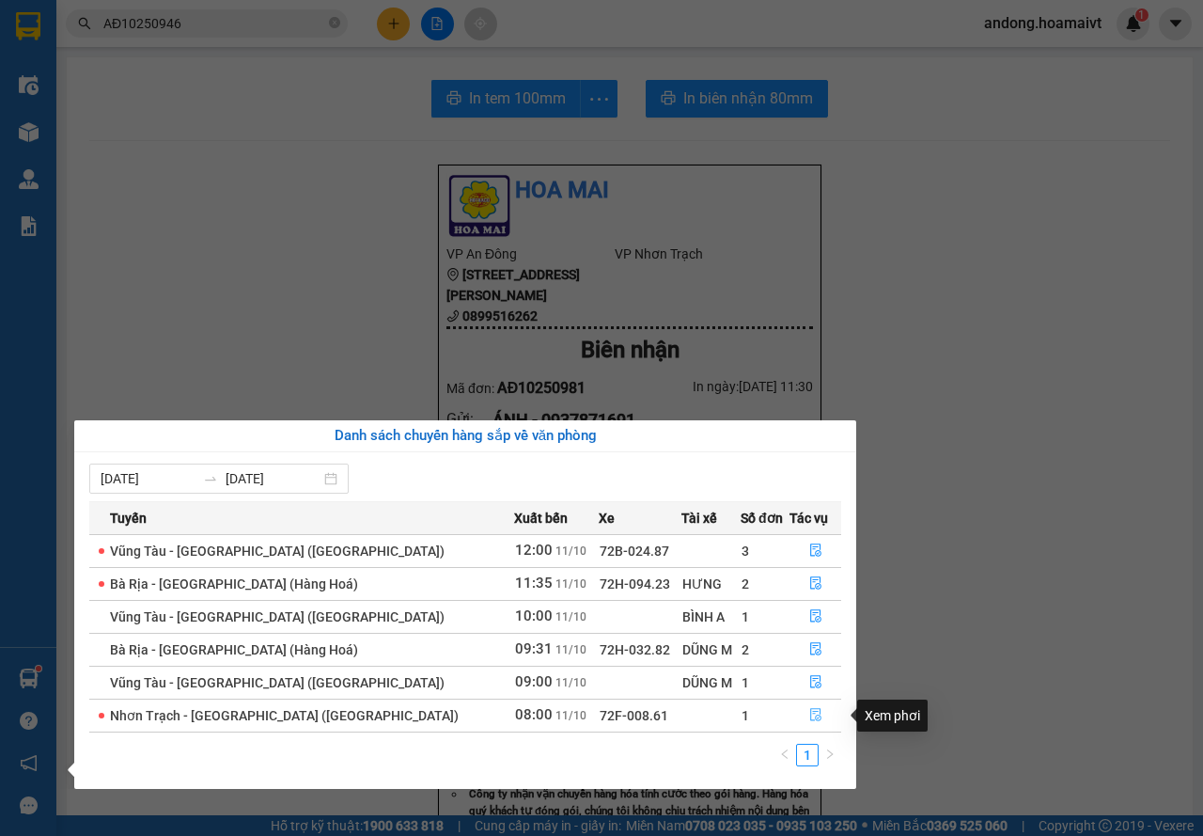
click at [816, 715] on button "button" at bounding box center [815, 715] width 50 height 30
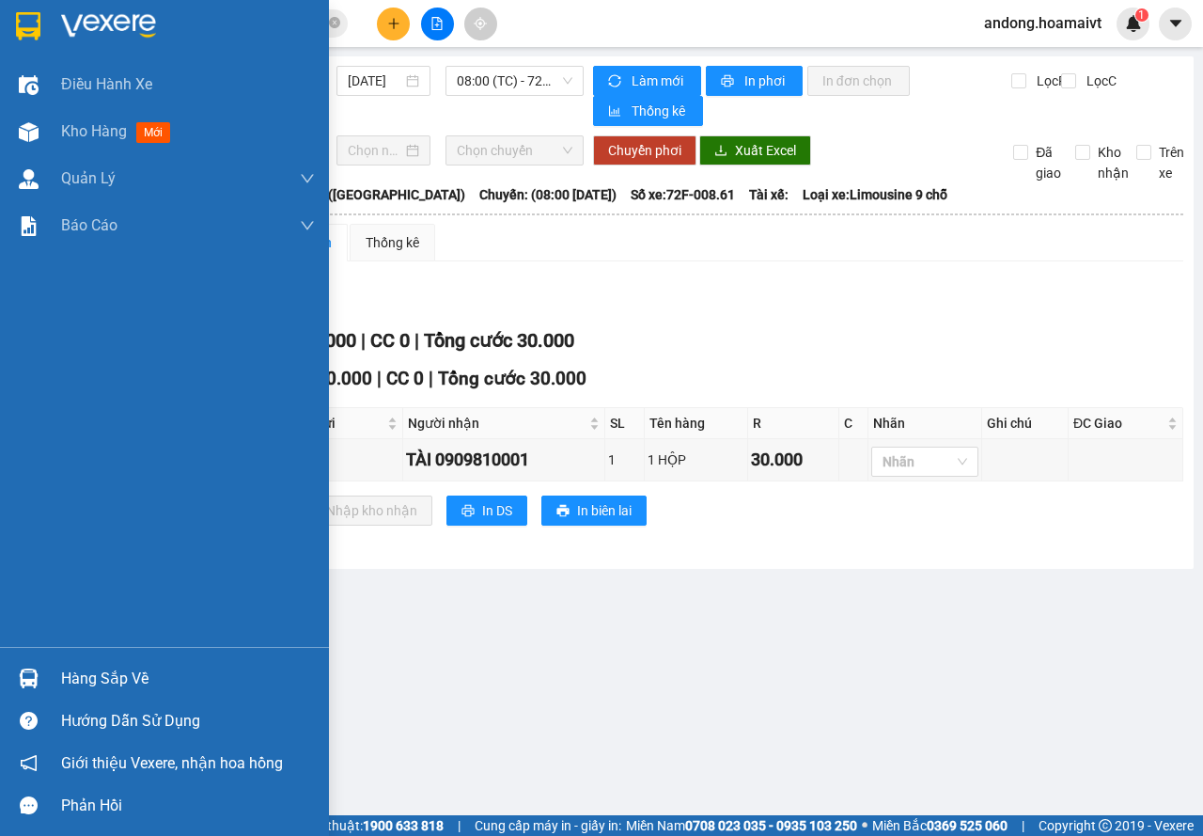
click at [48, 678] on div "Hàng sắp về" at bounding box center [164, 678] width 329 height 42
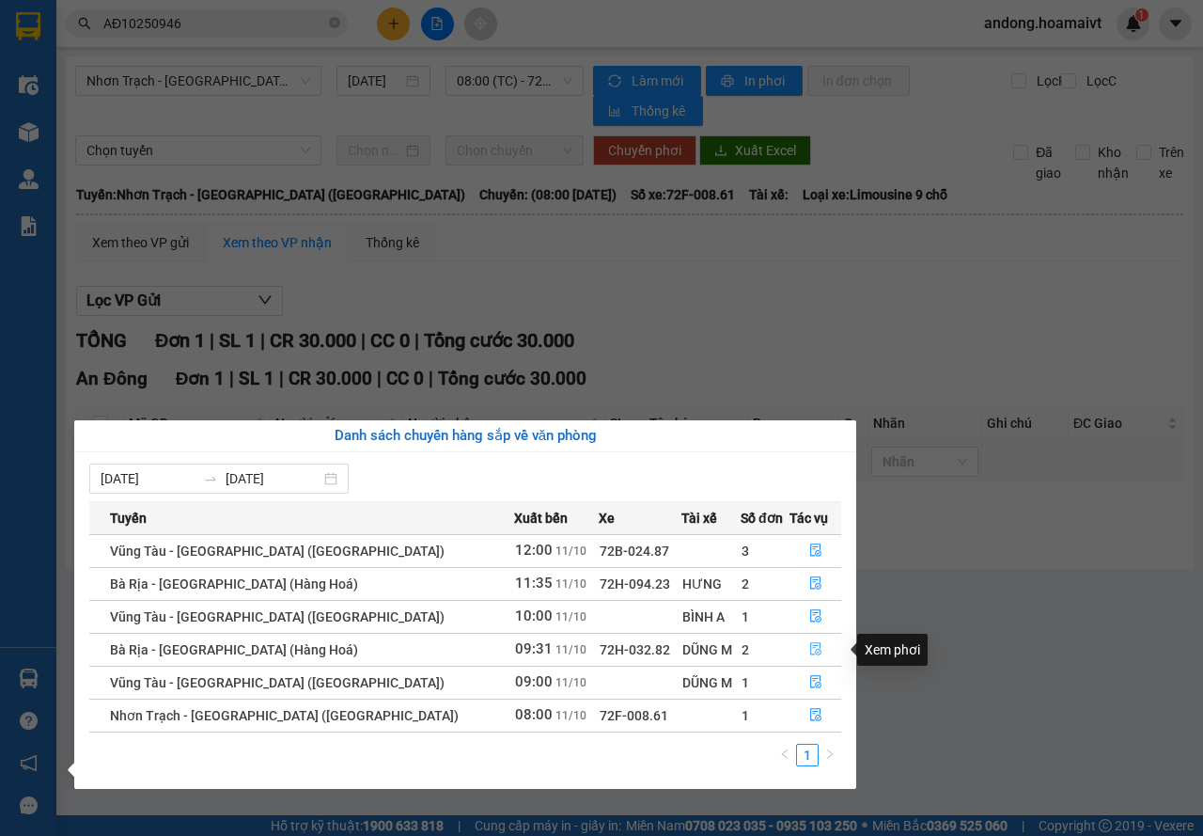
click at [800, 648] on button "button" at bounding box center [815, 649] width 50 height 30
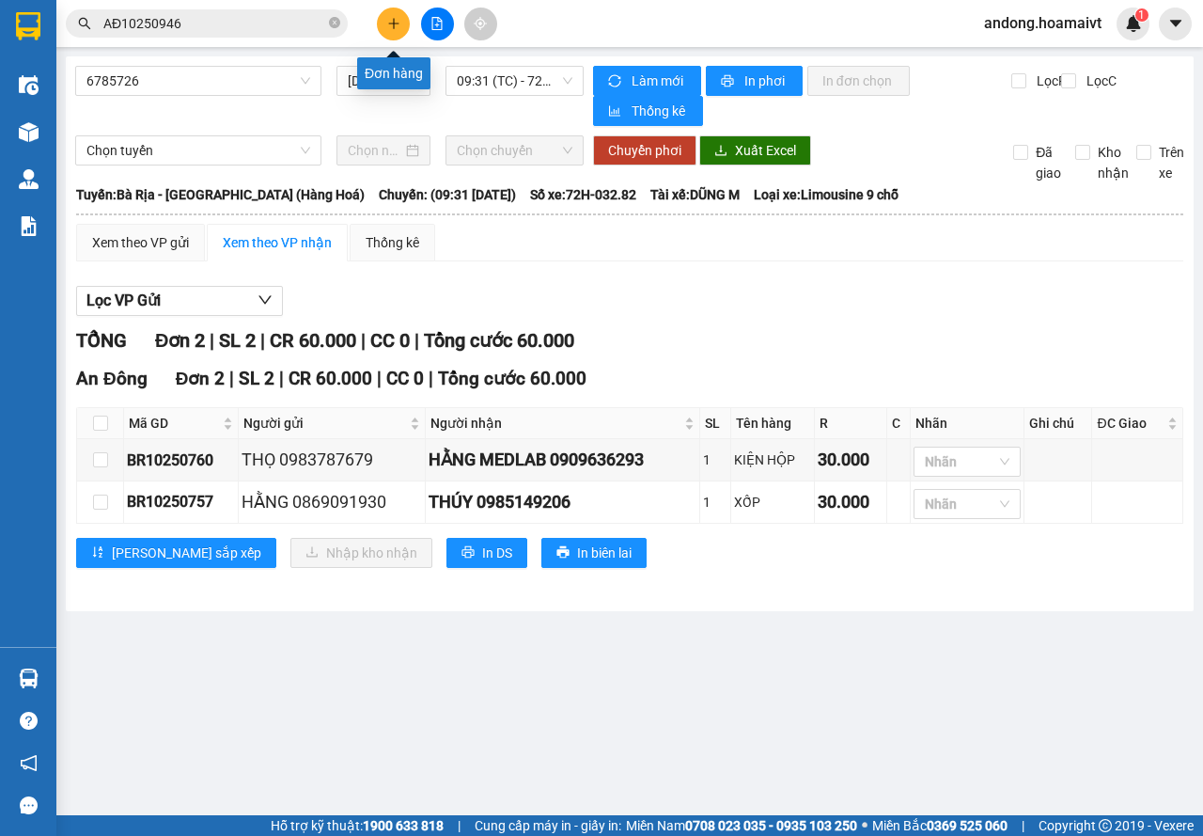
click at [391, 24] on icon "plus" at bounding box center [393, 23] width 13 height 13
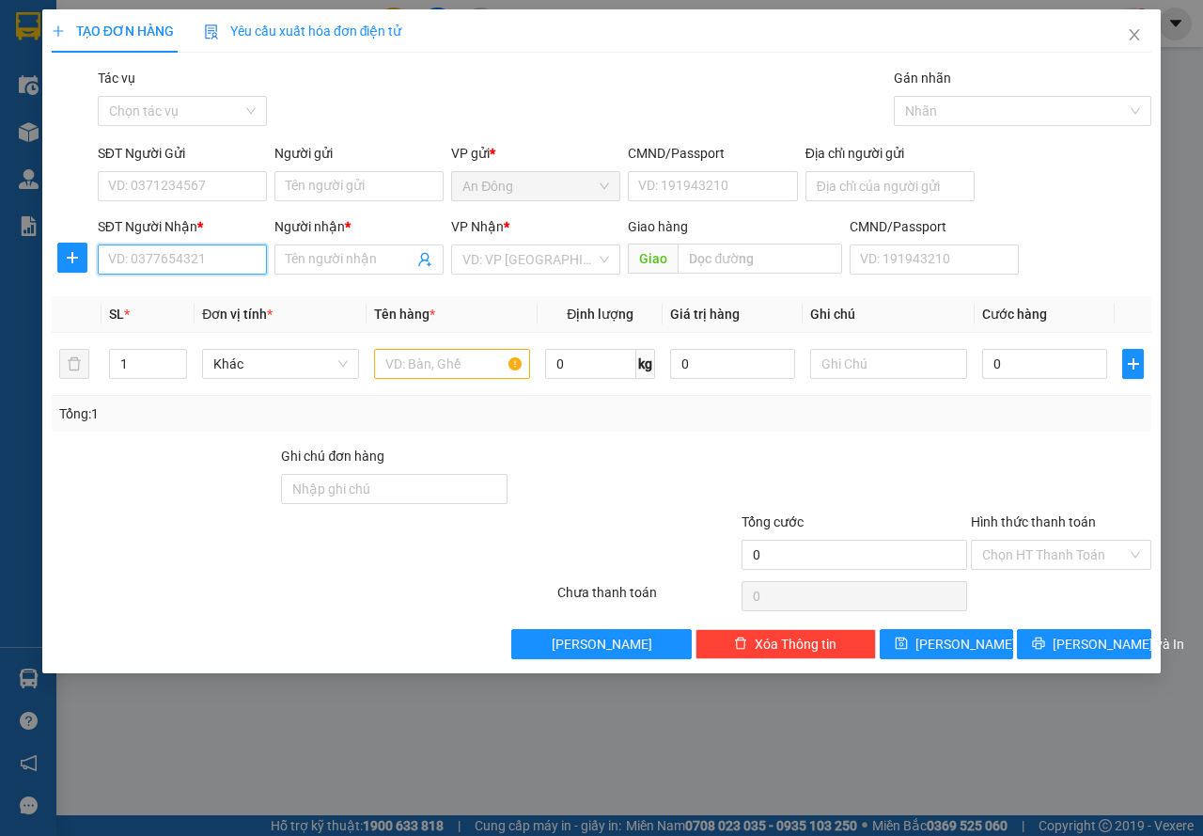
click at [230, 248] on input "SĐT Người Nhận *" at bounding box center [182, 259] width 169 height 30
click at [212, 300] on div "0906490491 - Duy" at bounding box center [182, 297] width 147 height 21
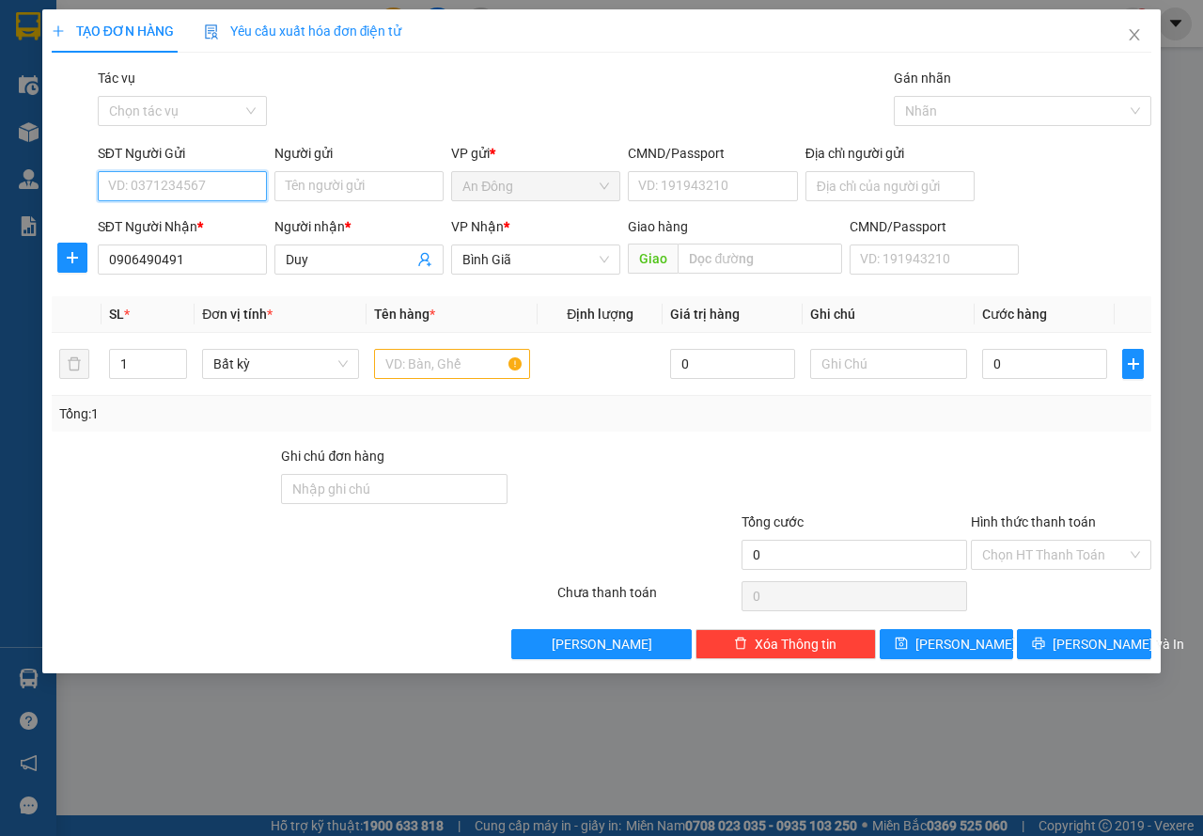
click at [207, 190] on input "SĐT Người Gửi" at bounding box center [182, 186] width 169 height 30
click at [177, 227] on div "0944636889 - Ngọc" at bounding box center [182, 223] width 147 height 21
click at [433, 371] on input "text" at bounding box center [452, 364] width 157 height 30
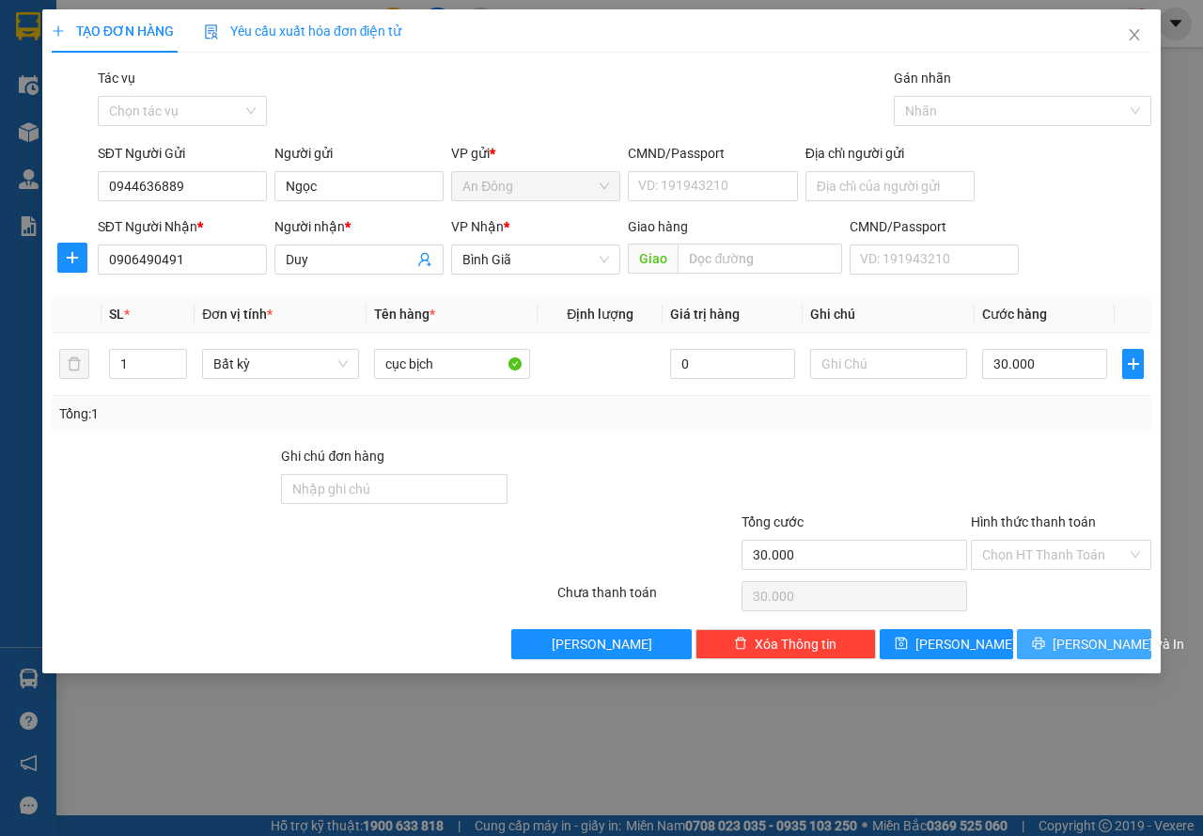
click at [1064, 651] on button "[PERSON_NAME] và In" at bounding box center [1084, 644] width 134 height 30
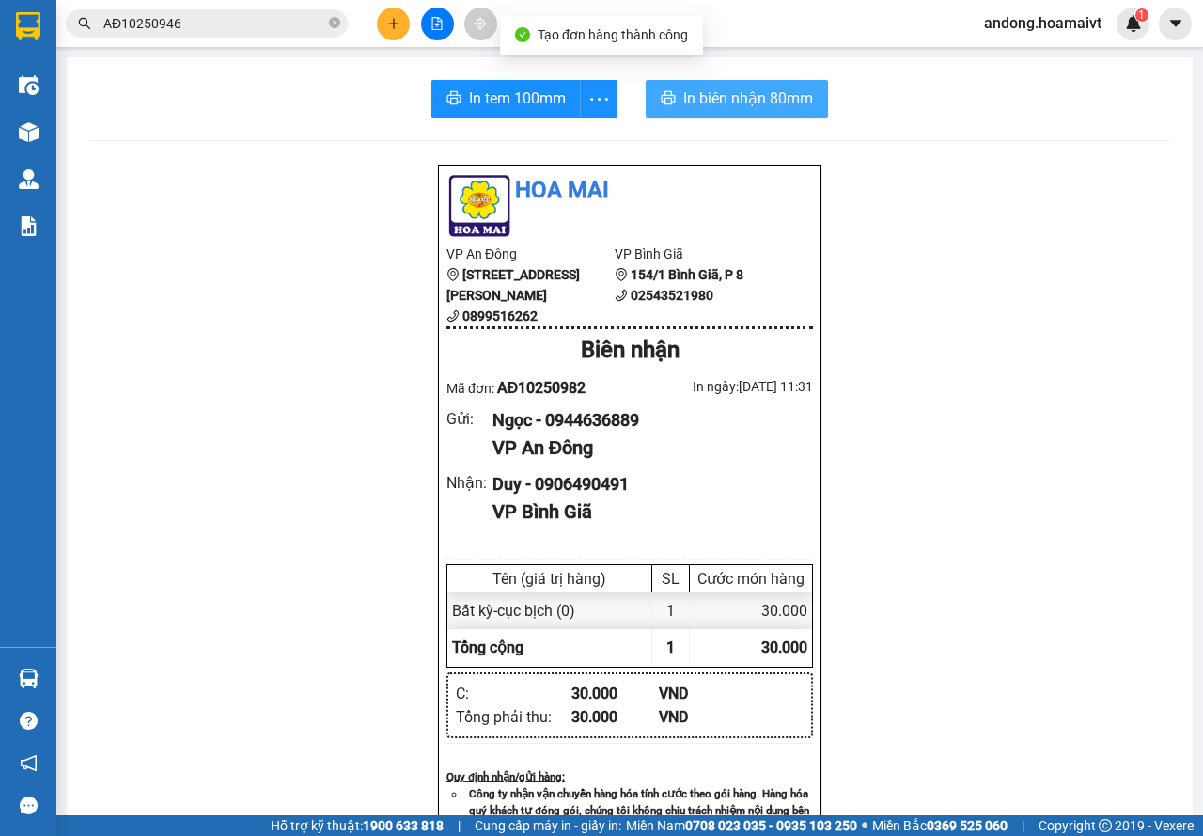
click at [733, 90] on span "In biên nhận 80mm" at bounding box center [748, 97] width 130 height 23
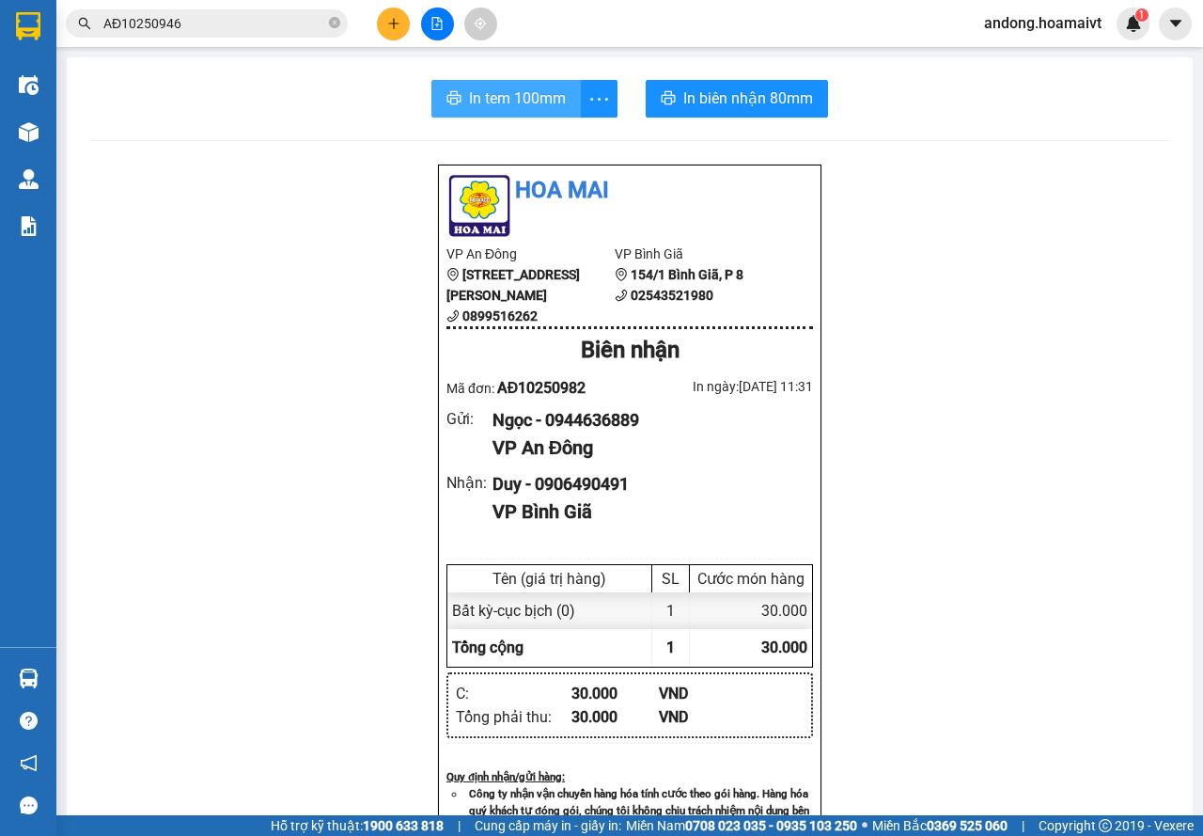
click at [527, 101] on span "In tem 100mm" at bounding box center [517, 97] width 97 height 23
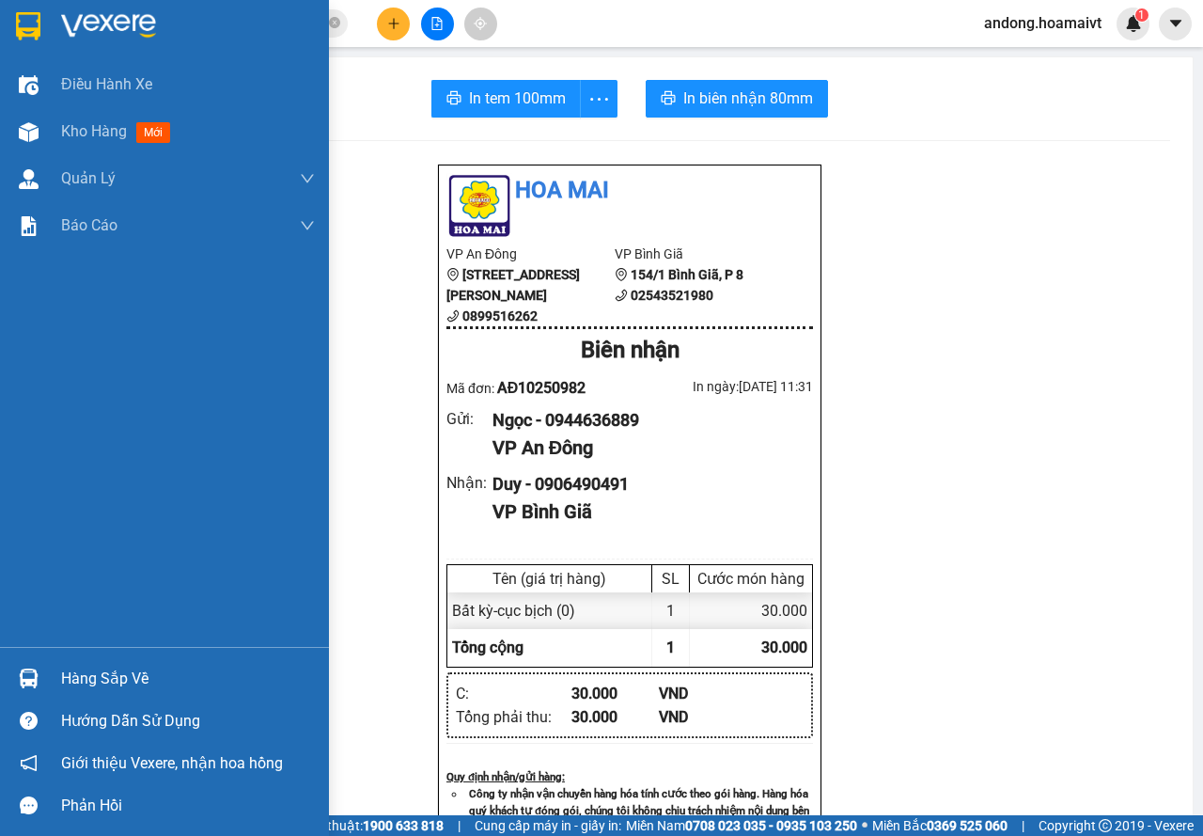
click at [52, 19] on div at bounding box center [164, 30] width 329 height 61
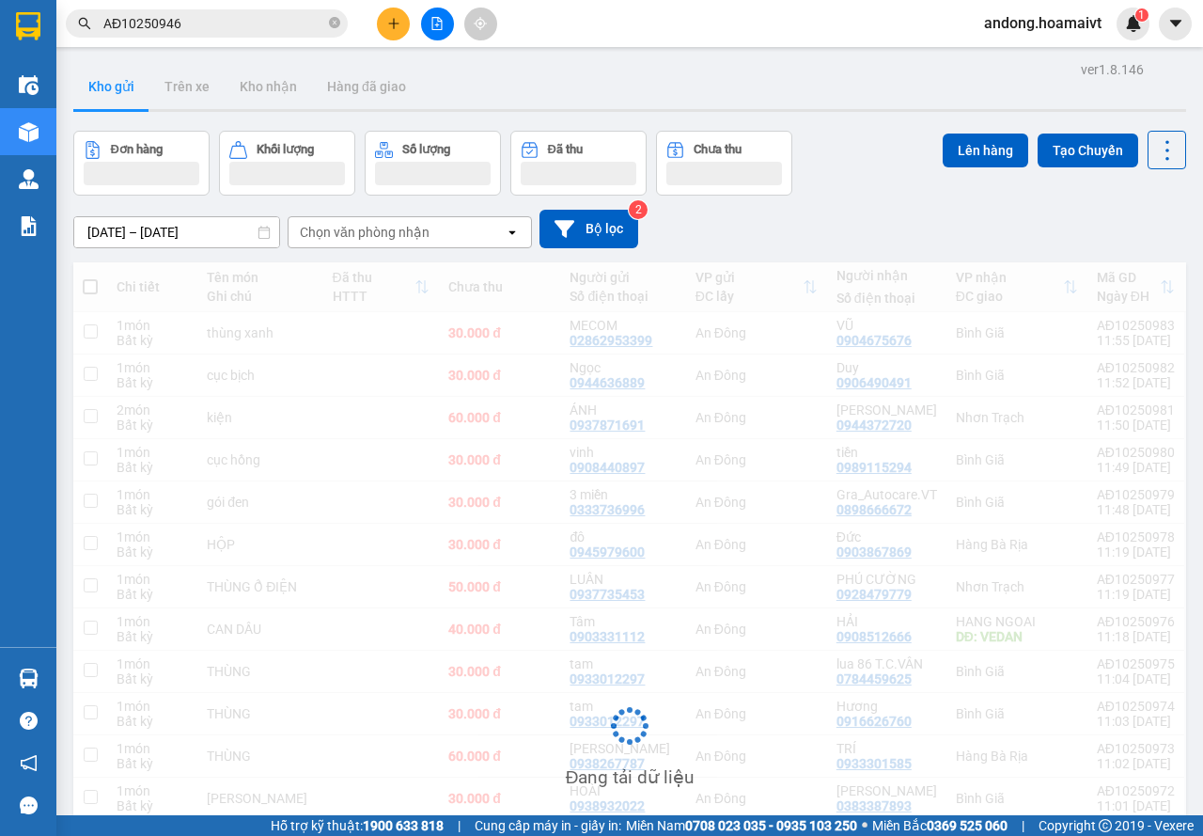
click at [368, 231] on div "Chọn văn phòng nhận" at bounding box center [365, 232] width 130 height 19
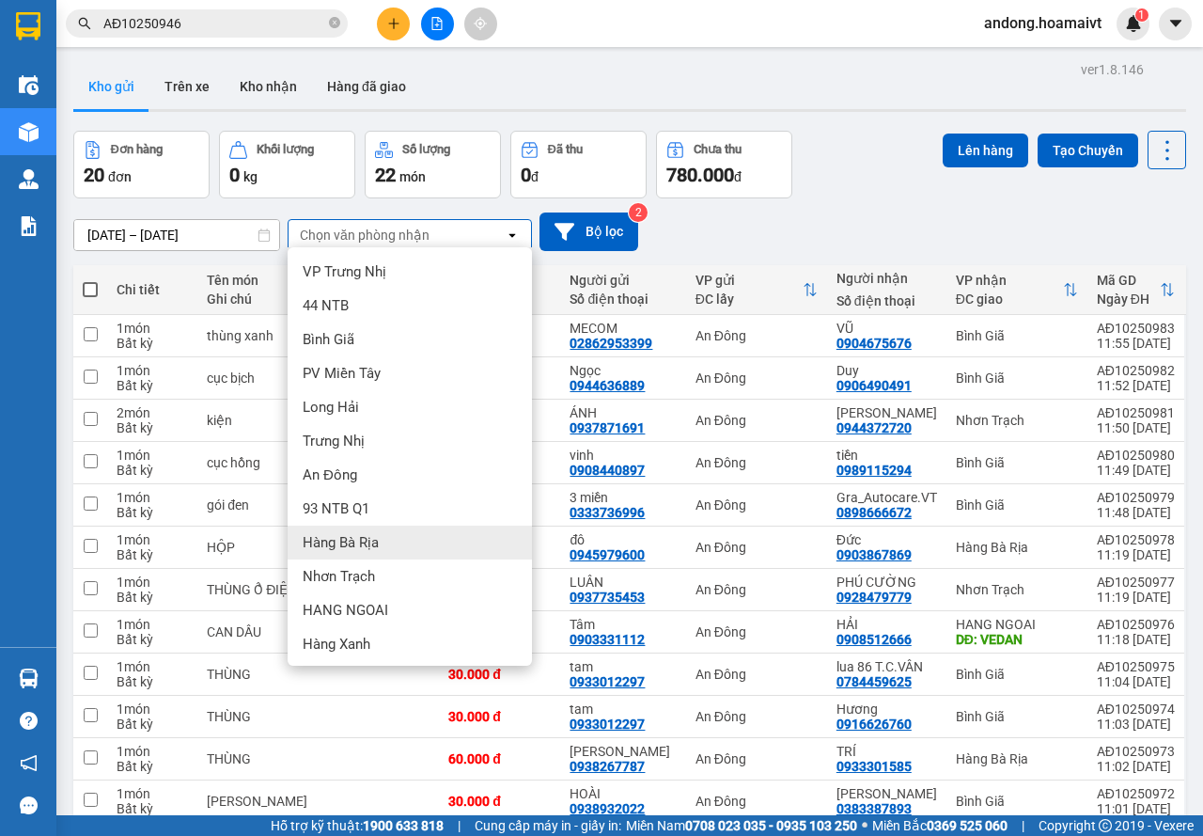
click at [377, 538] on span "Hàng Bà Rịa" at bounding box center [341, 542] width 76 height 19
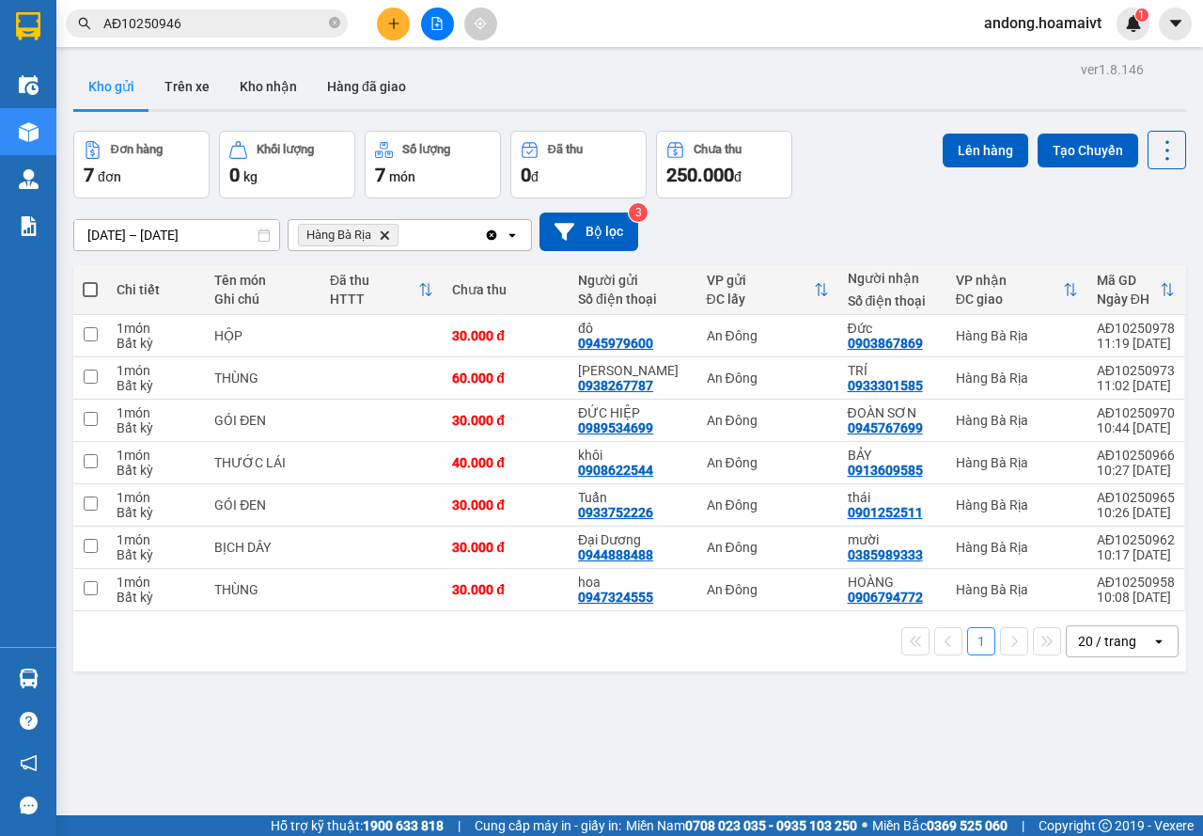
click at [391, 22] on icon "plus" at bounding box center [393, 23] width 13 height 13
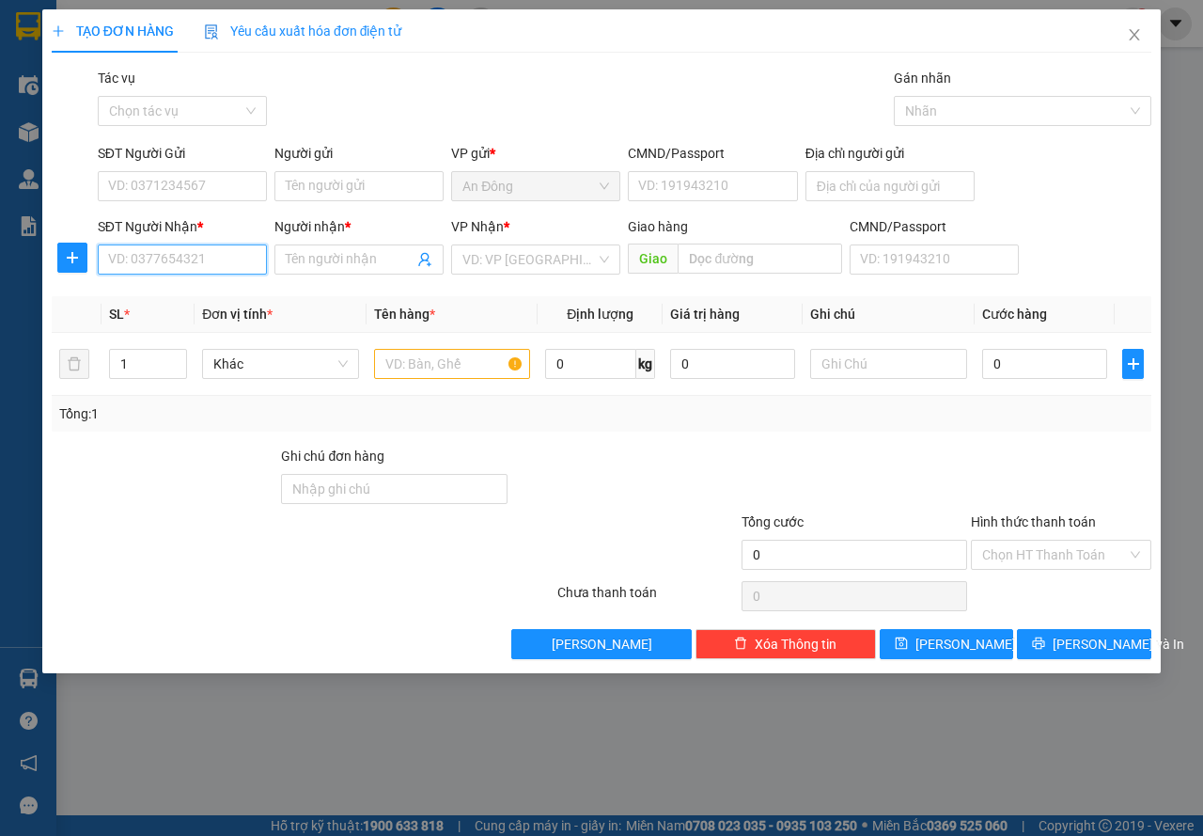
click at [220, 257] on input "SĐT Người Nhận *" at bounding box center [182, 259] width 169 height 30
drag, startPoint x: 208, startPoint y: 291, endPoint x: 223, endPoint y: 198, distance: 94.3
click at [211, 289] on div "0975886272 - Phượng SAO VIÊT" at bounding box center [204, 297] width 191 height 21
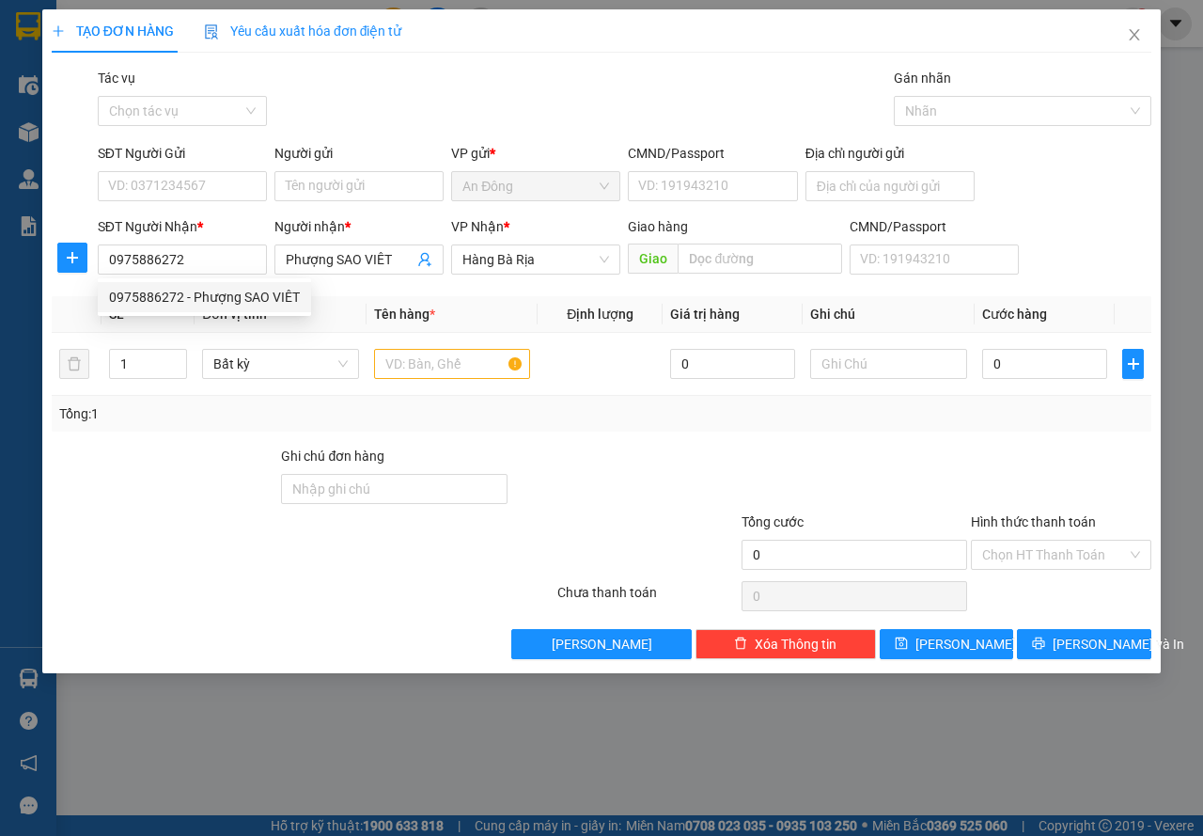
click at [218, 167] on div "SĐT Người Gửi" at bounding box center [182, 157] width 169 height 28
click at [223, 181] on input "SĐT Người Gửi" at bounding box center [182, 186] width 169 height 30
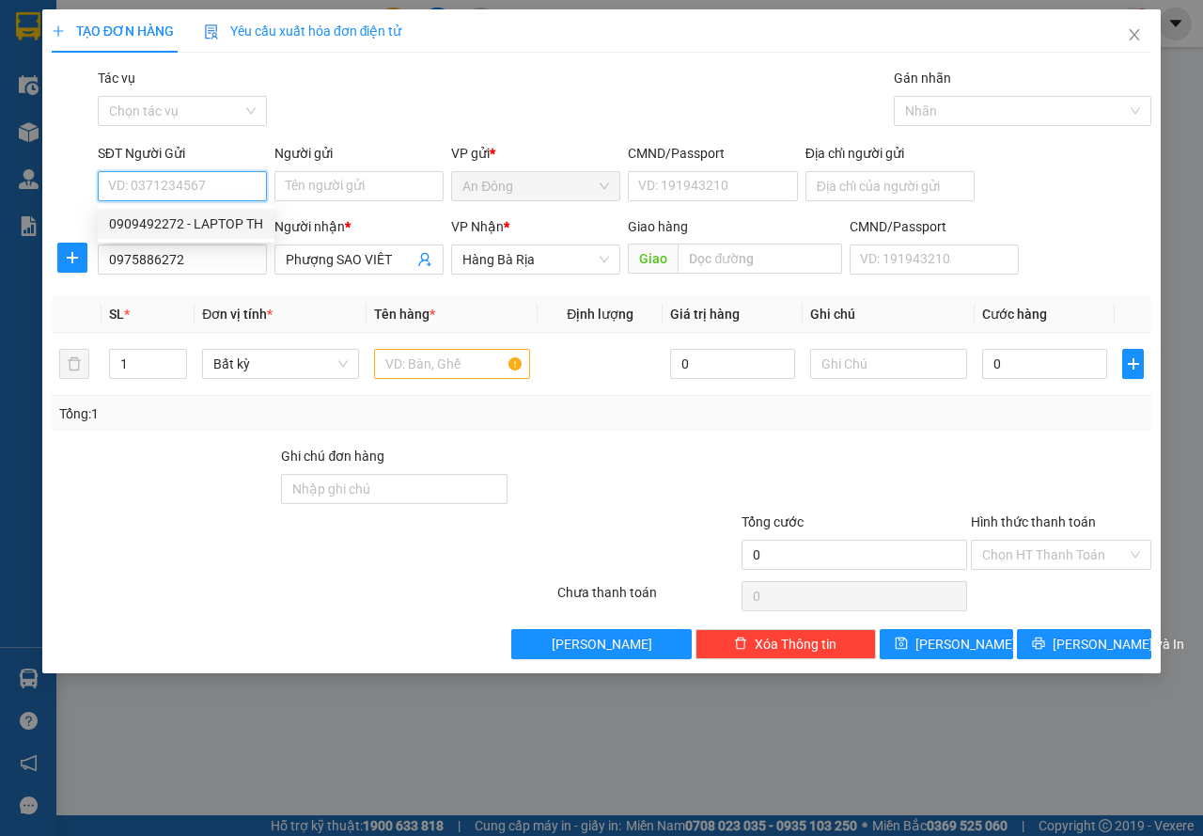
click at [248, 225] on div "0909492272 - LAPTOP TH" at bounding box center [186, 223] width 154 height 21
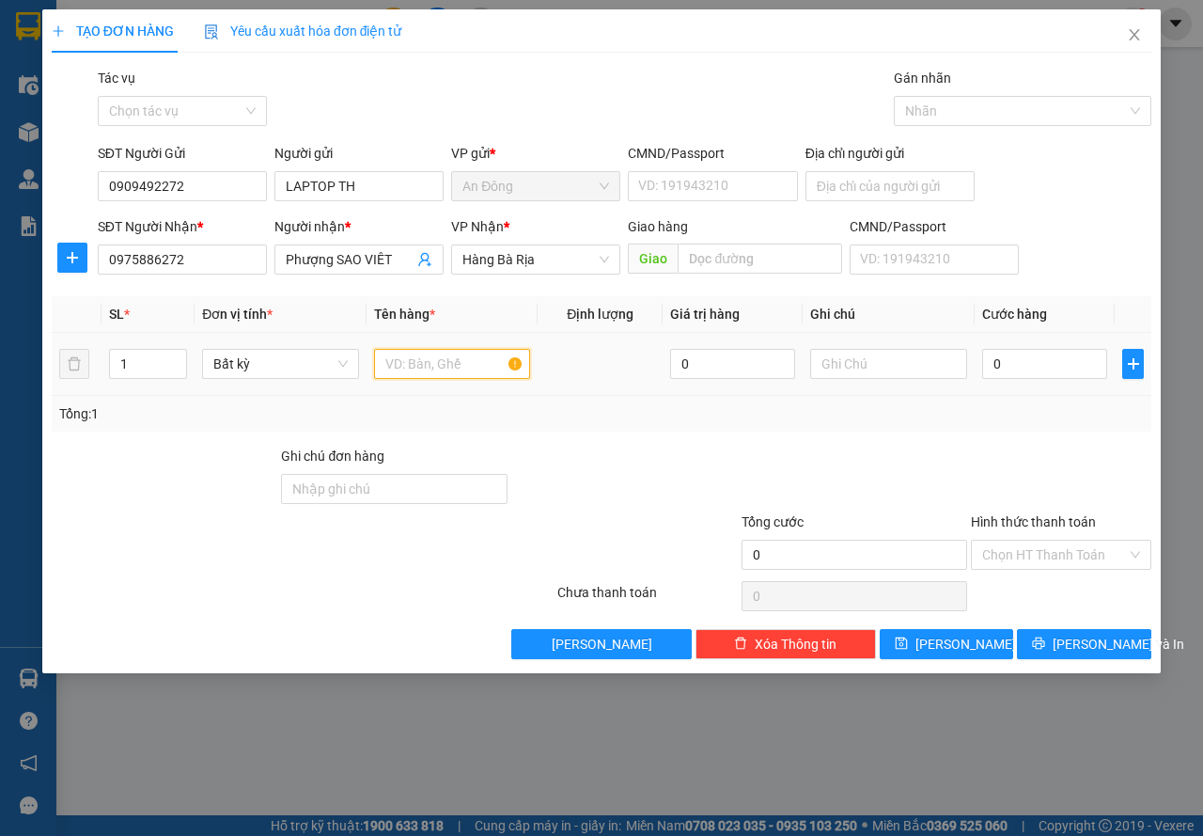
click at [397, 370] on input "text" at bounding box center [452, 364] width 157 height 30
click at [1072, 358] on input "0" at bounding box center [1044, 364] width 125 height 30
drag, startPoint x: 1069, startPoint y: 633, endPoint x: 1054, endPoint y: 596, distance: 39.6
click at [1068, 633] on button "[PERSON_NAME] và In" at bounding box center [1084, 644] width 134 height 30
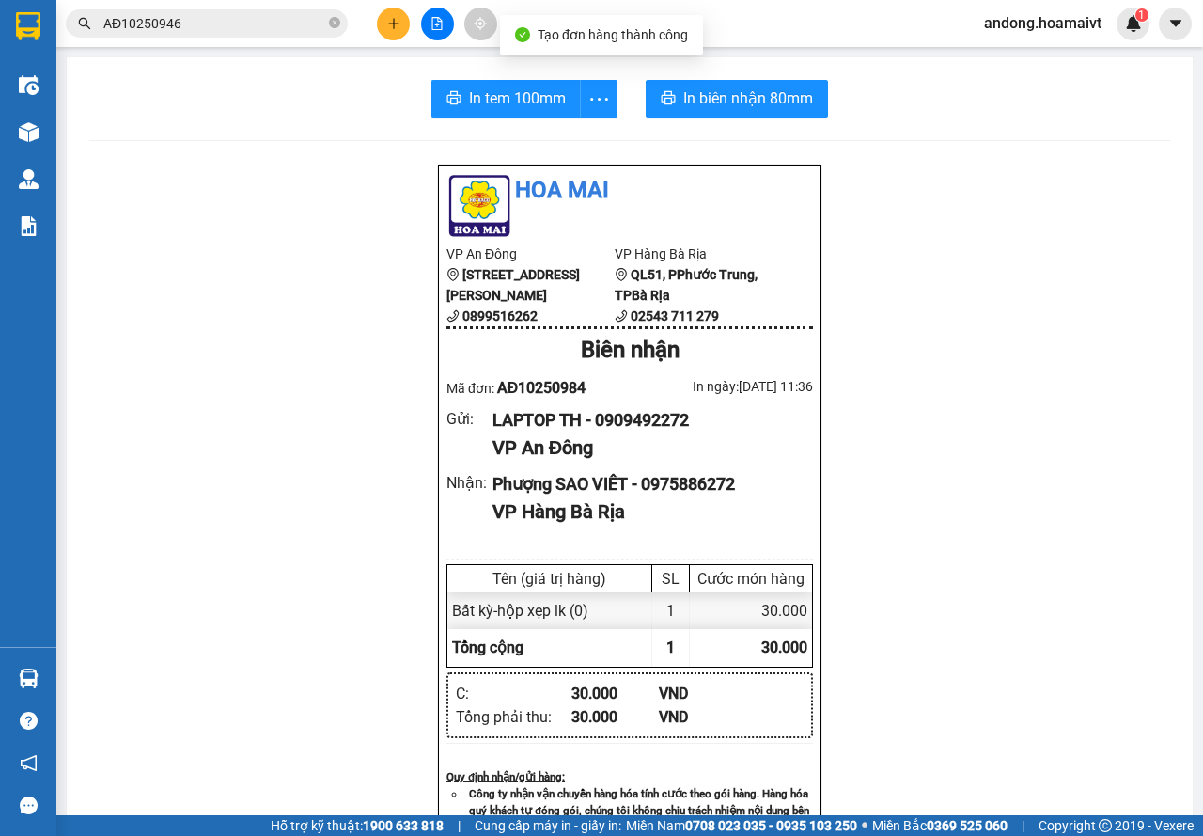
click at [708, 40] on div "Kết quả tìm kiếm ( 1 ) Bộ lọc Mã ĐH Trạng thái Món hàng Tổng cước Chưa cước Nhã…" at bounding box center [601, 23] width 1203 height 47
click at [718, 91] on span "In biên nhận 80mm" at bounding box center [748, 97] width 130 height 23
click at [392, 39] on button at bounding box center [393, 24] width 33 height 33
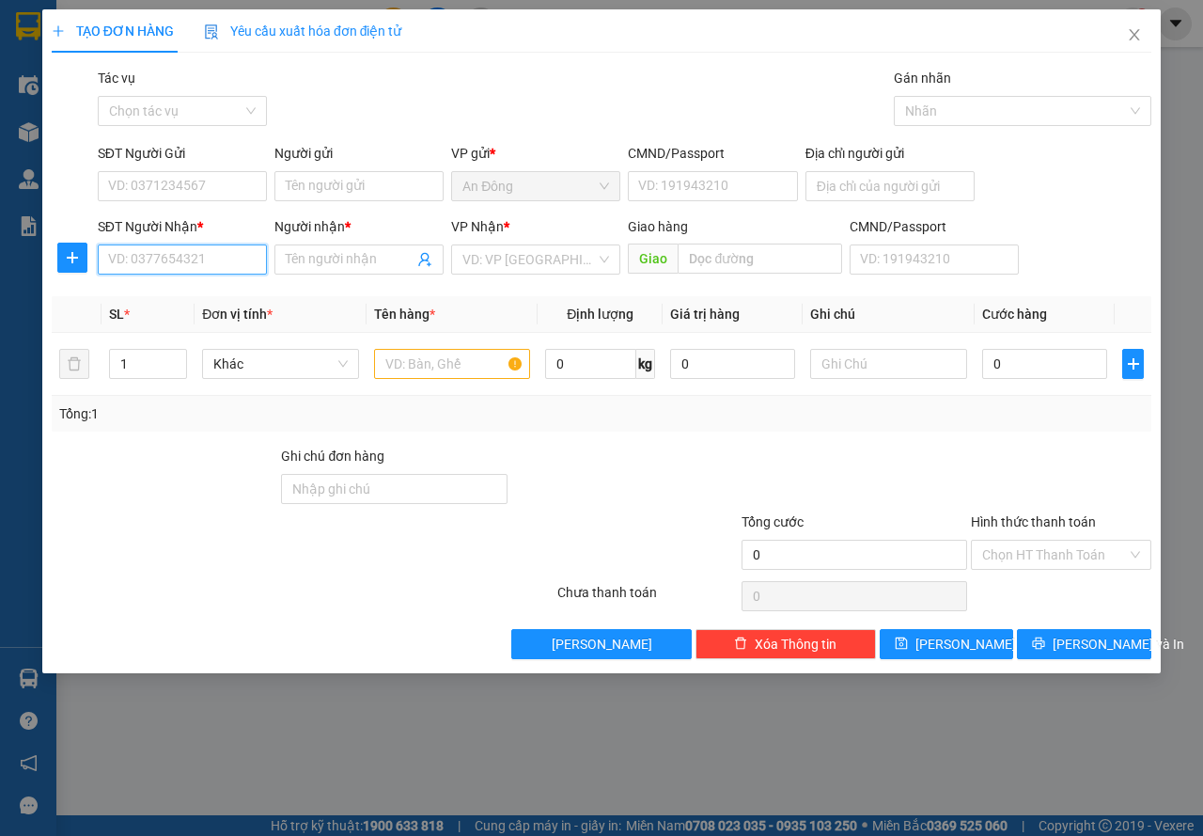
click at [227, 262] on input "SĐT Người Nhận *" at bounding box center [182, 259] width 169 height 30
drag, startPoint x: 233, startPoint y: 291, endPoint x: 245, endPoint y: 218, distance: 74.3
click at [233, 290] on div "0976762609 - [PERSON_NAME]" at bounding box center [201, 297] width 185 height 21
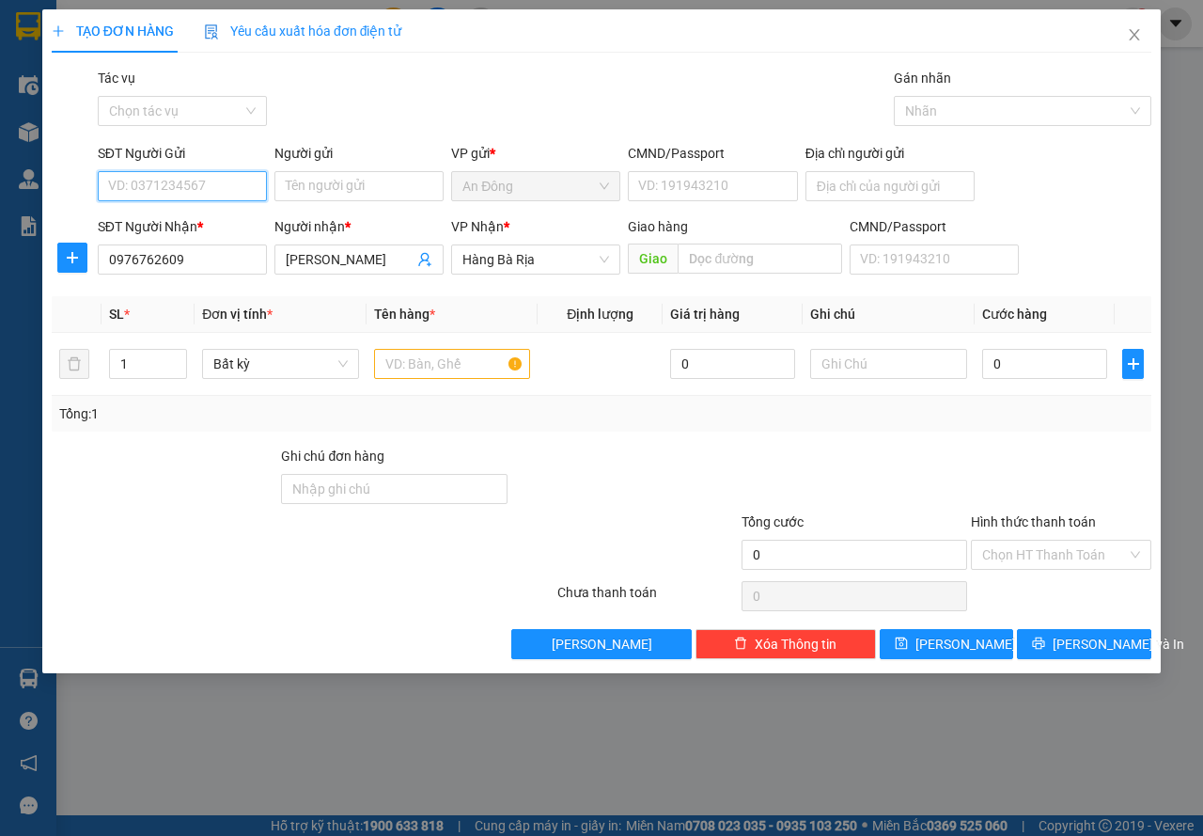
click at [249, 185] on input "SĐT Người Gửi" at bounding box center [182, 186] width 169 height 30
click at [243, 224] on div "0909492272 - LAPTOP TH" at bounding box center [186, 223] width 154 height 21
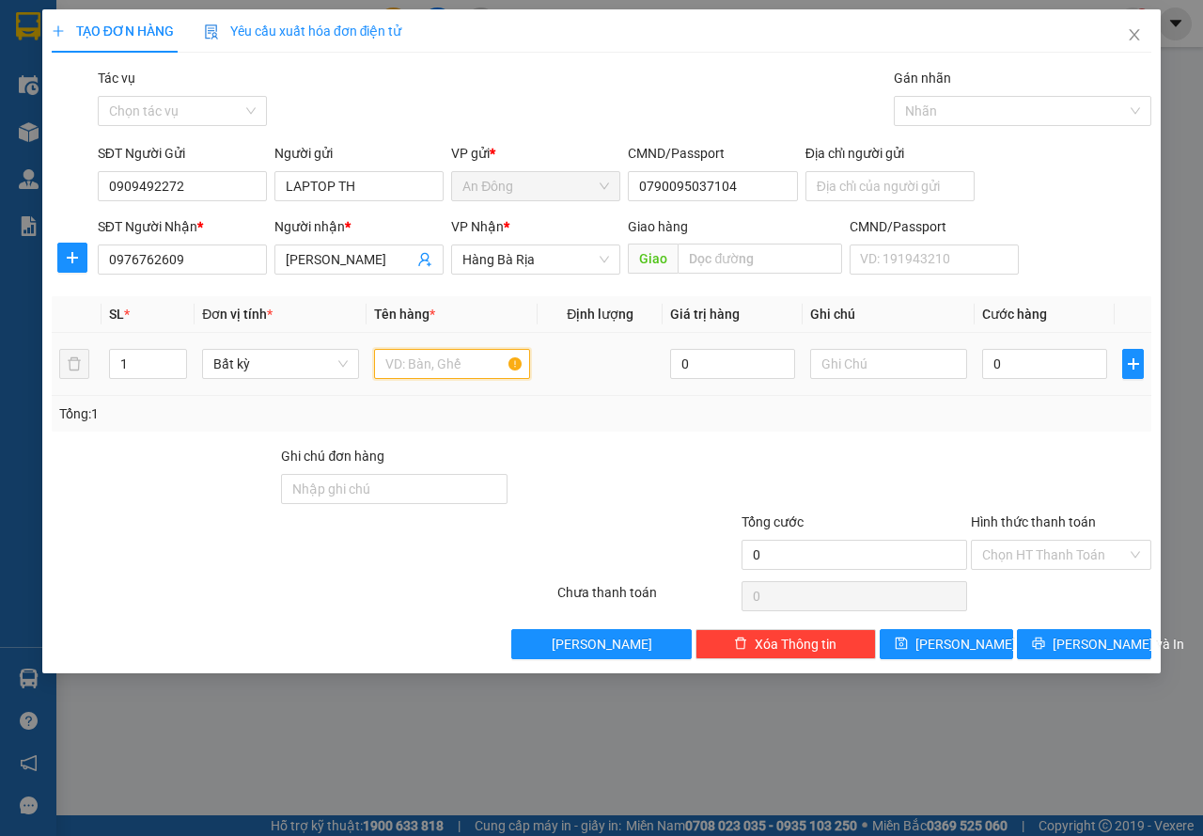
click at [482, 375] on input "text" at bounding box center [452, 364] width 157 height 30
click at [1008, 352] on input "0" at bounding box center [1044, 364] width 125 height 30
click at [1083, 645] on span "[PERSON_NAME] và In" at bounding box center [1119, 644] width 132 height 21
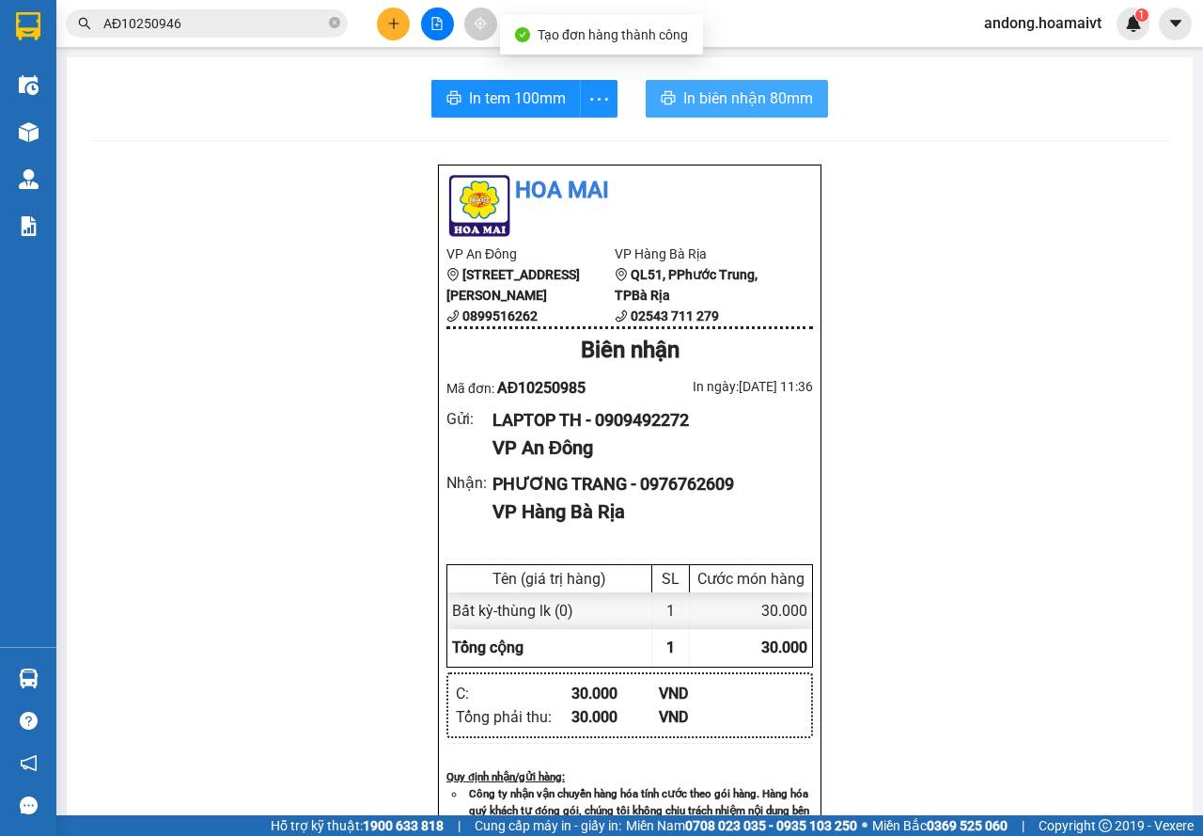
click at [712, 86] on button "In biên nhận 80mm" at bounding box center [737, 99] width 182 height 38
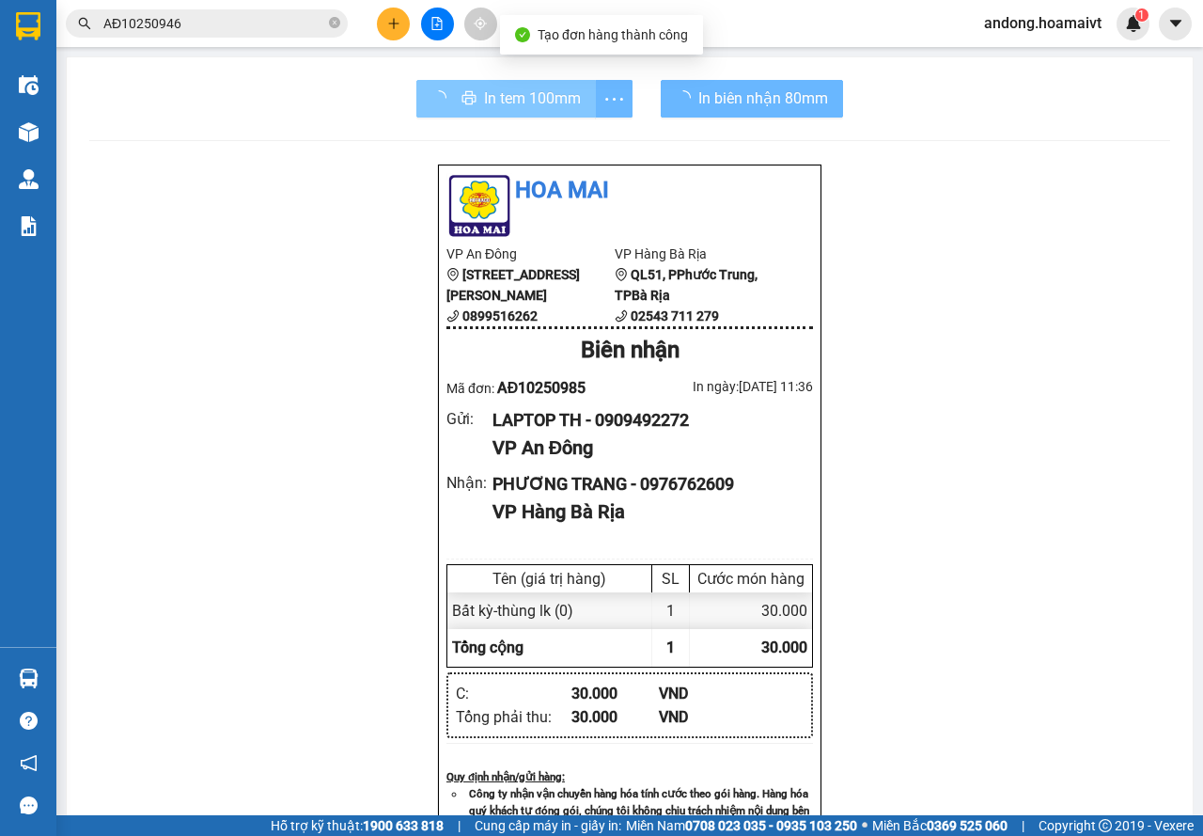
click at [519, 99] on span "In tem 100mm" at bounding box center [532, 97] width 97 height 23
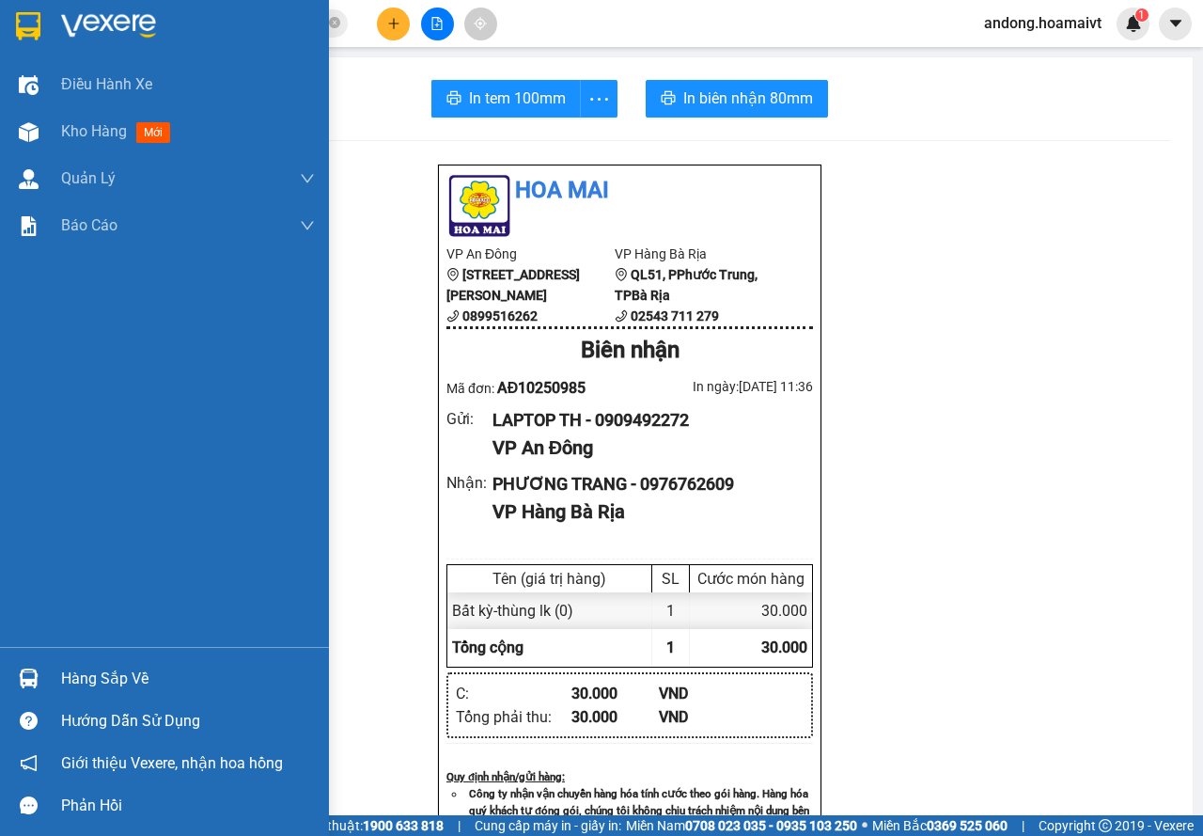
click at [0, 23] on div at bounding box center [164, 30] width 329 height 61
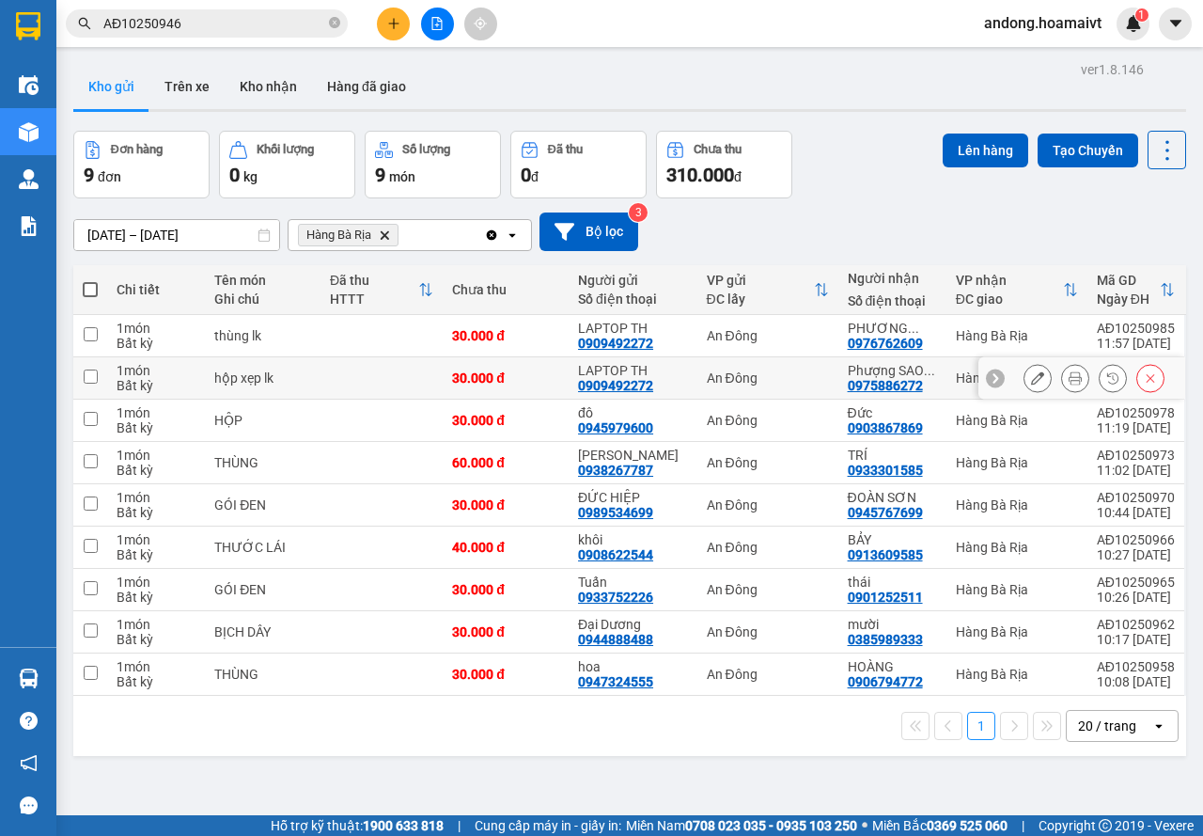
click at [1068, 379] on button at bounding box center [1075, 378] width 26 height 33
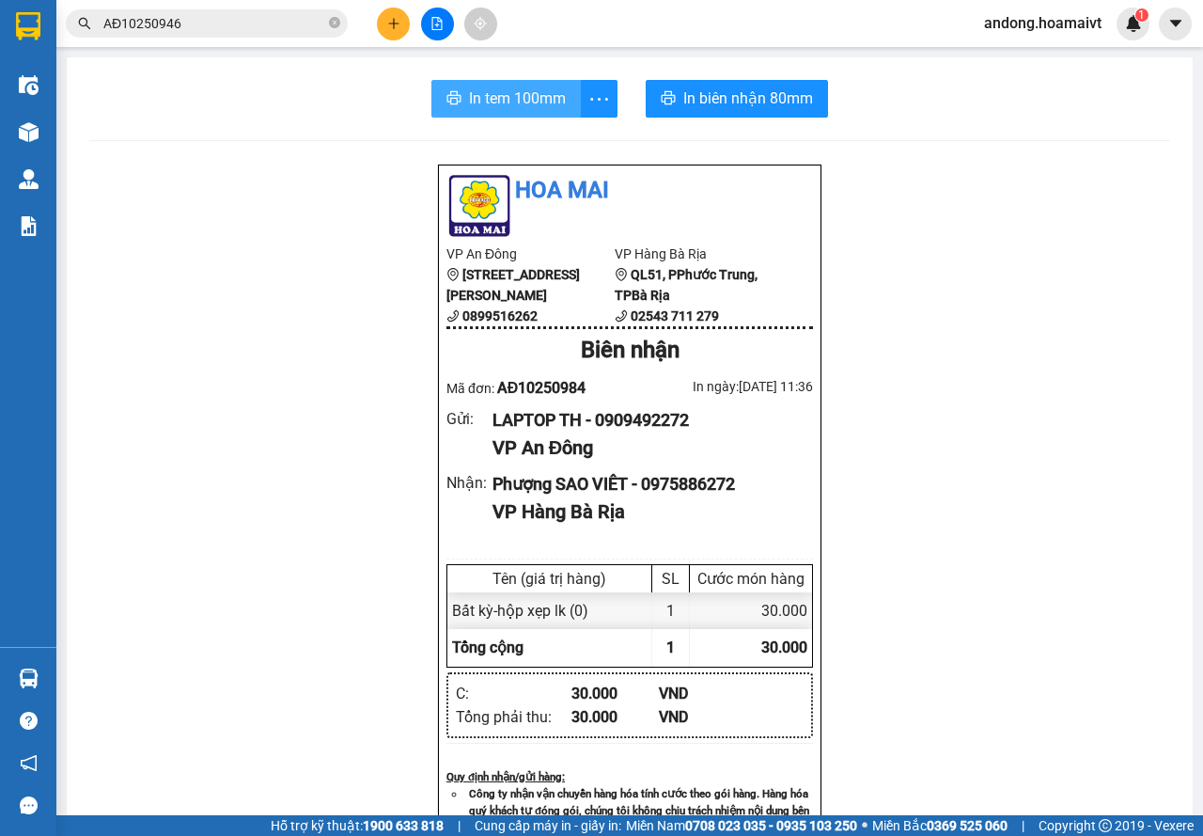
click at [528, 96] on span "In tem 100mm" at bounding box center [517, 97] width 97 height 23
click at [50, 46] on div at bounding box center [28, 30] width 56 height 61
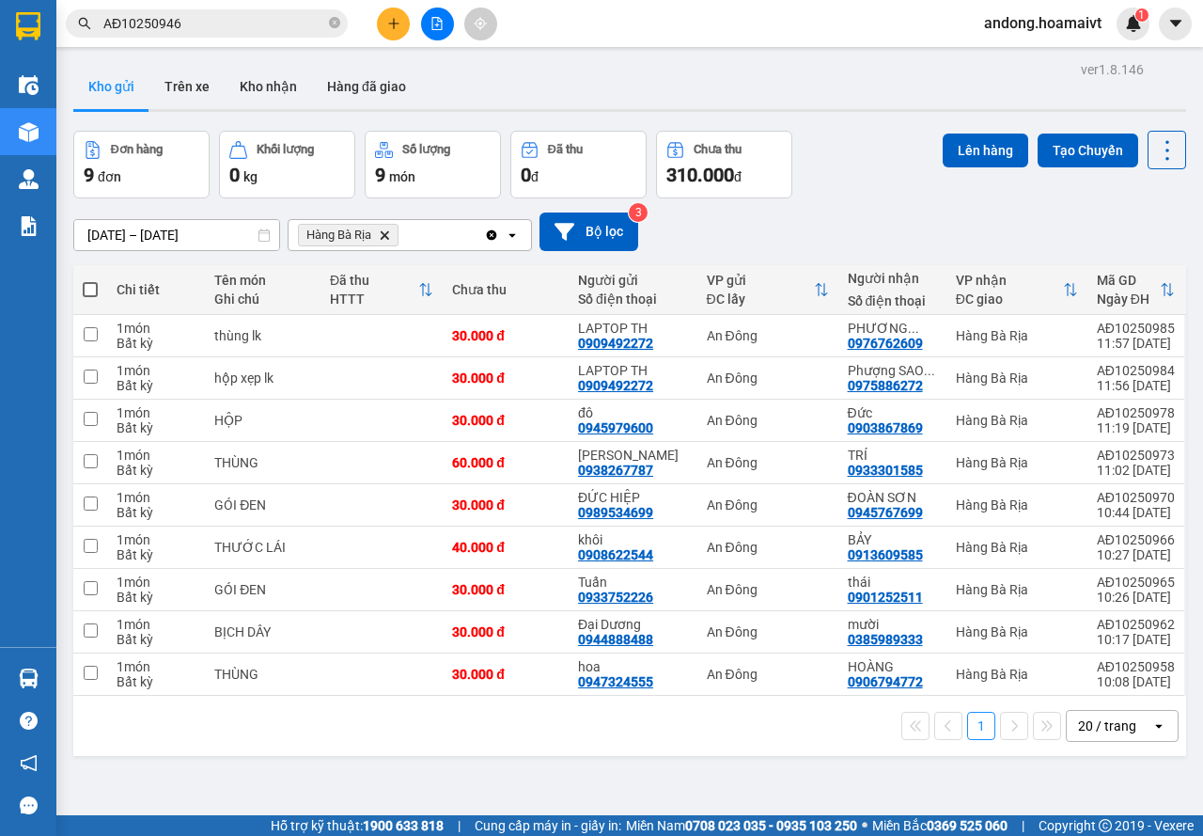
click at [85, 289] on span at bounding box center [90, 289] width 15 height 15
click at [90, 280] on input "checkbox" at bounding box center [90, 280] width 0 height 0
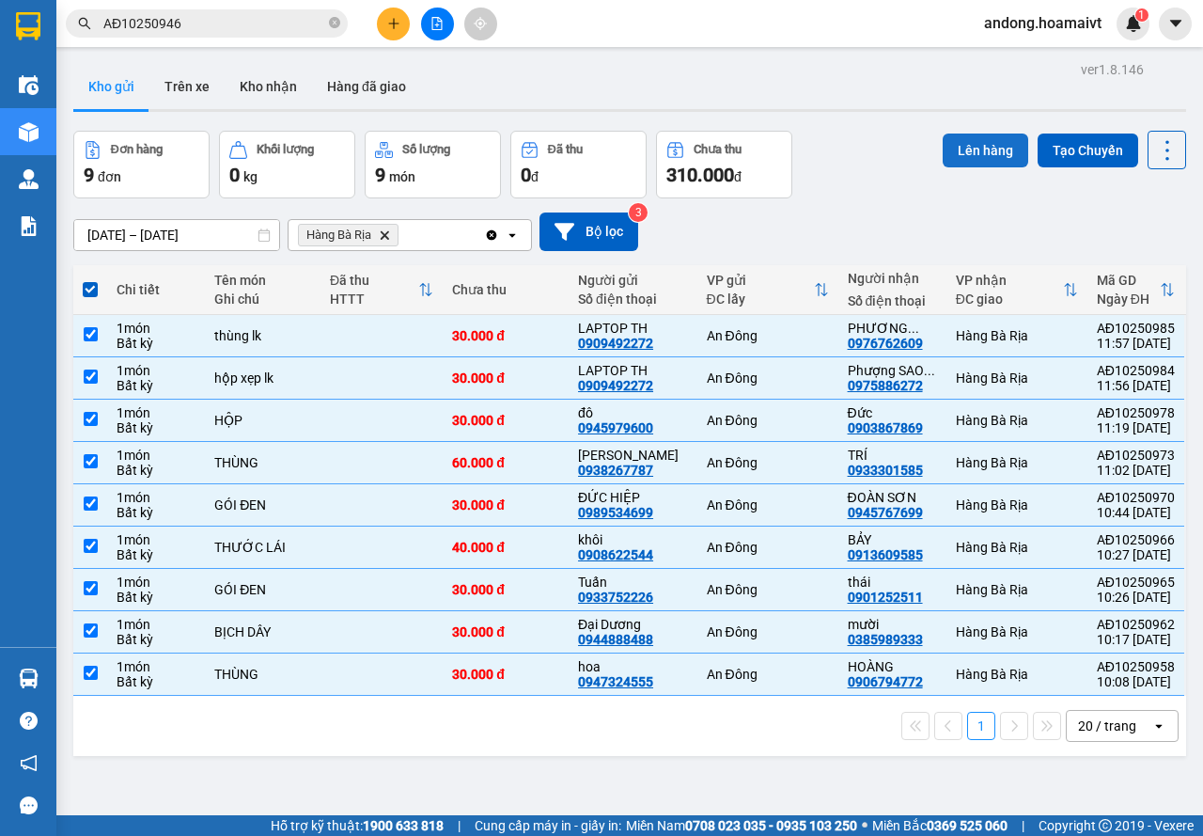
click at [968, 152] on button "Lên hàng" at bounding box center [986, 150] width 86 height 34
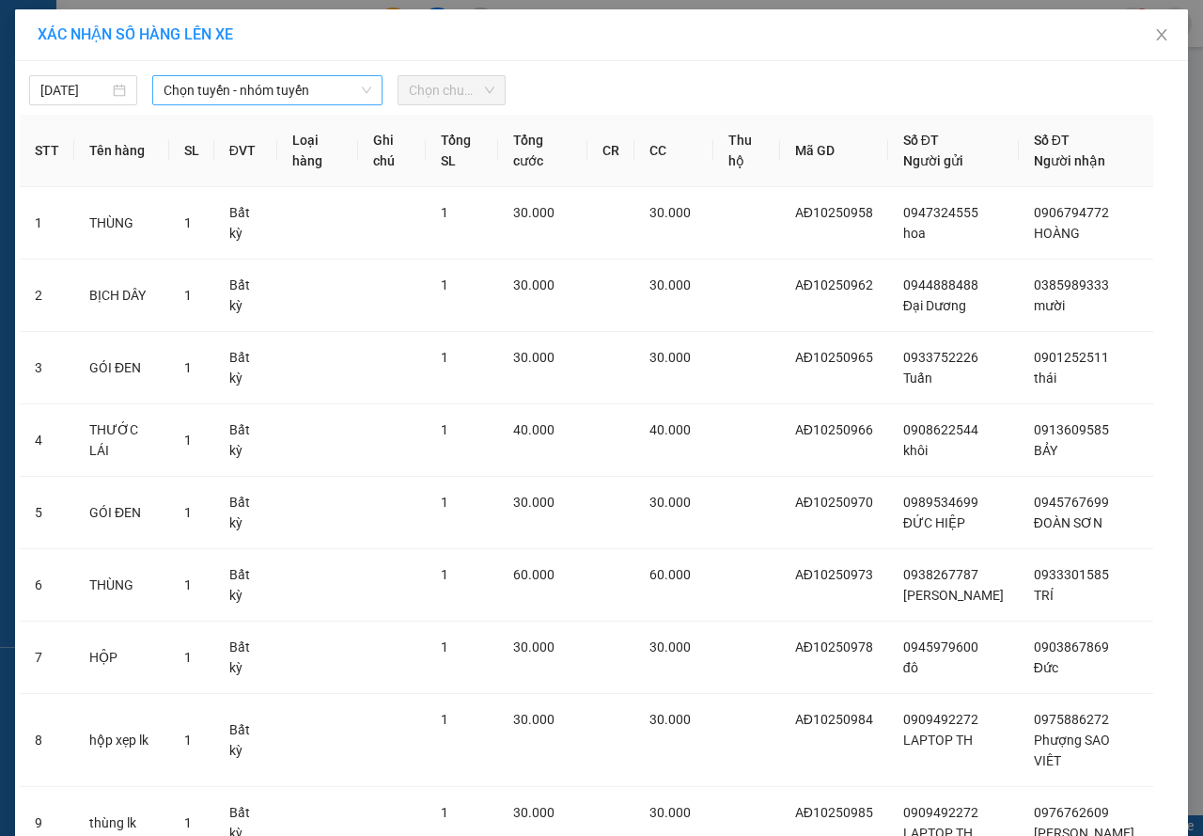
click at [308, 82] on span "Chọn tuyến - nhóm tuyến" at bounding box center [268, 90] width 208 height 28
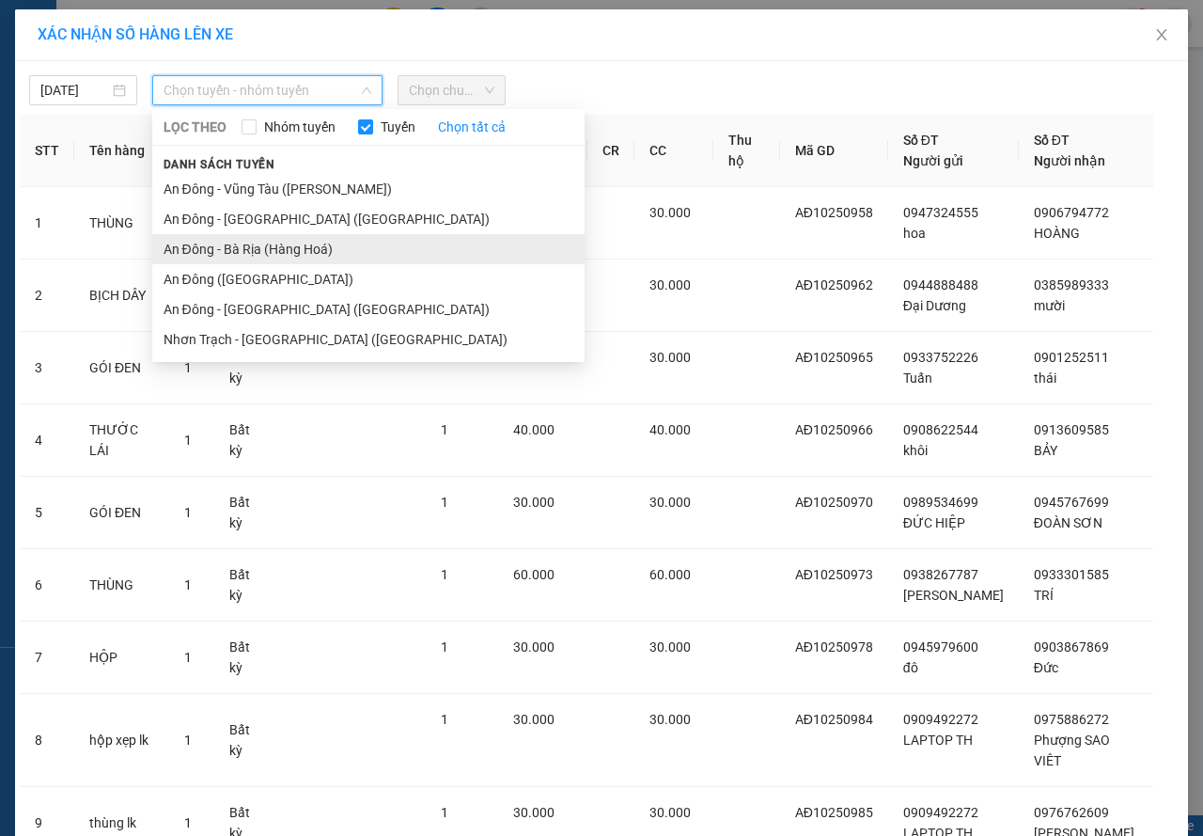
click at [240, 243] on li "An Đông - Bà Rịa (Hàng Hoá)" at bounding box center [368, 249] width 432 height 30
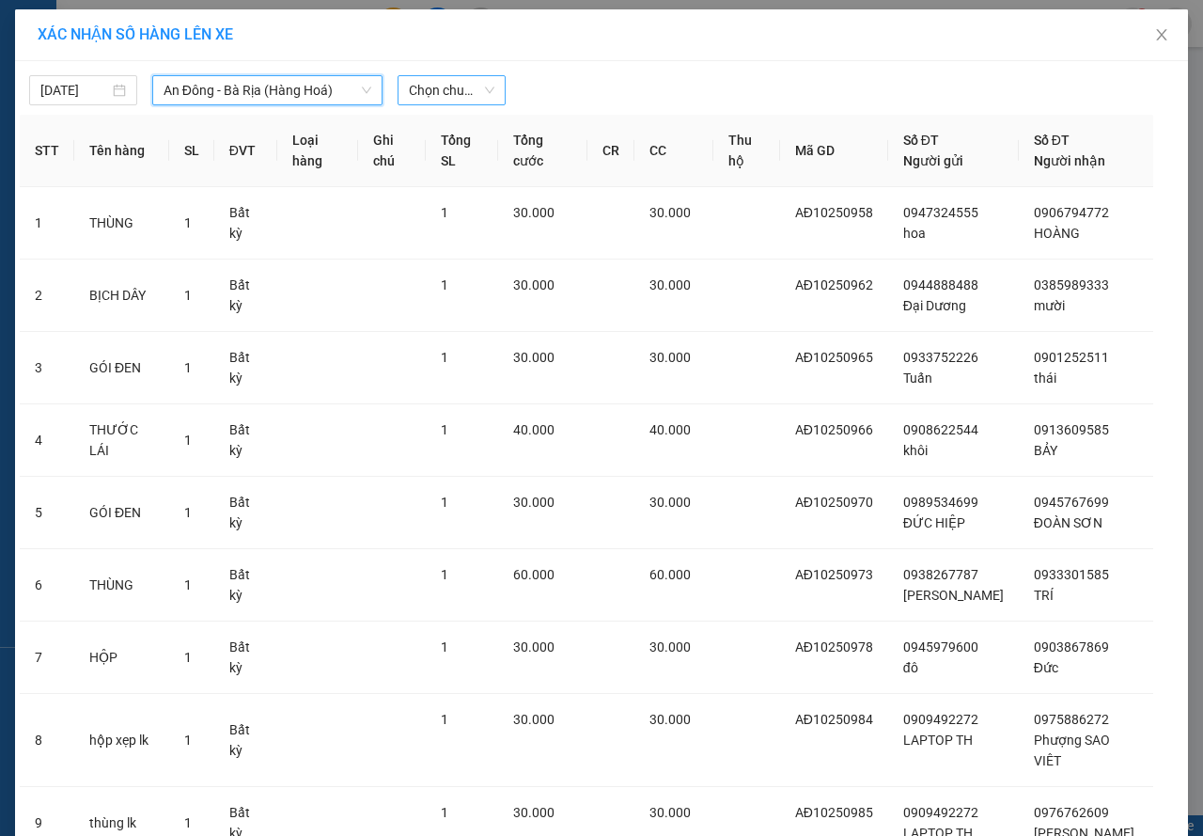
click at [423, 88] on span "Chọn chuyến" at bounding box center [452, 90] width 86 height 28
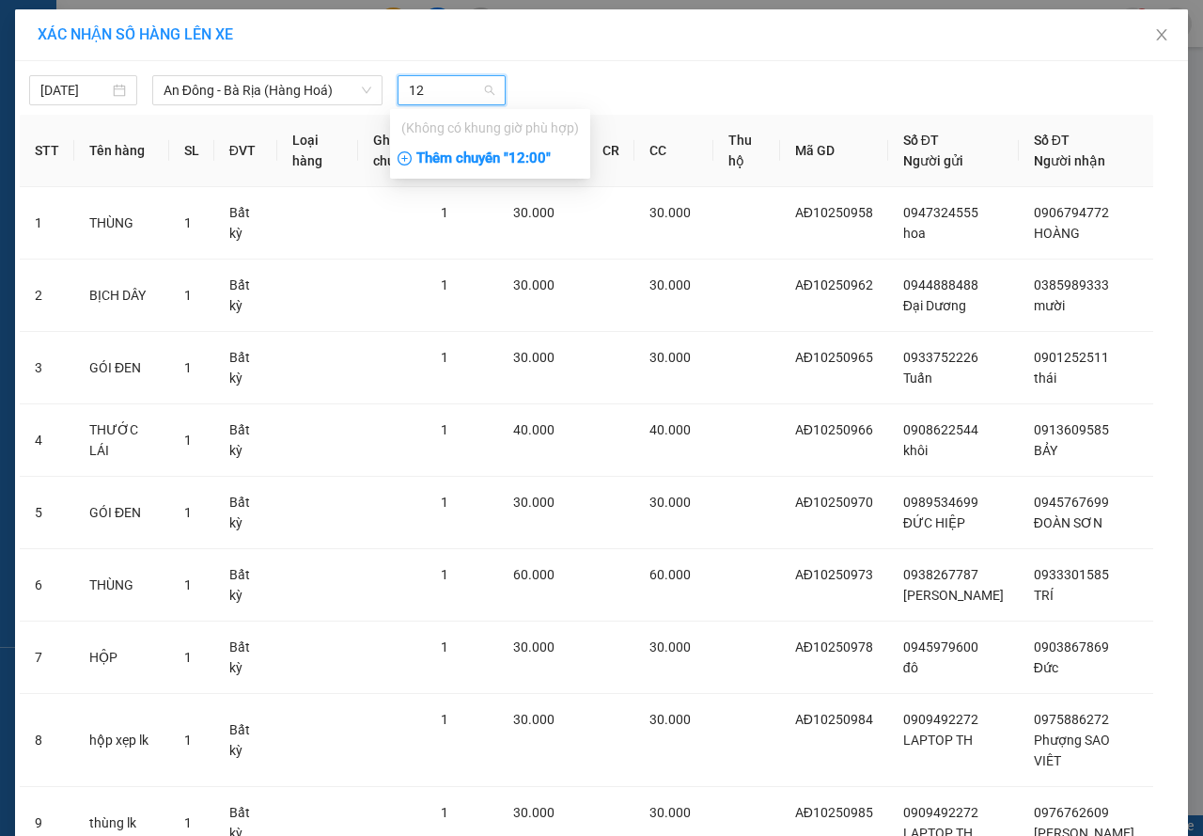
click at [482, 159] on div "Thêm chuyến " 12:00 "" at bounding box center [490, 159] width 200 height 32
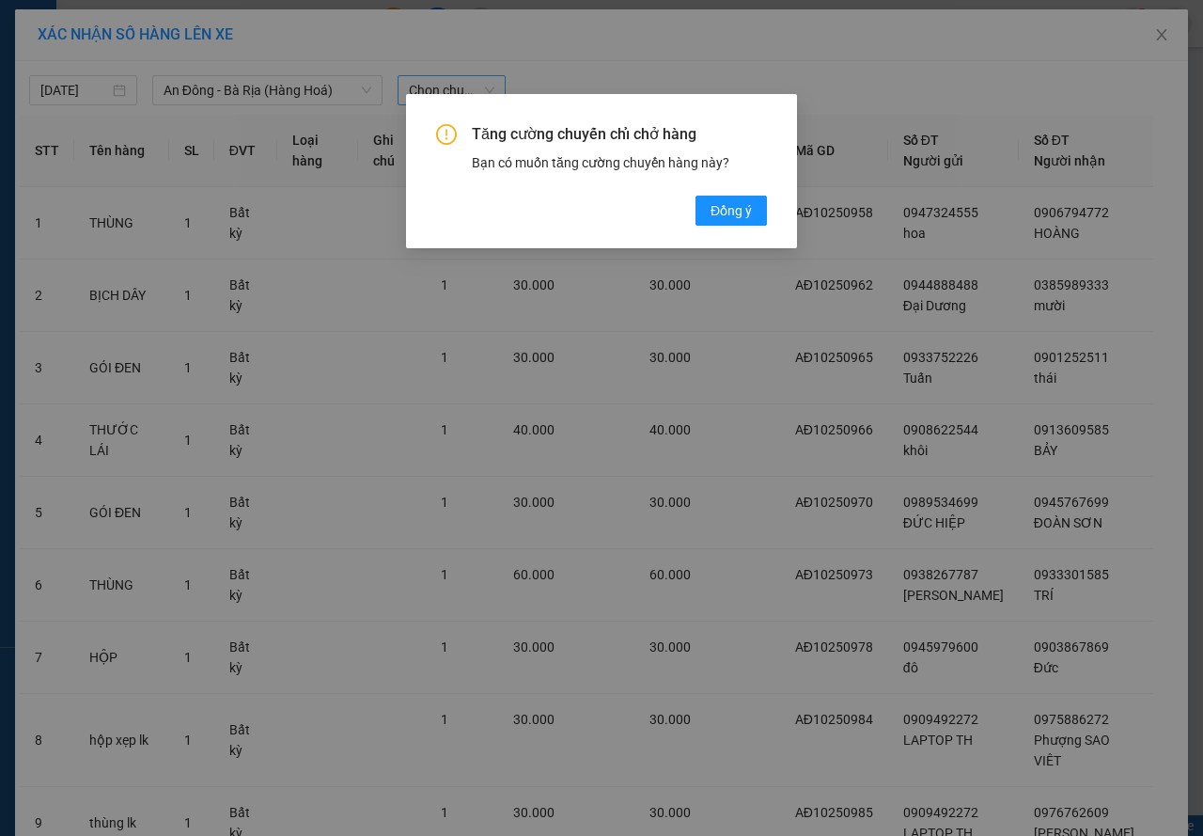
click at [702, 174] on div "Tăng cường chuyến chỉ chở hàng Bạn có muốn tăng cường chuyến hàng này? [GEOGRAP…" at bounding box center [601, 175] width 331 height 102
click at [718, 214] on span "Đồng ý" at bounding box center [731, 210] width 41 height 21
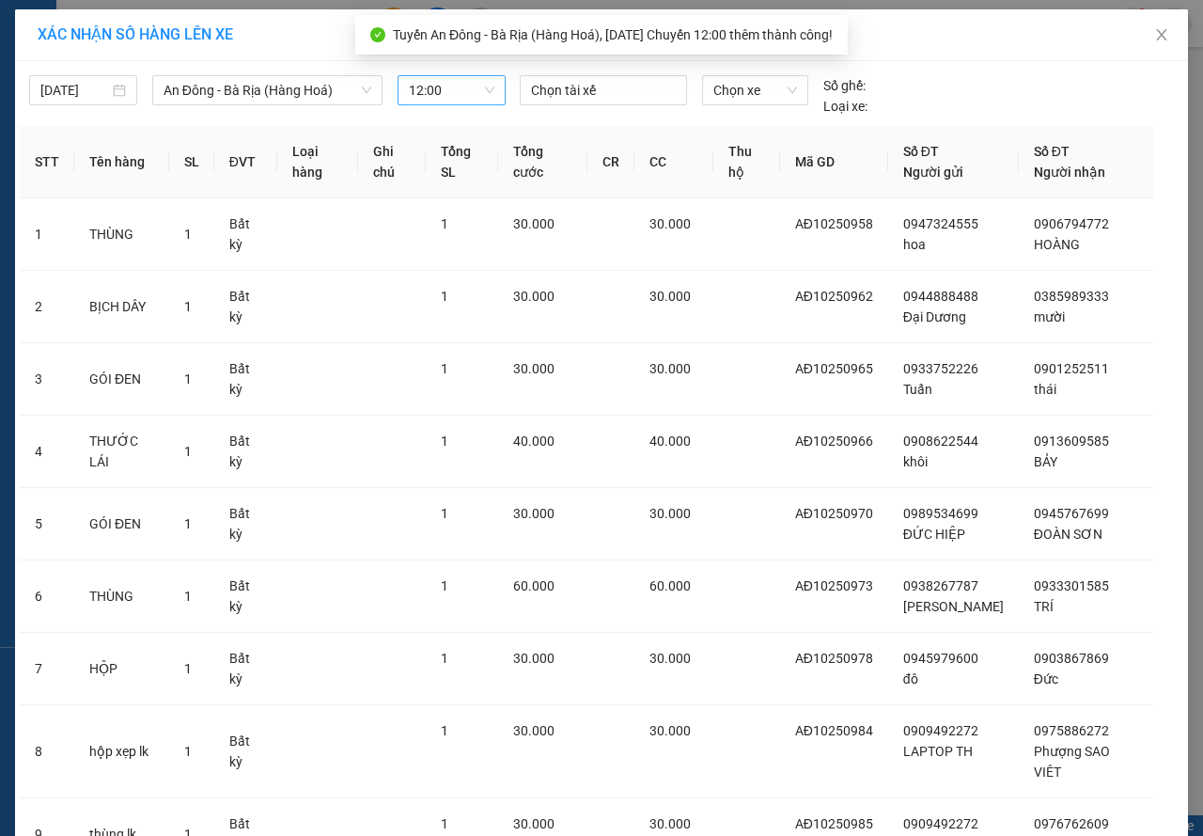
click at [572, 74] on div "[DATE] An Đông - Bà Rịa (Hàng Hoá) LỌC THEO Nhóm tuyến Tuyến Chọn tất cả Da…" at bounding box center [602, 91] width 1164 height 51
click at [573, 92] on div at bounding box center [603, 90] width 158 height 23
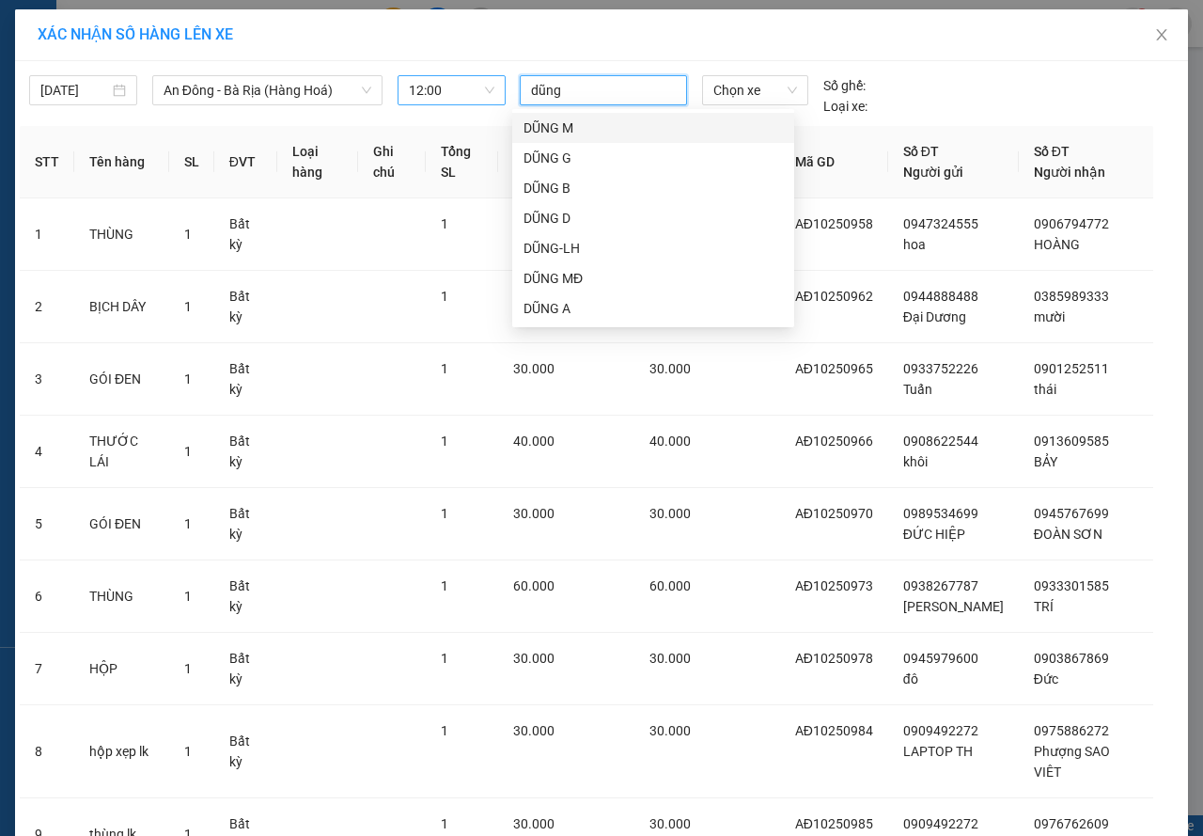
click at [597, 123] on div "DŨNG M" at bounding box center [653, 127] width 259 height 21
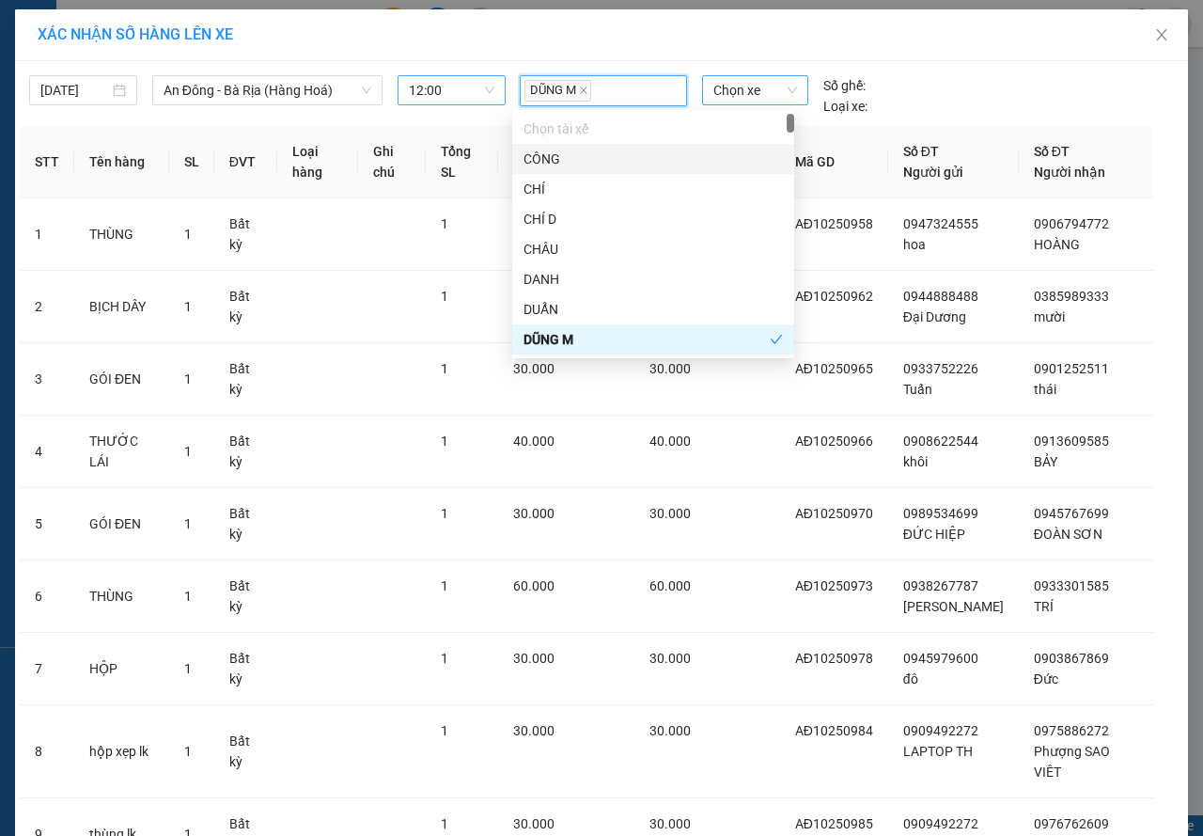
click at [719, 86] on span "Chọn xe" at bounding box center [755, 90] width 84 height 28
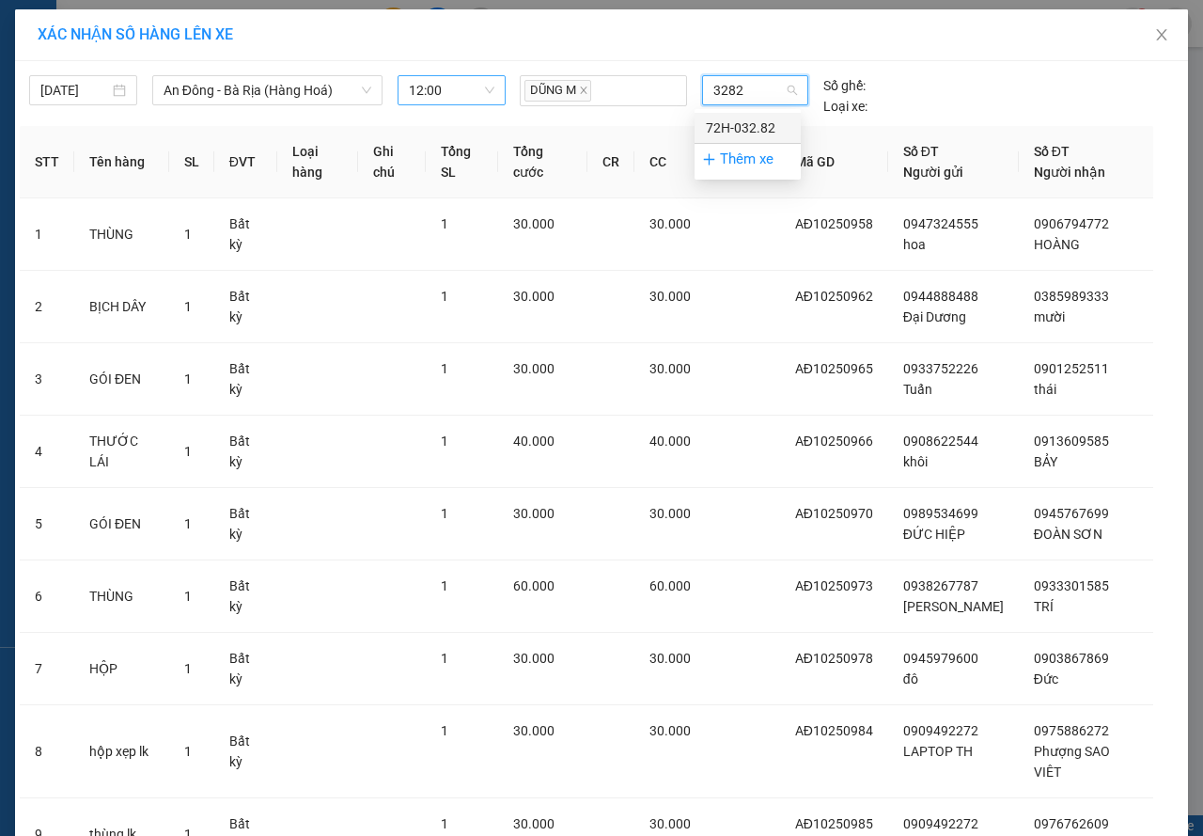
click at [760, 125] on div "72H-032.82" at bounding box center [748, 127] width 84 height 21
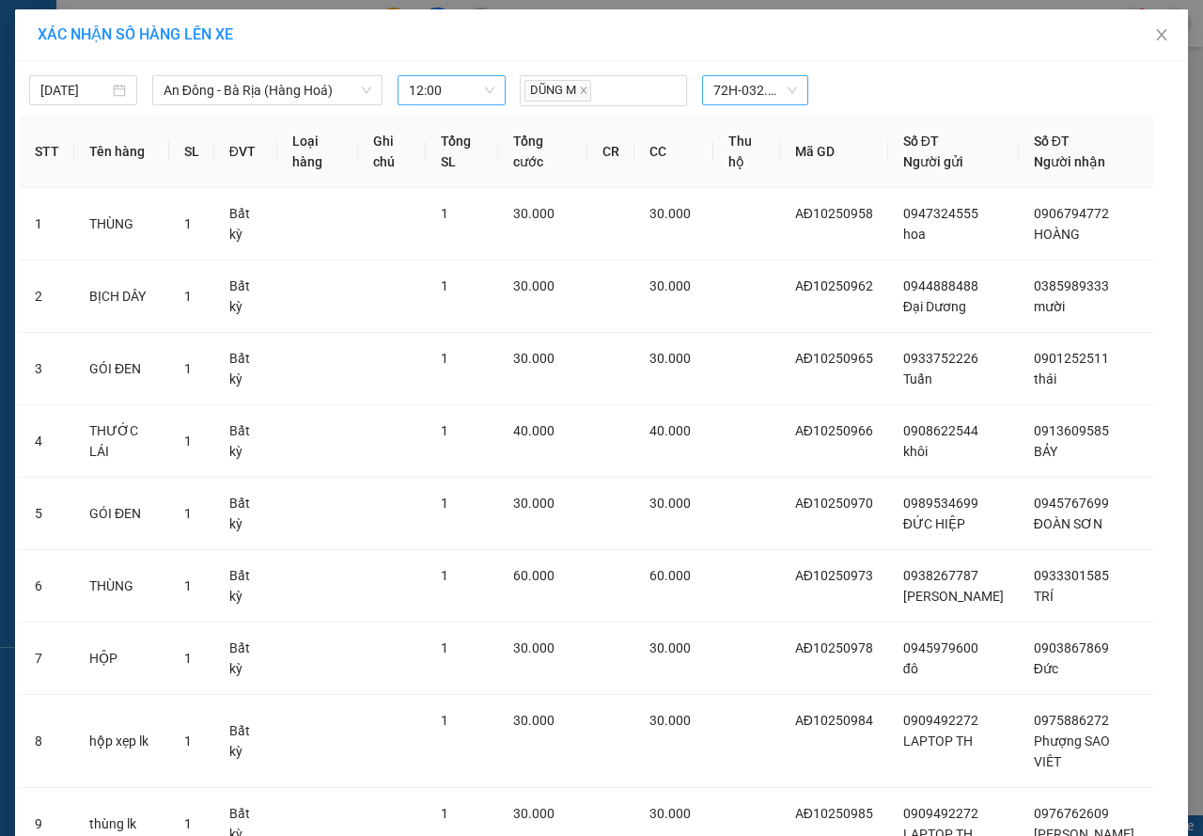
drag, startPoint x: 665, startPoint y: 782, endPoint x: 659, endPoint y: 772, distance: 12.3
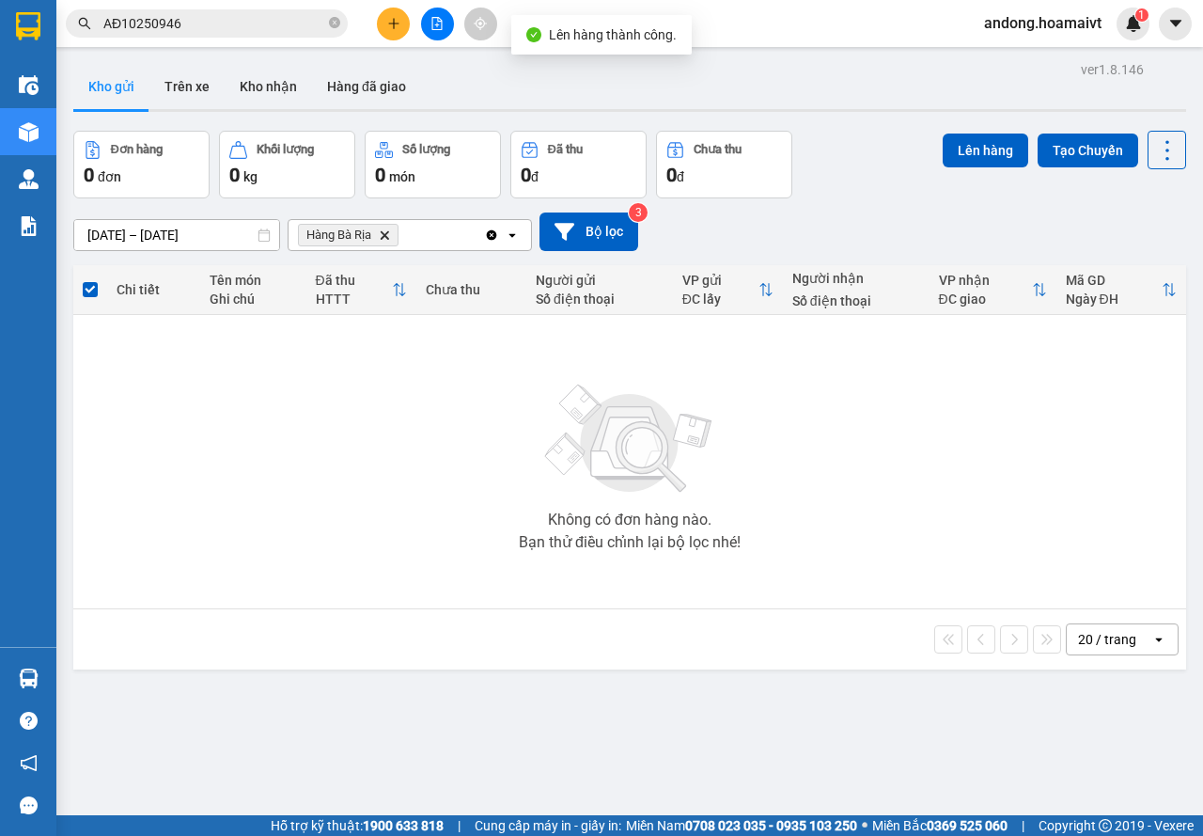
click at [386, 234] on icon "Hàng Bà Rịa, close by backspace" at bounding box center [385, 234] width 8 height 8
click at [386, 234] on div "Chọn văn phòng nhận" at bounding box center [365, 235] width 130 height 19
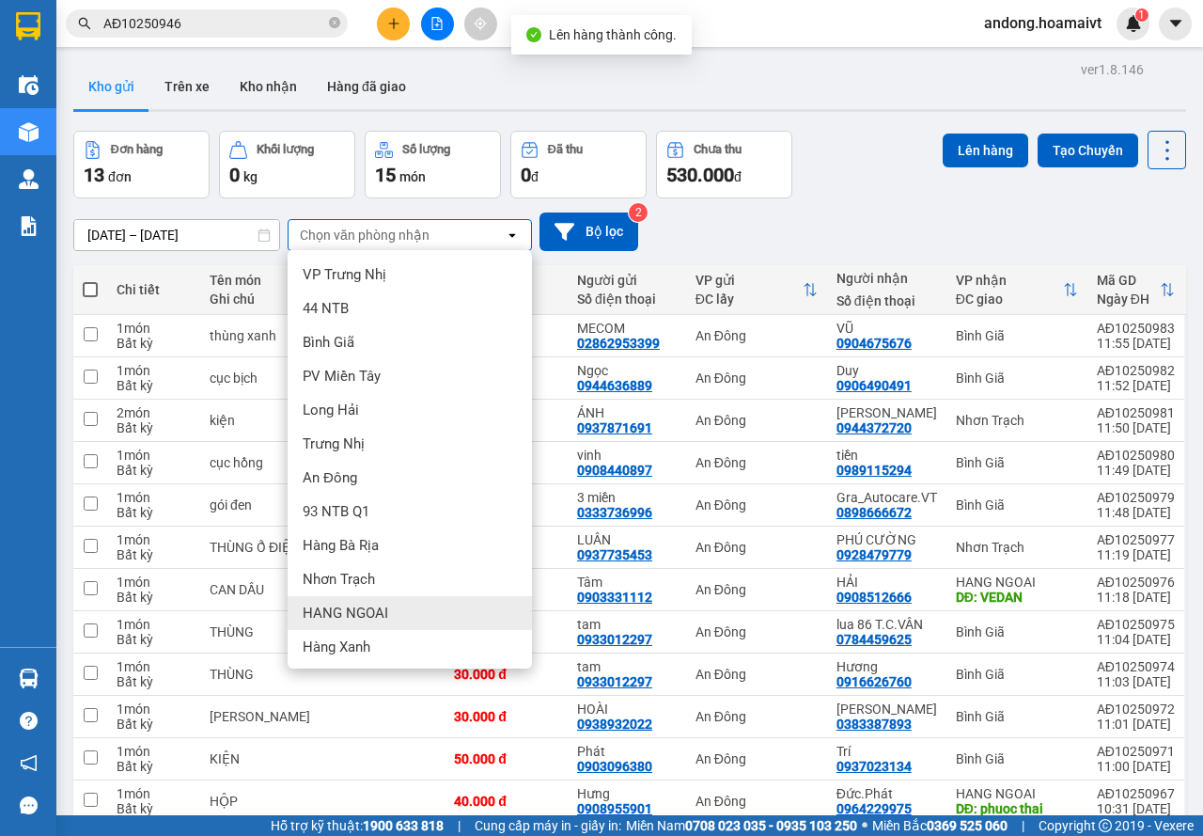
click at [356, 574] on span "Nhơn Trạch" at bounding box center [339, 579] width 72 height 19
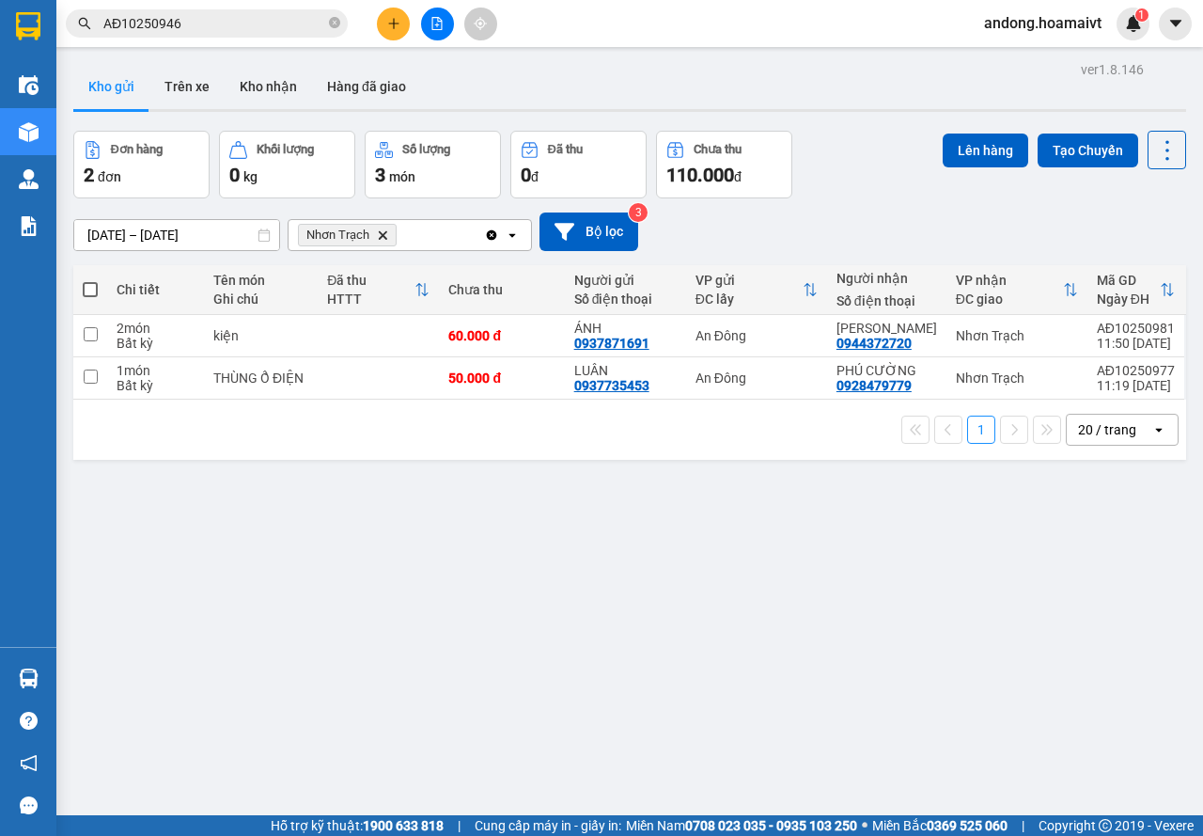
click at [92, 287] on span at bounding box center [90, 289] width 15 height 15
click at [90, 280] on input "checkbox" at bounding box center [90, 280] width 0 height 0
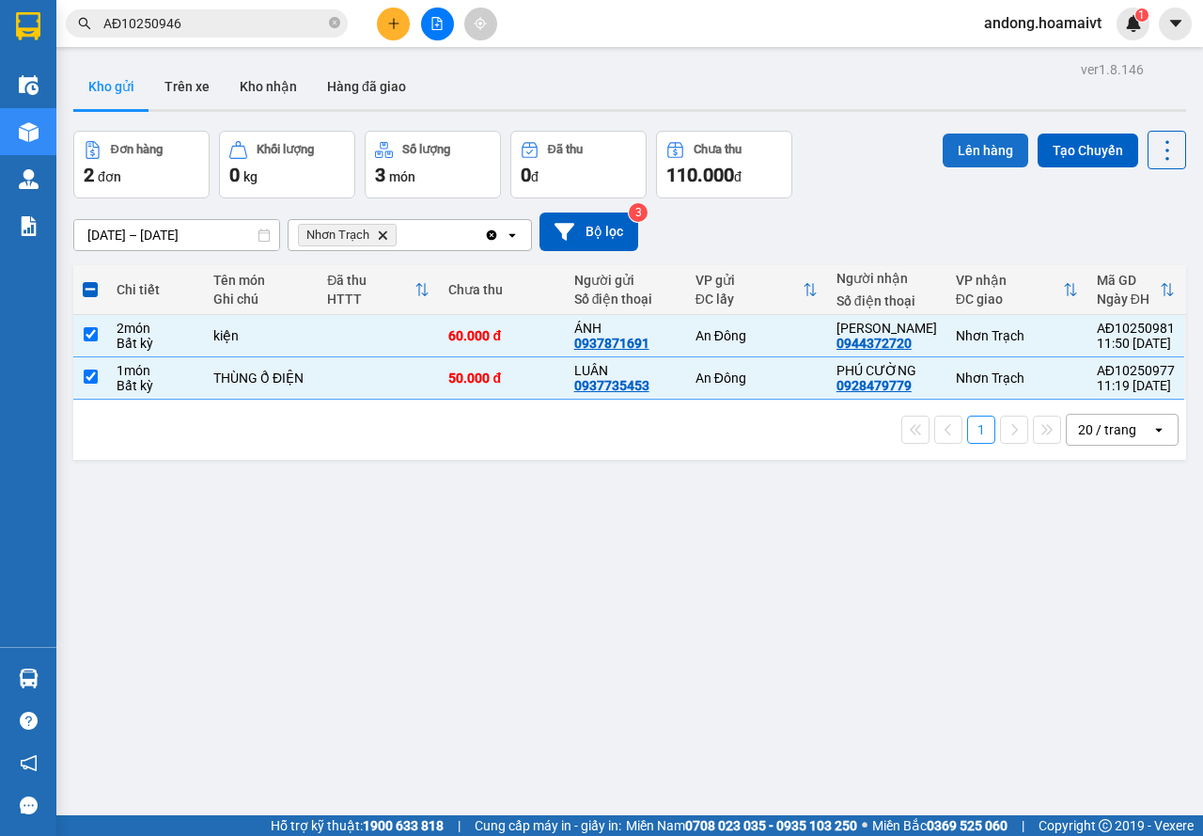
click at [966, 148] on button "Lên hàng" at bounding box center [986, 150] width 86 height 34
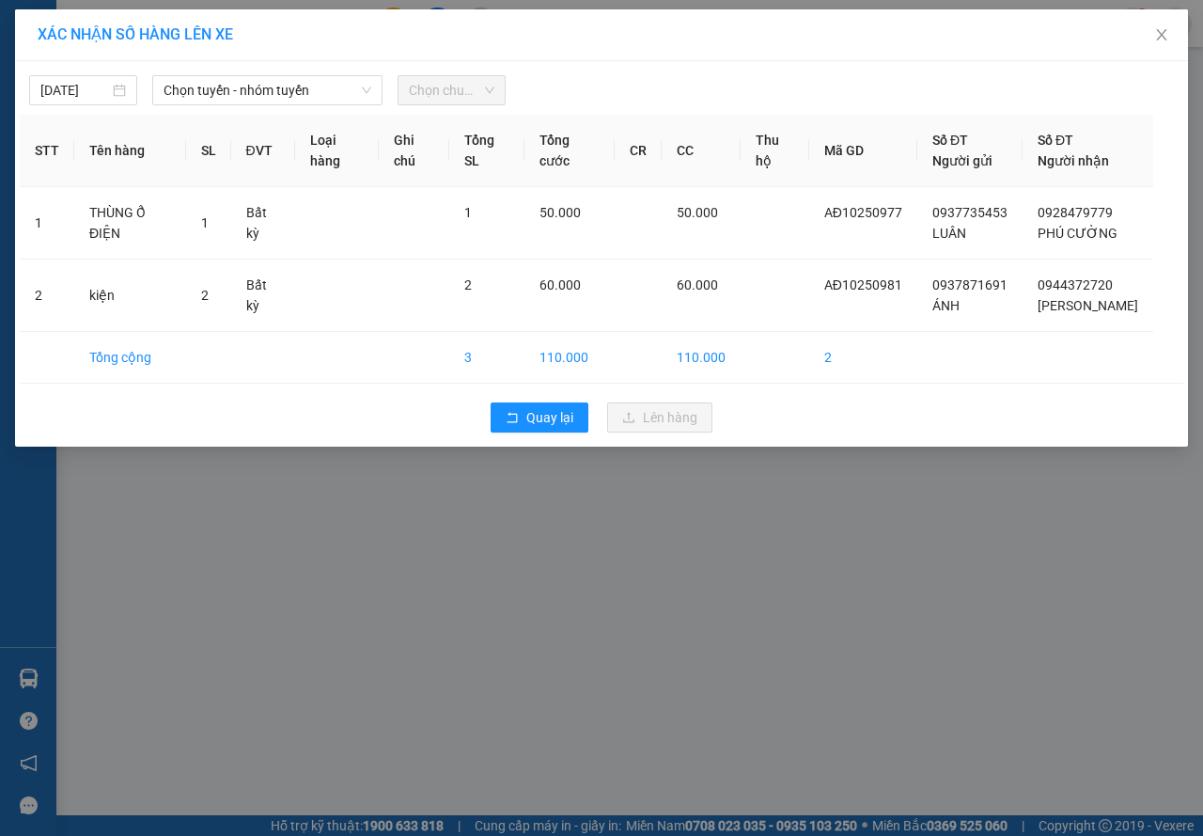
click at [294, 68] on div "[DATE] Chọn tuyến - nhóm tuyến Chọn chuyến" at bounding box center [602, 85] width 1164 height 39
click at [291, 77] on span "Chọn tuyến - nhóm tuyến" at bounding box center [268, 90] width 208 height 28
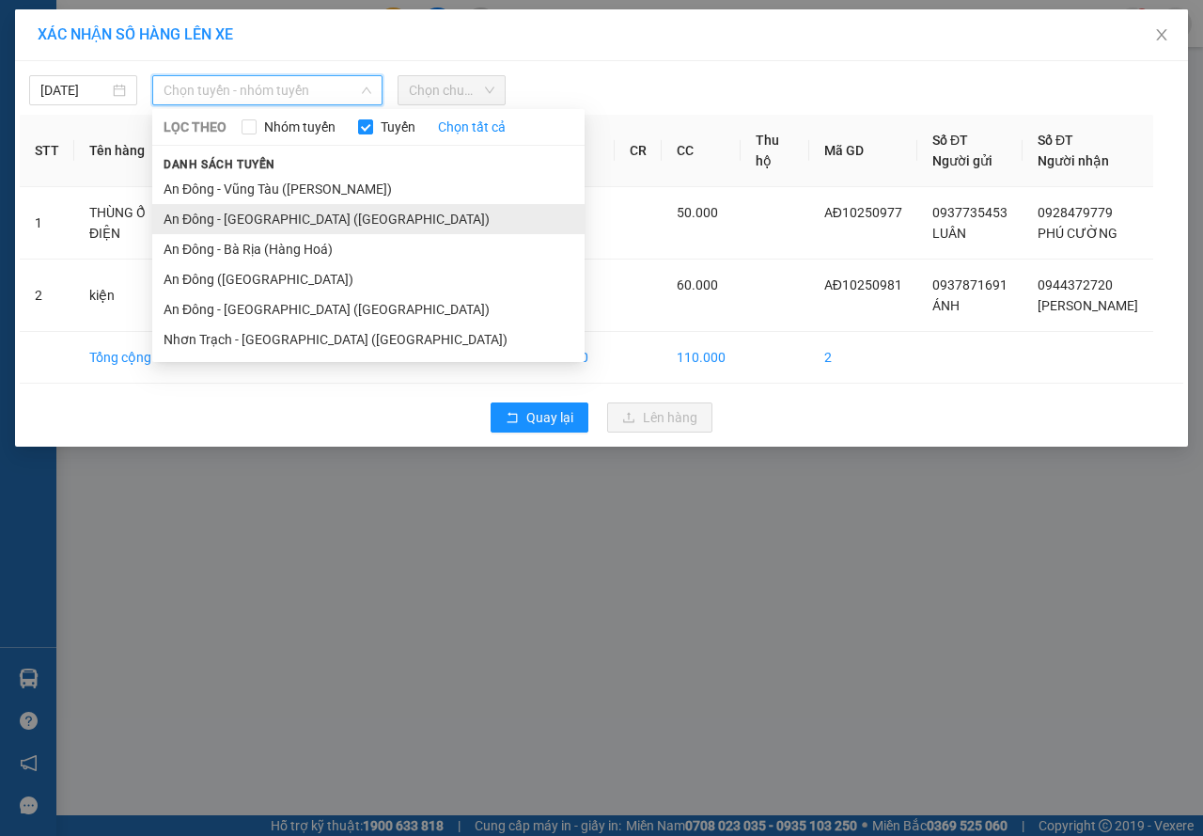
click at [261, 217] on li "An Đông - [GEOGRAPHIC_DATA] ([GEOGRAPHIC_DATA])" at bounding box center [368, 219] width 432 height 30
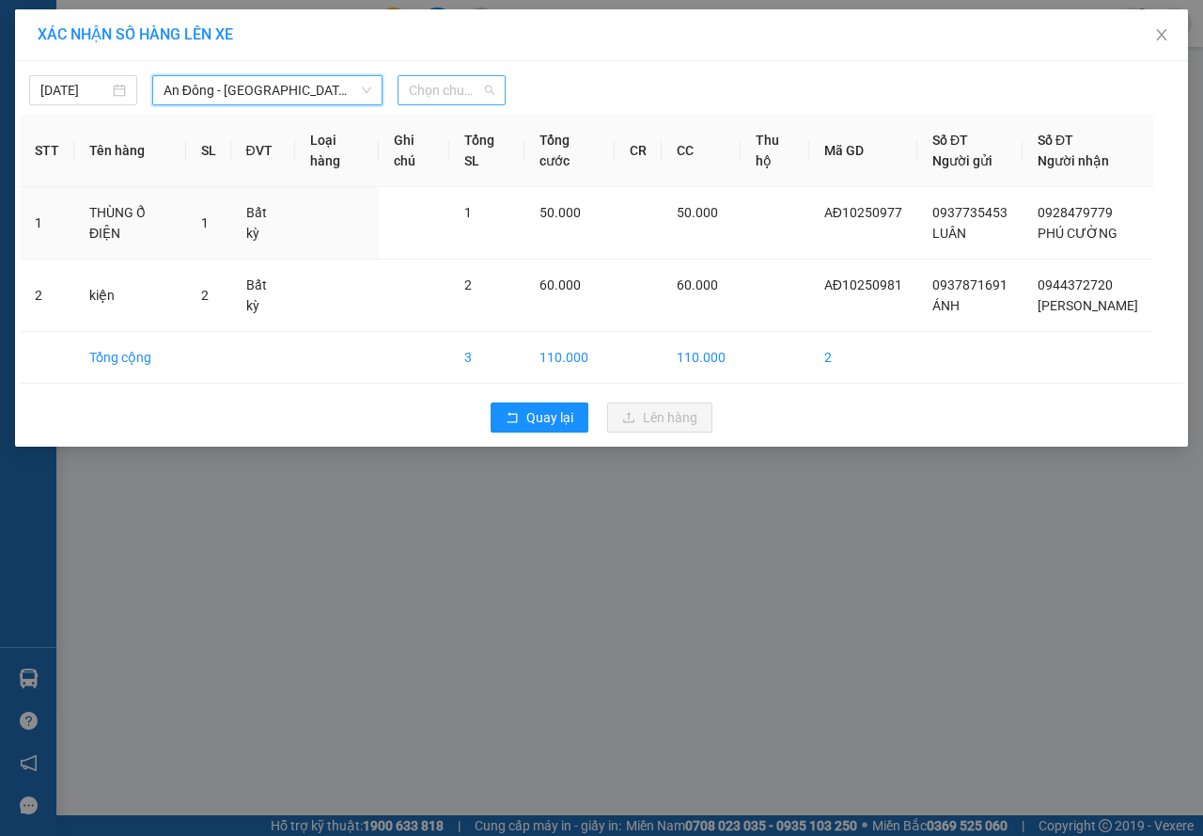
click at [423, 84] on span "Chọn chuyến" at bounding box center [452, 90] width 86 height 28
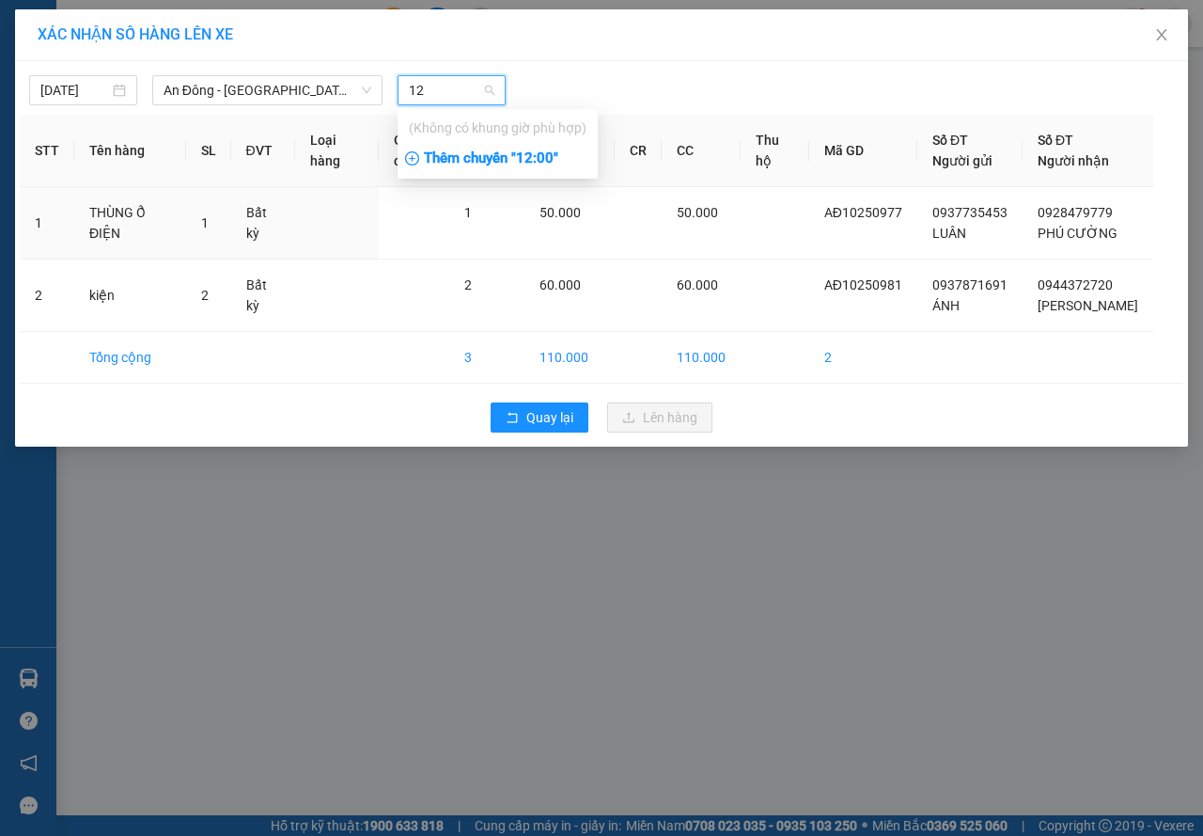
click at [491, 158] on div "Thêm chuyến " 12:00 "" at bounding box center [498, 159] width 200 height 32
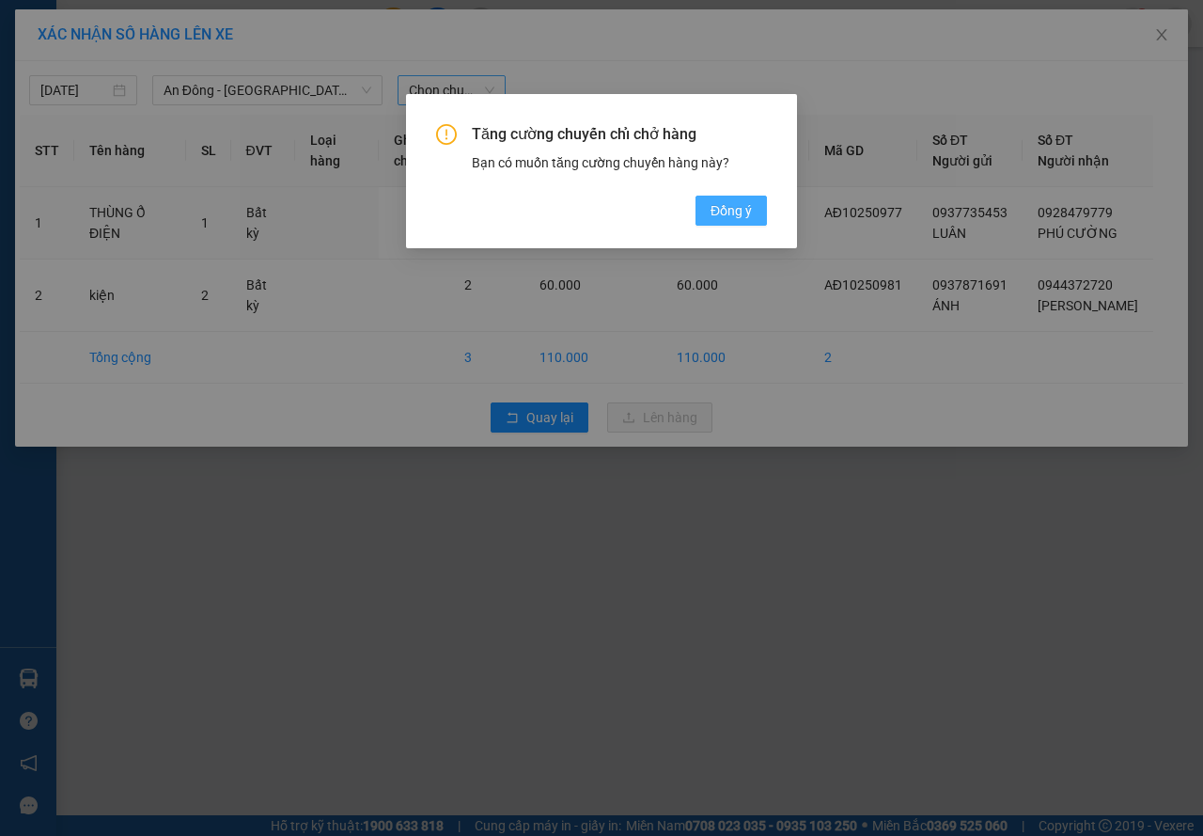
click at [724, 207] on span "Đồng ý" at bounding box center [731, 210] width 41 height 21
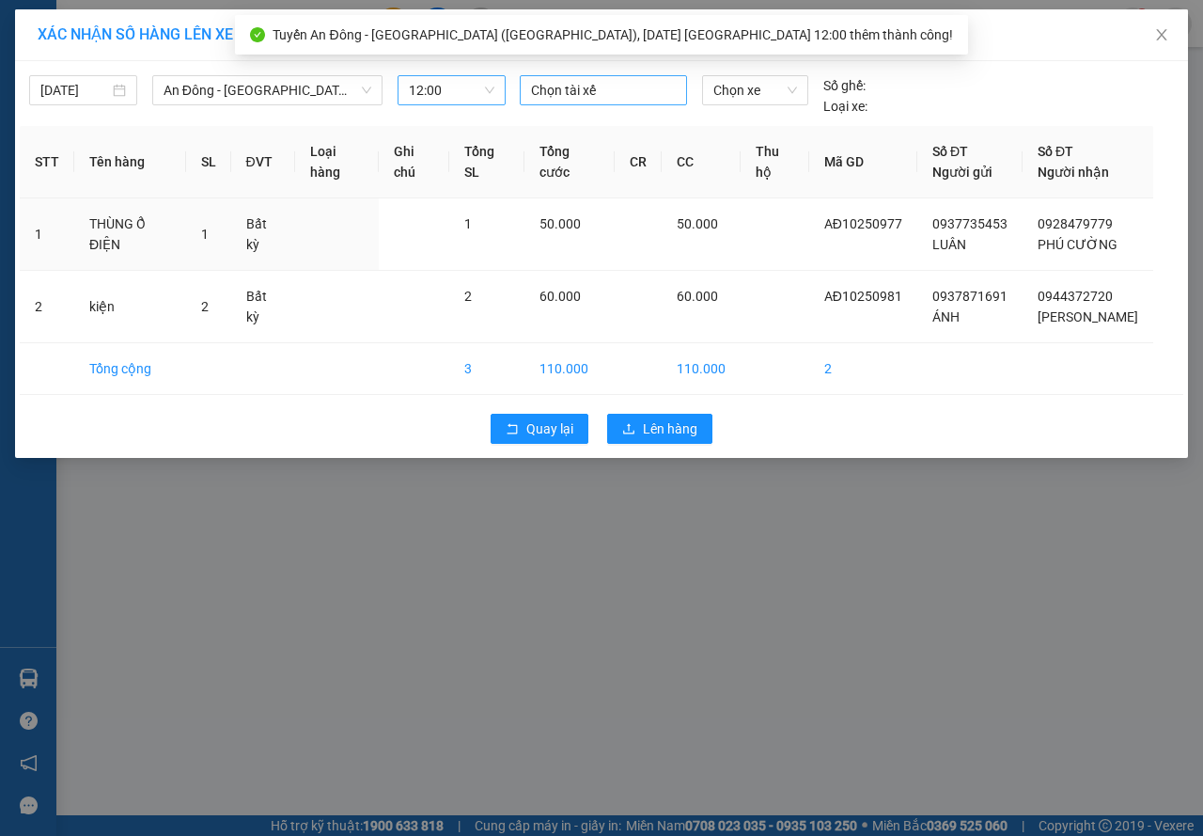
click at [555, 86] on div at bounding box center [603, 90] width 158 height 23
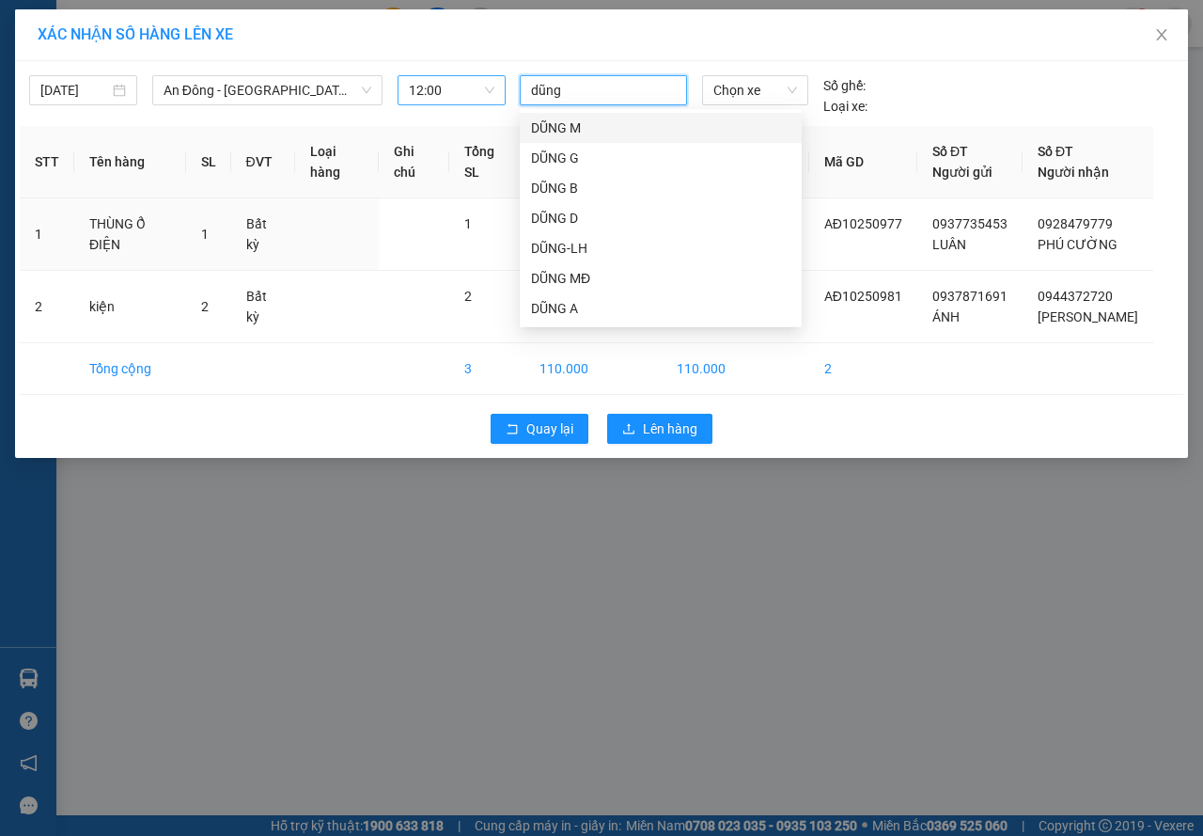
drag, startPoint x: 591, startPoint y: 123, endPoint x: 630, endPoint y: 105, distance: 42.5
click at [593, 123] on div "DŨNG M" at bounding box center [660, 127] width 259 height 21
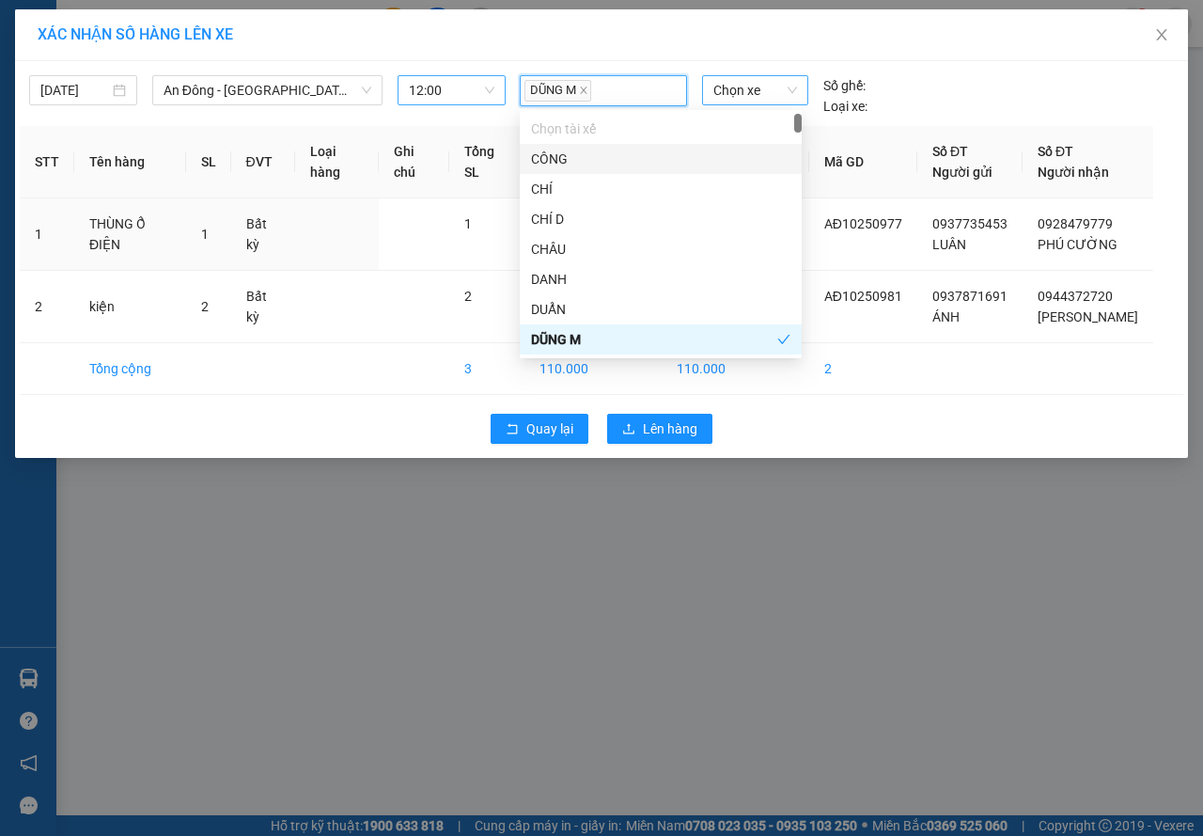
click at [735, 98] on span "Chọn xe" at bounding box center [755, 90] width 84 height 28
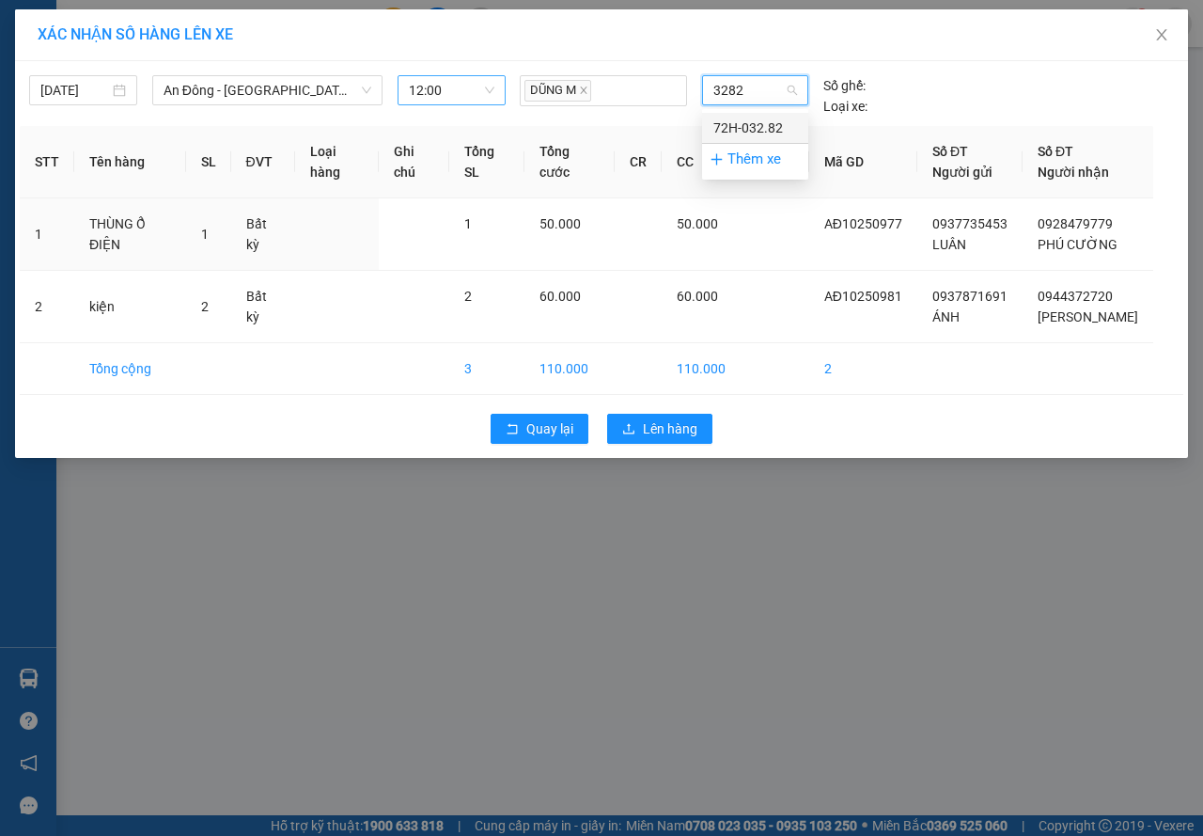
click at [751, 135] on div "72H-032.82" at bounding box center [755, 127] width 84 height 21
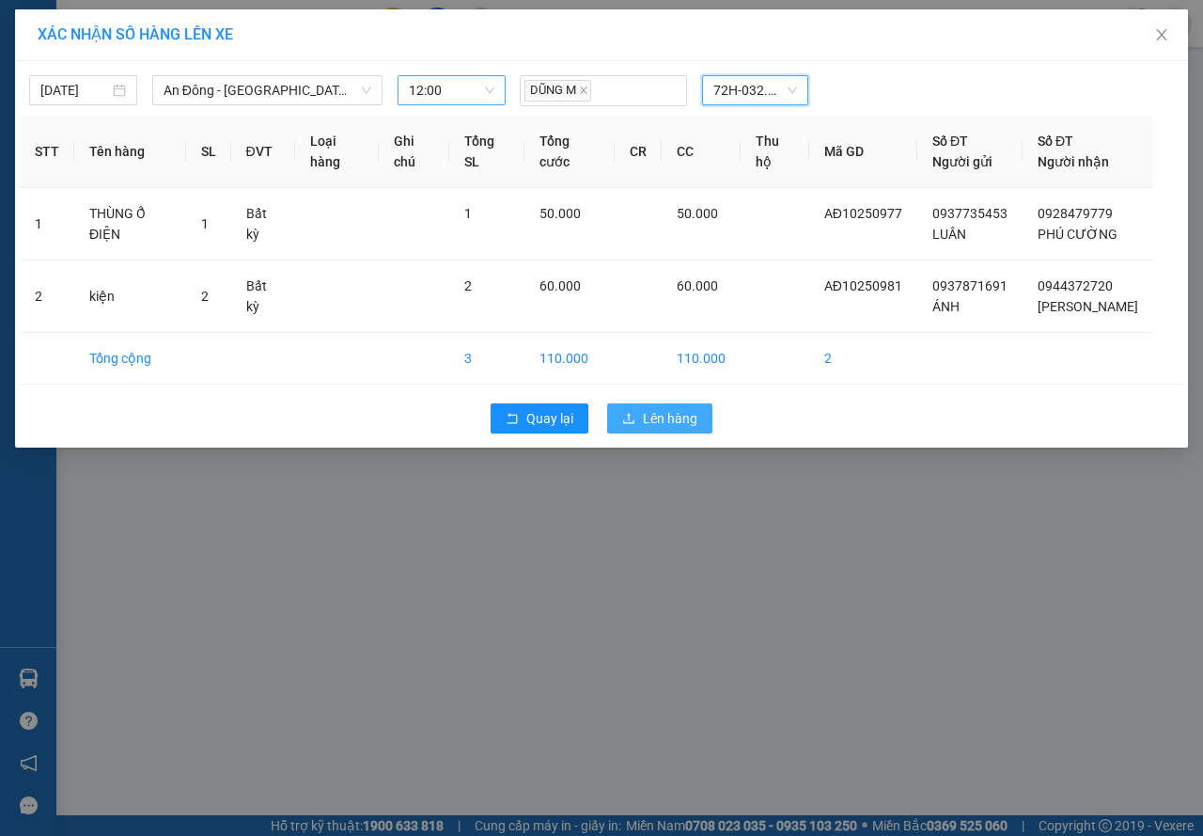
click at [690, 405] on button "Lên hàng" at bounding box center [659, 418] width 105 height 30
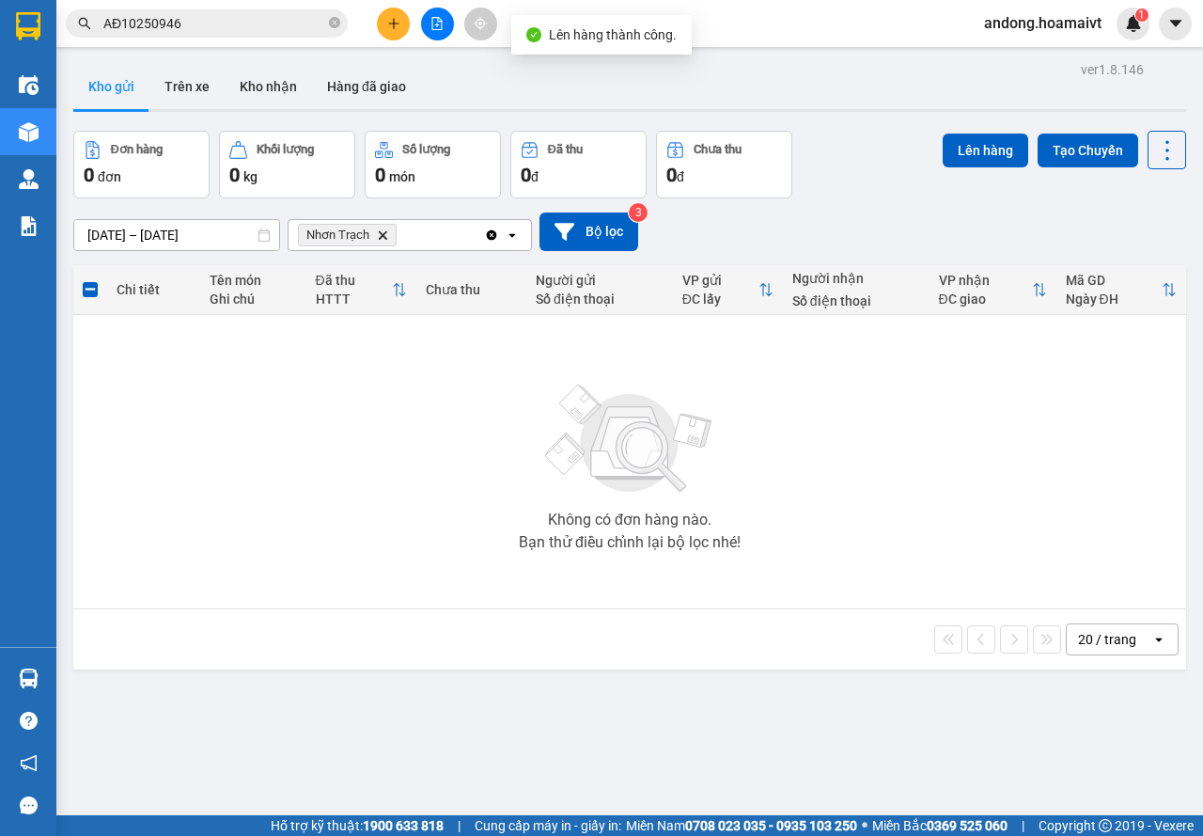
click at [383, 239] on icon "Delete" at bounding box center [382, 234] width 11 height 11
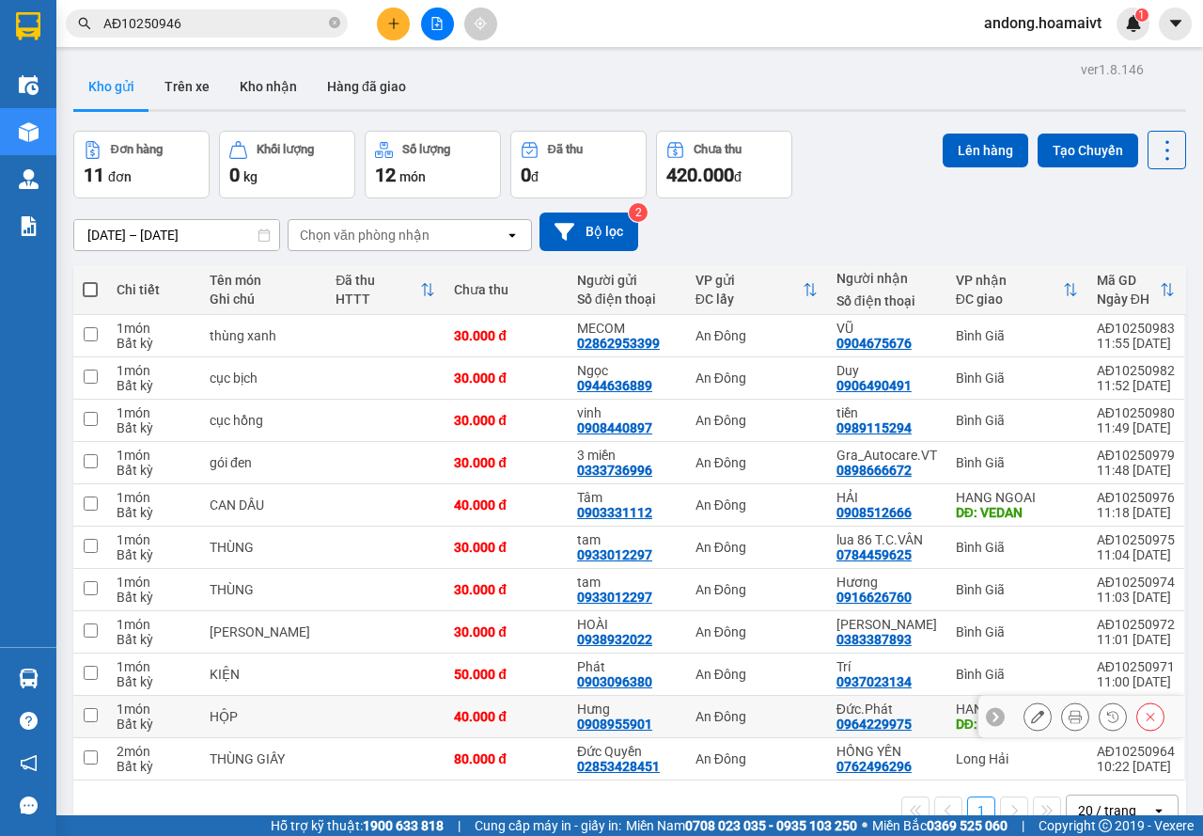
click at [434, 738] on td at bounding box center [385, 759] width 118 height 42
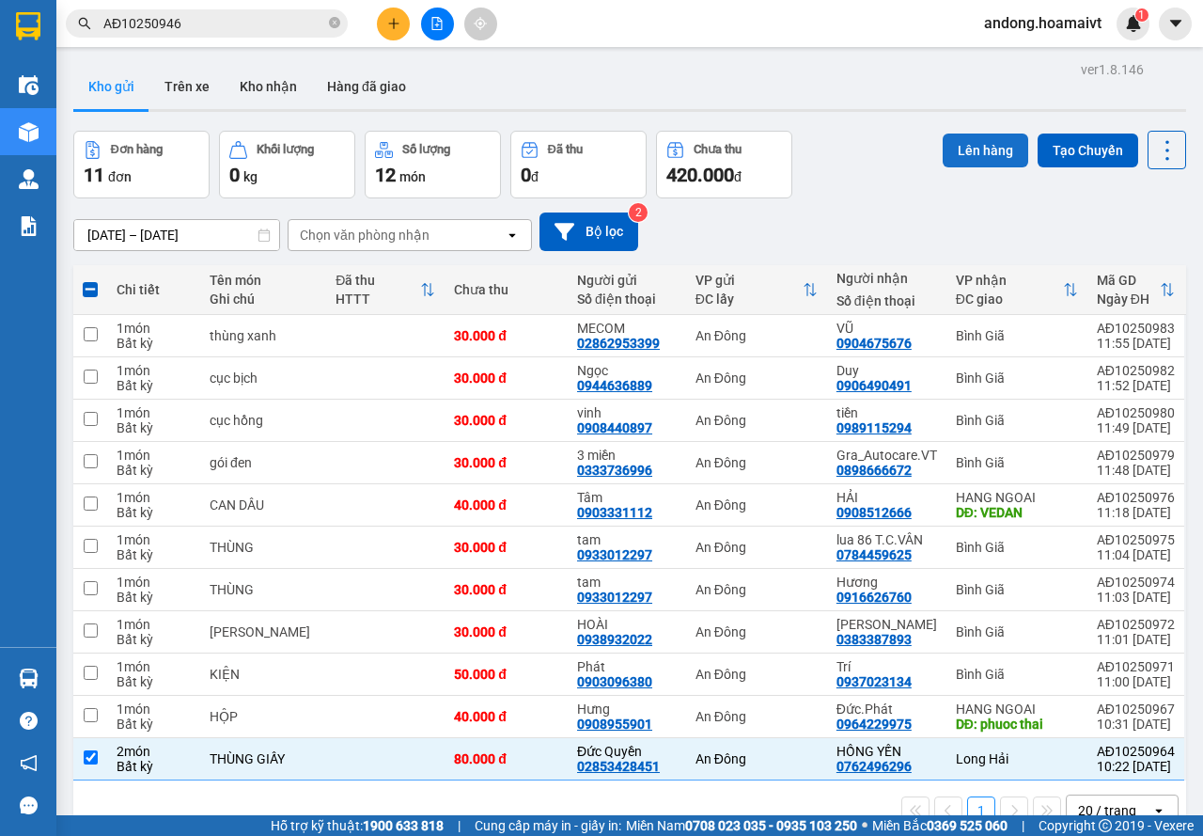
click at [943, 133] on button "Lên hàng" at bounding box center [986, 150] width 86 height 34
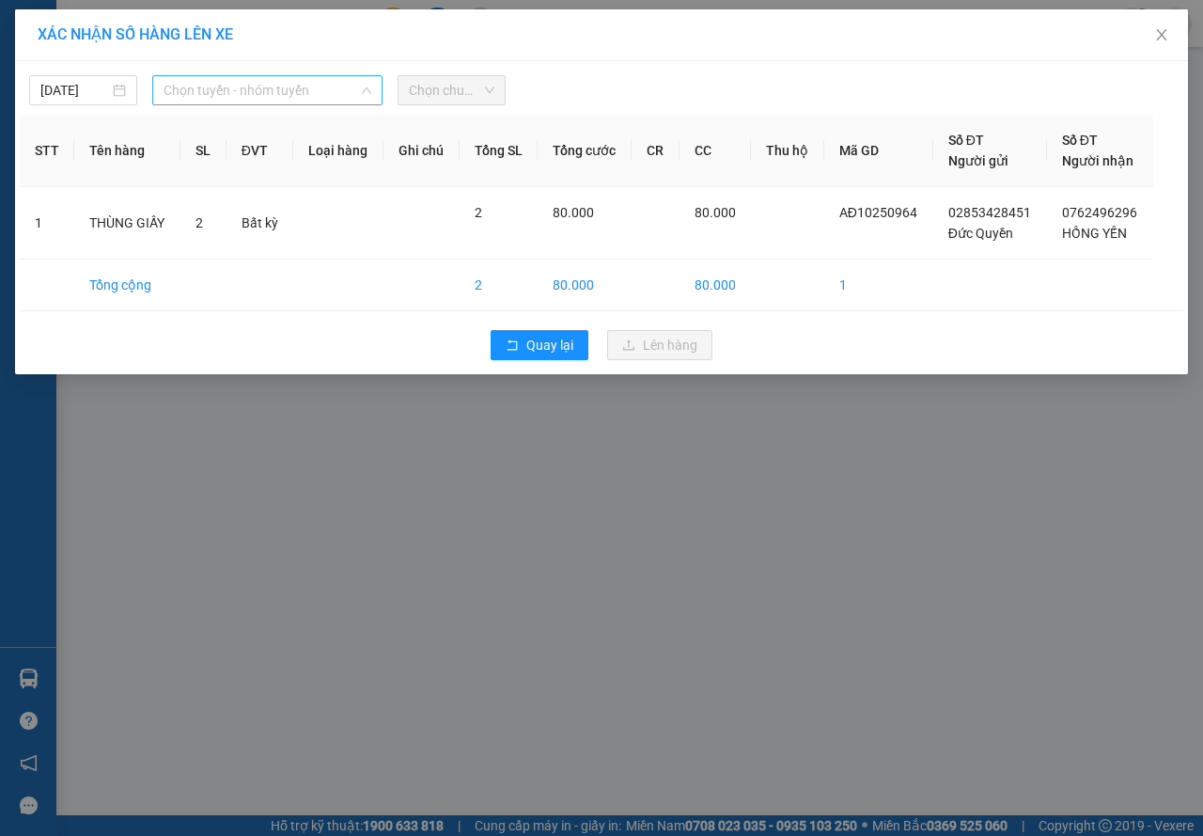
click at [273, 84] on span "Chọn tuyến - nhóm tuyến" at bounding box center [268, 90] width 208 height 28
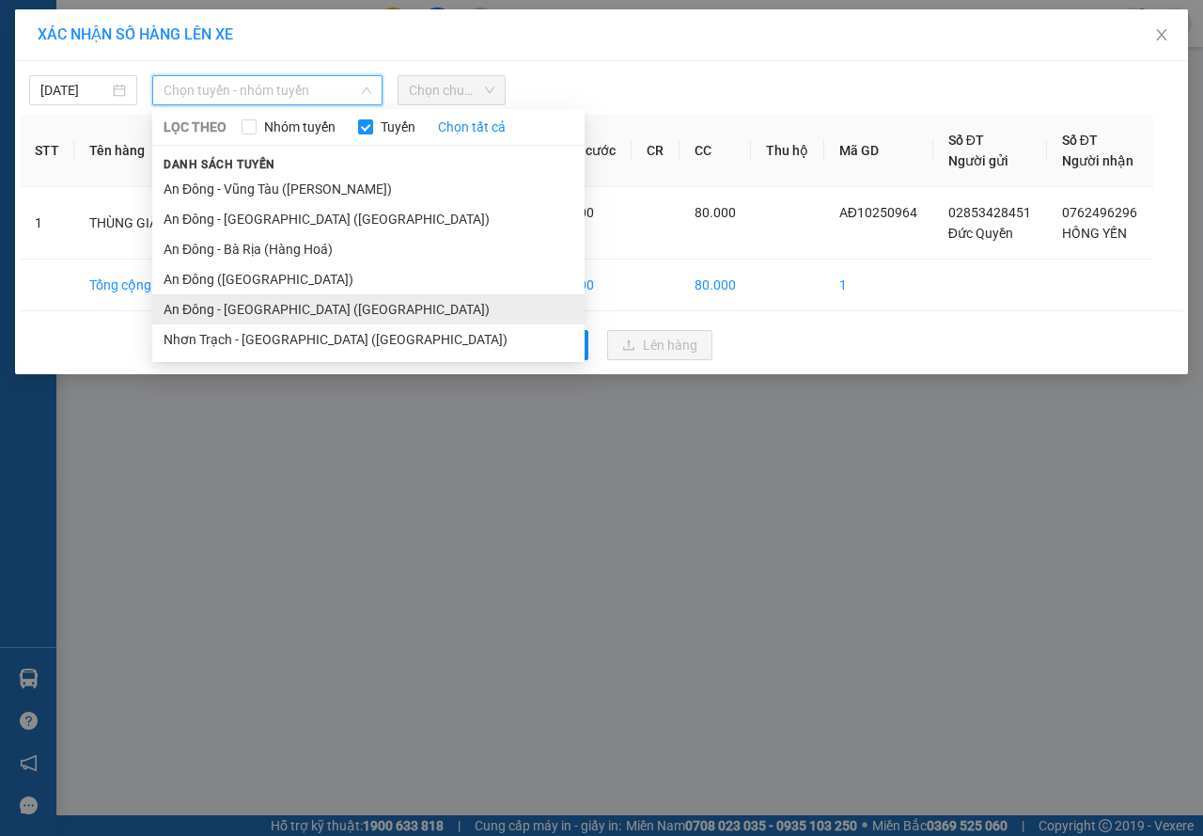
click at [248, 302] on li "An Đông - [GEOGRAPHIC_DATA] ([GEOGRAPHIC_DATA])" at bounding box center [368, 309] width 432 height 30
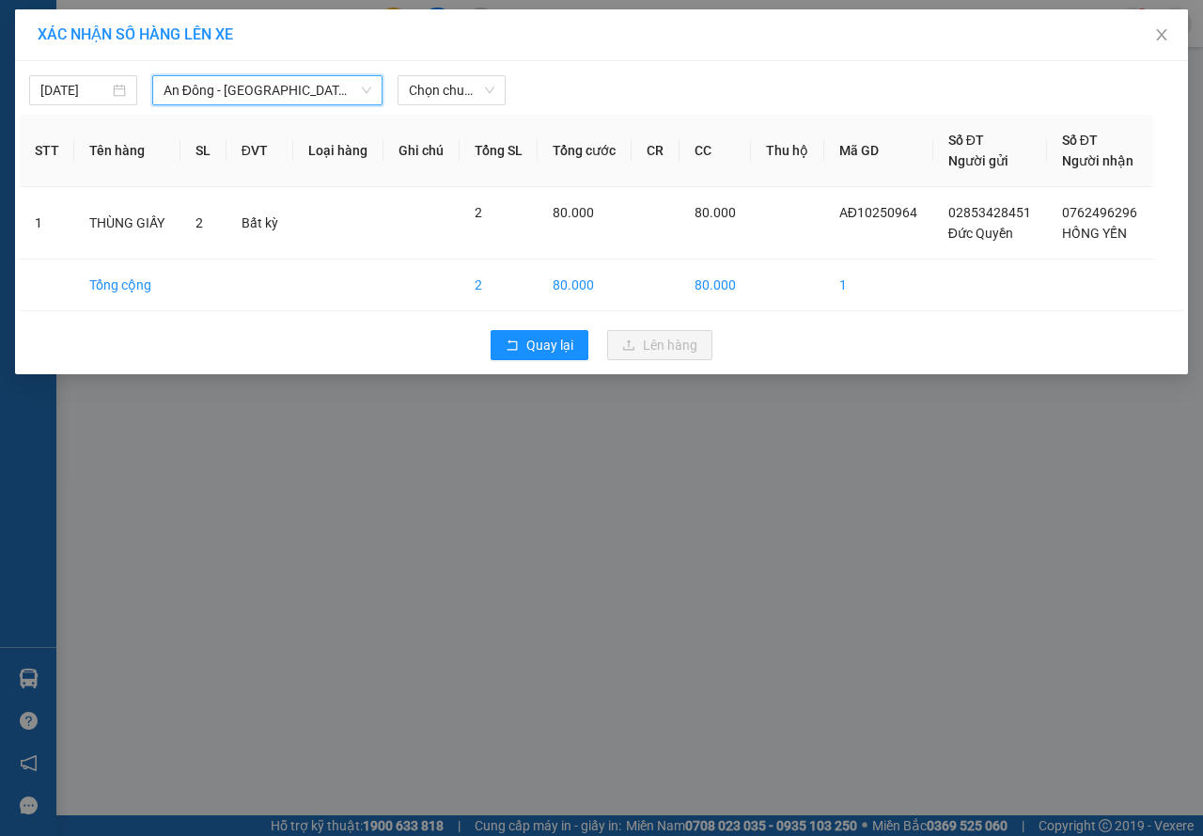
click at [426, 64] on div "[DATE] [GEOGRAPHIC_DATA] - [GEOGRAPHIC_DATA] ([GEOGRAPHIC_DATA]) [GEOGRAPHIC_DA…" at bounding box center [601, 217] width 1173 height 313
click at [429, 73] on div "[DATE] An Đông - [GEOGRAPHIC_DATA] ([GEOGRAPHIC_DATA]) LỌC THEO Nhóm tuyến Tuyế…" at bounding box center [602, 85] width 1164 height 39
click at [430, 93] on span "Chọn chuyến" at bounding box center [452, 90] width 86 height 28
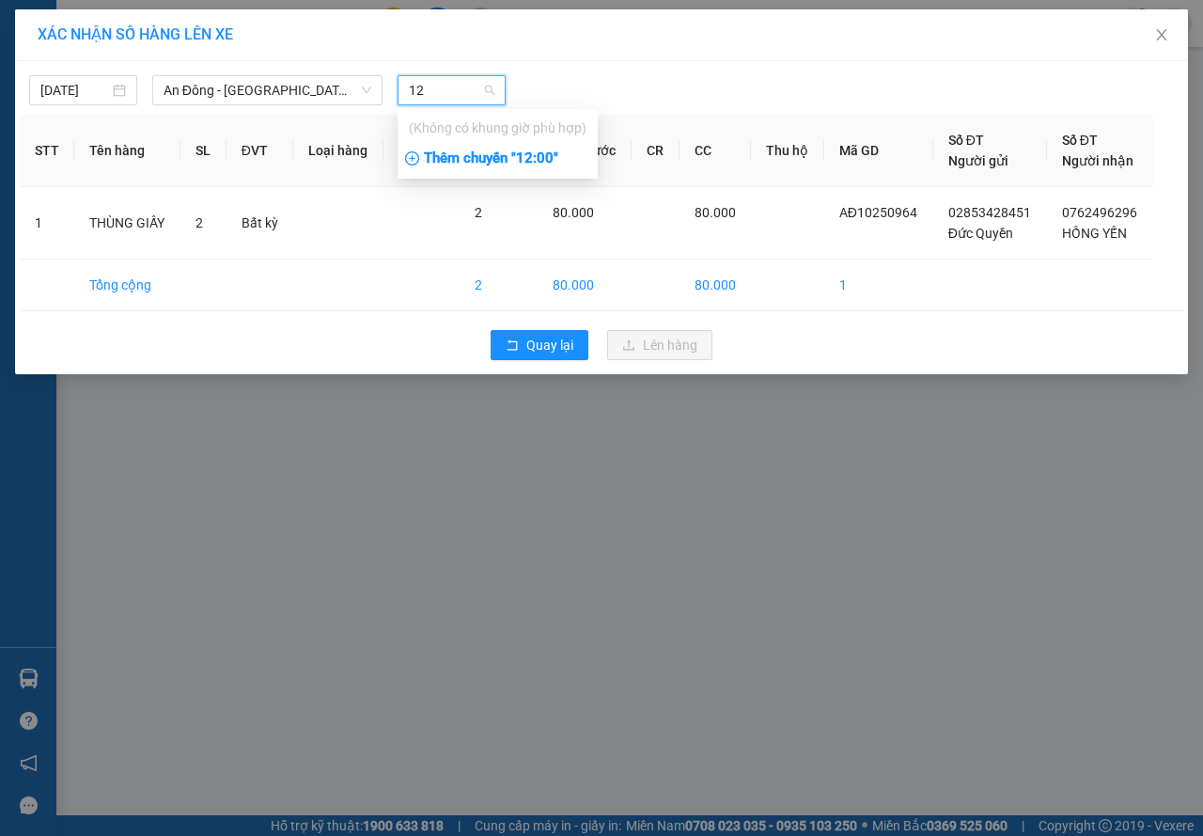
click at [493, 163] on div "Thêm chuyến " 12:00 "" at bounding box center [498, 159] width 200 height 32
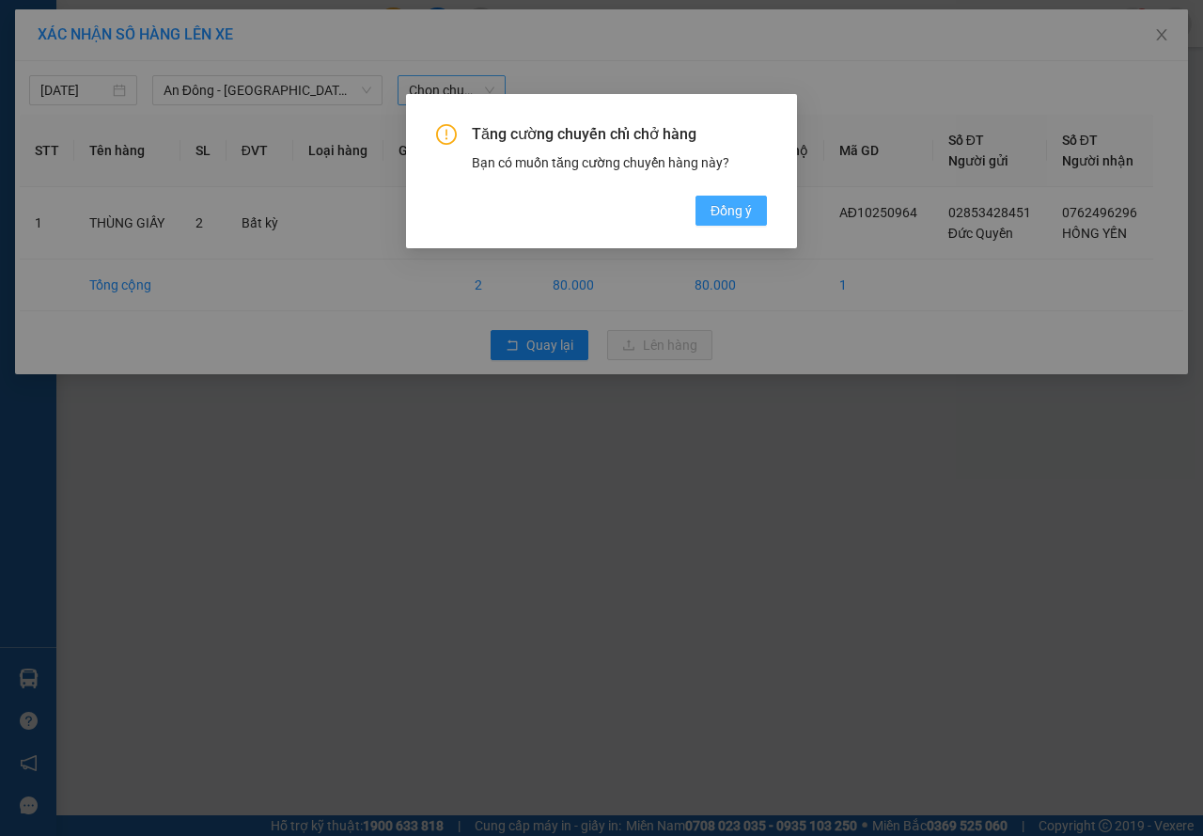
click at [712, 196] on button "Đồng ý" at bounding box center [731, 211] width 71 height 30
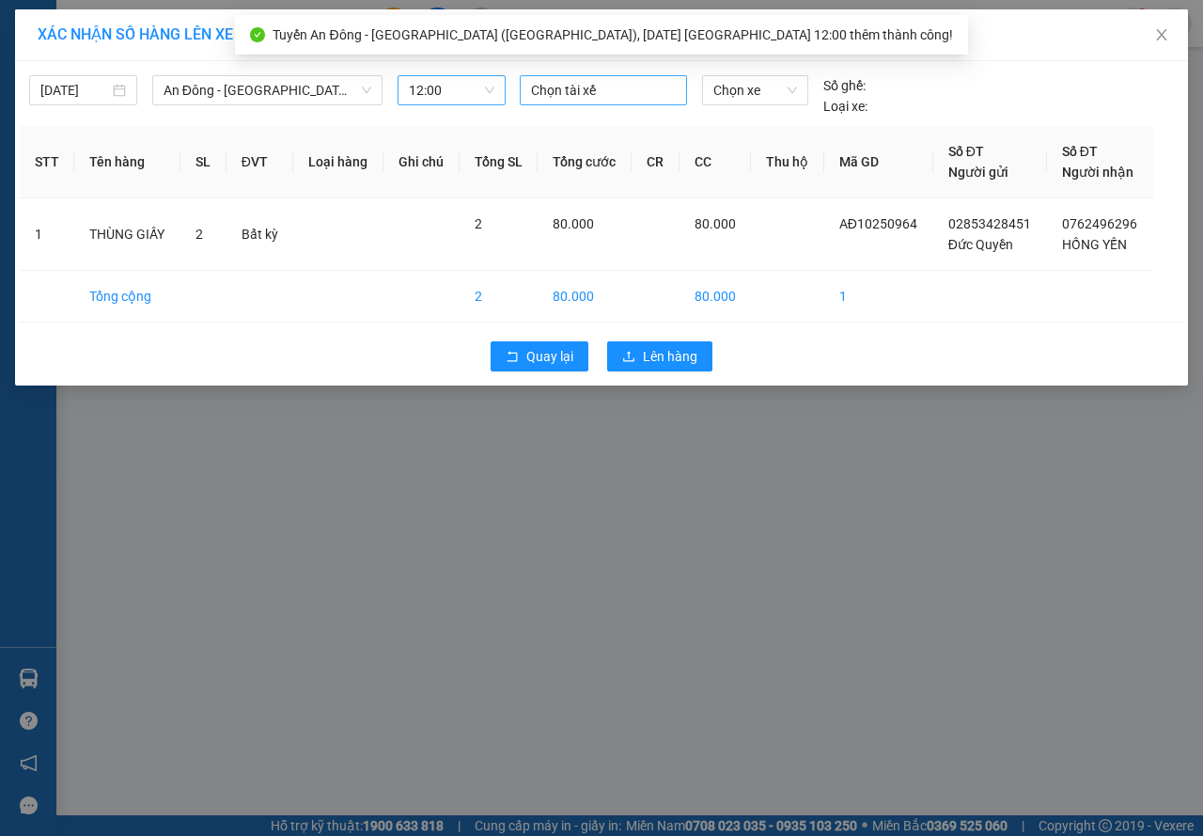
click at [582, 82] on div at bounding box center [603, 90] width 158 height 23
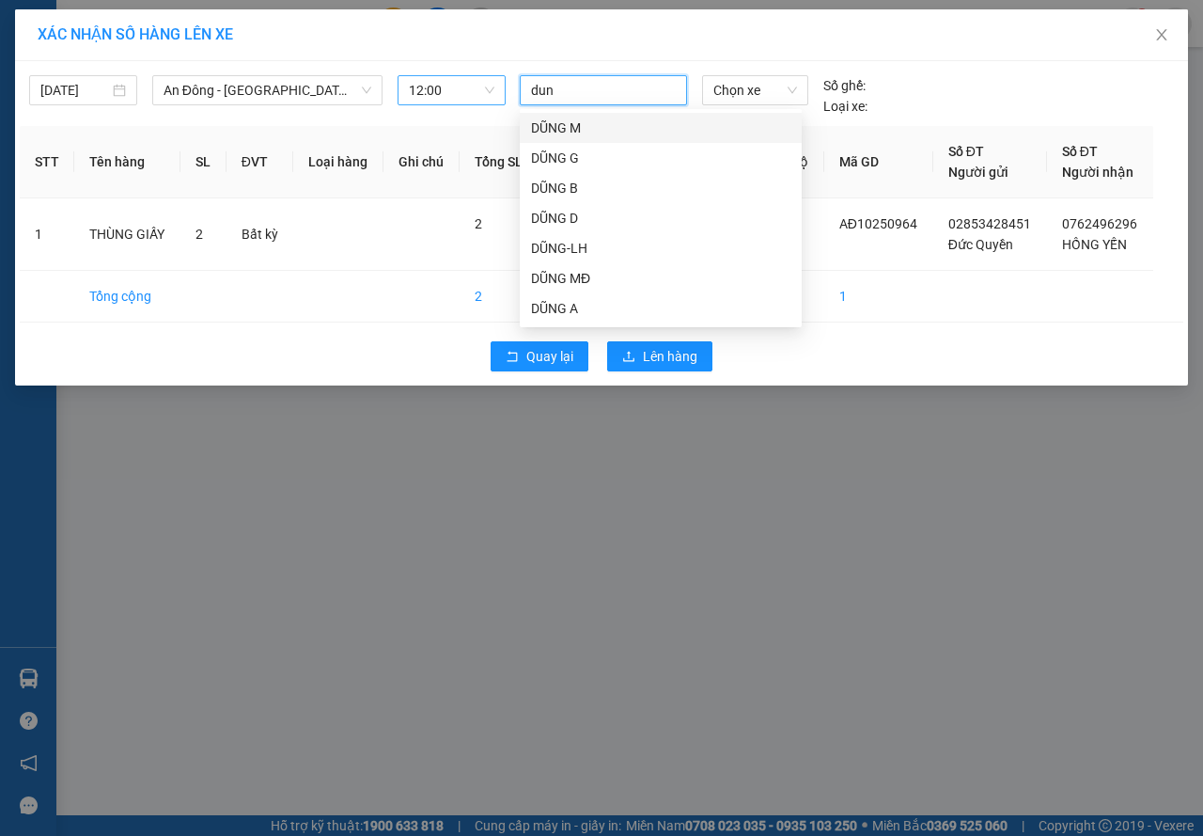
click at [593, 129] on div "DŨNG M" at bounding box center [660, 127] width 259 height 21
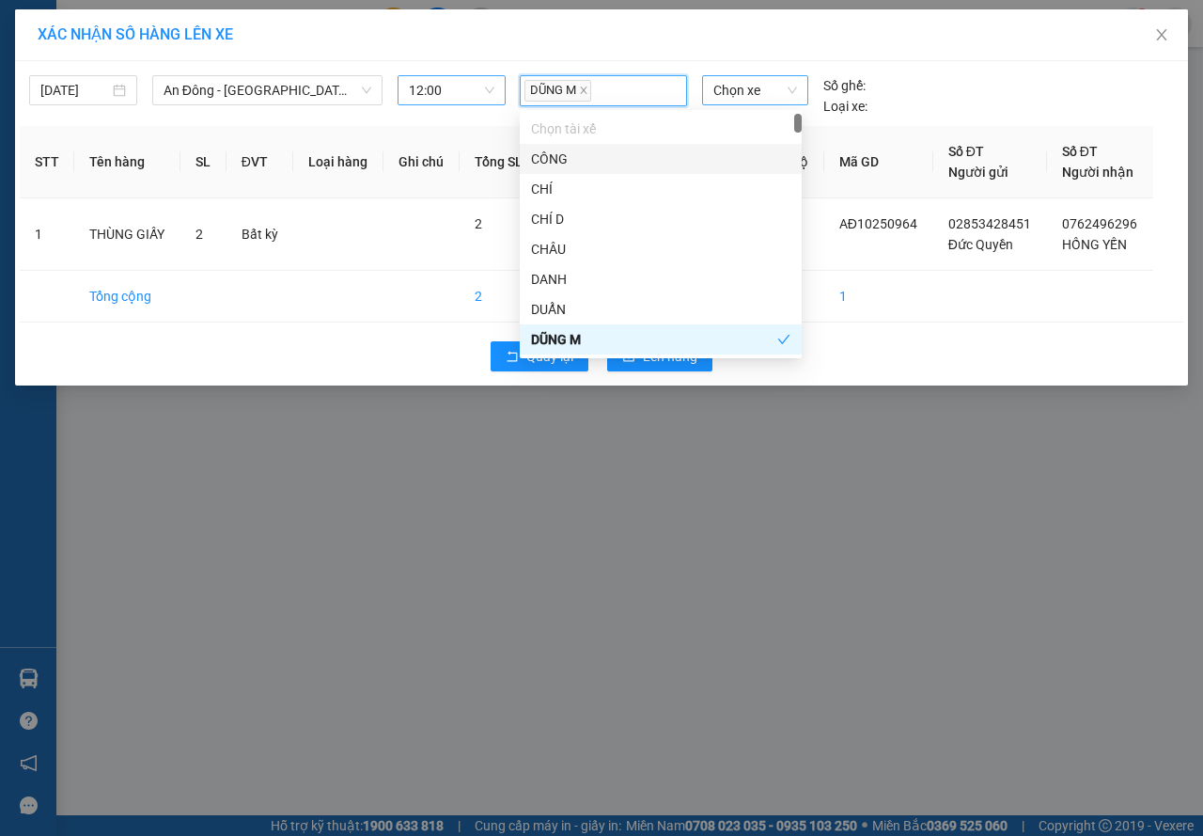
click at [707, 90] on div "Chọn xe" at bounding box center [755, 90] width 106 height 30
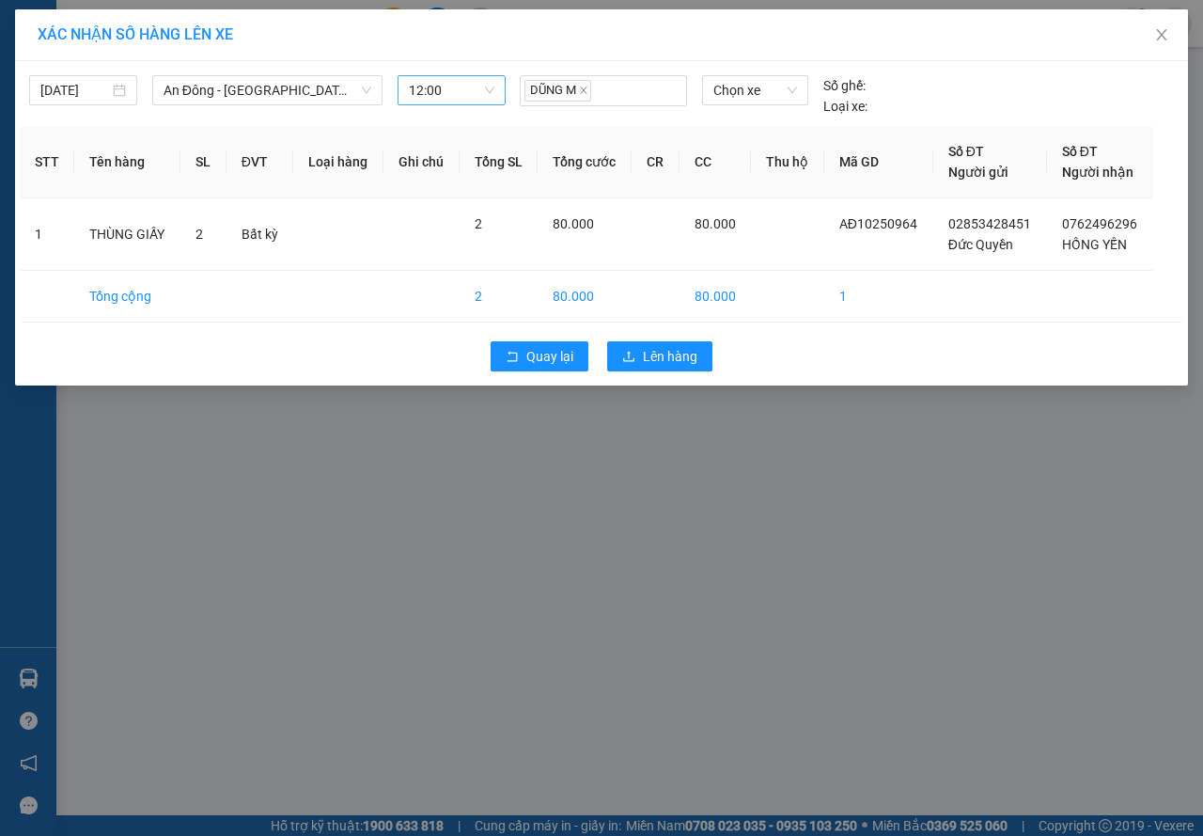
click at [745, 115] on body "Kết quả tìm kiếm ( 1 ) Bộ lọc Mã ĐH Trạng thái Món hàng Tổng cước Chưa cước Nhã…" at bounding box center [601, 418] width 1203 height 836
click at [759, 102] on span "Chọn xe" at bounding box center [755, 90] width 84 height 28
click at [759, 128] on div "72H-032.82" at bounding box center [755, 127] width 84 height 21
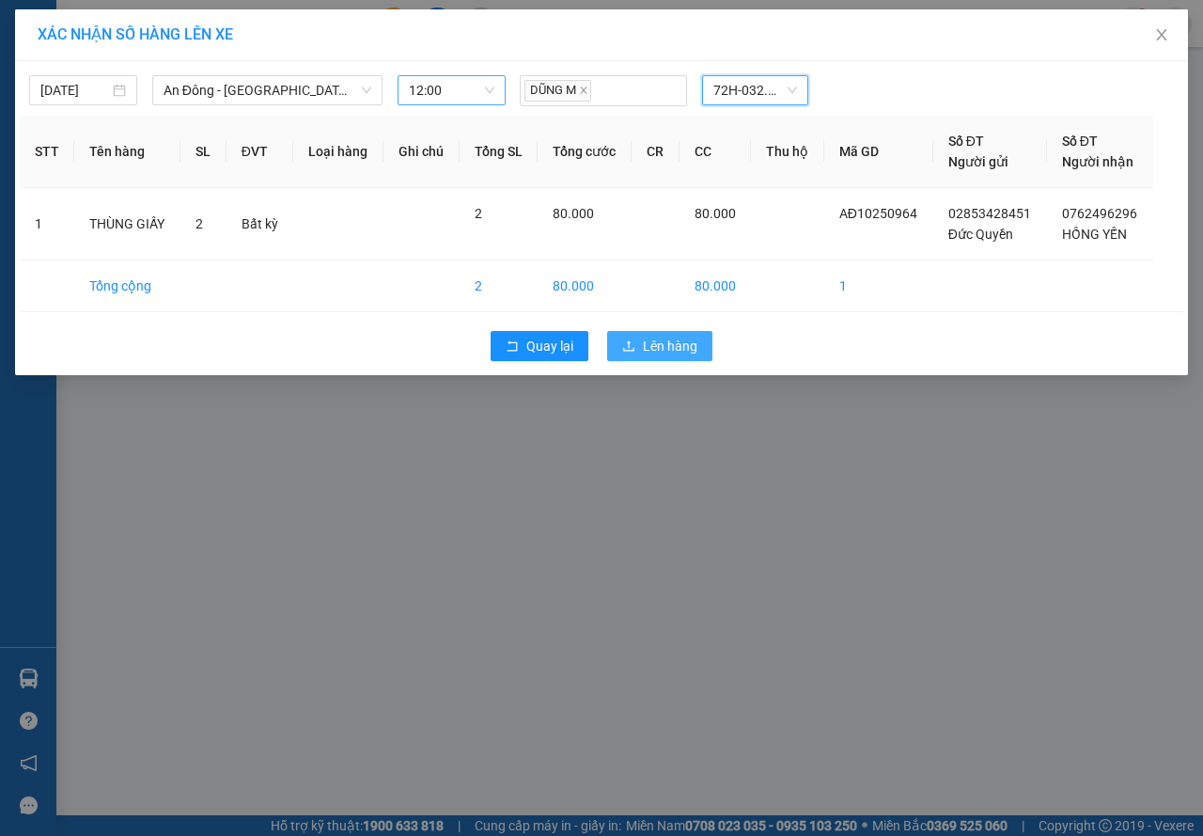
click at [664, 346] on span "Lên hàng" at bounding box center [670, 346] width 55 height 21
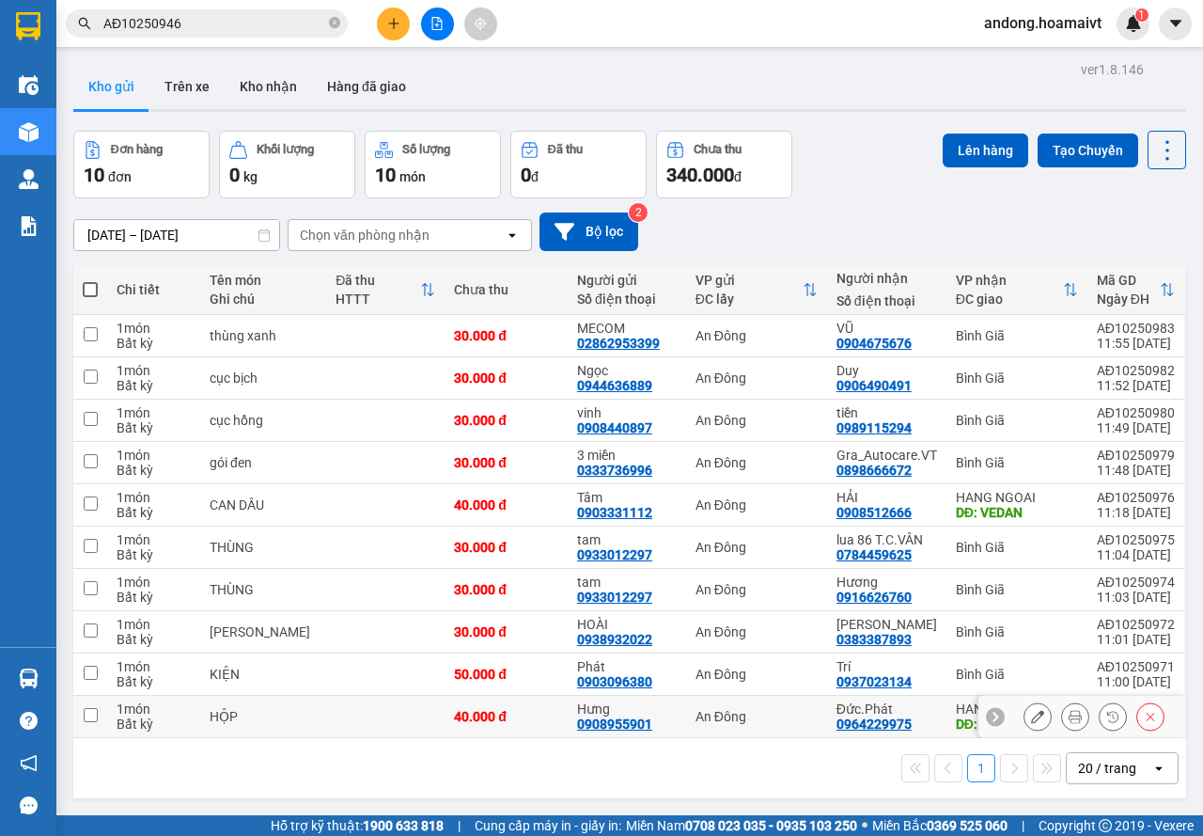
click at [509, 719] on div "40.000 đ" at bounding box center [506, 716] width 104 height 15
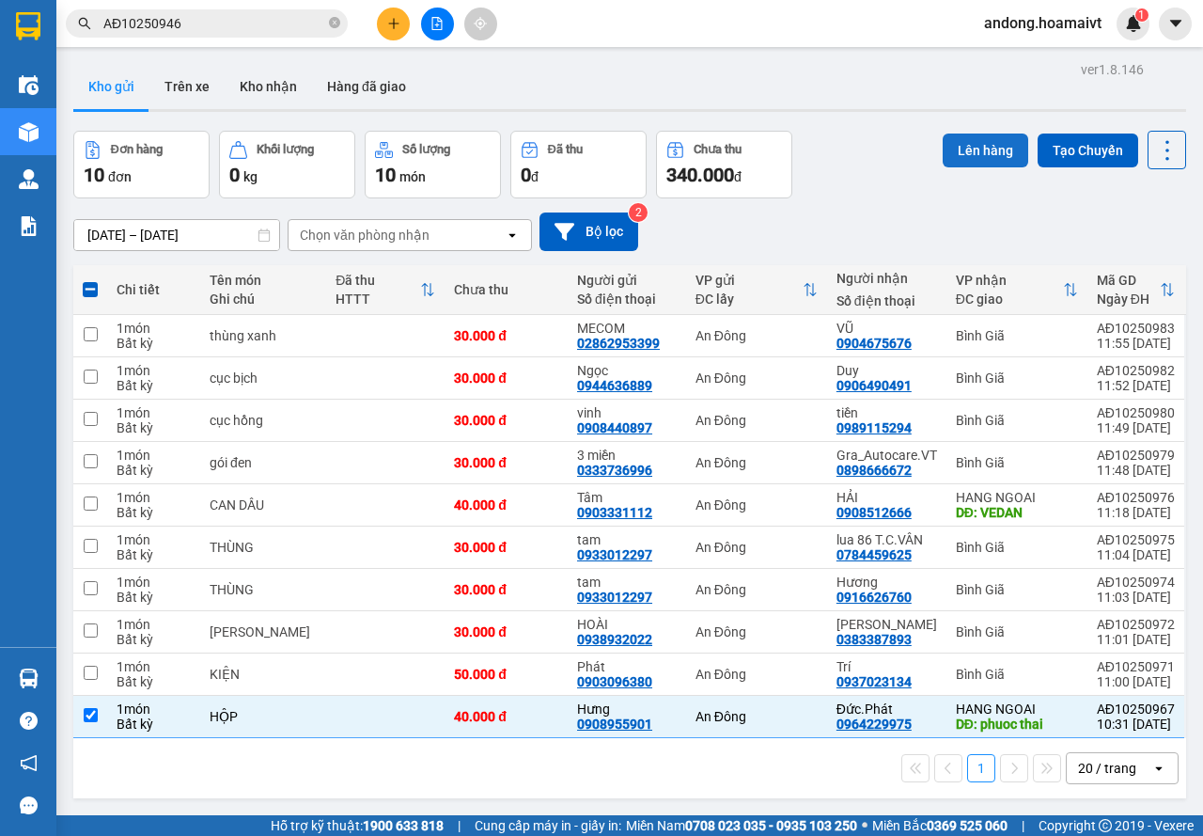
click at [975, 161] on button "Lên hàng" at bounding box center [986, 150] width 86 height 34
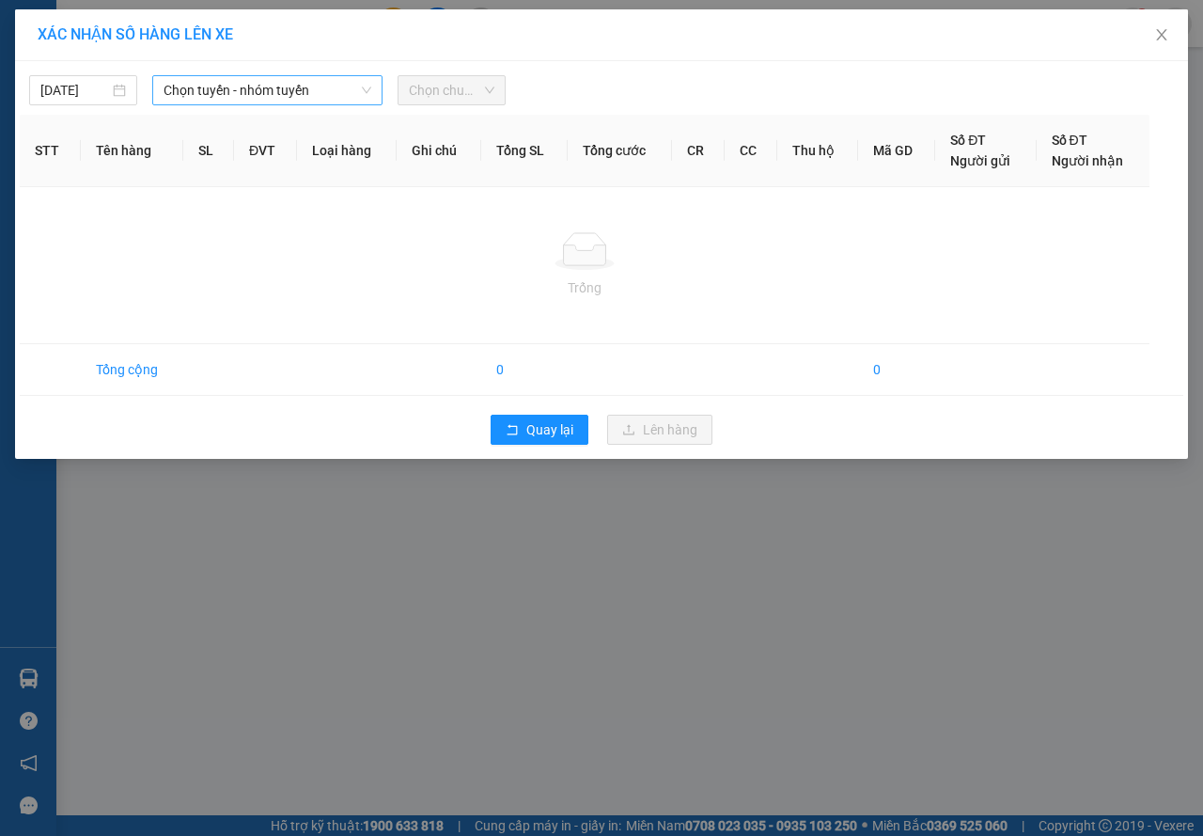
click at [177, 91] on span "Chọn tuyến - nhóm tuyến" at bounding box center [268, 90] width 208 height 28
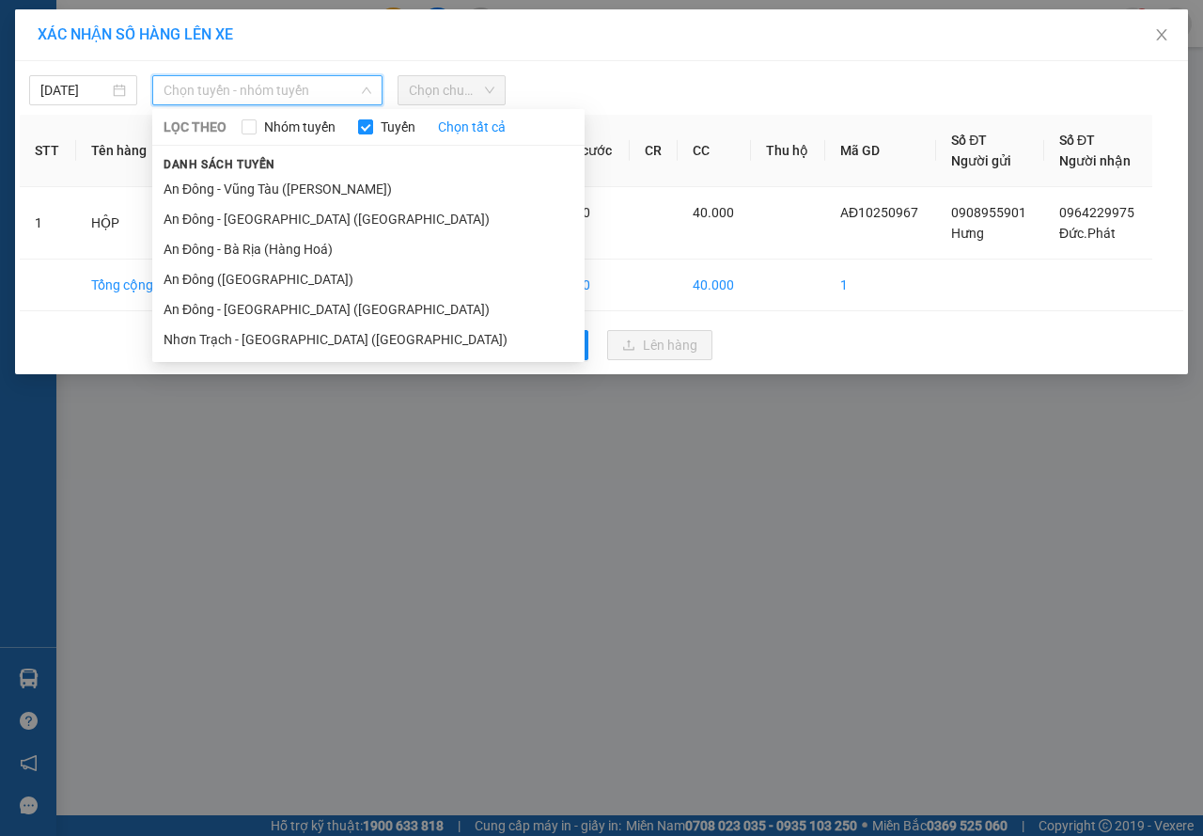
drag, startPoint x: 251, startPoint y: 274, endPoint x: 350, endPoint y: 162, distance: 149.9
click at [253, 259] on ul "An Đông - [GEOGRAPHIC_DATA] ([GEOGRAPHIC_DATA]) [GEOGRAPHIC_DATA] - [GEOGRAPHIC…" at bounding box center [368, 264] width 432 height 180
click at [438, 95] on span "Chọn chuyến" at bounding box center [452, 90] width 86 height 28
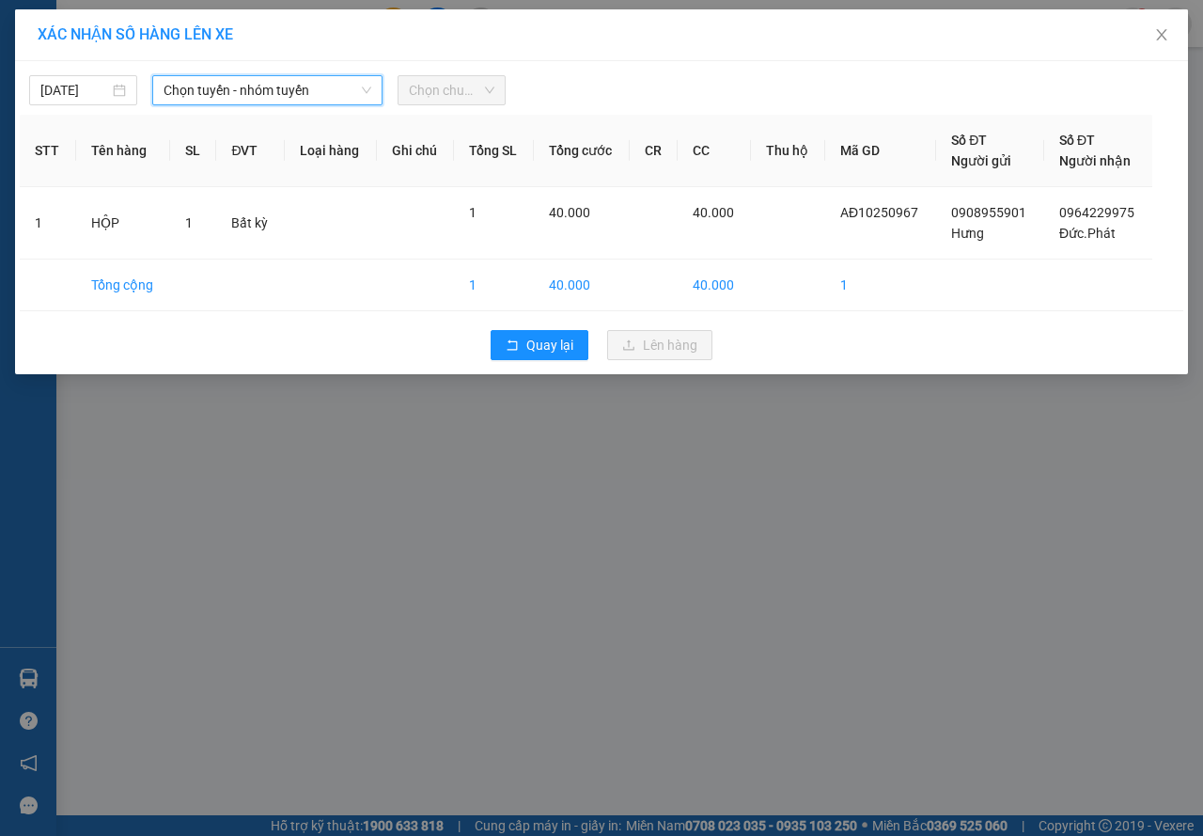
click at [438, 95] on span "Chọn chuyến" at bounding box center [452, 90] width 86 height 28
click at [322, 86] on span "Chọn tuyến - nhóm tuyến" at bounding box center [268, 90] width 208 height 28
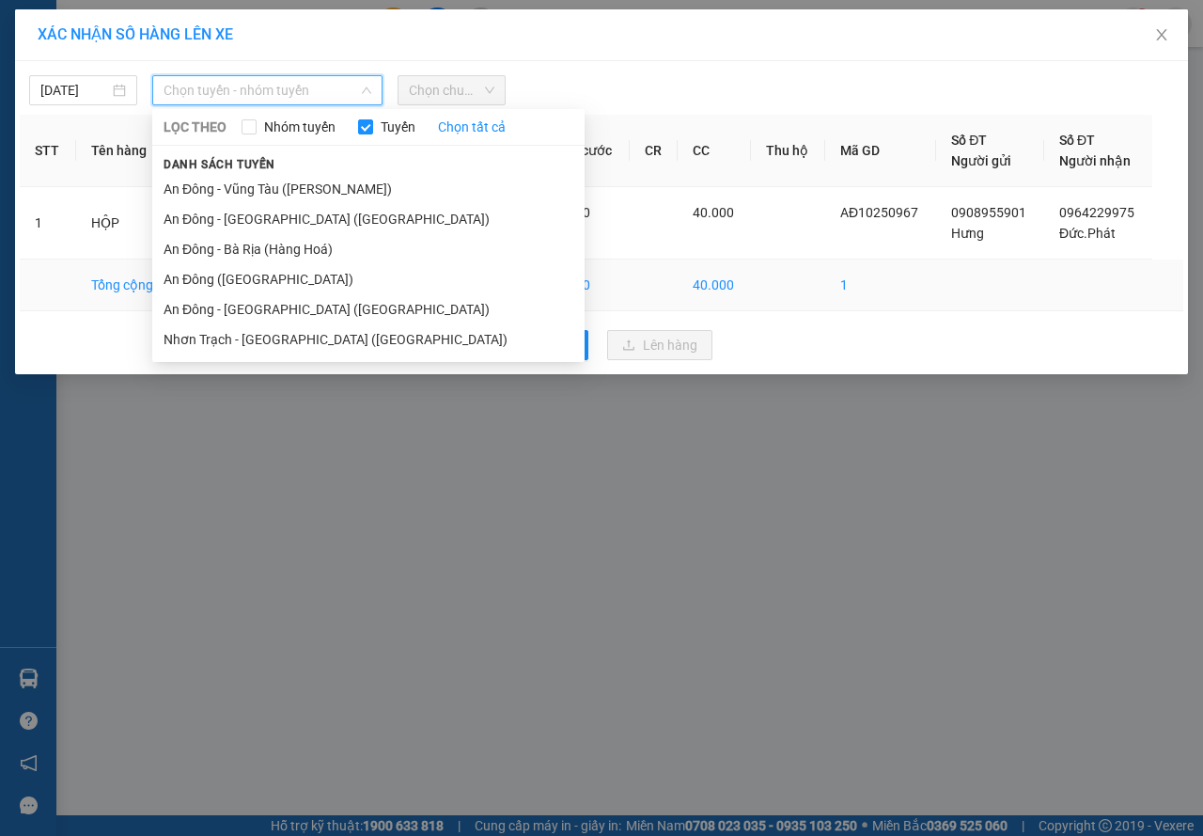
click at [261, 277] on li "An Đông ([GEOGRAPHIC_DATA])" at bounding box center [368, 279] width 432 height 30
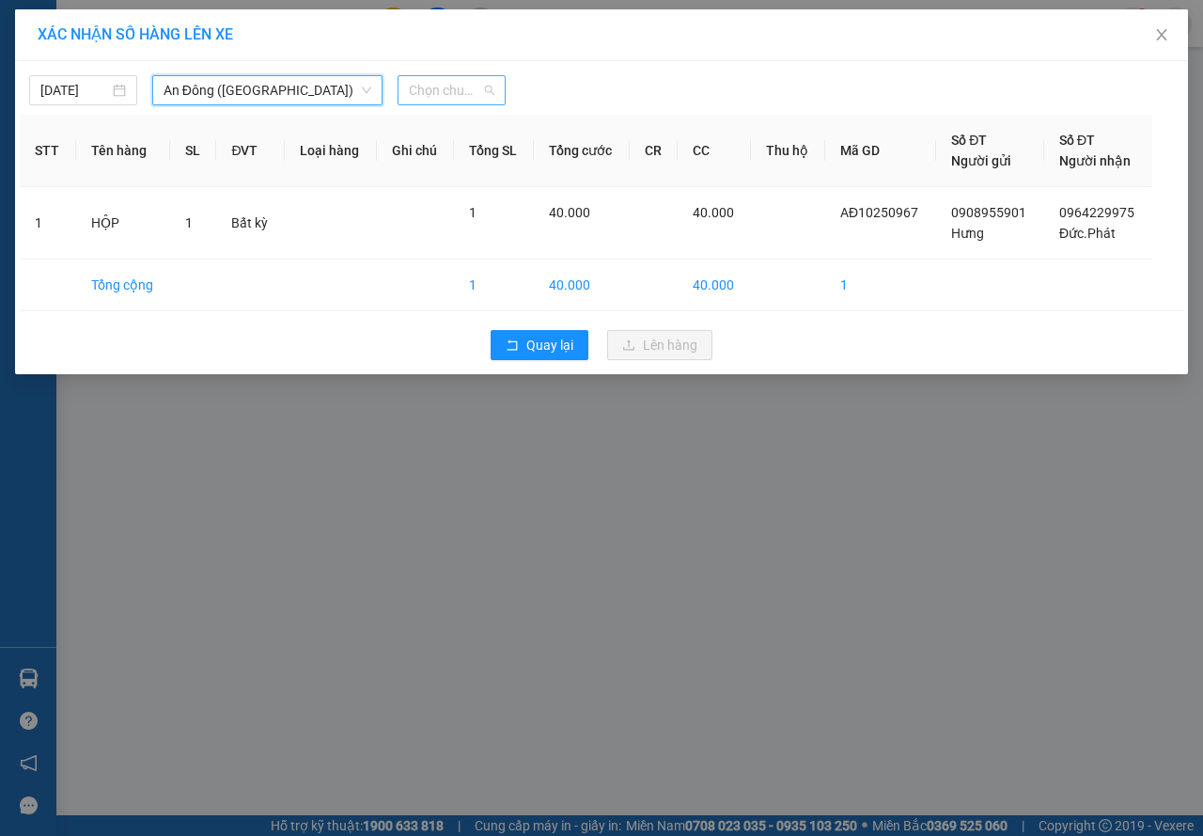
click at [440, 88] on span "Chọn chuyến" at bounding box center [452, 90] width 86 height 28
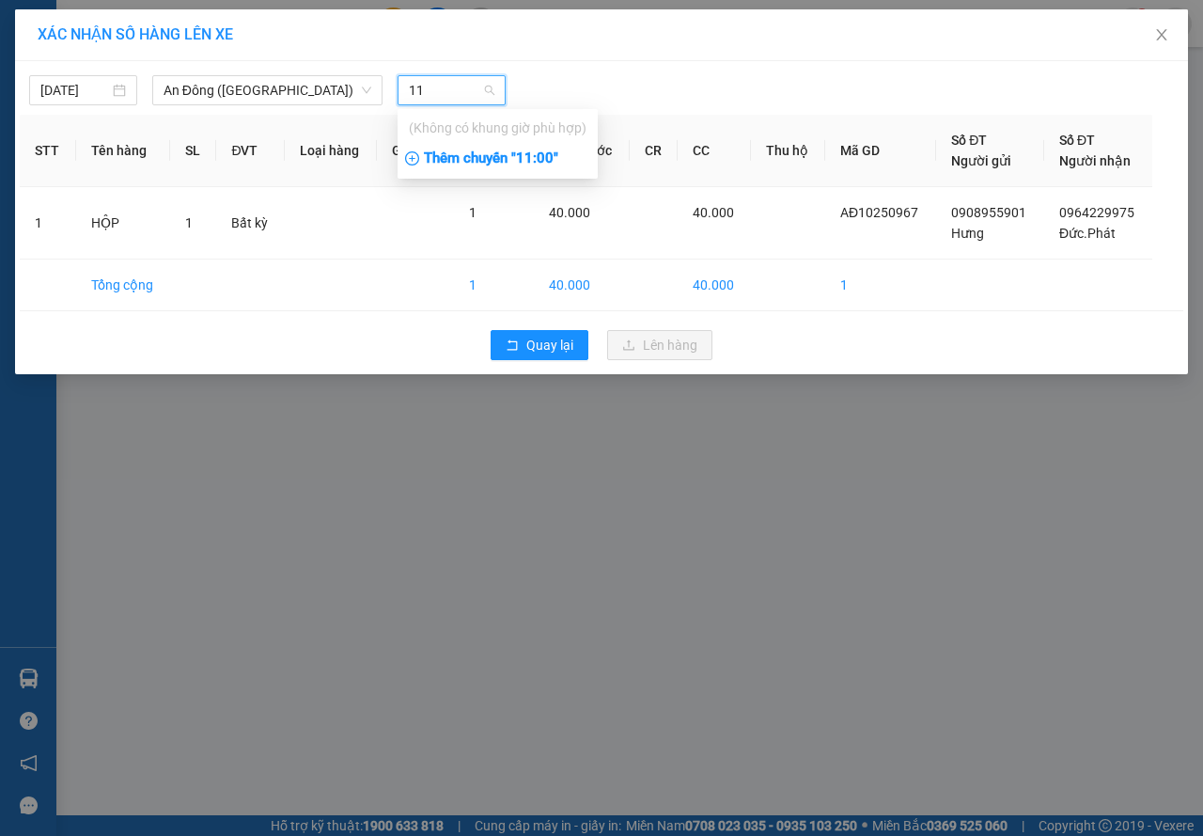
click at [478, 158] on div "Thêm chuyến " 11:00 "" at bounding box center [498, 159] width 200 height 32
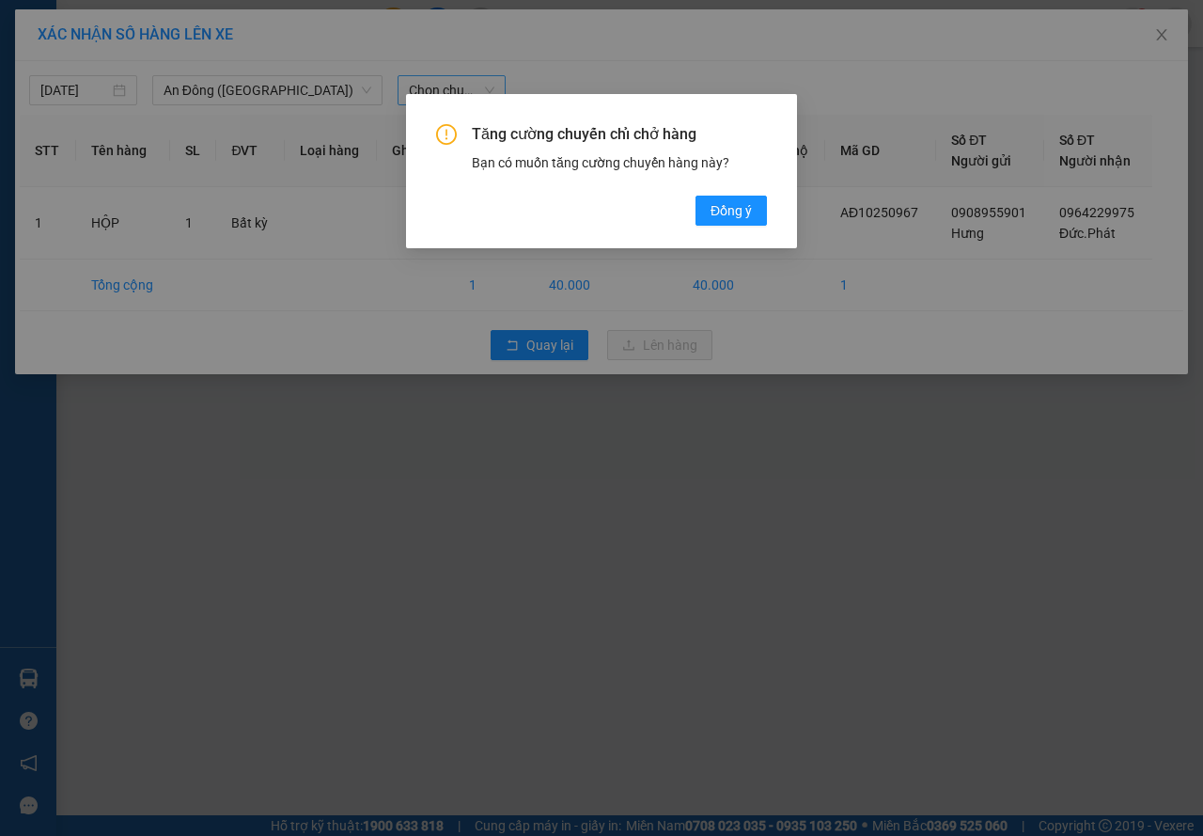
drag, startPoint x: 734, startPoint y: 211, endPoint x: 716, endPoint y: 192, distance: 25.9
click at [733, 208] on span "Đồng ý" at bounding box center [731, 210] width 41 height 21
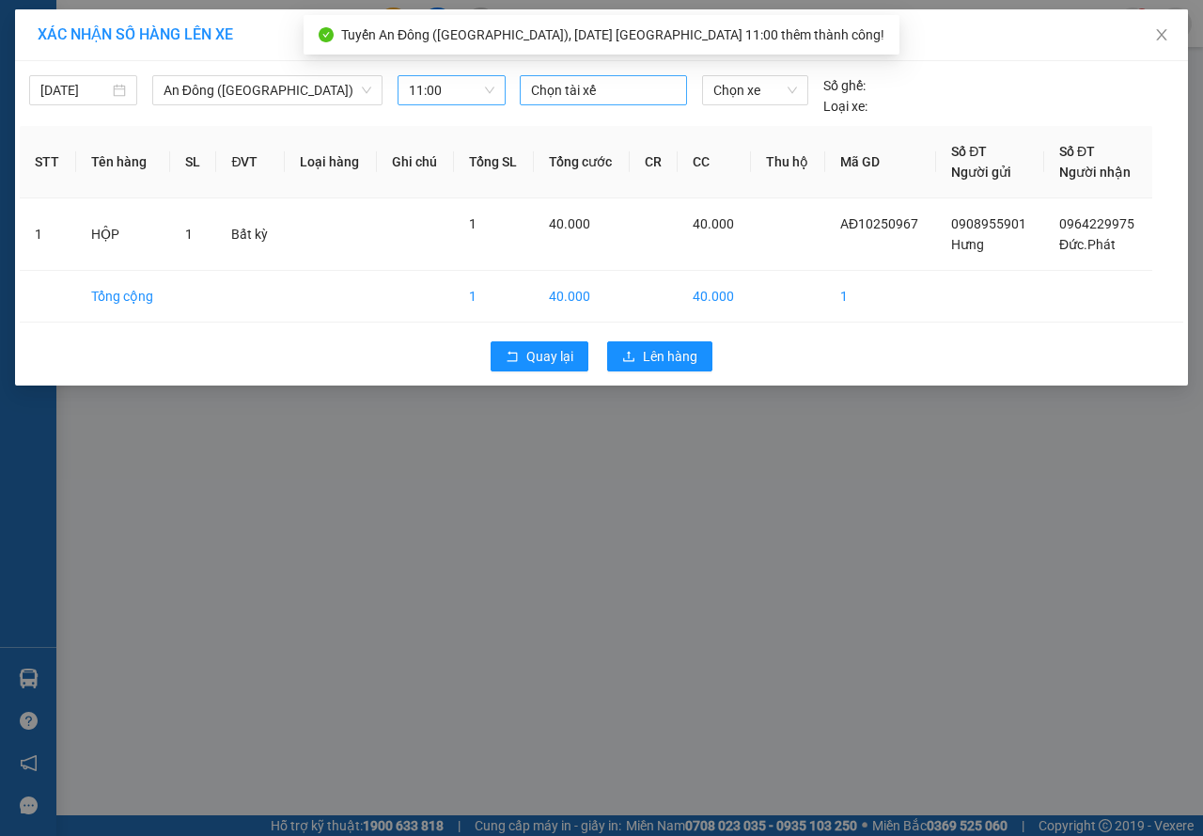
click at [578, 89] on div at bounding box center [603, 90] width 158 height 23
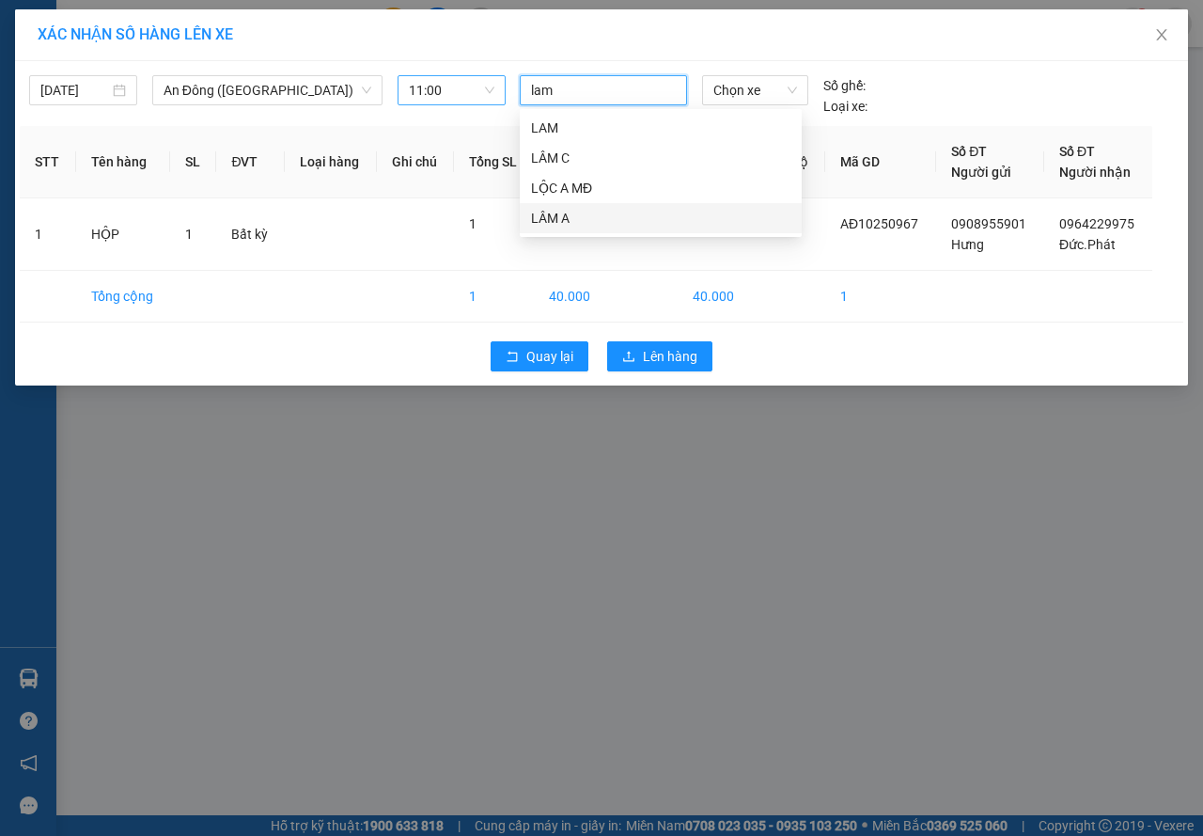
click at [576, 227] on div "LÂM A" at bounding box center [660, 218] width 259 height 21
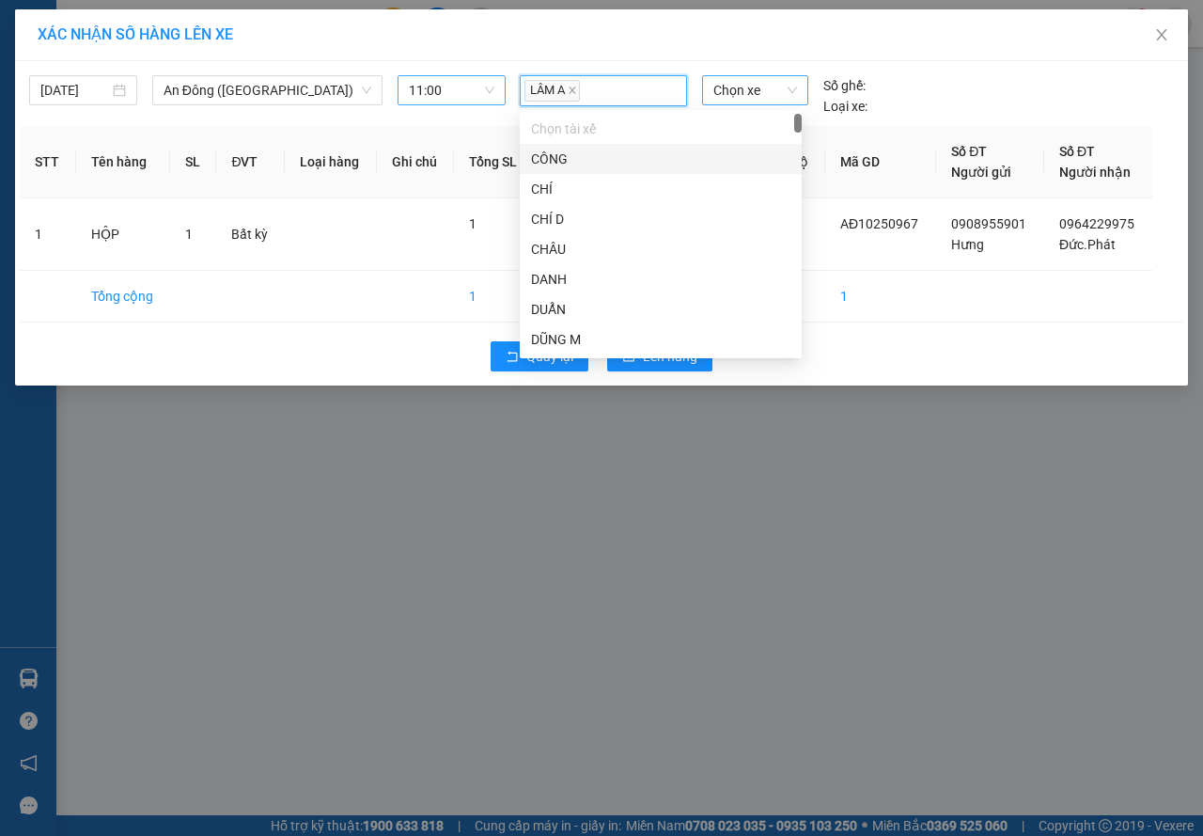
click at [750, 93] on span "Chọn xe" at bounding box center [755, 90] width 84 height 28
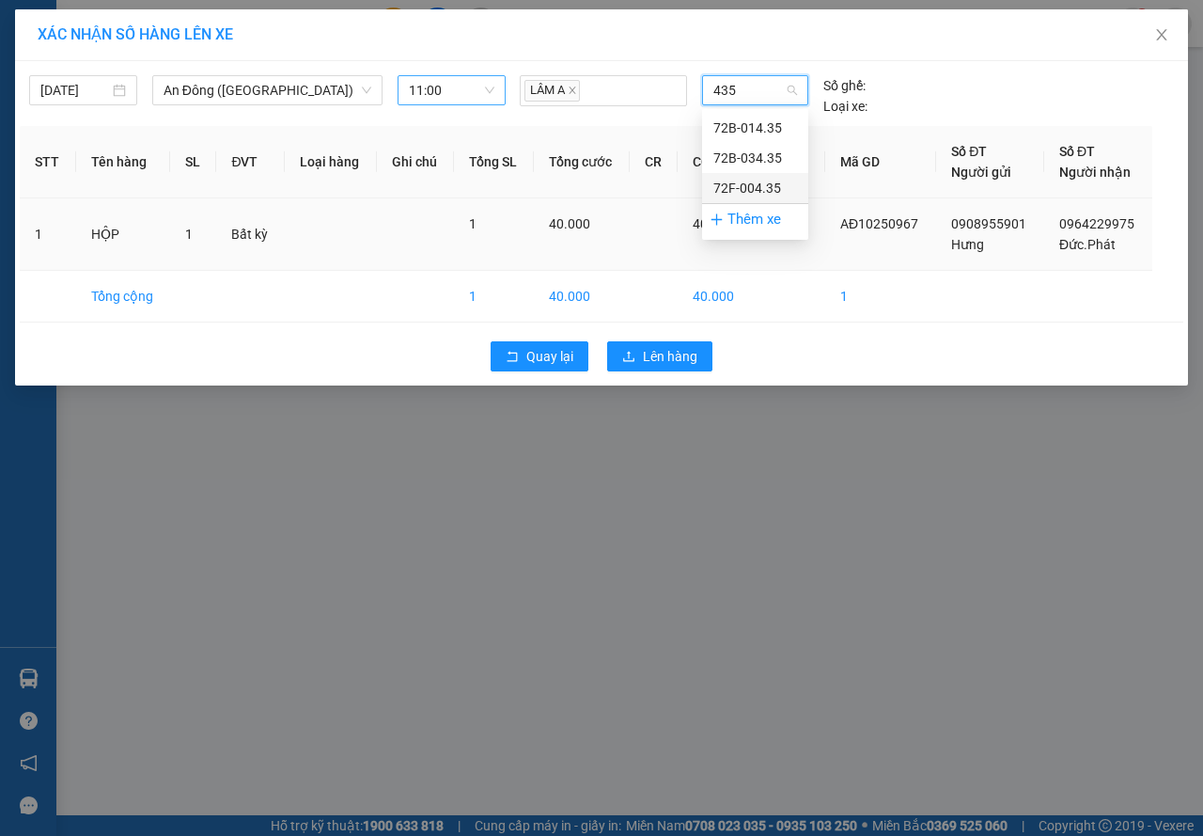
drag, startPoint x: 748, startPoint y: 182, endPoint x: 745, endPoint y: 250, distance: 67.7
click at [745, 180] on div "72F-004.35" at bounding box center [755, 188] width 84 height 21
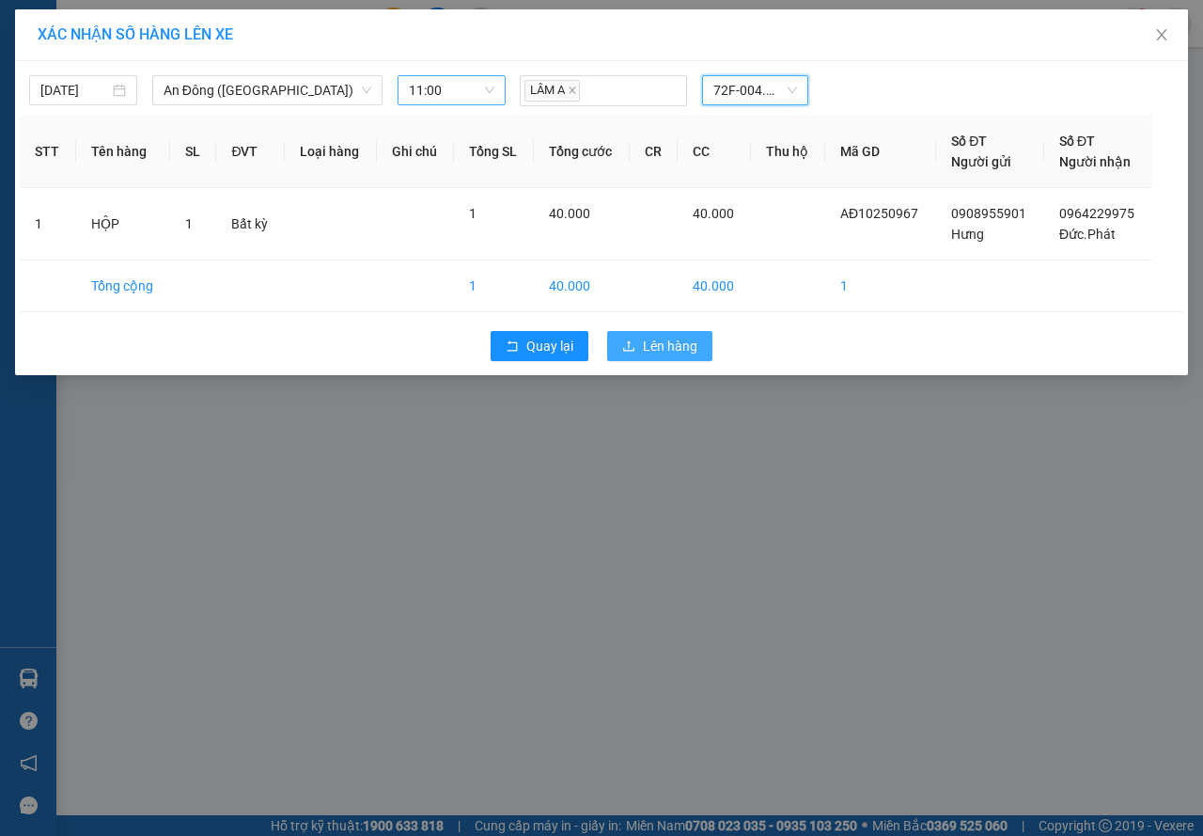
click at [700, 339] on button "Lên hàng" at bounding box center [659, 346] width 105 height 30
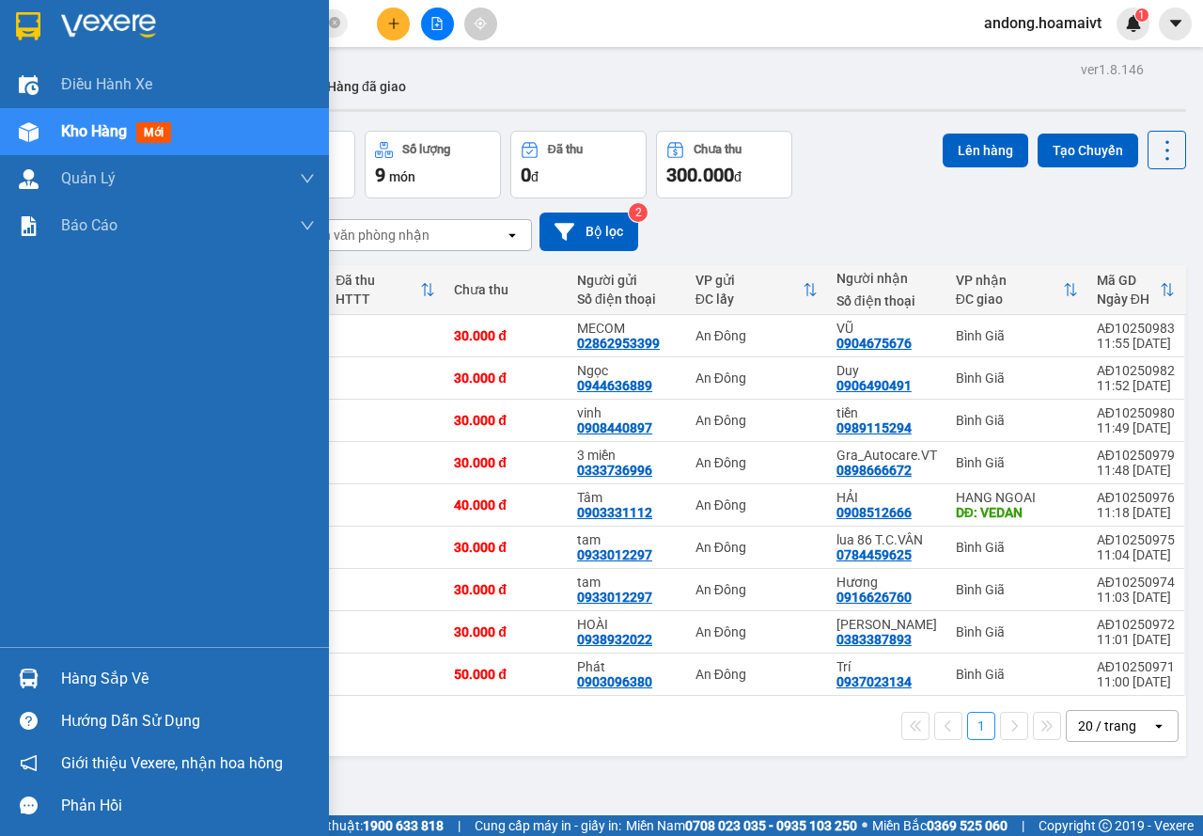
click at [44, 664] on div at bounding box center [28, 678] width 33 height 33
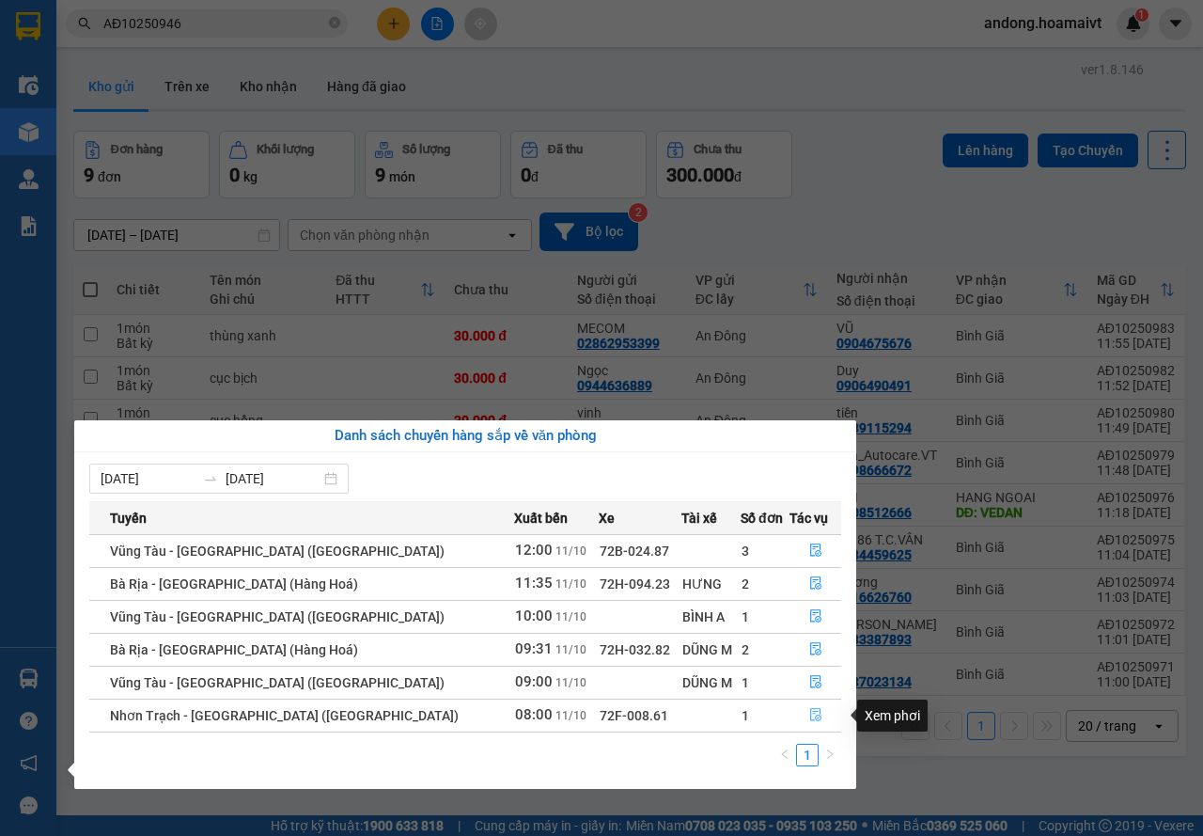
click at [810, 718] on icon "file-done" at bounding box center [815, 715] width 11 height 13
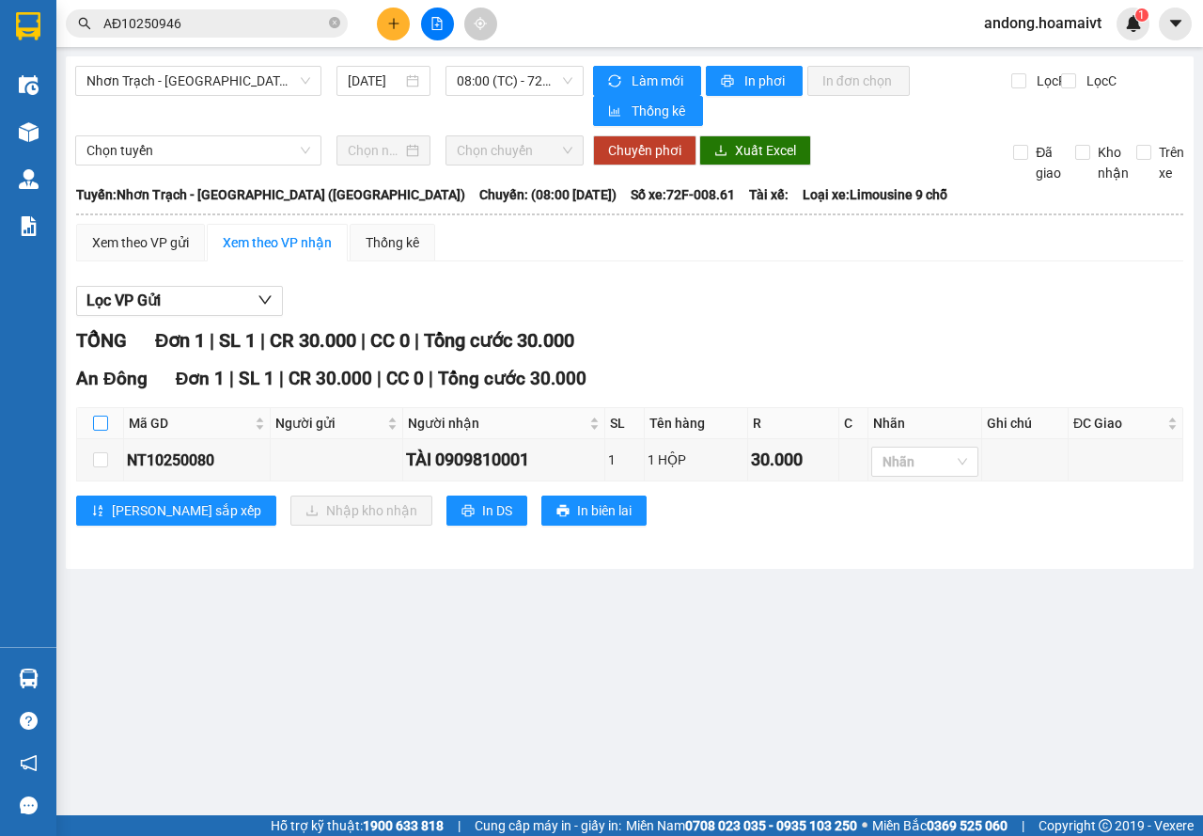
click at [94, 417] on input "checkbox" at bounding box center [100, 422] width 15 height 15
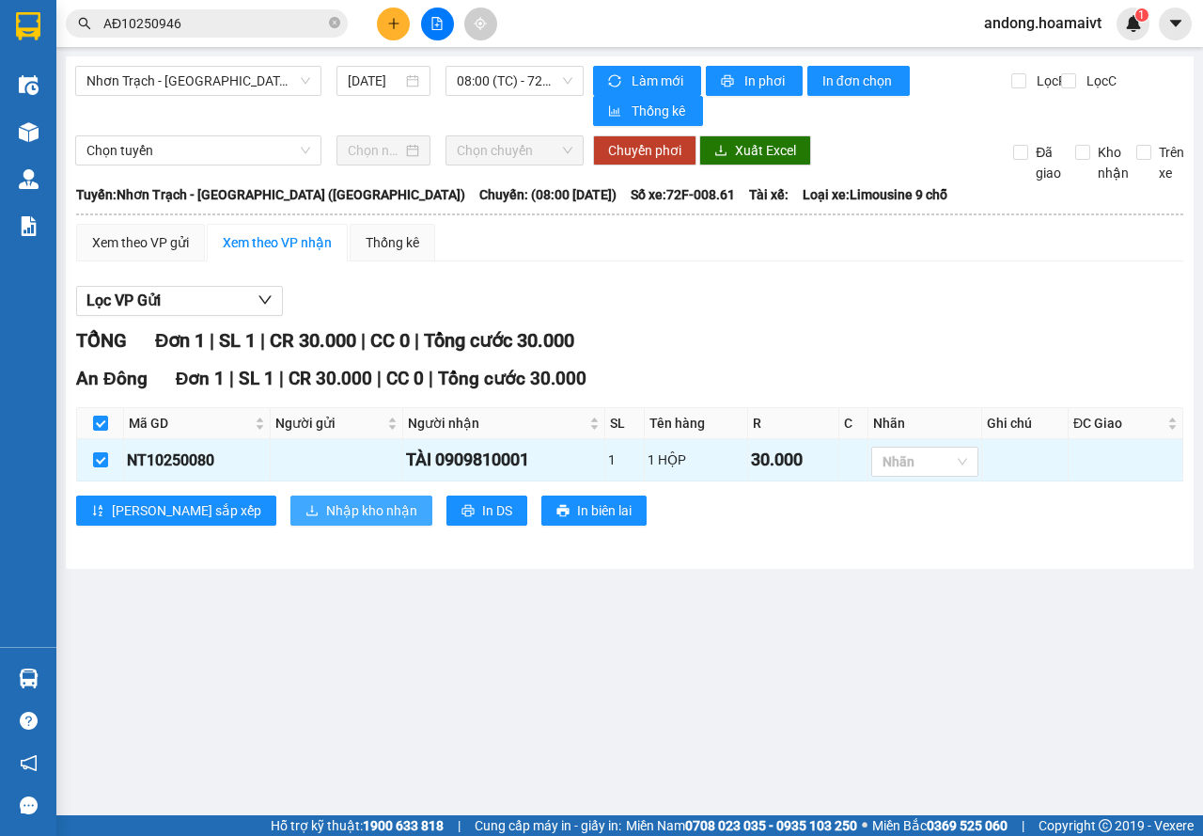
click at [290, 497] on button "Nhập kho nhận" at bounding box center [361, 510] width 142 height 30
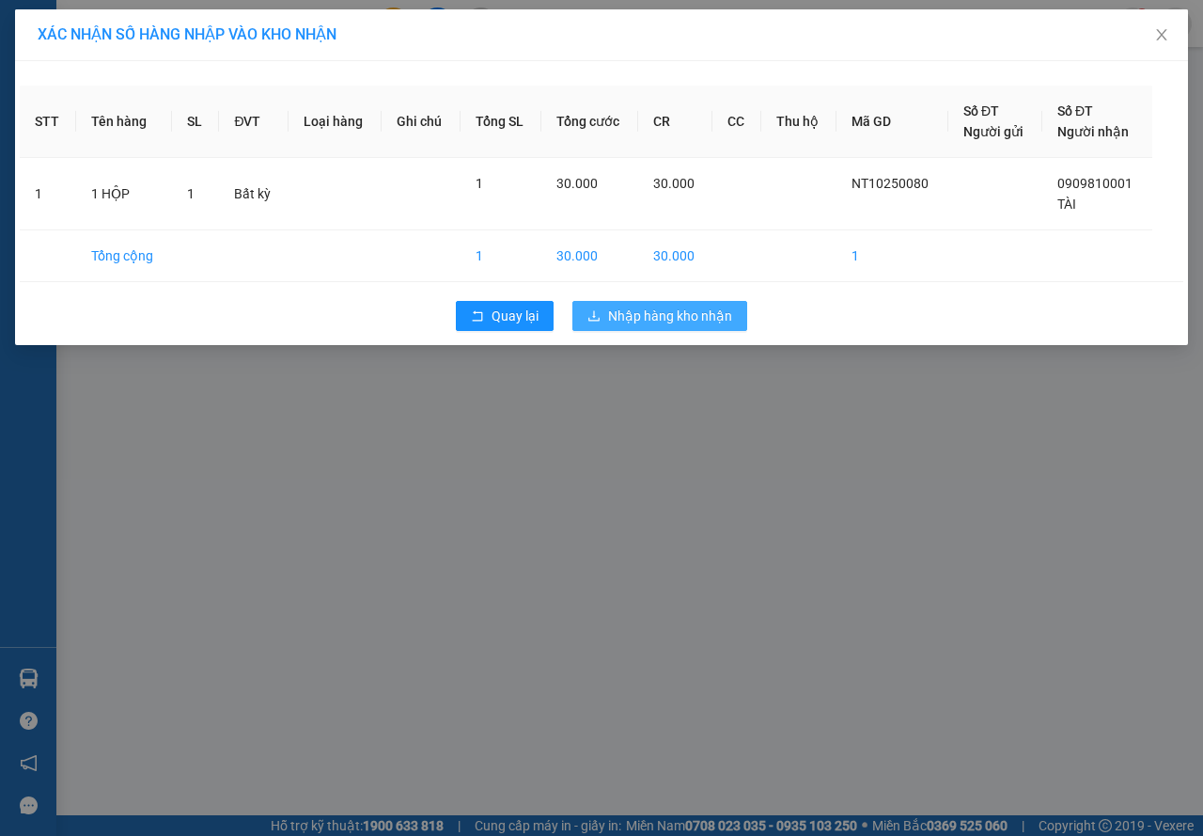
click at [614, 314] on span "Nhập hàng kho nhận" at bounding box center [670, 315] width 124 height 21
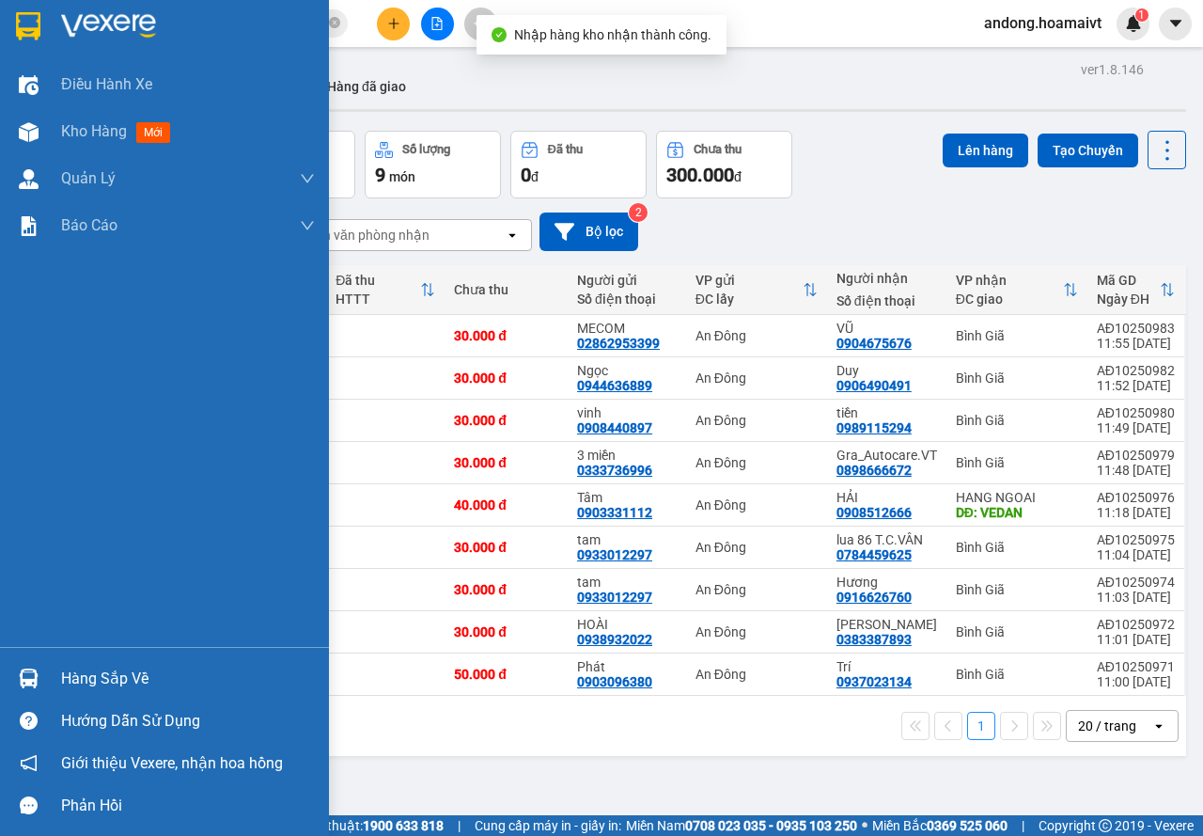
click at [25, 674] on img at bounding box center [29, 678] width 20 height 20
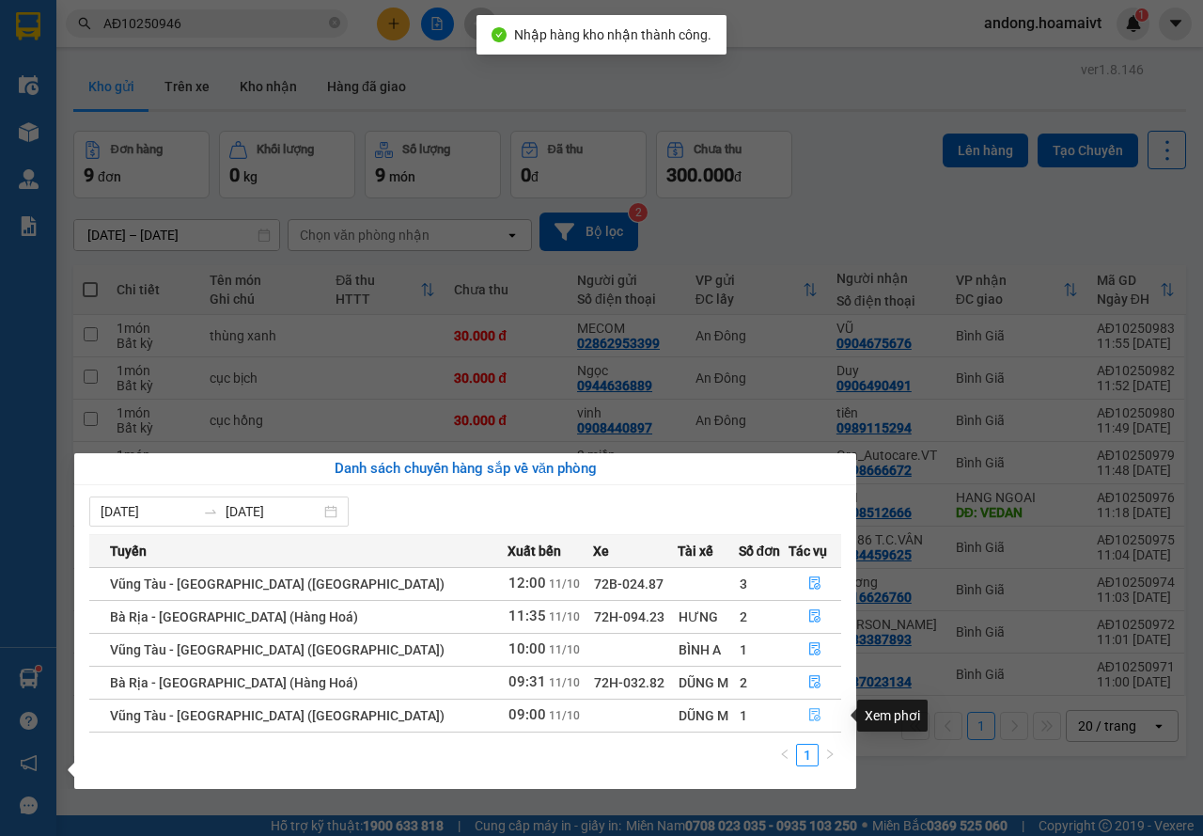
click at [800, 710] on button "button" at bounding box center [815, 715] width 51 height 30
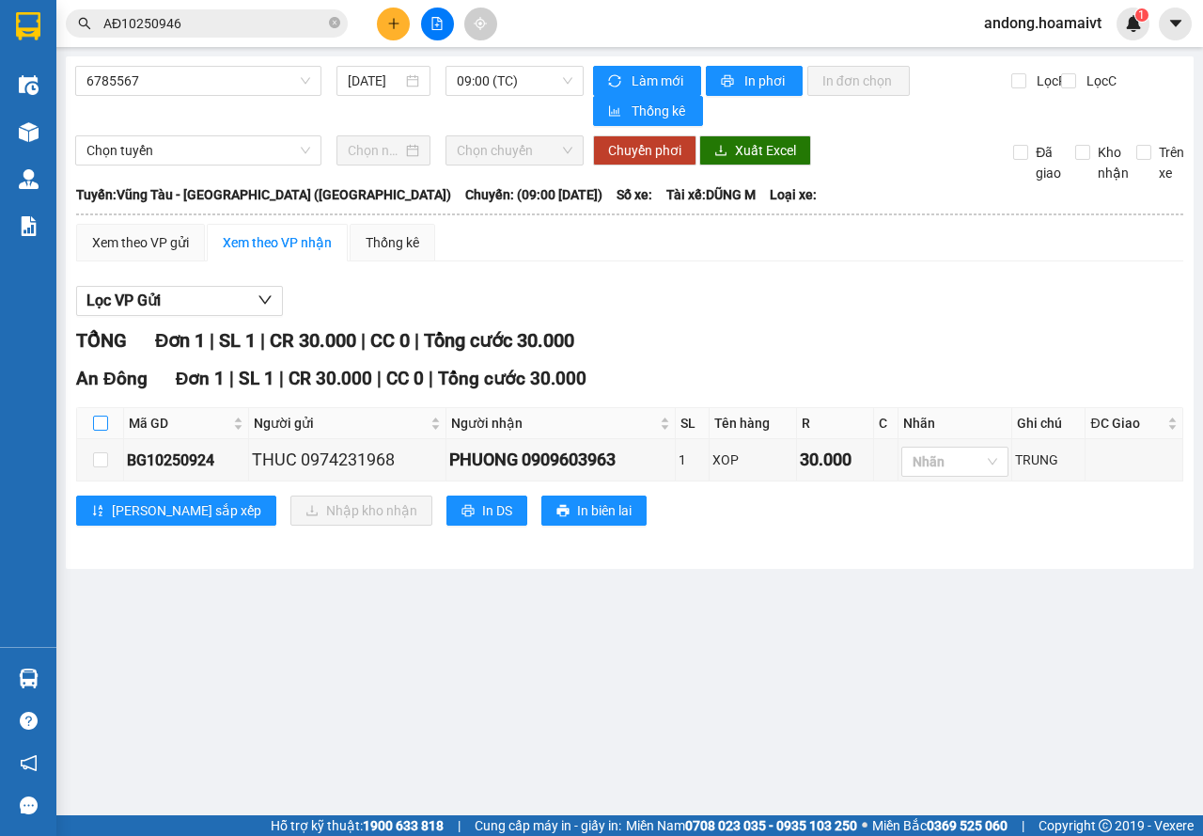
click at [94, 416] on input "checkbox" at bounding box center [100, 422] width 15 height 15
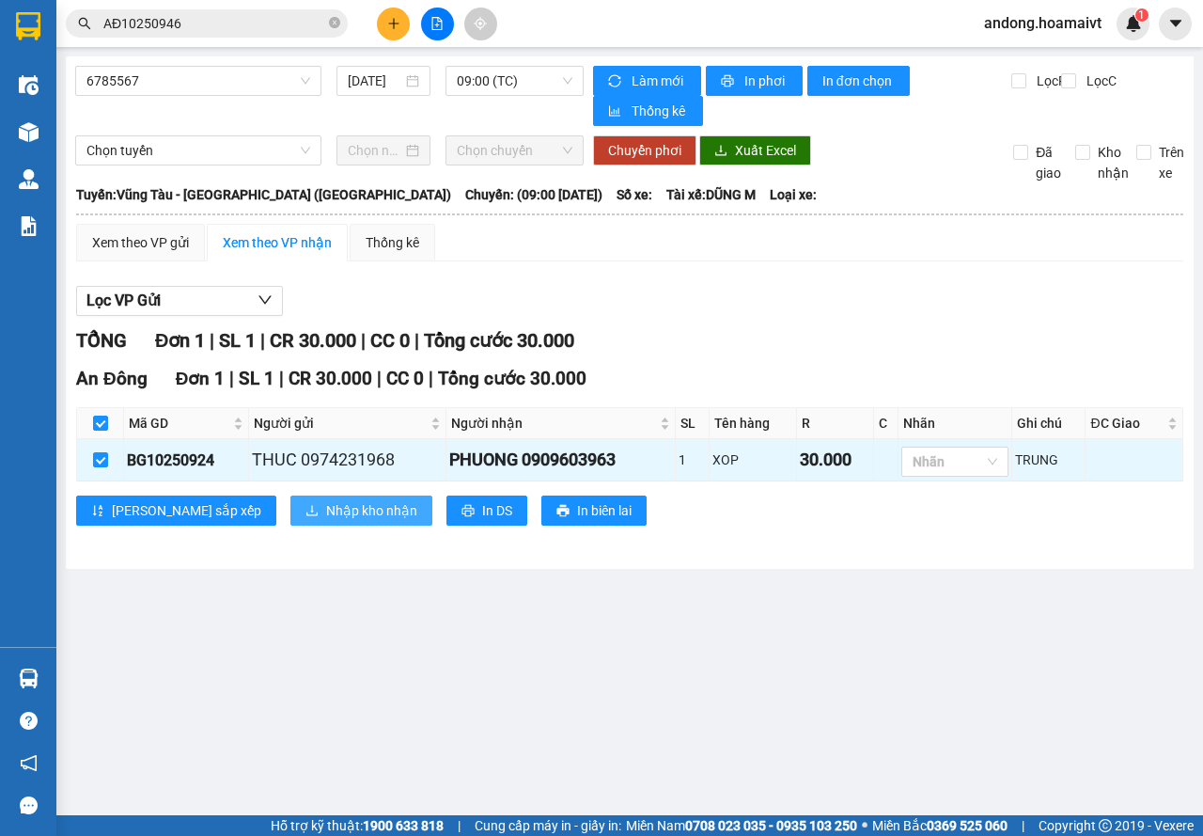
click at [326, 521] on span "Nhập kho nhận" at bounding box center [371, 510] width 91 height 21
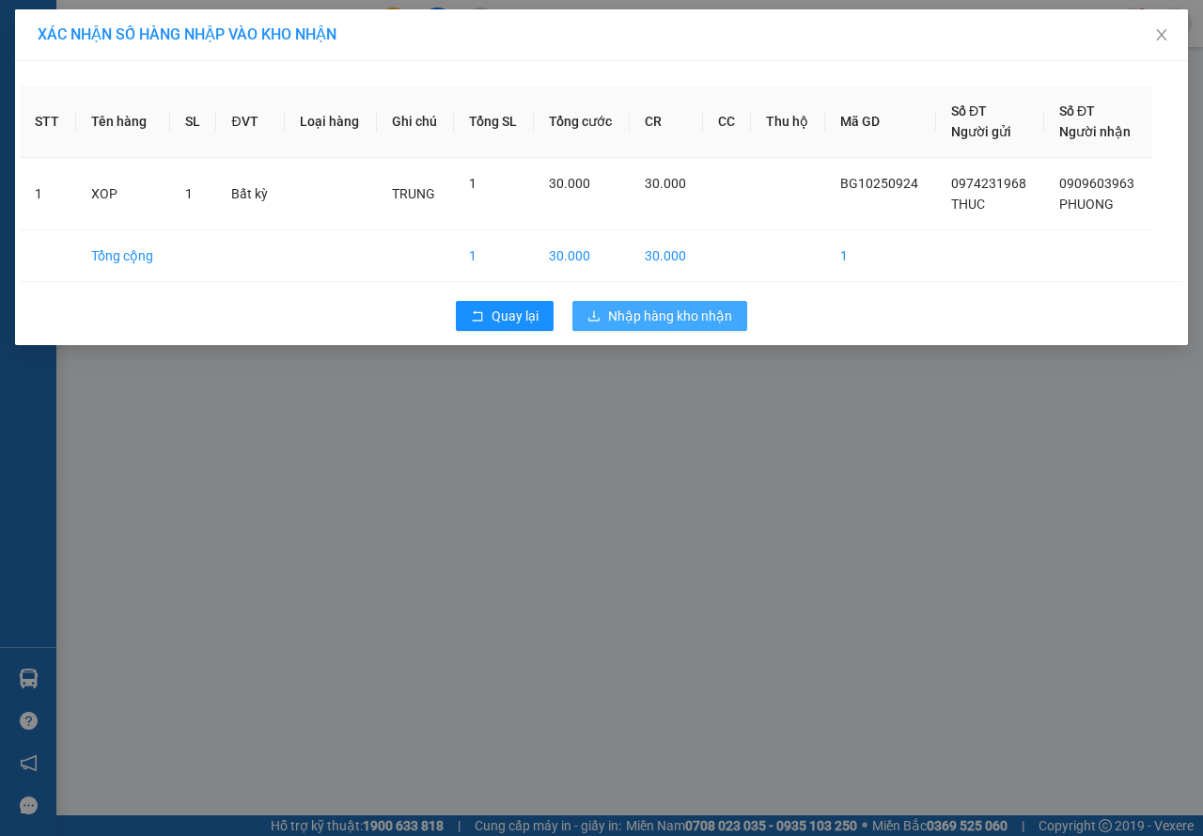
click at [654, 301] on button "Nhập hàng kho nhận" at bounding box center [659, 316] width 175 height 30
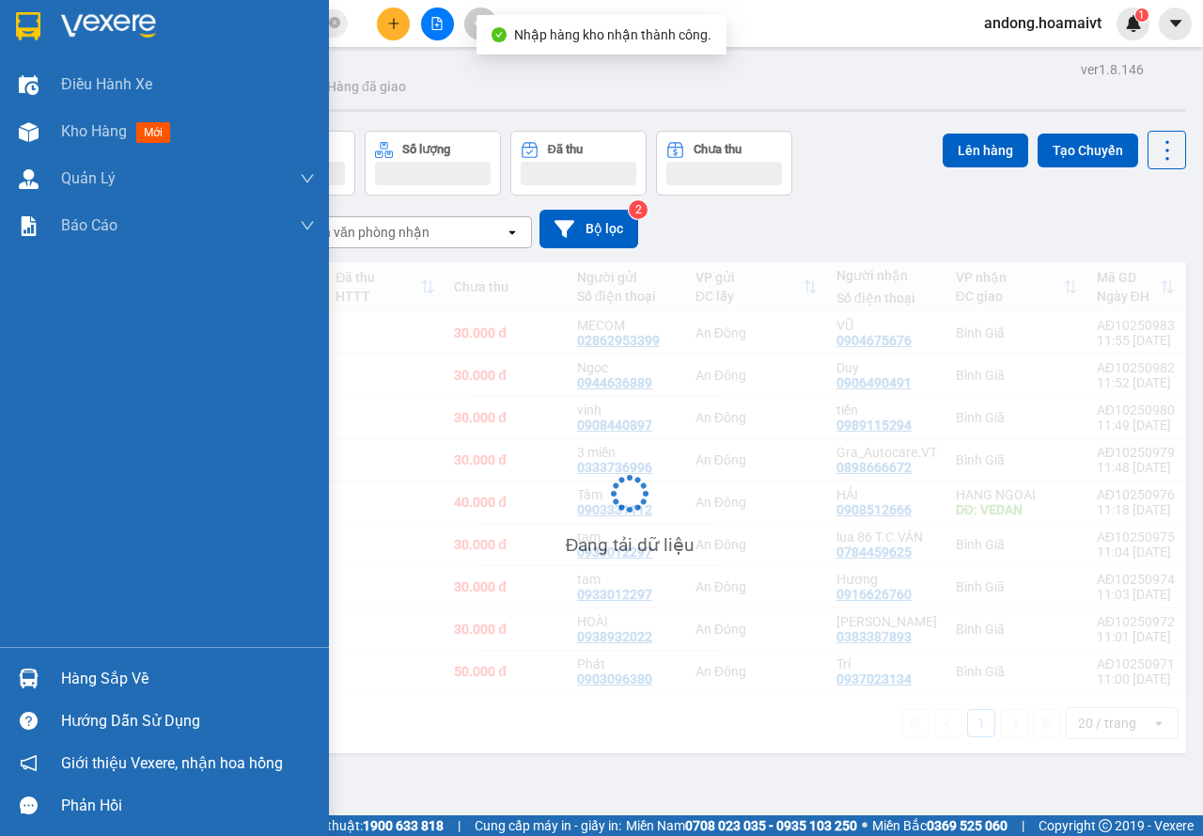
click at [36, 670] on img at bounding box center [29, 678] width 20 height 20
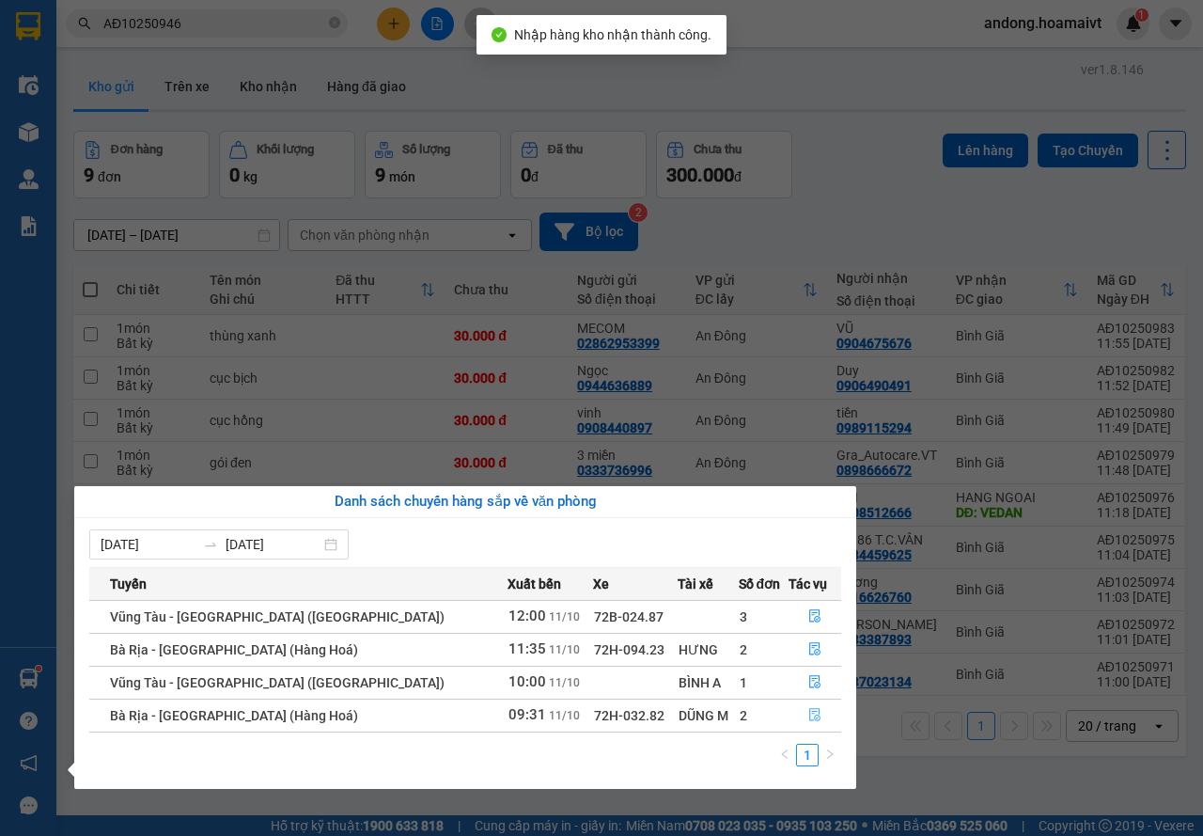
click at [799, 713] on button "button" at bounding box center [815, 715] width 51 height 30
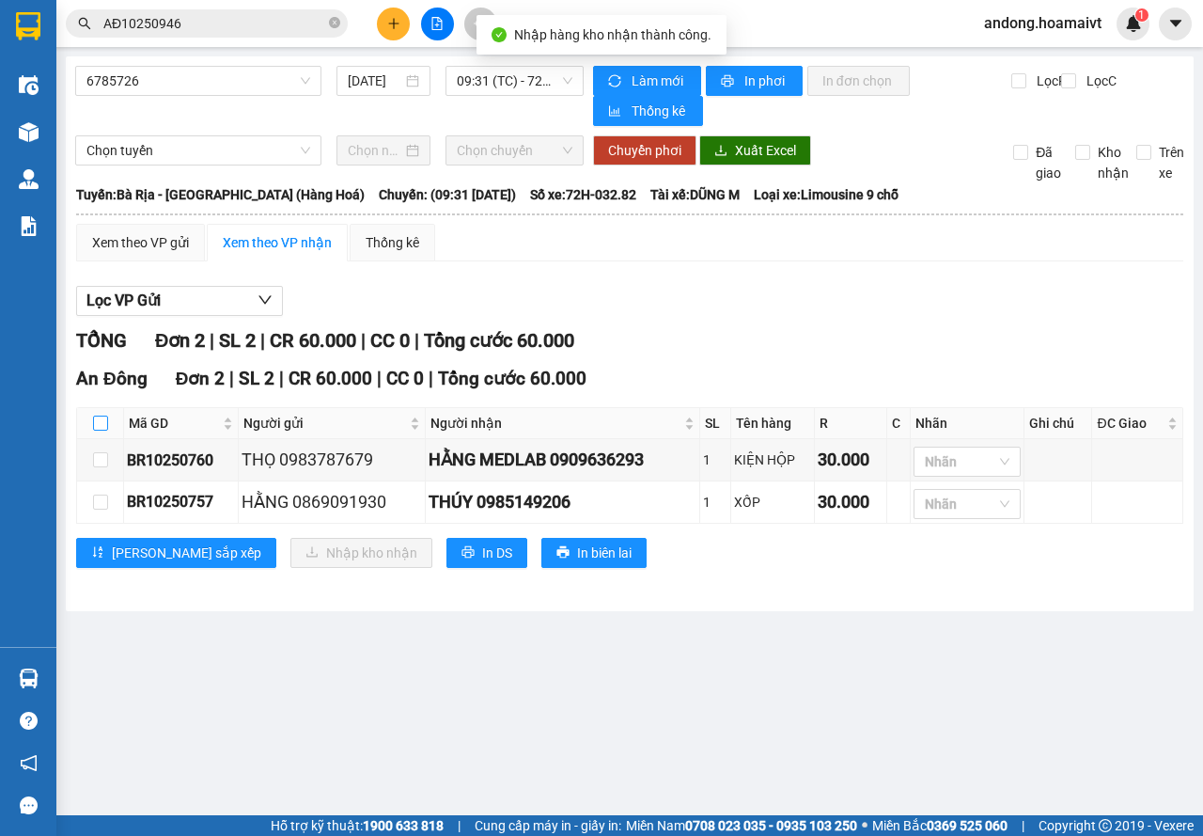
click at [101, 419] on input "checkbox" at bounding box center [100, 422] width 15 height 15
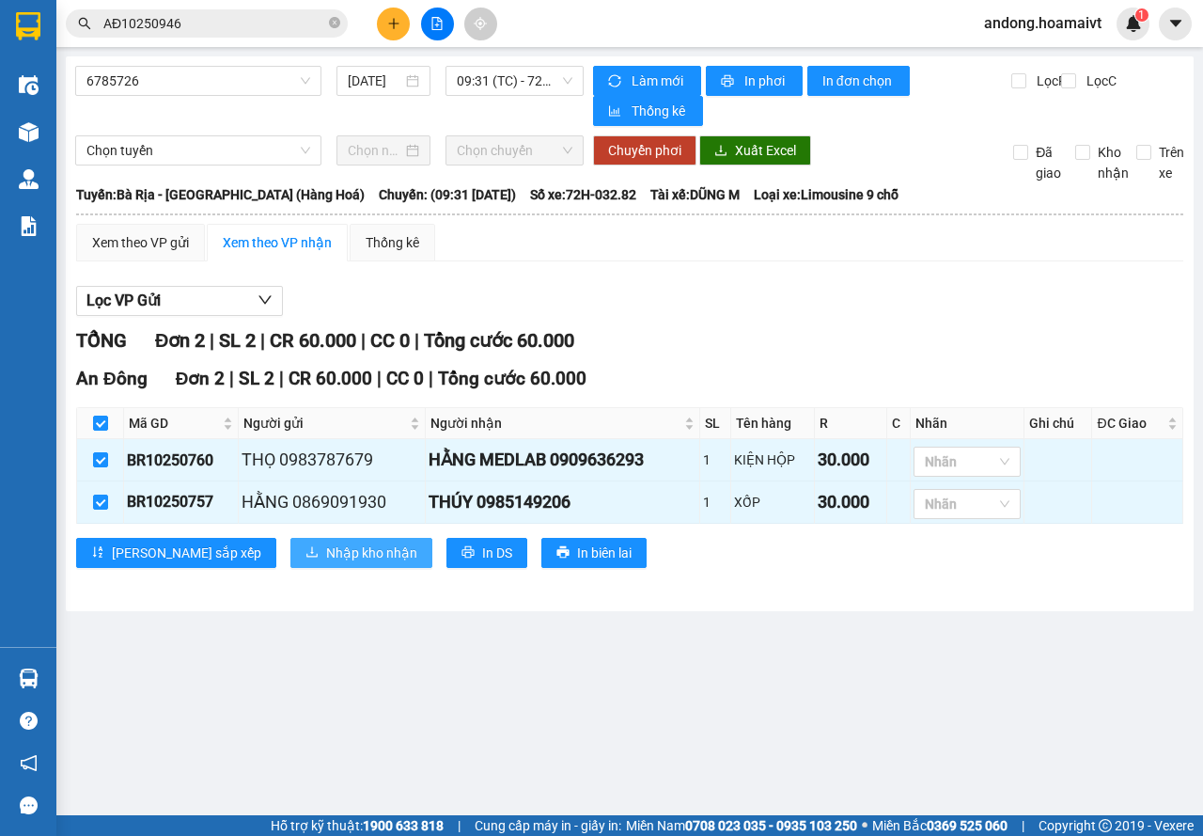
click at [326, 550] on span "Nhập kho nhận" at bounding box center [371, 552] width 91 height 21
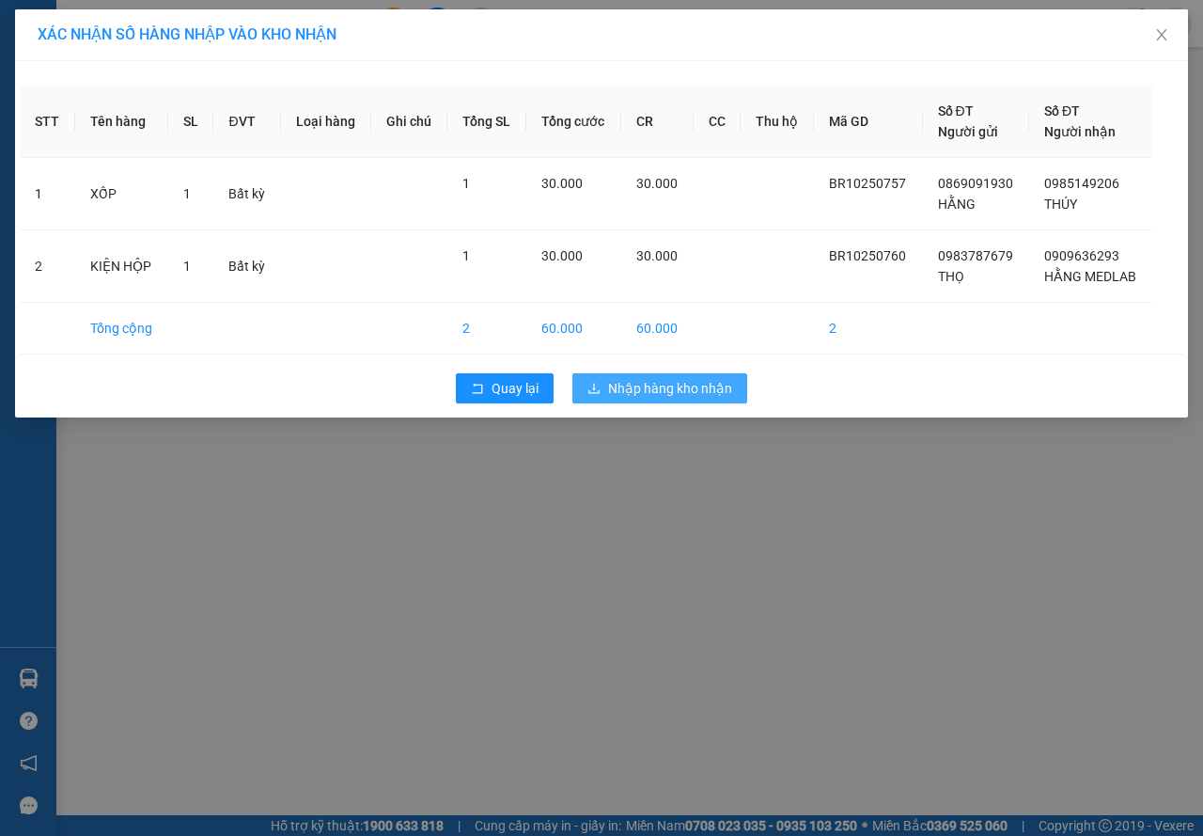
click at [598, 385] on icon "download" at bounding box center [593, 388] width 13 height 13
